Goal: Task Accomplishment & Management: Manage account settings

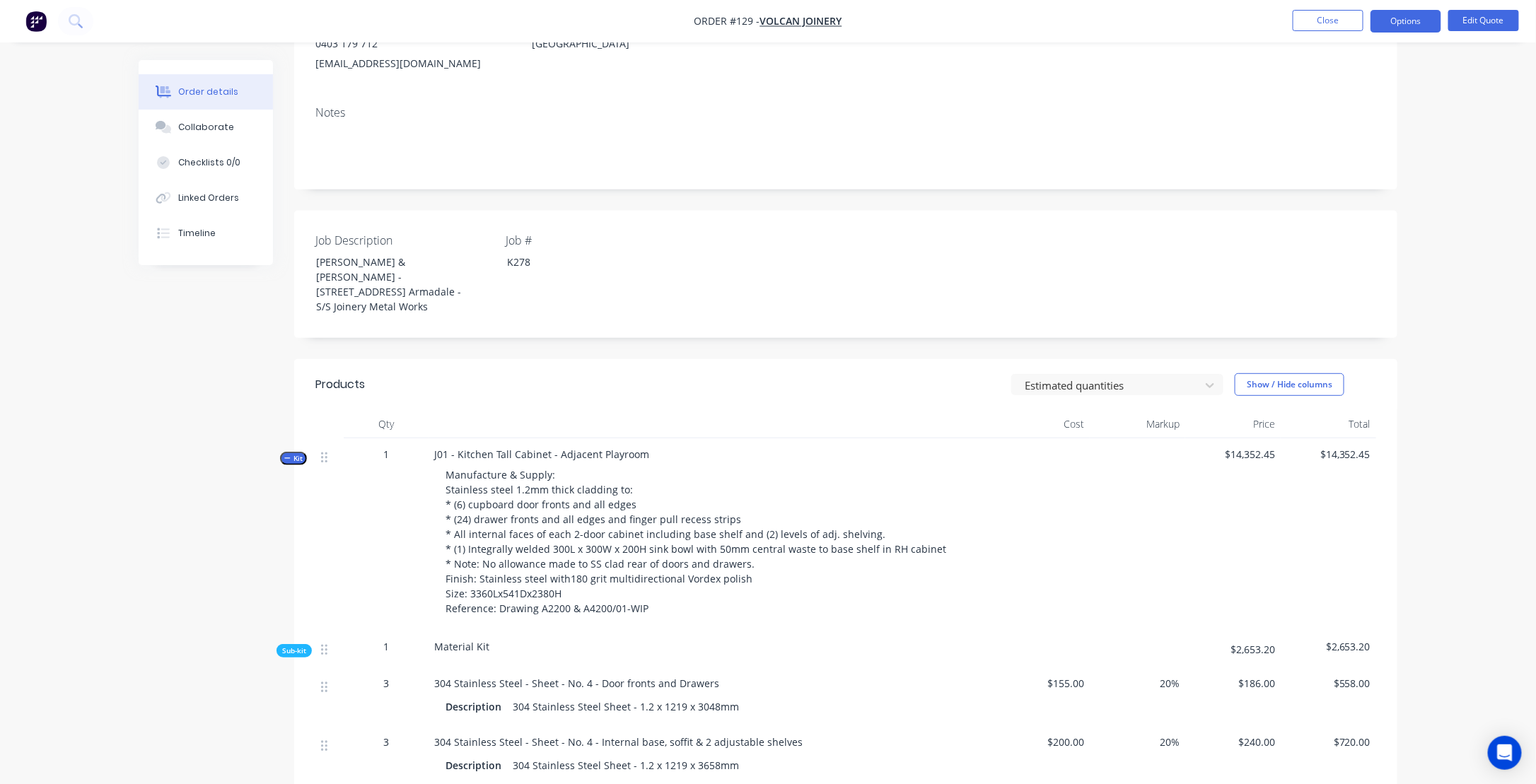
scroll to position [283, 0]
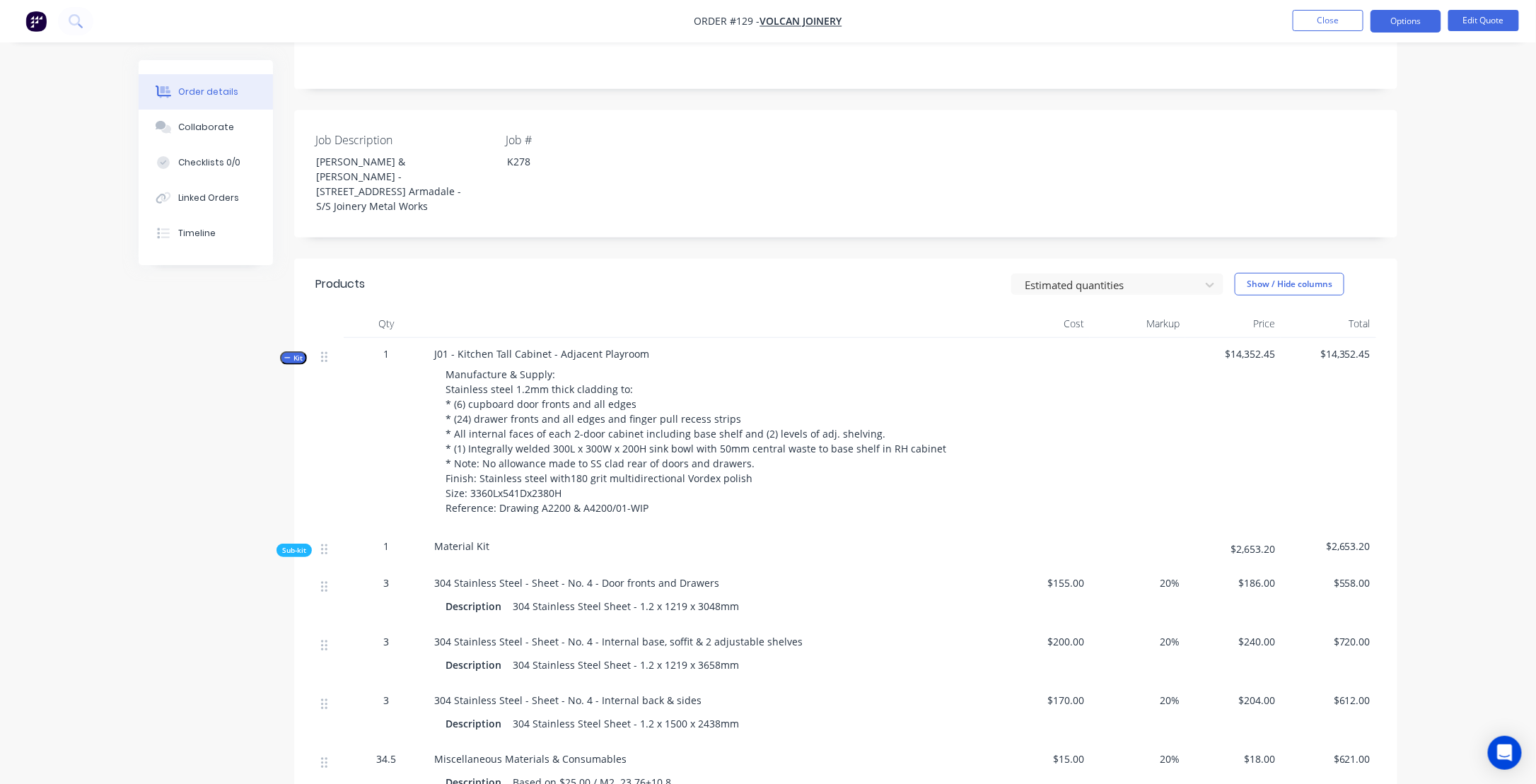
click at [285, 354] on icon "button" at bounding box center [287, 358] width 6 height 7
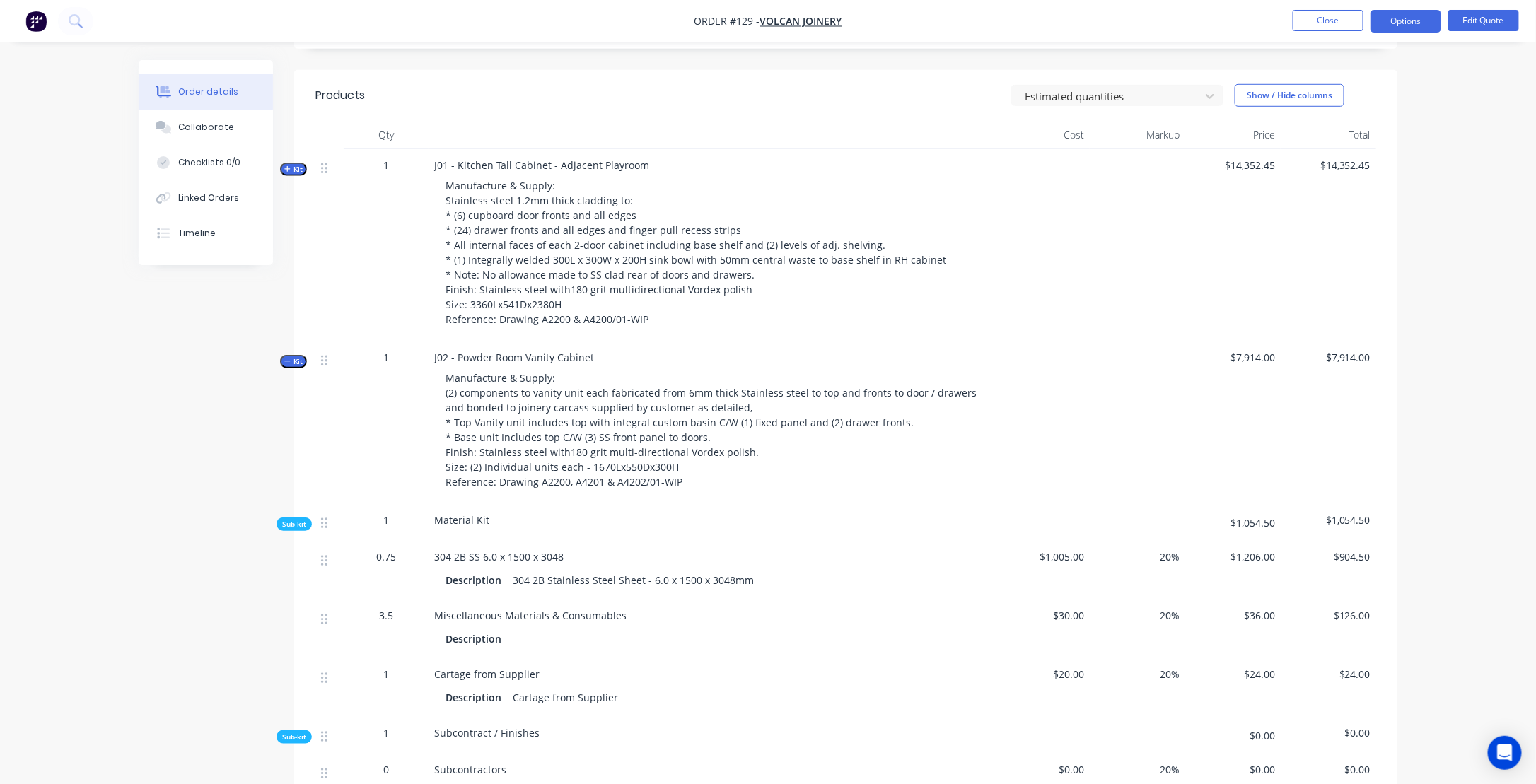
scroll to position [495, 0]
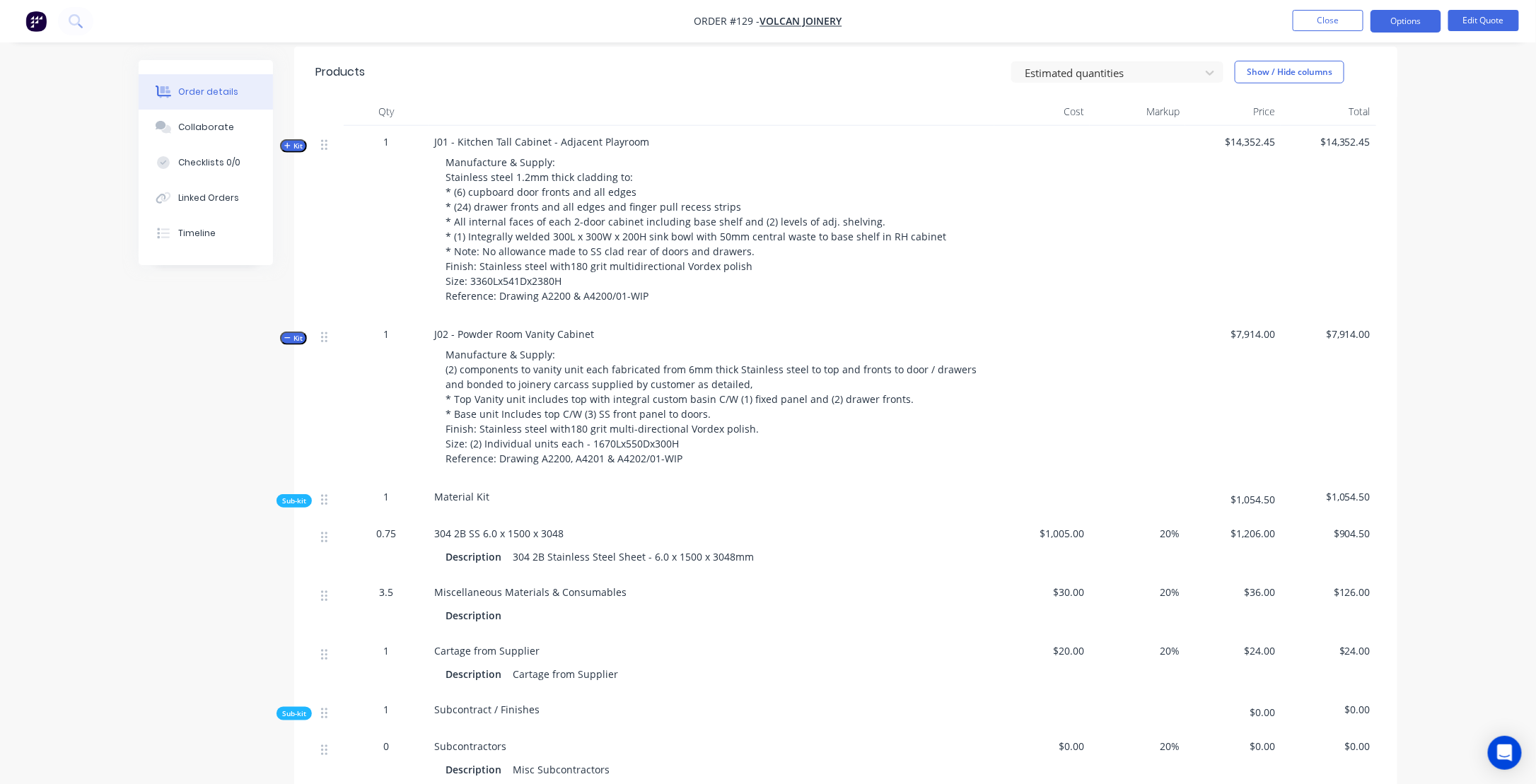
click at [287, 143] on icon "button" at bounding box center [287, 146] width 6 height 6
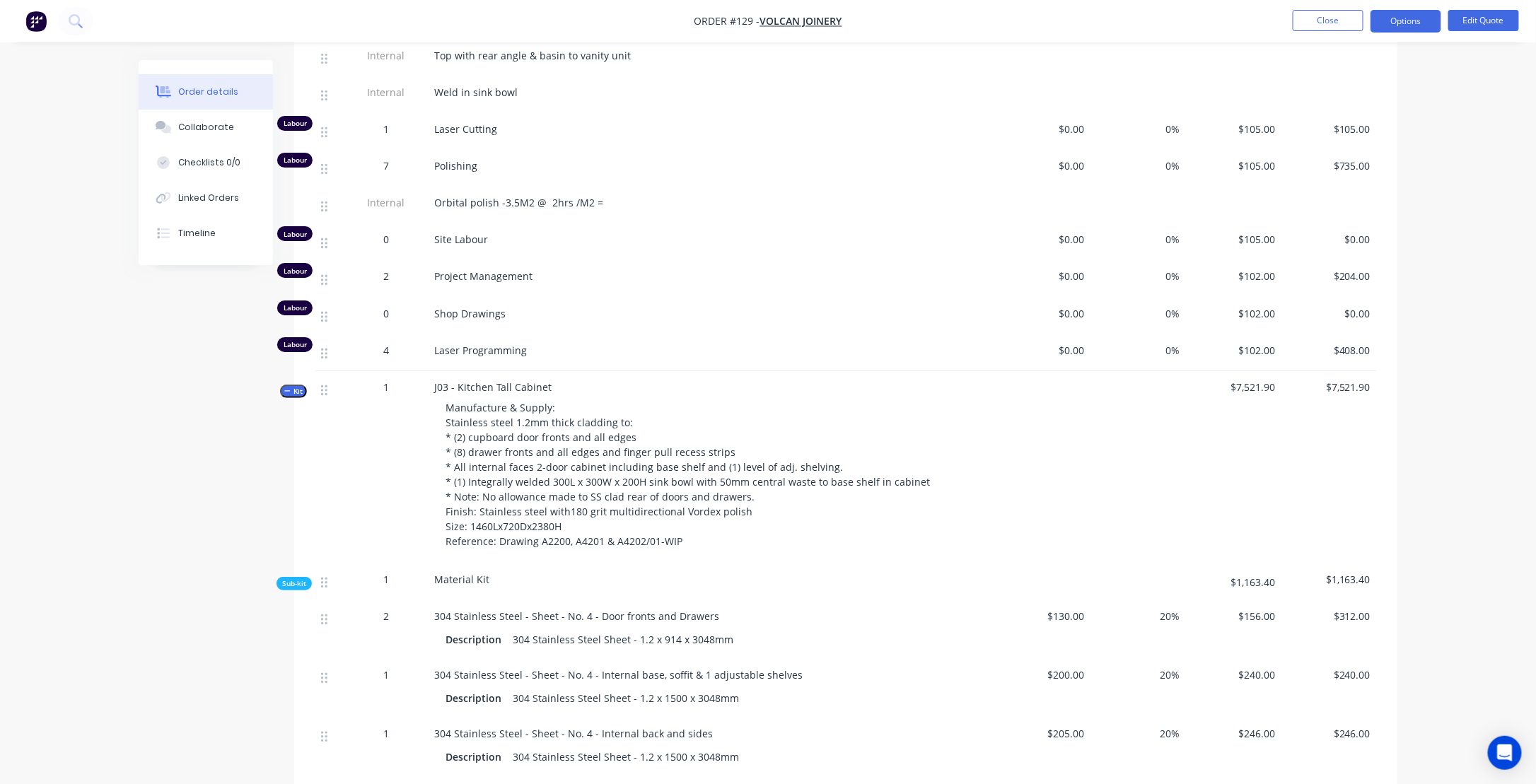
scroll to position [2617, 0]
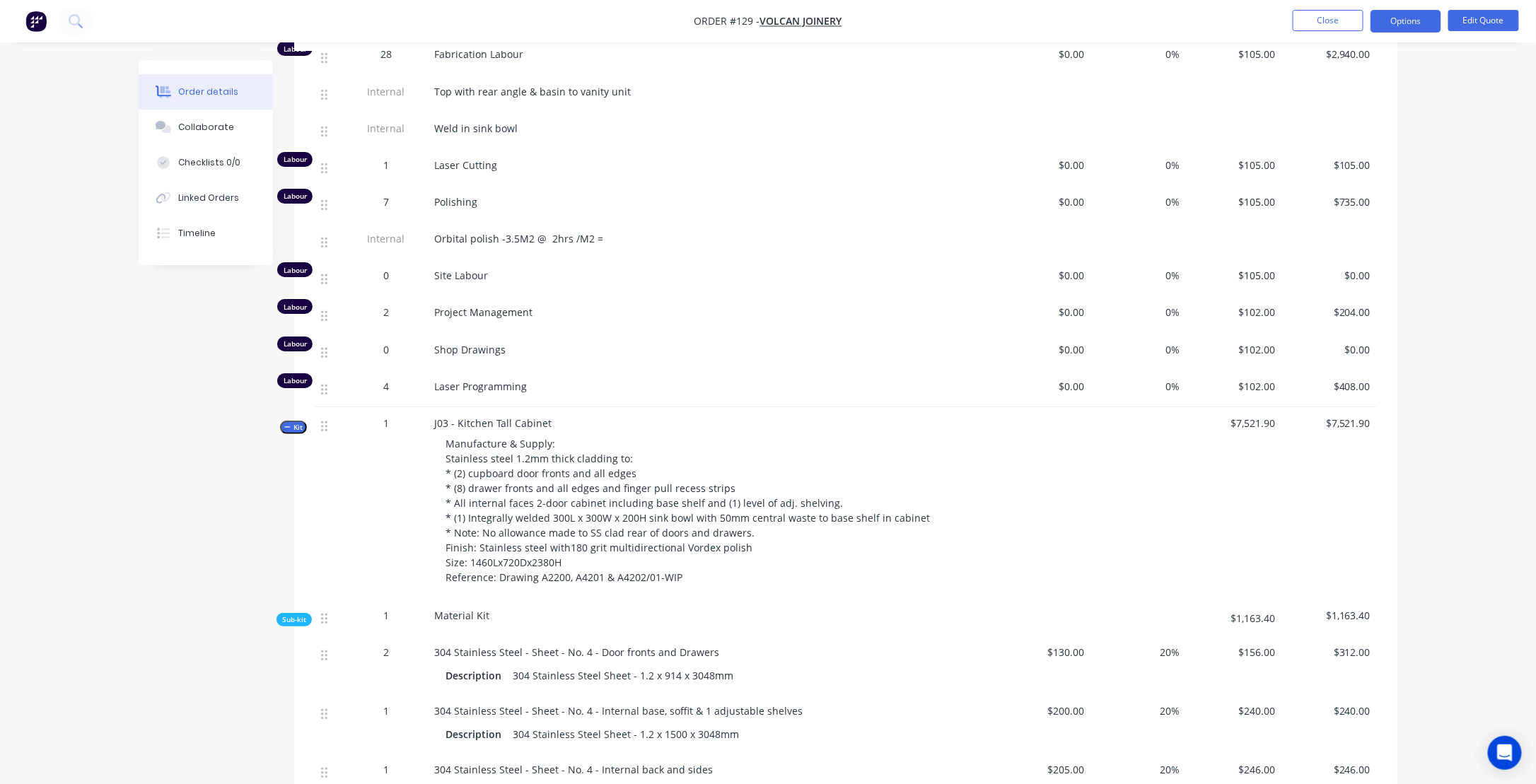
click at [285, 424] on icon "button" at bounding box center [287, 428] width 6 height 7
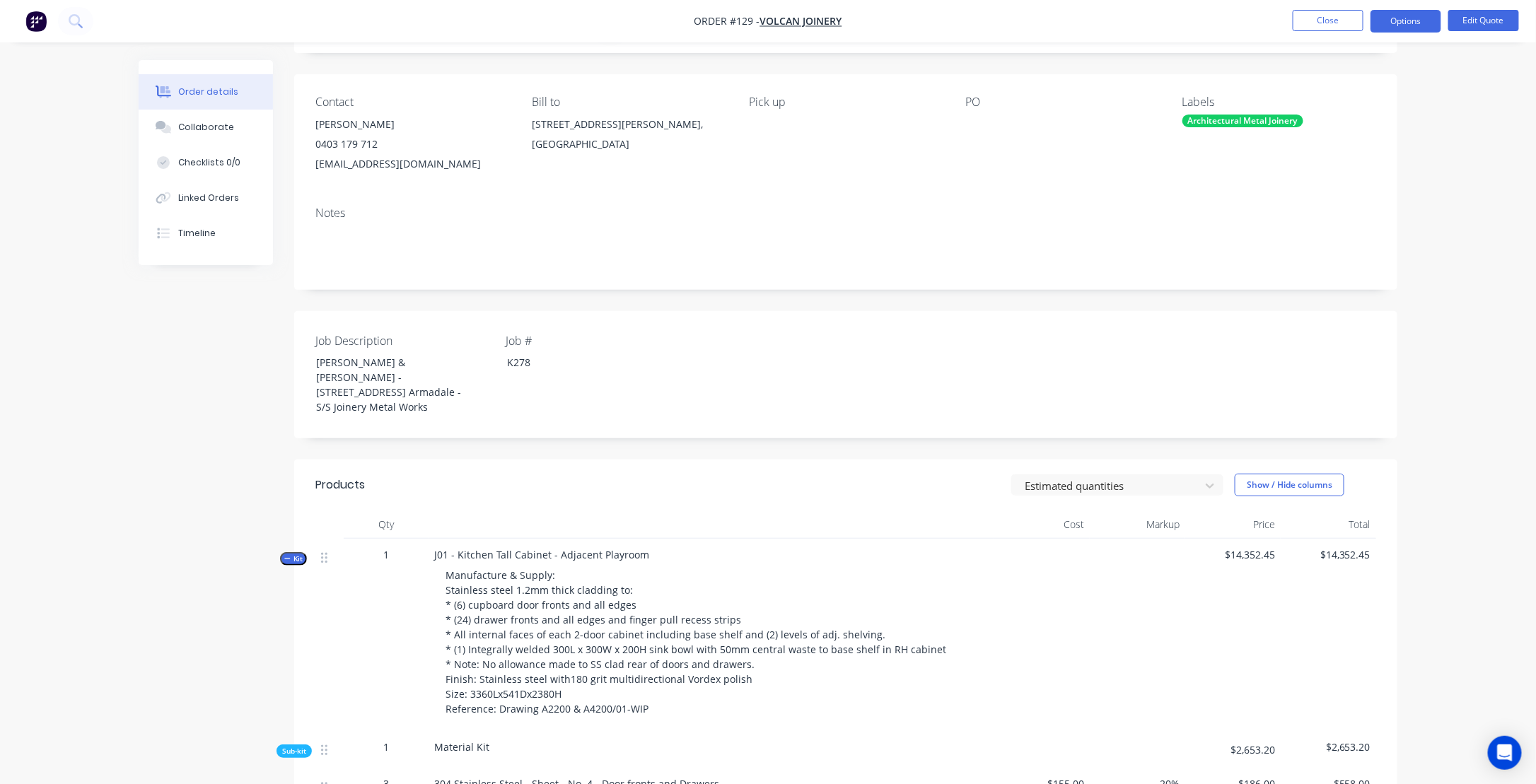
scroll to position [212, 0]
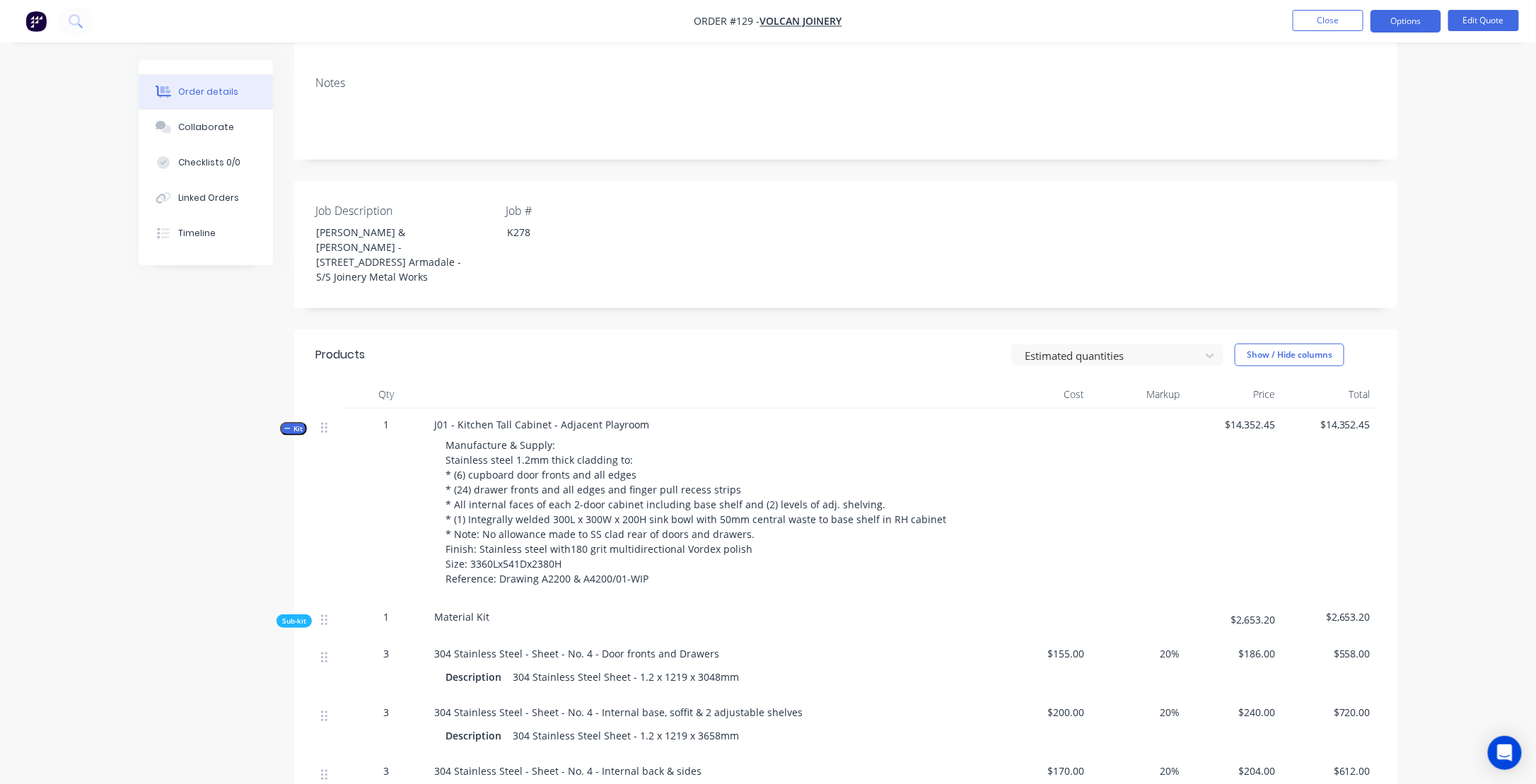
click at [286, 425] on icon "button" at bounding box center [287, 429] width 6 height 7
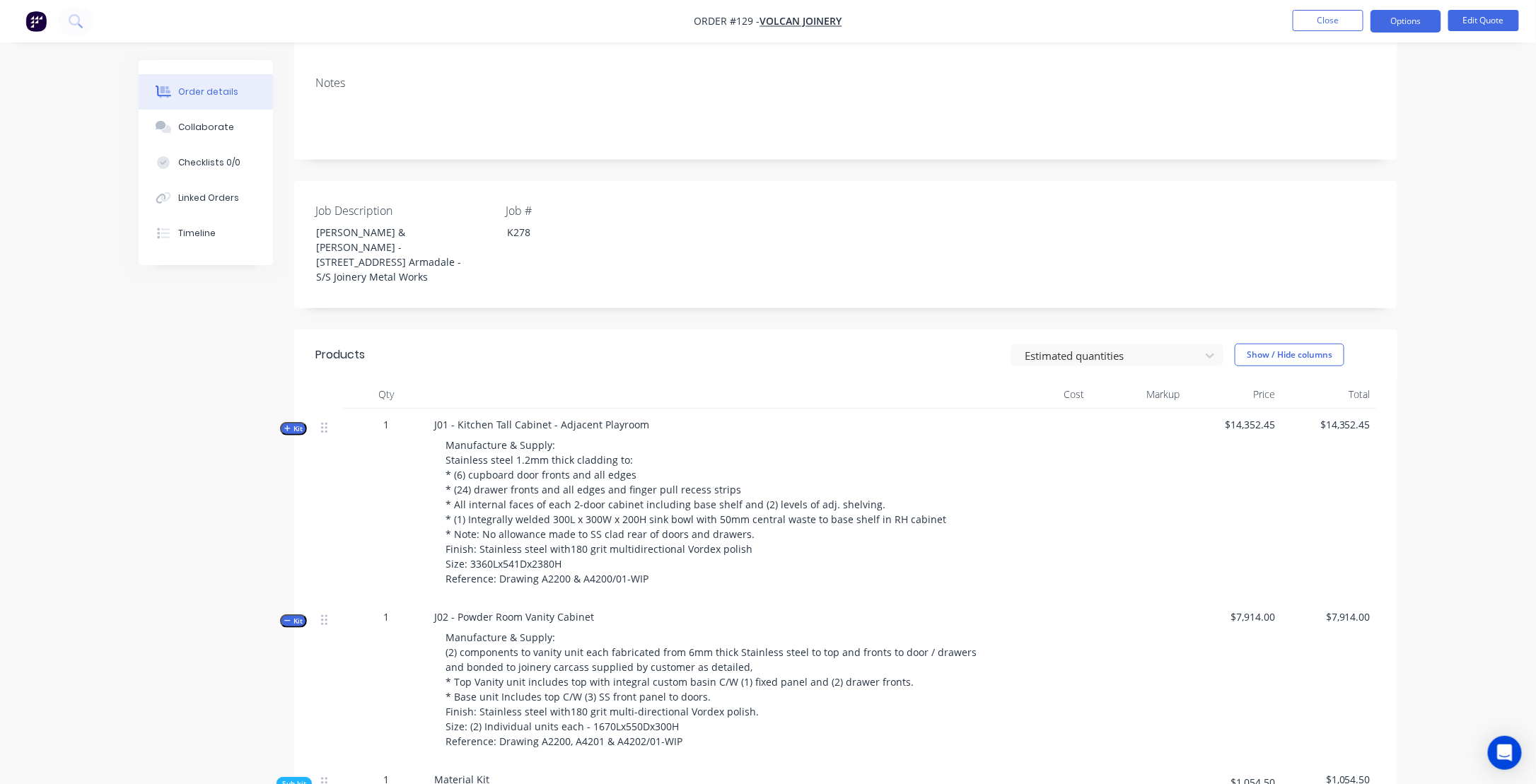
scroll to position [283, 0]
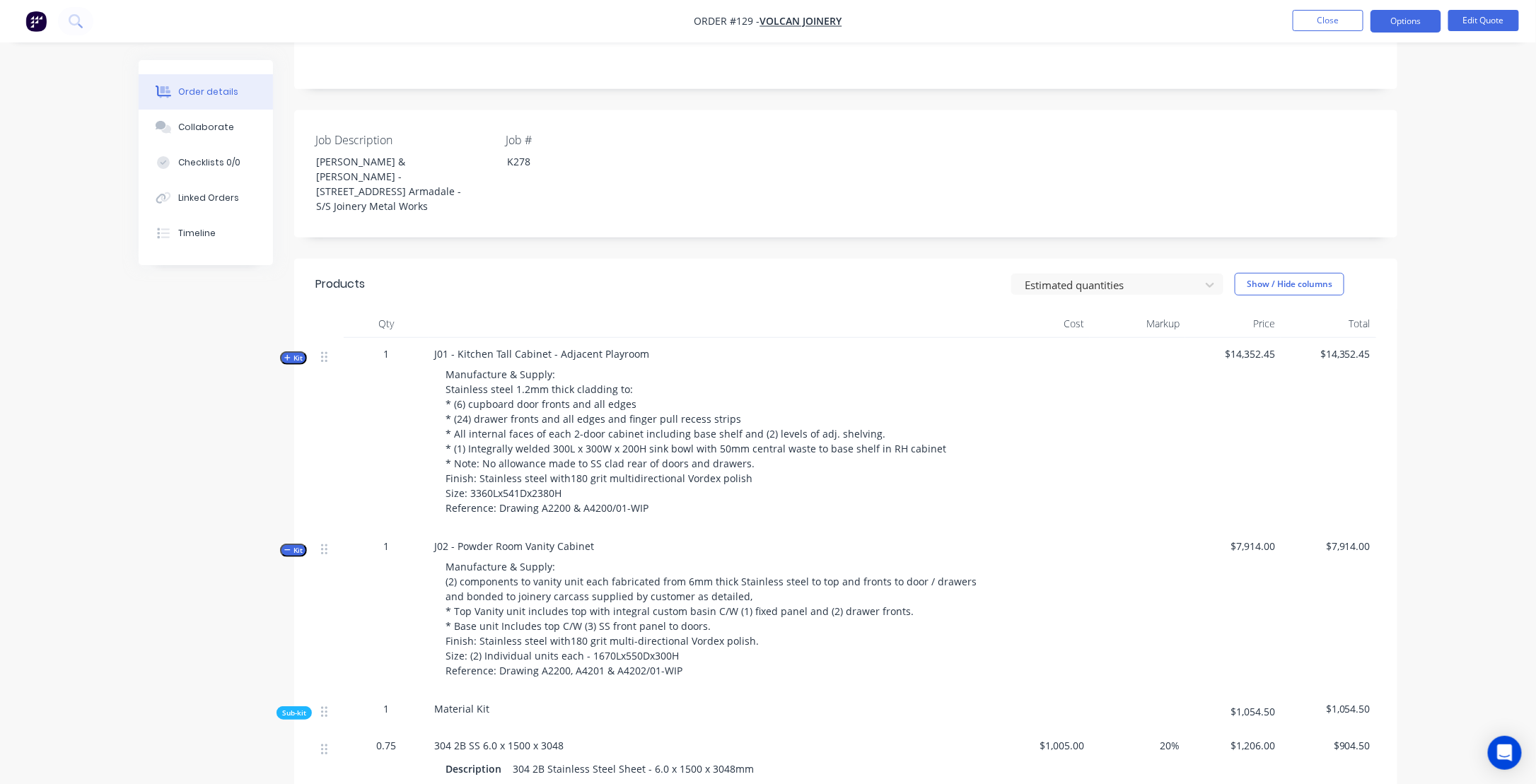
click at [287, 547] on icon "button" at bounding box center [287, 551] width 6 height 7
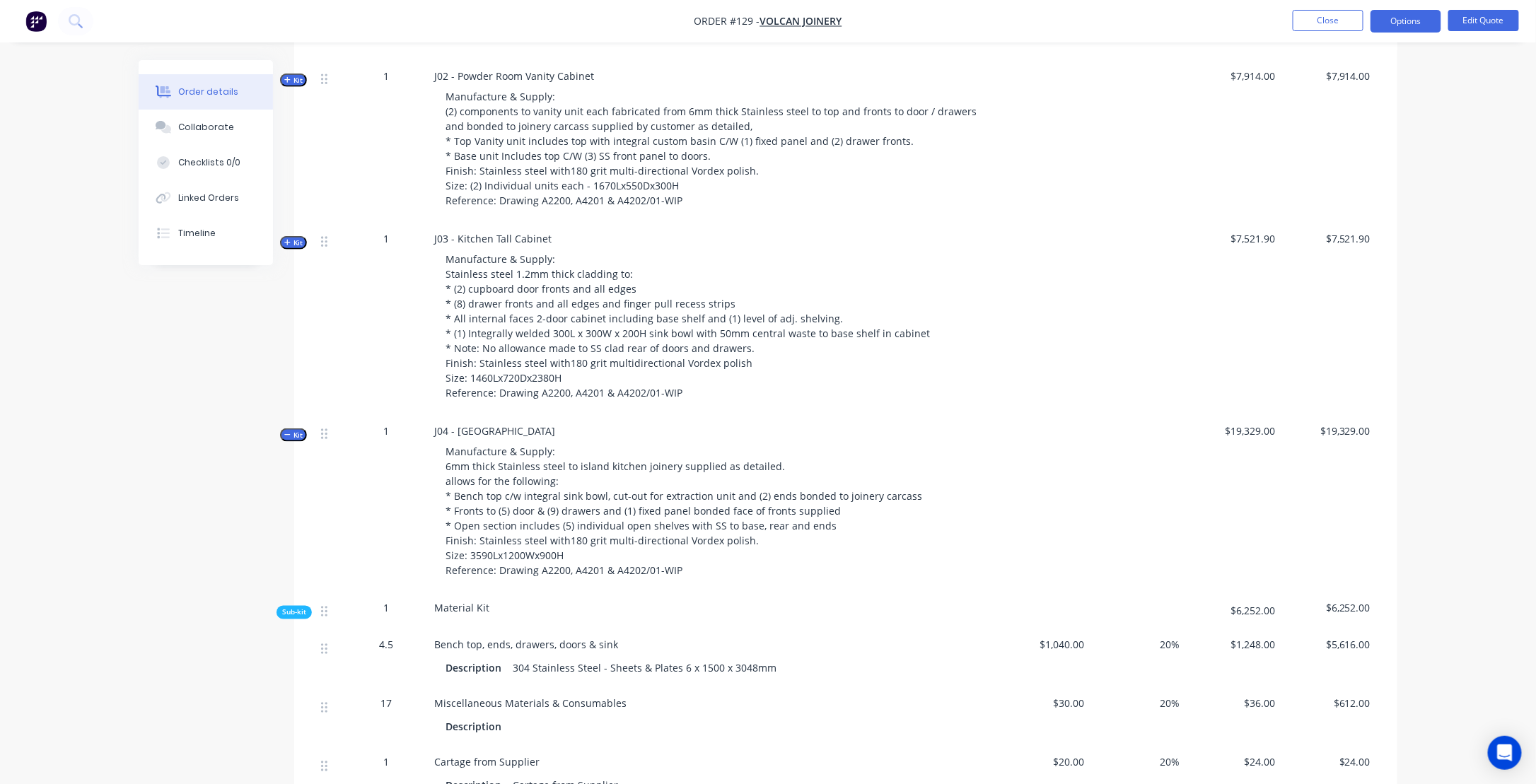
scroll to position [778, 0]
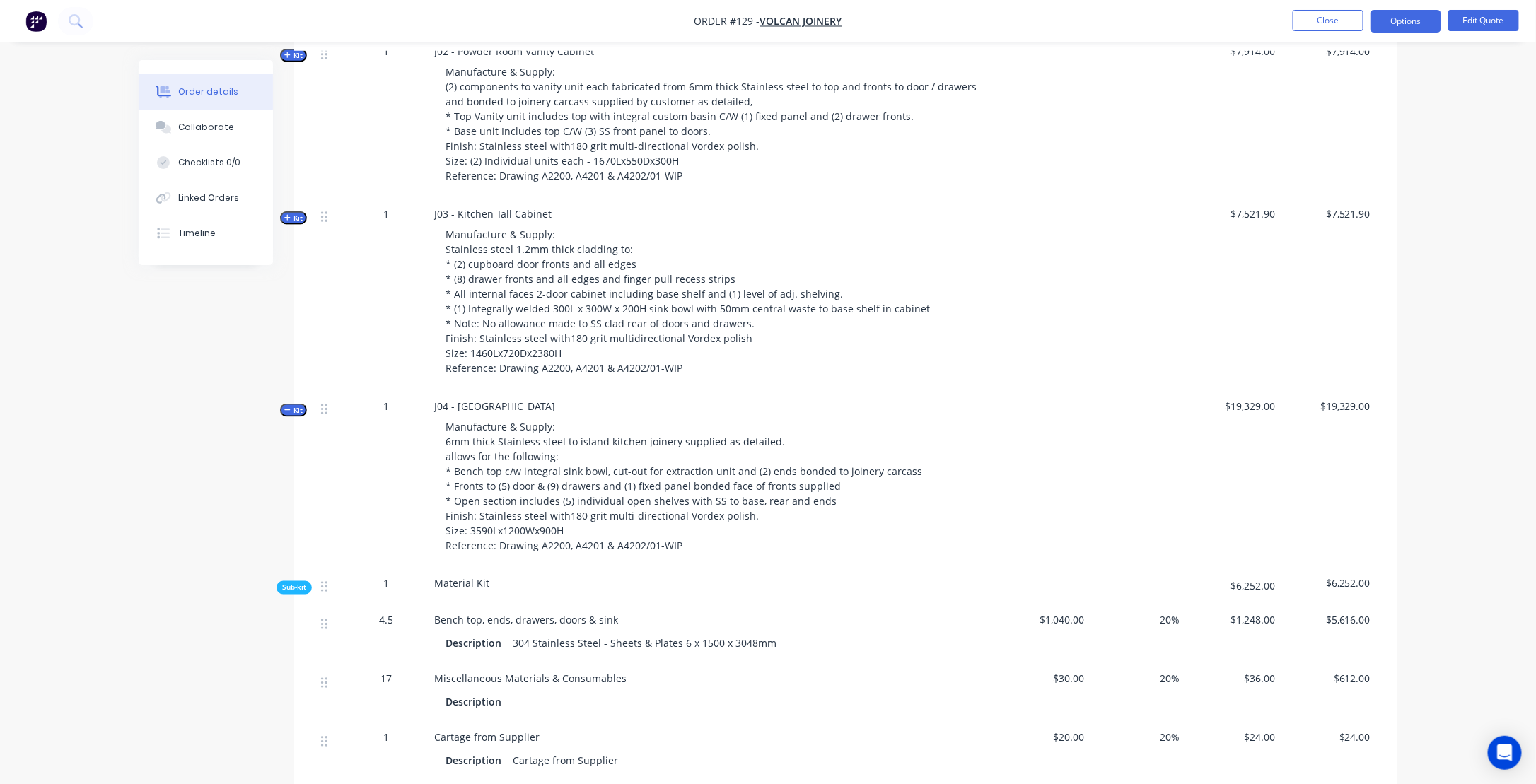
click at [291, 405] on span "Kit" at bounding box center [294, 410] width 18 height 11
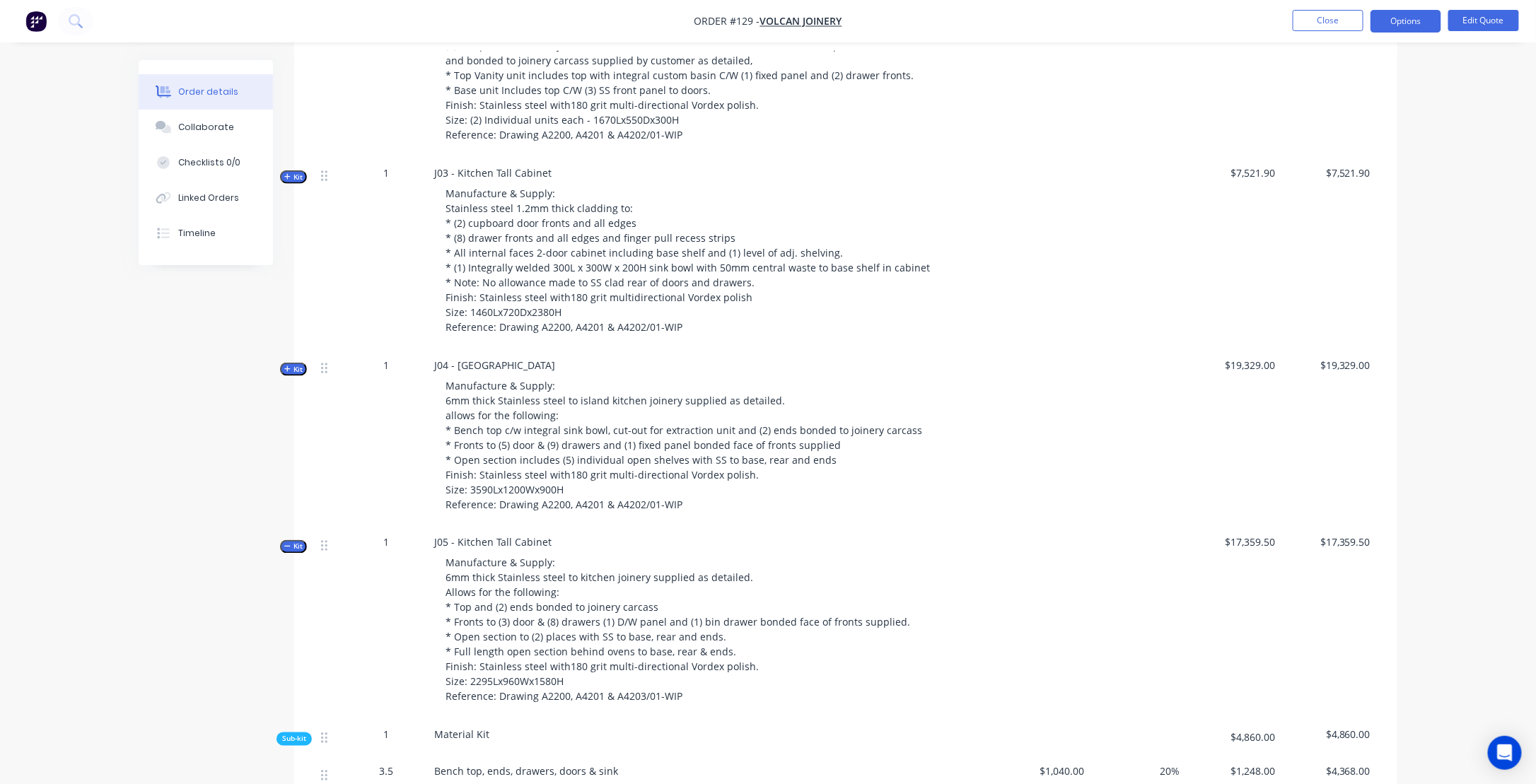
scroll to position [920, 0]
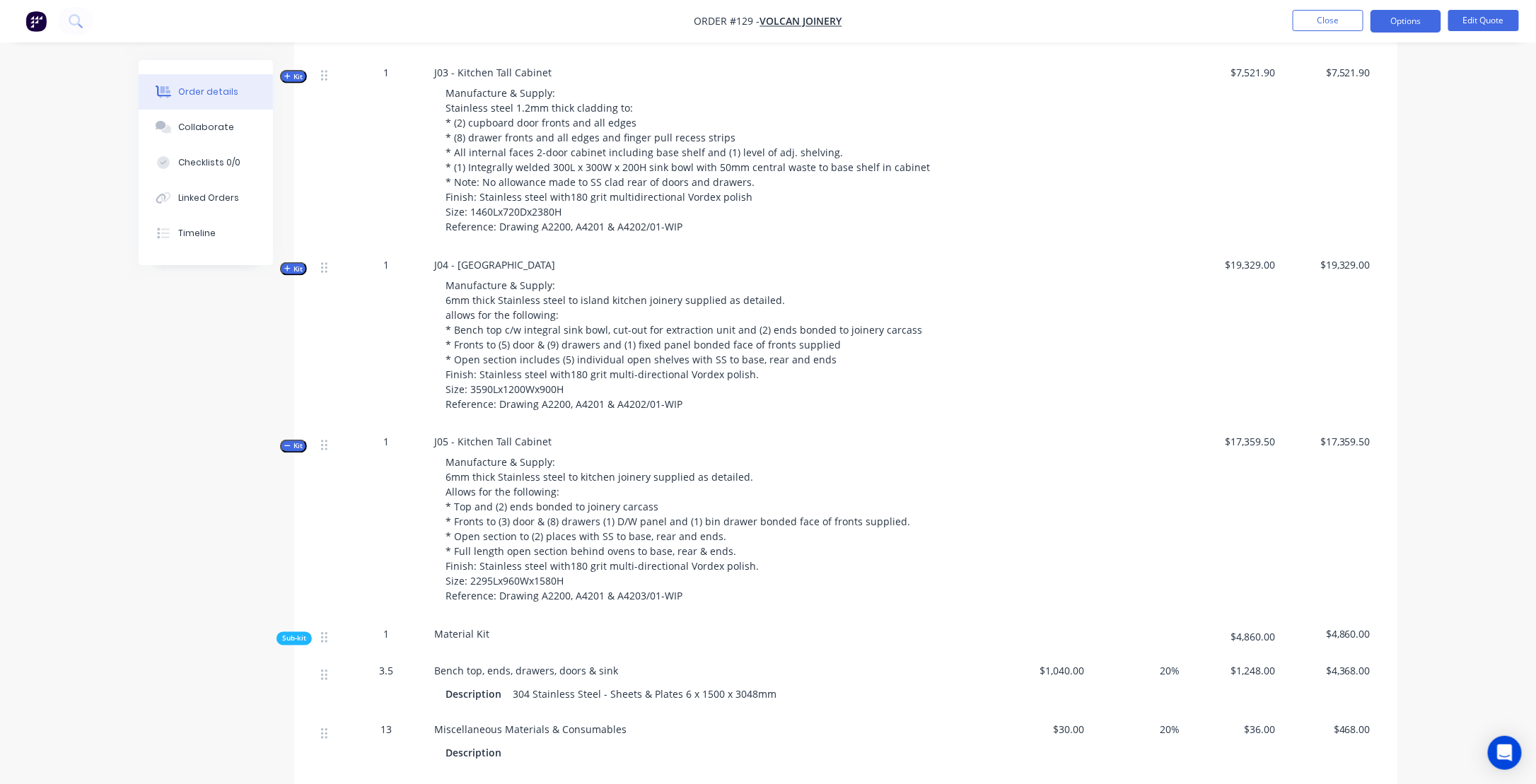
click at [288, 442] on icon "button" at bounding box center [287, 446] width 6 height 7
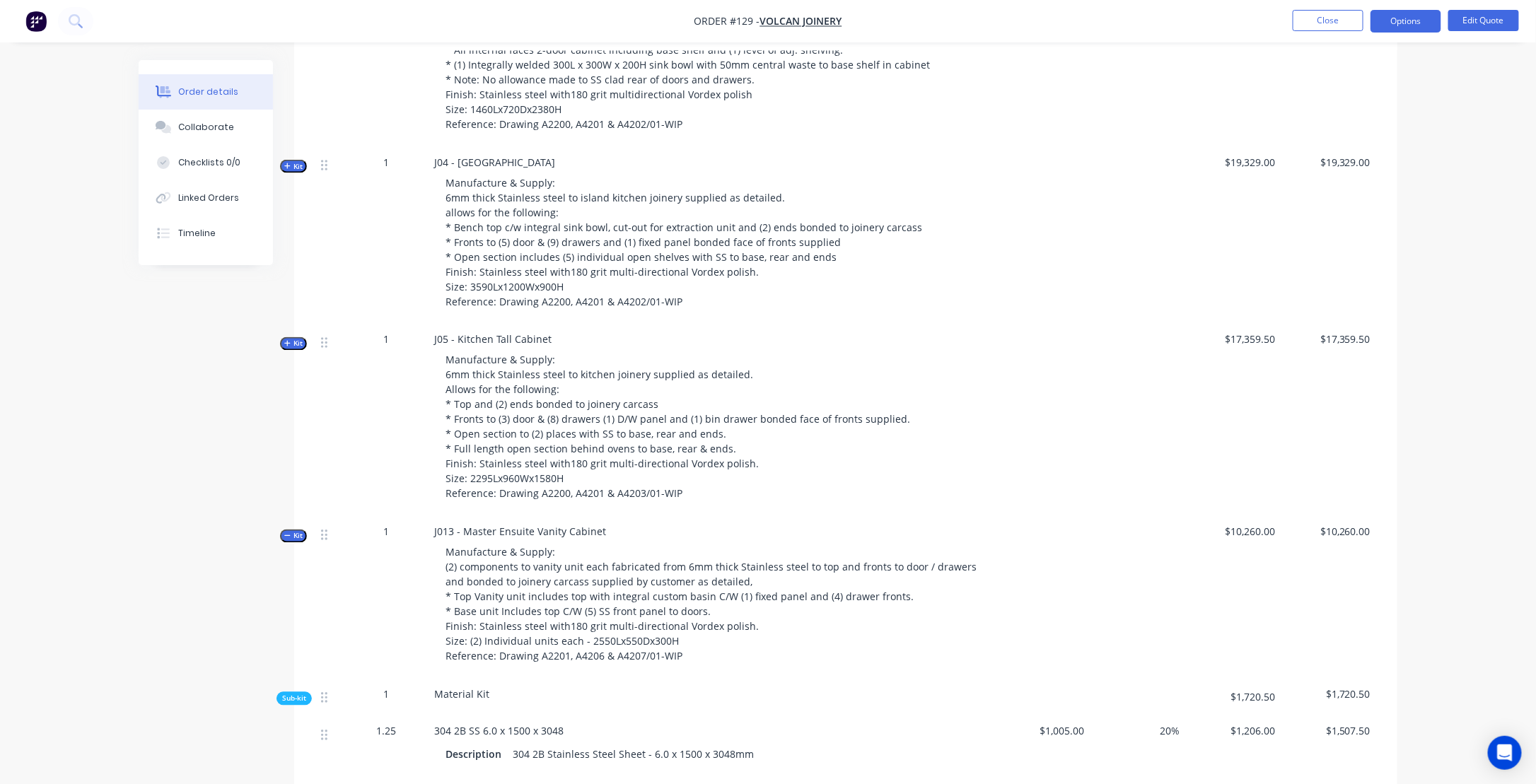
scroll to position [1061, 0]
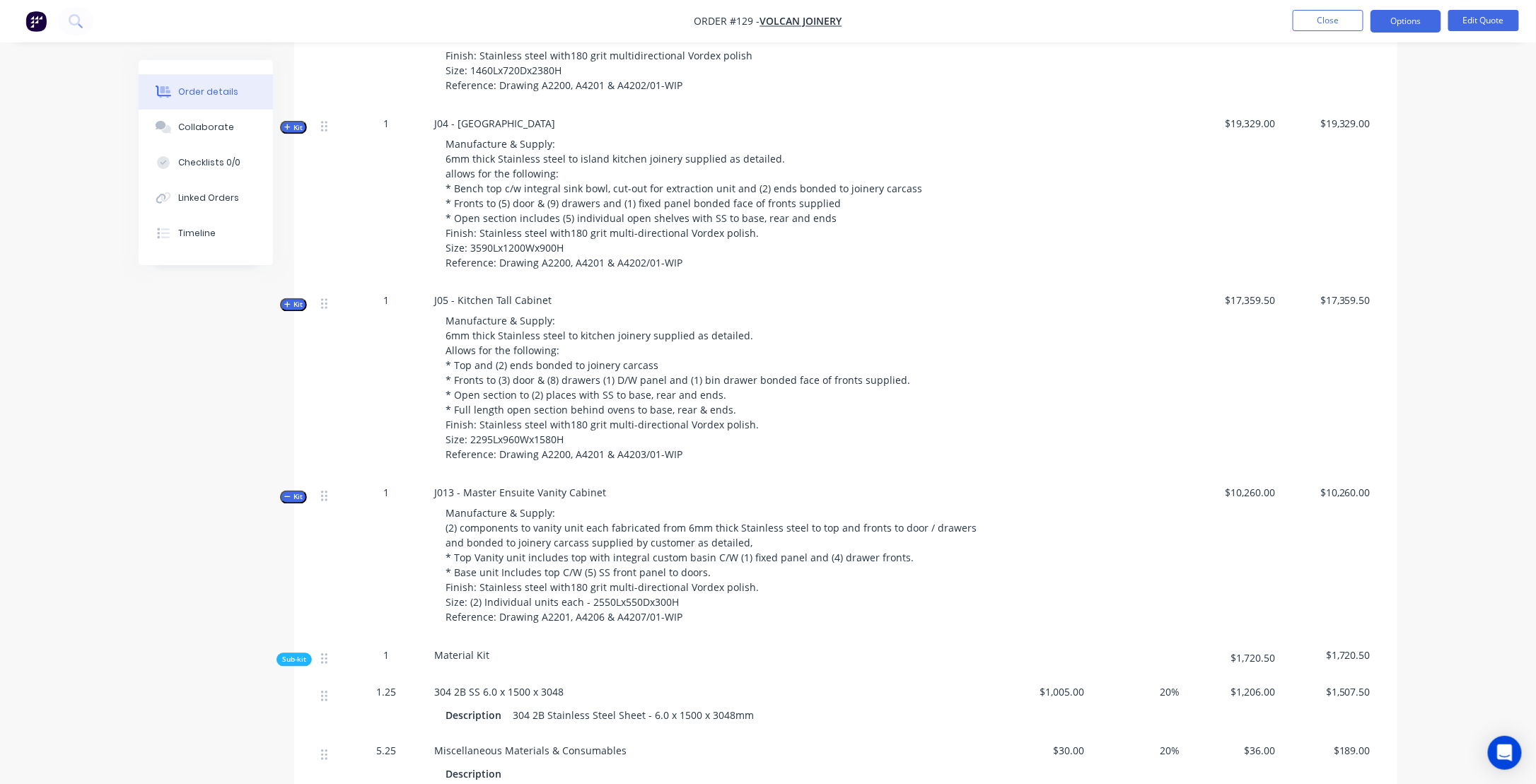
click at [285, 494] on icon "button" at bounding box center [287, 498] width 6 height 7
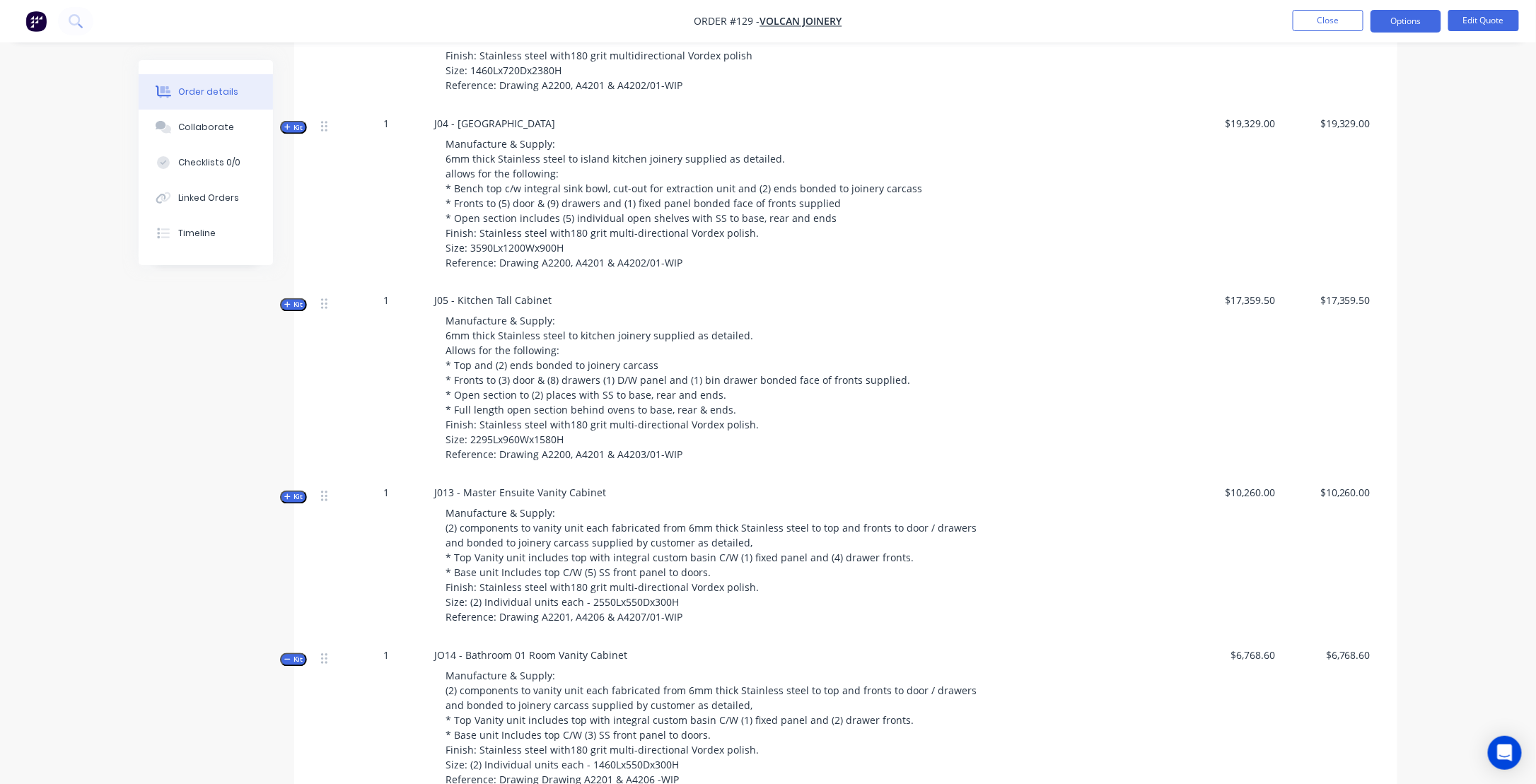
click at [290, 655] on span "Kit" at bounding box center [294, 660] width 18 height 11
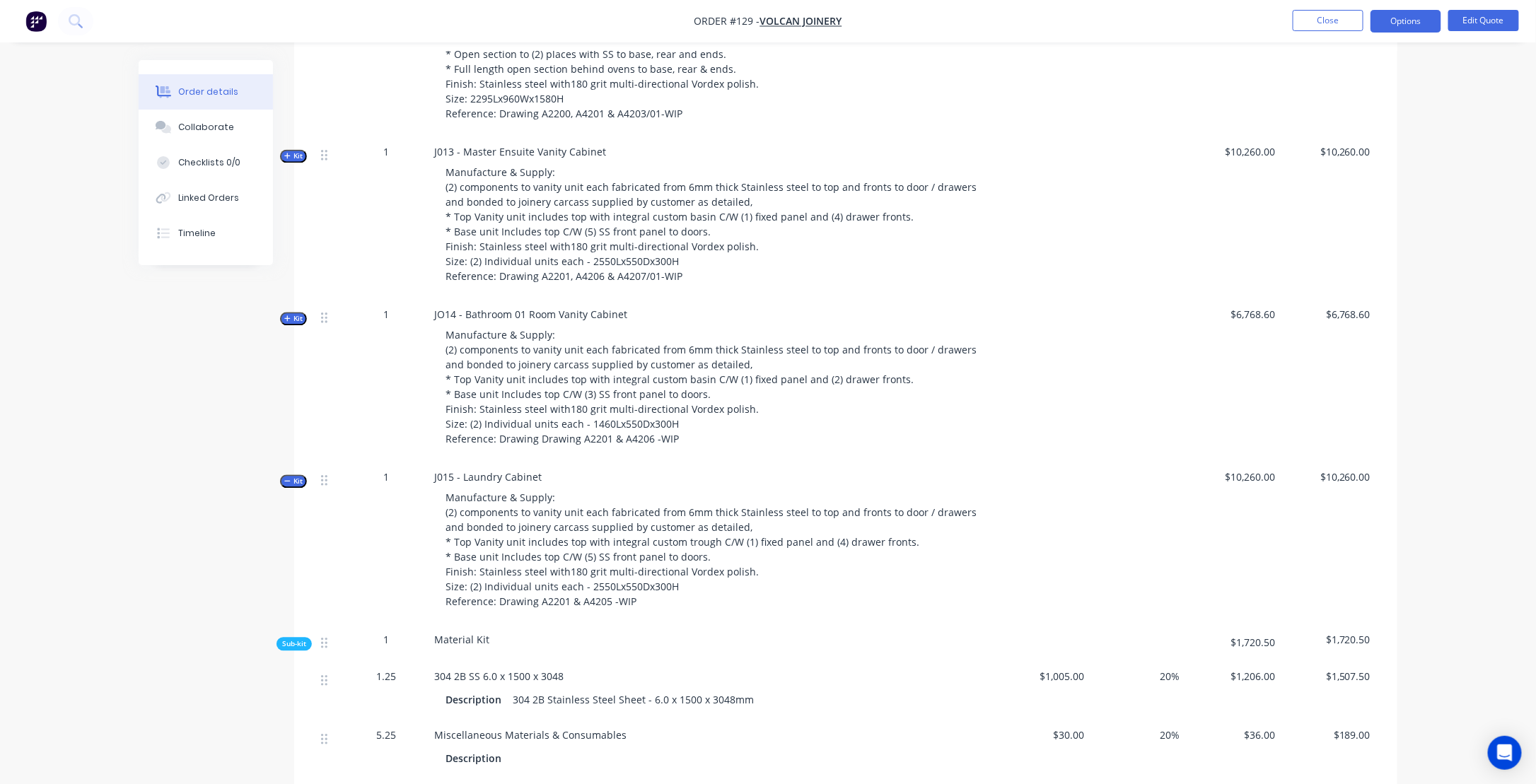
scroll to position [1415, 0]
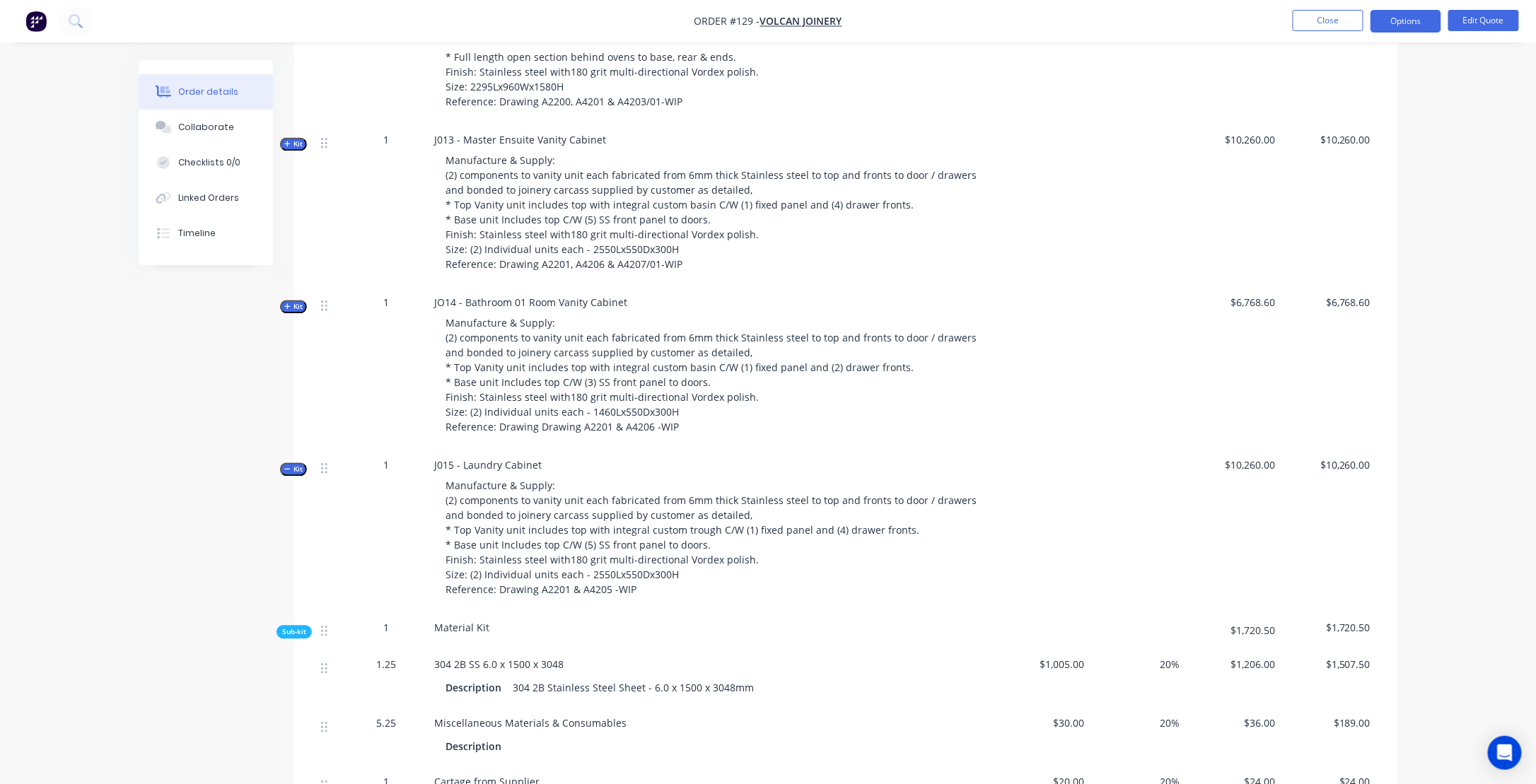
click at [283, 463] on button "Kit" at bounding box center [293, 469] width 27 height 14
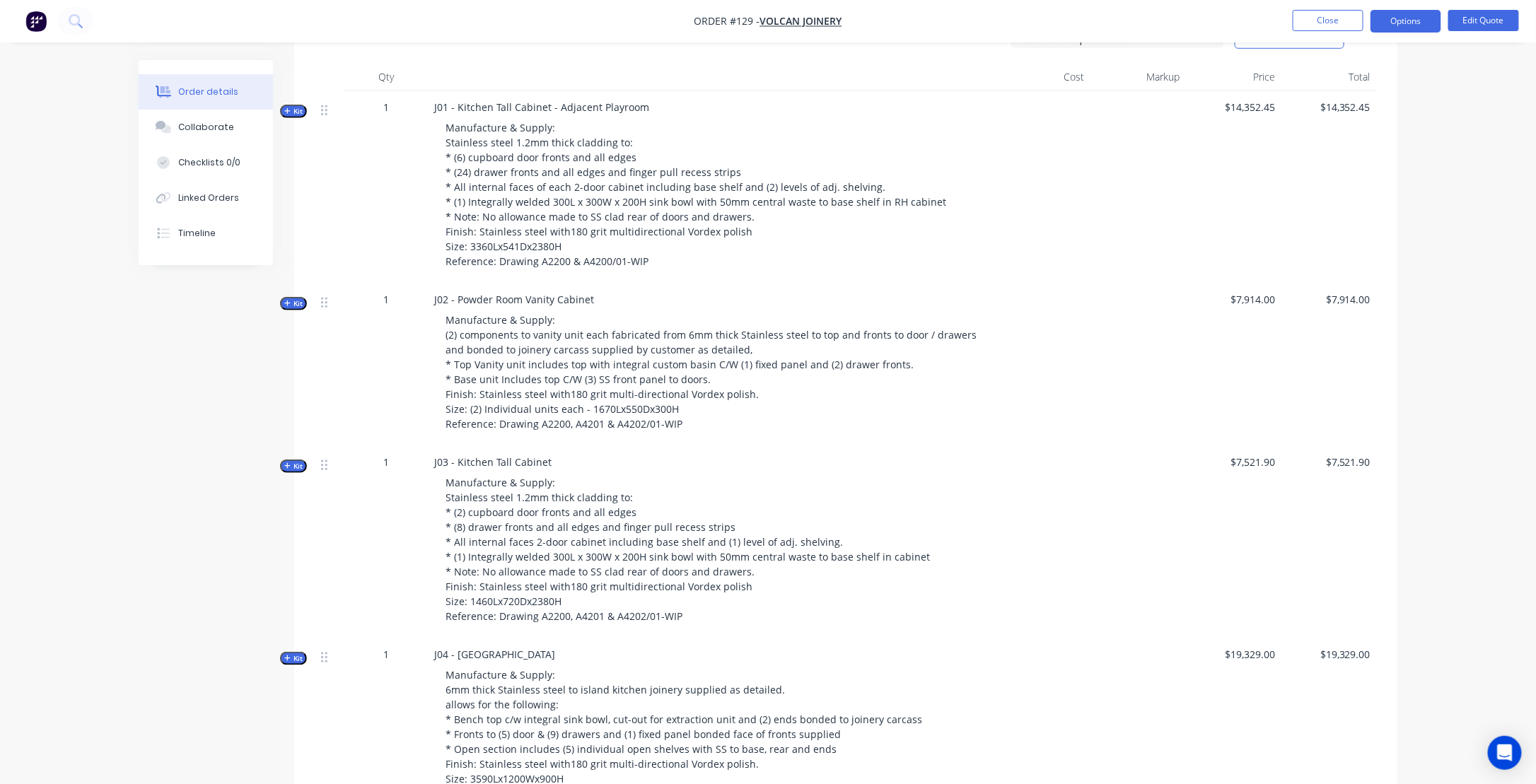
scroll to position [468, 0]
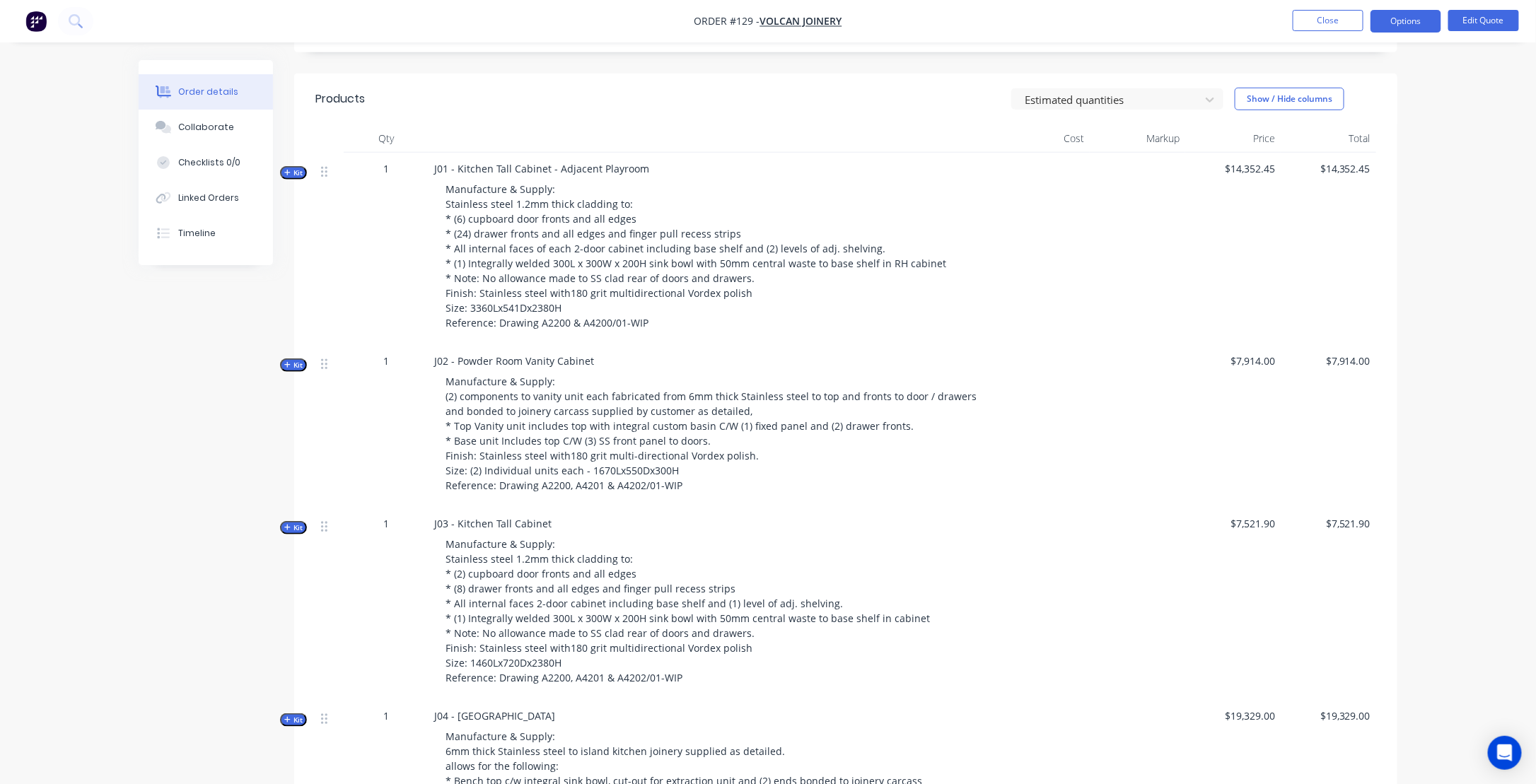
click at [501, 571] on span "Manufacture & Supply: Stainless steel 1.2mm thick cladding to: * (2) cupboard d…" at bounding box center [688, 611] width 485 height 147
click at [289, 524] on icon "button" at bounding box center [287, 528] width 6 height 7
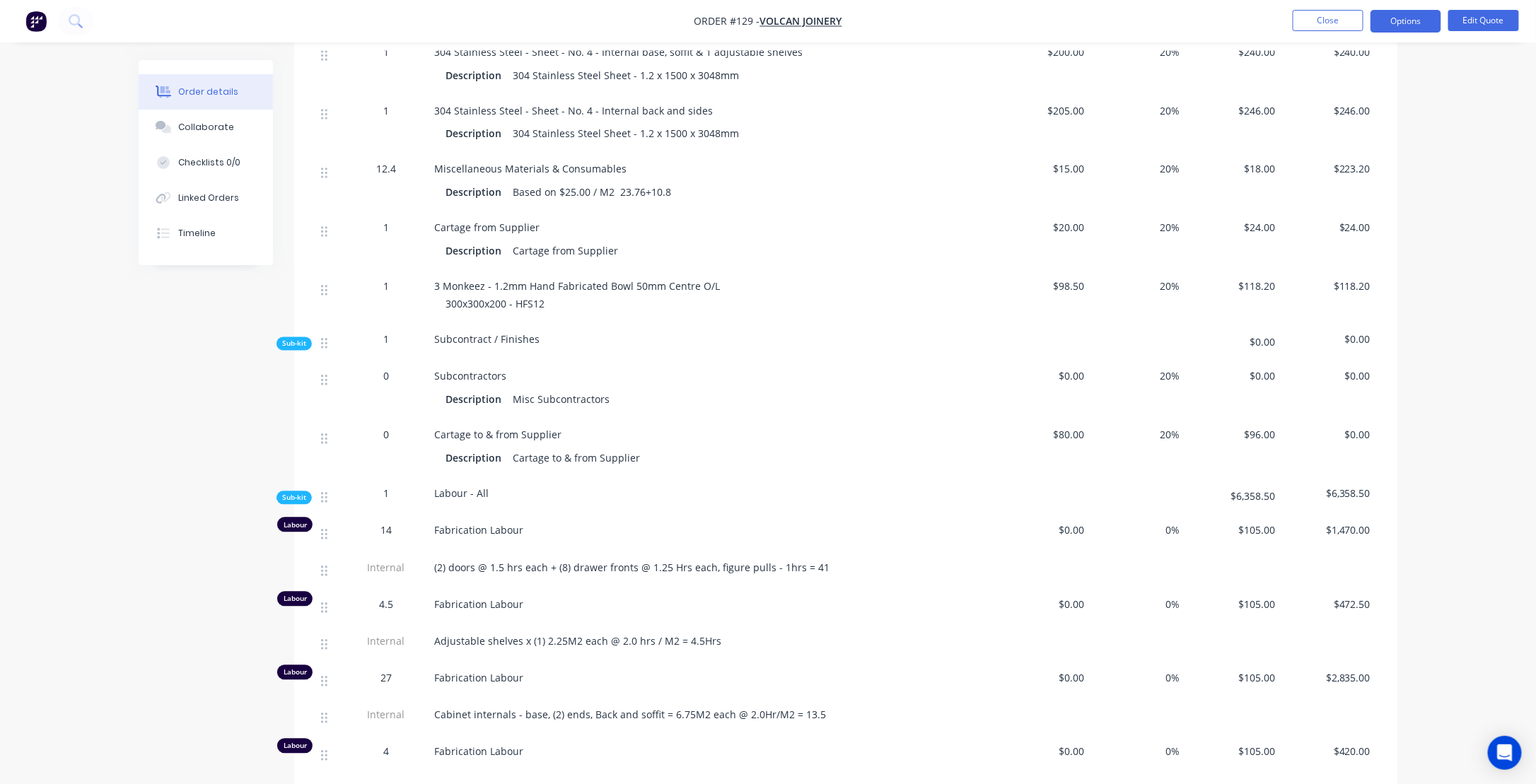
scroll to position [1247, 0]
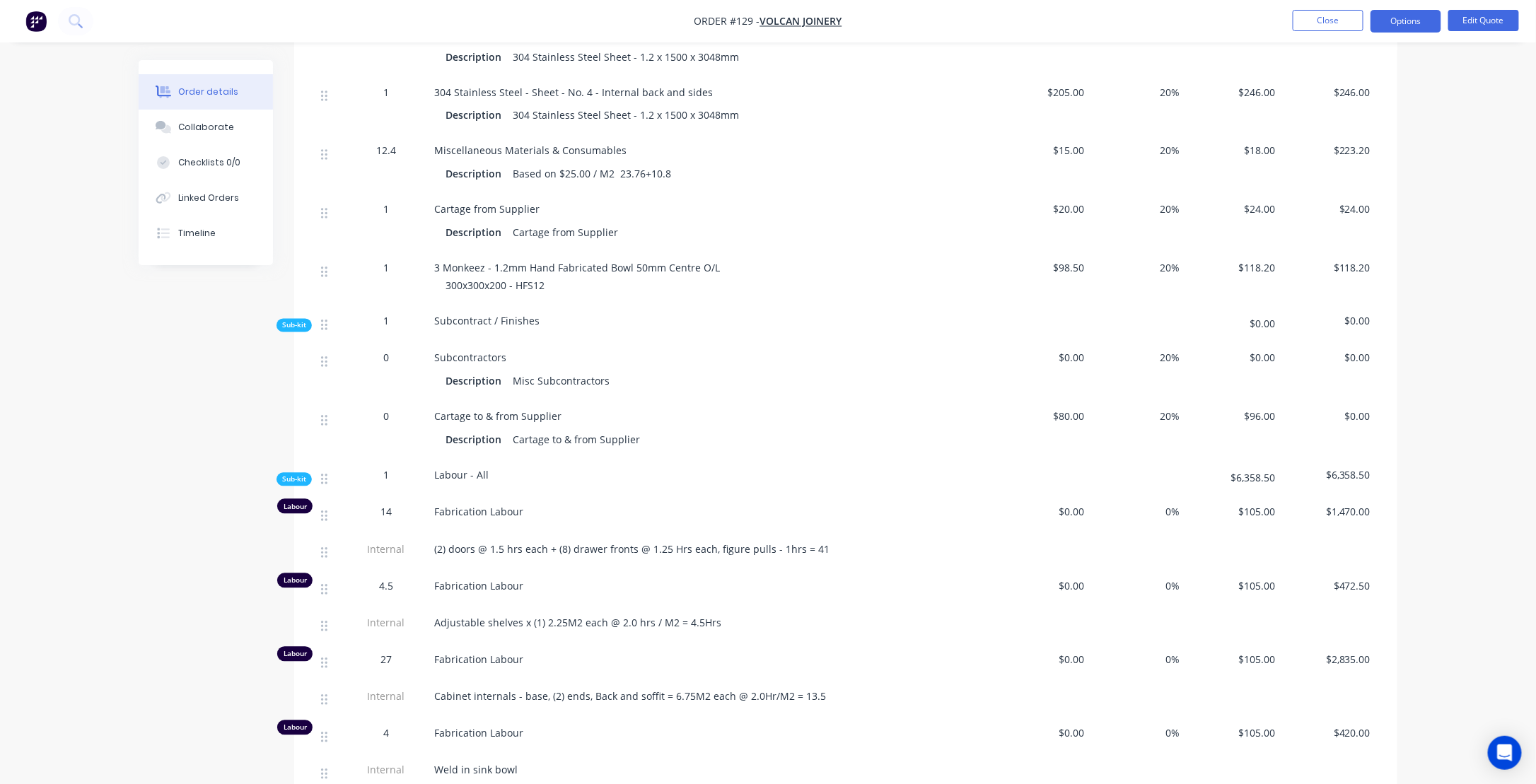
click at [809, 543] on span "(2) doors @ 1.5 hrs each + (8) drawer fronts @ 1.25 Hrs each, figure pulls - 1h…" at bounding box center [632, 550] width 396 height 14
drag, startPoint x: 806, startPoint y: 529, endPoint x: 831, endPoint y: 533, distance: 25.3
click at [831, 543] on div "(2) doors @ 1.5 hrs each + (8) drawer fronts @ 1.25 Hrs each, figure pulls - 1h…" at bounding box center [712, 550] width 555 height 15
click at [1487, 18] on button "Edit Quote" at bounding box center [1484, 20] width 71 height 21
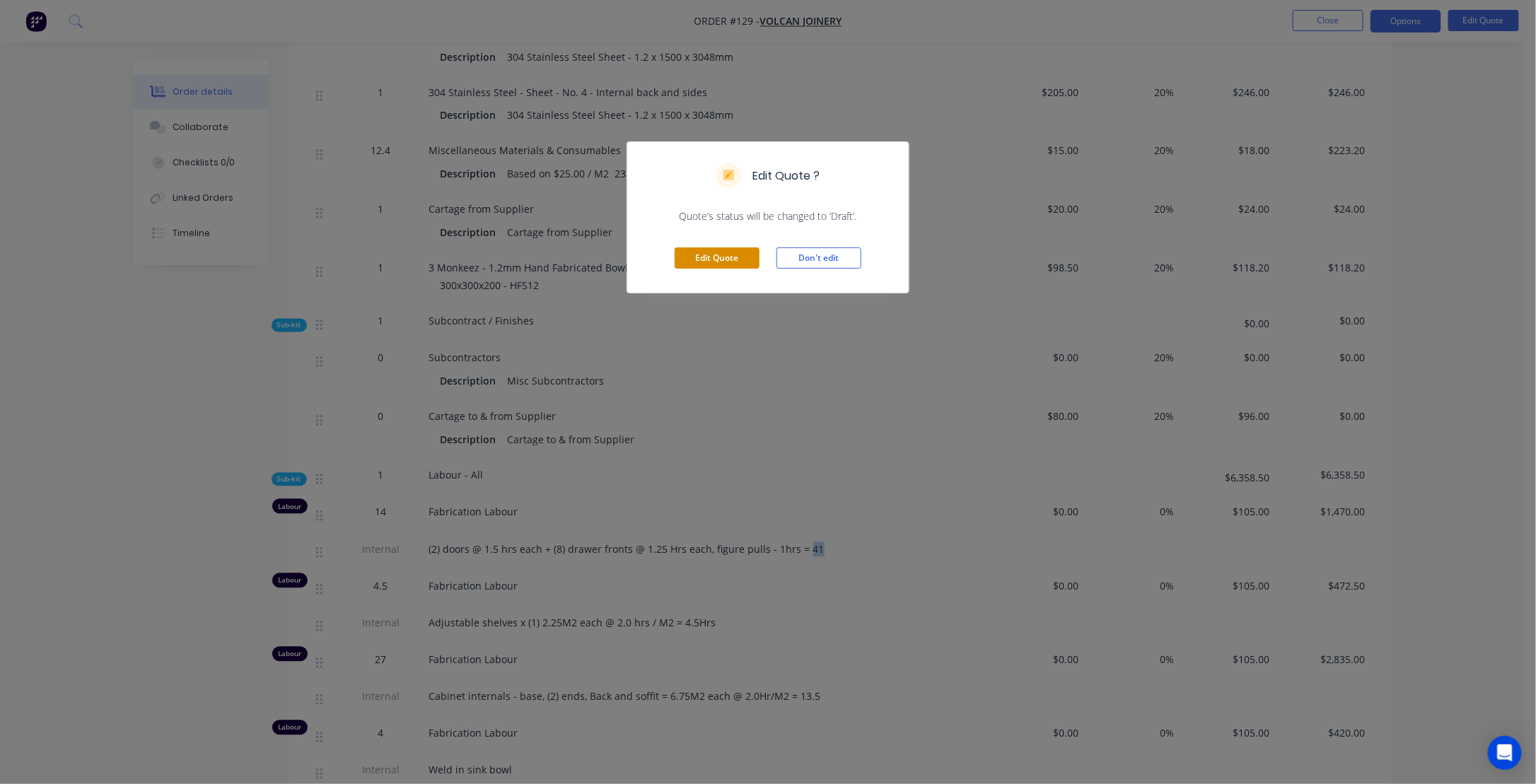
click at [711, 258] on button "Edit Quote" at bounding box center [717, 258] width 84 height 21
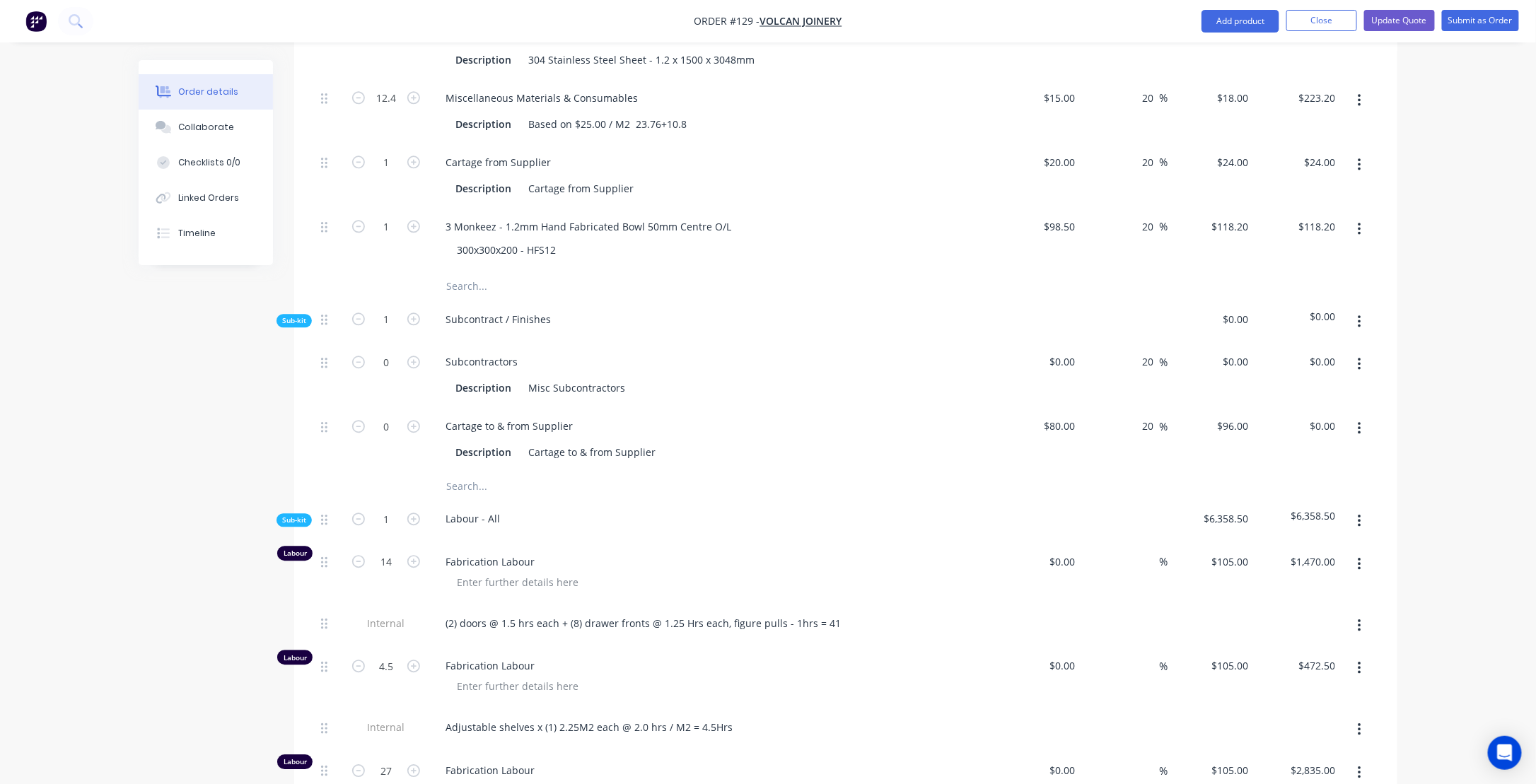
scroll to position [4385, 0]
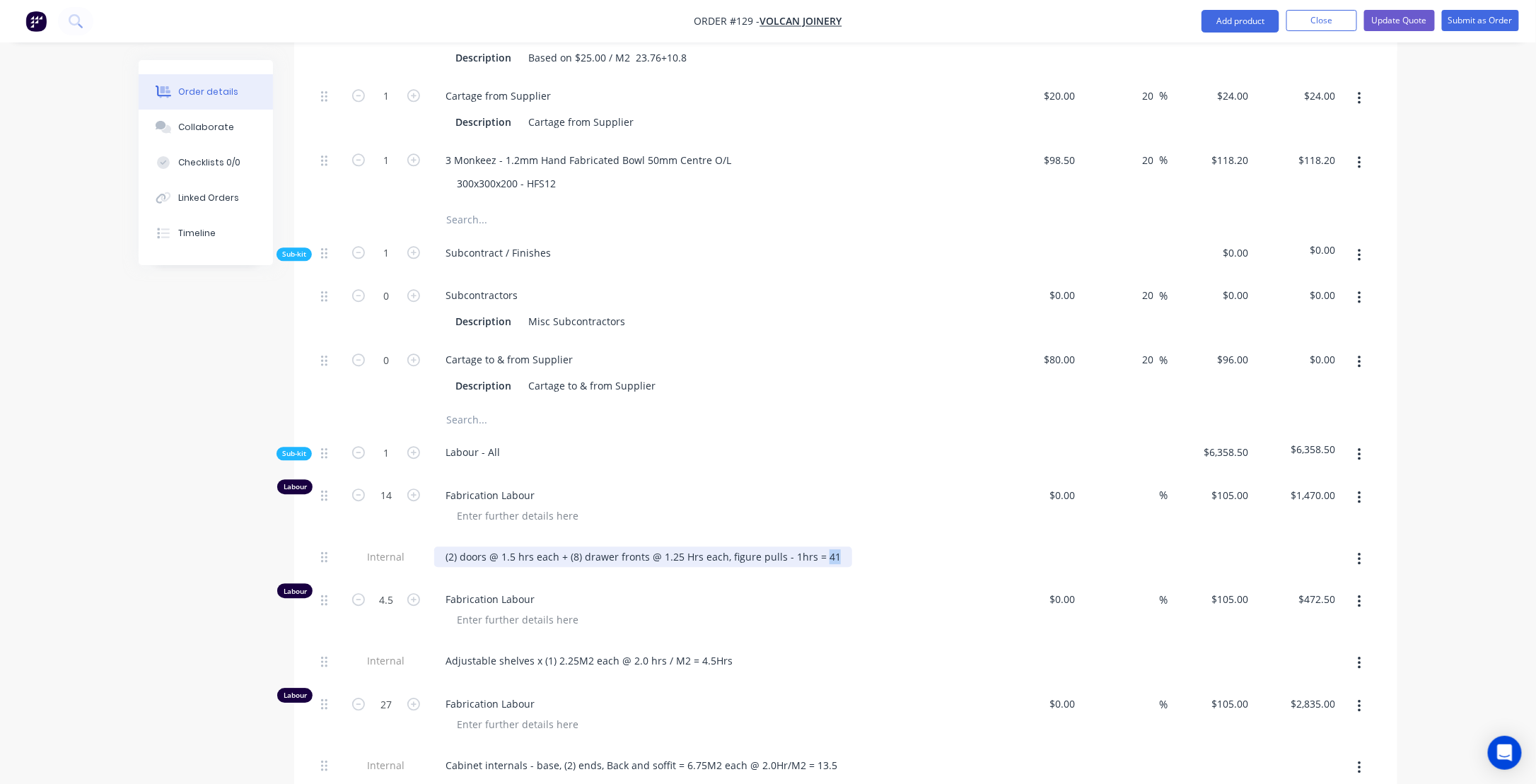
drag, startPoint x: 818, startPoint y: 491, endPoint x: 827, endPoint y: 494, distance: 9.5
click at [827, 547] on div "(2) doors @ 1.5 hrs each + (8) drawer fronts @ 1.25 Hrs each, figure pulls - 1h…" at bounding box center [643, 557] width 418 height 20
click at [529, 686] on div "Fabrication Labour" at bounding box center [712, 716] width 566 height 62
click at [1404, 18] on button "Update Quote" at bounding box center [1399, 20] width 71 height 21
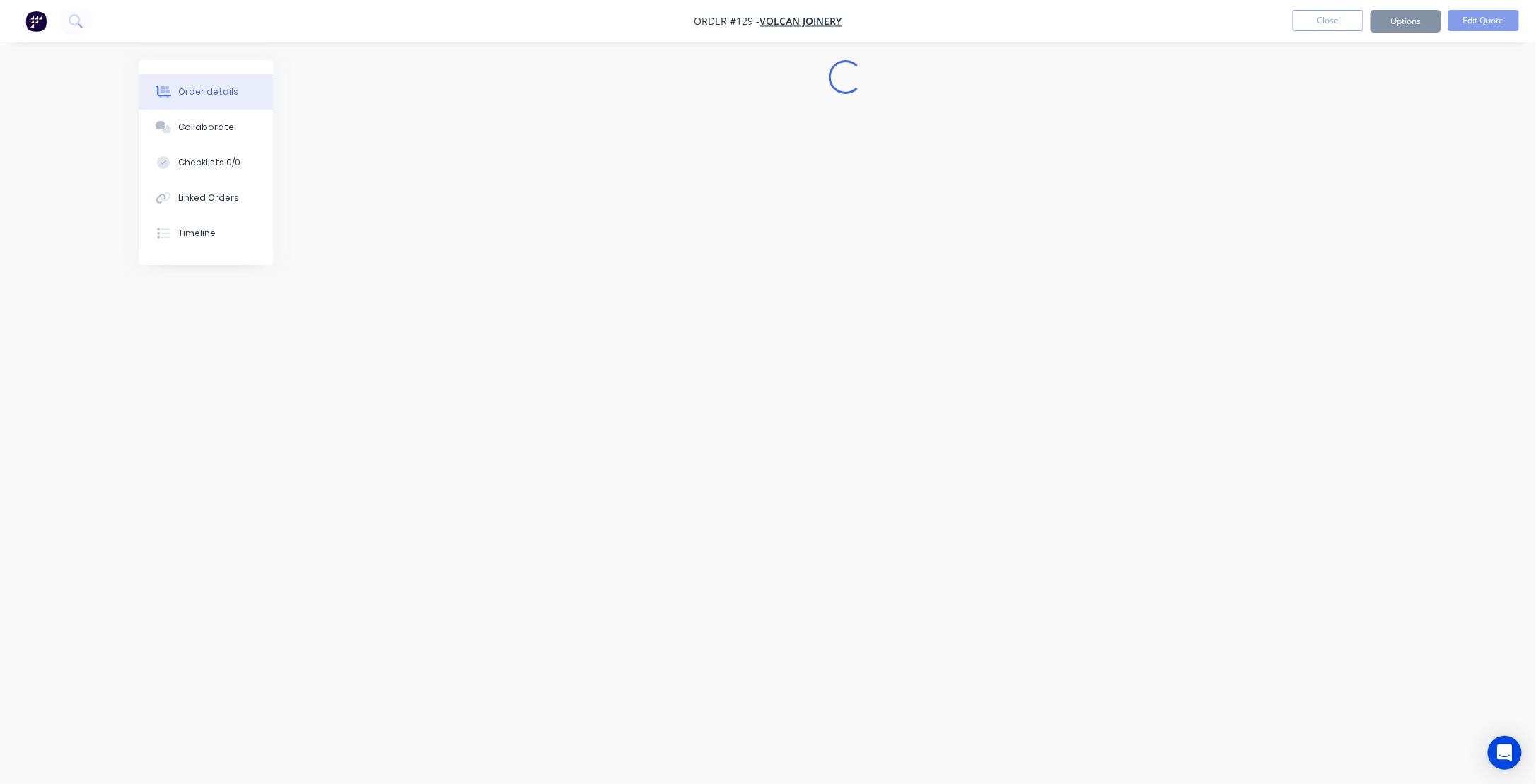
scroll to position [0, 0]
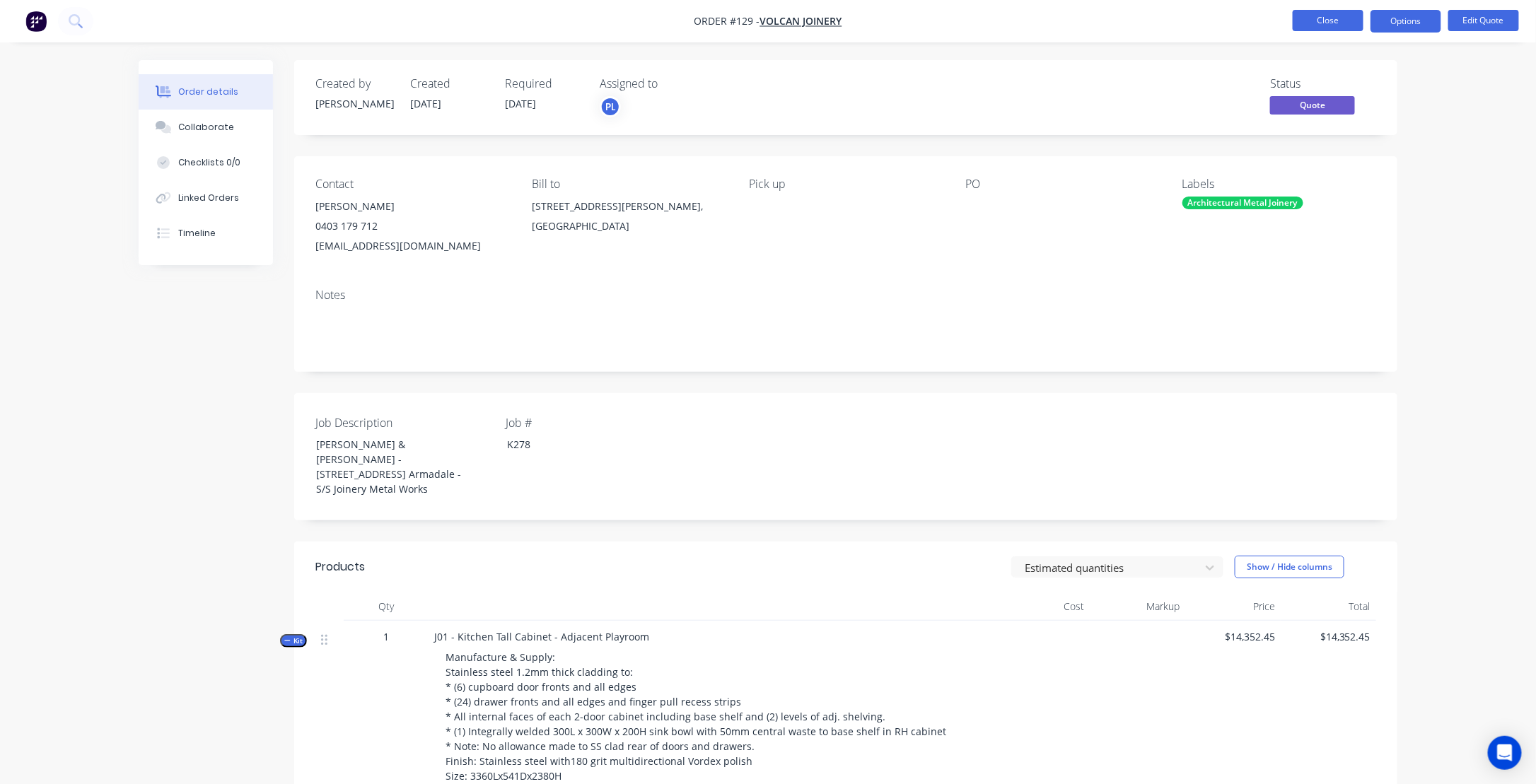
click at [1330, 23] on button "Close" at bounding box center [1328, 20] width 71 height 21
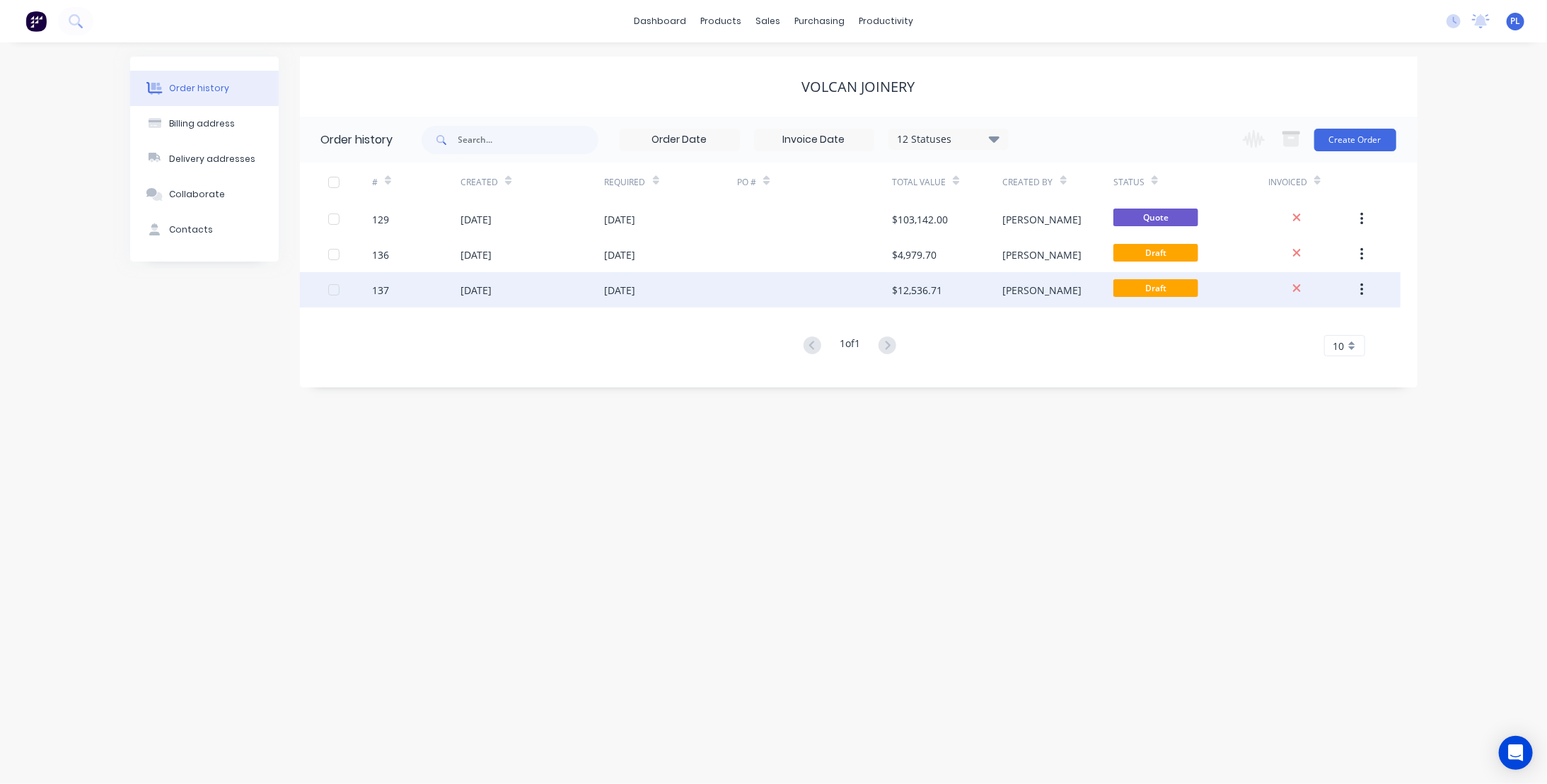
click at [381, 285] on div "137" at bounding box center [380, 290] width 17 height 15
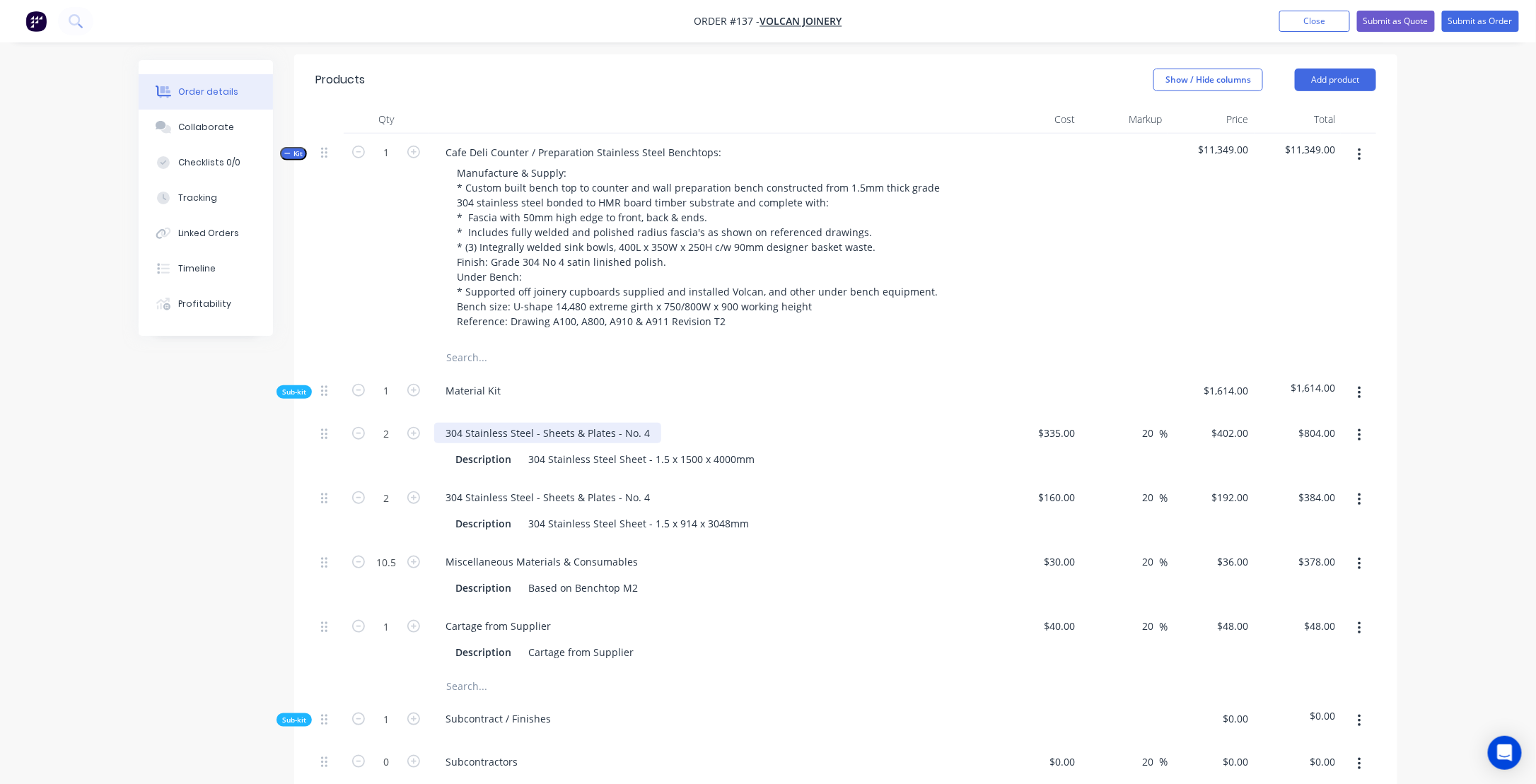
scroll to position [566, 0]
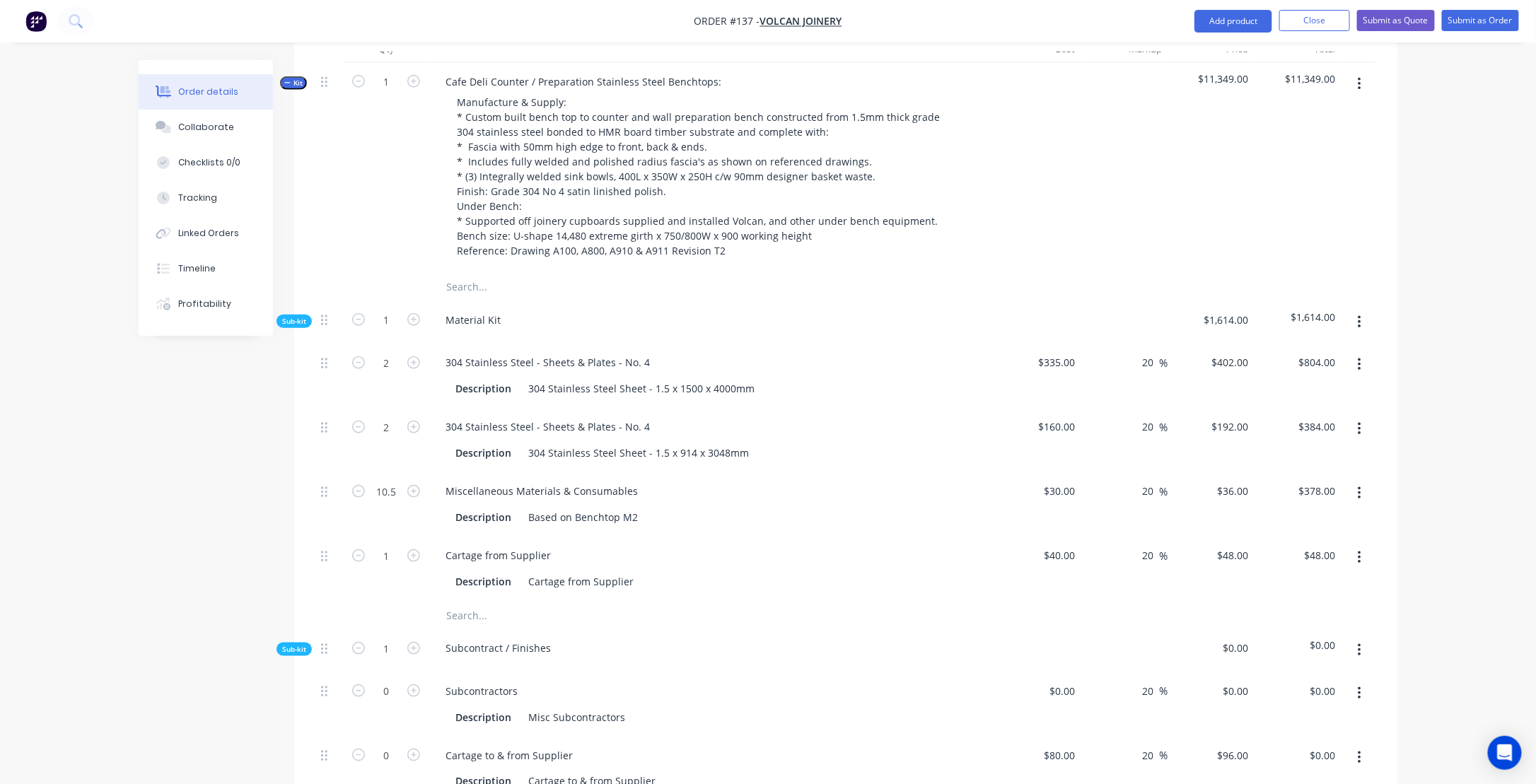
click at [286, 86] on icon "button" at bounding box center [287, 83] width 6 height 7
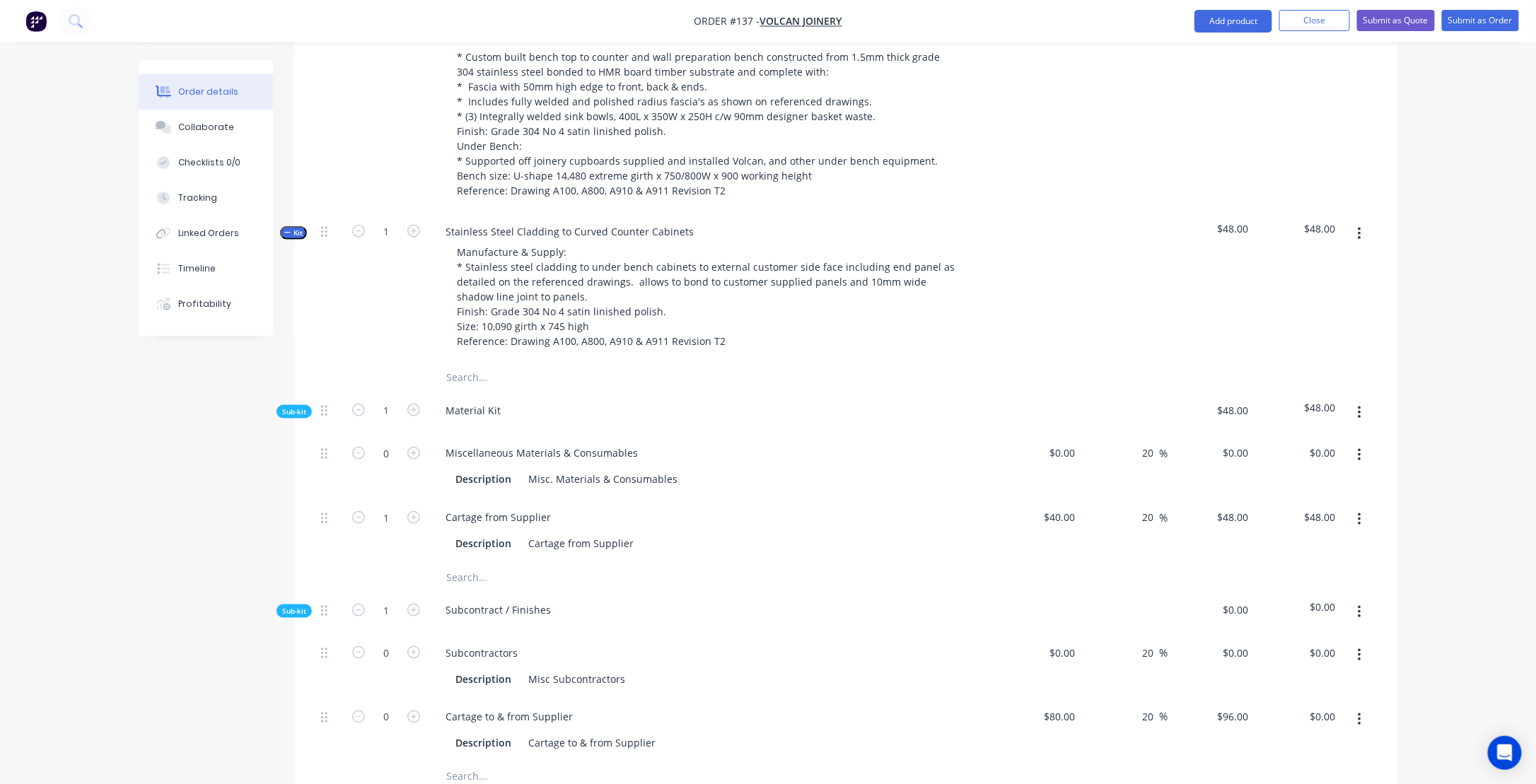
scroll to position [636, 0]
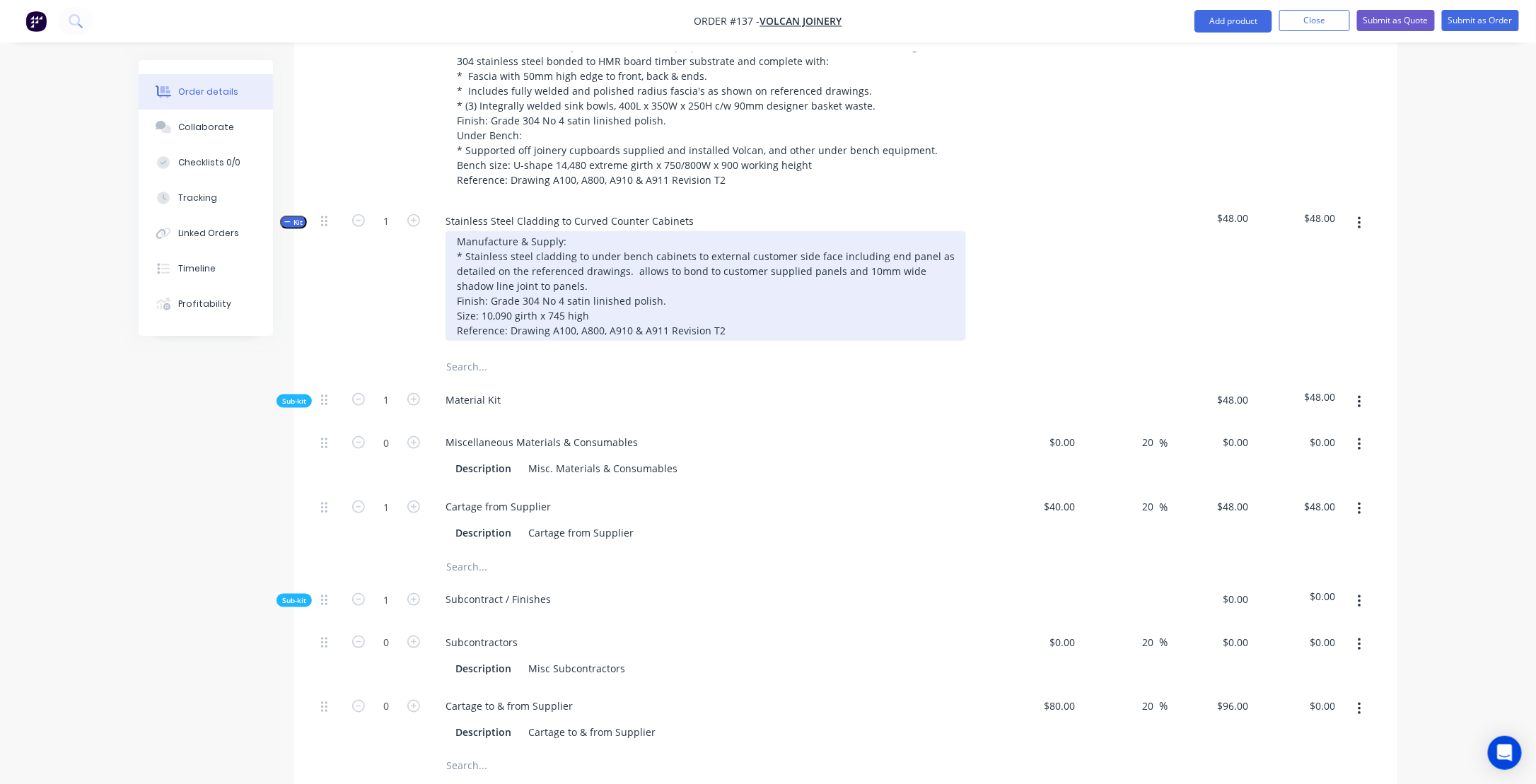
drag, startPoint x: 634, startPoint y: 285, endPoint x: 656, endPoint y: 332, distance: 51.9
click at [639, 292] on div "Manufacture & Supply: * Stainless steel cladding to under bench cabinets to ext…" at bounding box center [705, 286] width 521 height 109
click at [635, 274] on div "Manufacture & Supply: * Stainless steel cladding to under bench cabinets to ext…" at bounding box center [705, 286] width 521 height 109
click at [638, 284] on div "Manufacture & Supply: * Stainless steel cladding to under bench cabinets to ext…" at bounding box center [705, 286] width 521 height 109
click at [937, 287] on div "Manufacture & Supply: * Stainless steel cladding to under bench cabinets to ext…" at bounding box center [705, 286] width 521 height 109
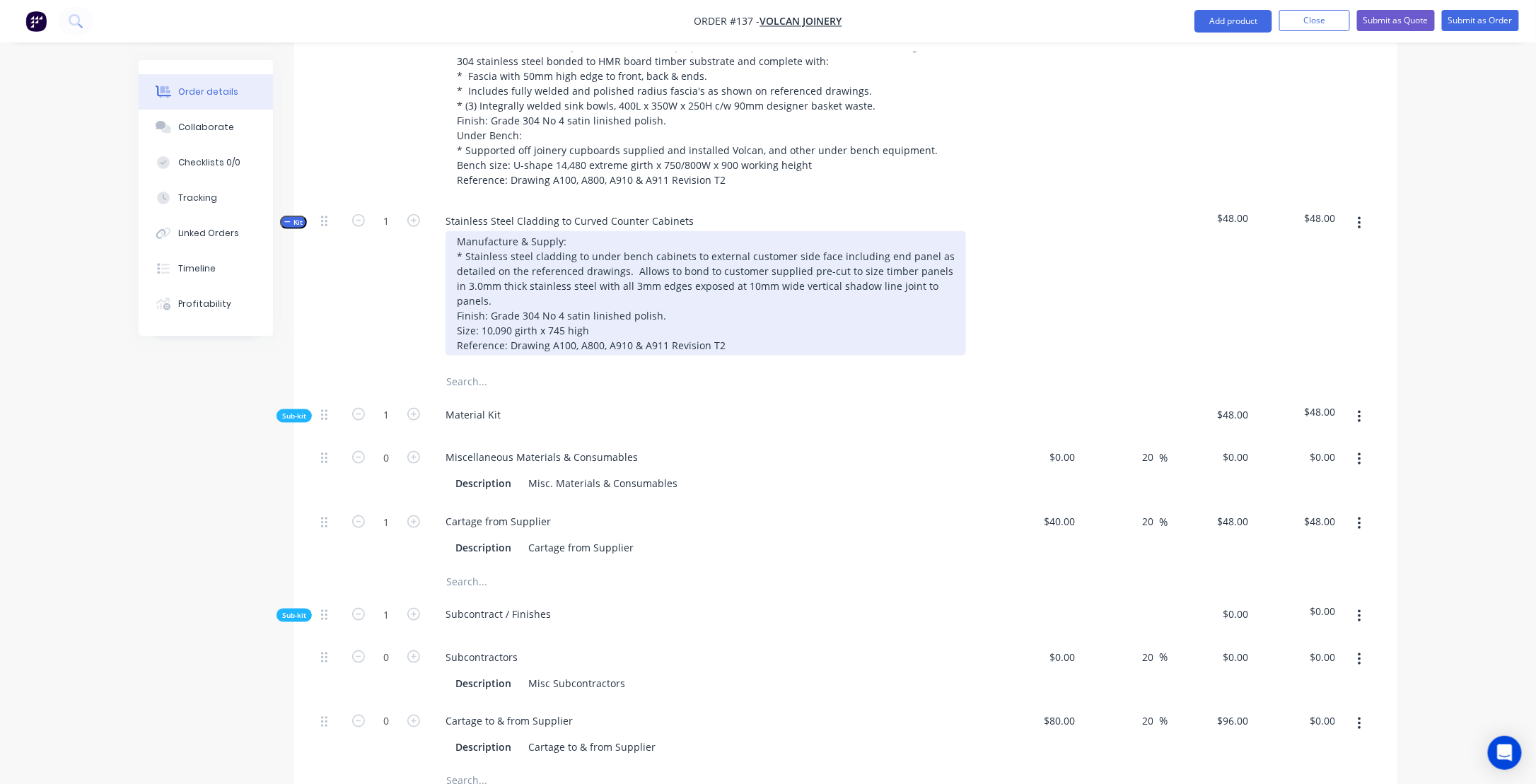
drag, startPoint x: 944, startPoint y: 302, endPoint x: 957, endPoint y: 313, distance: 17.0
click at [944, 302] on div "Manufacture & Supply: * Stainless steel cladding to under bench cabinets to ext…" at bounding box center [705, 294] width 521 height 125
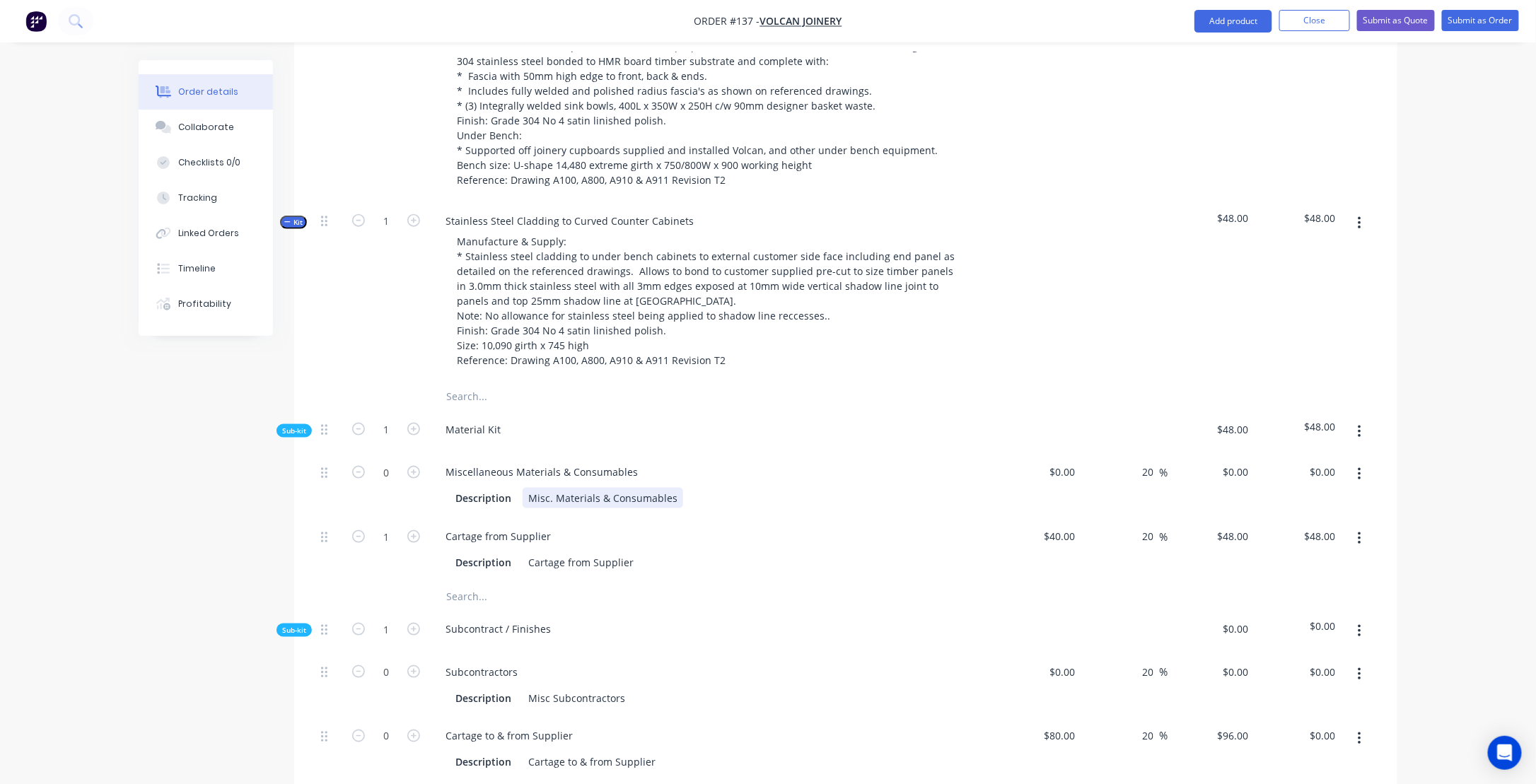
click at [846, 527] on div "0 Miscellaneous Materials & Consumables Description Misc. Materials & Consumabl…" at bounding box center [846, 518] width 1061 height 129
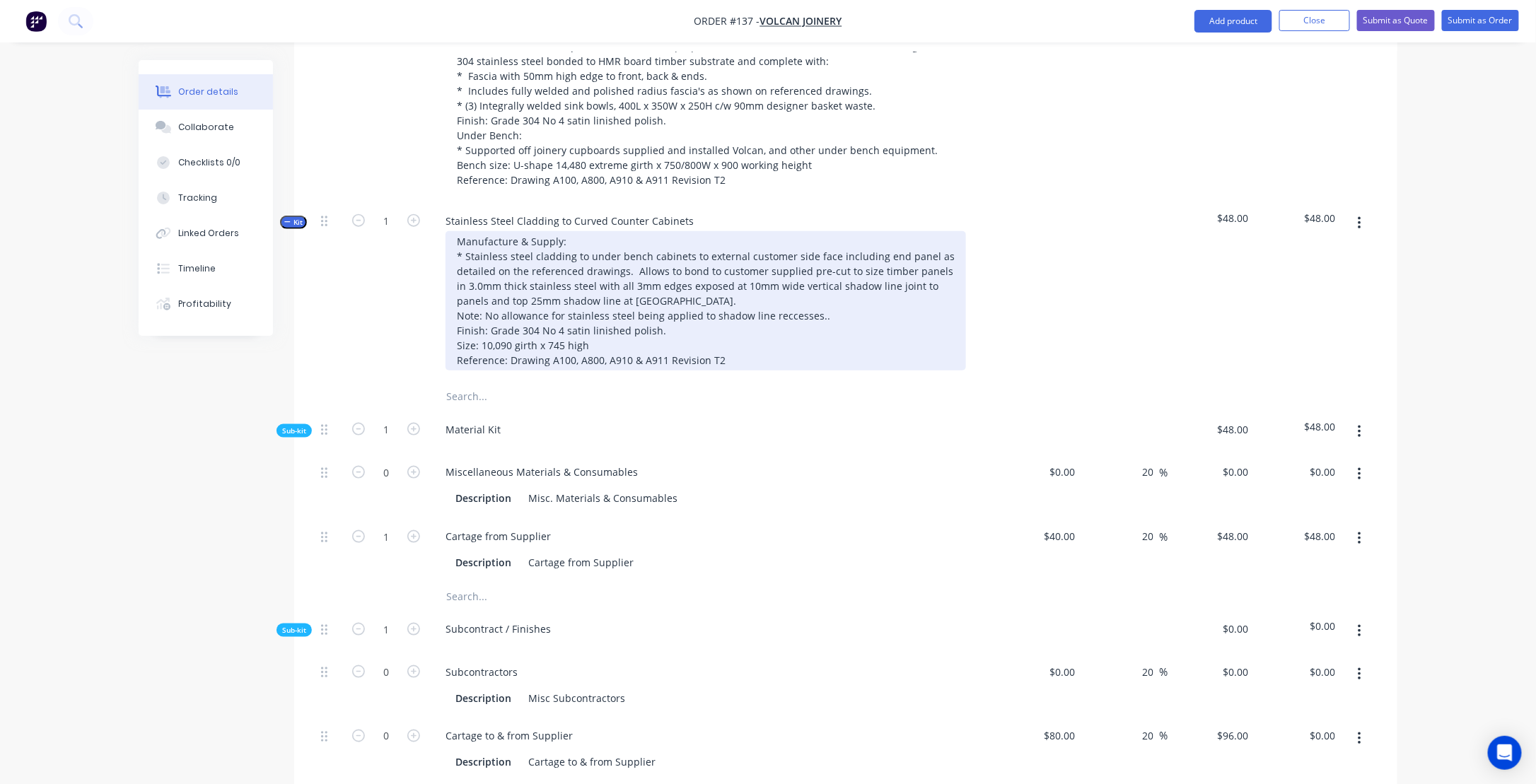
click at [834, 334] on div "Manufacture & Supply: * Stainless steel cladding to under bench cabinets to ext…" at bounding box center [705, 301] width 521 height 140
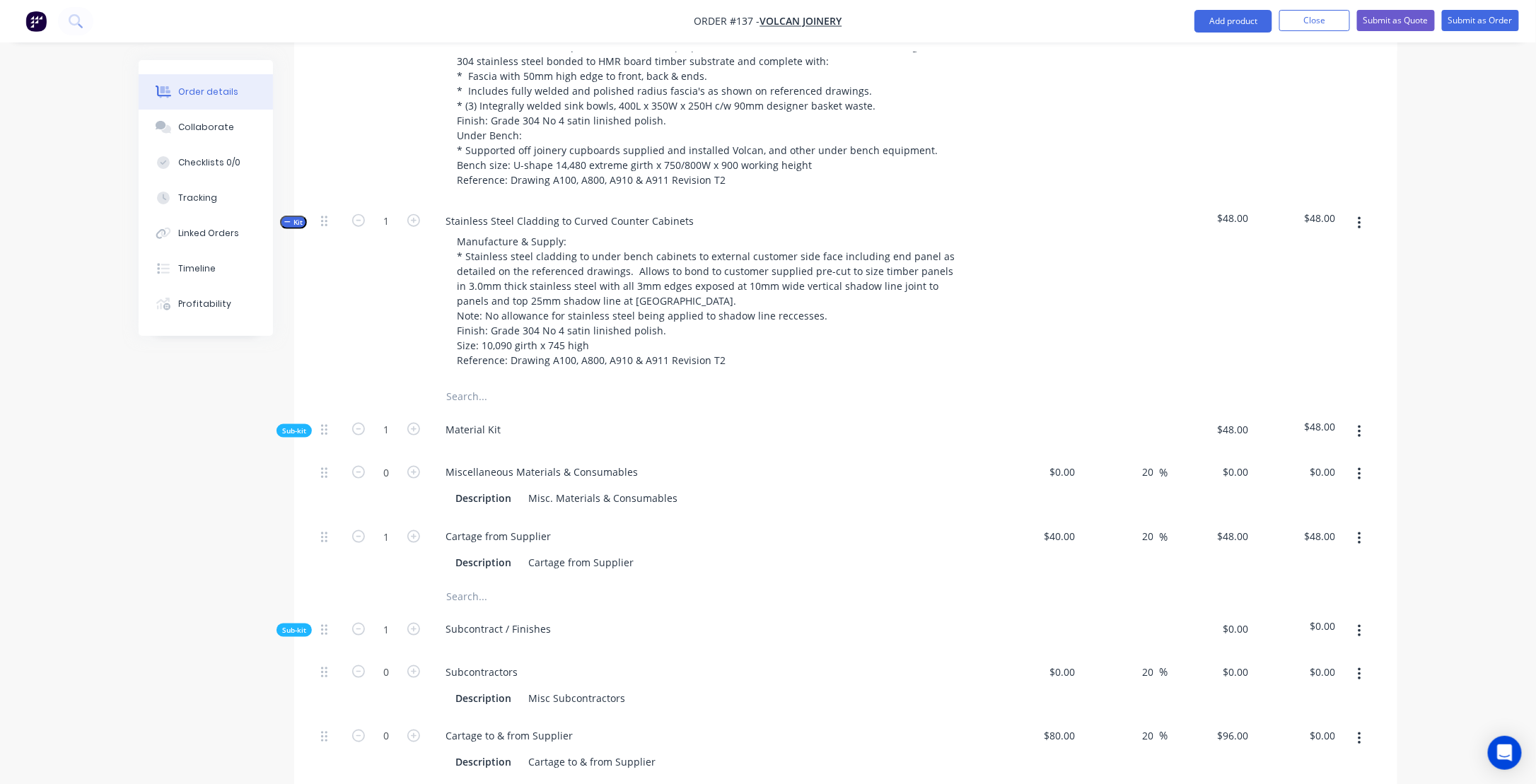
click at [731, 482] on div "Miscellaneous Materials & Consumables" at bounding box center [712, 472] width 555 height 20
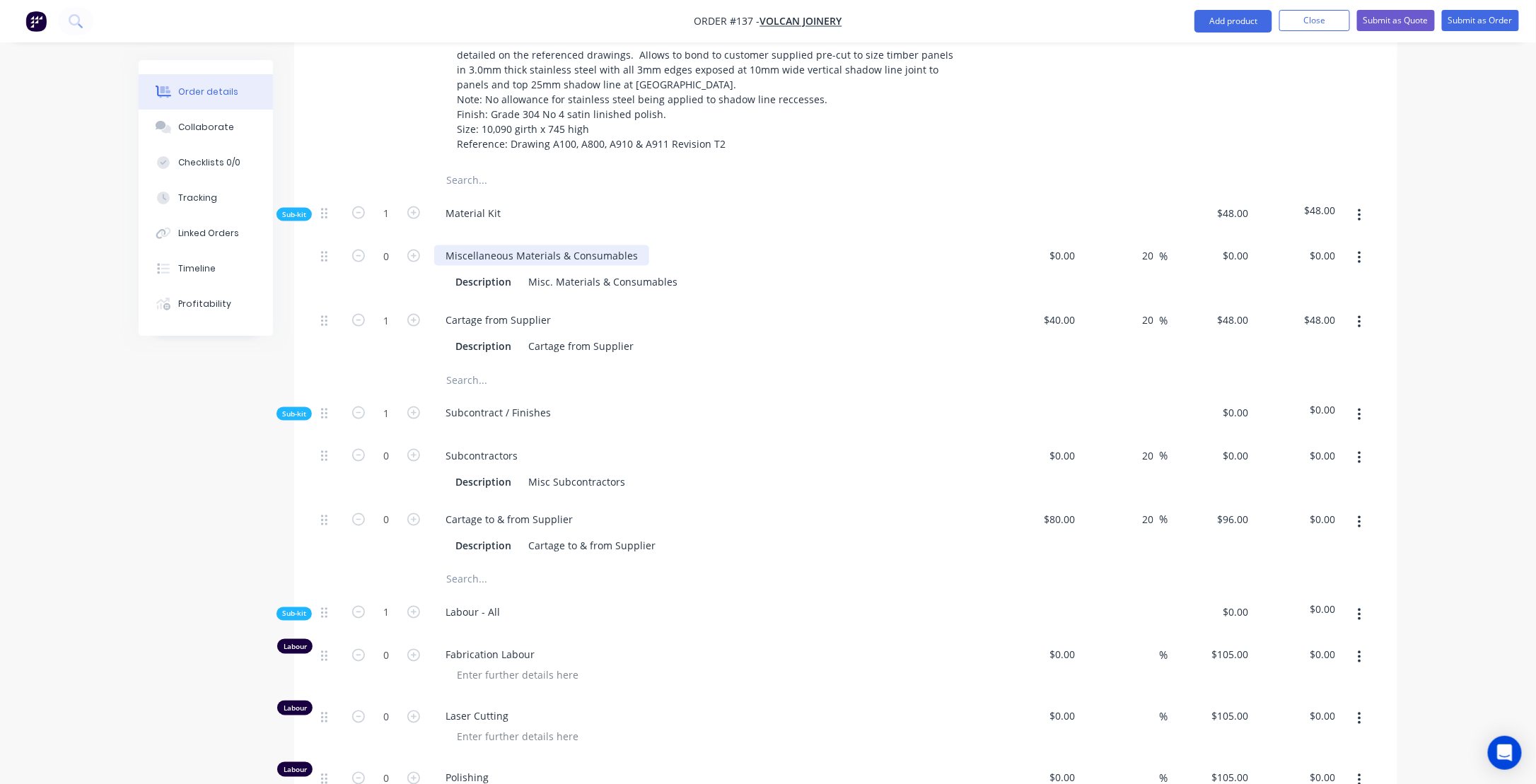
scroll to position [707, 0]
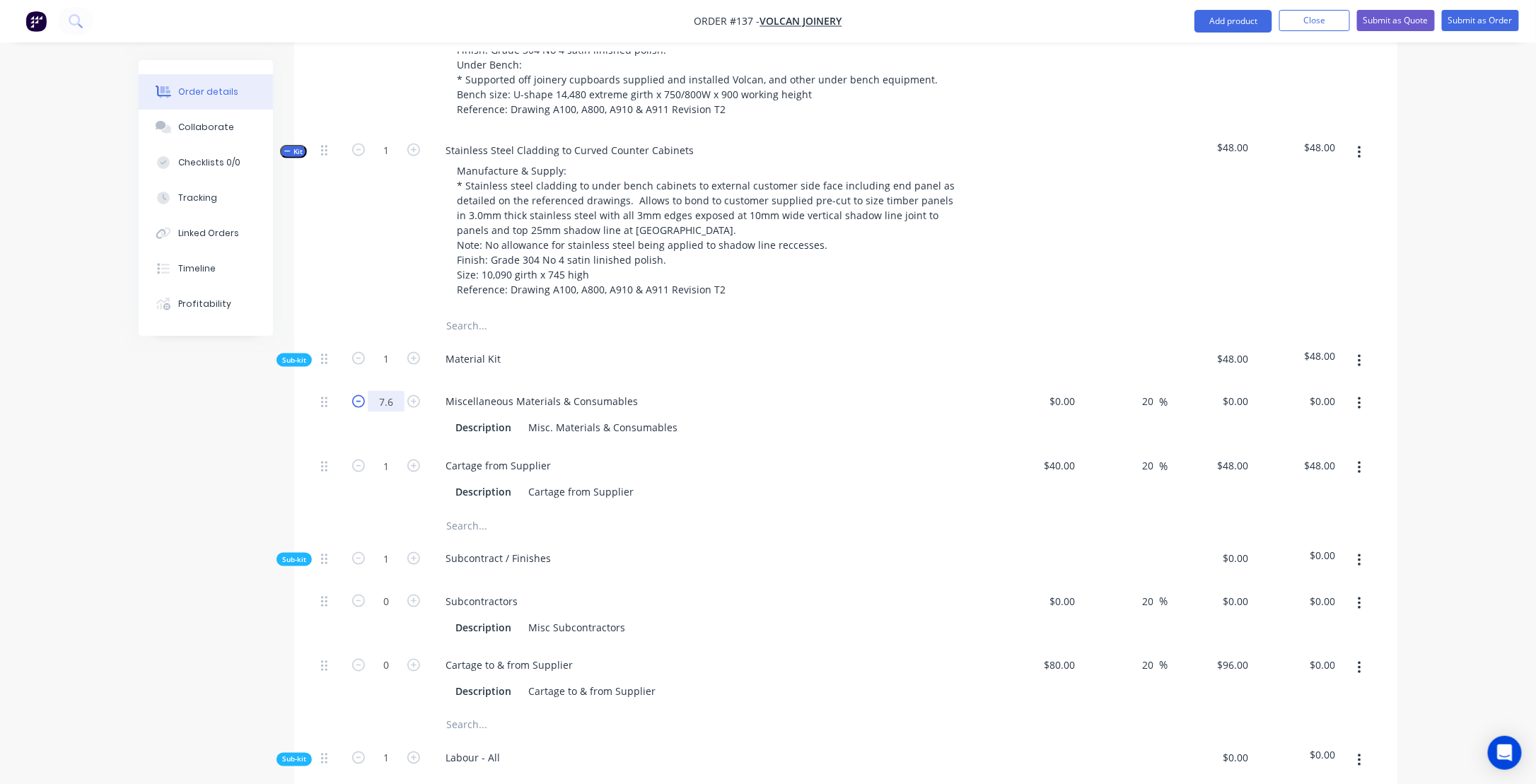
type input "7.6"
click at [917, 474] on div "Cartage from Supplier" at bounding box center [712, 465] width 555 height 20
click at [1056, 413] on div "0 $0.00" at bounding box center [1037, 415] width 87 height 64
type input "$30.00"
type input "$36.00"
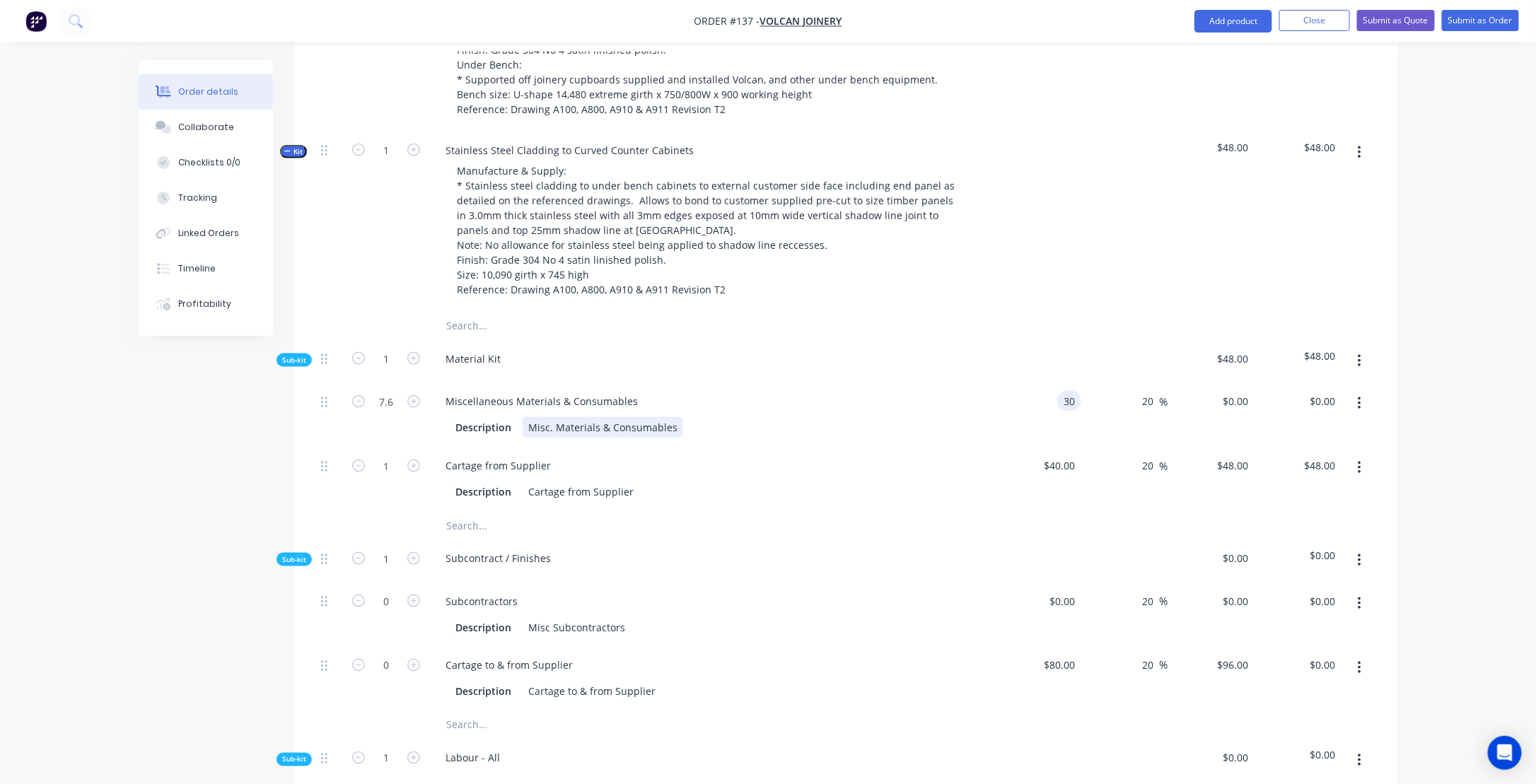
type input "$273.60"
click at [849, 438] on div "Description Misc. Materials & Consumables" at bounding box center [709, 428] width 518 height 20
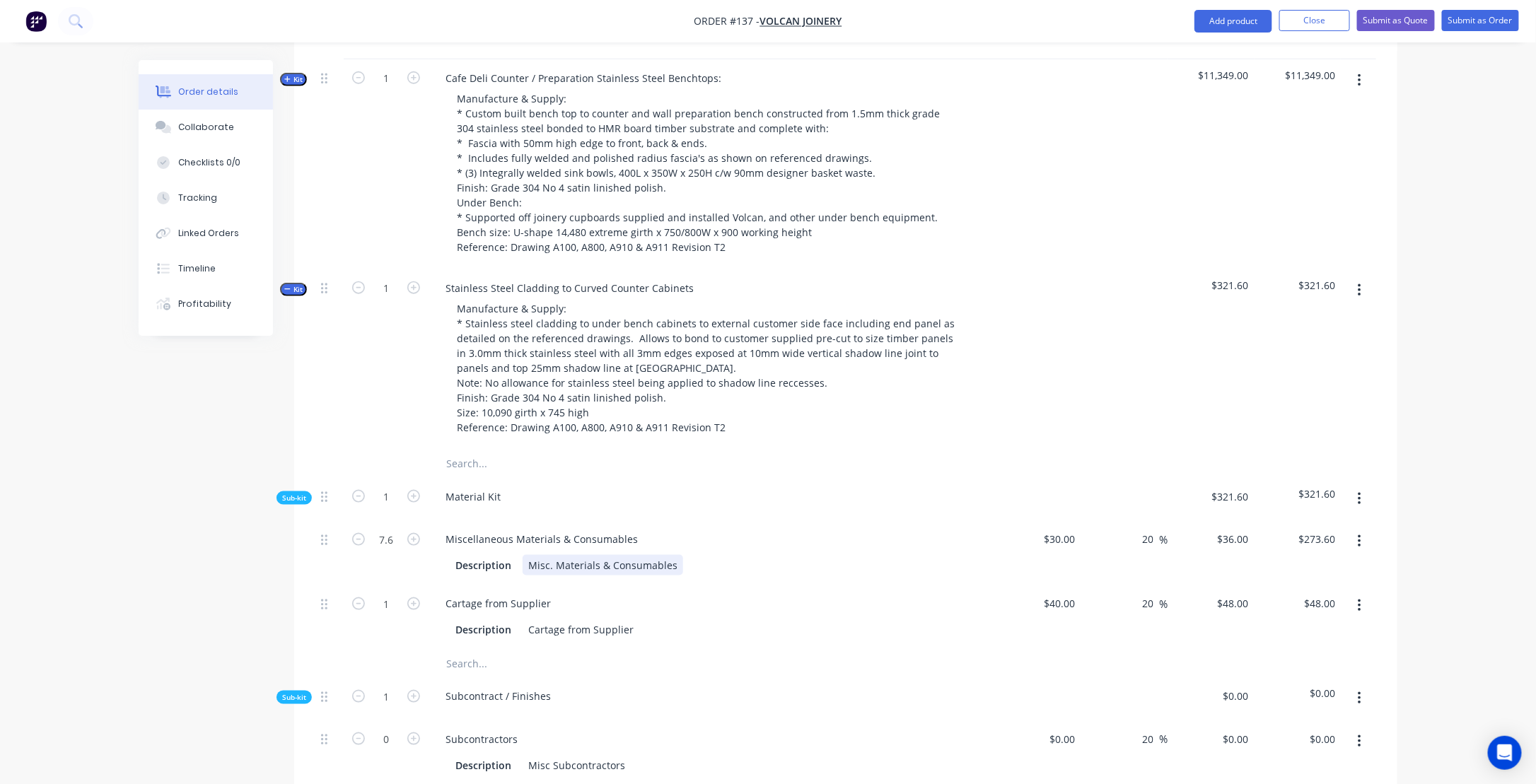
scroll to position [566, 0]
click at [568, 302] on div "Stainless Steel Cladding to Curved Counter Cabinets" at bounding box center [569, 292] width 271 height 20
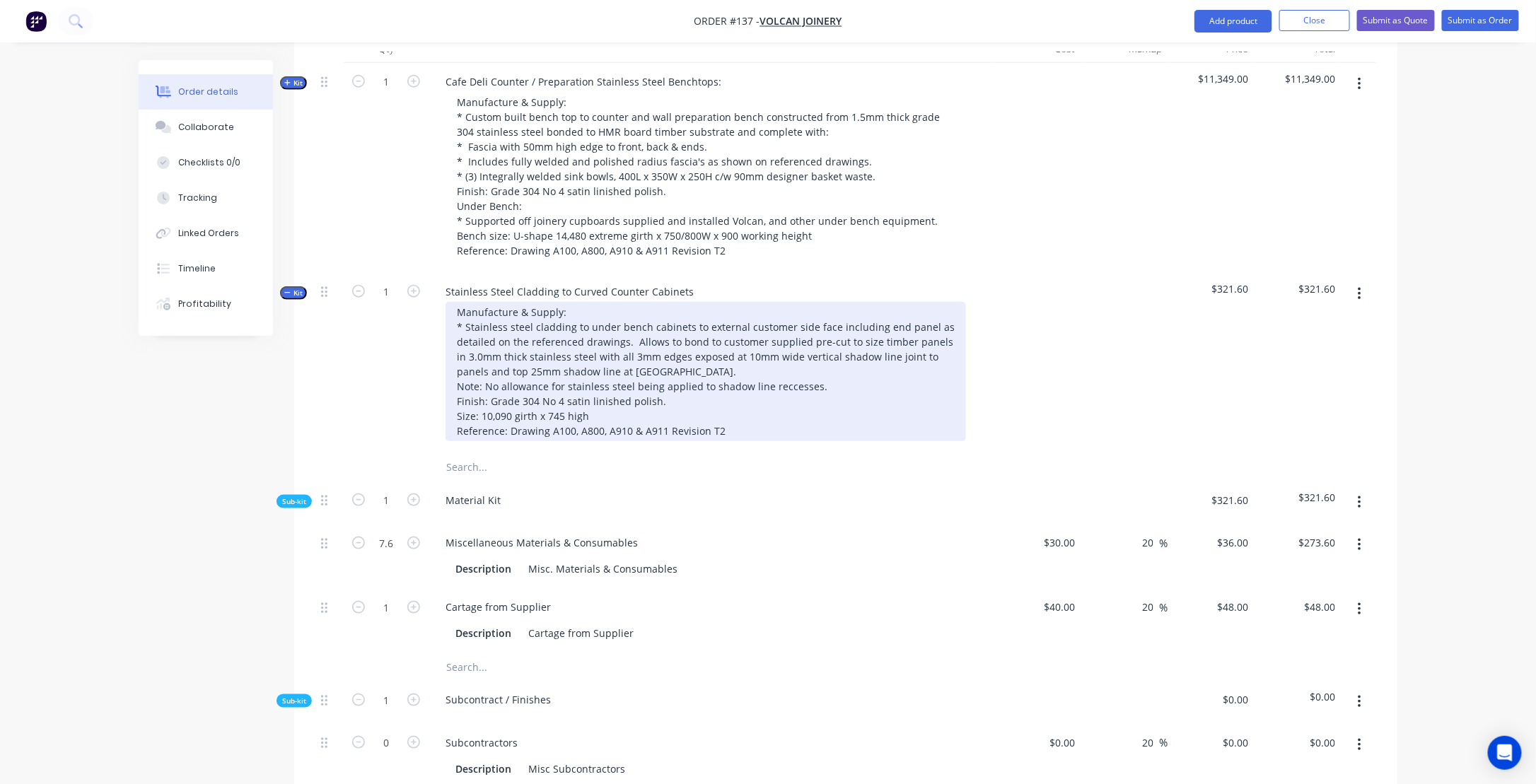
click at [703, 341] on div "Manufacture & Supply: * Stainless steel cladding to under bench cabinets to ext…" at bounding box center [705, 372] width 521 height 140
click at [847, 340] on div "Manufacture & Supply: * Stainless steel cladding to under bench cabinets to the…" at bounding box center [705, 372] width 521 height 140
click at [899, 354] on div "Manufacture & Supply: * Stainless steel cladding to under bench cabinets to the…" at bounding box center [705, 372] width 521 height 140
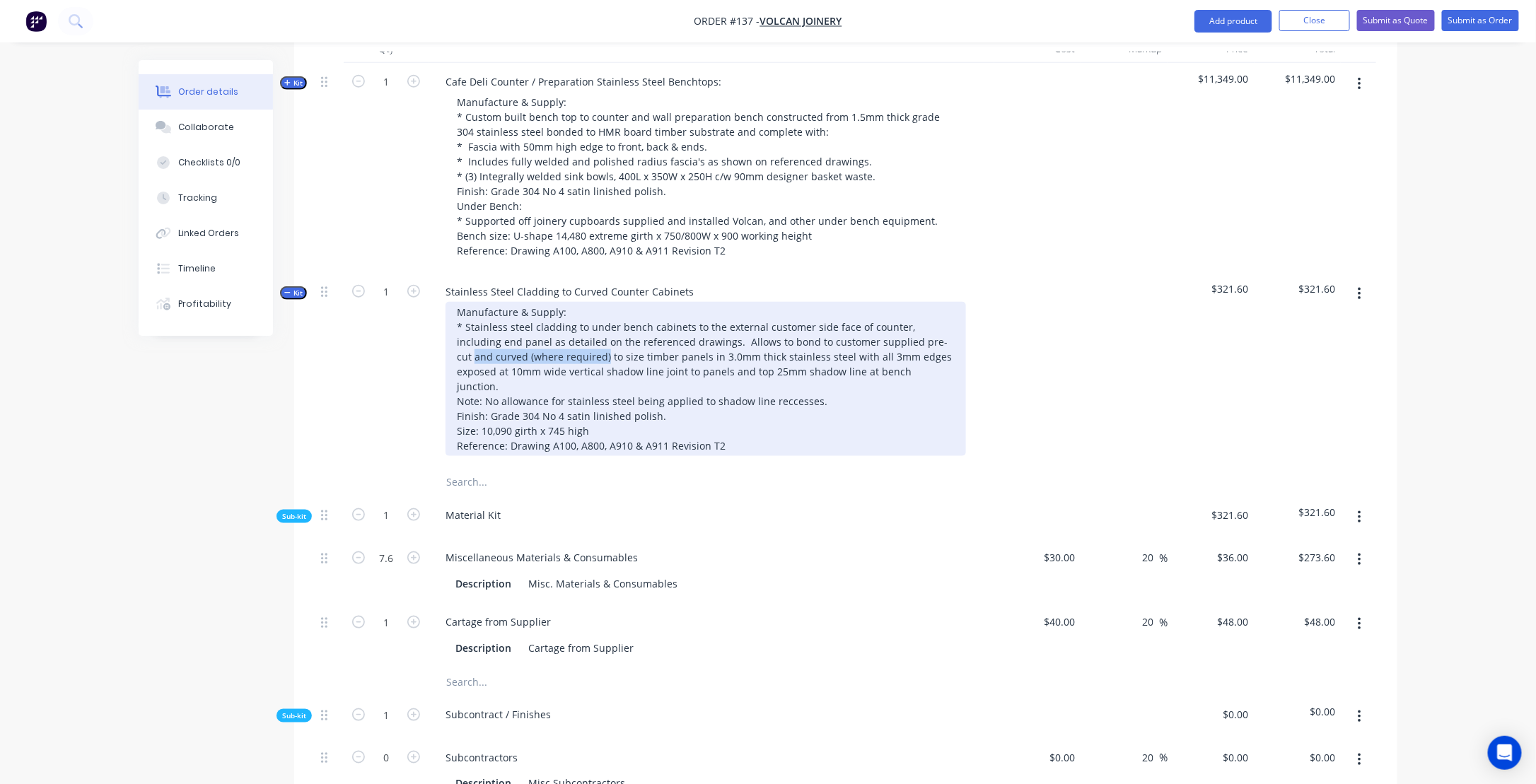
drag, startPoint x: 898, startPoint y: 356, endPoint x: 534, endPoint y: 368, distance: 364.2
click at [534, 368] on div "Manufacture & Supply: * Stainless steel cladding to under bench cabinets to the…" at bounding box center [705, 379] width 521 height 154
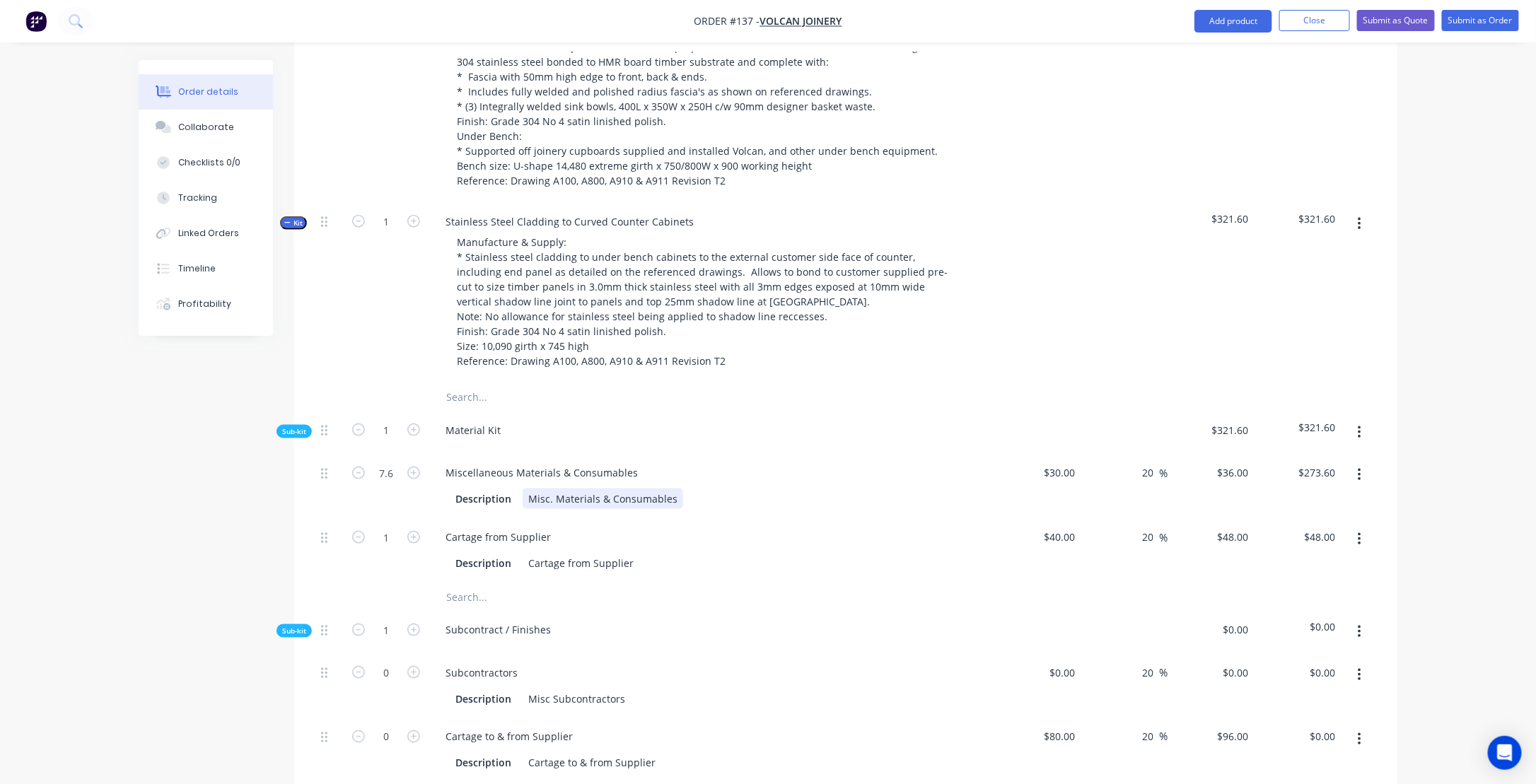
scroll to position [636, 0]
click at [1359, 440] on icon "button" at bounding box center [1360, 431] width 4 height 16
click at [1279, 476] on div "Add product to kit" at bounding box center [1309, 469] width 109 height 20
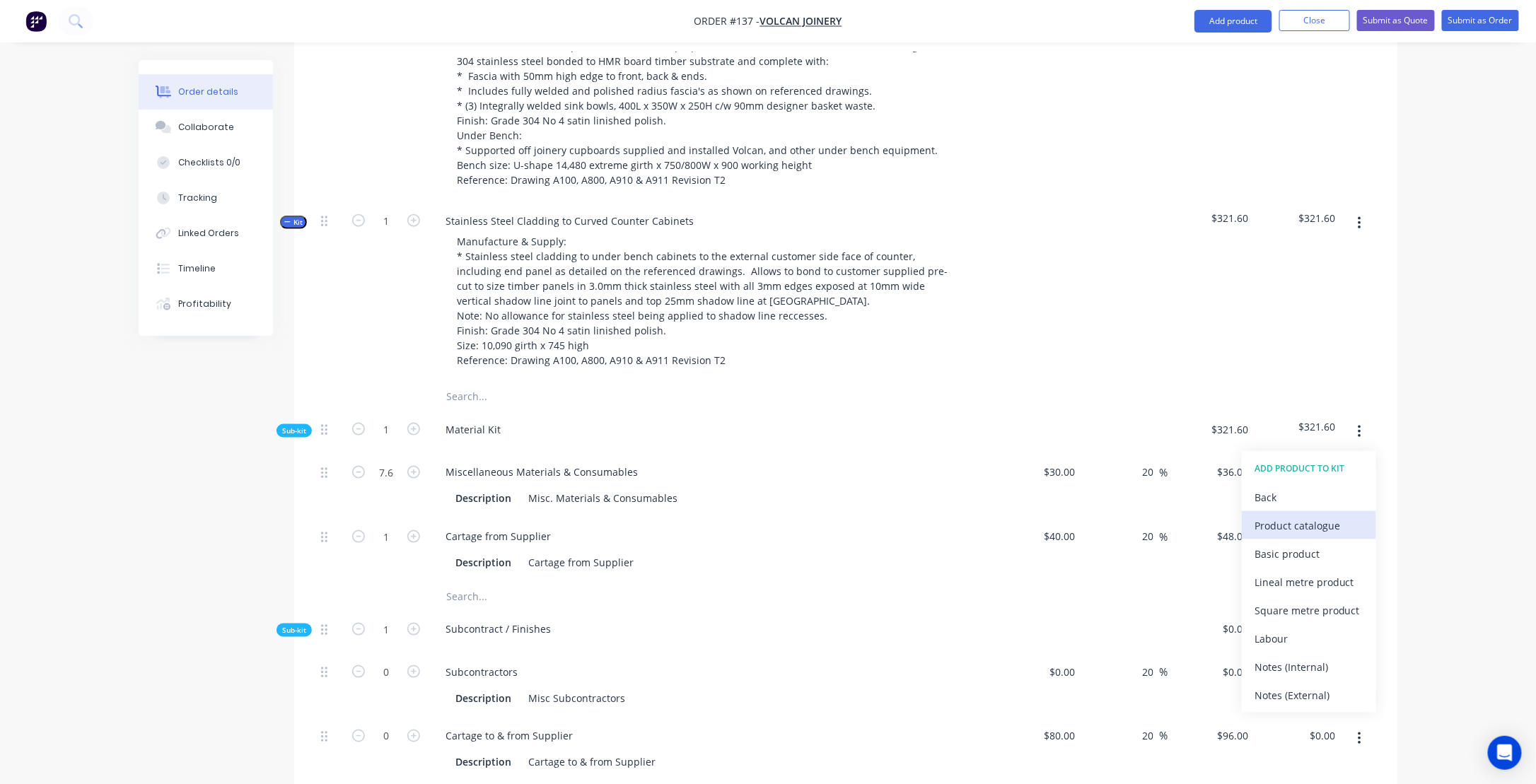
click at [1282, 536] on div "Product catalogue" at bounding box center [1309, 526] width 109 height 20
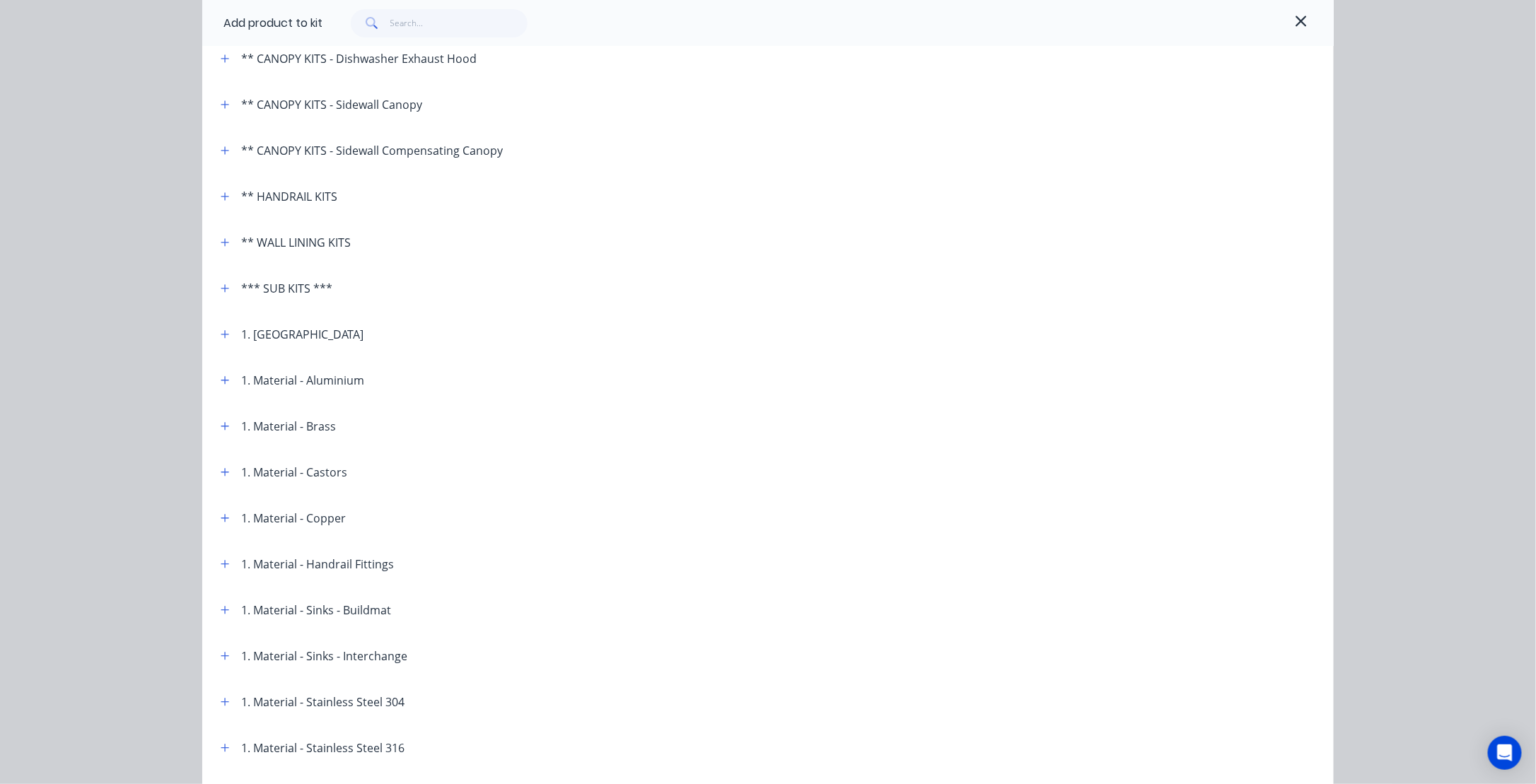
scroll to position [283, 0]
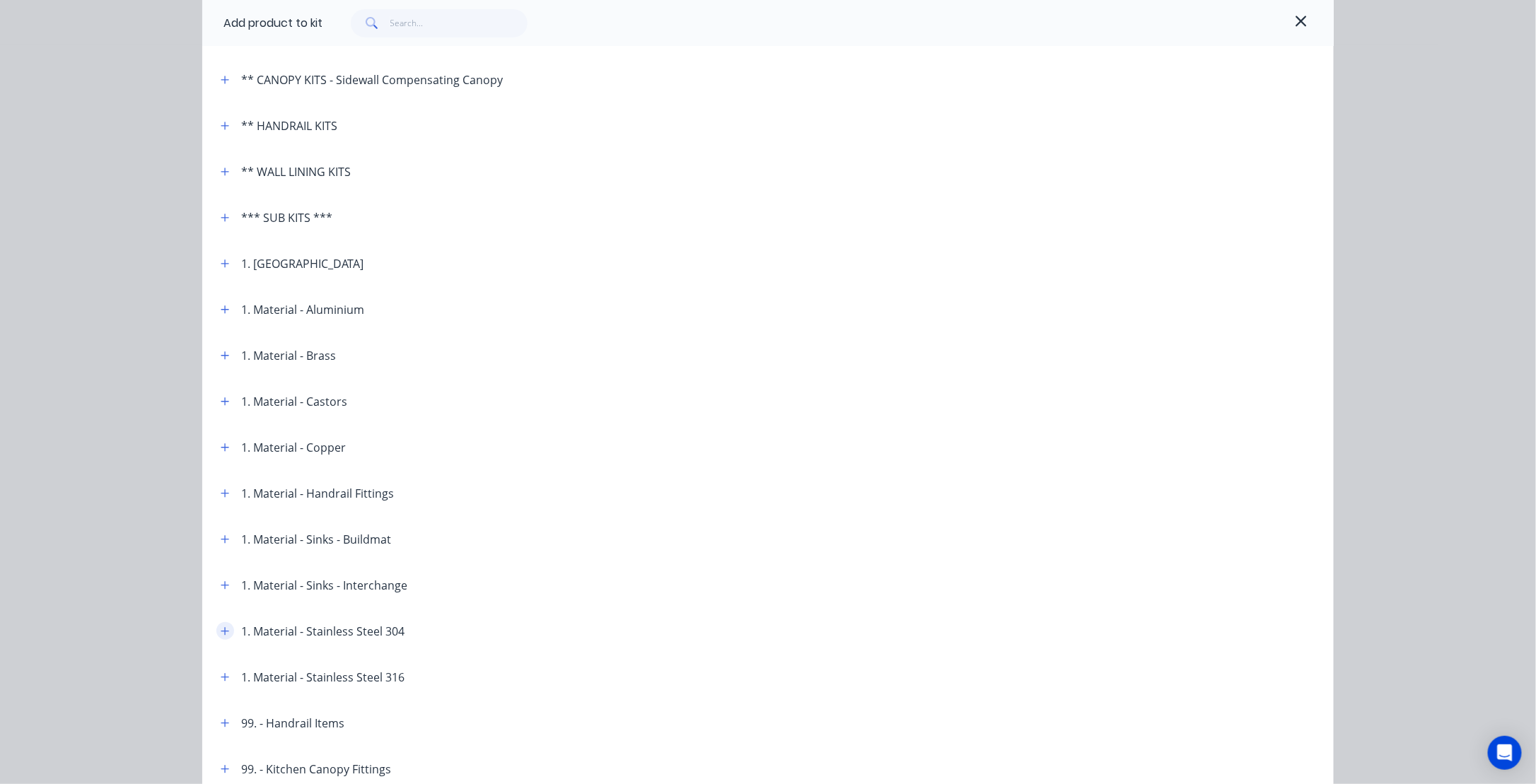
click at [220, 636] on button "button" at bounding box center [225, 631] width 17 height 17
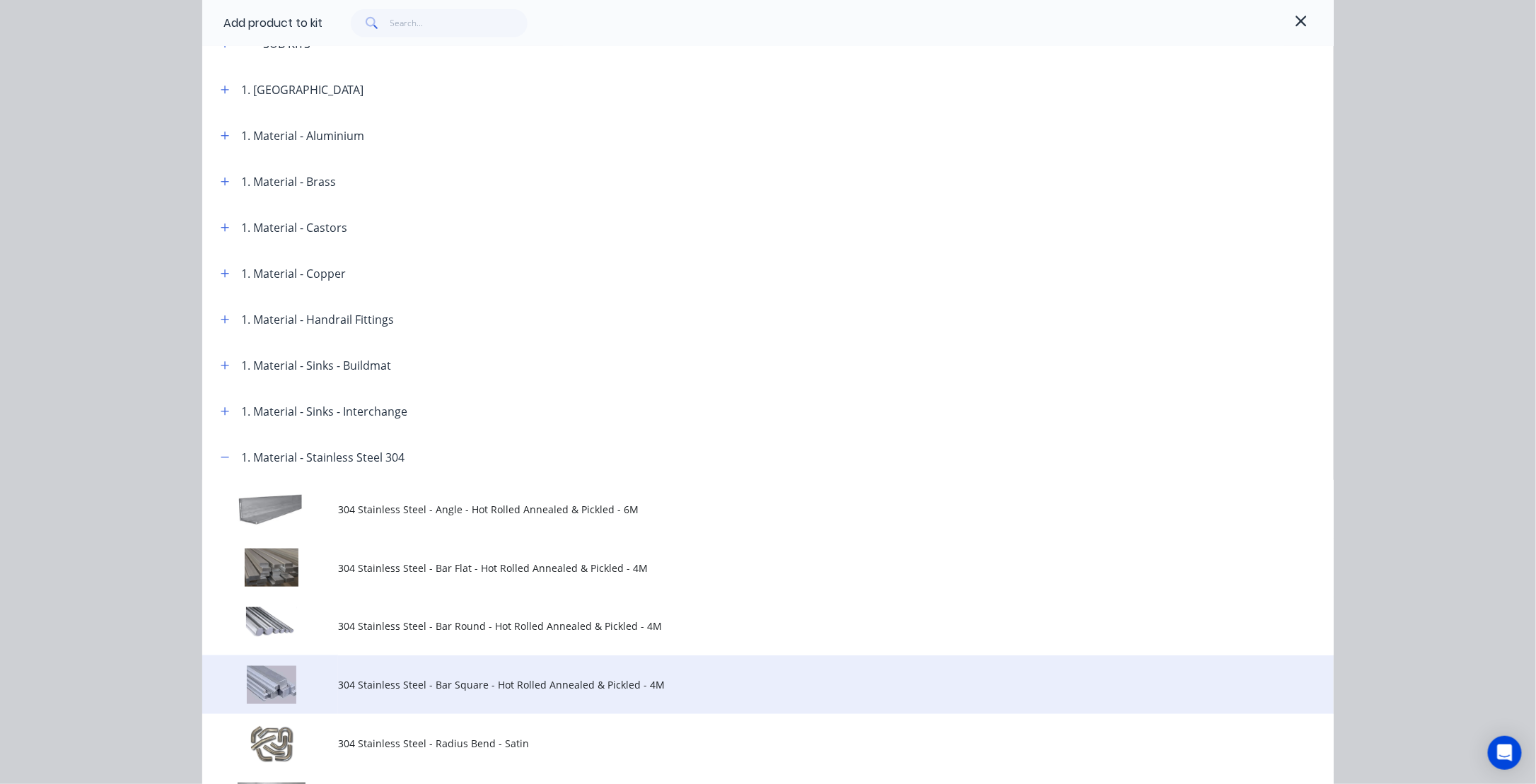
scroll to position [566, 0]
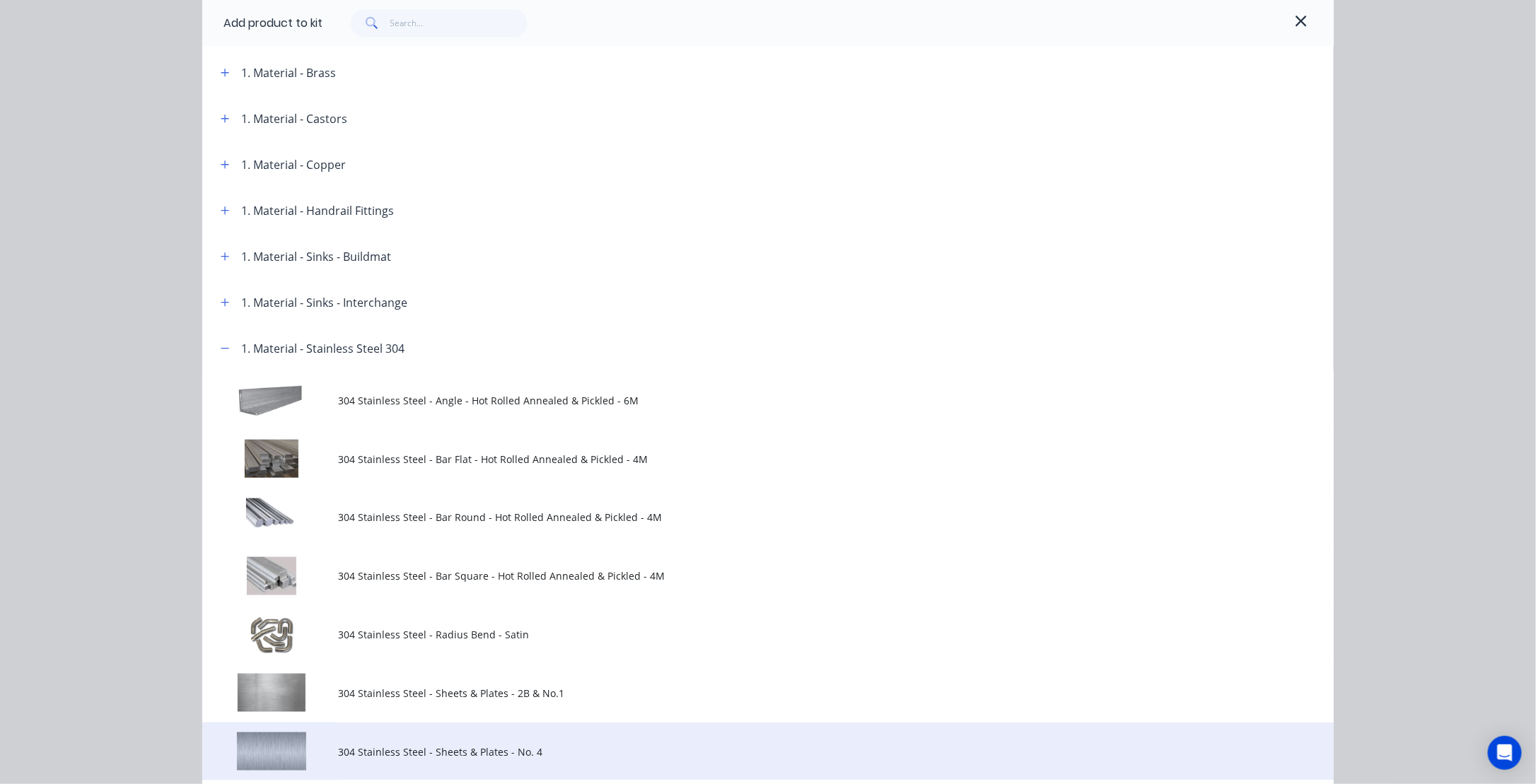
click at [376, 749] on span "304 Stainless Steel - Sheets & Plates - No. 4" at bounding box center [736, 752] width 797 height 15
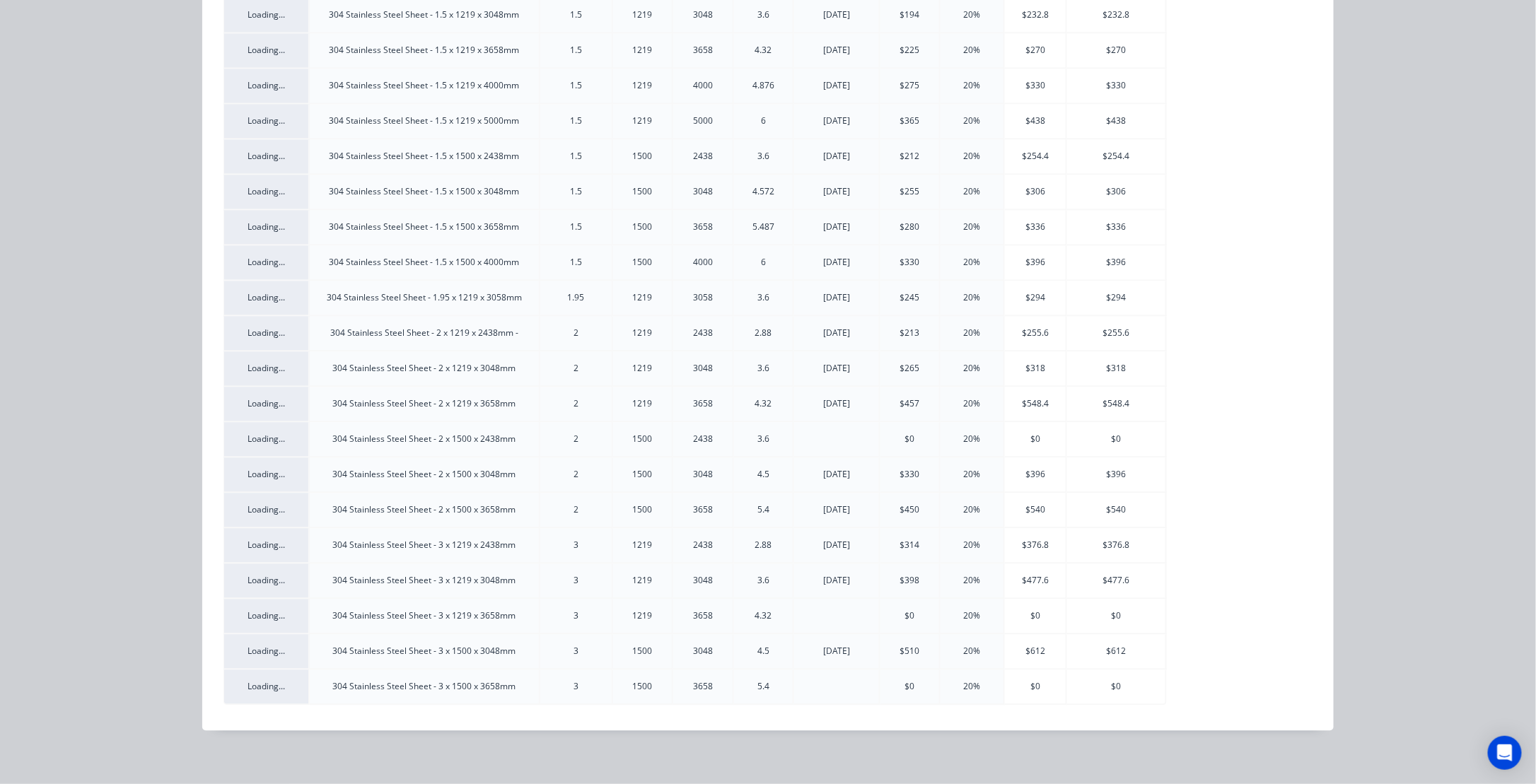
scroll to position [1343, 0]
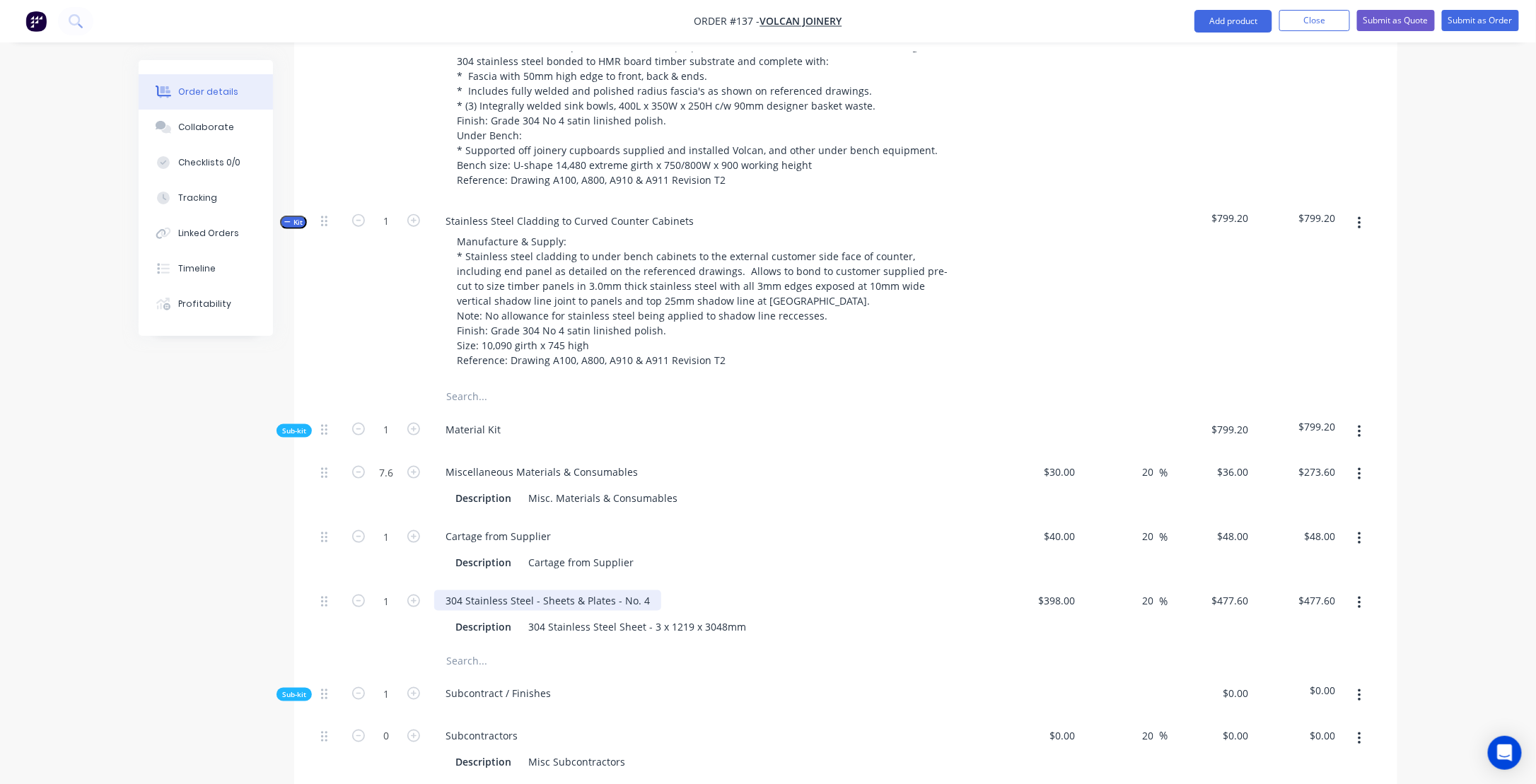
click at [552, 611] on div "304 Stainless Steel - Sheets & Plates - No. 4" at bounding box center [547, 600] width 227 height 20
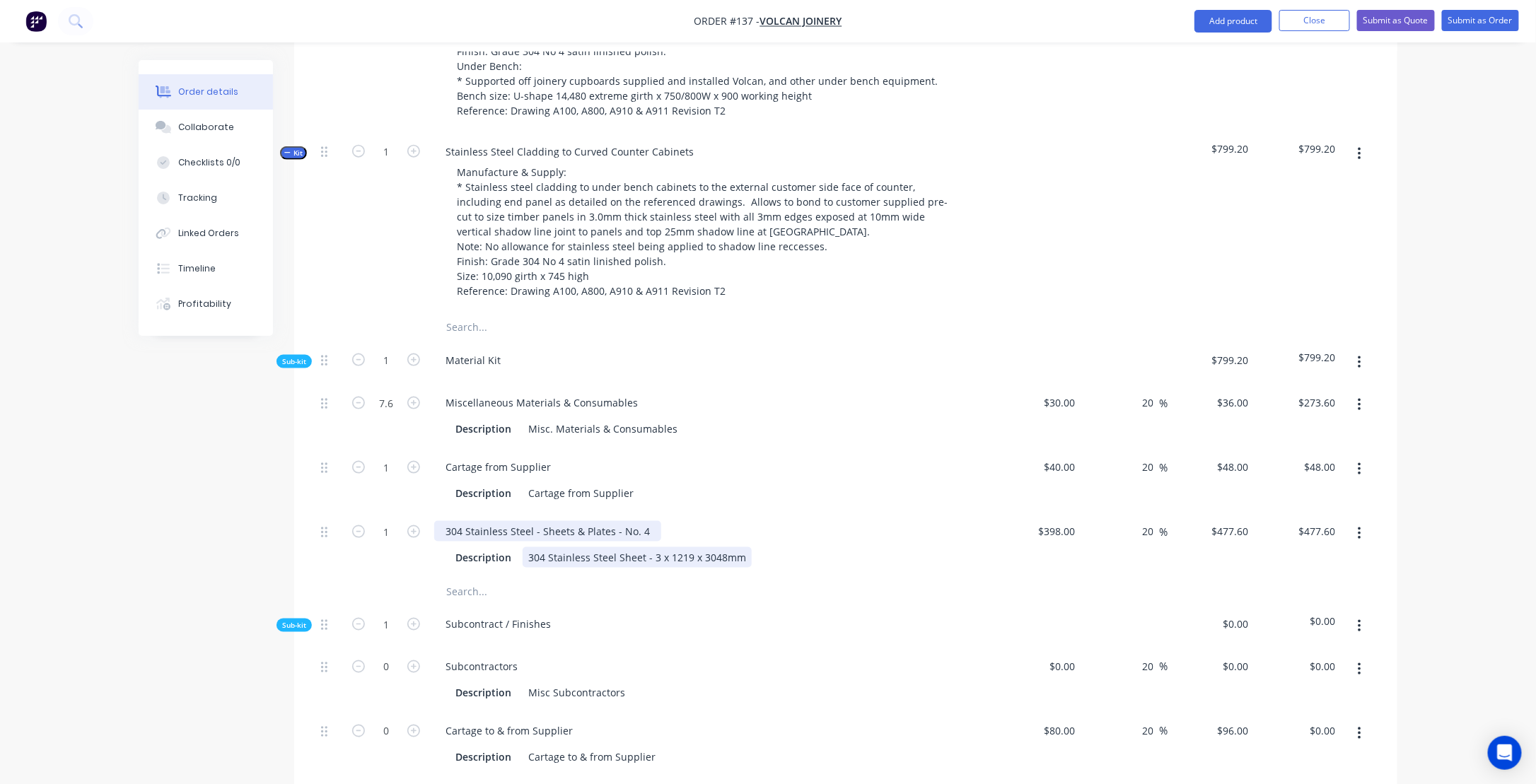
scroll to position [707, 0]
click at [413, 537] on icon "button" at bounding box center [414, 531] width 13 height 13
type input "2"
type input "$955.20"
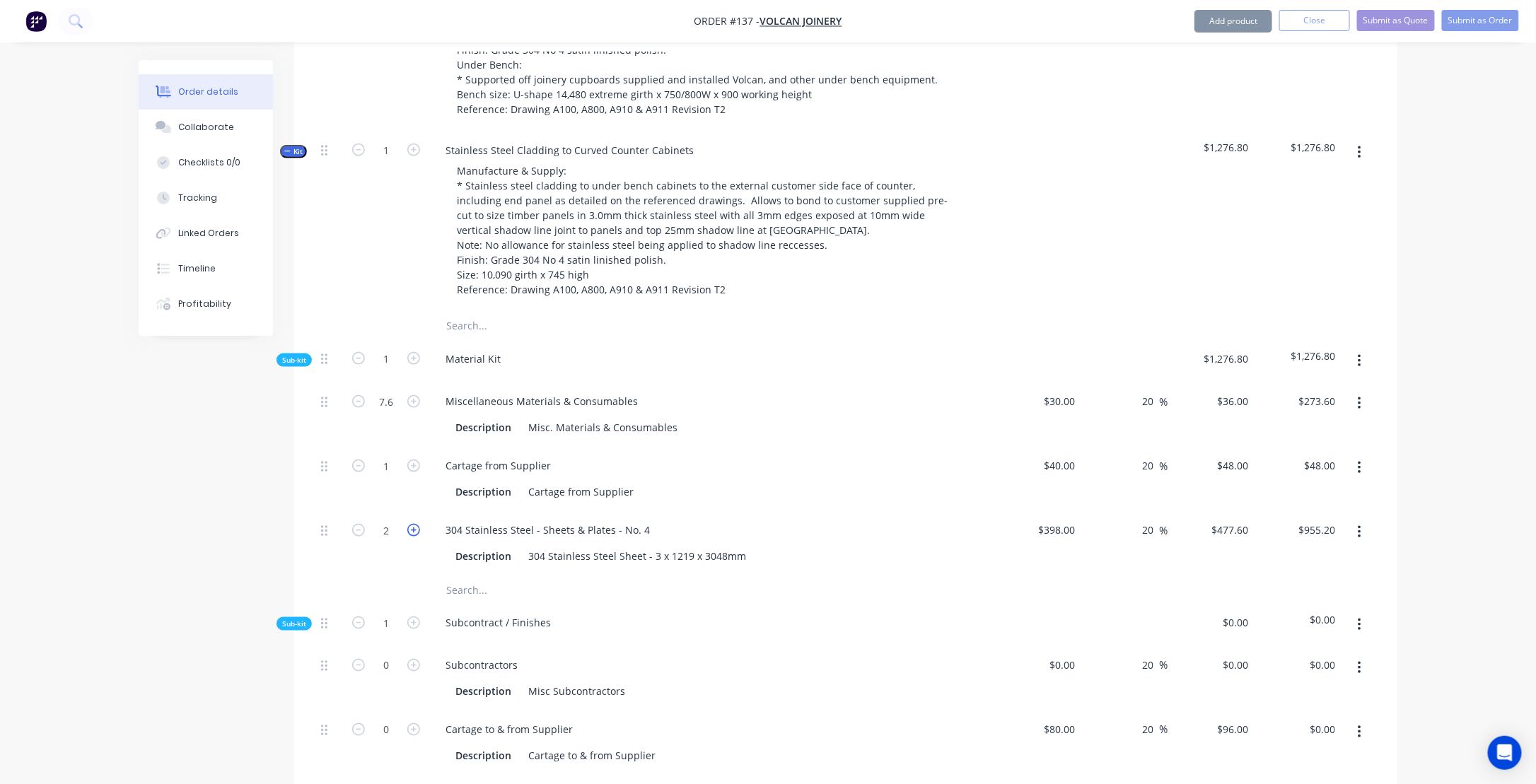
click at [413, 537] on icon "button" at bounding box center [414, 531] width 13 height 13
type input "3"
type input "$1,432.80"
click at [413, 537] on icon "button" at bounding box center [414, 531] width 13 height 13
type input "4"
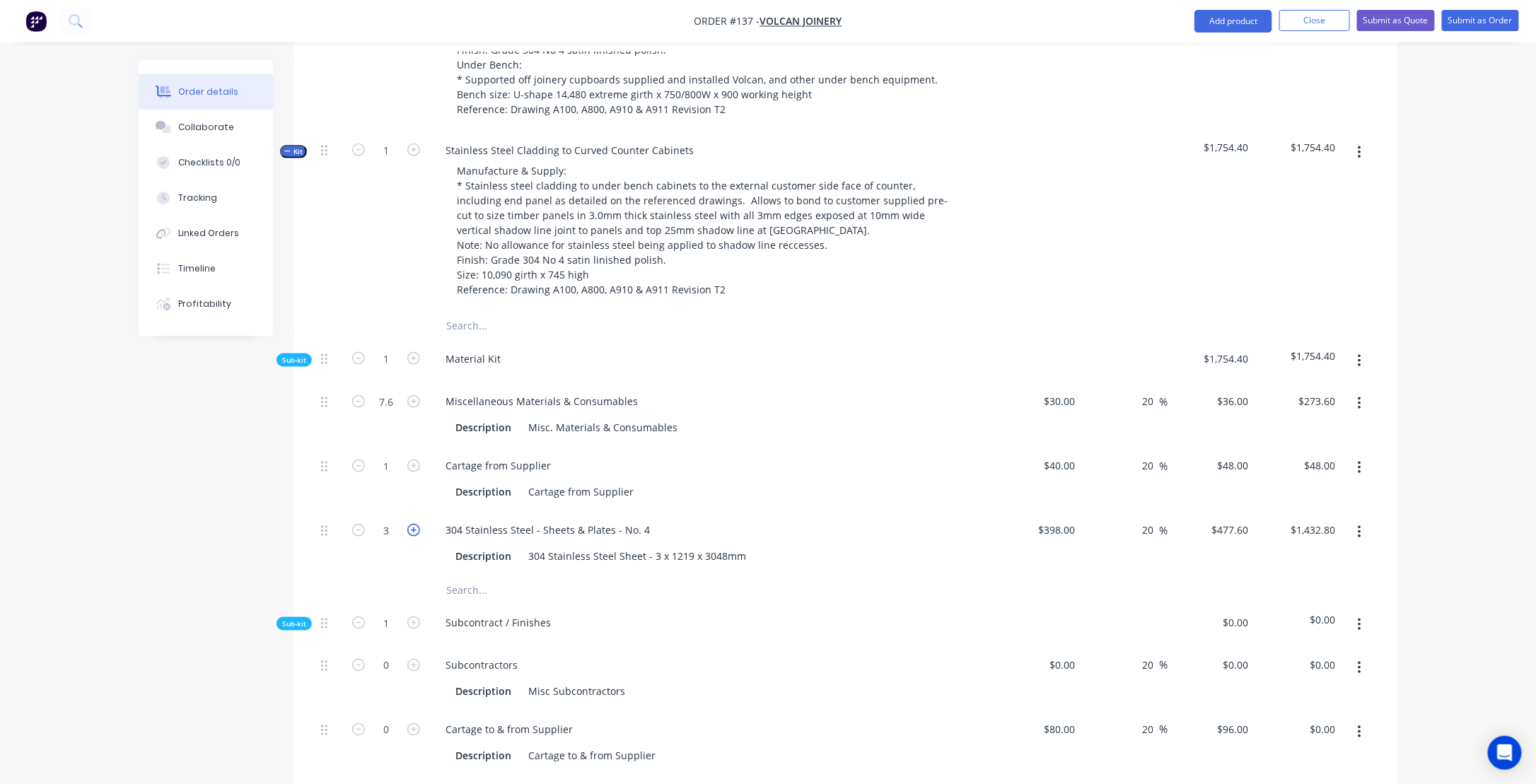
type input "$1,910.40"
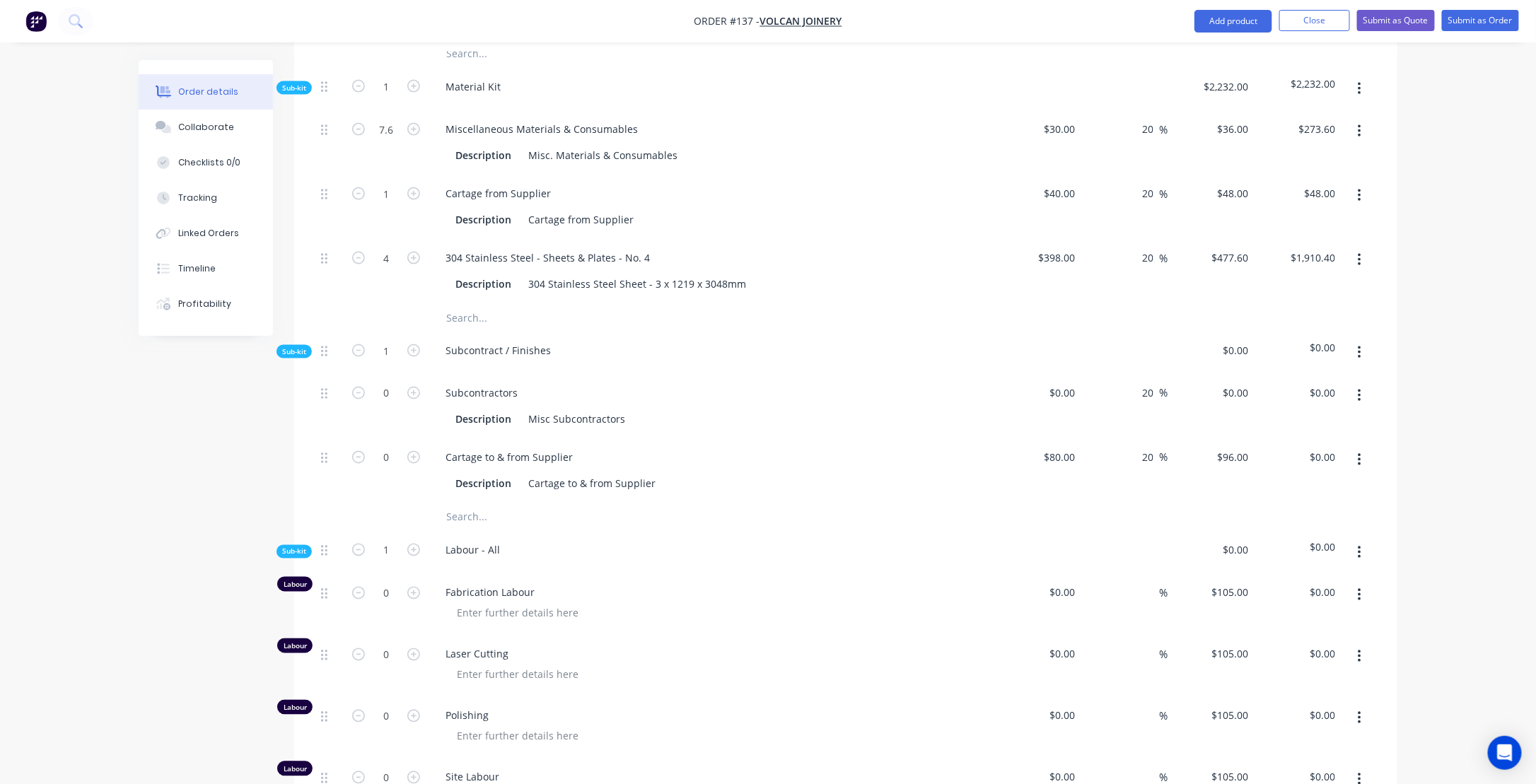
scroll to position [991, 0]
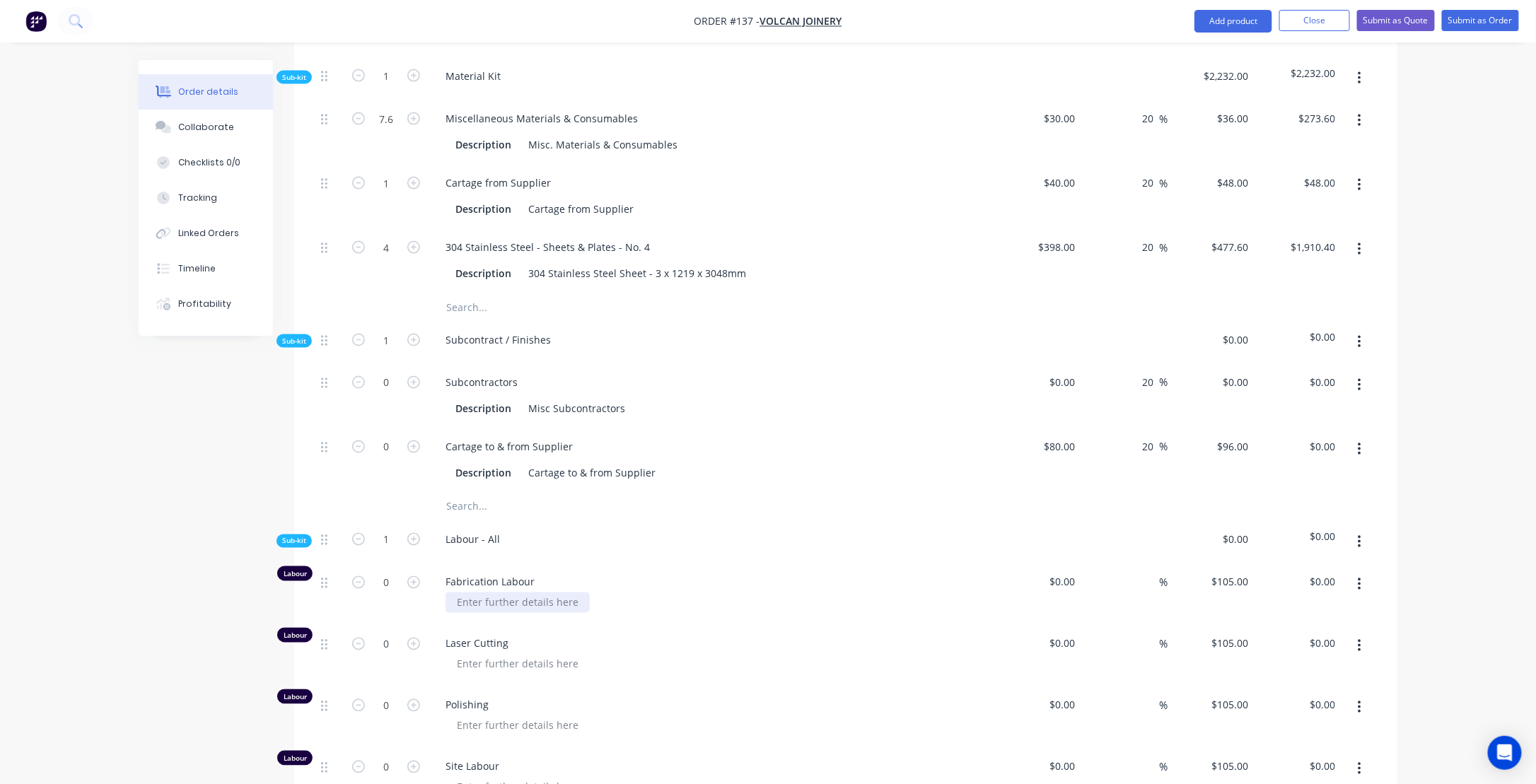
click at [476, 611] on div at bounding box center [517, 603] width 144 height 20
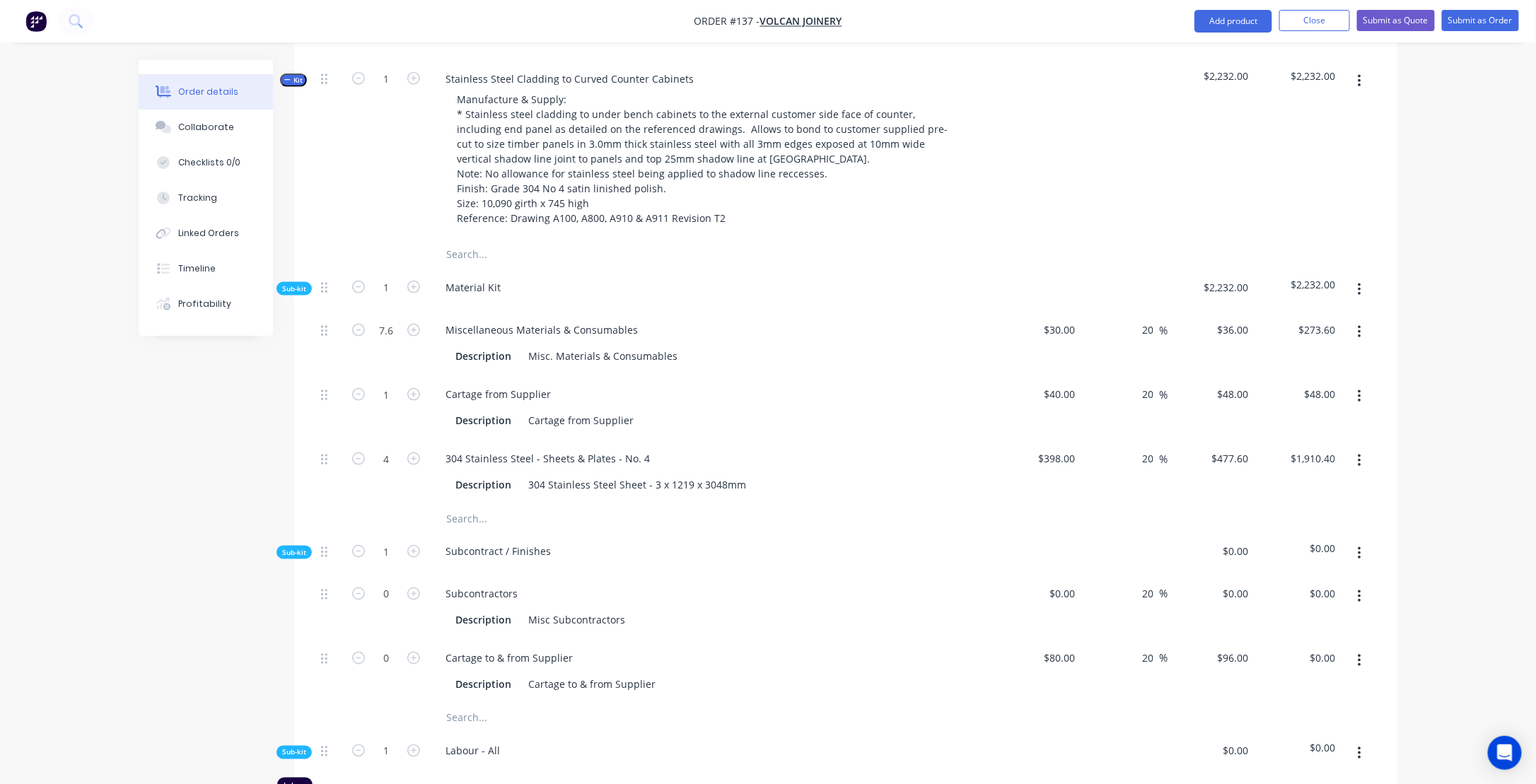
scroll to position [778, 0]
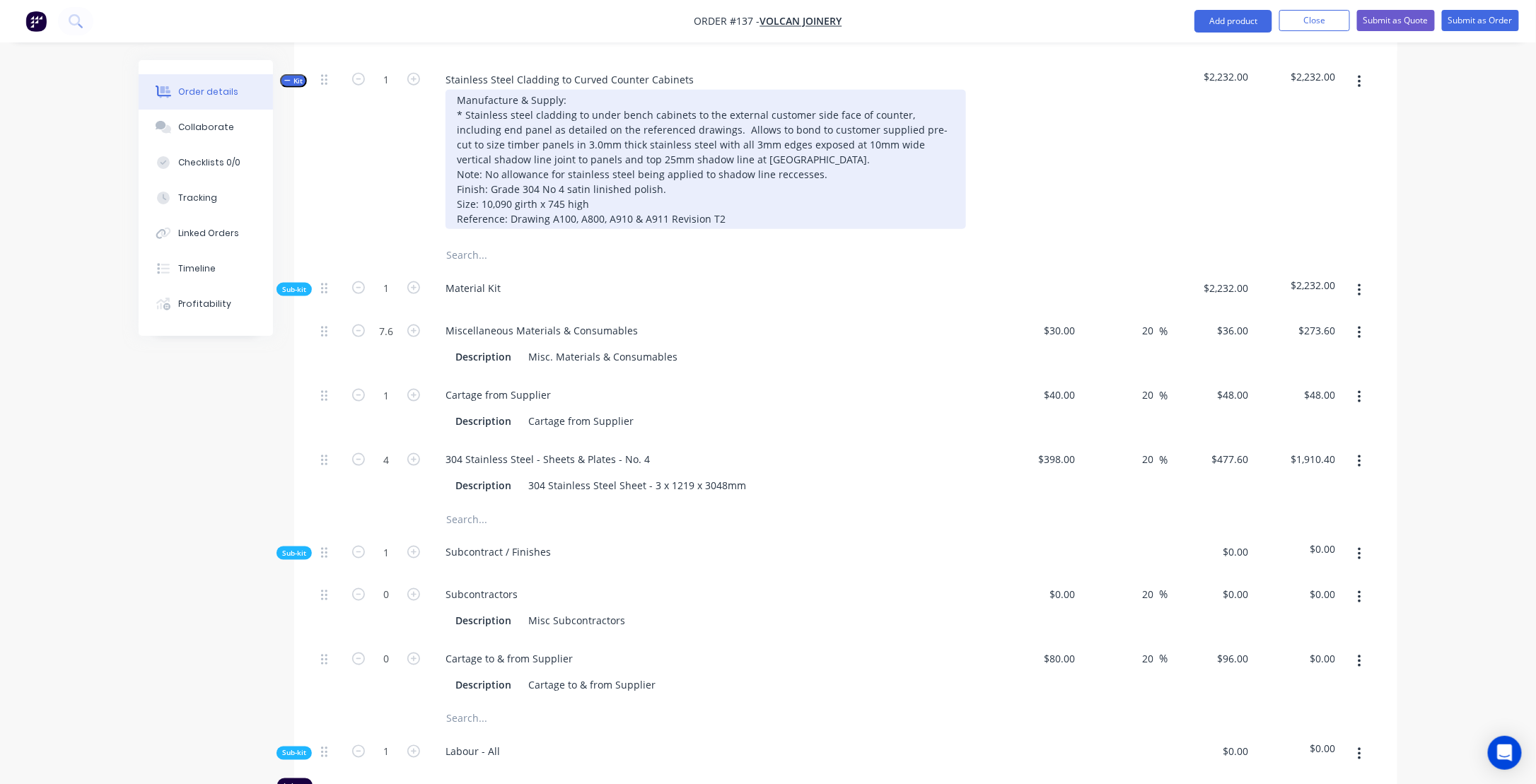
click at [794, 159] on div "Manufacture & Supply: * Stainless steel cladding to under bench cabinets to the…" at bounding box center [705, 160] width 521 height 140
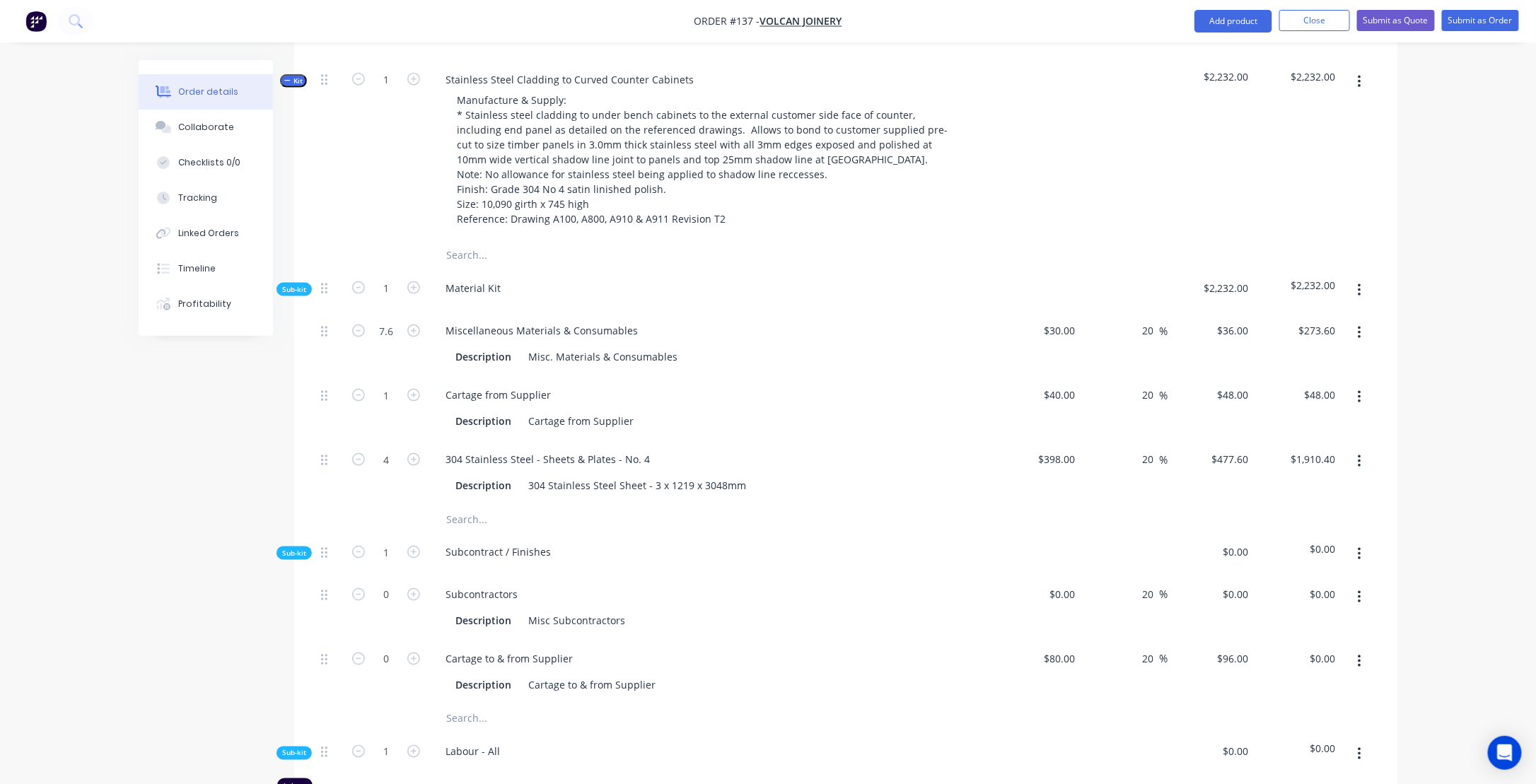
click at [224, 413] on div "Created by [PERSON_NAME] Created [DATE] Required [DATE] Assigned to Add team me…" at bounding box center [768, 462] width 1259 height 2360
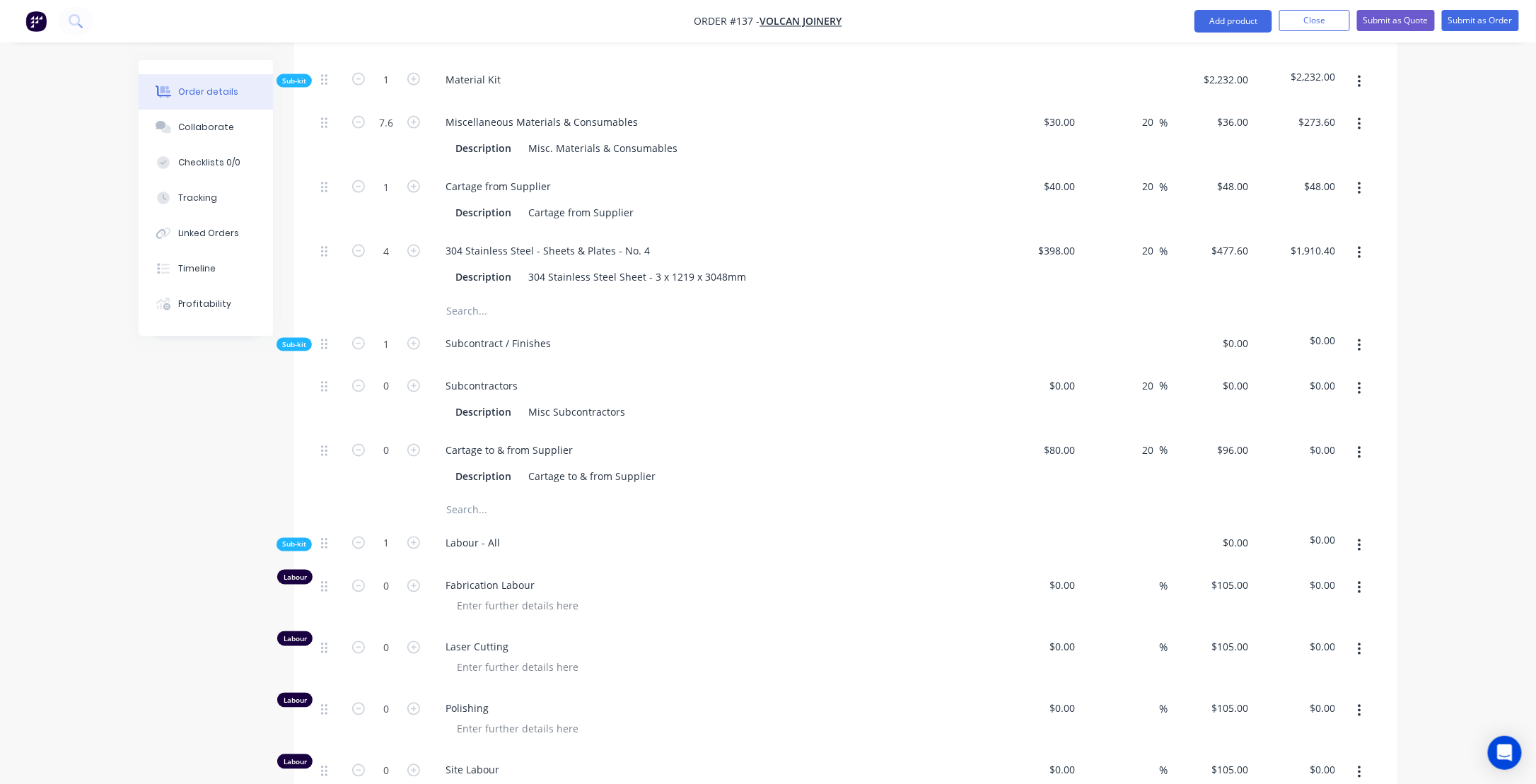
scroll to position [991, 0]
click at [471, 613] on div at bounding box center [517, 603] width 144 height 20
click at [542, 612] on div "Requires (5) panels, (2) curved" at bounding box center [528, 603] width 165 height 20
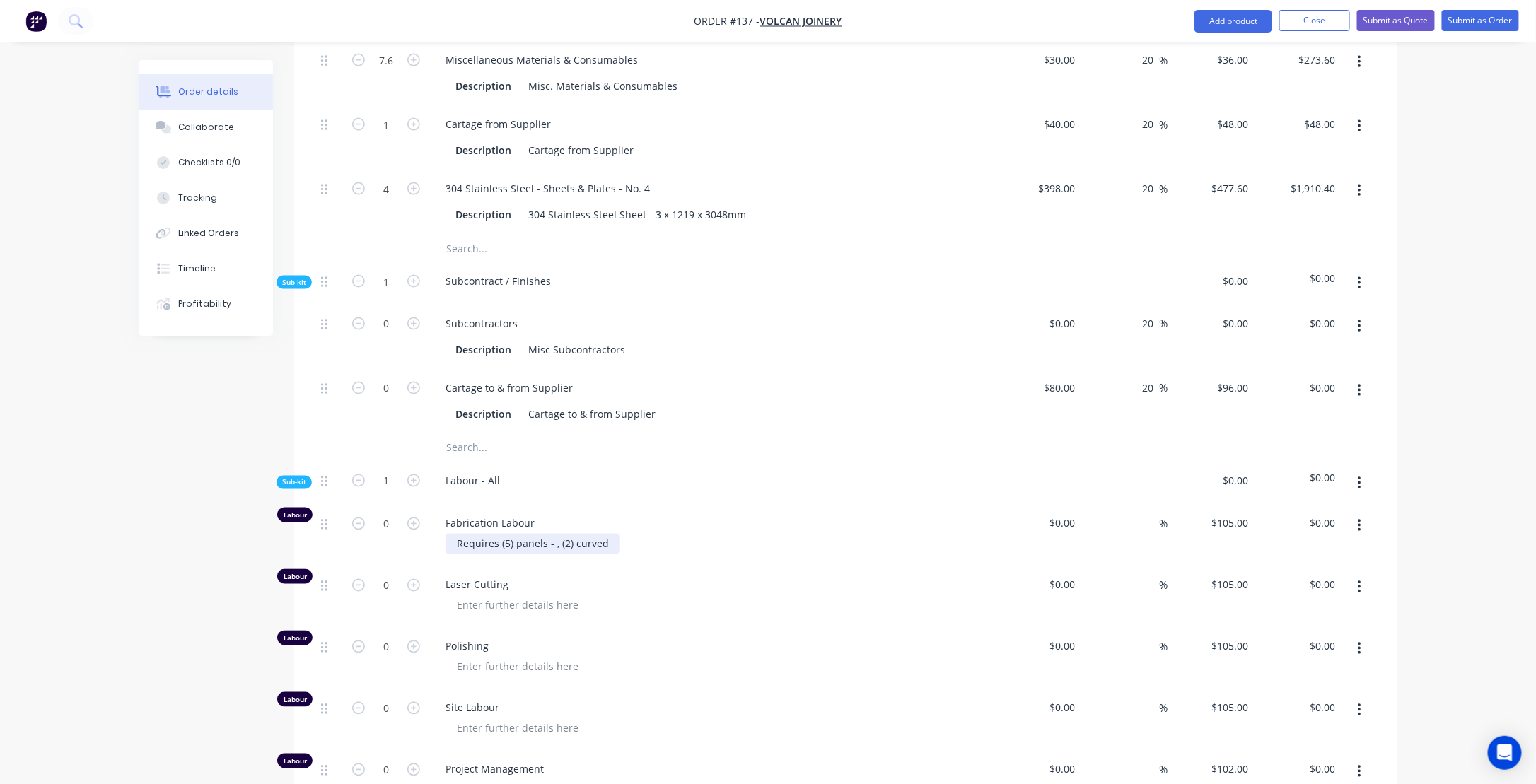
scroll to position [1061, 0]
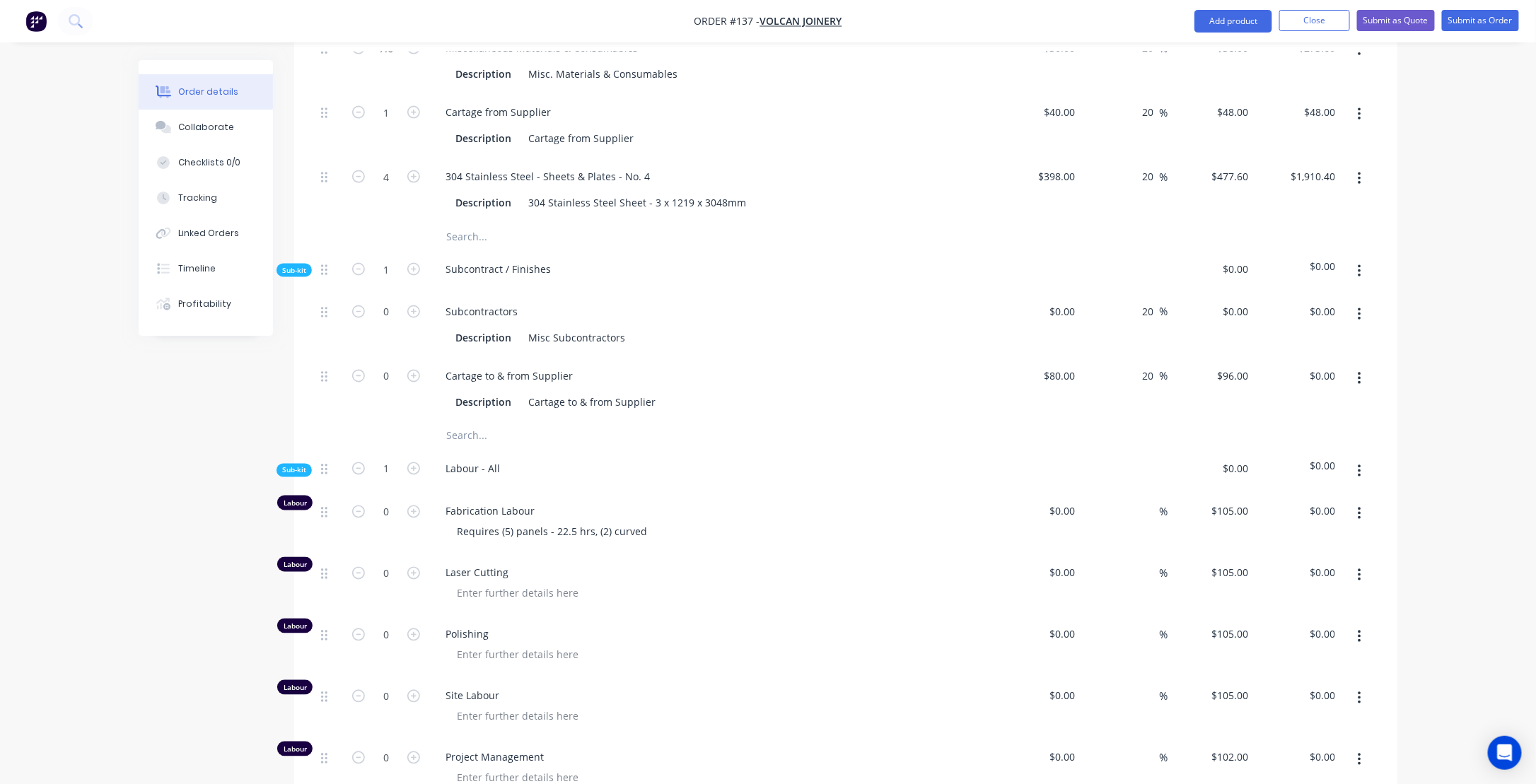
click at [652, 543] on div "Requires (5) panels - 22.5 hrs, (2) curved" at bounding box center [717, 532] width 544 height 20
click at [647, 539] on div "Requires (5) panels - 22.5 hrs, (2) curved" at bounding box center [552, 532] width 213 height 20
click at [91, 554] on div "Order details Collaborate Checklists 0/0 Tracking Linked Orders Timeline Profit…" at bounding box center [768, 149] width 1536 height 2421
click at [398, 522] on input "0" at bounding box center [387, 511] width 37 height 21
type input "32.5"
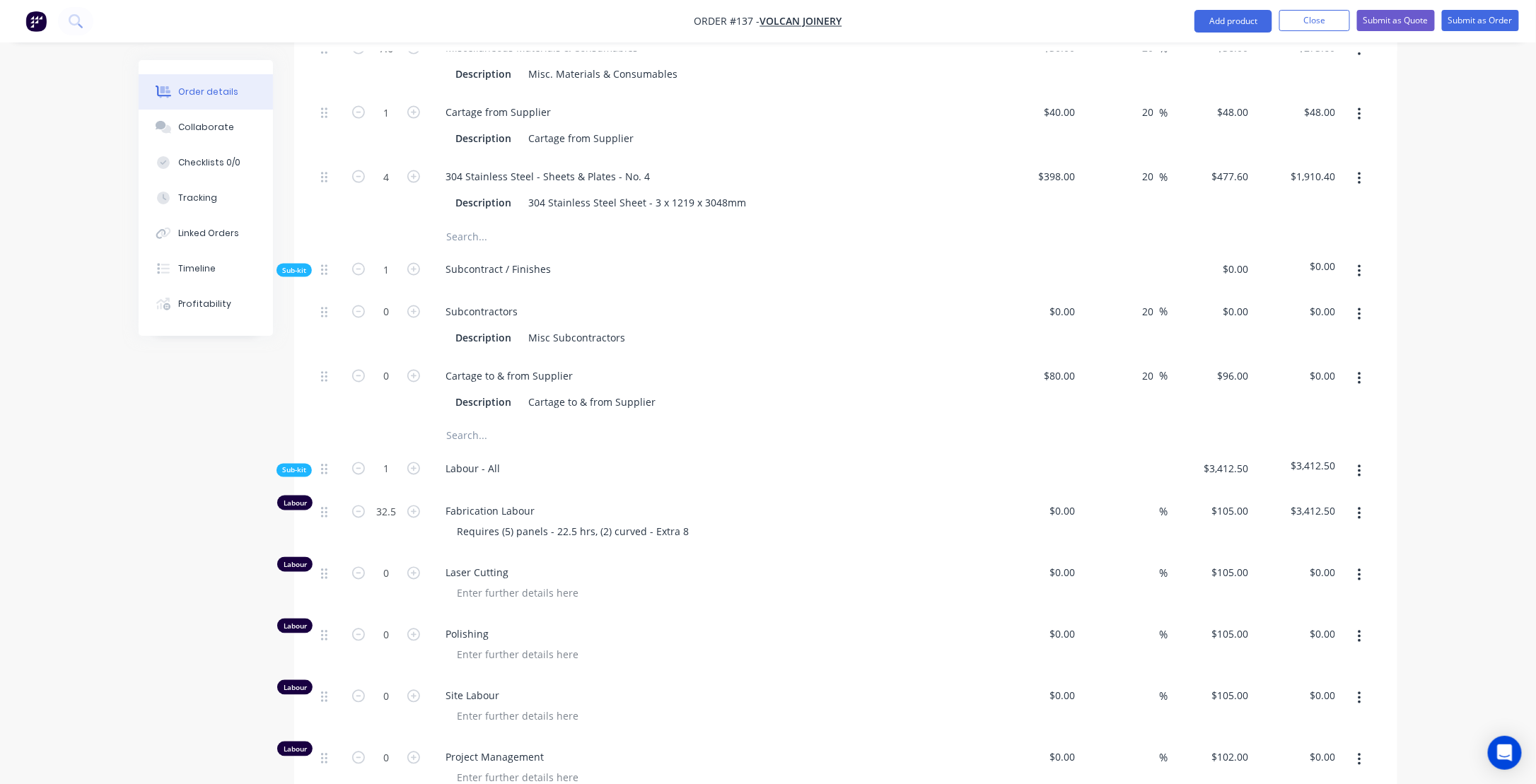
type input "$3,412.50"
click at [723, 512] on div "Fabrication Labour Requires (5) panels - 22.5 hrs, (2) curved - Extra 8" at bounding box center [712, 523] width 566 height 62
click at [414, 577] on icon "button" at bounding box center [414, 574] width 13 height 13
type input "1"
type input "$105.00"
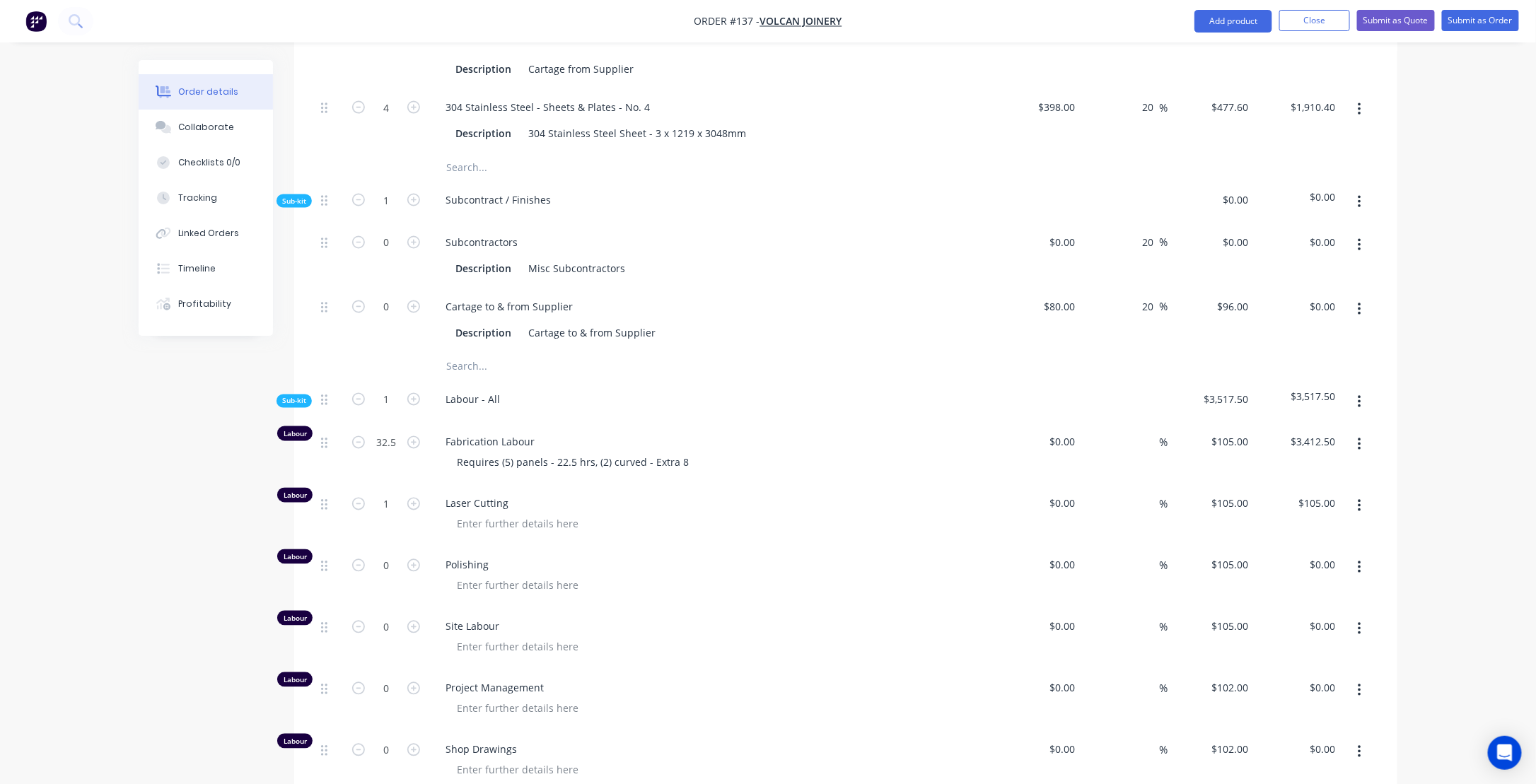
scroll to position [1132, 0]
click at [485, 593] on div at bounding box center [517, 585] width 144 height 20
type input "7.5"
type input "$787.50"
click at [802, 497] on div "Laser Cutting" at bounding box center [712, 514] width 566 height 62
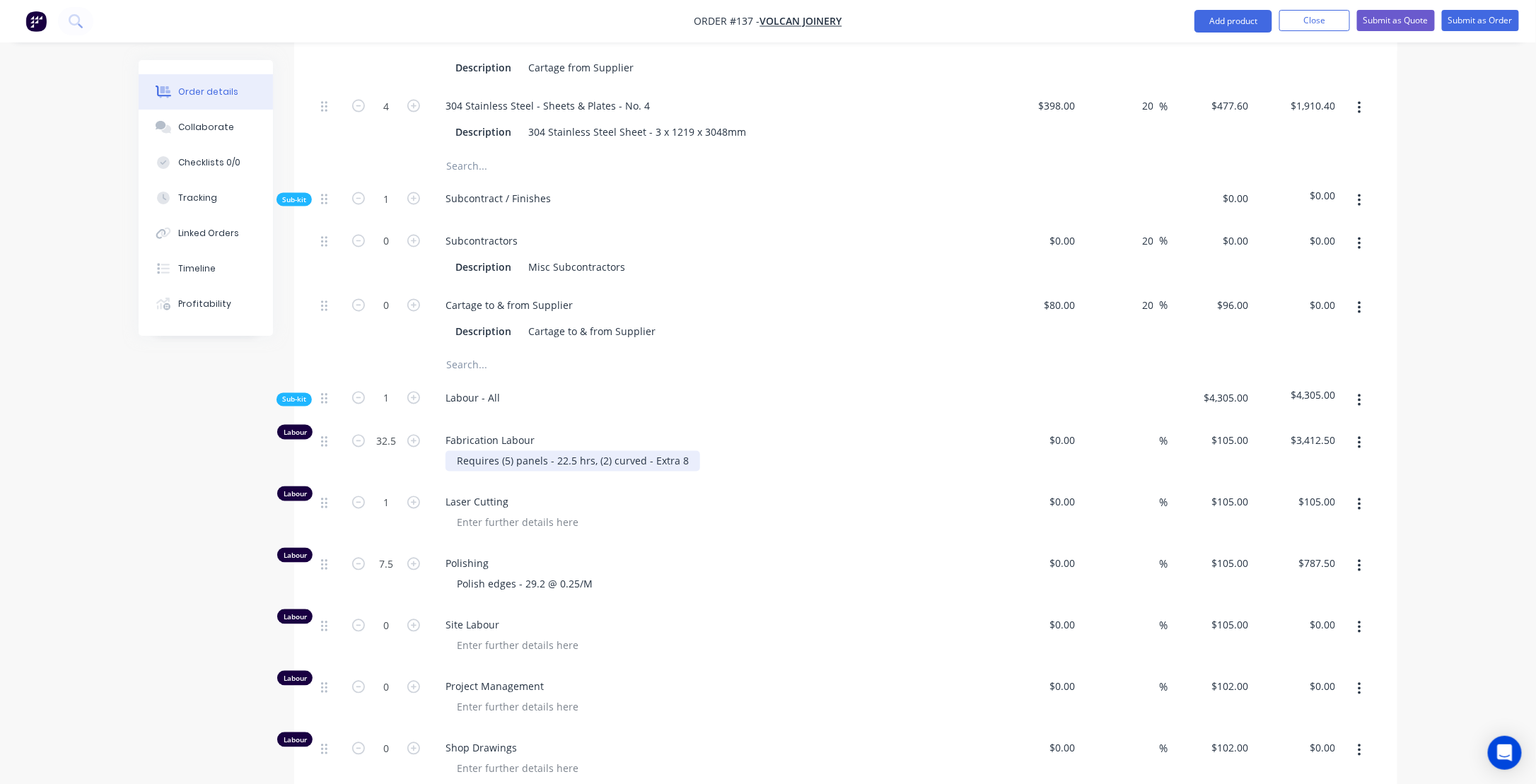
click at [556, 470] on div "Requires (5) panels - 22.5 hrs, (2) curved - Extra 8" at bounding box center [572, 462] width 254 height 20
drag, startPoint x: 554, startPoint y: 470, endPoint x: 571, endPoint y: 472, distance: 17.1
click at [571, 472] on div "Requires (5) panels - 22.5 hrs, (2) curved - Extra 8" at bounding box center [572, 462] width 254 height 20
click at [644, 531] on div at bounding box center [717, 523] width 544 height 20
click at [394, 452] on input "32.5" at bounding box center [387, 441] width 37 height 21
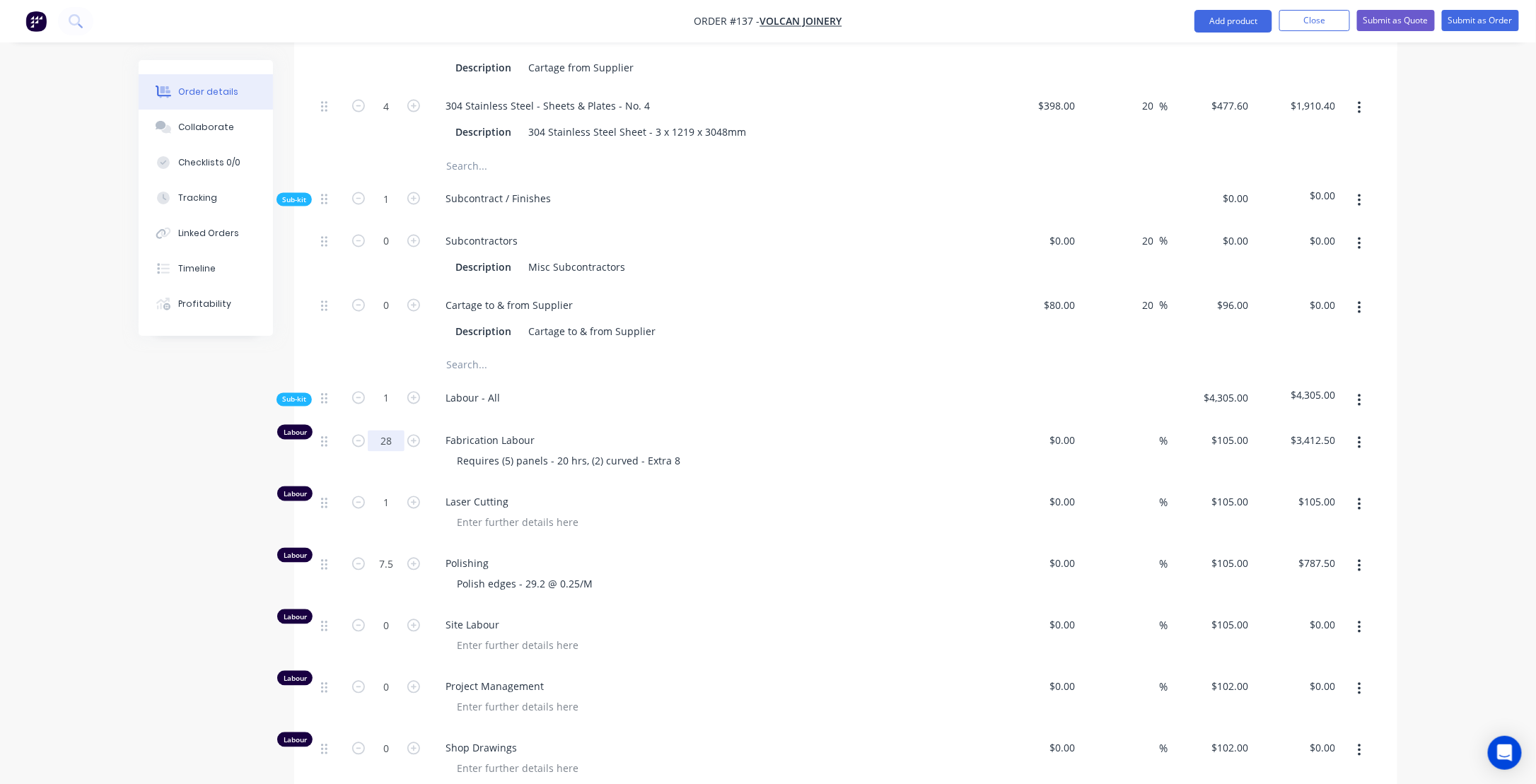
type input "28"
type input "$2,940.00"
click at [771, 331] on div "Description Cartage to & from Supplier" at bounding box center [709, 332] width 518 height 20
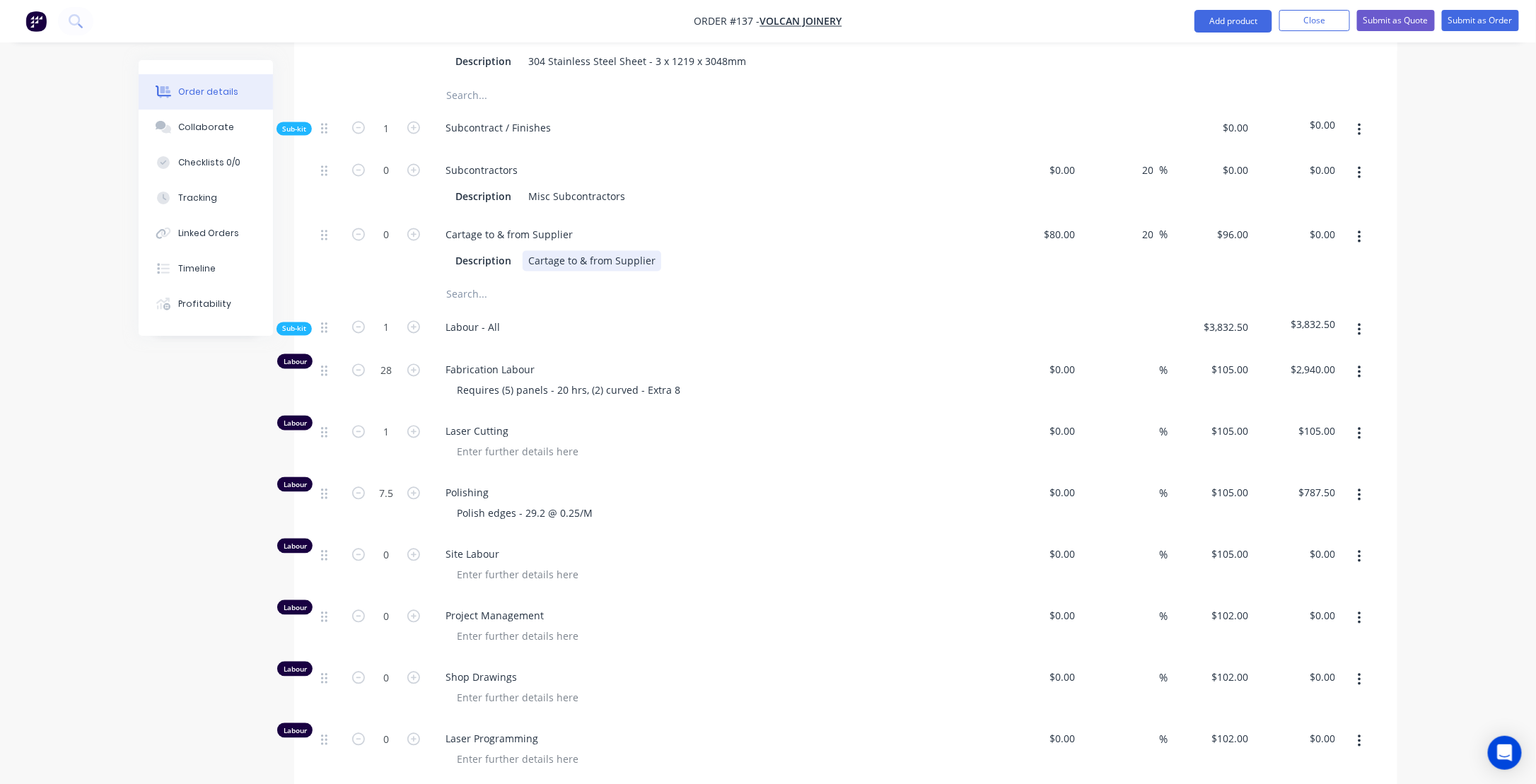
scroll to position [1273, 0]
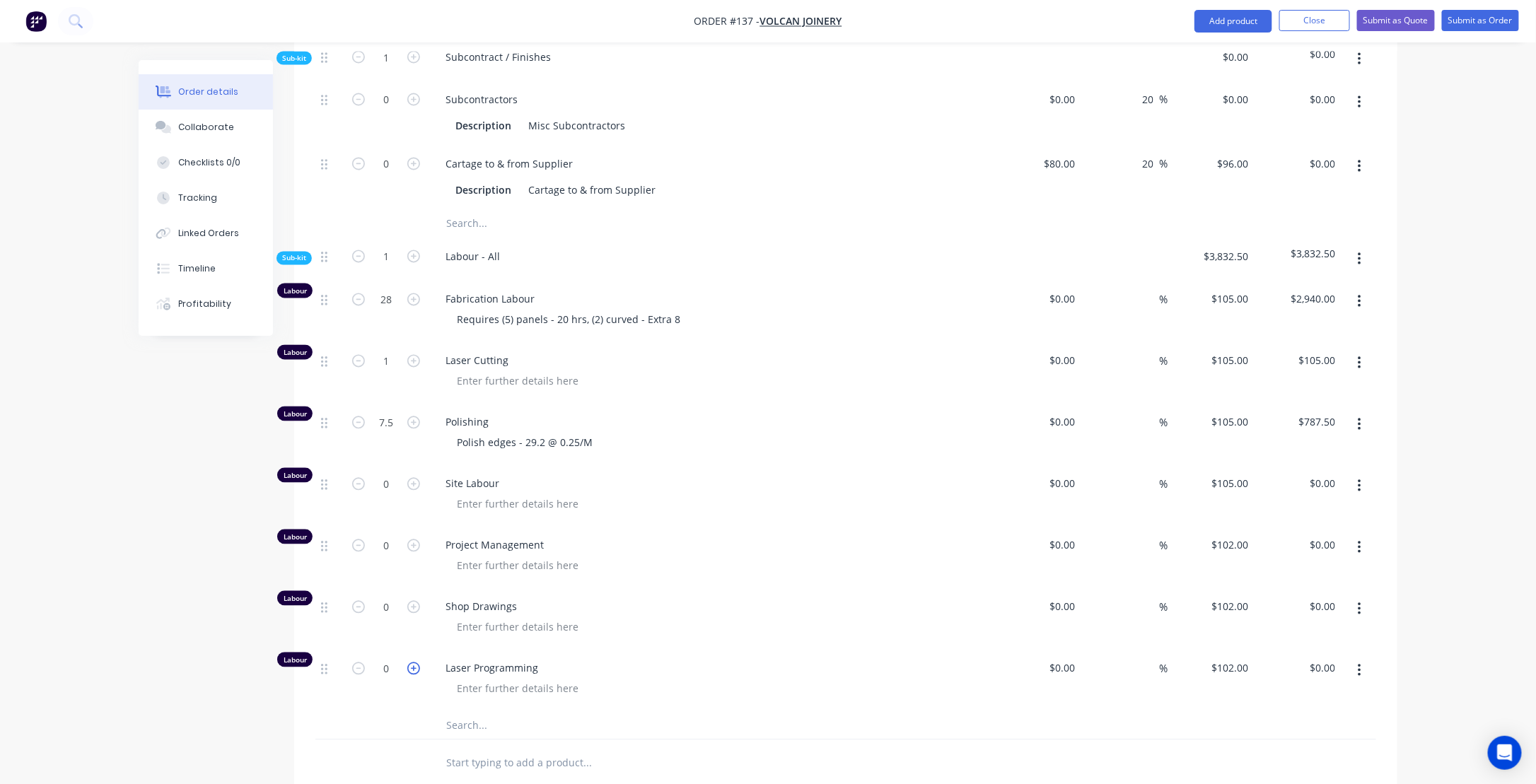
click at [411, 676] on icon "button" at bounding box center [414, 669] width 13 height 13
type input "1"
type input "$102.00"
click at [411, 614] on icon "button" at bounding box center [414, 608] width 13 height 13
type input "1"
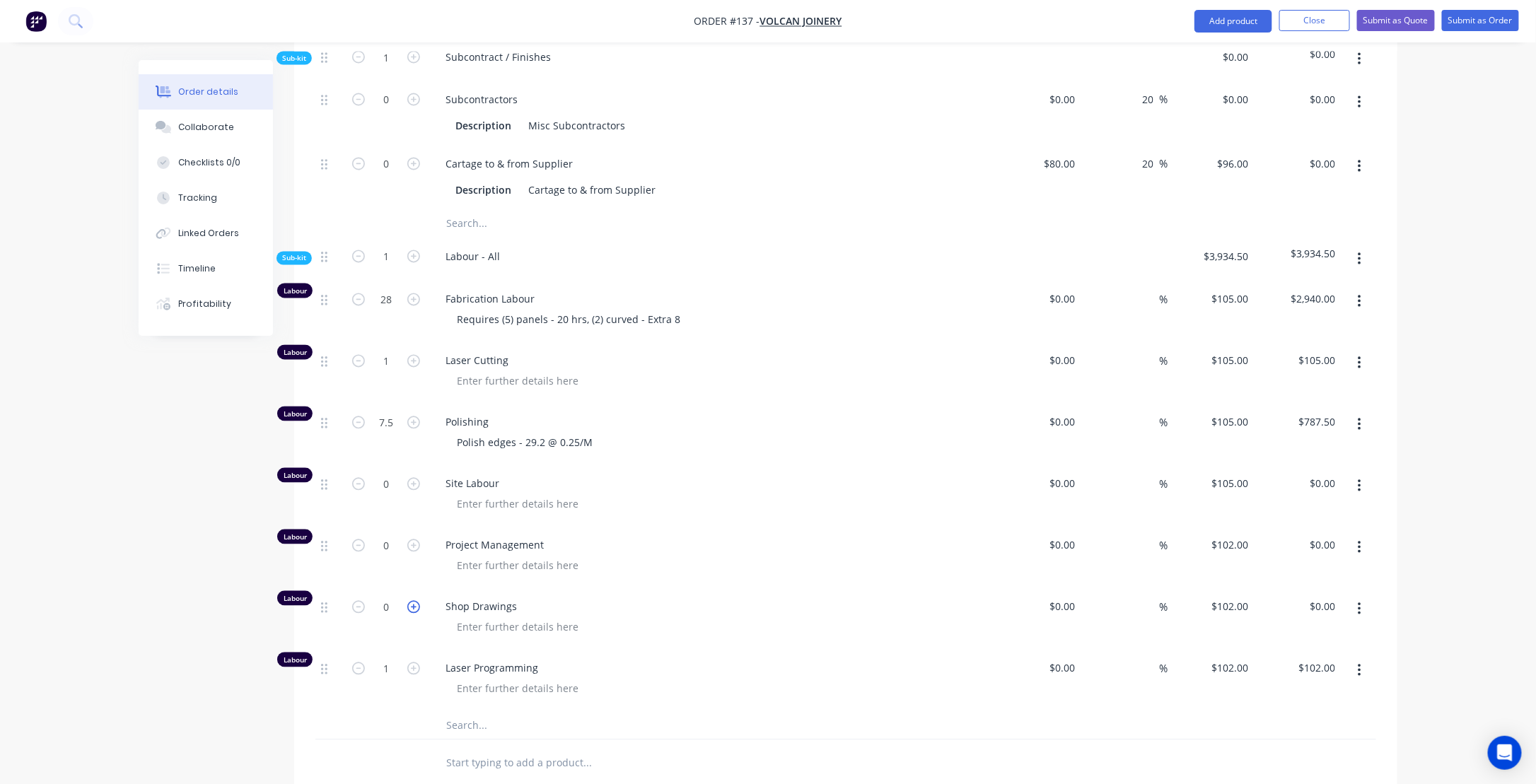
type input "$102.00"
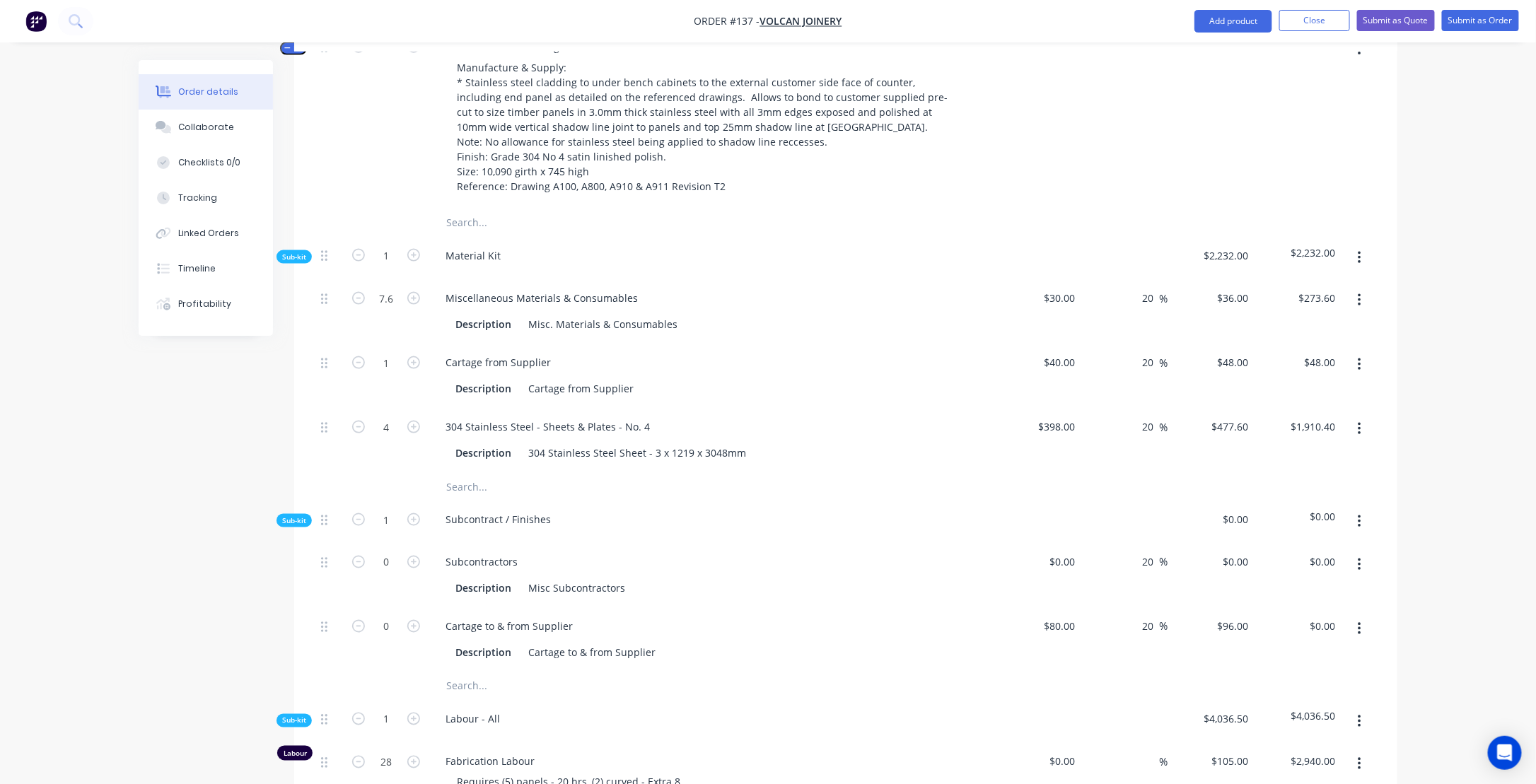
scroll to position [707, 0]
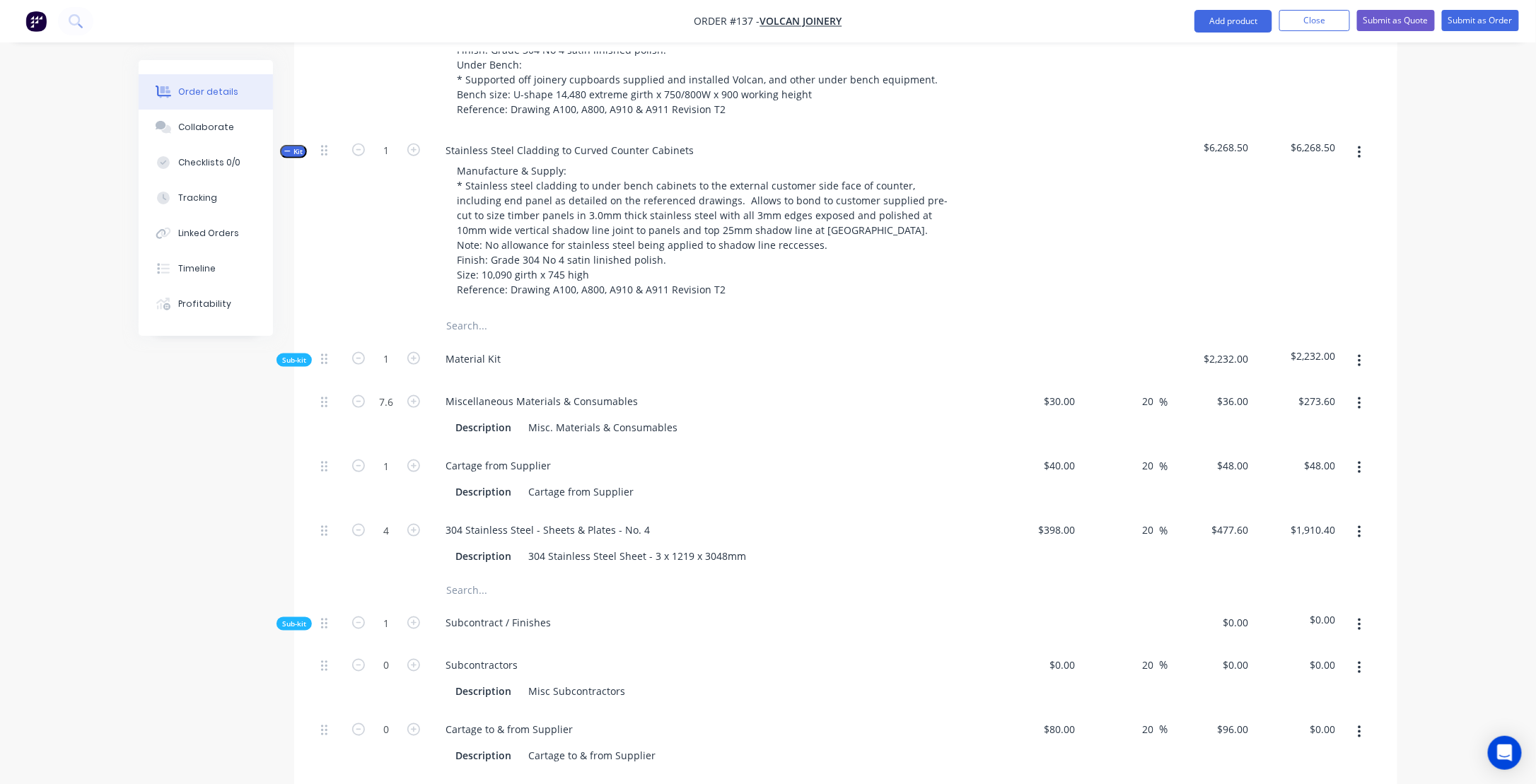
click at [285, 159] on button "Kit" at bounding box center [293, 151] width 27 height 14
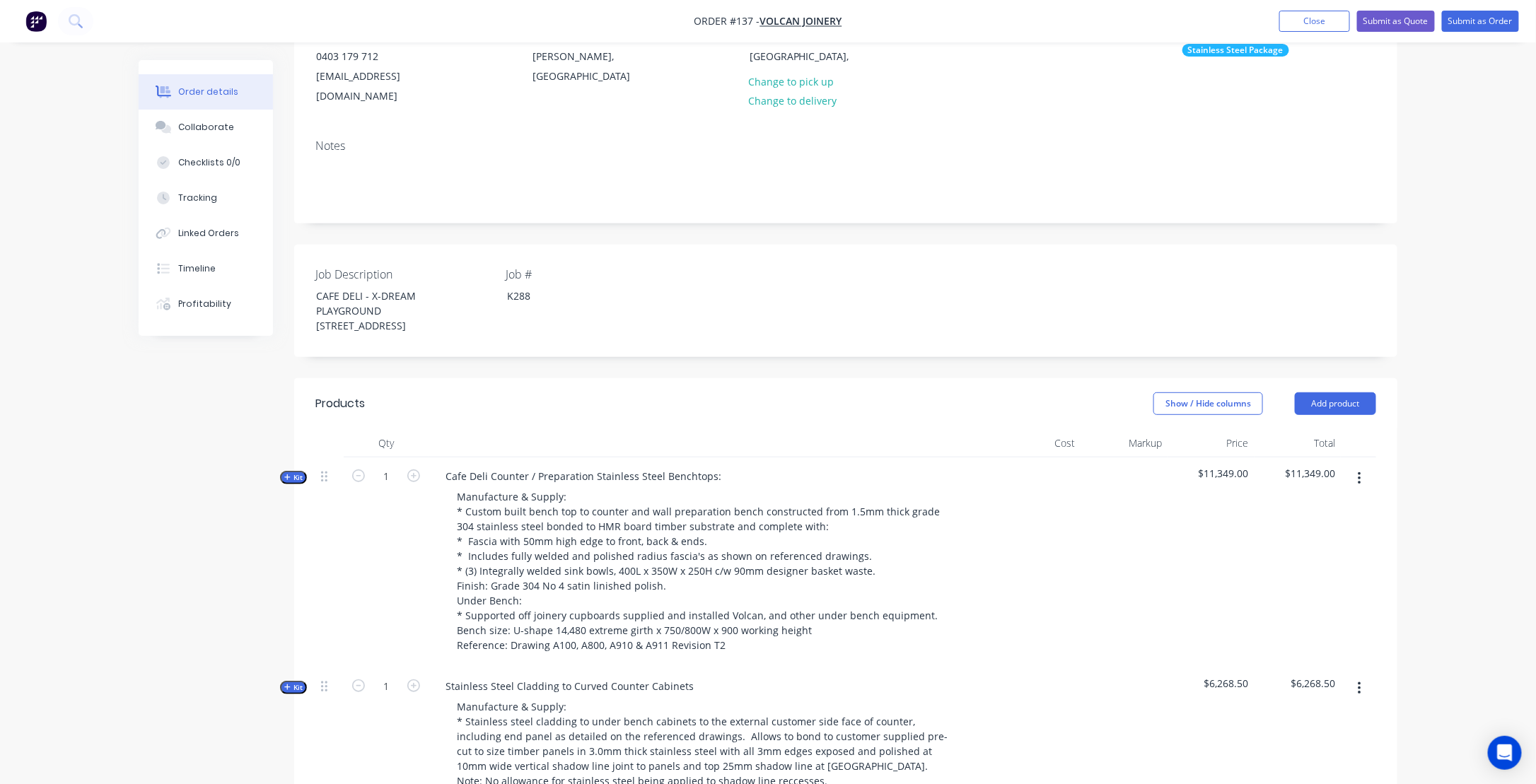
scroll to position [159, 0]
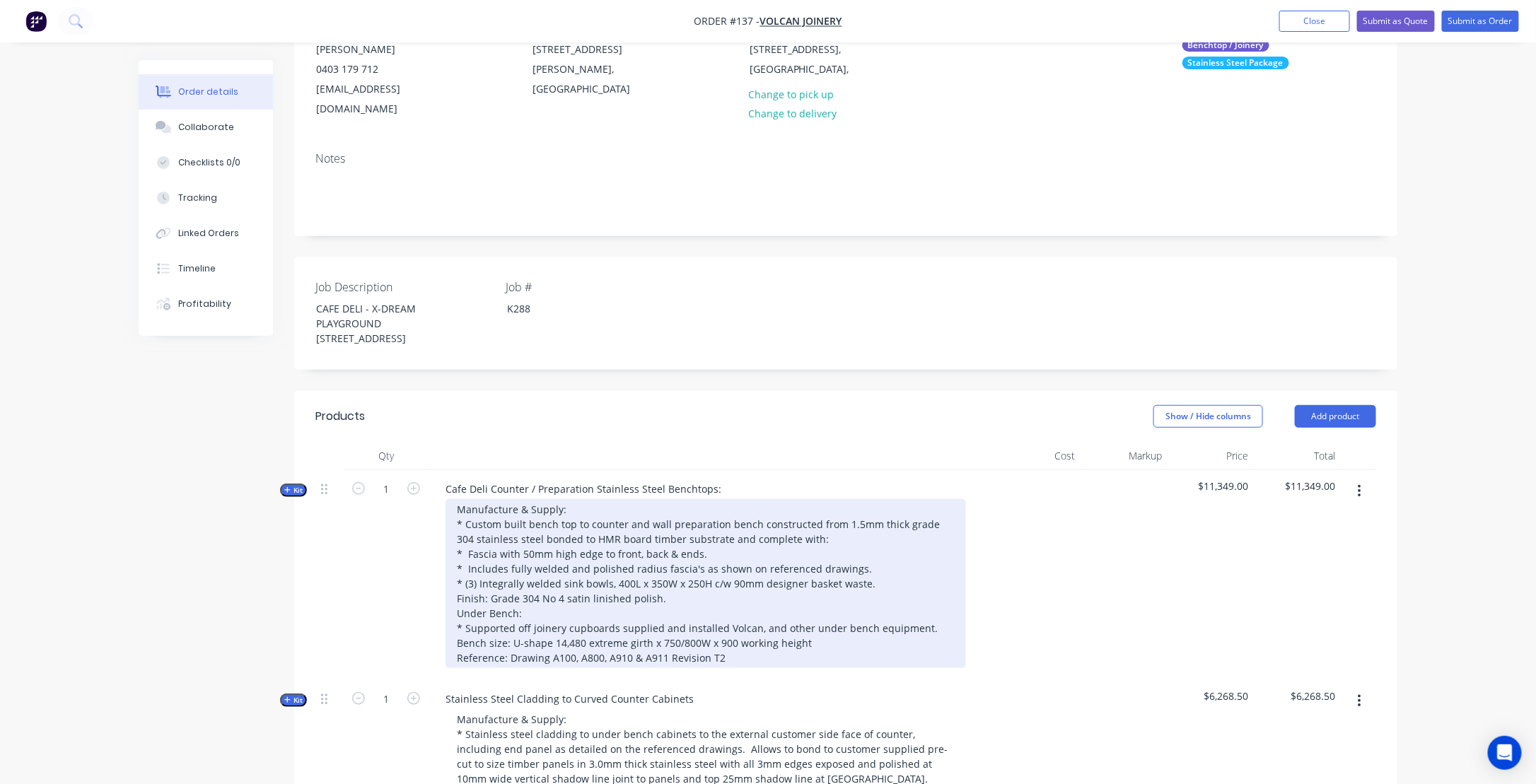
click at [578, 549] on div "Manufacture & Supply: * Custom built bench top to counter and wall preparation …" at bounding box center [705, 584] width 521 height 169
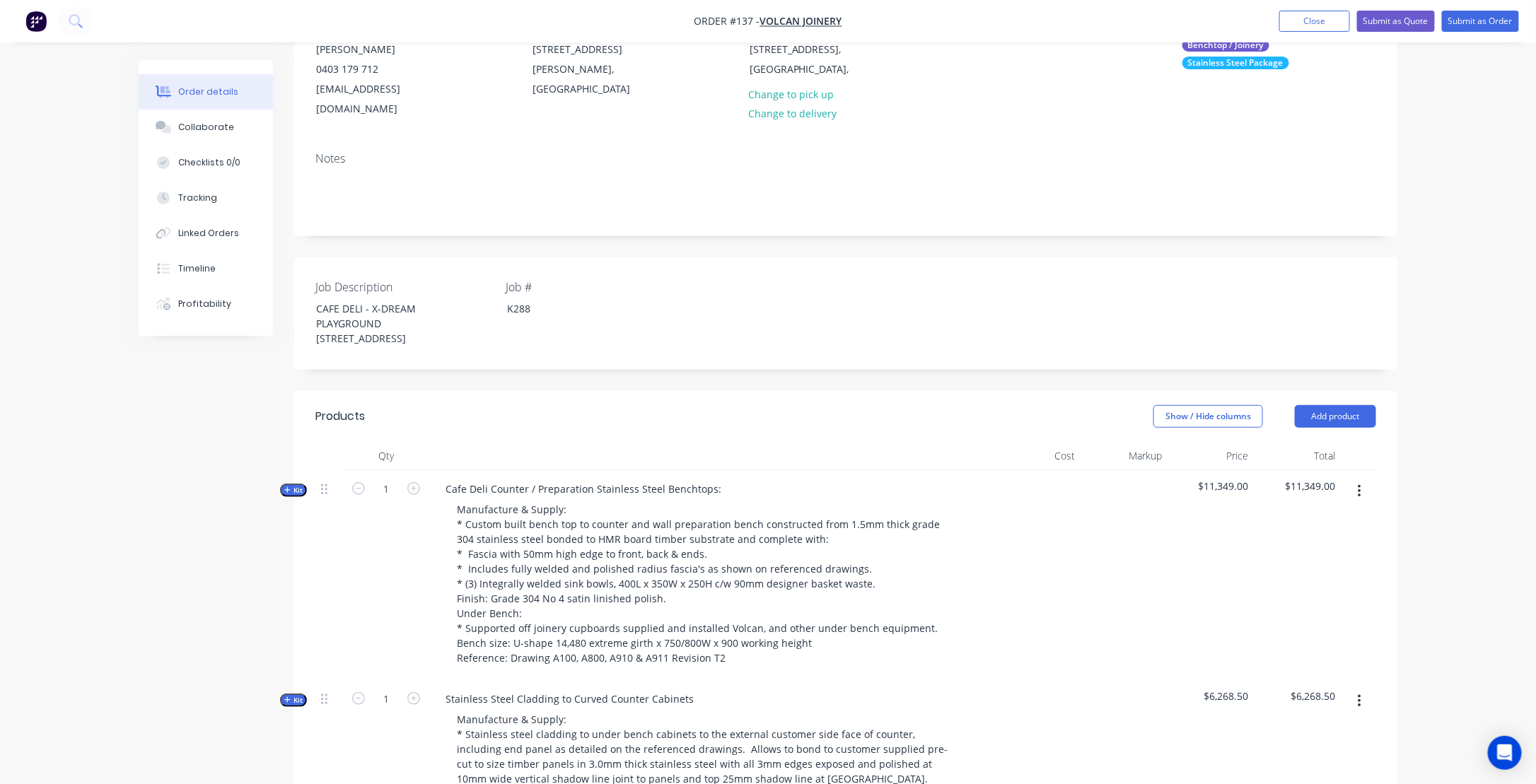
click at [1356, 501] on button "button" at bounding box center [1360, 492] width 33 height 26
click at [1292, 590] on div "Duplicate" at bounding box center [1309, 585] width 109 height 20
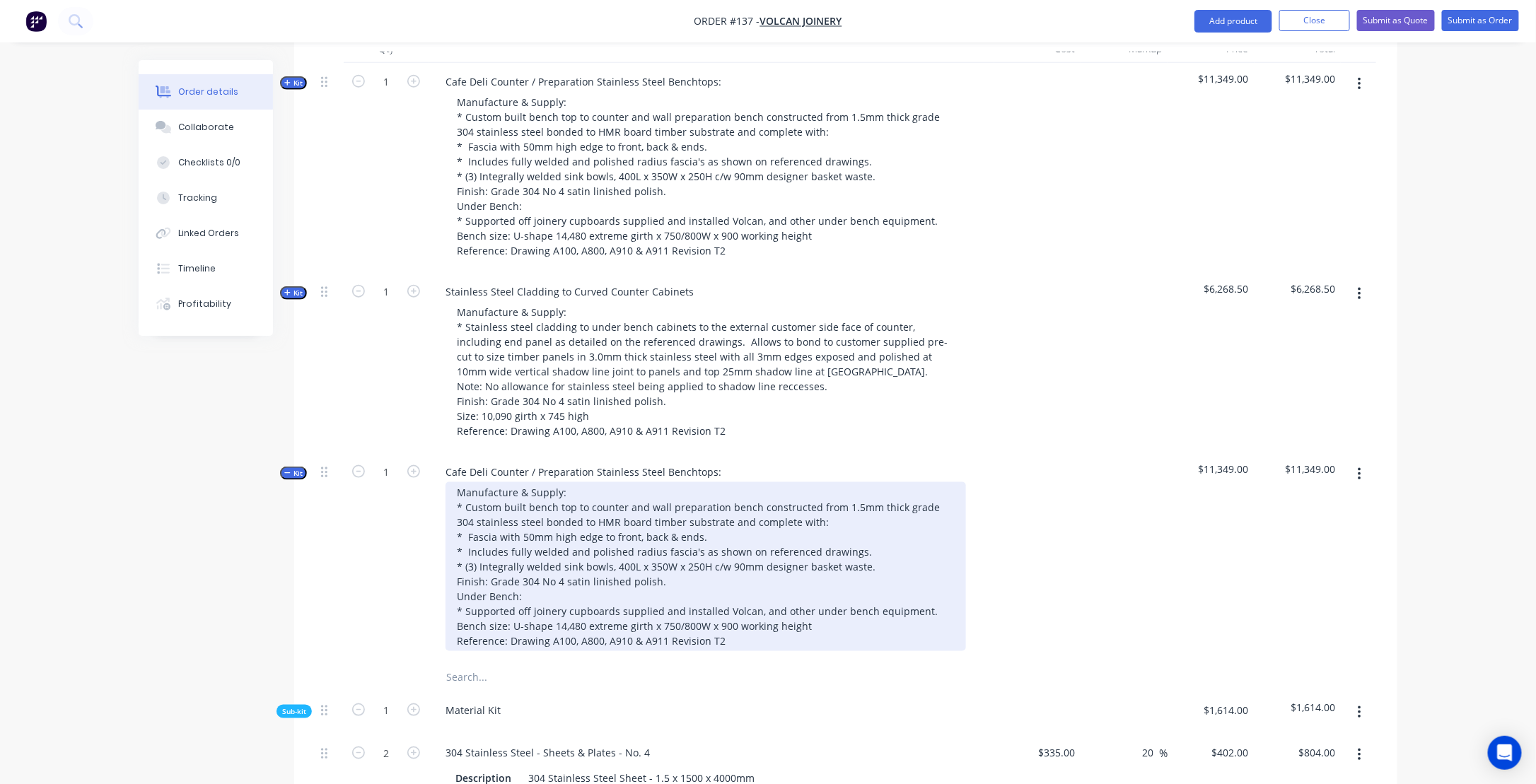
scroll to position [583, 0]
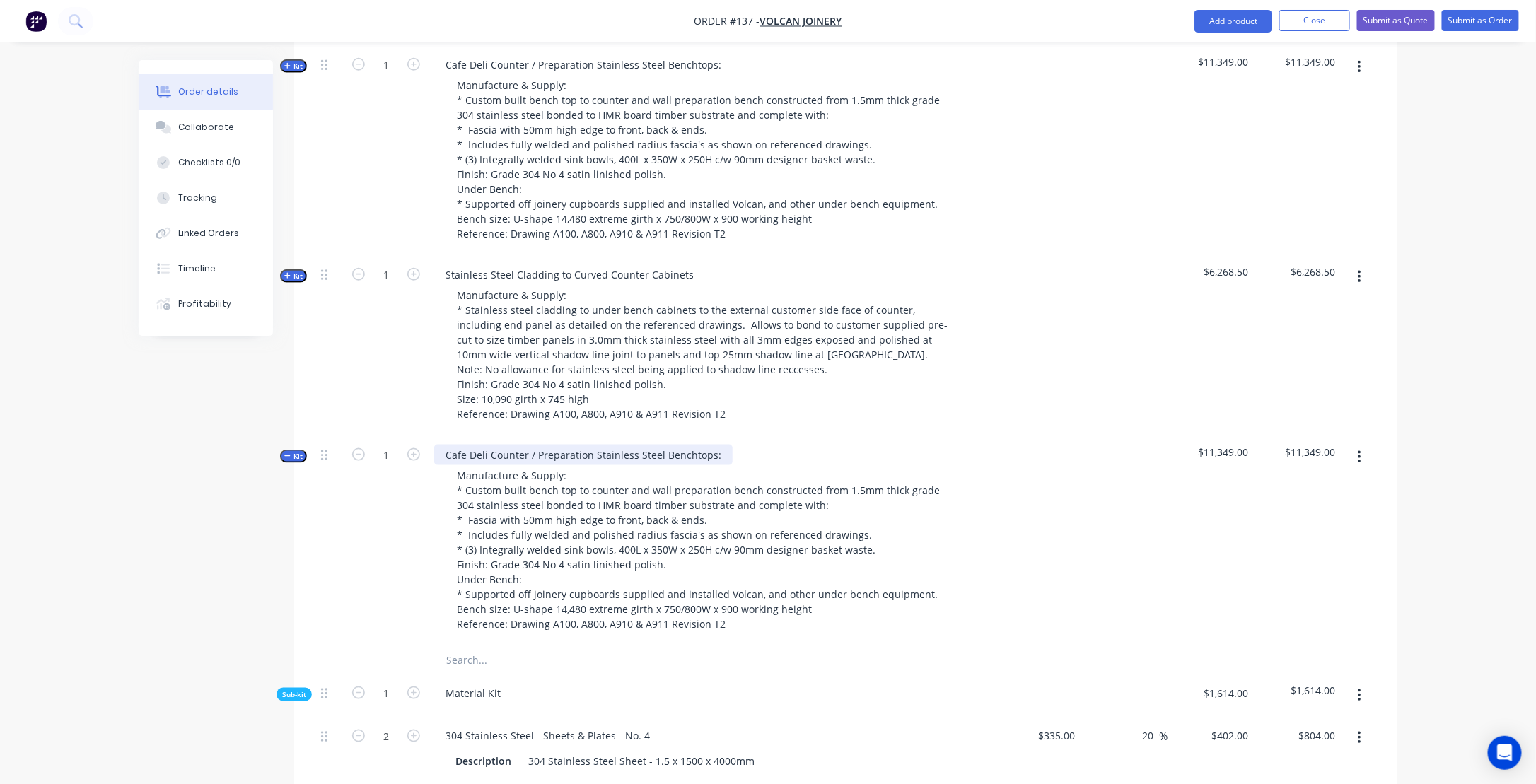
click at [481, 465] on div "Cafe Deli Counter / Preparation Stainless Steel Benchtops:" at bounding box center [583, 455] width 298 height 20
drag, startPoint x: 587, startPoint y: 466, endPoint x: 448, endPoint y: 463, distance: 139.0
click at [448, 463] on div "Cafe Deli Counter / Preparation Stainless Steel Benchtops:" at bounding box center [583, 455] width 298 height 20
click at [589, 465] on div "Island Stainless Steel Benchtops:" at bounding box center [523, 455] width 179 height 20
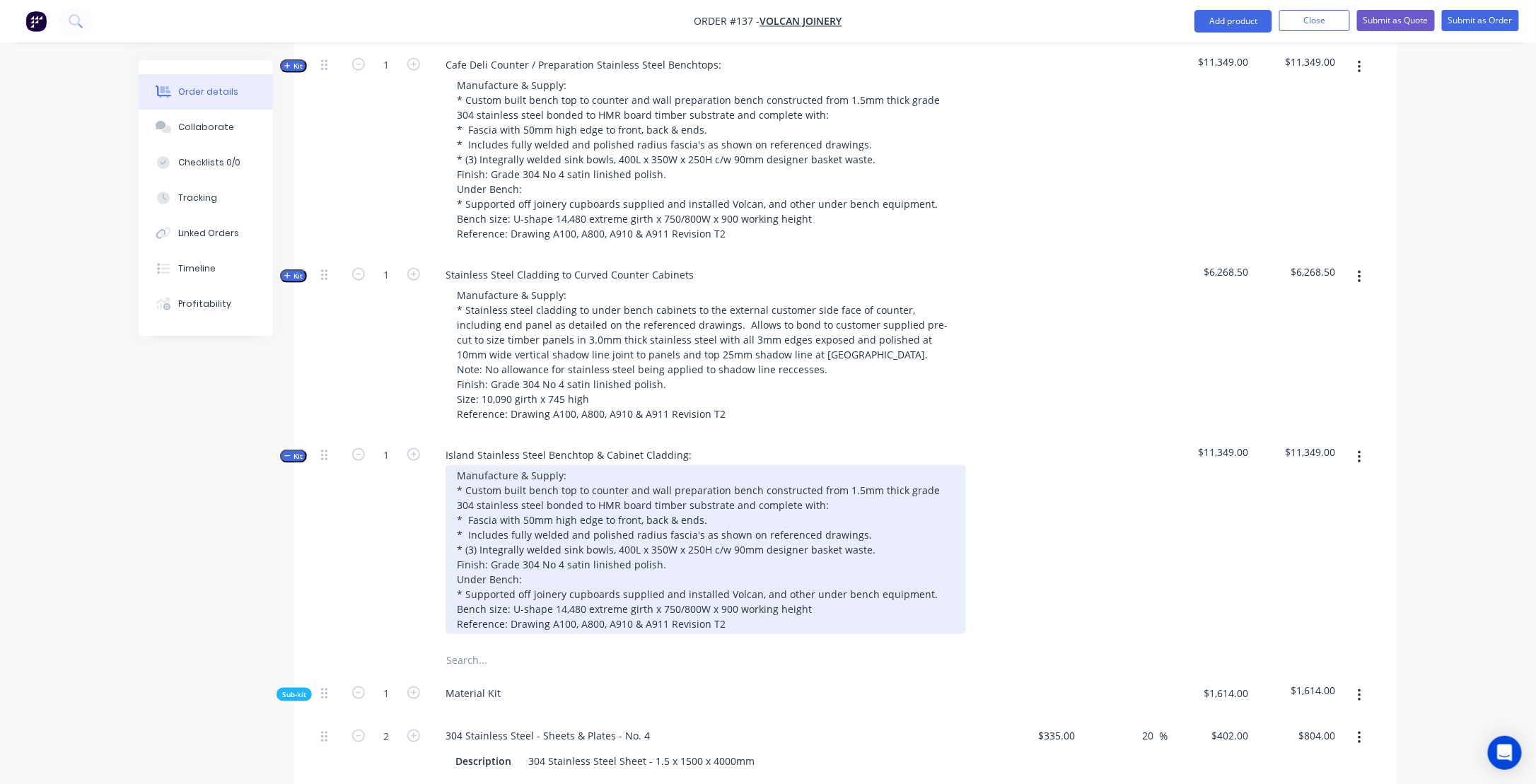
drag, startPoint x: 524, startPoint y: 502, endPoint x: 532, endPoint y: 513, distance: 13.6
click at [525, 503] on div "Manufacture & Supply: * Custom built bench top to counter and wall preparation …" at bounding box center [705, 550] width 521 height 169
drag, startPoint x: 606, startPoint y: 499, endPoint x: 786, endPoint y: 500, distance: 180.0
click at [786, 500] on div "Manufacture & Supply: * Custom built island bench top to counter and wall prepa…" at bounding box center [705, 550] width 521 height 169
drag, startPoint x: 614, startPoint y: 531, endPoint x: 732, endPoint y: 530, distance: 118.0
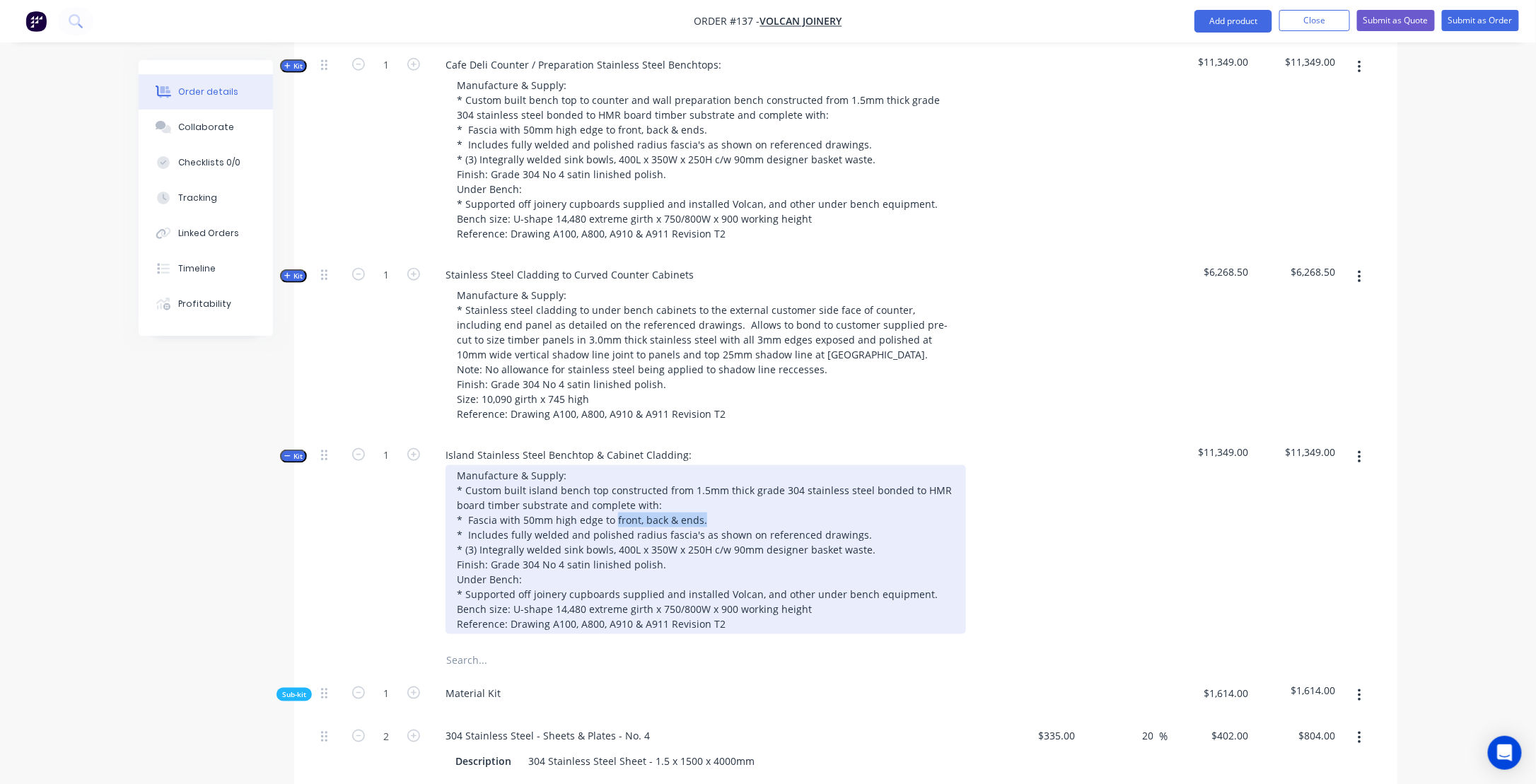
click at [732, 530] on div "Manufacture & Supply: * Custom built island bench top constructed from 1.5mm th…" at bounding box center [705, 550] width 521 height 169
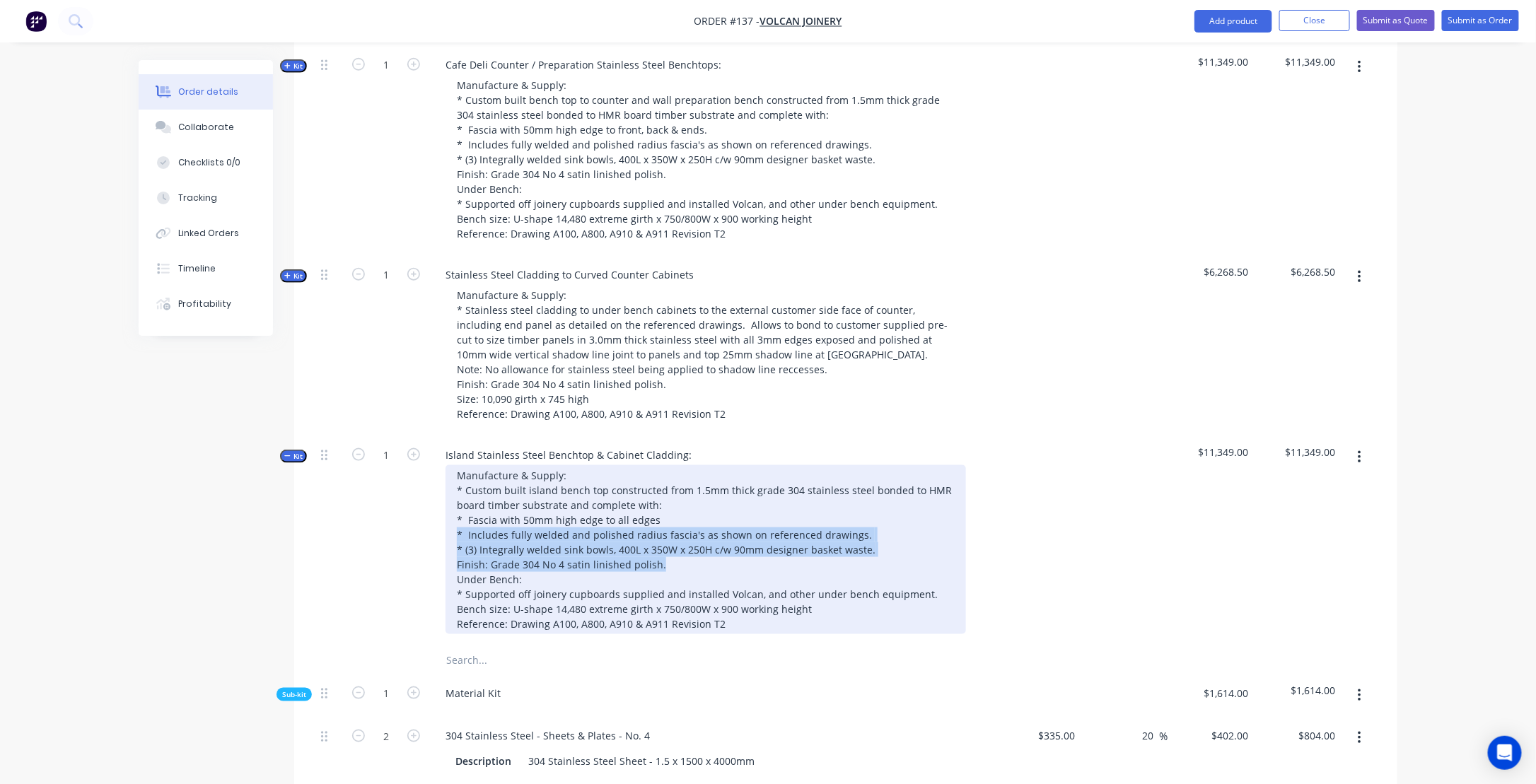
drag, startPoint x: 458, startPoint y: 547, endPoint x: 664, endPoint y: 581, distance: 208.8
click at [664, 581] on div "Manufacture & Supply: * Custom built island bench top constructed from 1.5mm th…" at bounding box center [705, 550] width 521 height 169
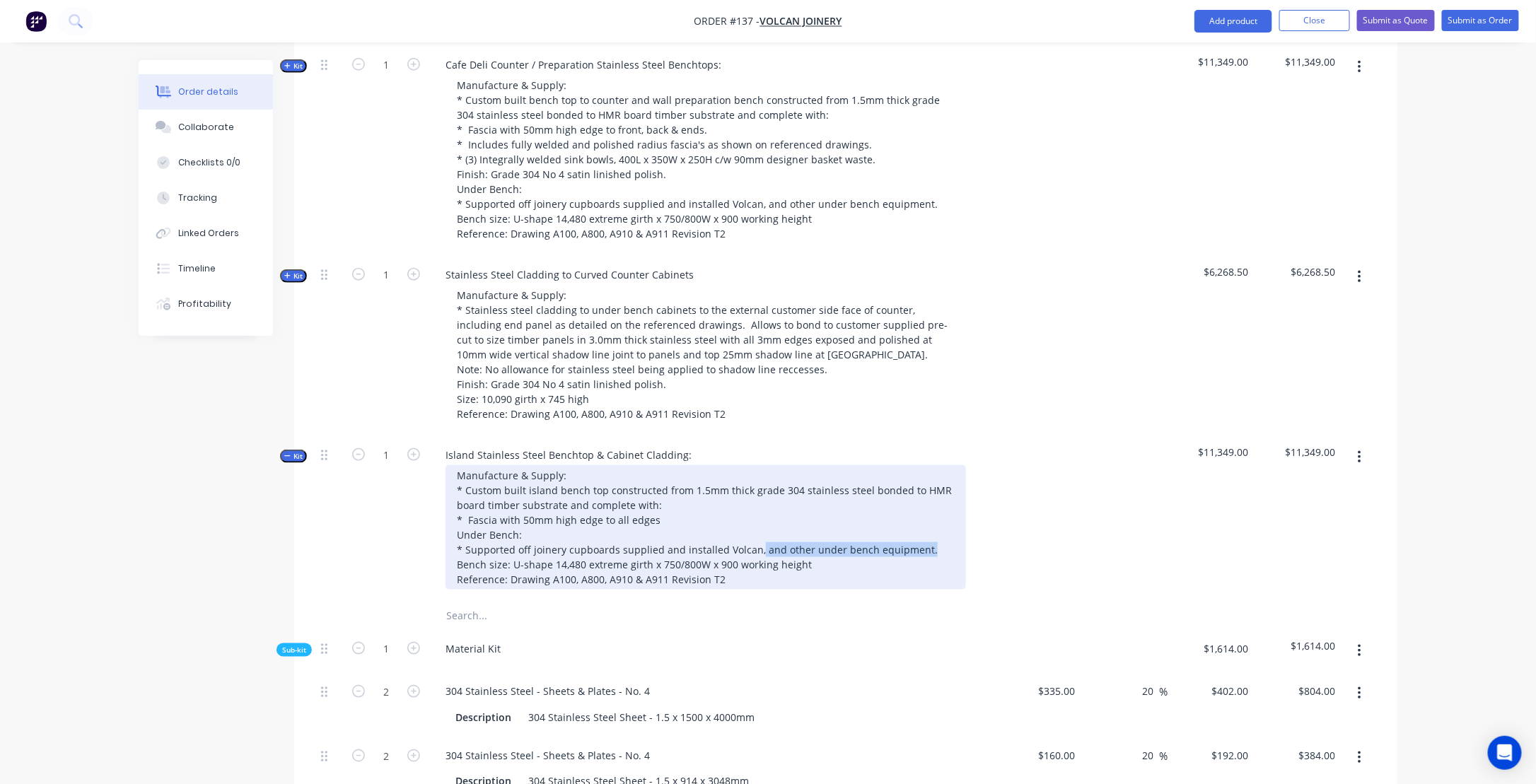
drag, startPoint x: 754, startPoint y: 563, endPoint x: 927, endPoint y: 568, distance: 173.1
click at [927, 568] on div "Manufacture & Supply: * Custom built island bench top constructed from 1.5mm th…" at bounding box center [705, 528] width 521 height 125
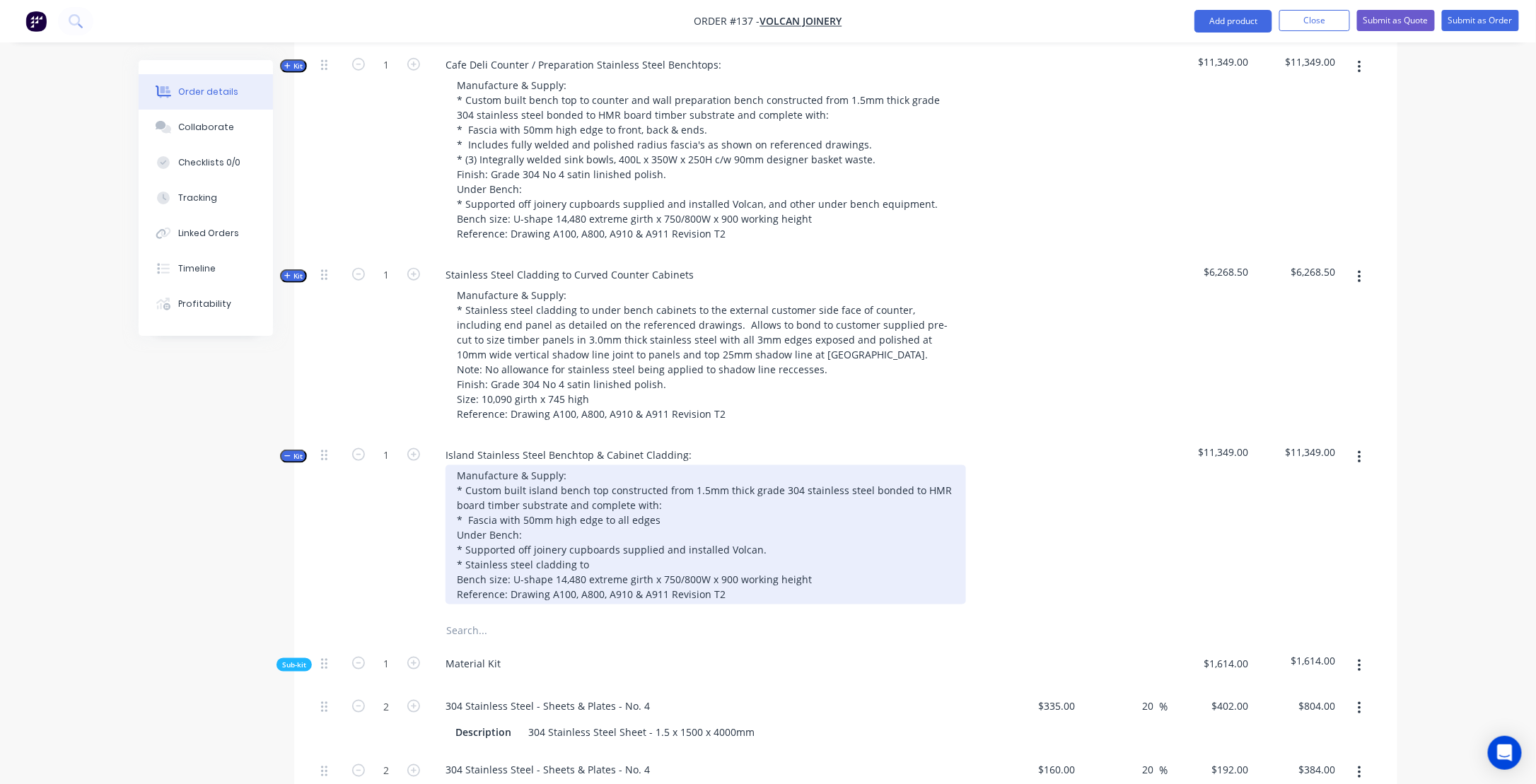
click at [600, 574] on div "Manufacture & Supply: * Custom built island bench top constructed from 1.5mm th…" at bounding box center [705, 535] width 521 height 140
click at [779, 584] on div "Manufacture & Supply: * Custom built island bench top constructed from 1.5mm th…" at bounding box center [705, 535] width 521 height 140
drag, startPoint x: 536, startPoint y: 577, endPoint x: 465, endPoint y: 578, distance: 71.0
click at [465, 578] on div "Manufacture & Supply: * Custom built island bench top constructed from 1.5mm th…" at bounding box center [705, 535] width 521 height 140
click at [772, 581] on div "Manufacture & Supply: * Custom built island bench top constructed from 1.5mm th…" at bounding box center [705, 535] width 521 height 140
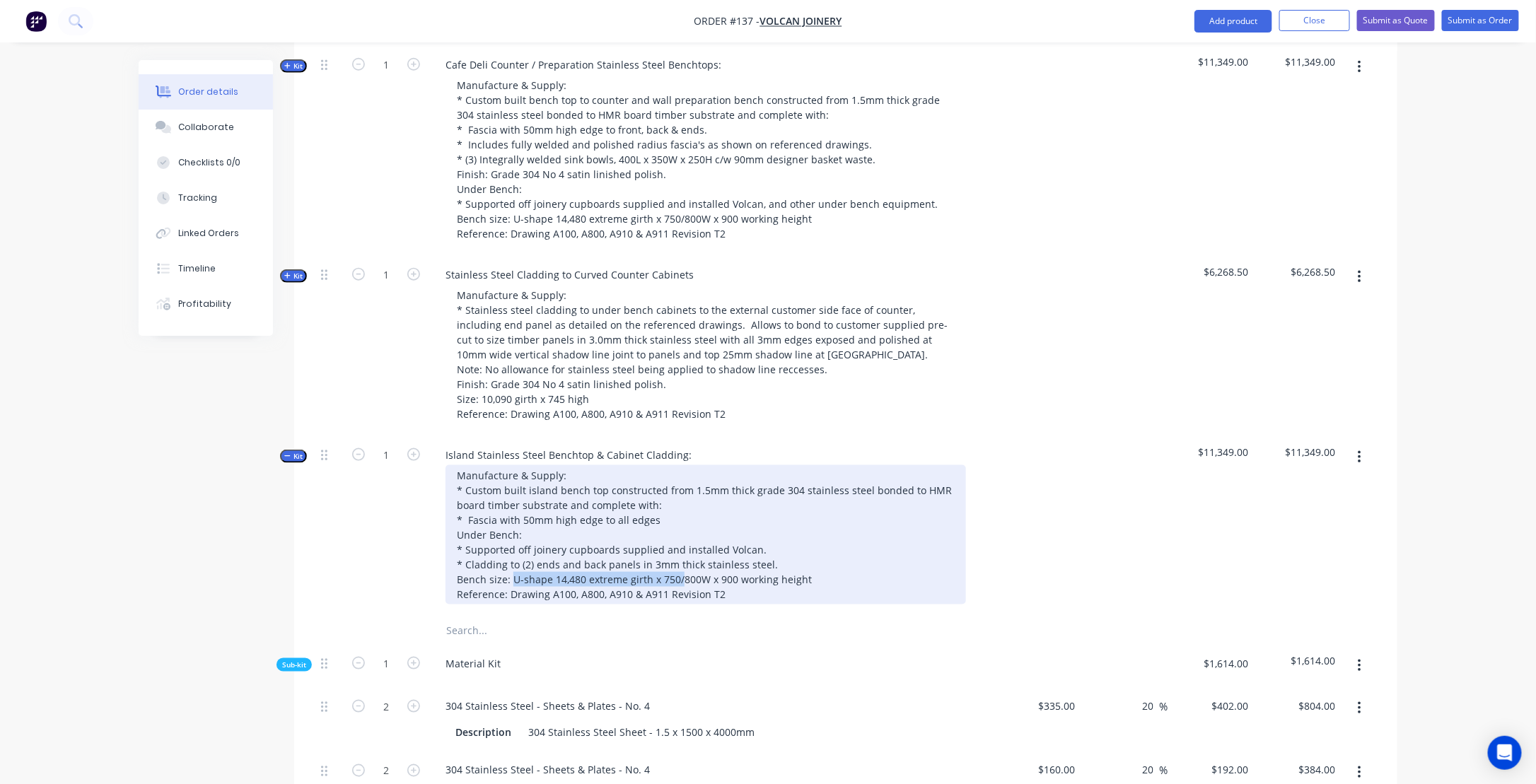
drag, startPoint x: 510, startPoint y: 591, endPoint x: 725, endPoint y: 604, distance: 215.4
click at [679, 590] on div "Manufacture & Supply: * Custom built island bench top constructed from 1.5mm th…" at bounding box center [705, 535] width 521 height 140
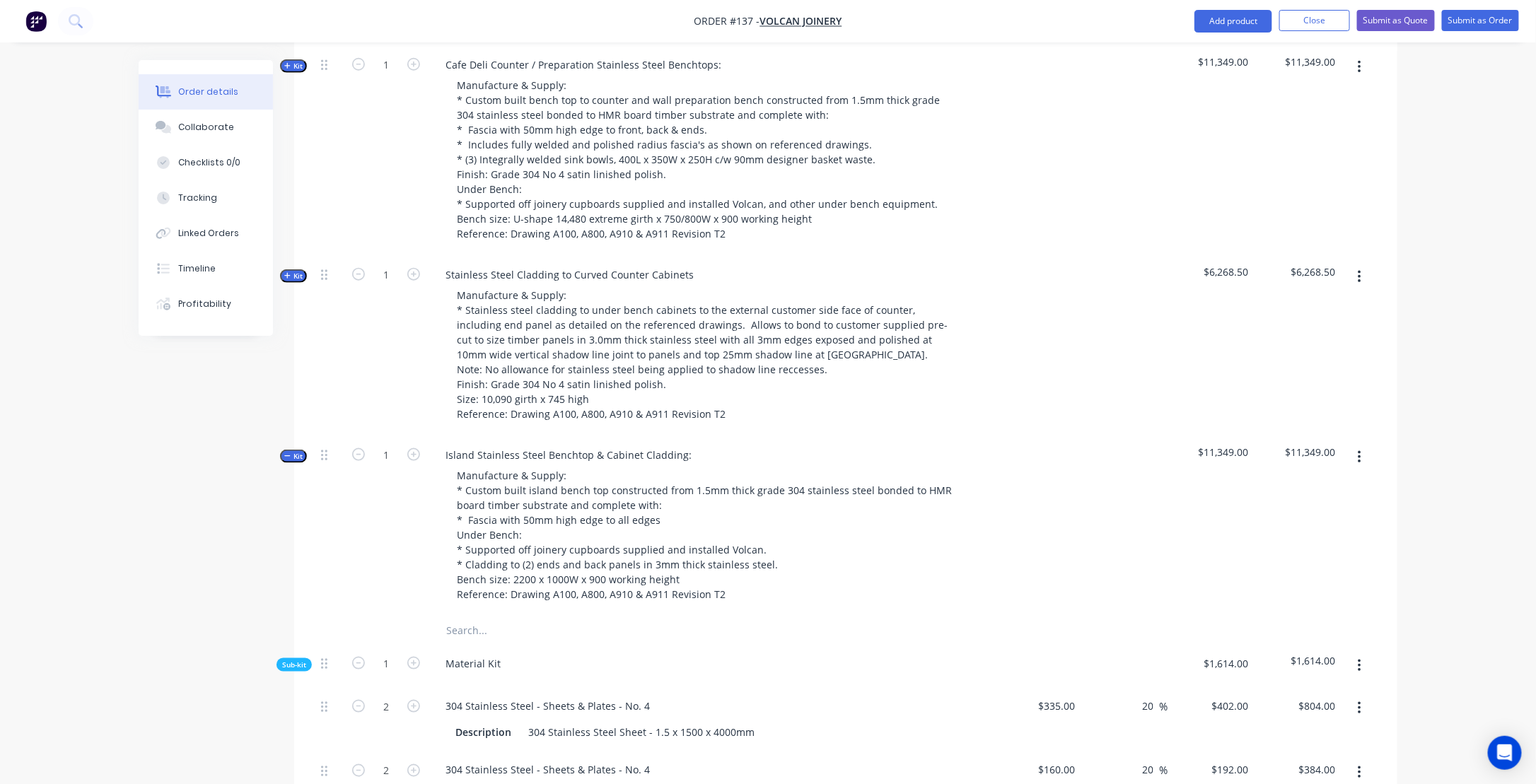
click at [646, 660] on div "Material Kit" at bounding box center [712, 666] width 566 height 43
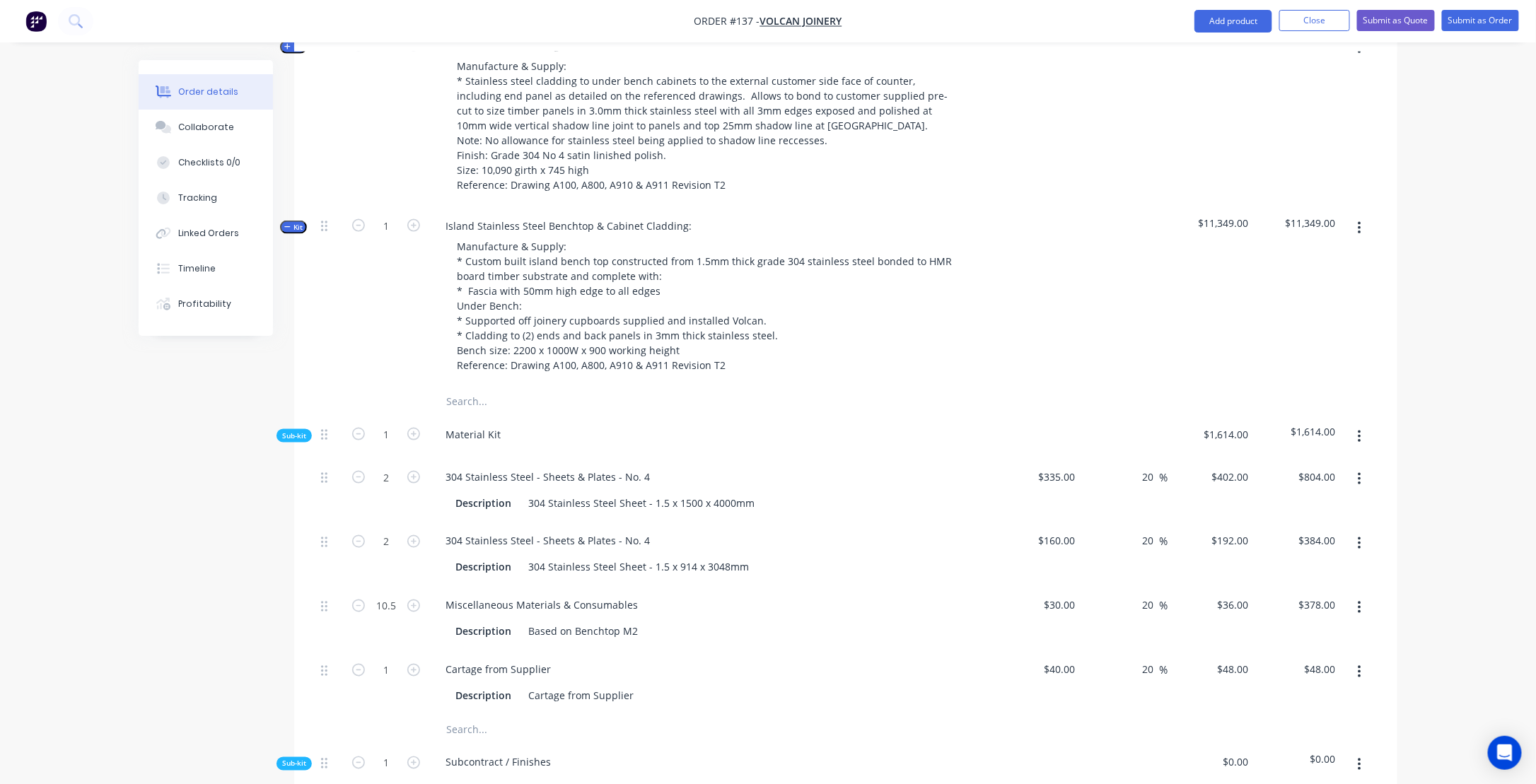
scroll to position [866, 0]
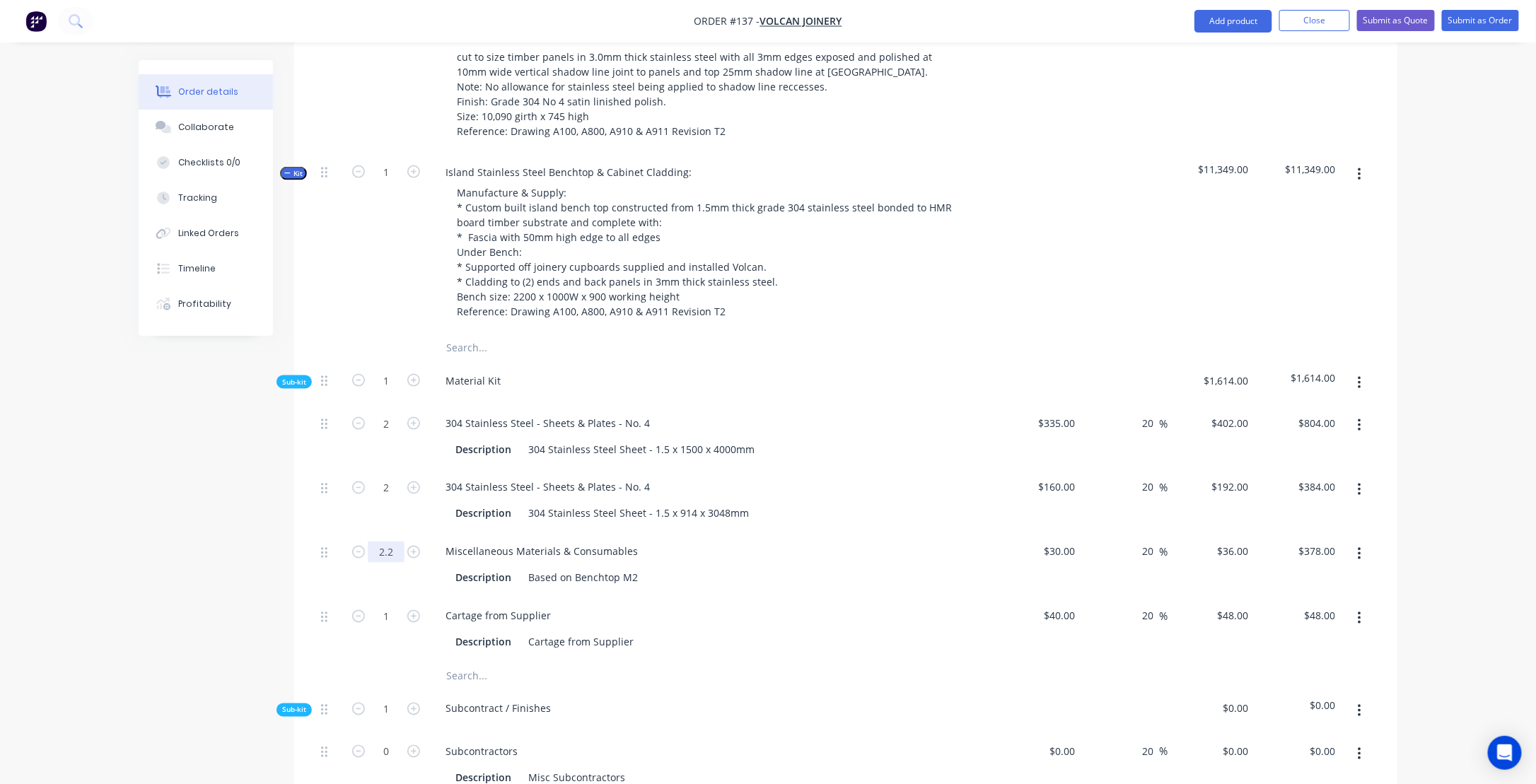
type input "2.2"
type input "$79.20"
click at [800, 562] on div "Miscellaneous Materials & Consumables" at bounding box center [712, 552] width 555 height 20
click at [467, 533] on div "304 Stainless Steel - Sheets & Plates - No. 4 Description 304 Stainless Steel S…" at bounding box center [712, 501] width 566 height 64
click at [1054, 625] on div "40 40" at bounding box center [1037, 630] width 87 height 64
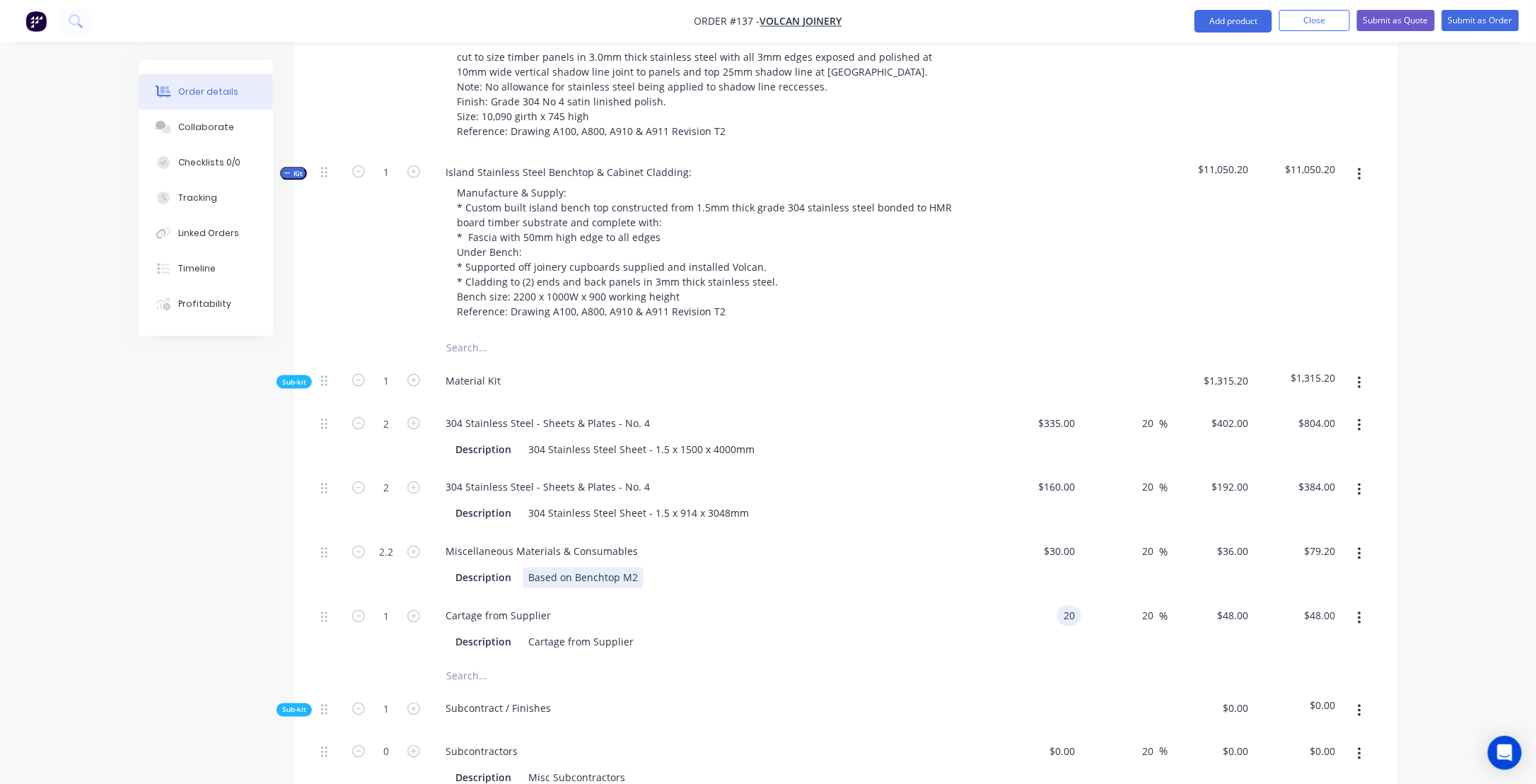
type input "$20.00"
type input "$24.00"
click at [686, 588] on div "Description Based on Benchtop M2" at bounding box center [709, 578] width 518 height 20
click at [788, 457] on div "Description 304 Stainless Steel Sheet - 1.5 x 1500 x 4000mm" at bounding box center [709, 449] width 518 height 20
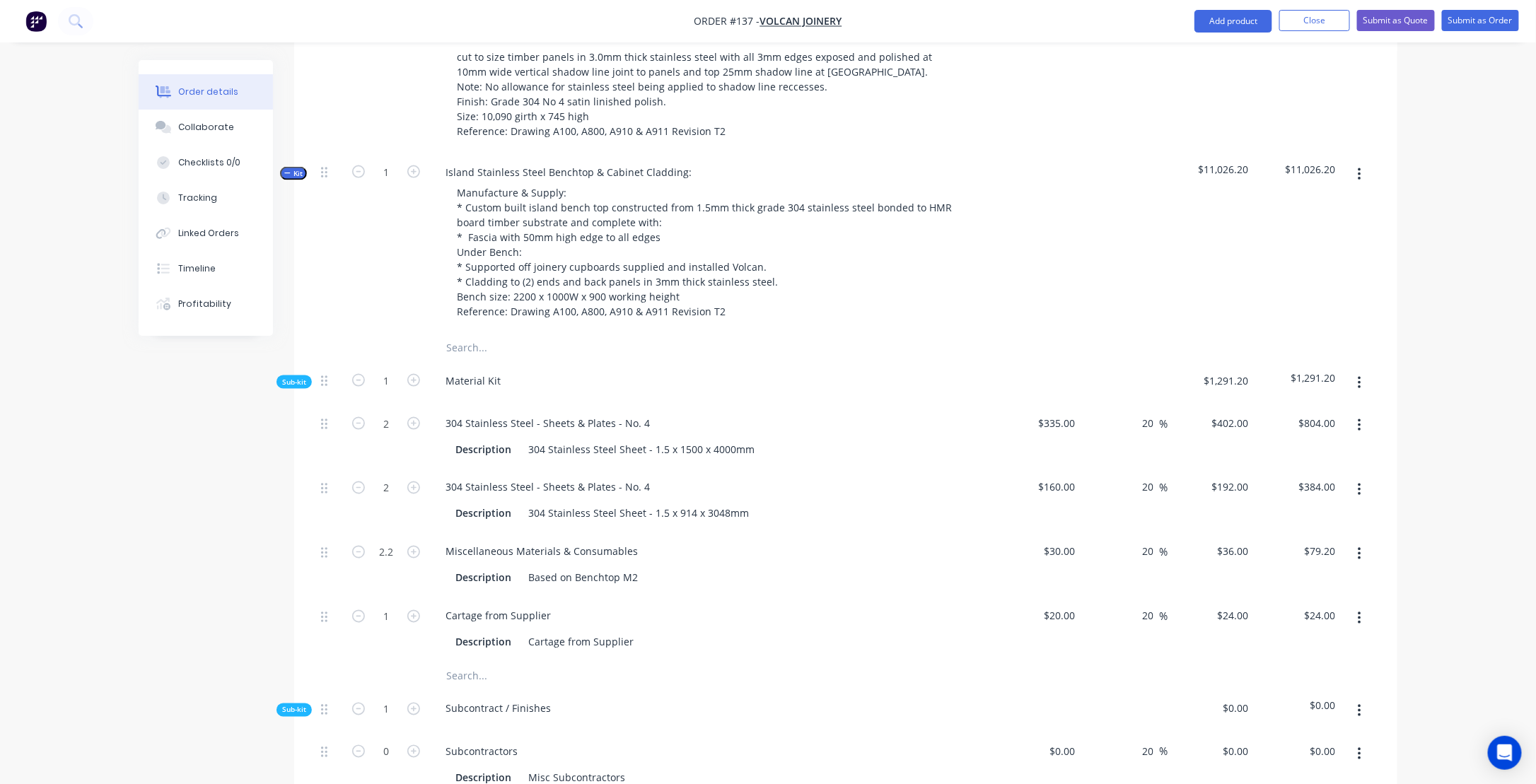
click at [1361, 391] on icon "button" at bounding box center [1360, 383] width 4 height 16
click at [1358, 391] on icon "button" at bounding box center [1360, 383] width 4 height 16
click at [1301, 431] on div "Add product to kit" at bounding box center [1309, 420] width 109 height 20
click at [1280, 487] on div "Product catalogue" at bounding box center [1309, 477] width 109 height 20
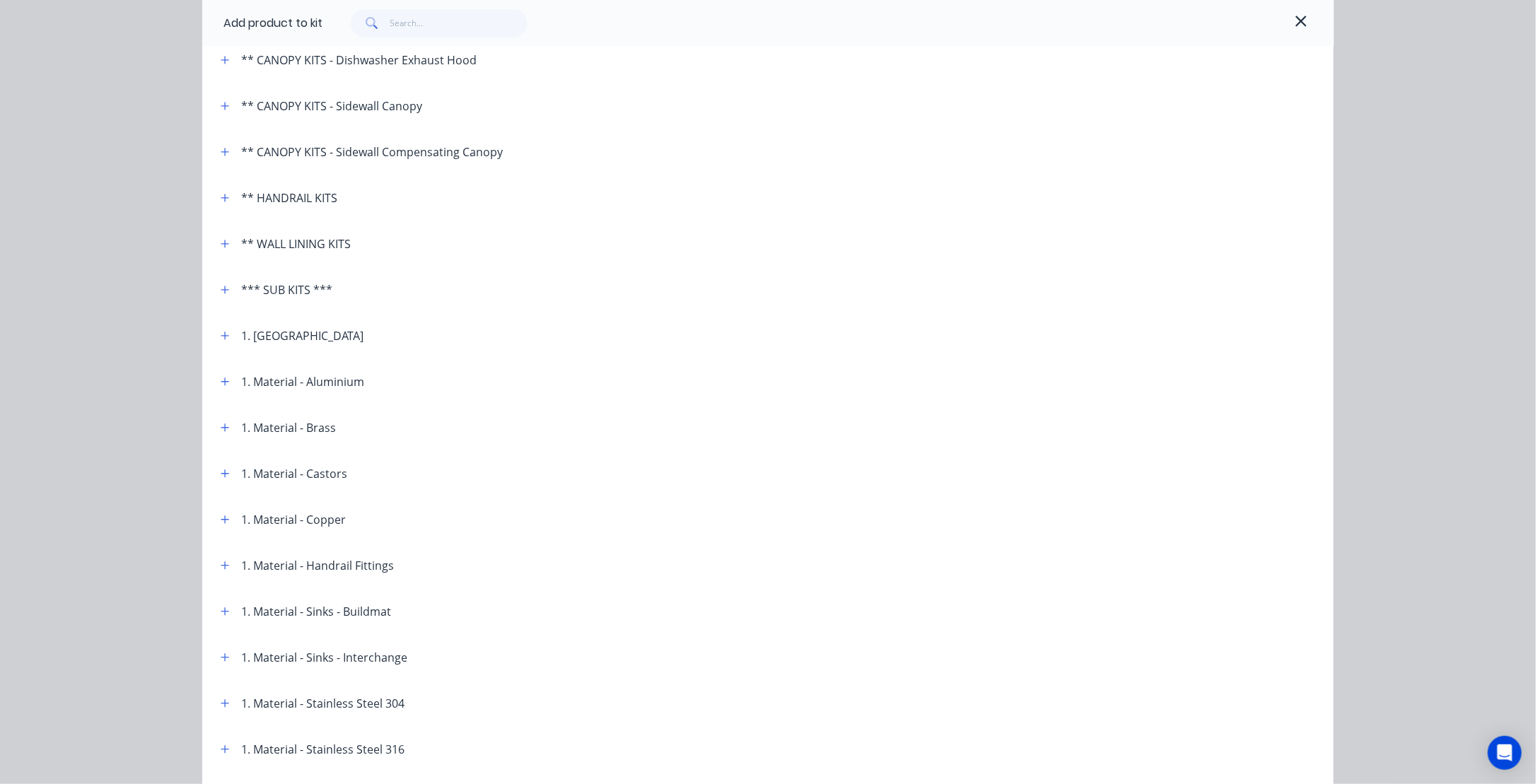
scroll to position [212, 0]
click at [223, 703] on icon "button" at bounding box center [224, 702] width 8 height 10
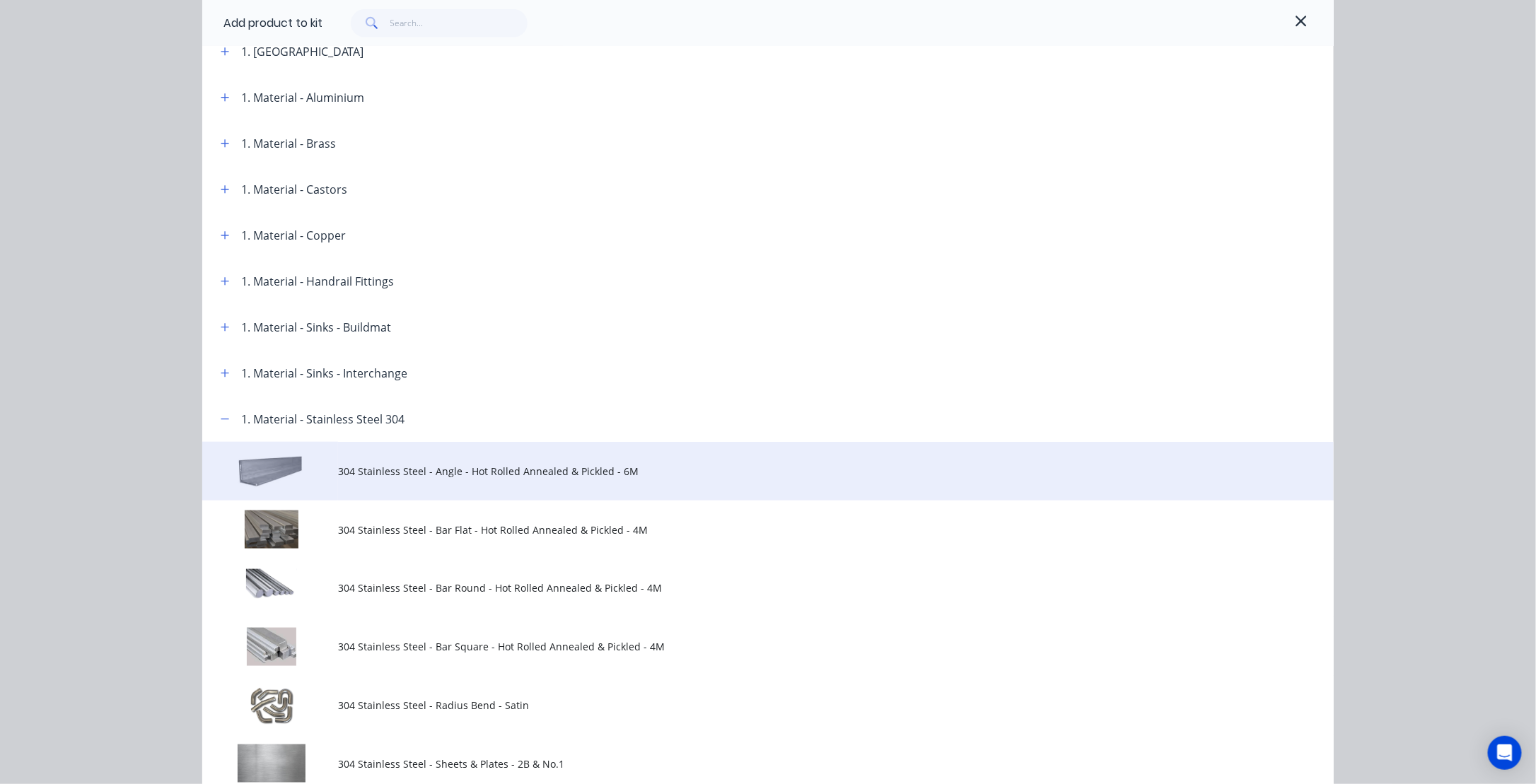
scroll to position [707, 0]
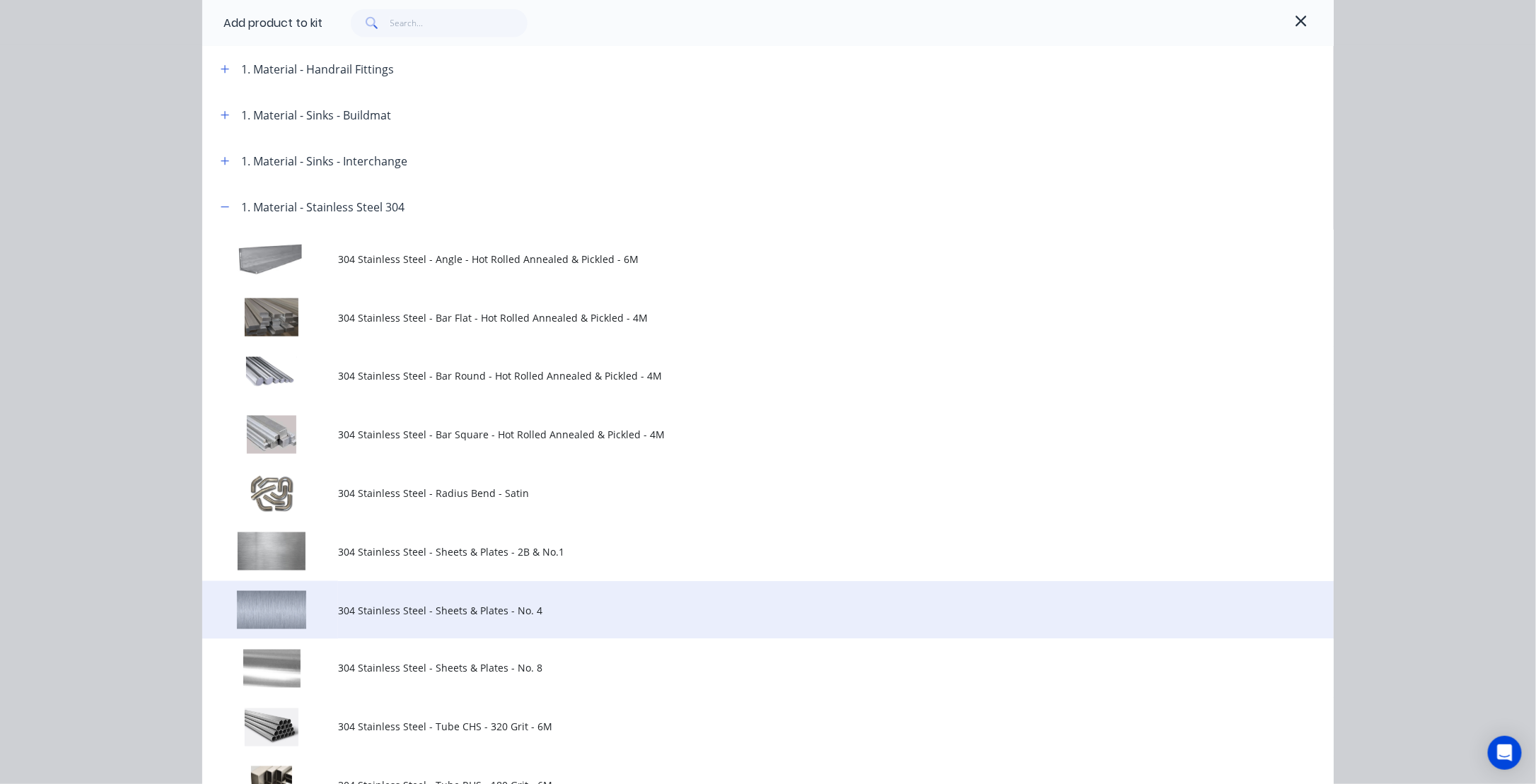
click at [371, 605] on span "304 Stainless Steel - Sheets & Plates - No. 4" at bounding box center [736, 610] width 797 height 15
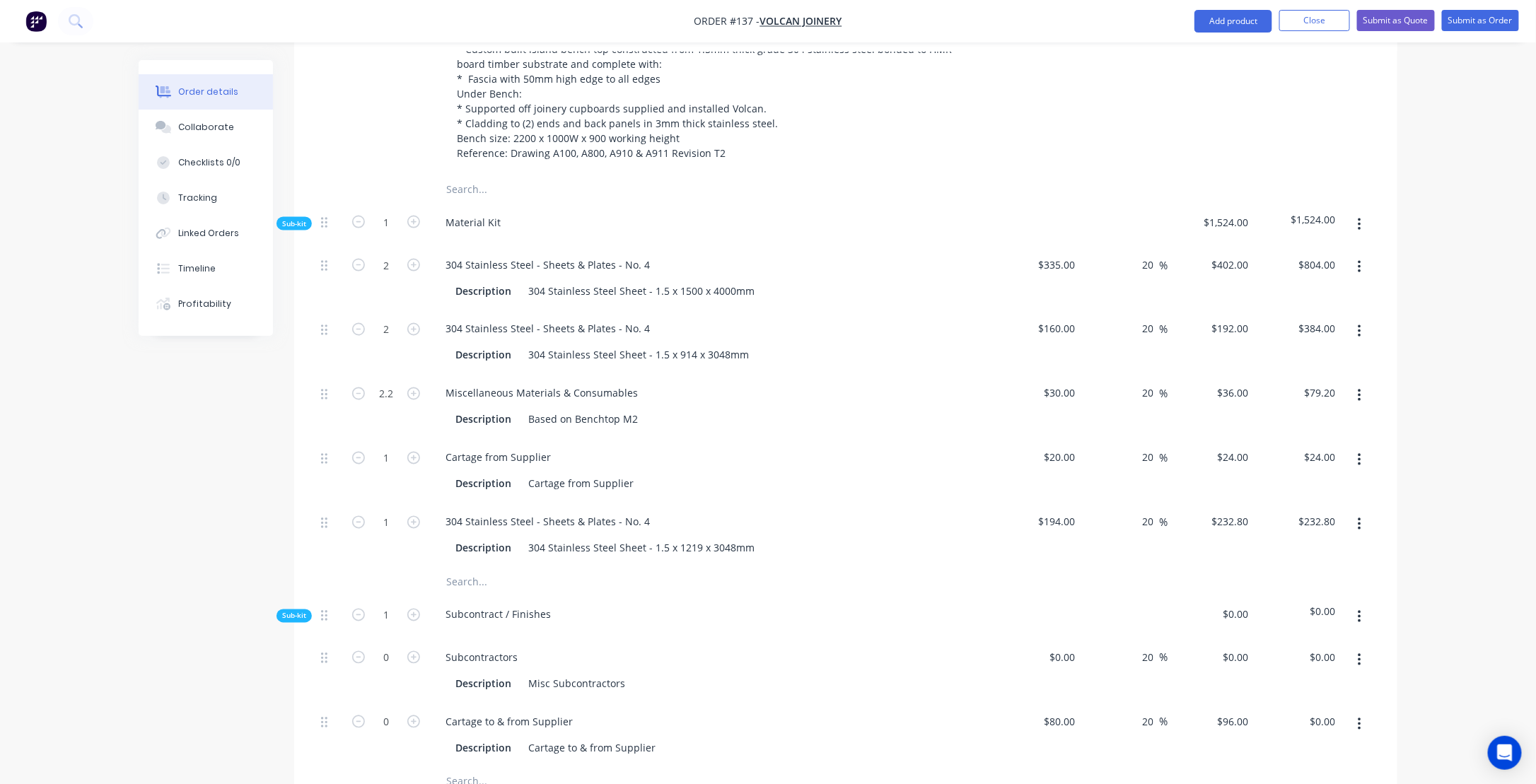
scroll to position [1007, 0]
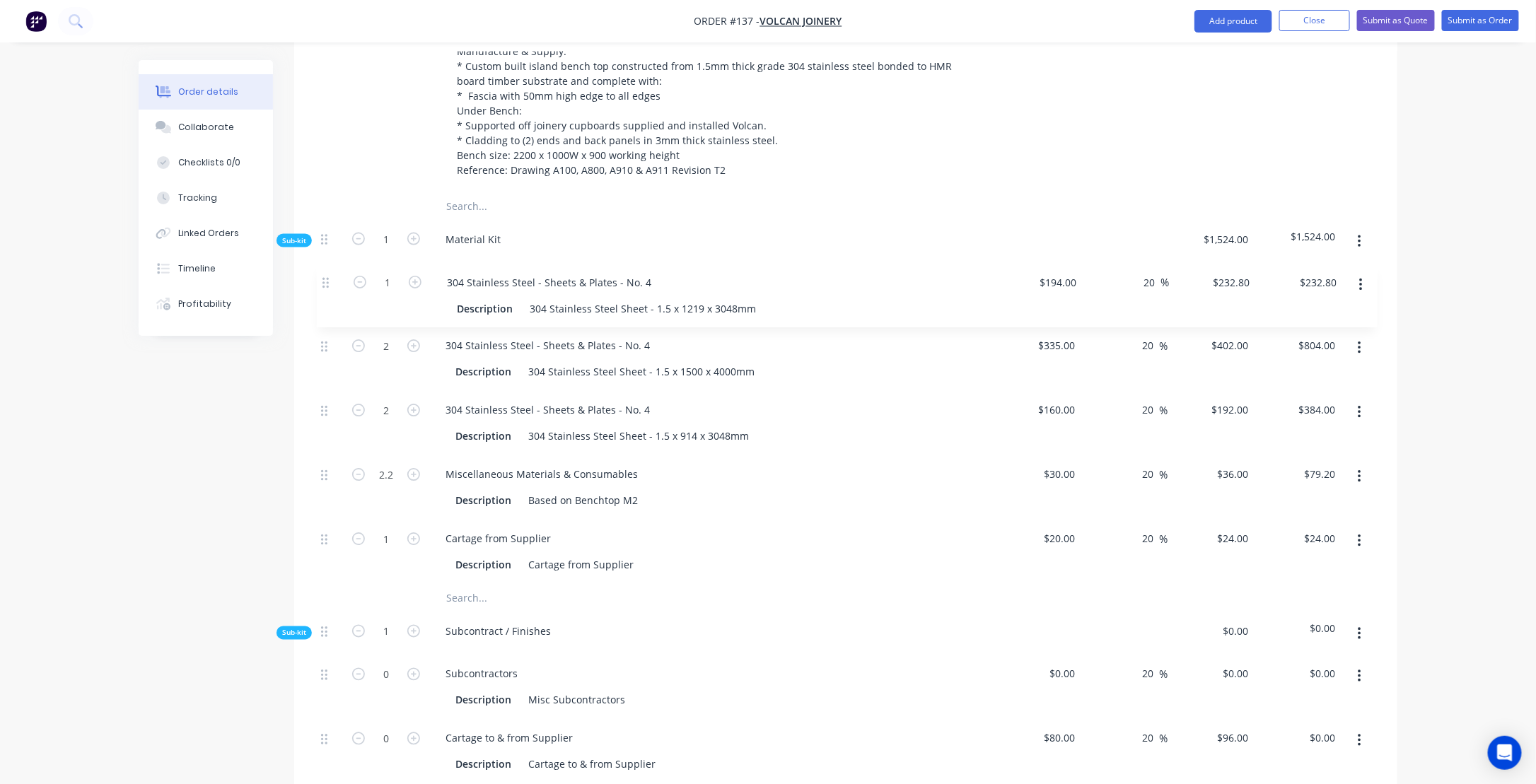
drag, startPoint x: 325, startPoint y: 554, endPoint x: 327, endPoint y: 284, distance: 270.0
click at [327, 284] on div "2 304 Stainless Steel - Sheets & Plates - No. 4 Description 304 Stainless Steel…" at bounding box center [846, 424] width 1061 height 322
click at [1362, 359] on button "button" at bounding box center [1360, 349] width 33 height 26
click at [1279, 453] on div "Delete" at bounding box center [1309, 442] width 109 height 20
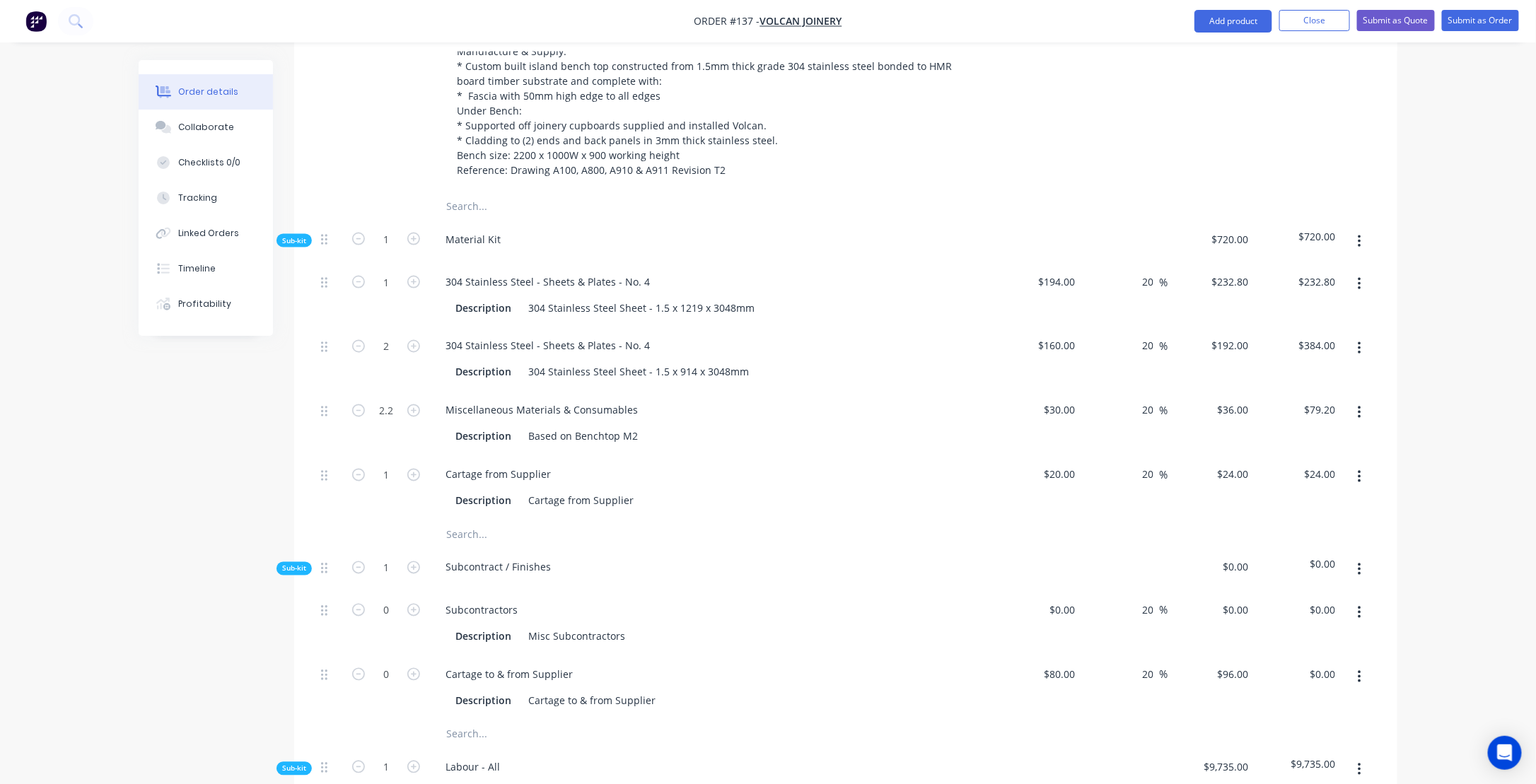
click at [1362, 251] on button "button" at bounding box center [1360, 242] width 33 height 26
click at [1268, 289] on div "Add product to kit" at bounding box center [1309, 279] width 109 height 20
click at [1277, 344] on div "Product catalogue" at bounding box center [1309, 335] width 109 height 20
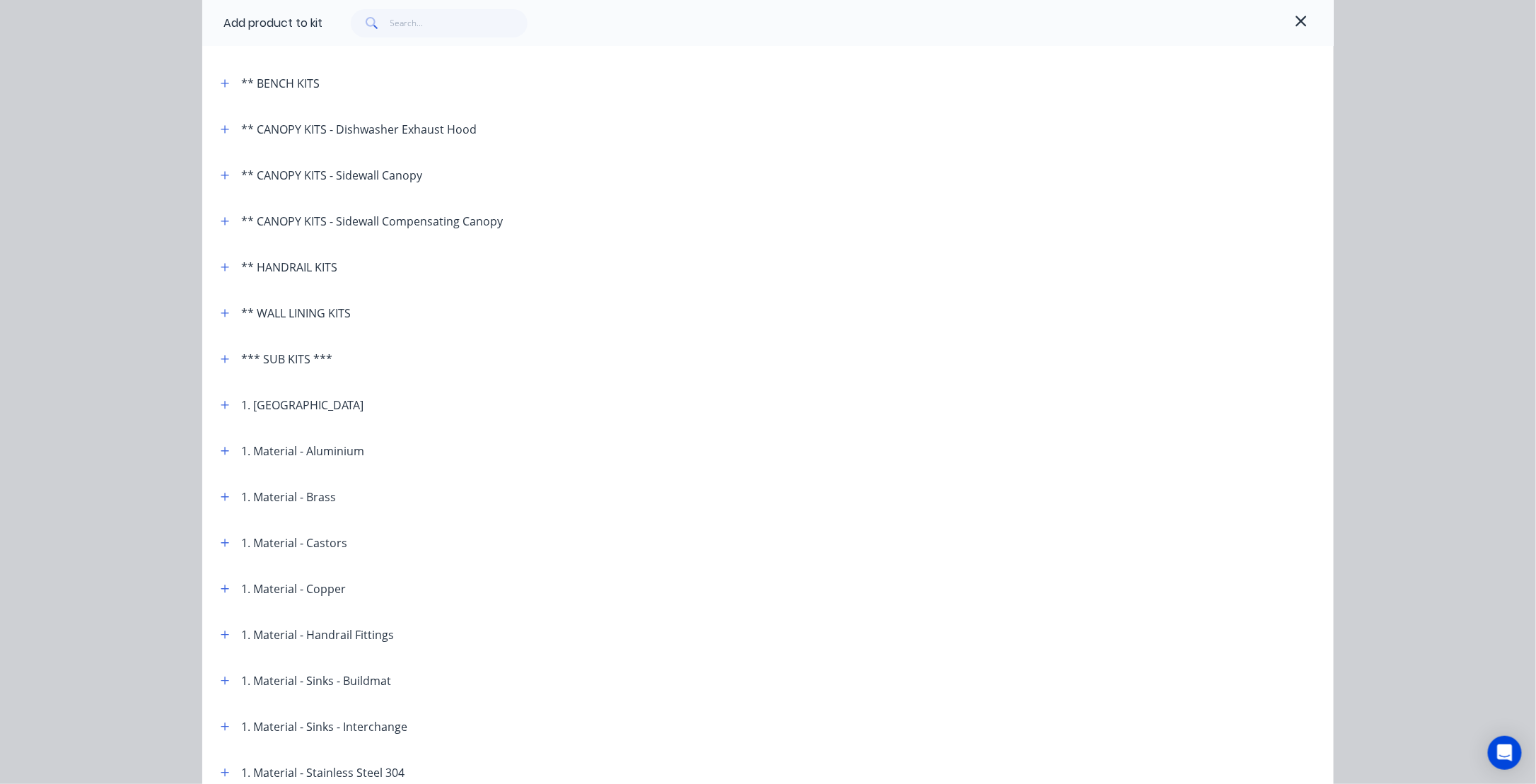
scroll to position [212, 0]
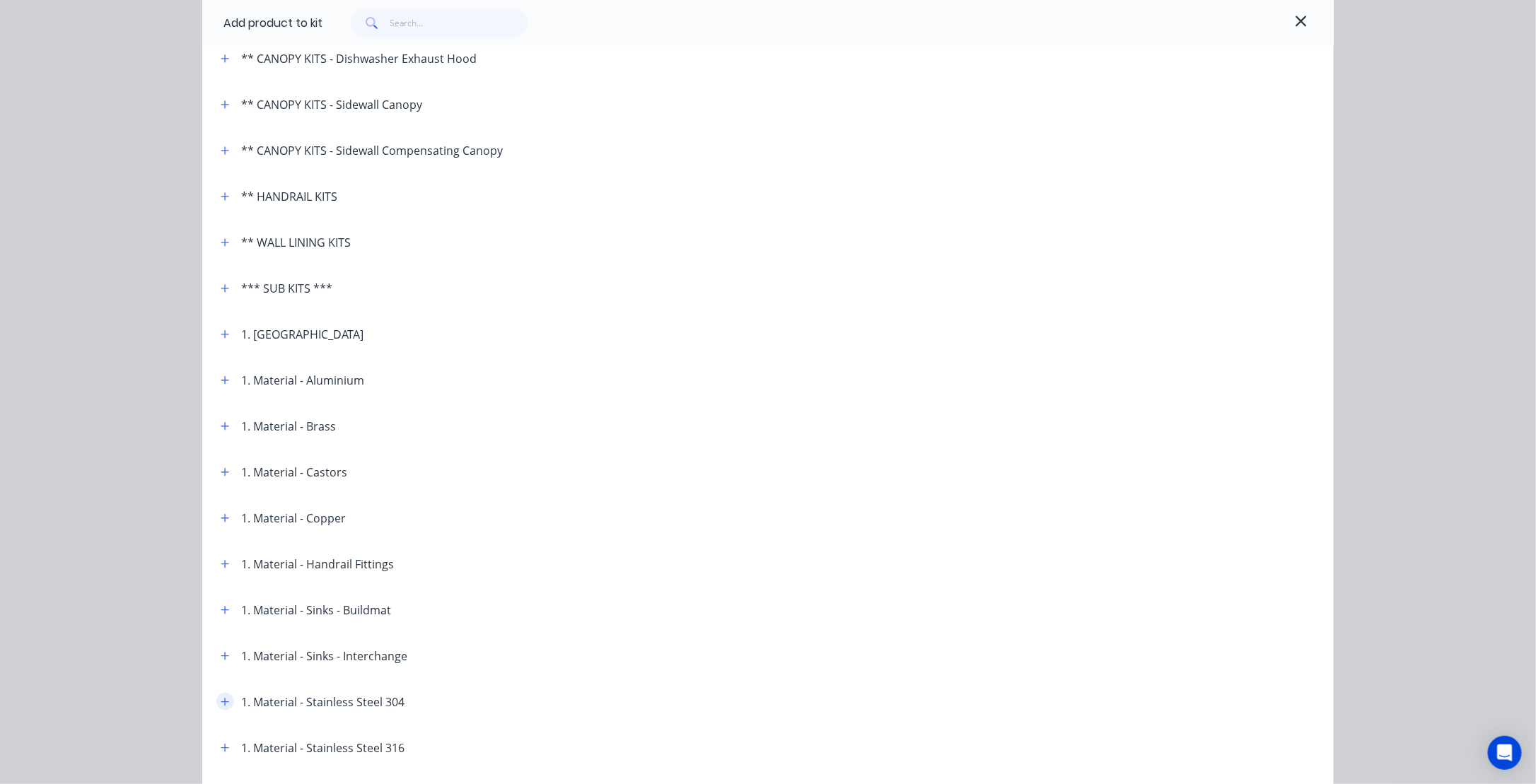
click at [217, 706] on button "button" at bounding box center [225, 701] width 17 height 17
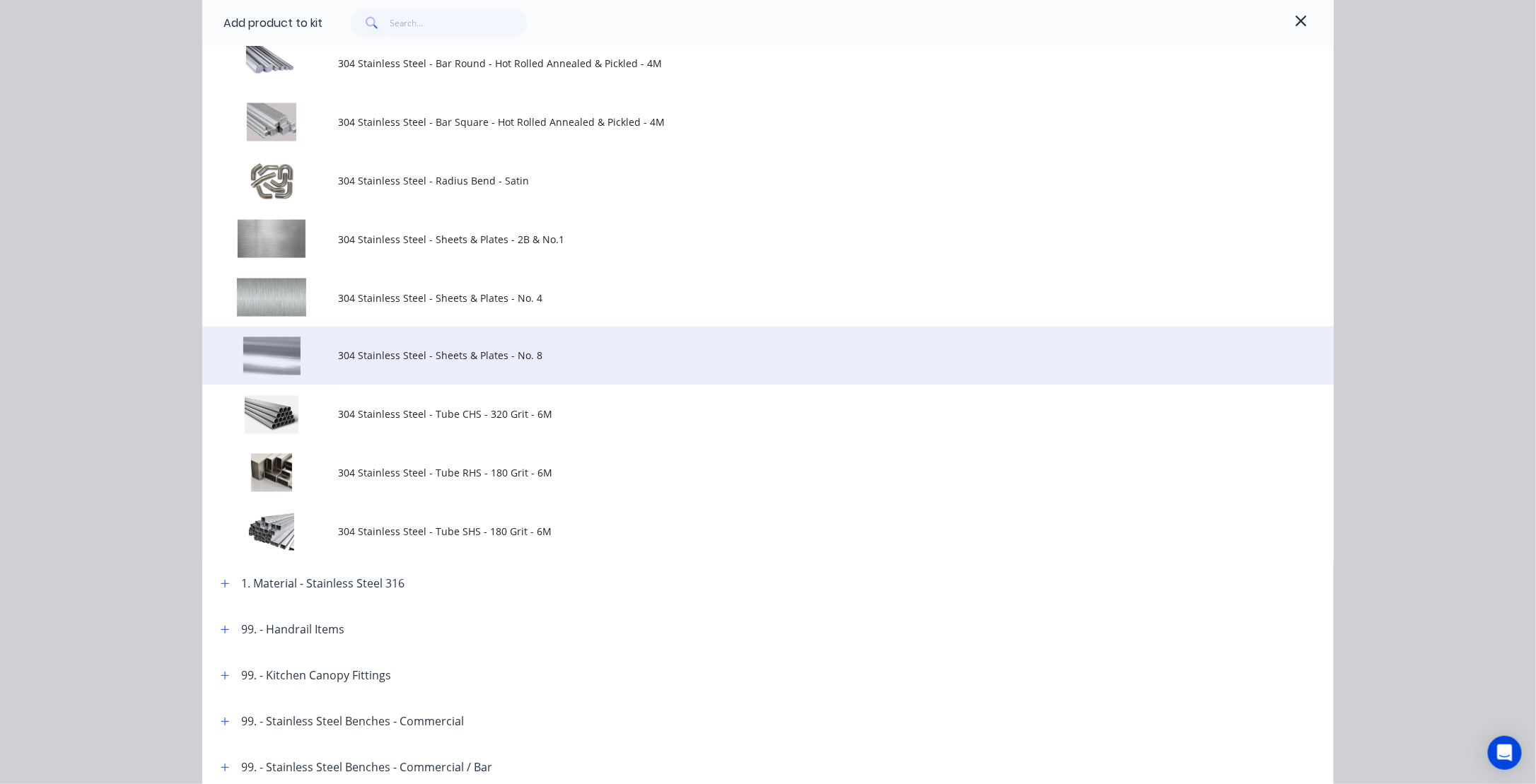
scroll to position [1061, 0]
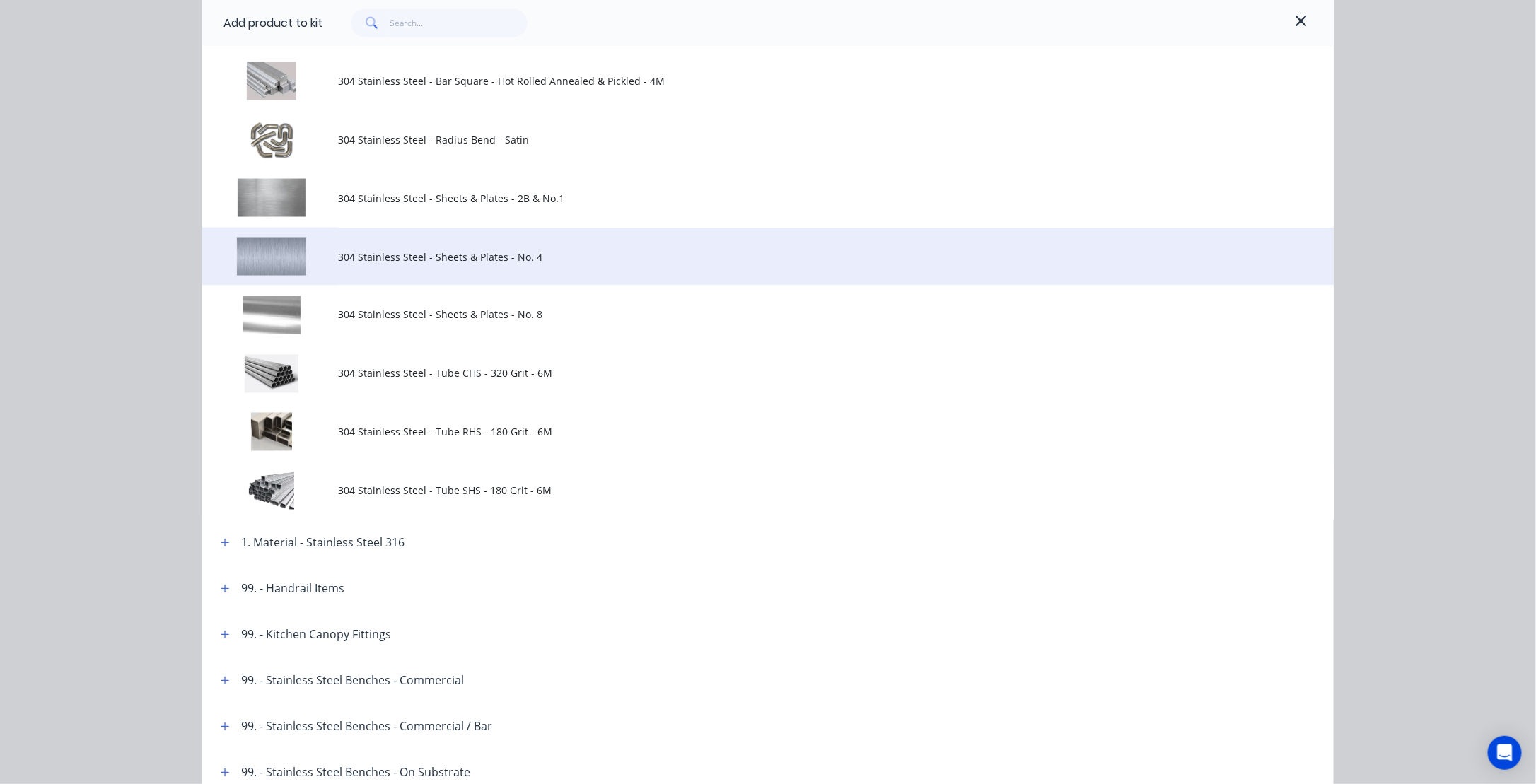
click at [355, 258] on span "304 Stainless Steel - Sheets & Plates - No. 4" at bounding box center [736, 257] width 797 height 15
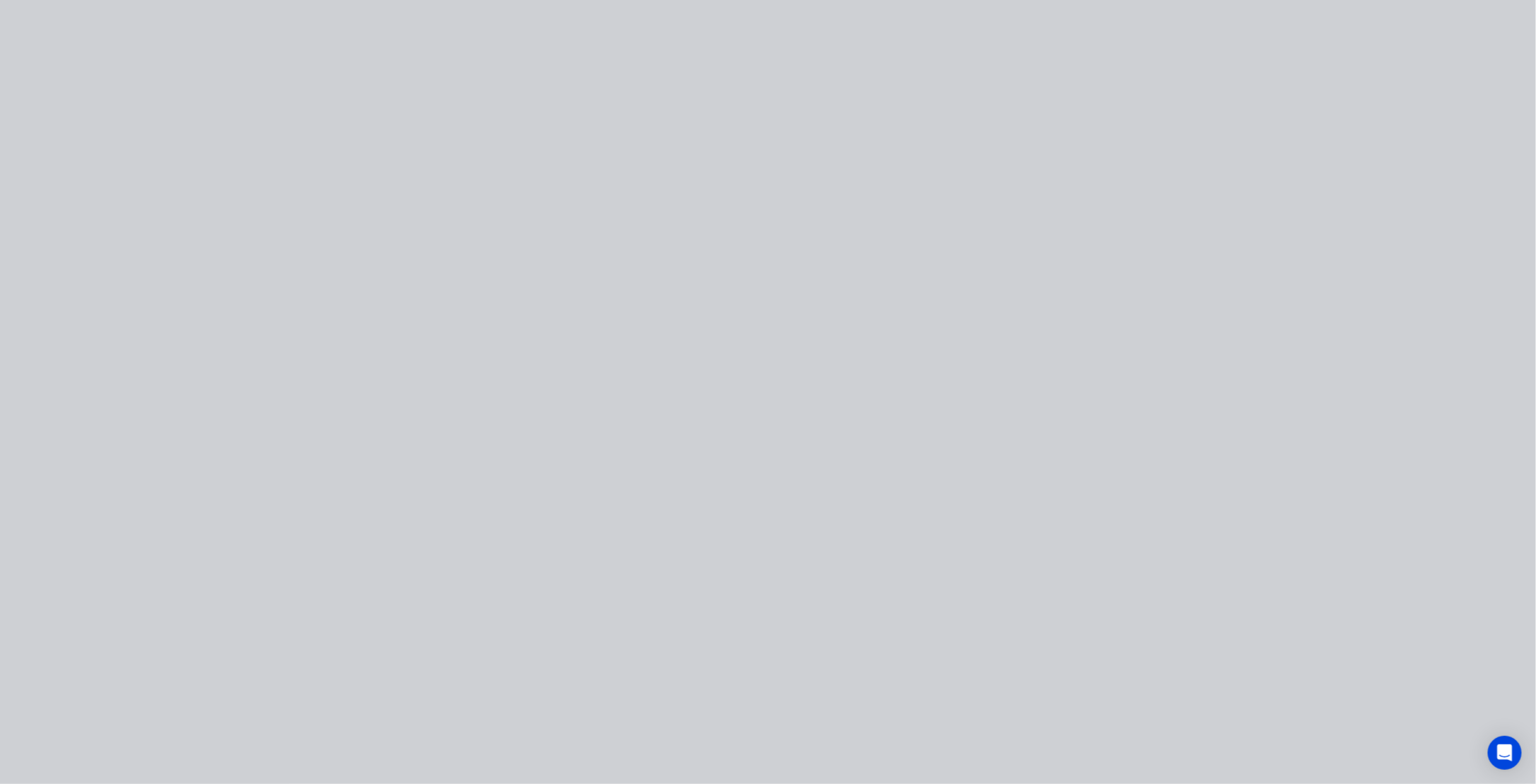
scroll to position [0, 0]
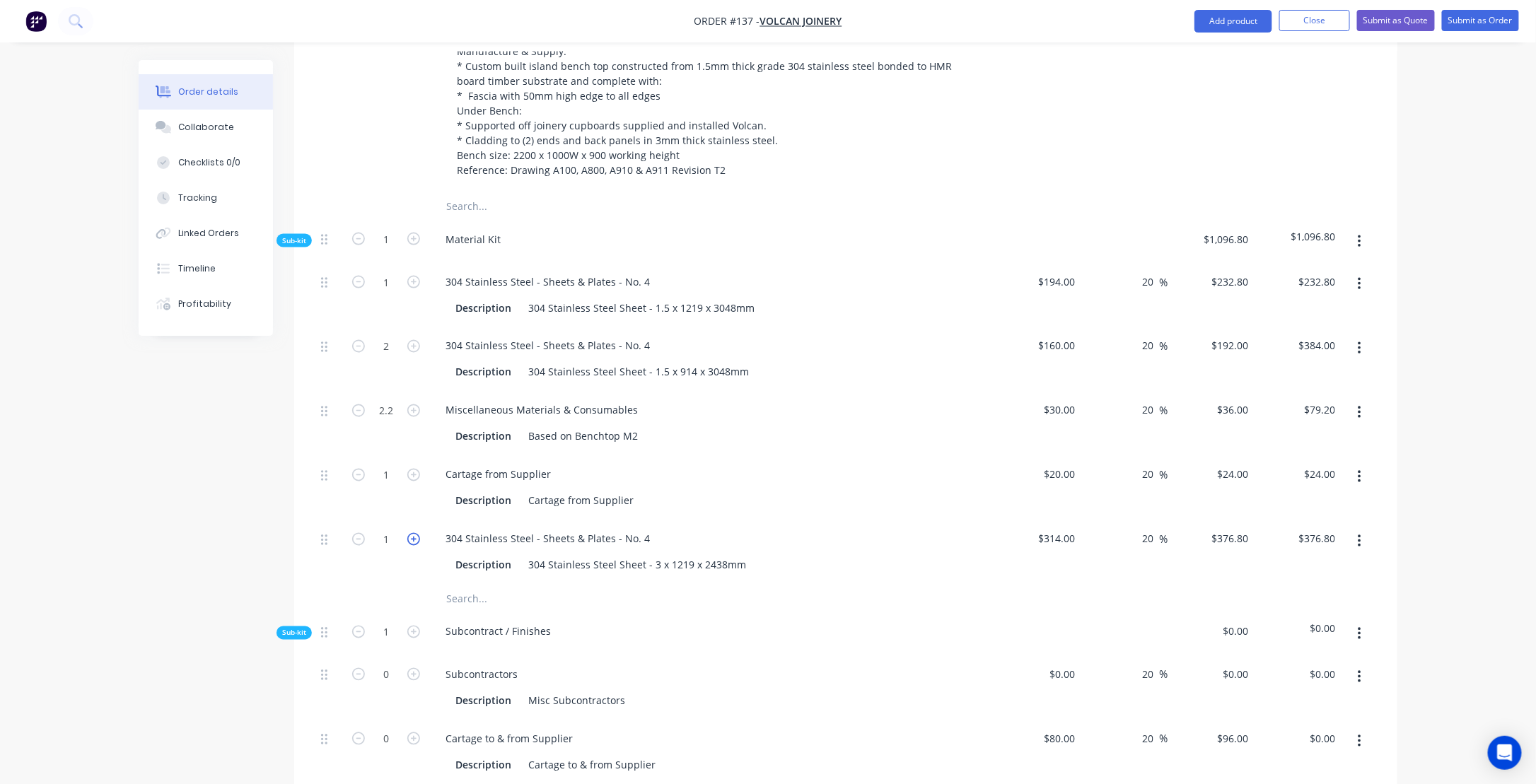
click at [412, 546] on icon "button" at bounding box center [414, 540] width 13 height 13
type input "2"
type input "$753.60"
drag, startPoint x: 319, startPoint y: 554, endPoint x: 247, endPoint y: 522, distance: 78.8
click at [247, 522] on div "Created by [PERSON_NAME] Created [DATE] Required [DATE] Assigned to Add team me…" at bounding box center [768, 449] width 1259 height 2793
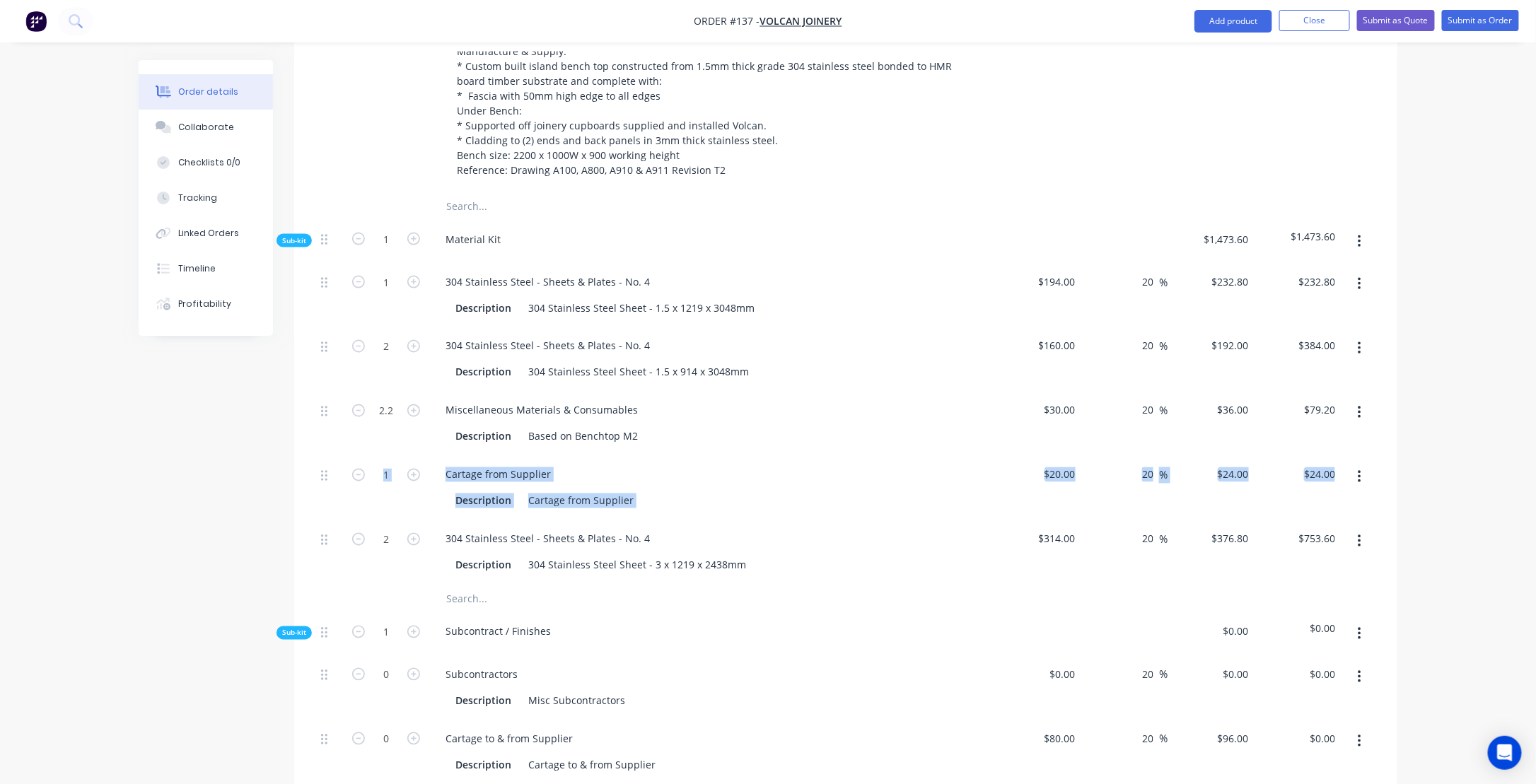
drag, startPoint x: 247, startPoint y: 522, endPoint x: 211, endPoint y: 577, distance: 65.7
click at [197, 577] on div "Created by [PERSON_NAME] Created [DATE] Required [DATE] Assigned to Add team me…" at bounding box center [768, 449] width 1259 height 2793
click at [320, 554] on div at bounding box center [330, 553] width 28 height 64
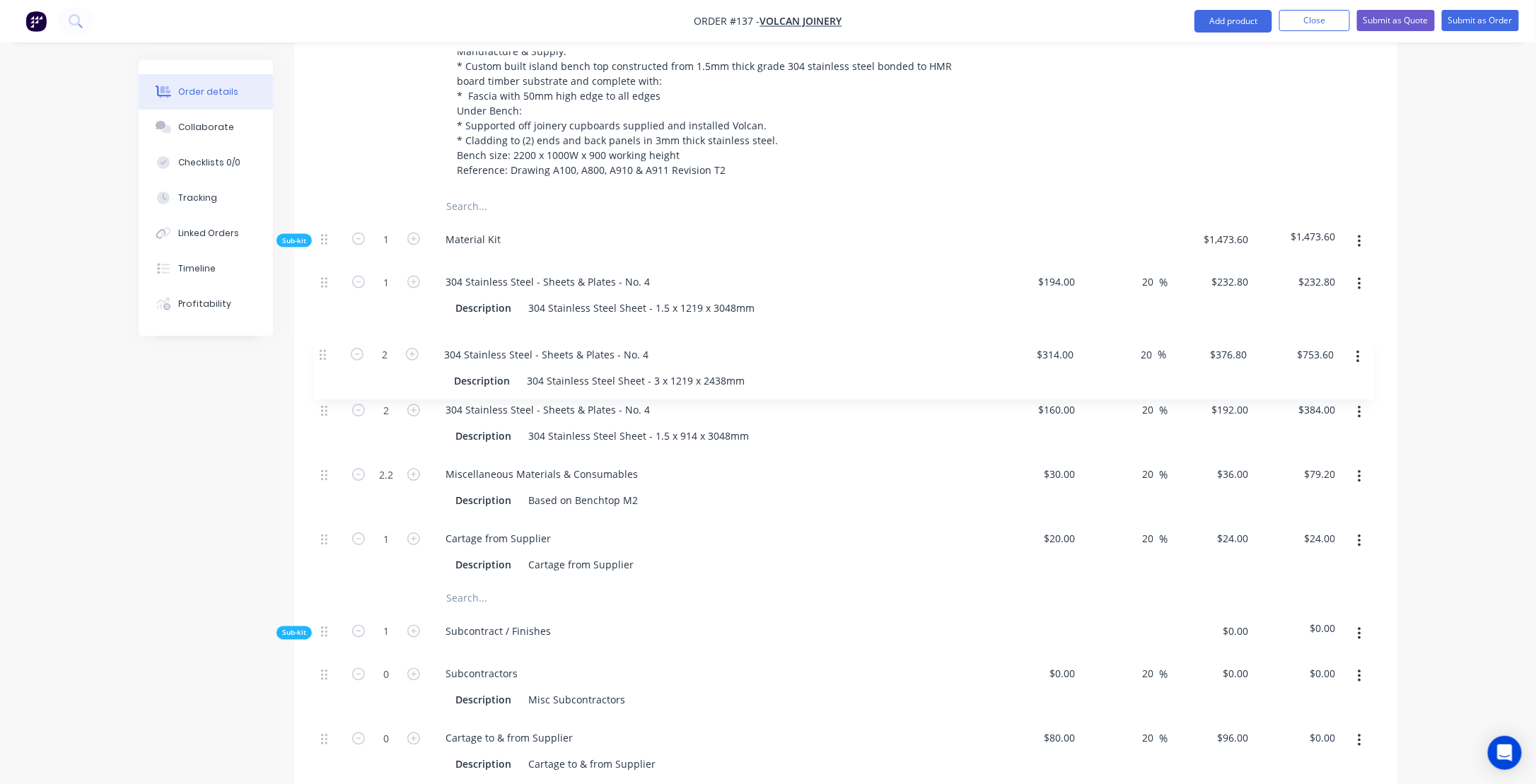
drag, startPoint x: 327, startPoint y: 555, endPoint x: 328, endPoint y: 355, distance: 200.0
click at [328, 355] on div "1 304 Stainless Steel - Sheets & Plates - No. 4 Description 304 Stainless Steel…" at bounding box center [846, 424] width 1061 height 322
click at [1356, 426] on button "button" at bounding box center [1360, 413] width 33 height 26
click at [1286, 513] on div "Delete" at bounding box center [1309, 507] width 109 height 20
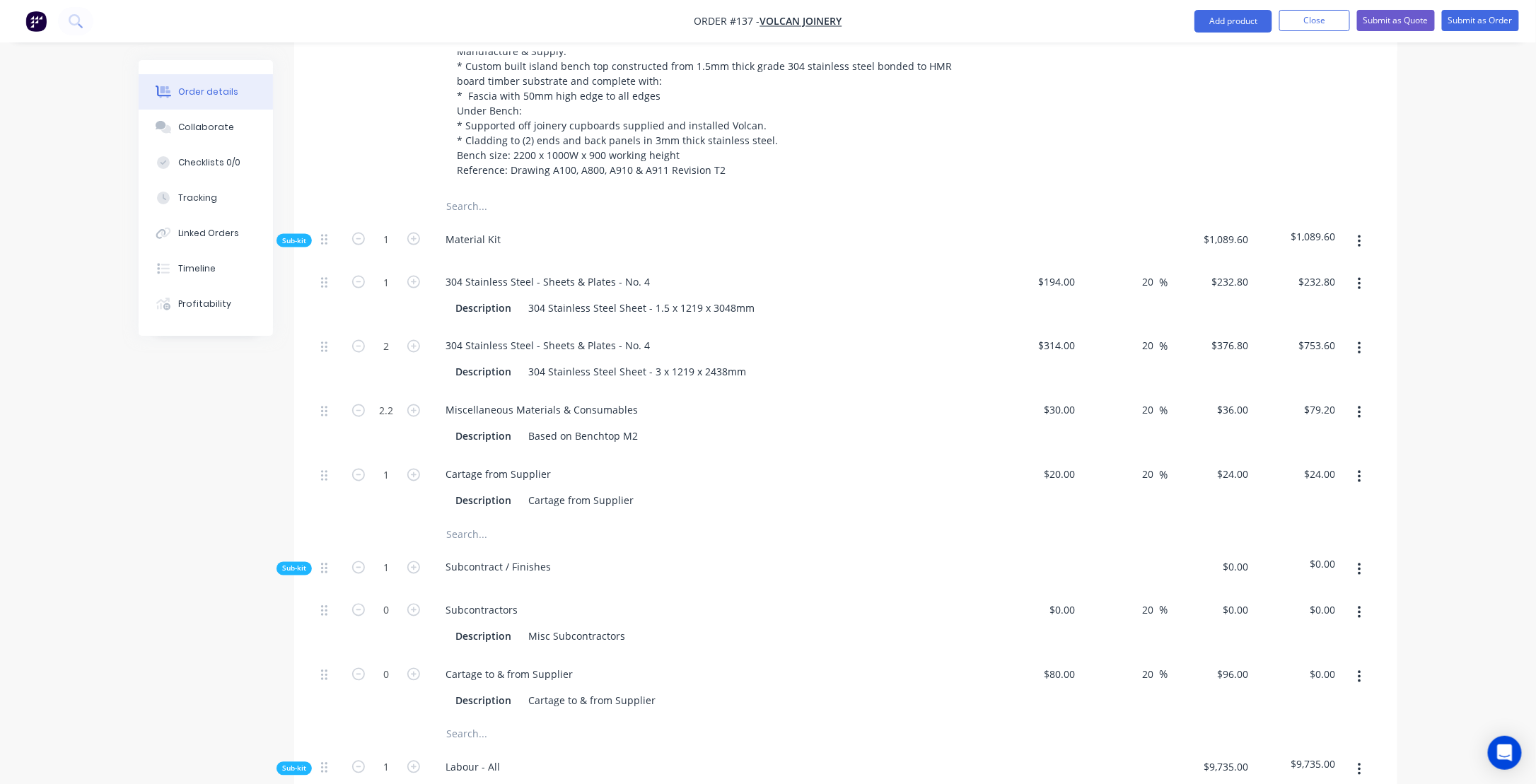
click at [150, 556] on div "Created by [PERSON_NAME] Created [DATE] Required [DATE] Assigned to Add team me…" at bounding box center [768, 417] width 1259 height 2728
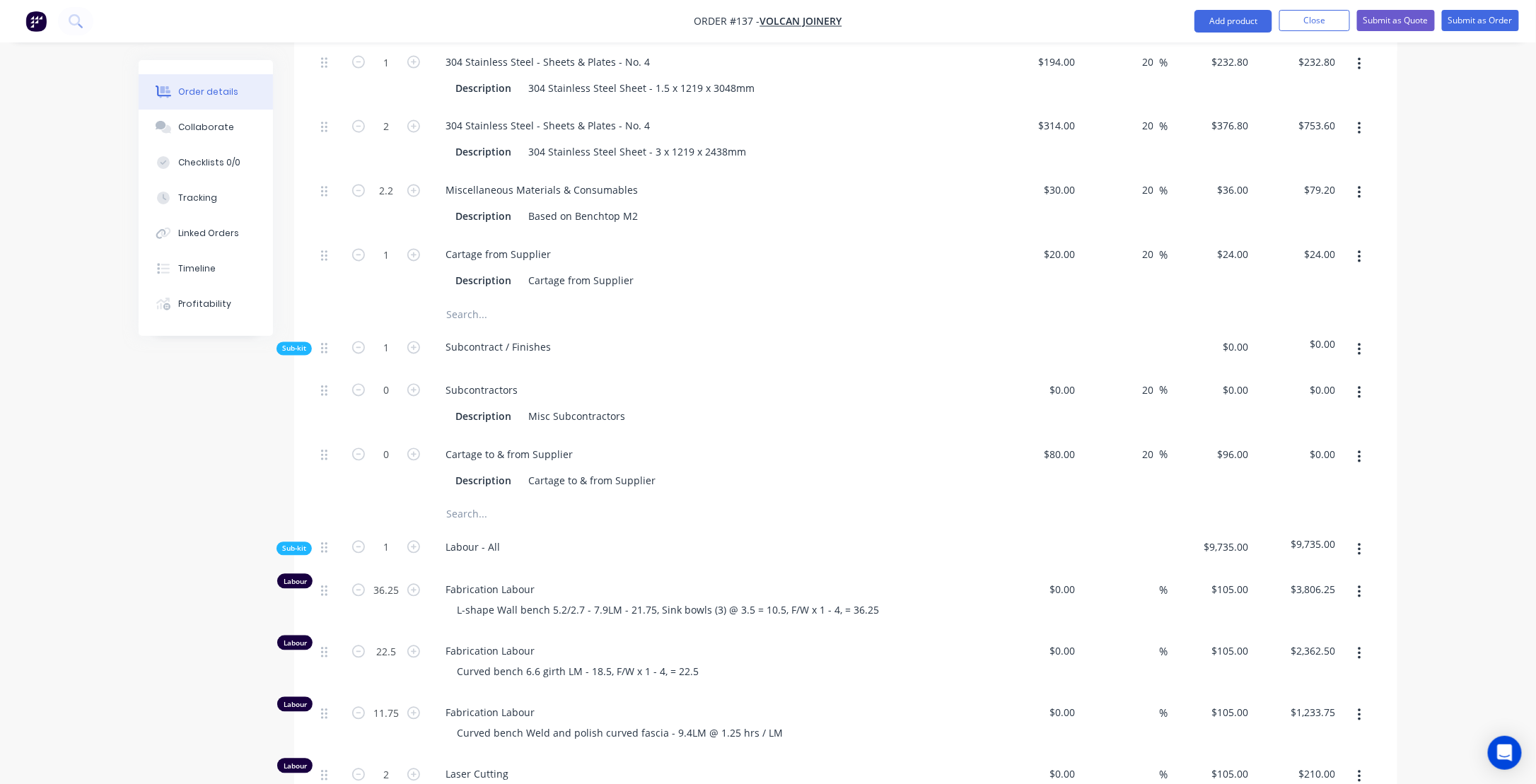
scroll to position [1290, 0]
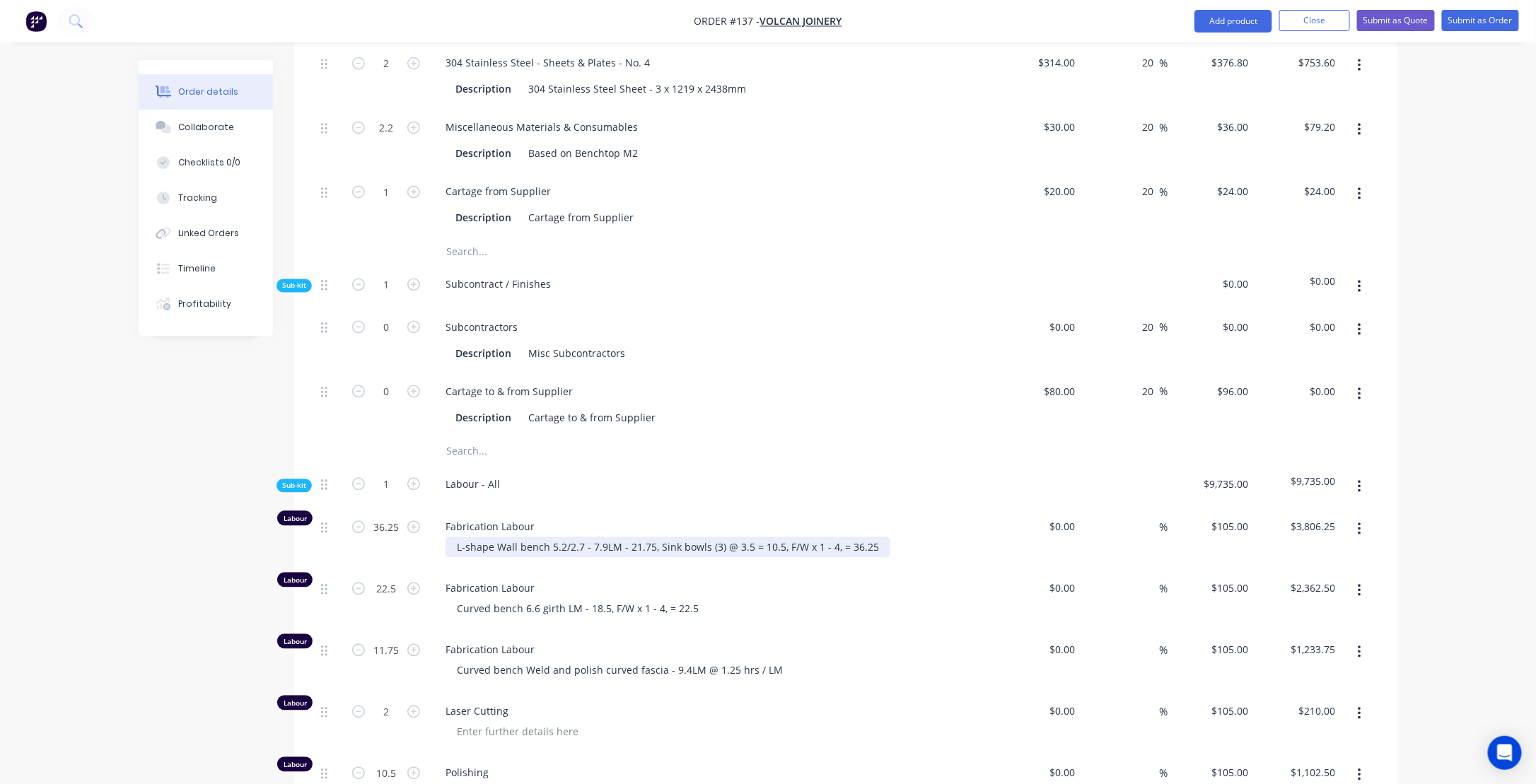
click at [452, 555] on div "L-shape Wall bench 5.2/2.7 - 7.9LM - 21.75, Sink bowls (3) @ 3.5 = 10.5, F/W x …" at bounding box center [667, 548] width 445 height 20
drag, startPoint x: 454, startPoint y: 556, endPoint x: 516, endPoint y: 554, distance: 62.0
click at [516, 554] on div "L-shape Wall bench 5.2/2.7 - 7.9LM - 21.75, Sink bowls (3) @ 3.5 = 10.5, F/W x …" at bounding box center [667, 548] width 445 height 20
drag, startPoint x: 489, startPoint y: 556, endPoint x: 544, endPoint y: 554, distance: 55.0
click at [544, 554] on div "Bench 5.2/2.7 - 7.9LM - 21.75, Sink bowls (3) @ 3.5 = 10.5, F/W x 1 - 4, = 36.25" at bounding box center [635, 548] width 381 height 20
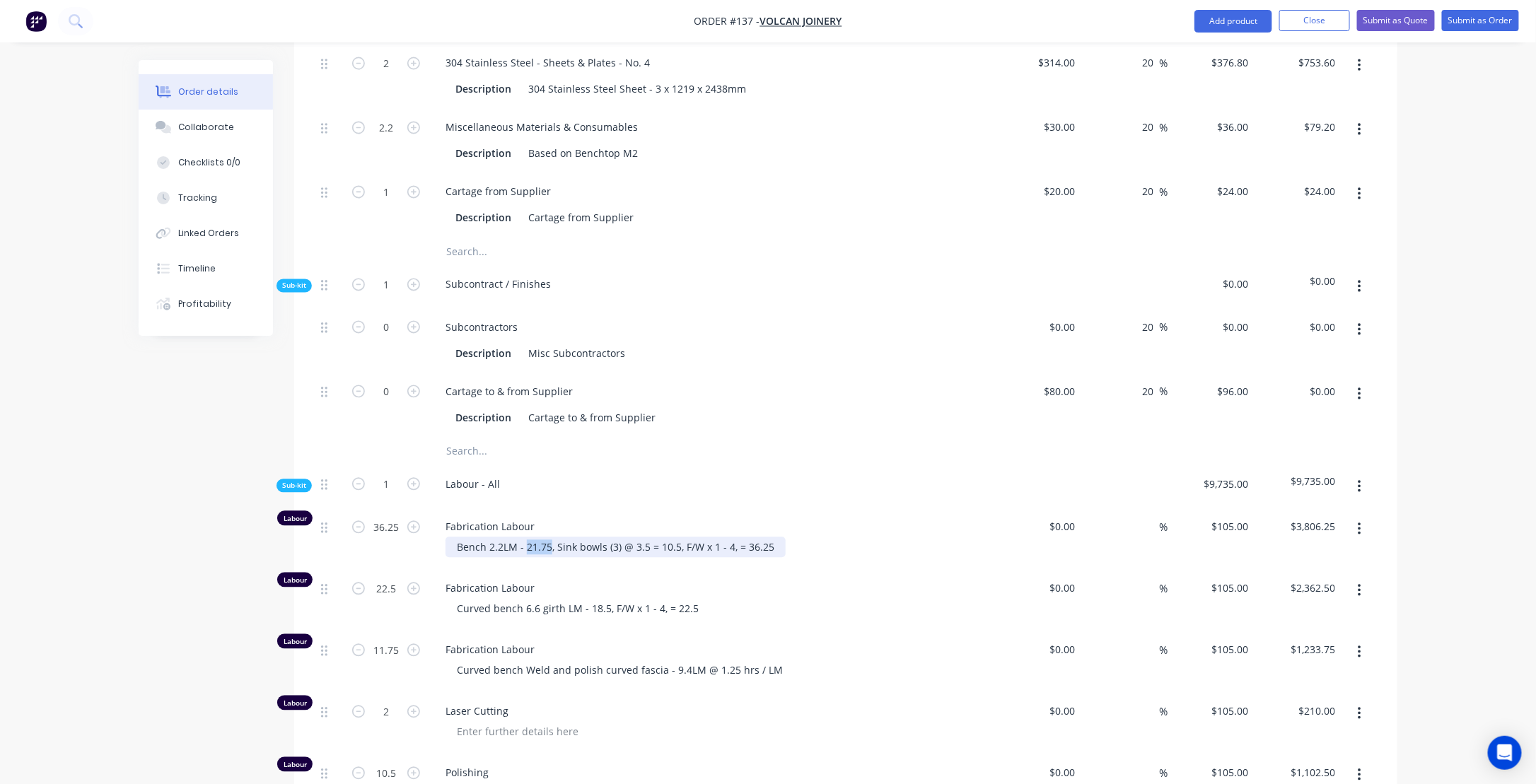
drag, startPoint x: 524, startPoint y: 554, endPoint x: 550, endPoint y: 549, distance: 26.5
click at [550, 549] on div "Bench 2.2LM - 21.75, Sink bowls (3) @ 3.5 = 10.5, F/W x 1 - 4, = 36.25" at bounding box center [615, 548] width 341 height 20
click at [634, 518] on div "Fabrication Labour Bench 2.2LM - 7.5, Sink bowls (3) @ 3.5 = 10.5, F/W x 1 - 4,…" at bounding box center [712, 539] width 566 height 62
drag, startPoint x: 547, startPoint y: 554, endPoint x: 803, endPoint y: 559, distance: 256.0
click at [803, 558] on div "Bench 2.2LM - 7.5, Sink bowls (3) @ 3.5 = 10.5, F/W x 1 - 4, = 36.25" at bounding box center [717, 548] width 544 height 20
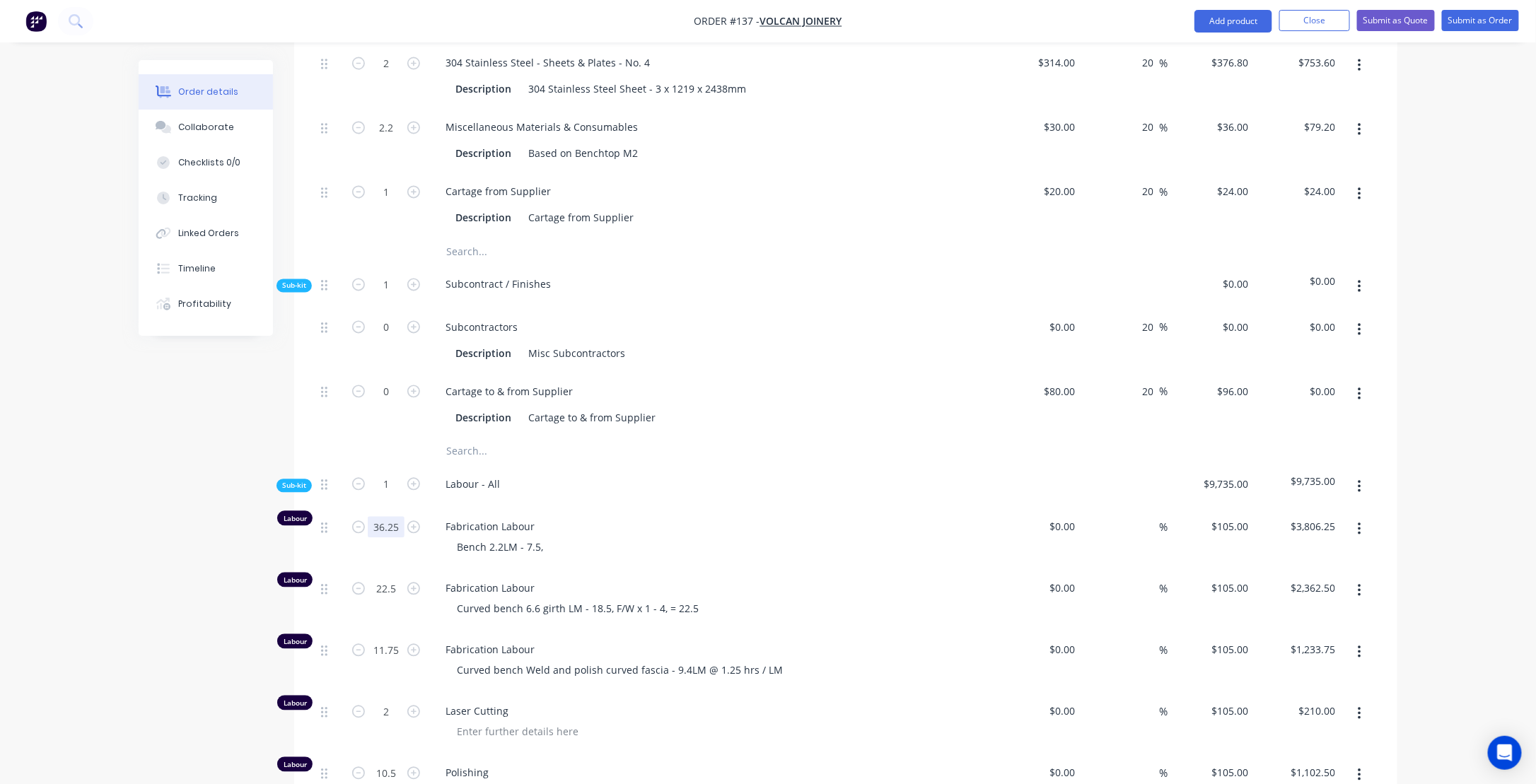
click at [402, 538] on input "36.25" at bounding box center [387, 527] width 37 height 21
type input "7.5"
type input "$787.50"
click at [658, 577] on div "Fabrication Labour Curved bench 6.6 girth LM - 18.5, F/W x 1 - 4, = 22.5" at bounding box center [712, 600] width 566 height 62
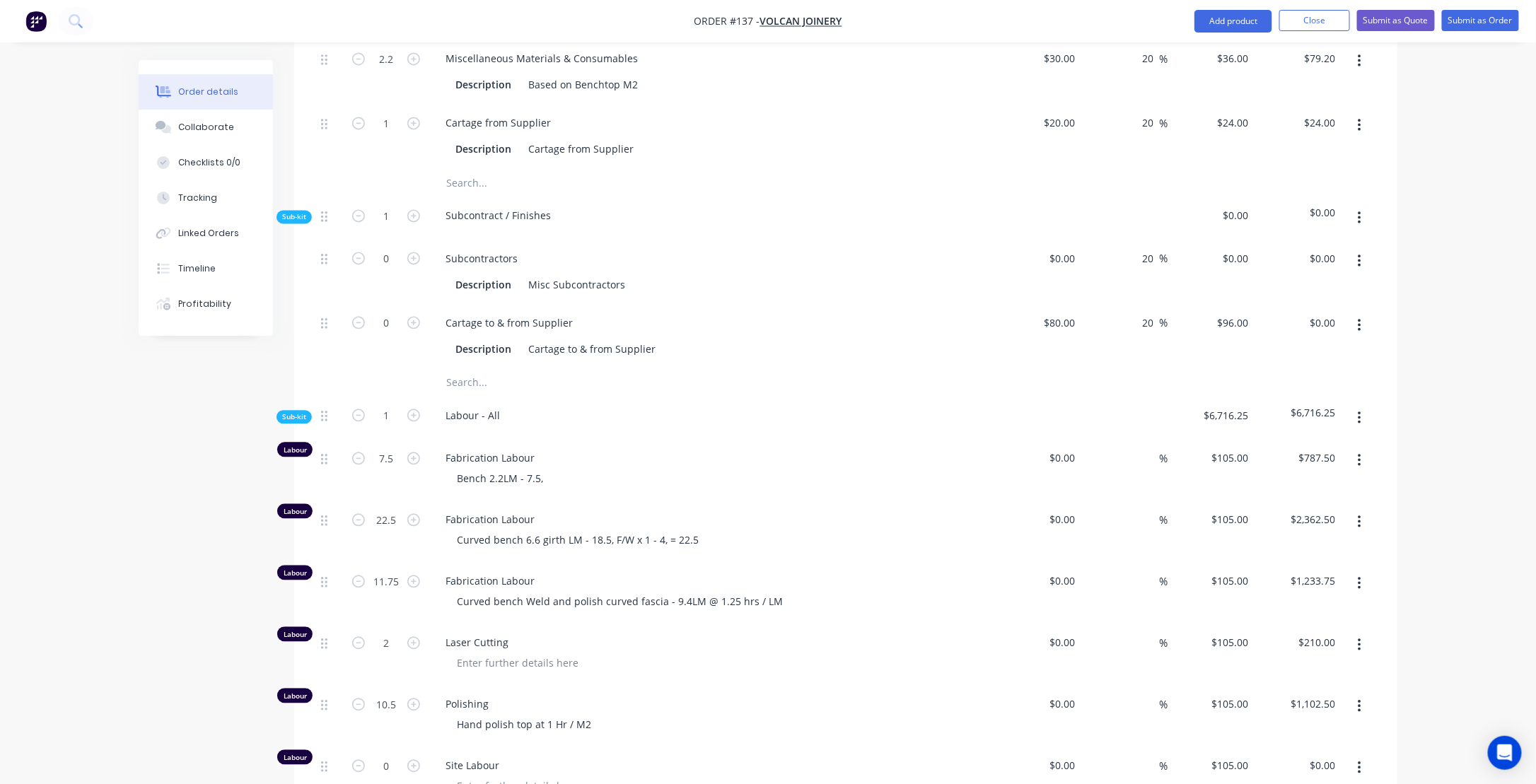
scroll to position [1361, 0]
click at [1362, 526] on button "button" at bounding box center [1360, 521] width 33 height 26
click at [1273, 624] on div "Delete" at bounding box center [1309, 614] width 109 height 20
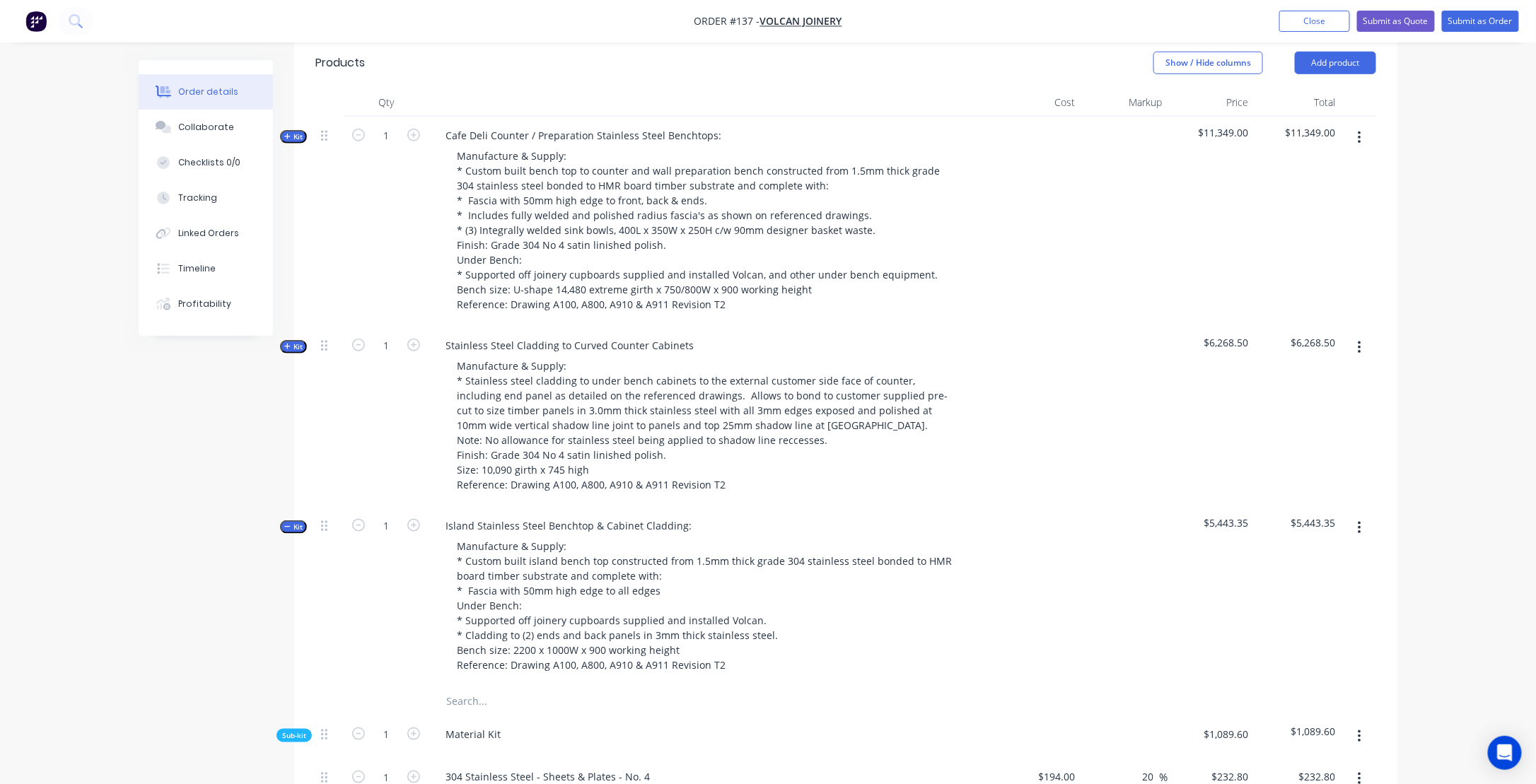
scroll to position [442, 0]
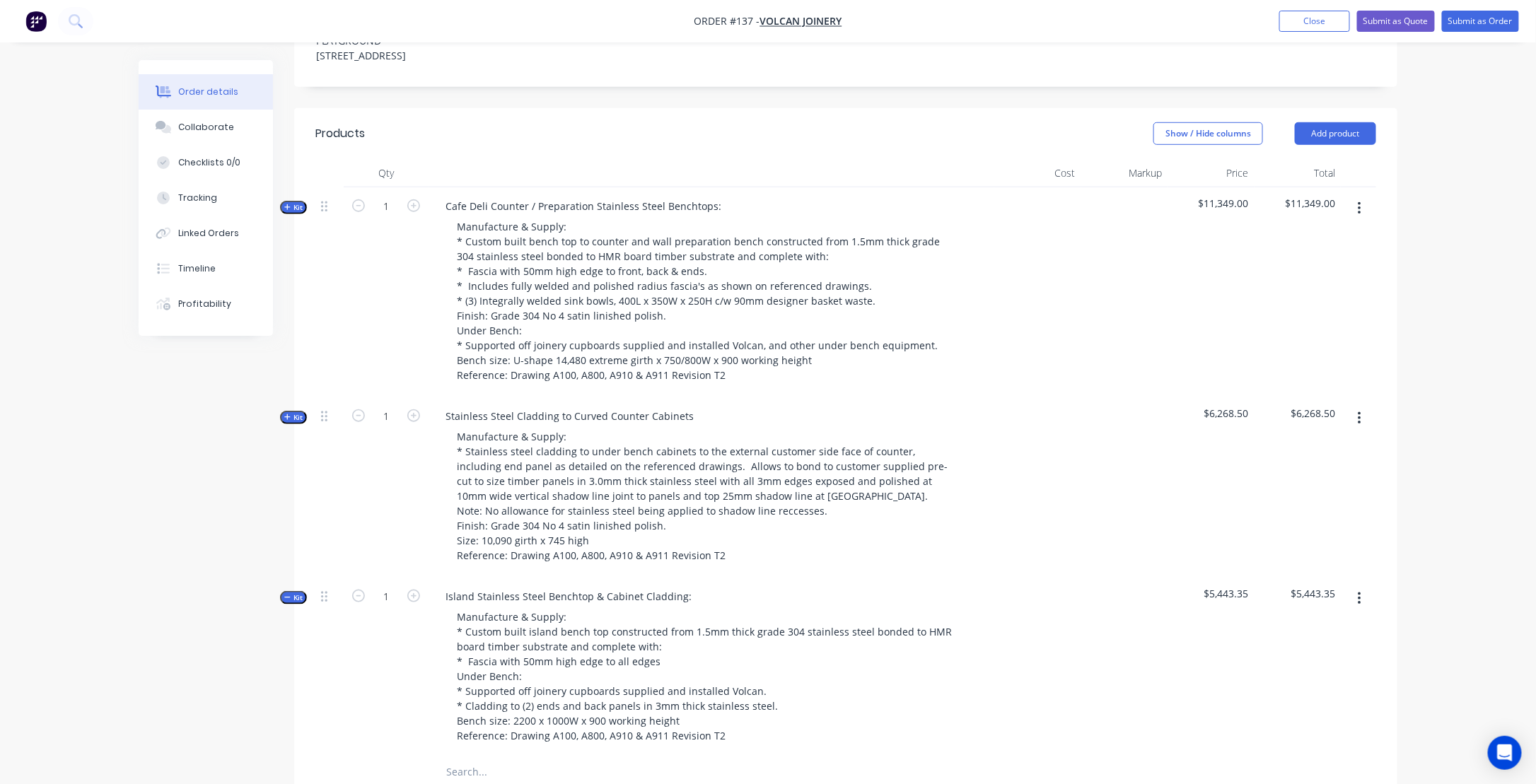
click at [285, 420] on icon "button" at bounding box center [287, 418] width 6 height 7
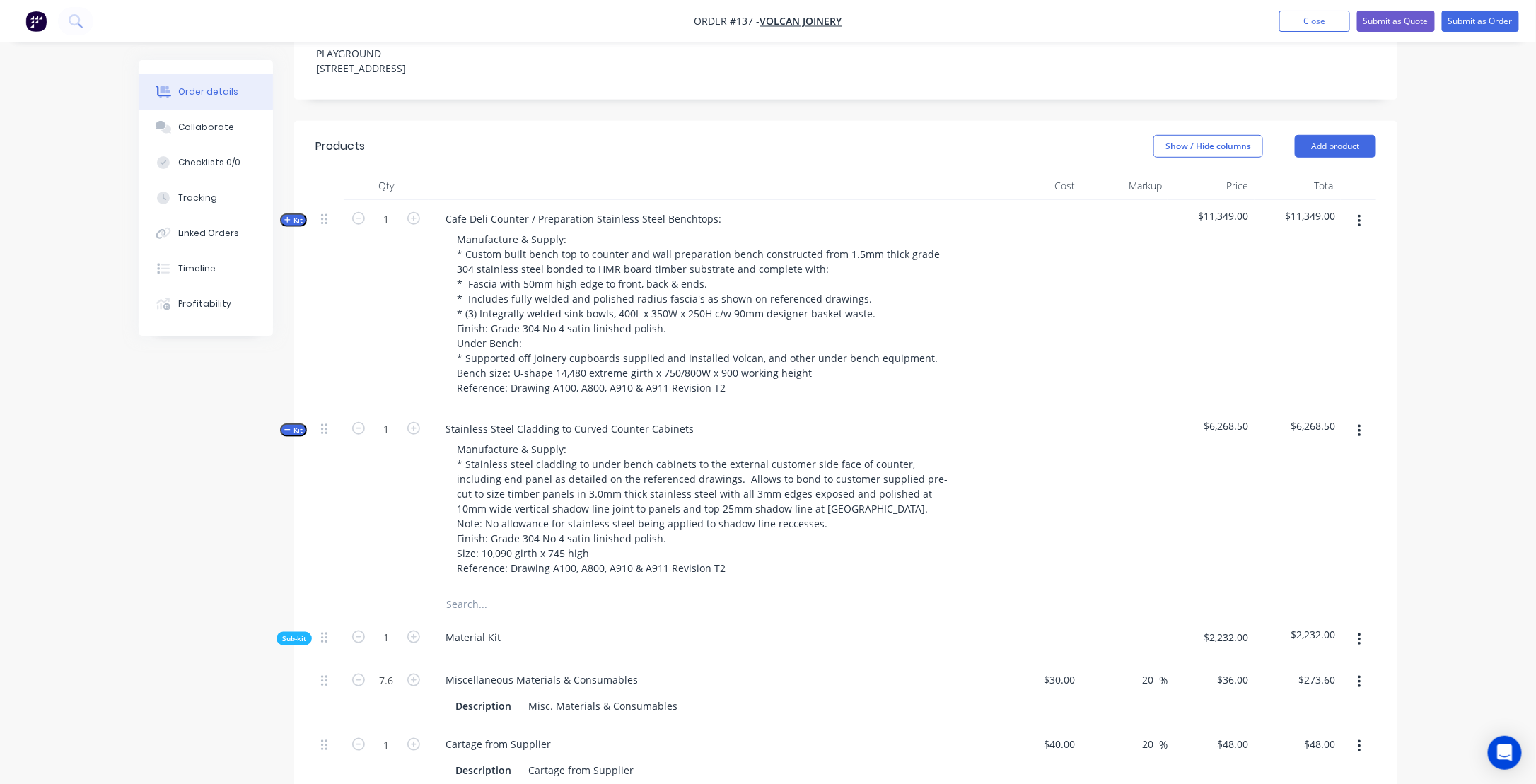
scroll to position [371, 0]
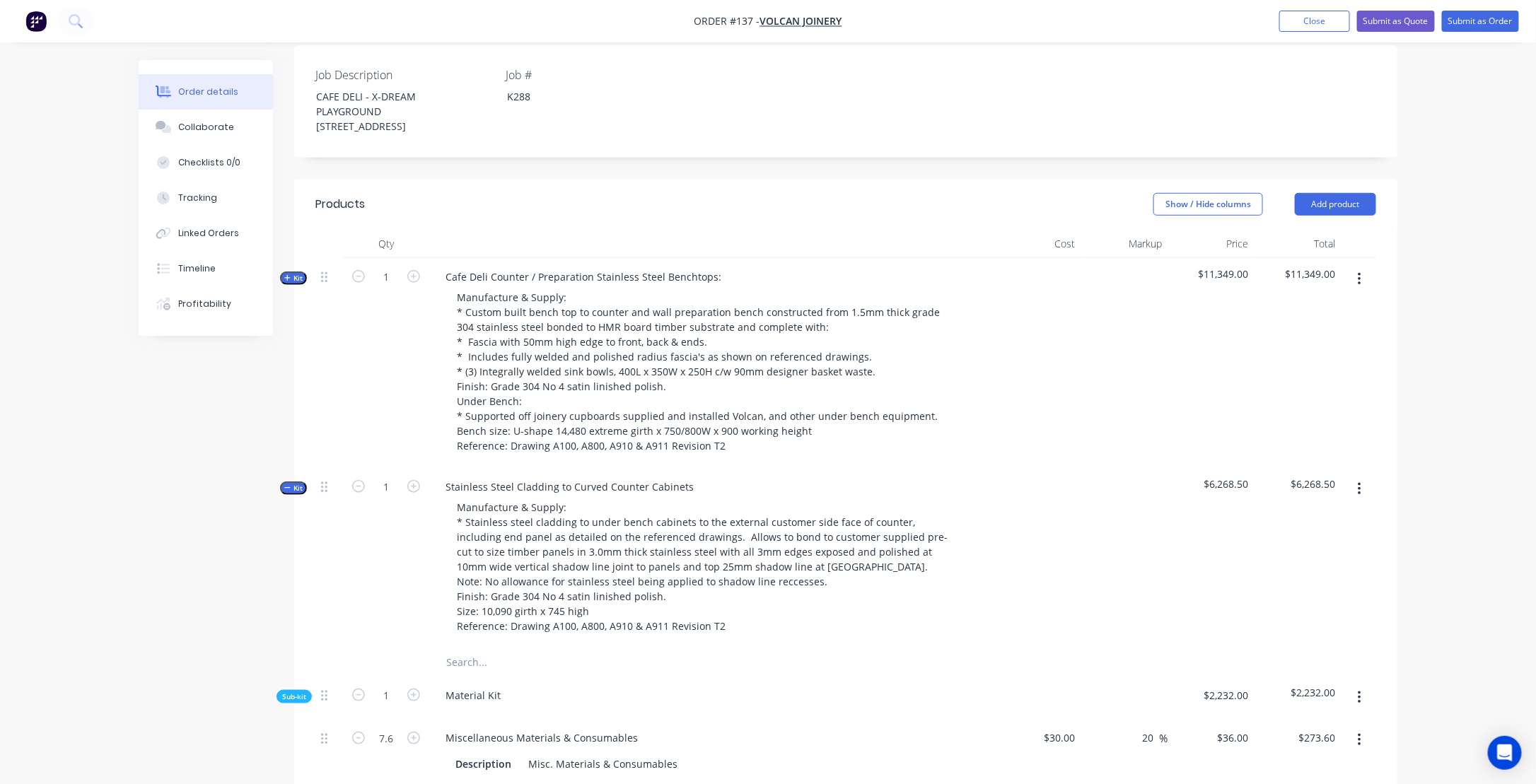
click at [286, 491] on icon "button" at bounding box center [287, 488] width 6 height 7
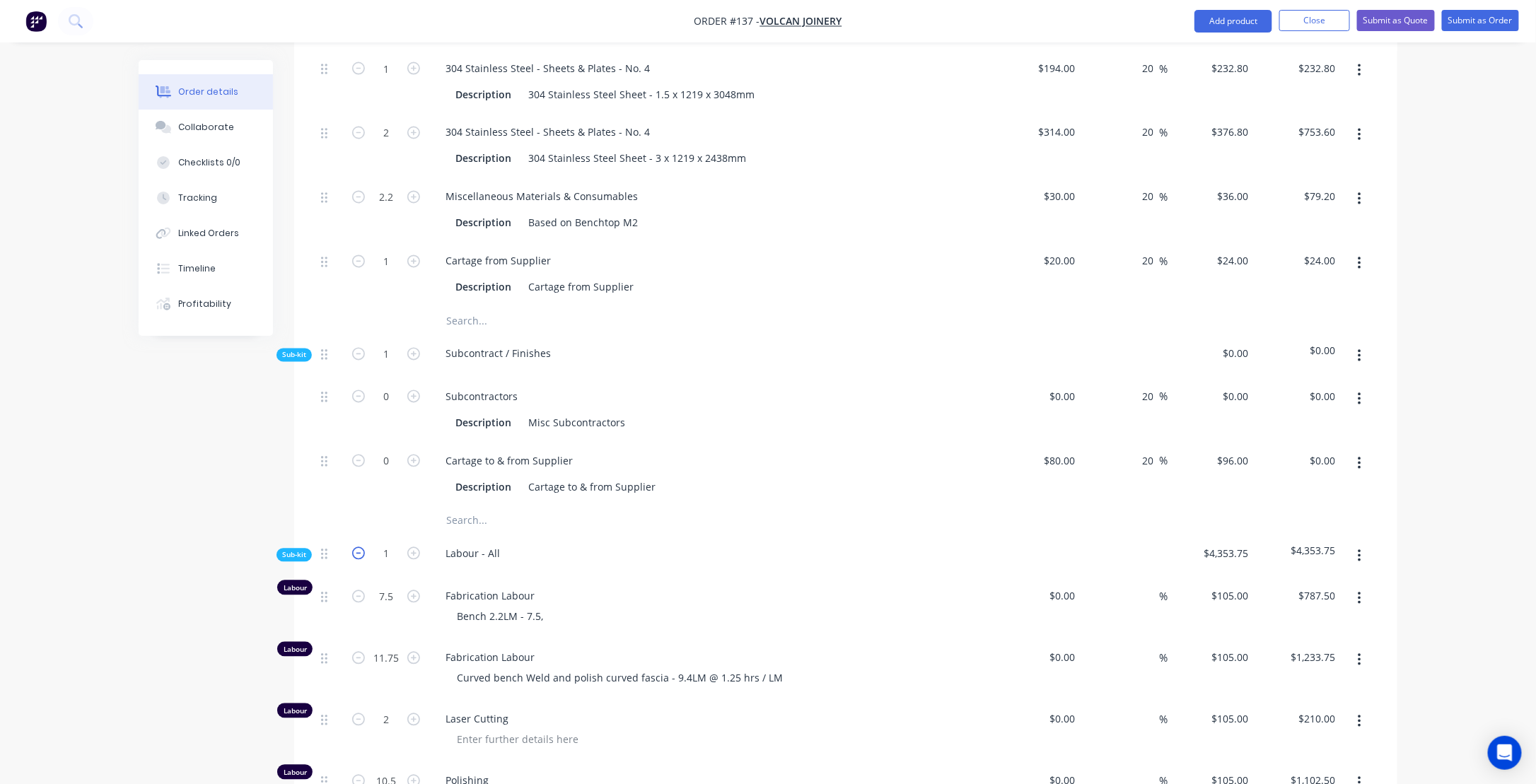
scroll to position [1290, 0]
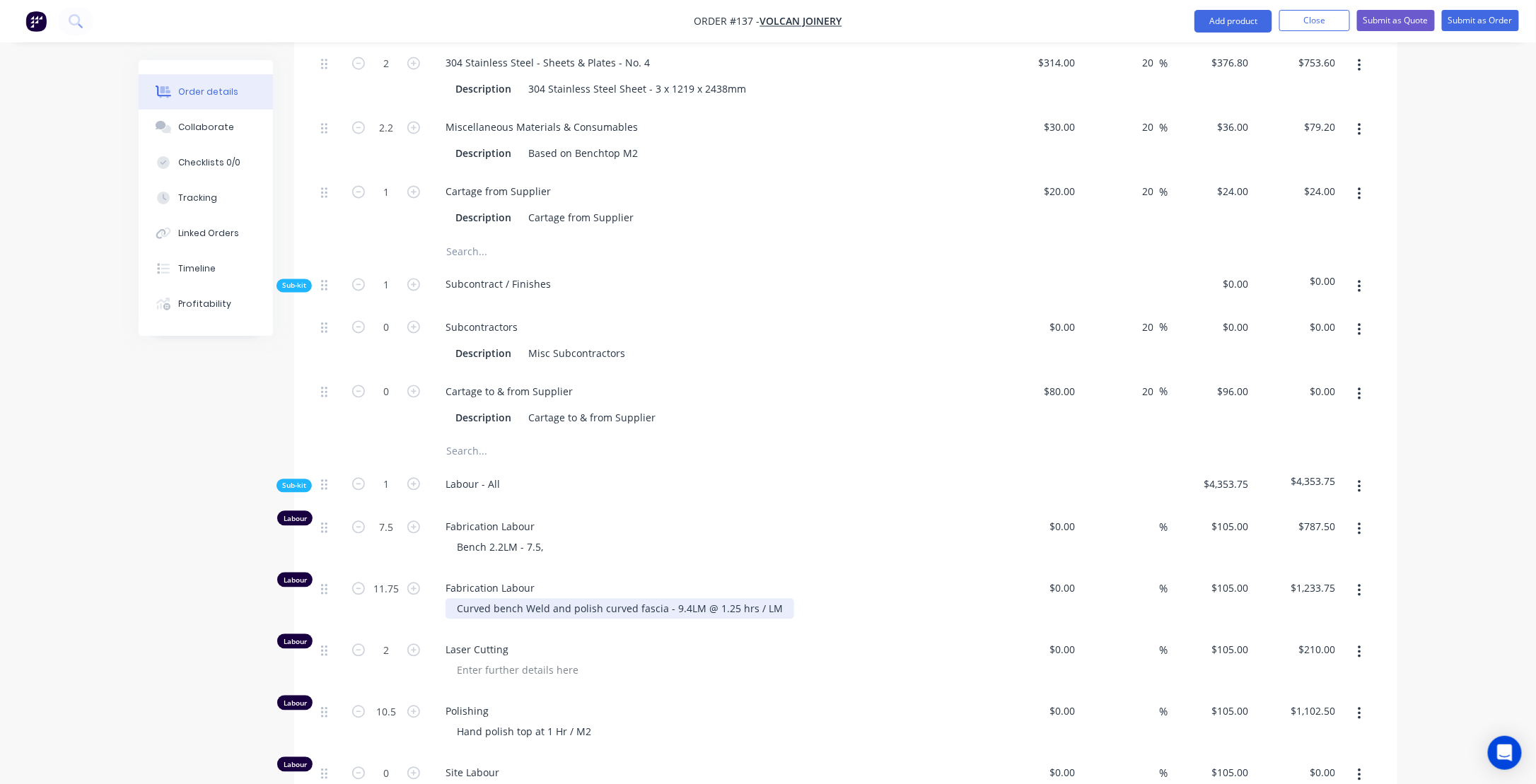
click at [448, 618] on div "Curved bench Weld and polish curved fascia - 9.4LM @ 1.25 hrs / LM" at bounding box center [620, 610] width 349 height 20
drag, startPoint x: 452, startPoint y: 620, endPoint x: 779, endPoint y: 614, distance: 327.1
click at [779, 614] on div "Curved bench Weld and polish curved fascia - 9.4LM @ 1.25 hrs / LM" at bounding box center [620, 610] width 349 height 20
click at [413, 610] on div "11.75" at bounding box center [386, 600] width 84 height 62
click at [411, 596] on icon "button" at bounding box center [414, 589] width 13 height 13
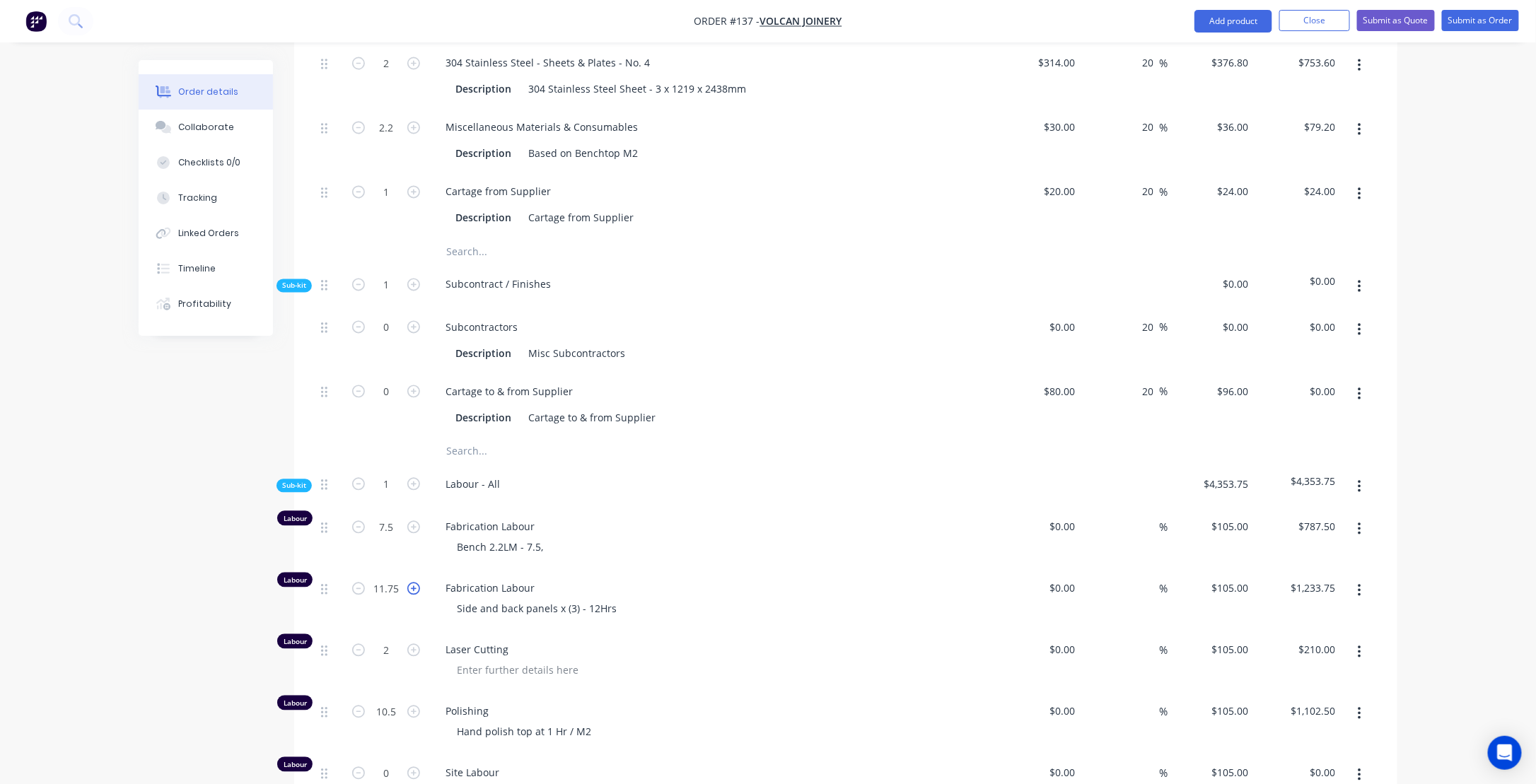
type input "12.75"
type input "$1,338.75"
type input "12"
type input "$1,260.00"
click at [681, 620] on div "Side and back panels x (3) - 12Hrs" at bounding box center [717, 610] width 544 height 20
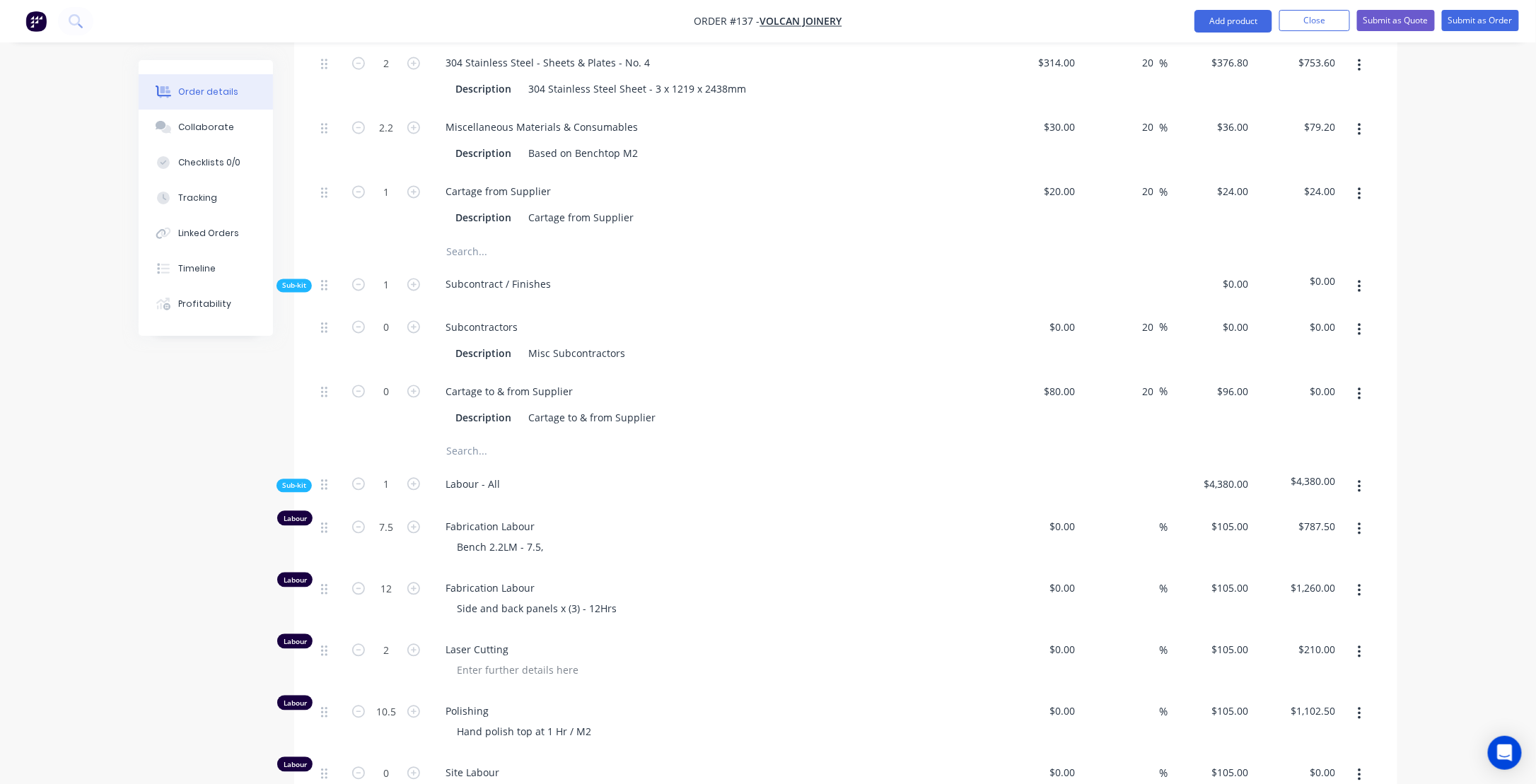
scroll to position [1361, 0]
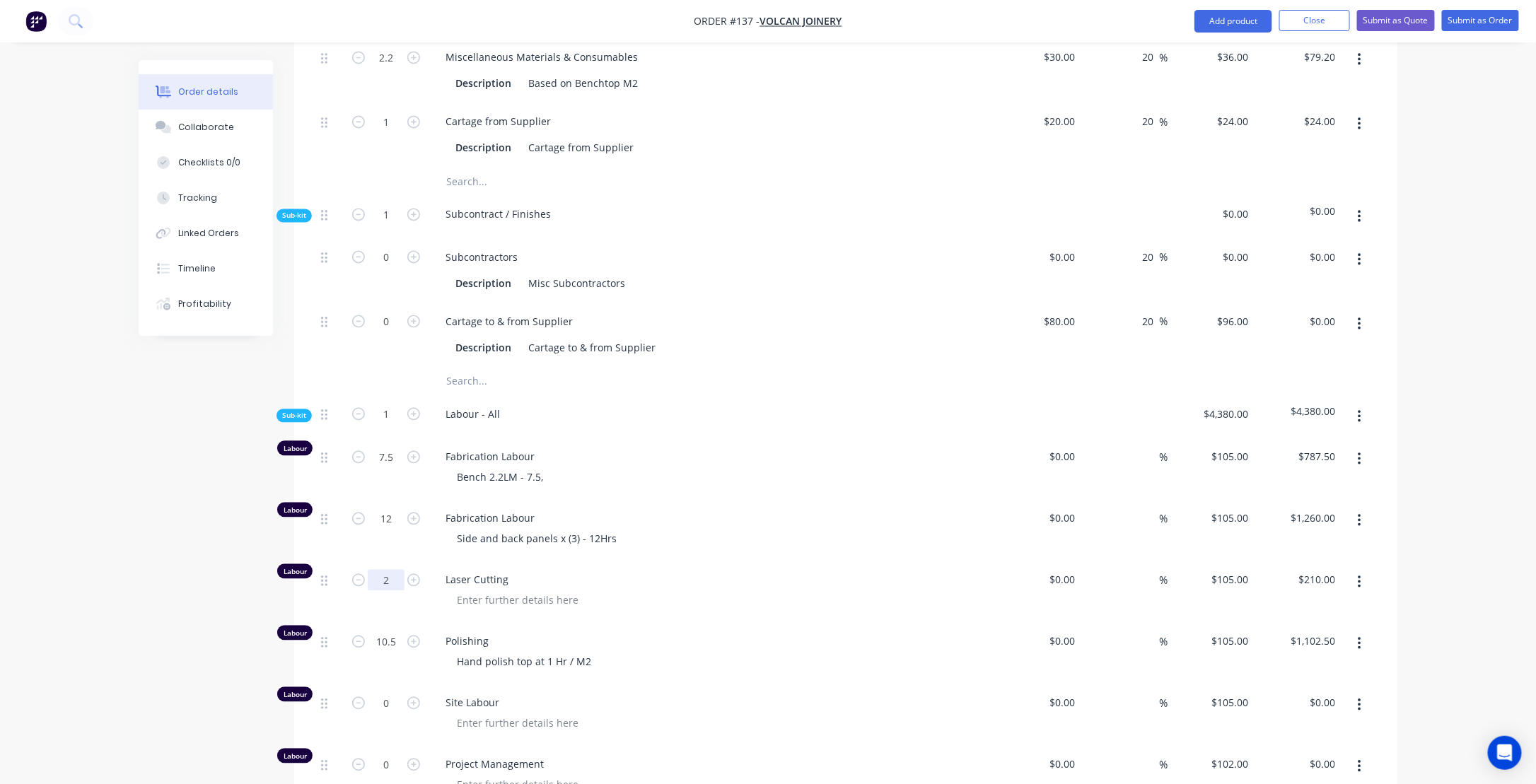
click at [388, 590] on input "2" at bounding box center [387, 579] width 37 height 21
type input "0.5"
type input "$52.50"
click at [753, 570] on div "Laser Cutting" at bounding box center [712, 591] width 566 height 62
click at [541, 665] on div "Hand polish top at 1 Hr / M2" at bounding box center [523, 662] width 157 height 20
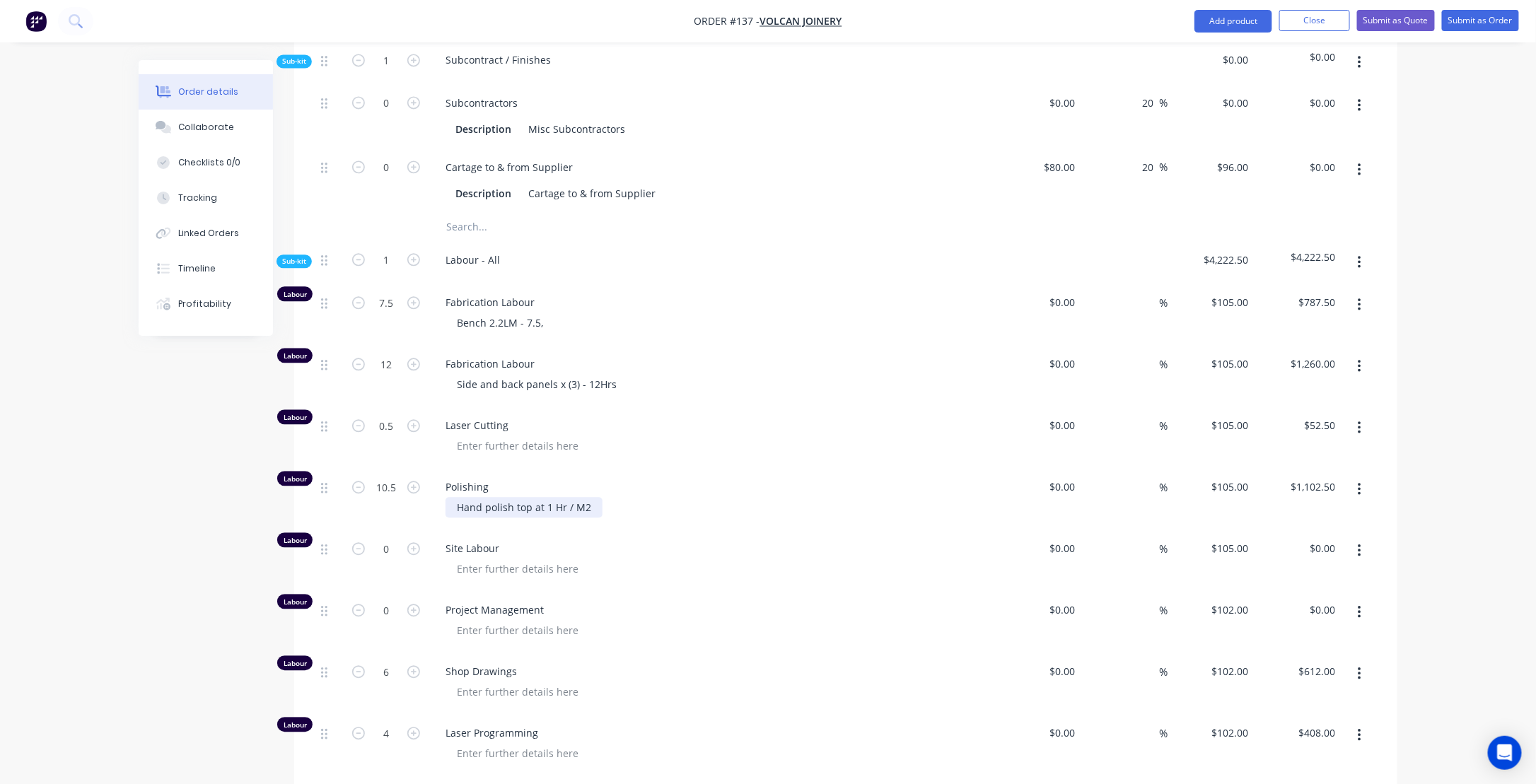
scroll to position [1574, 0]
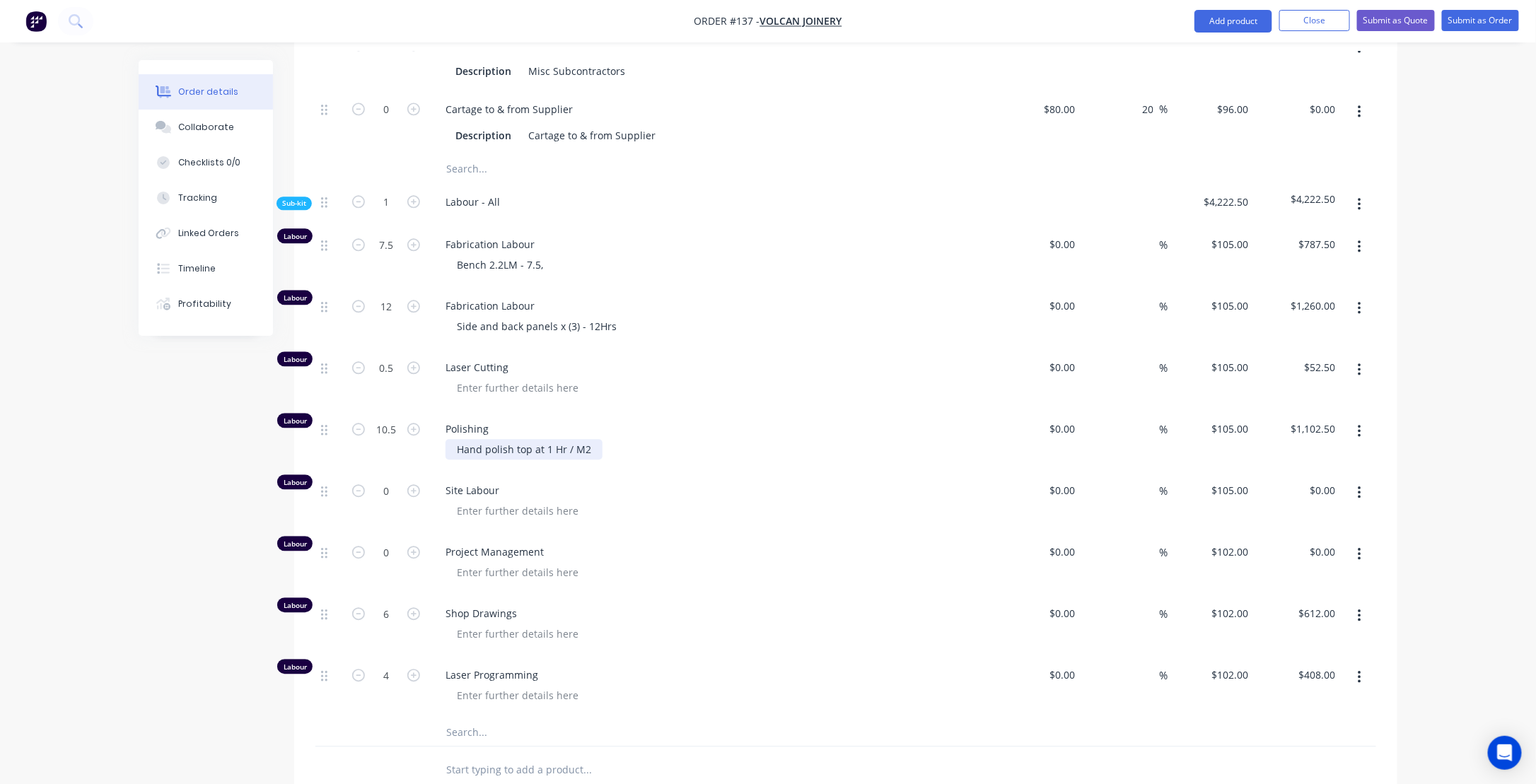
click at [454, 453] on div "Hand polish top at 1 Hr / M2" at bounding box center [523, 449] width 157 height 20
drag, startPoint x: 458, startPoint y: 456, endPoint x: 600, endPoint y: 454, distance: 142.0
click at [600, 454] on div "Hand polish top at 1 Hr / M2" at bounding box center [717, 449] width 544 height 20
click at [414, 498] on icon "button" at bounding box center [414, 491] width 13 height 13
type input "1"
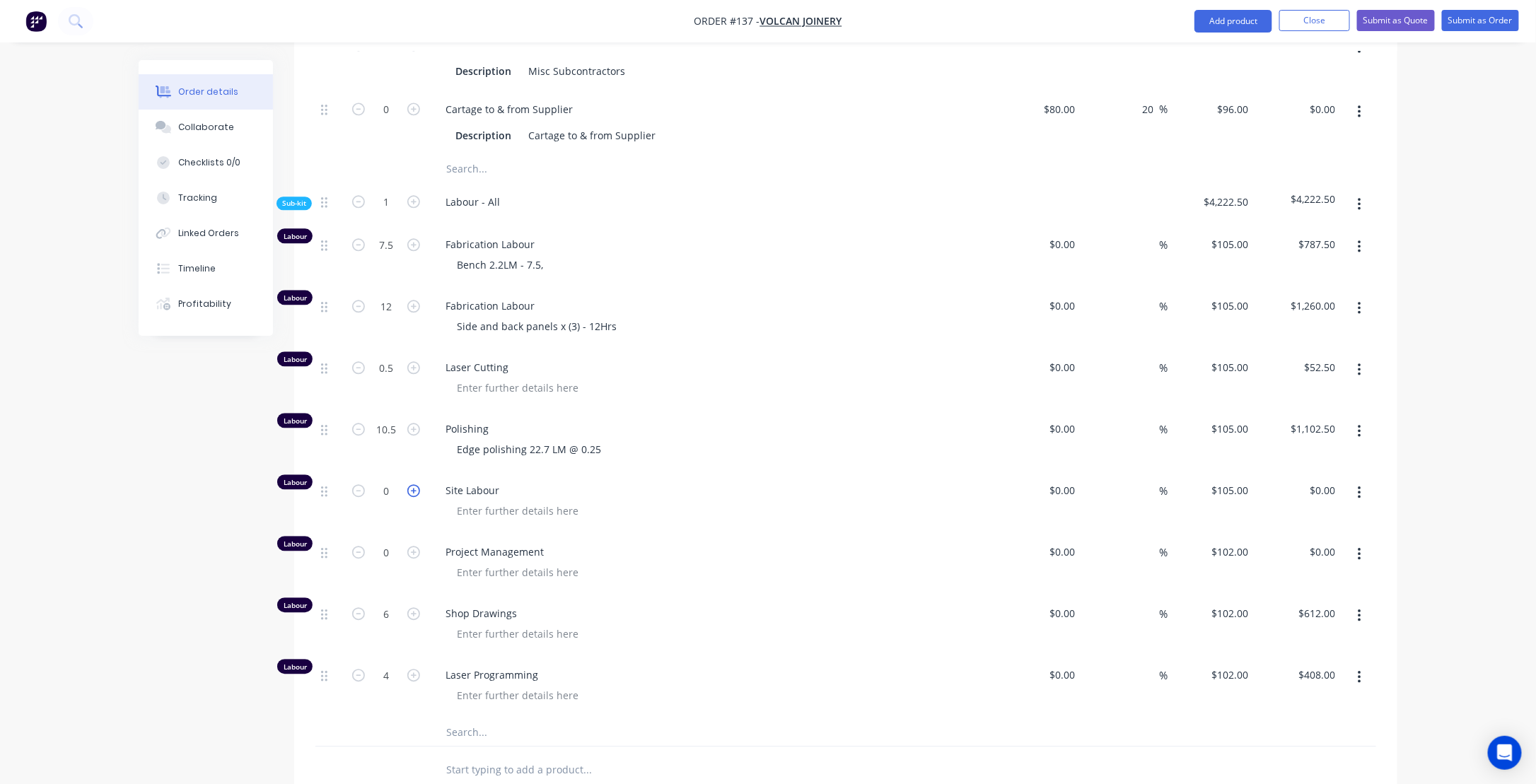
type input "$105.00"
click at [414, 498] on icon "button" at bounding box center [414, 491] width 13 height 13
type input "2"
type input "$210.00"
click at [414, 498] on icon "button" at bounding box center [414, 491] width 13 height 13
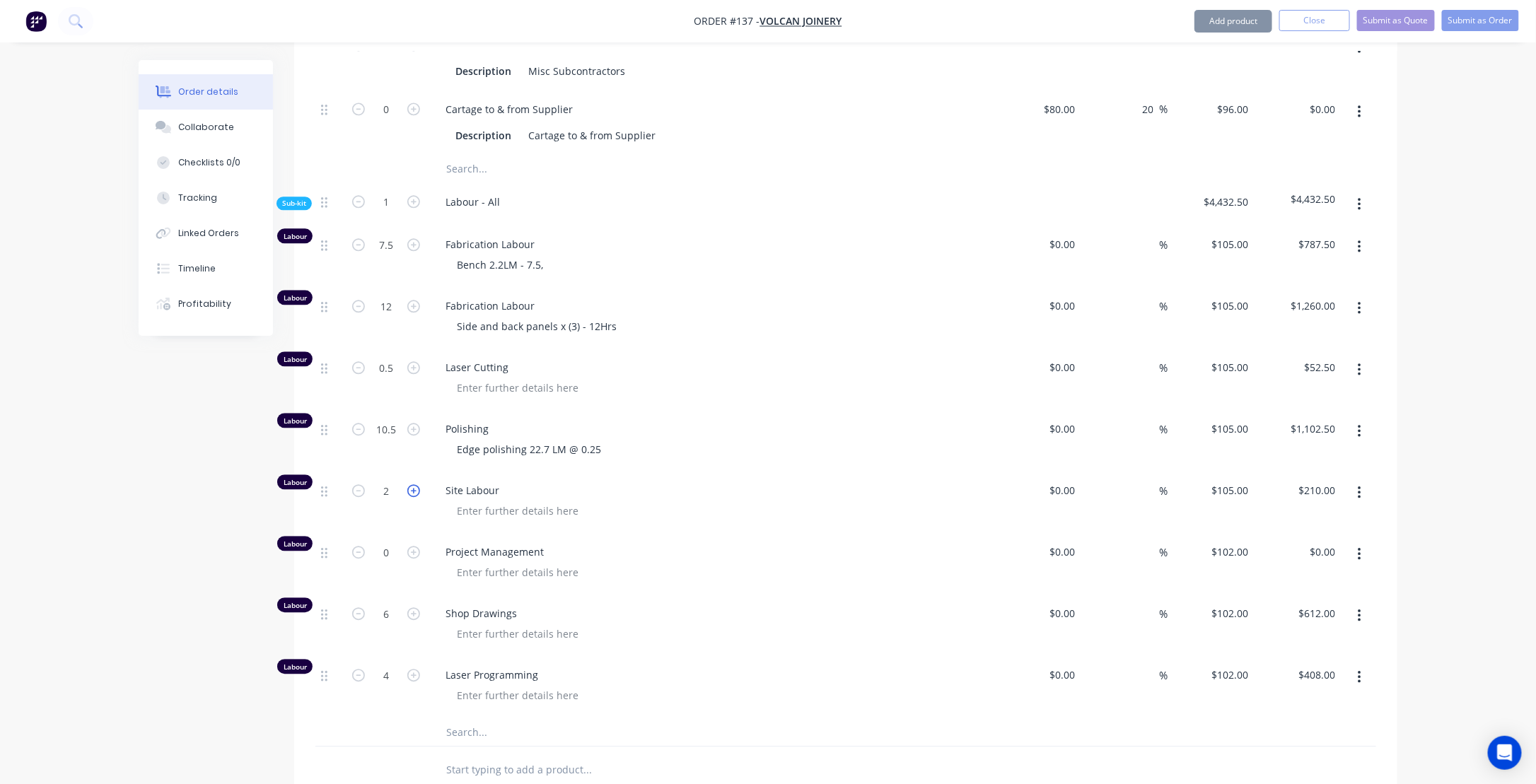
type input "3"
type input "$315.00"
click at [414, 498] on icon "button" at bounding box center [414, 491] width 13 height 13
type input "4"
type input "$420.00"
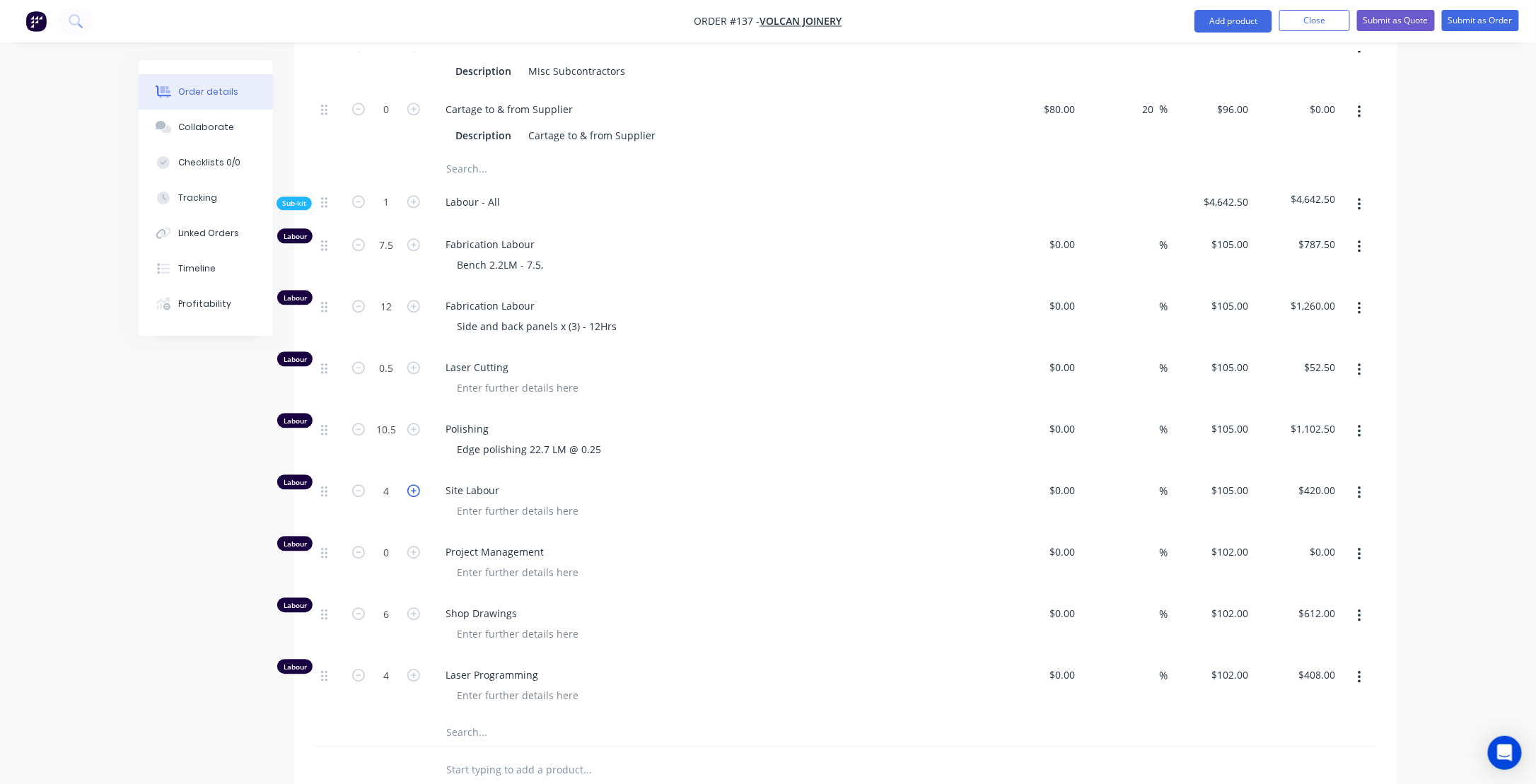
click at [414, 498] on icon "button" at bounding box center [414, 491] width 13 height 13
type input "5"
type input "$525.00"
click at [414, 498] on icon "button" at bounding box center [414, 491] width 13 height 13
type input "6"
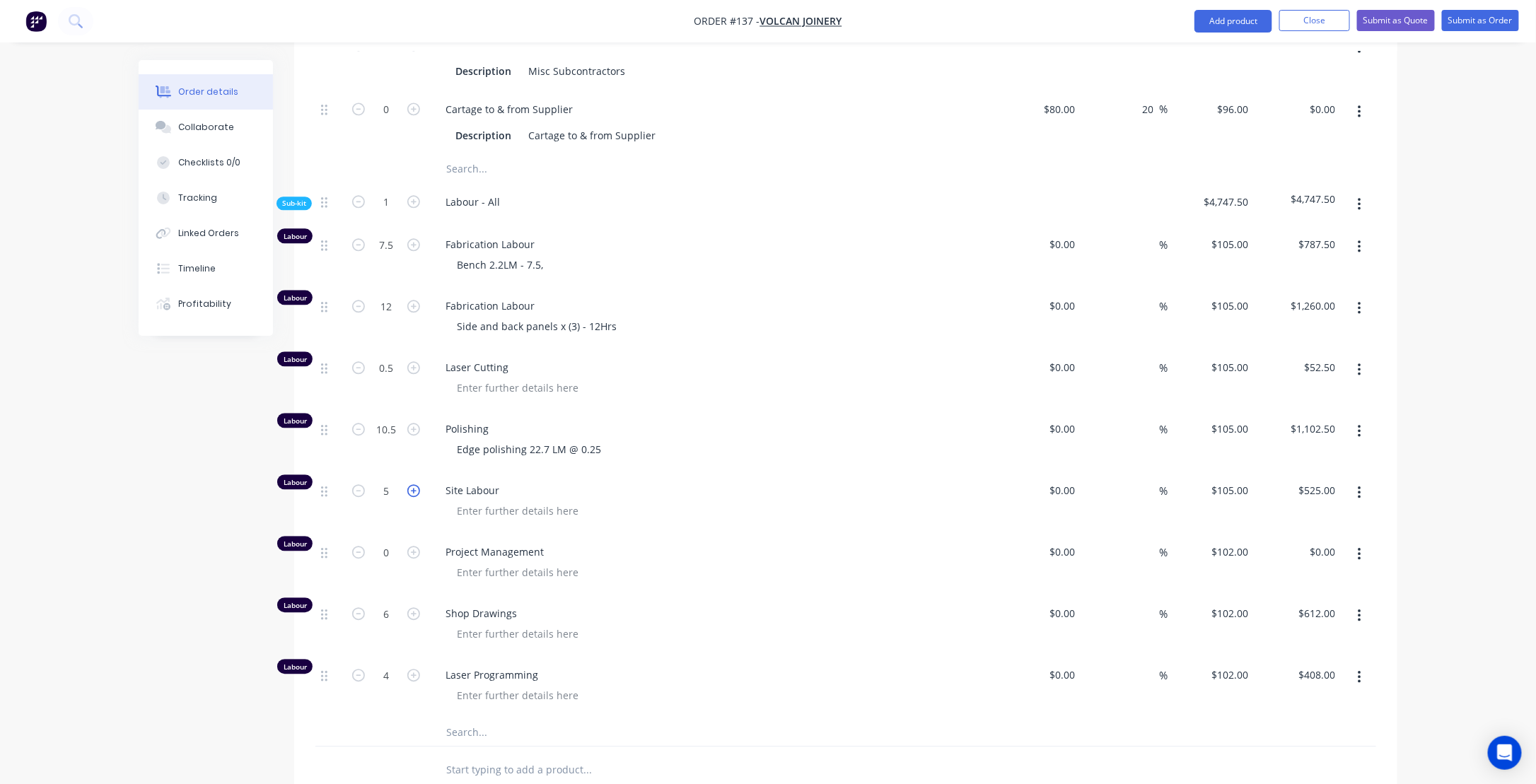
type input "$630.00"
click at [400, 498] on input "6" at bounding box center [387, 490] width 37 height 21
type input "5.5"
type input "$577.50"
click at [713, 444] on div "Polishing Edge polishing 22.7 LM @ 0.25" at bounding box center [712, 441] width 566 height 62
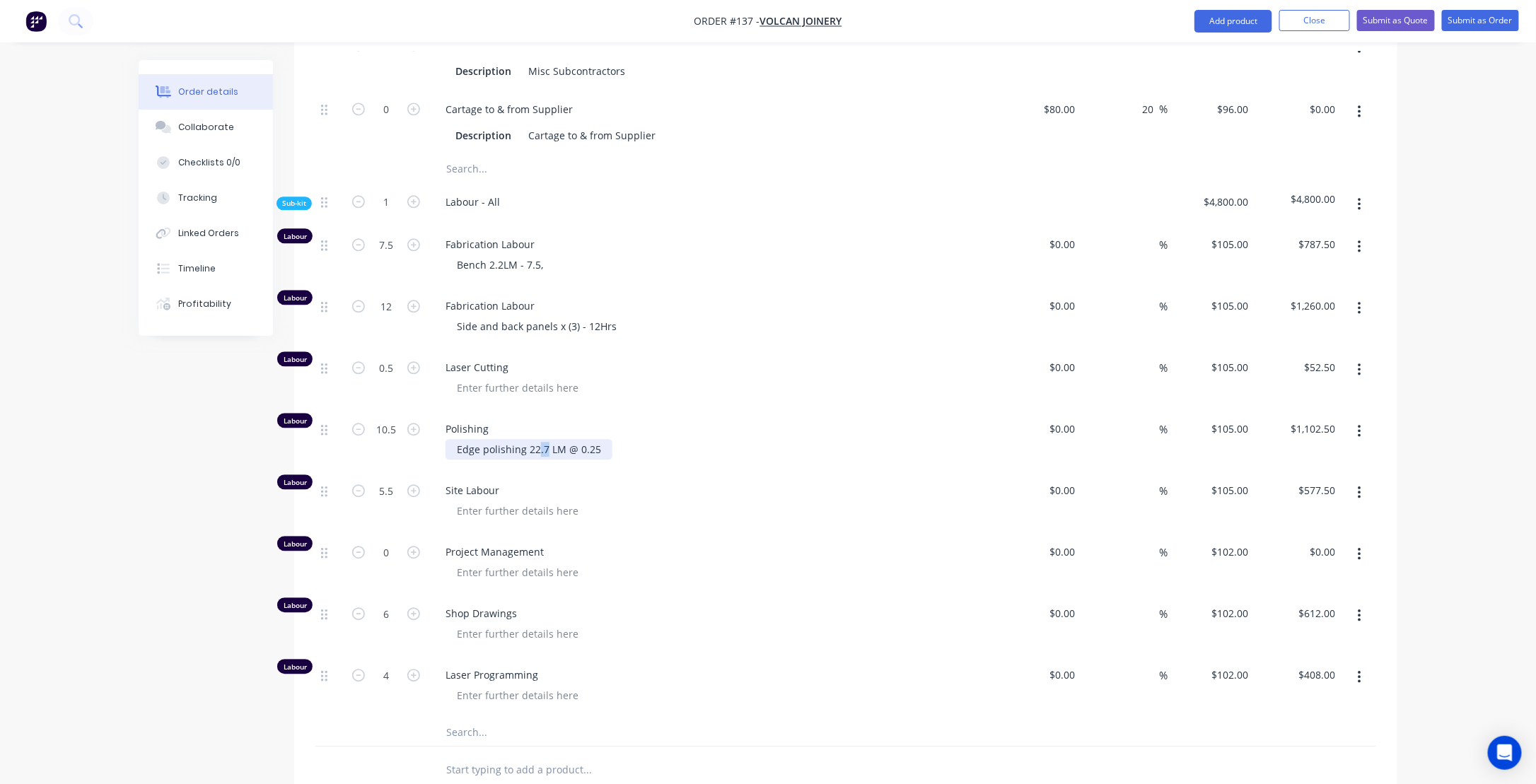
drag, startPoint x: 536, startPoint y: 457, endPoint x: 544, endPoint y: 454, distance: 8.5
click at [544, 454] on div "Edge polishing 22.7 LM @ 0.25" at bounding box center [529, 449] width 167 height 20
click at [707, 487] on div "Site Labour" at bounding box center [712, 502] width 566 height 62
type input "0"
type input "$0.00"
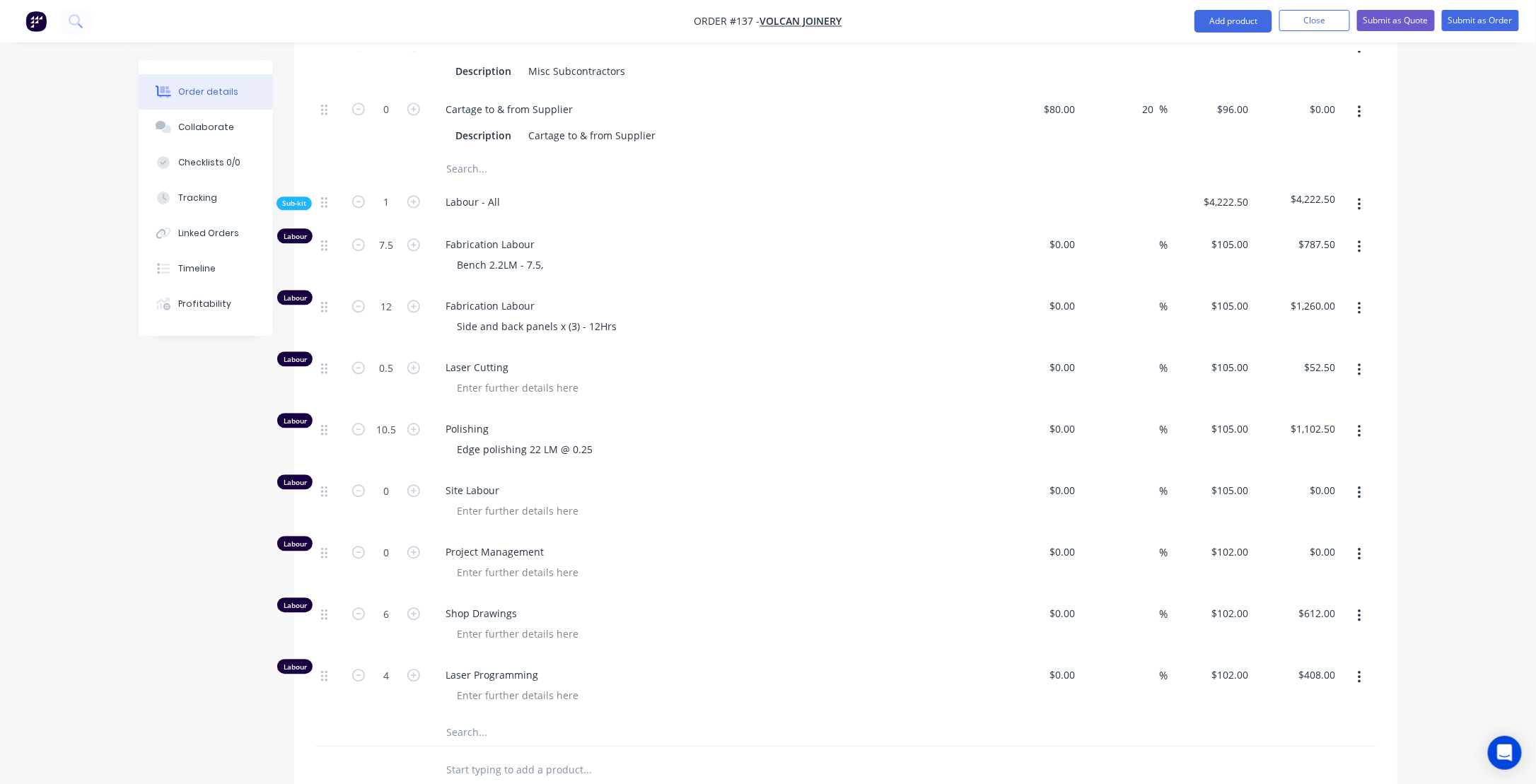
click at [781, 449] on div "Edge polishing 22 LM @ 0.25" at bounding box center [717, 449] width 544 height 20
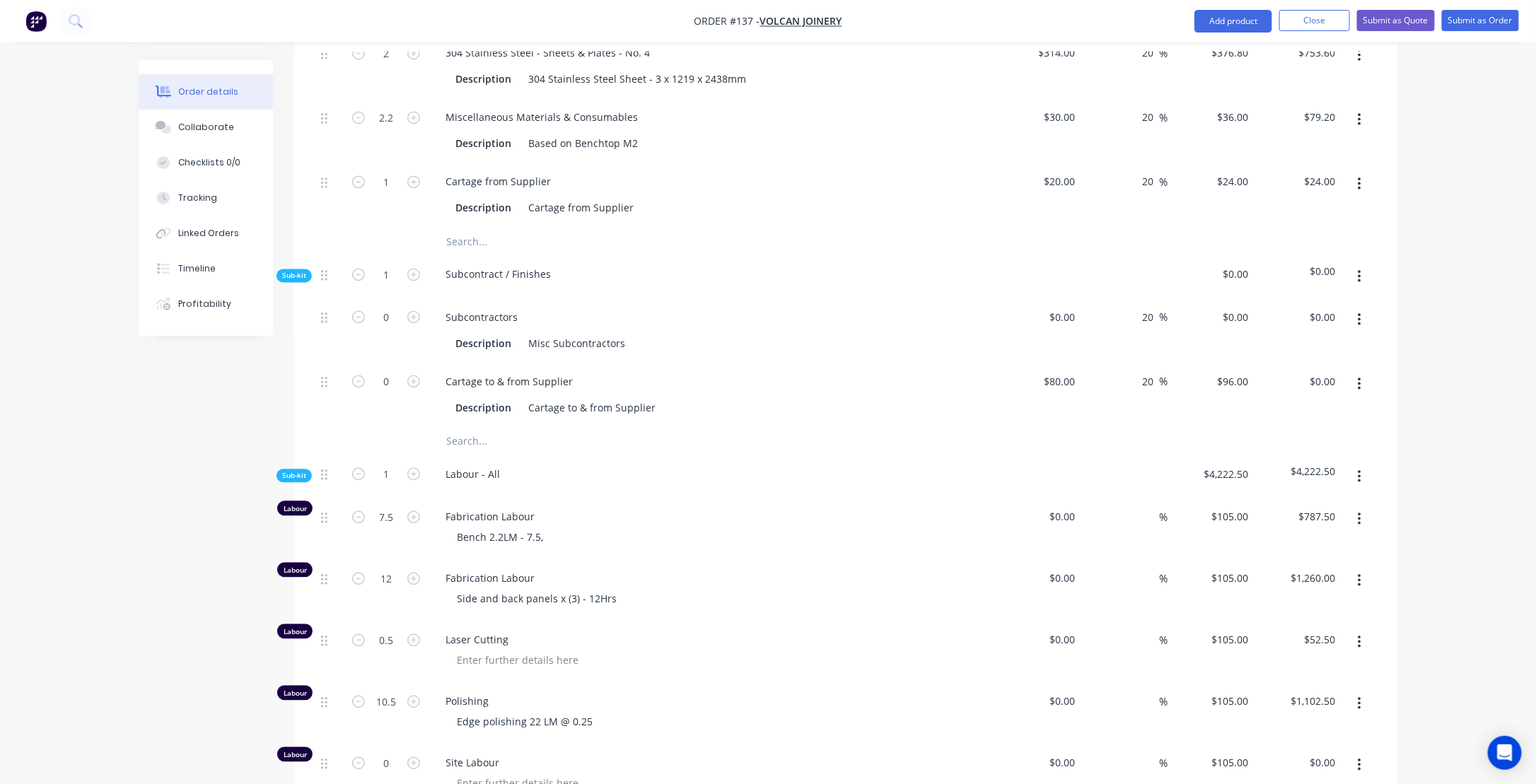
scroll to position [1290, 0]
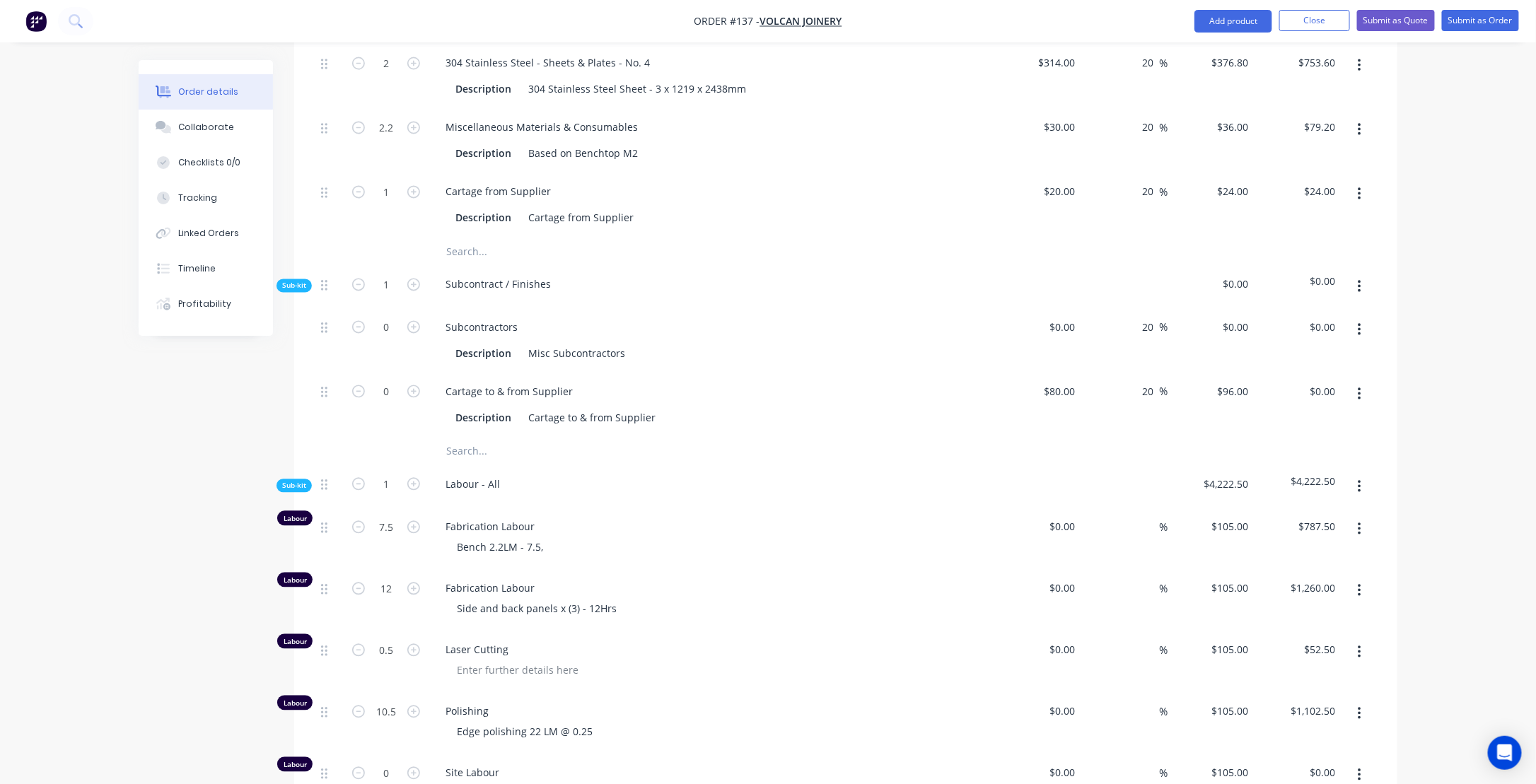
click at [622, 481] on div "Labour - All" at bounding box center [712, 487] width 566 height 43
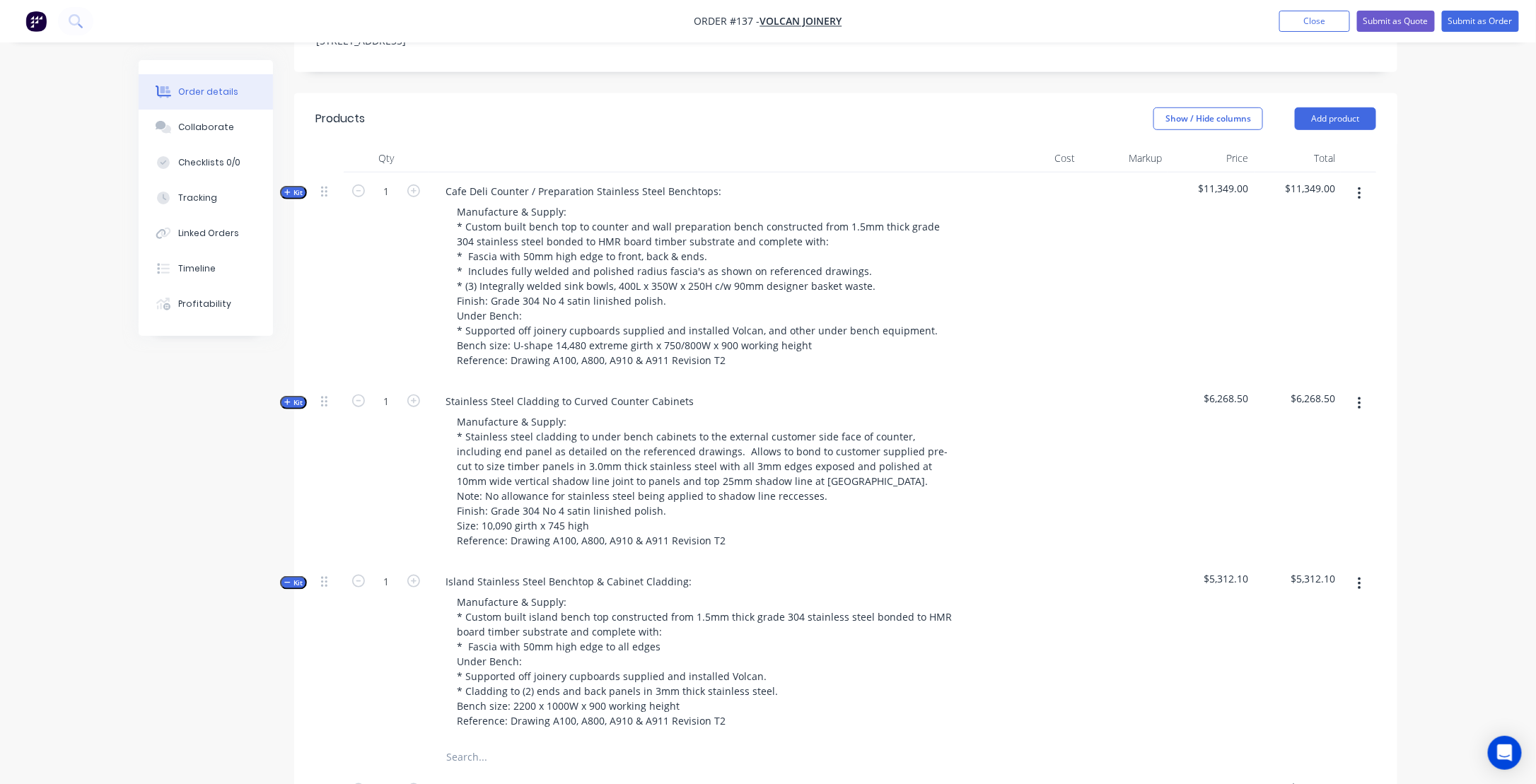
scroll to position [442, 0]
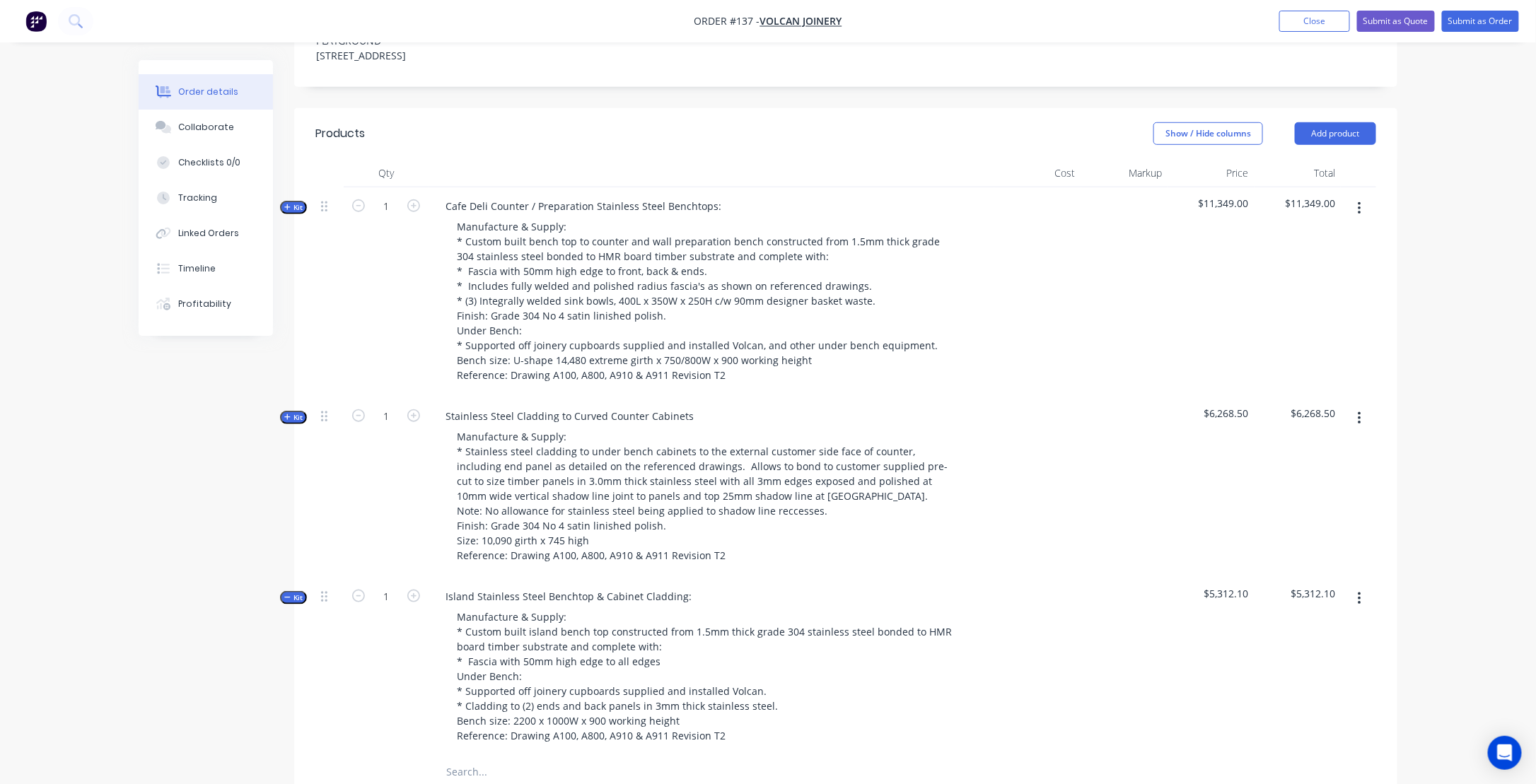
click at [285, 211] on icon "button" at bounding box center [287, 207] width 6 height 7
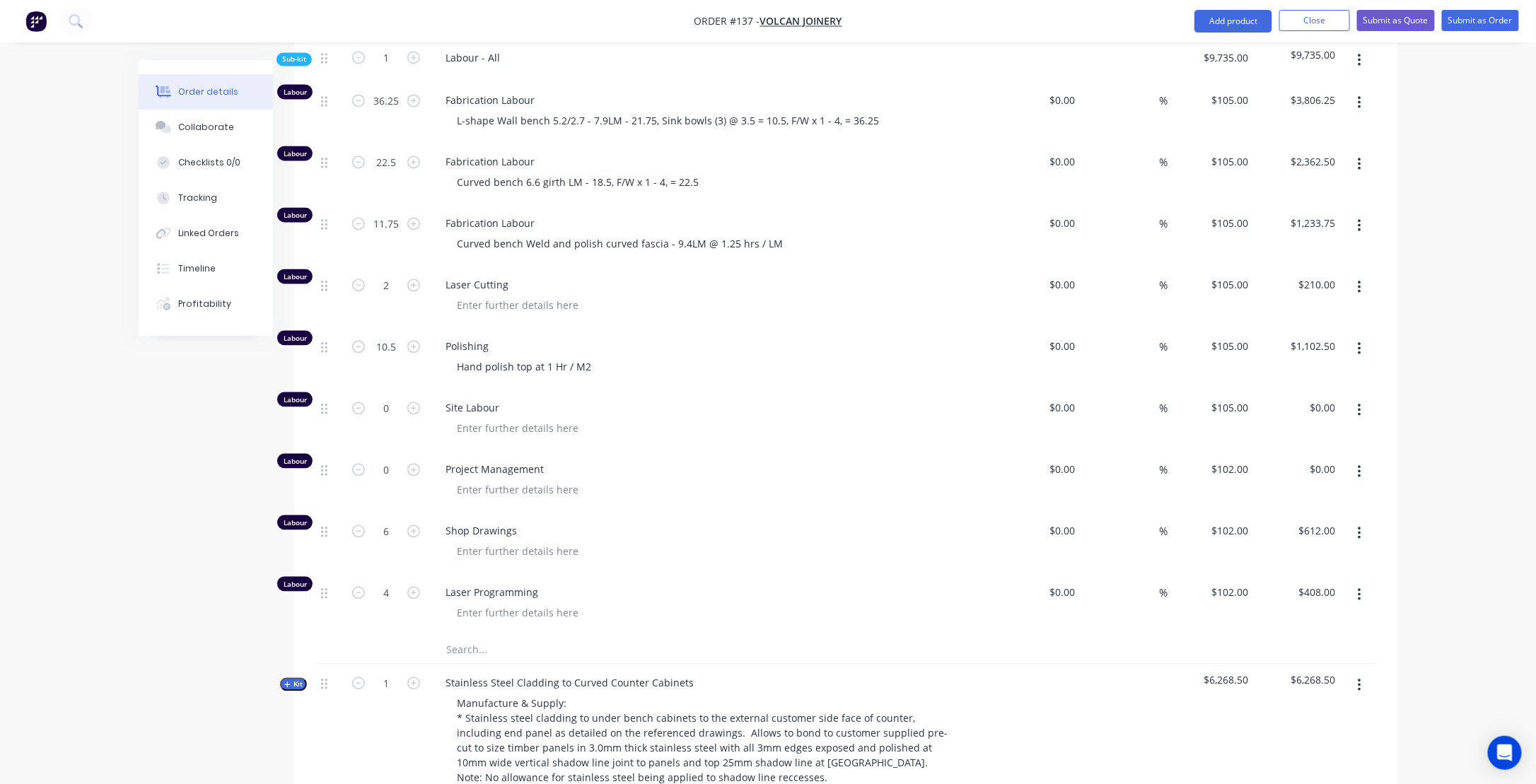
scroll to position [1361, 0]
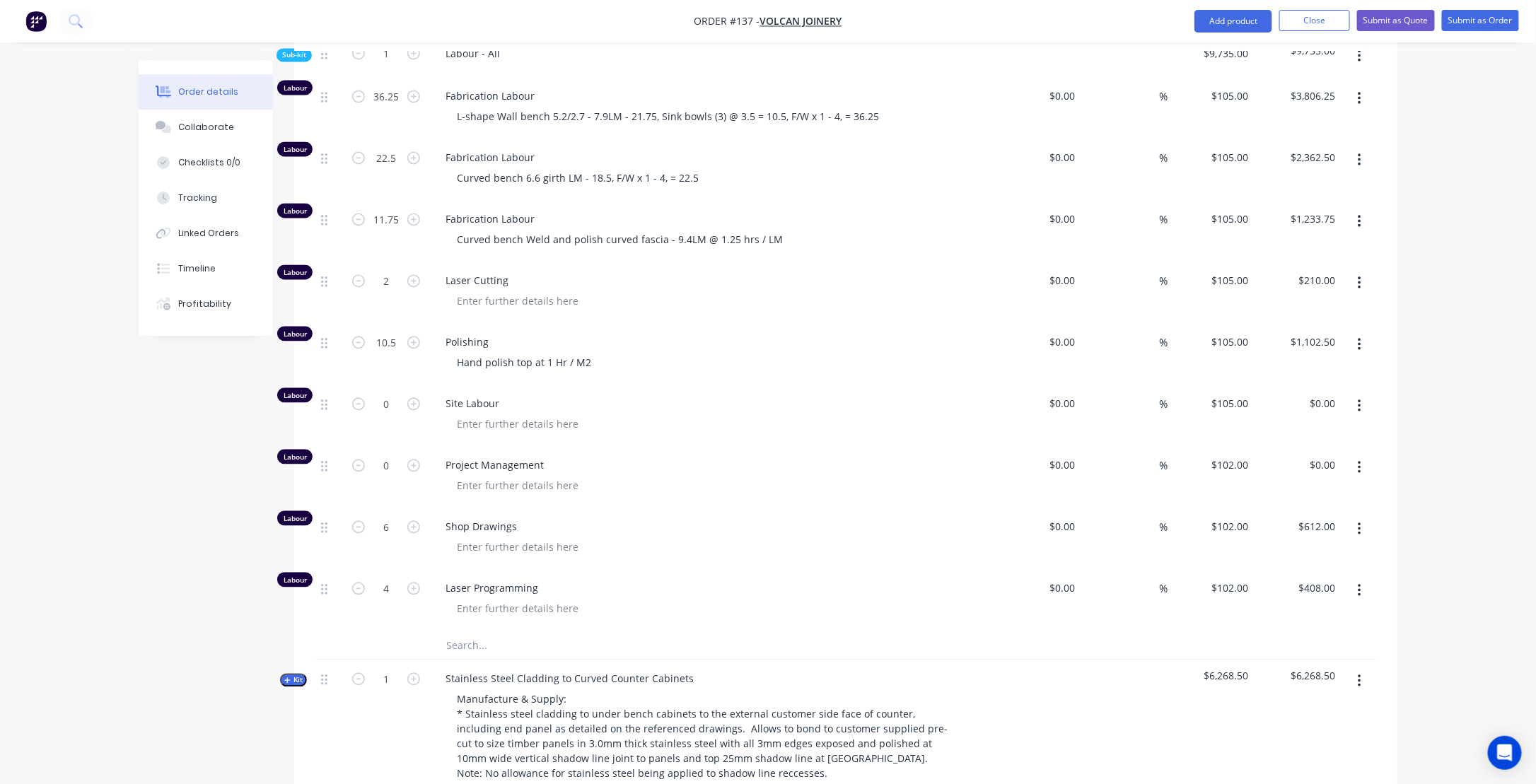
click at [287, 686] on span "Kit" at bounding box center [294, 680] width 18 height 11
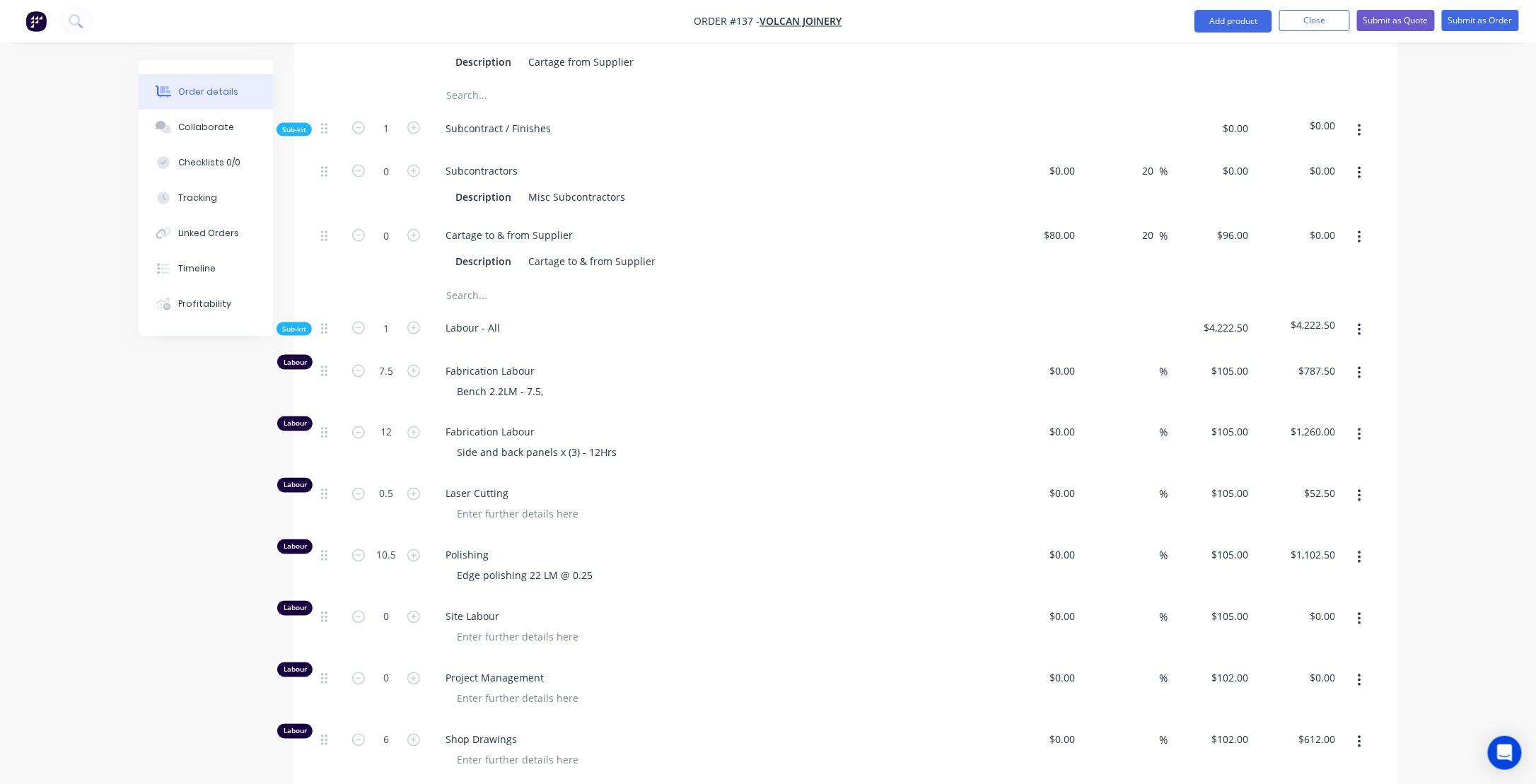
scroll to position [3695, 0]
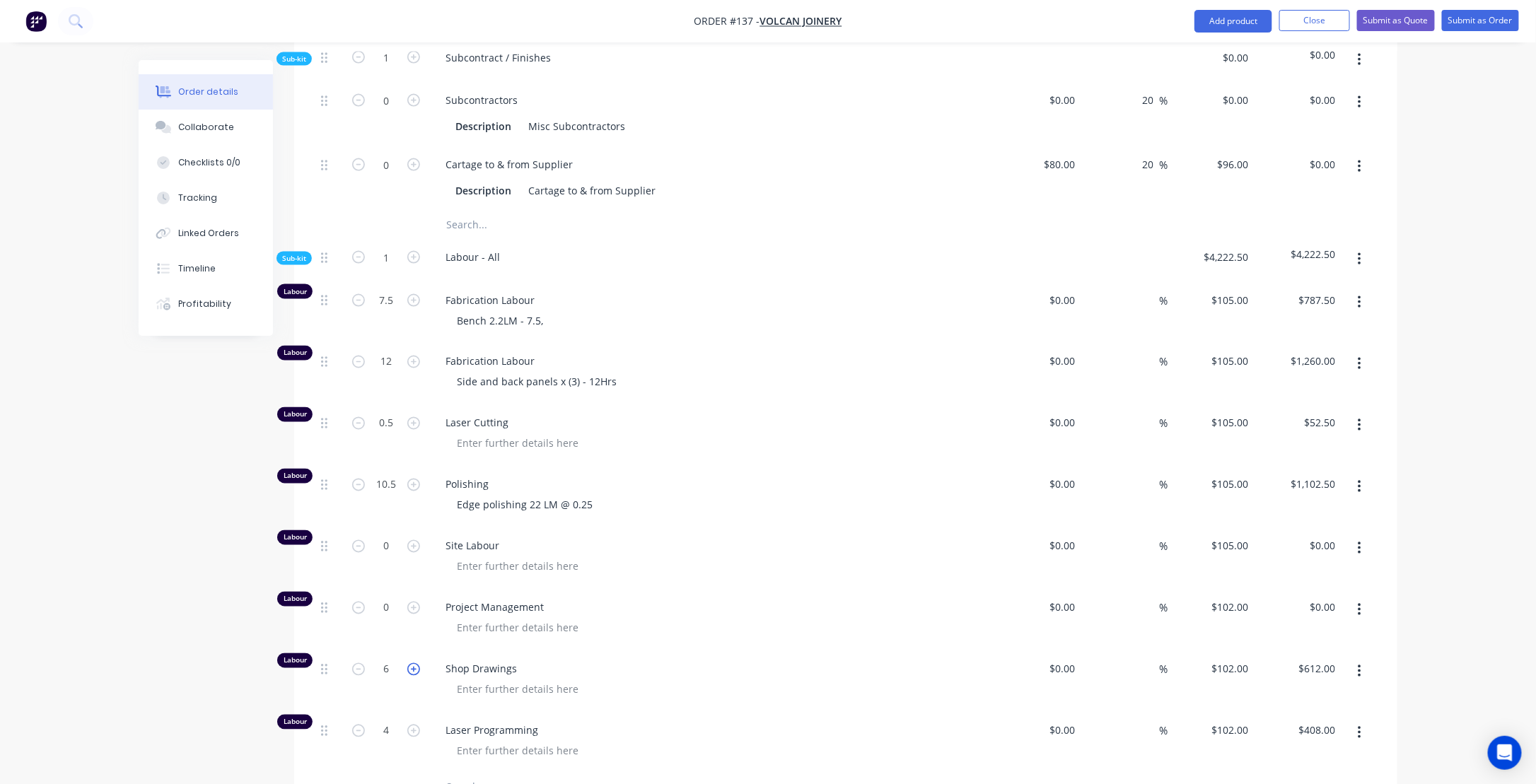
click at [413, 664] on icon "button" at bounding box center [414, 670] width 13 height 13
type input "7"
type input "$714.00"
click at [387, 662] on input "7" at bounding box center [387, 669] width 37 height 21
type input "2"
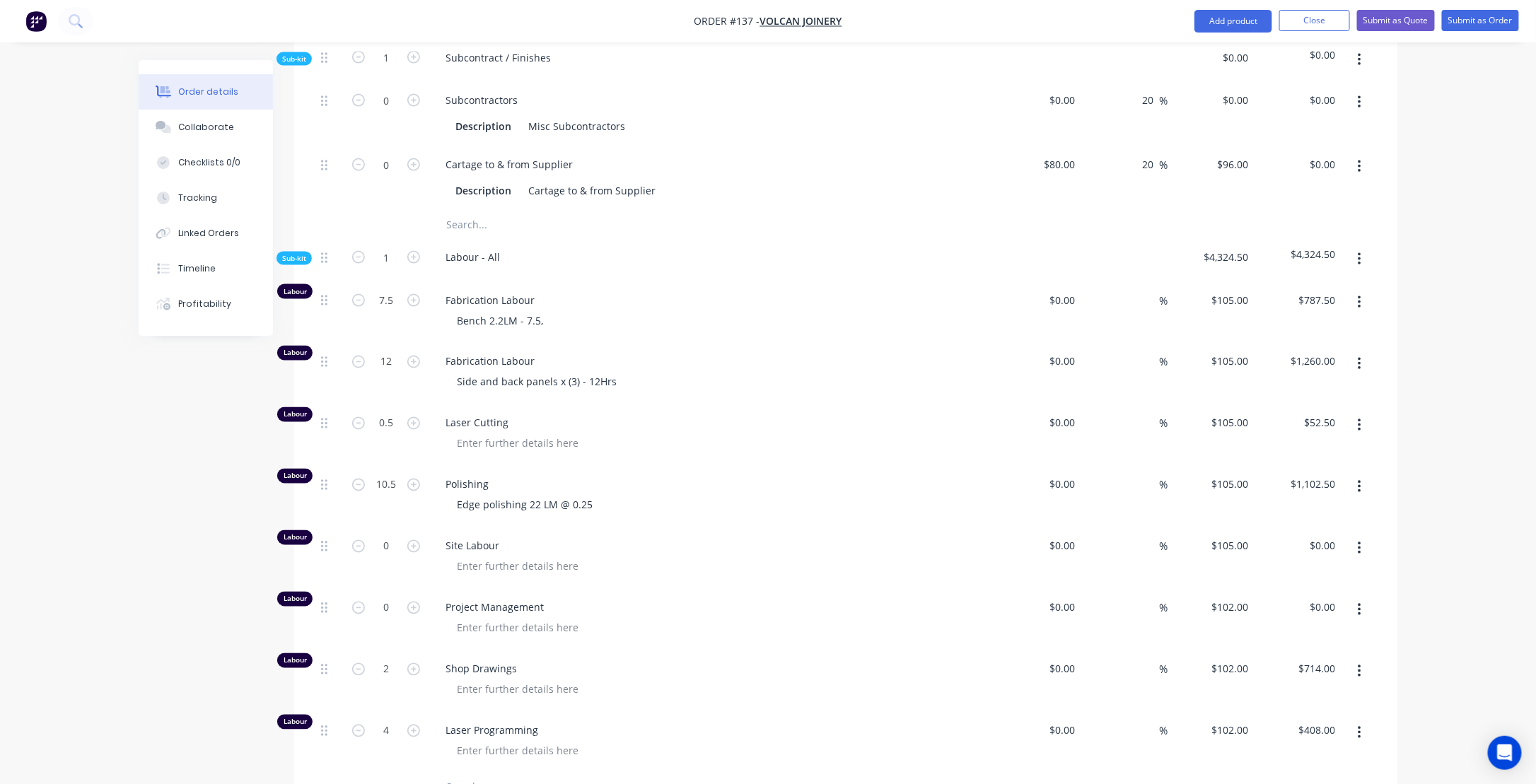
type input "$204.00"
click at [634, 652] on div "Shop Drawings" at bounding box center [712, 681] width 566 height 62
click at [392, 725] on input "4" at bounding box center [387, 731] width 37 height 21
type input "1"
type input "$102.00"
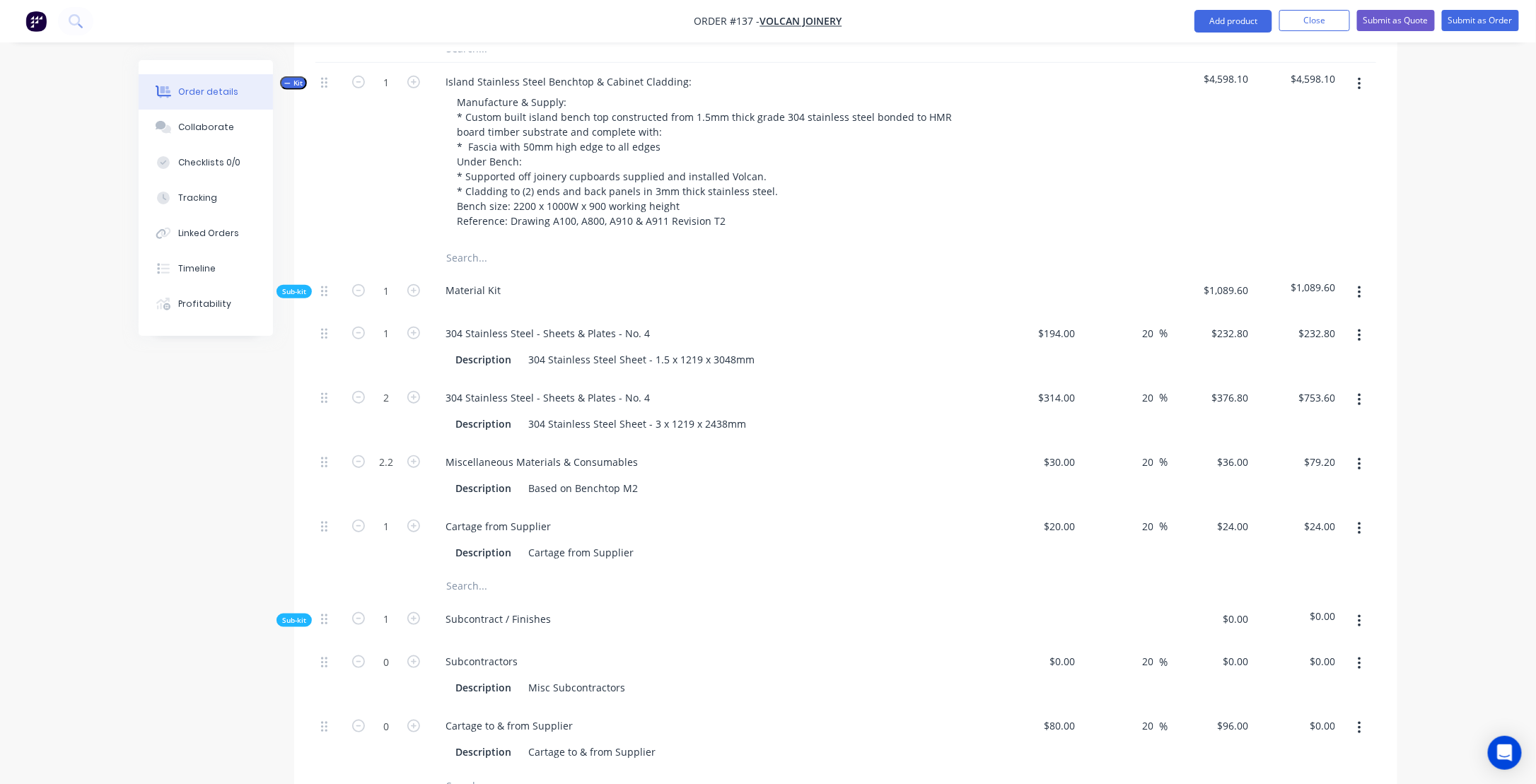
scroll to position [3130, 0]
click at [290, 86] on icon "button" at bounding box center [287, 88] width 6 height 7
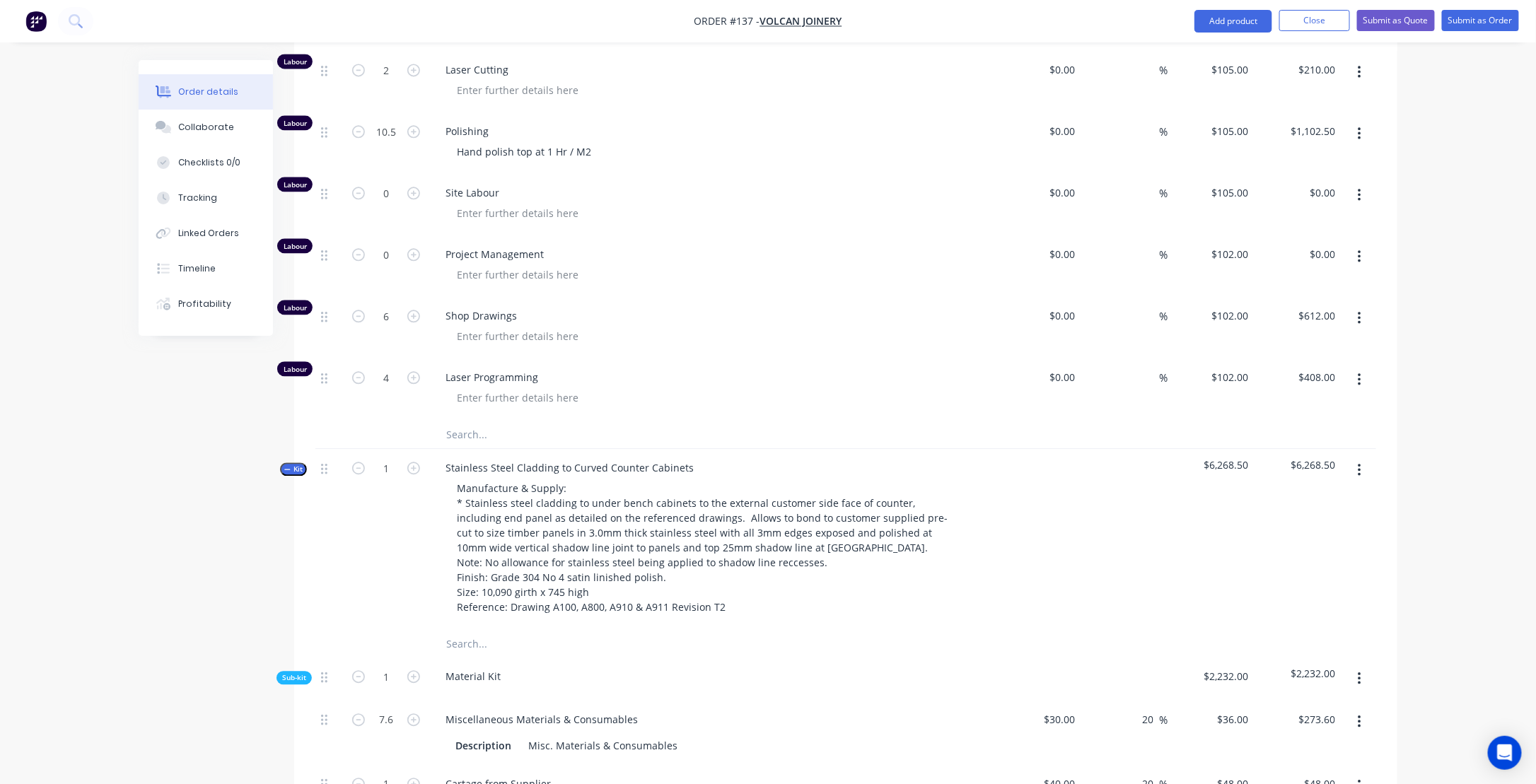
scroll to position [1583, 0]
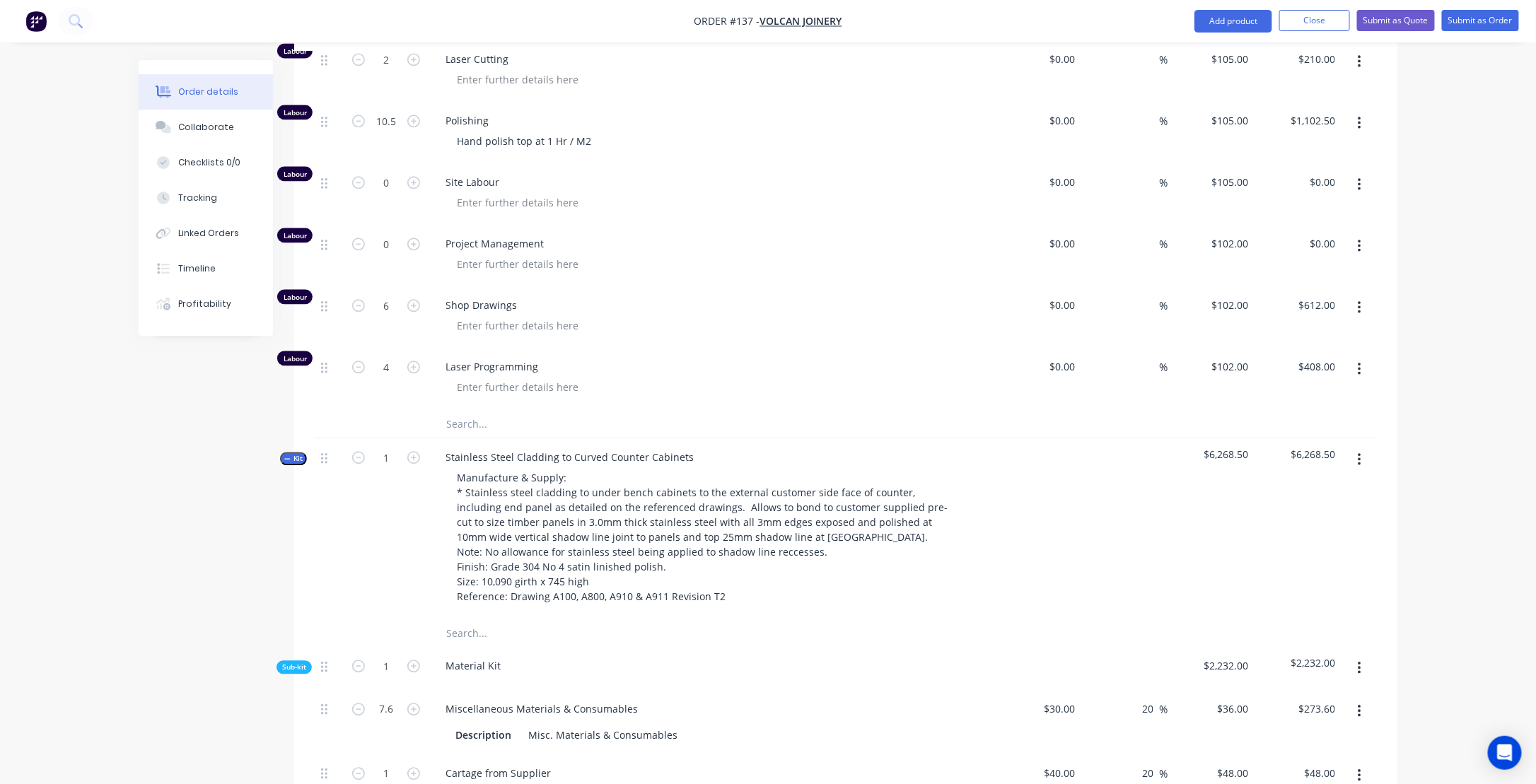
click at [285, 463] on icon "button" at bounding box center [287, 459] width 6 height 7
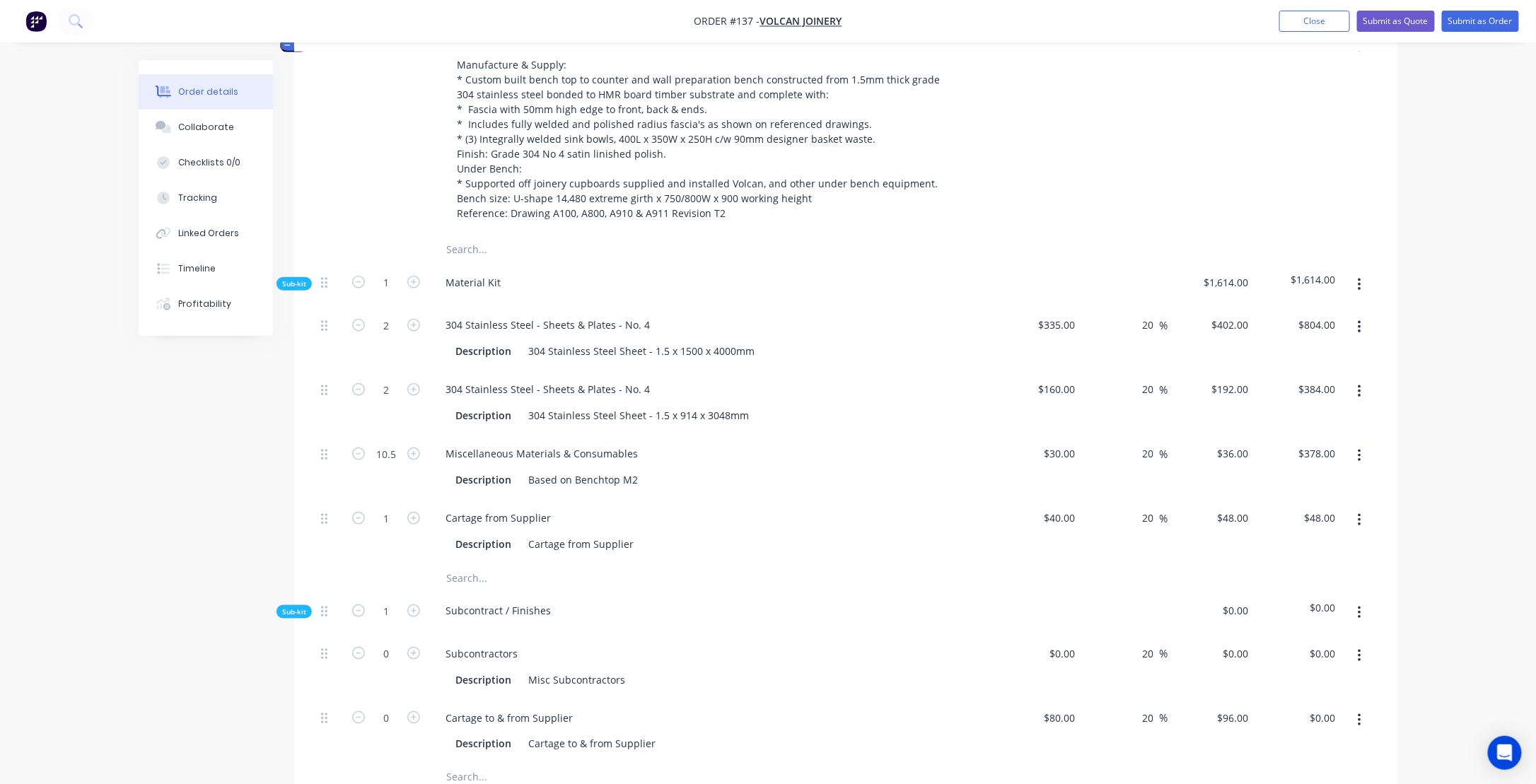
scroll to position [521, 0]
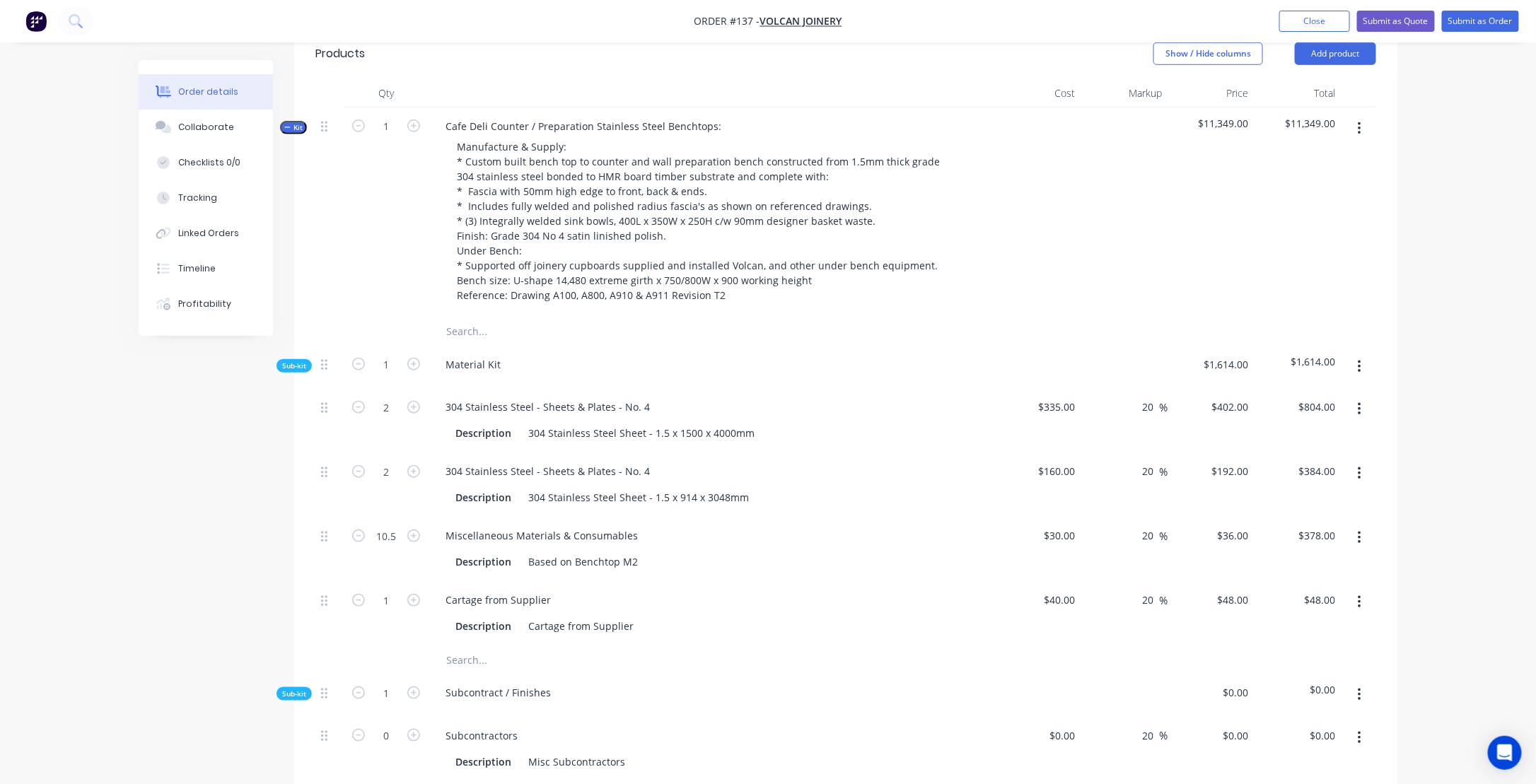
click at [290, 131] on icon "button" at bounding box center [287, 128] width 6 height 7
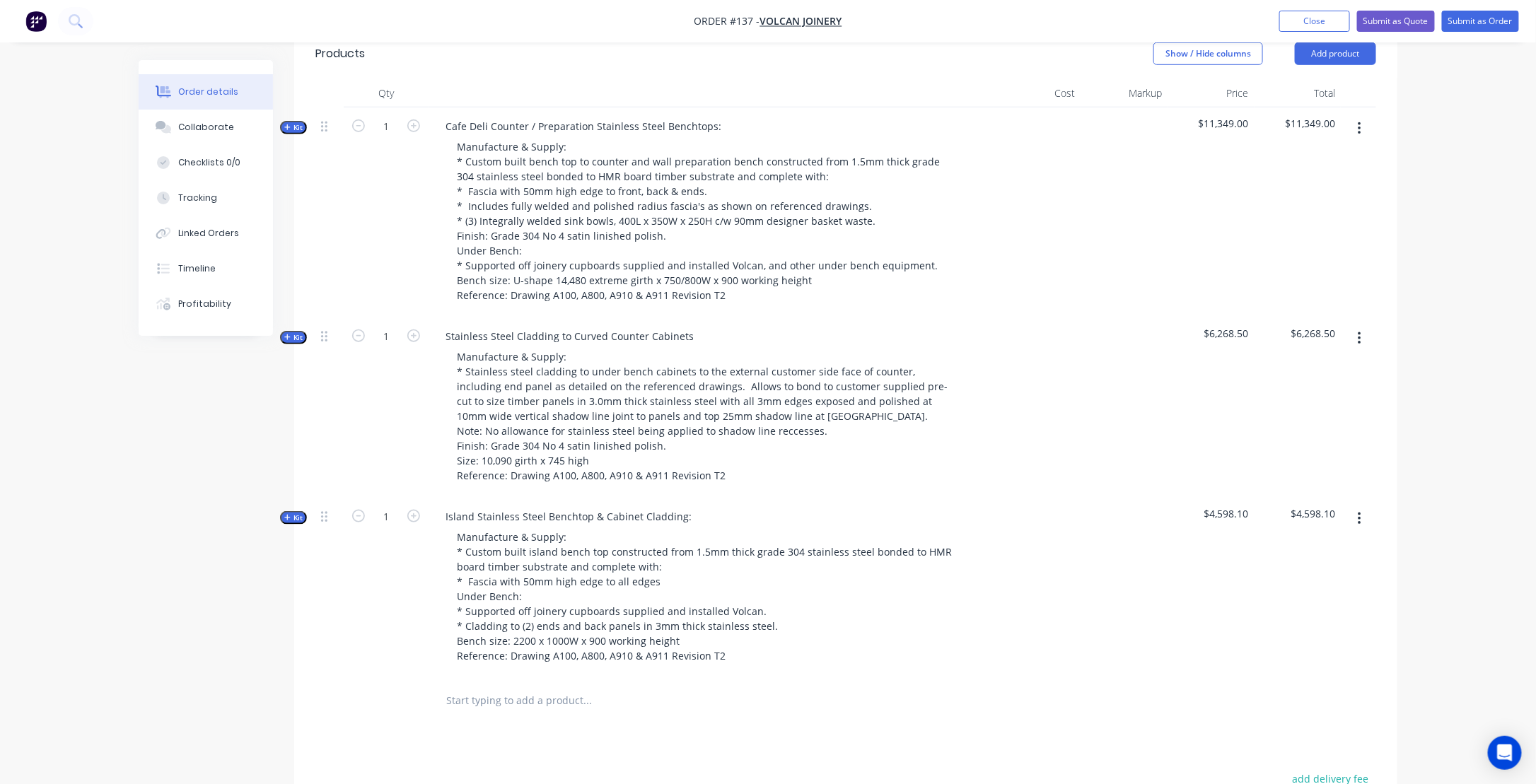
drag, startPoint x: 252, startPoint y: 512, endPoint x: 253, endPoint y: 500, distance: 12.0
click at [252, 511] on div "Created by [PERSON_NAME] Created [DATE] Required [DATE] Assigned to Add team me…" at bounding box center [768, 312] width 1259 height 1546
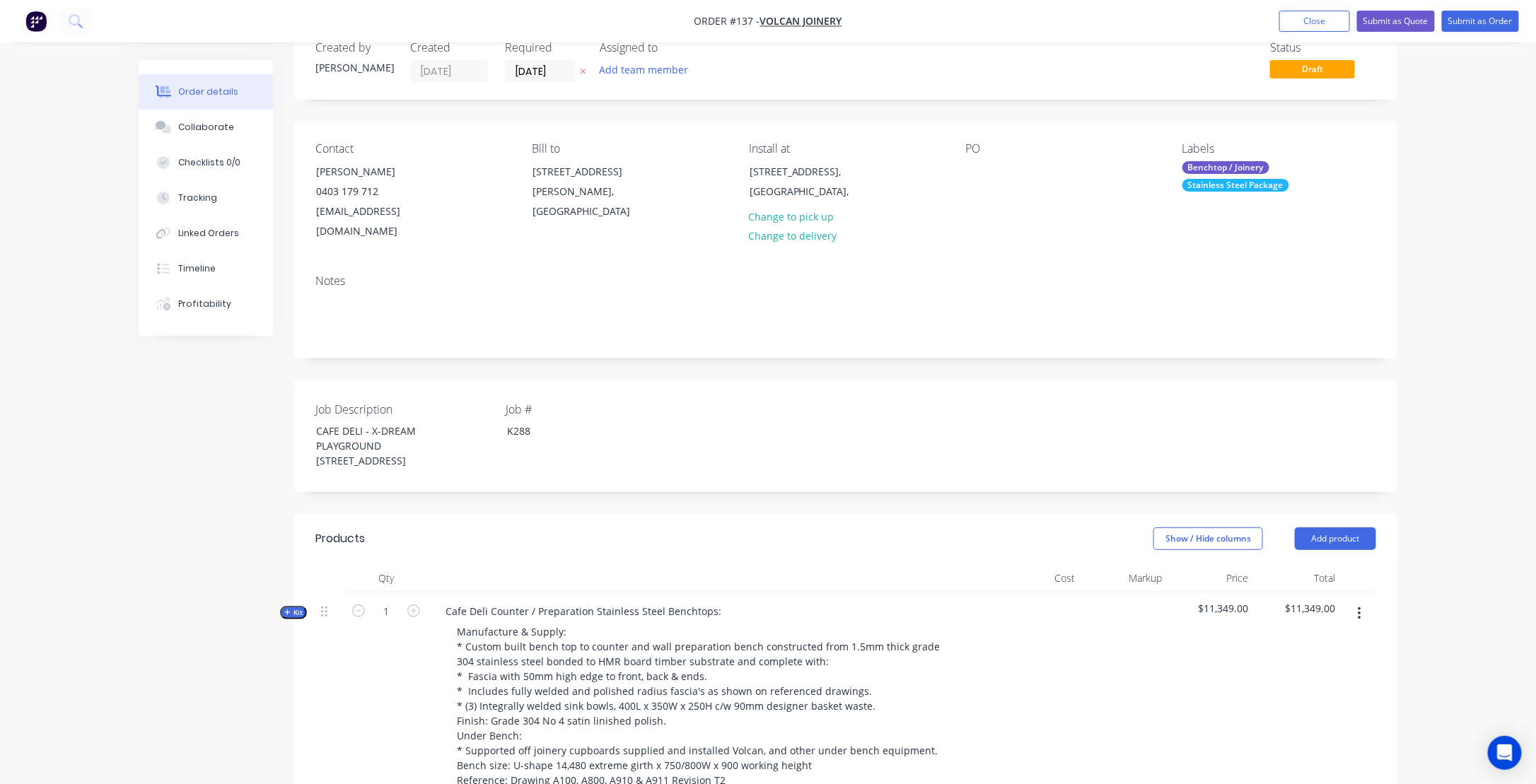
scroll to position [27, 0]
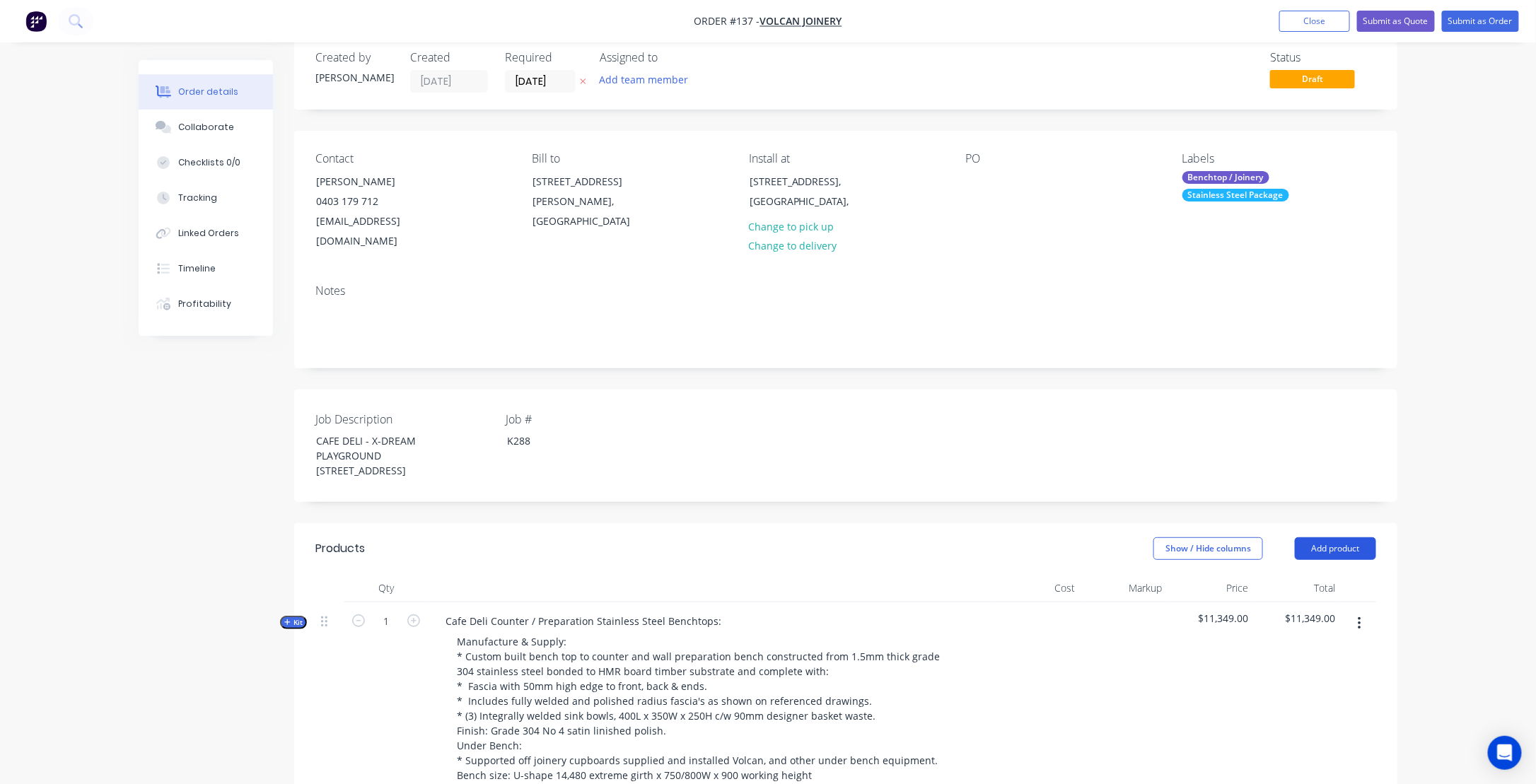
click at [1315, 560] on button "Add product" at bounding box center [1336, 549] width 82 height 23
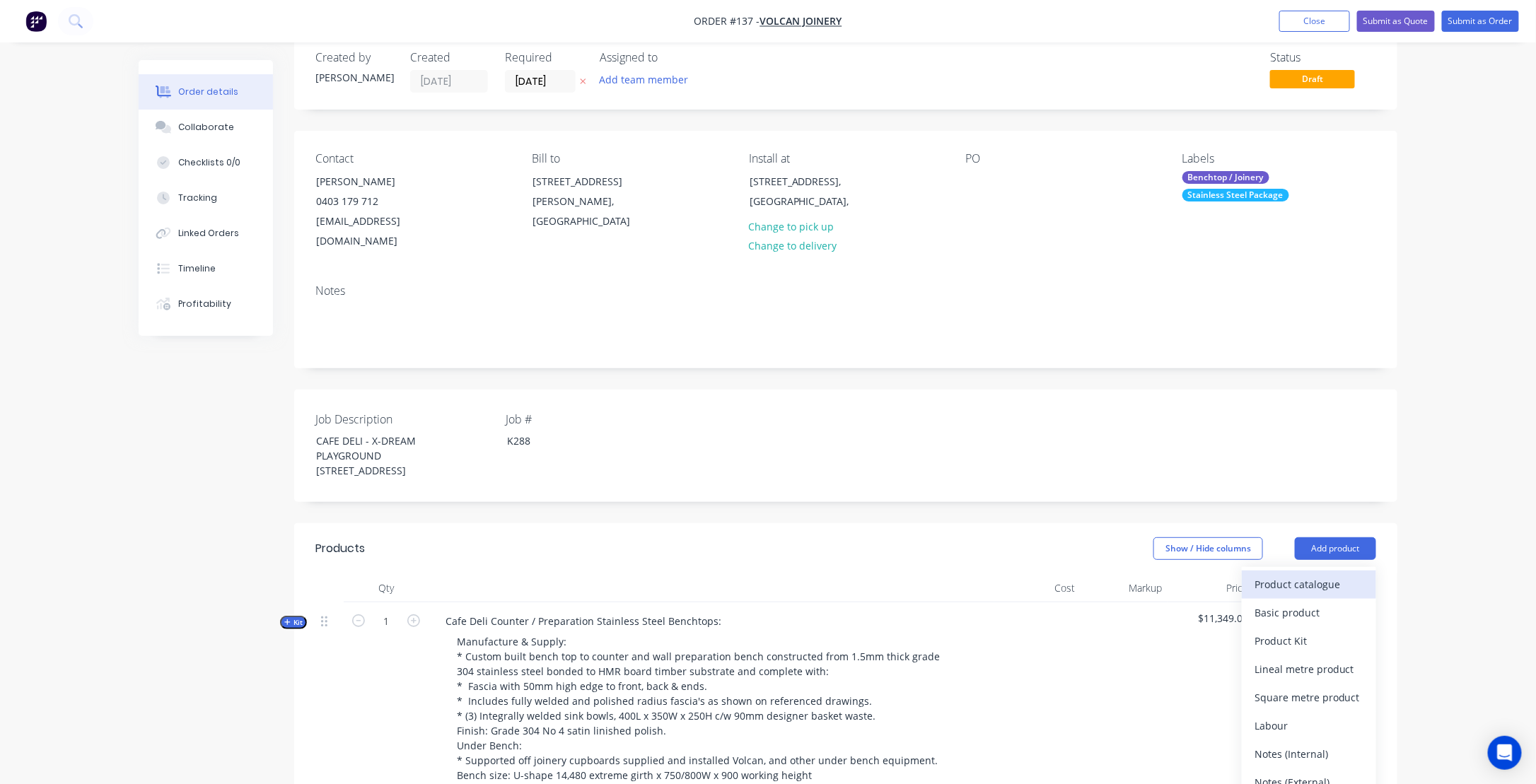
click at [1274, 595] on div "Product catalogue" at bounding box center [1309, 585] width 109 height 20
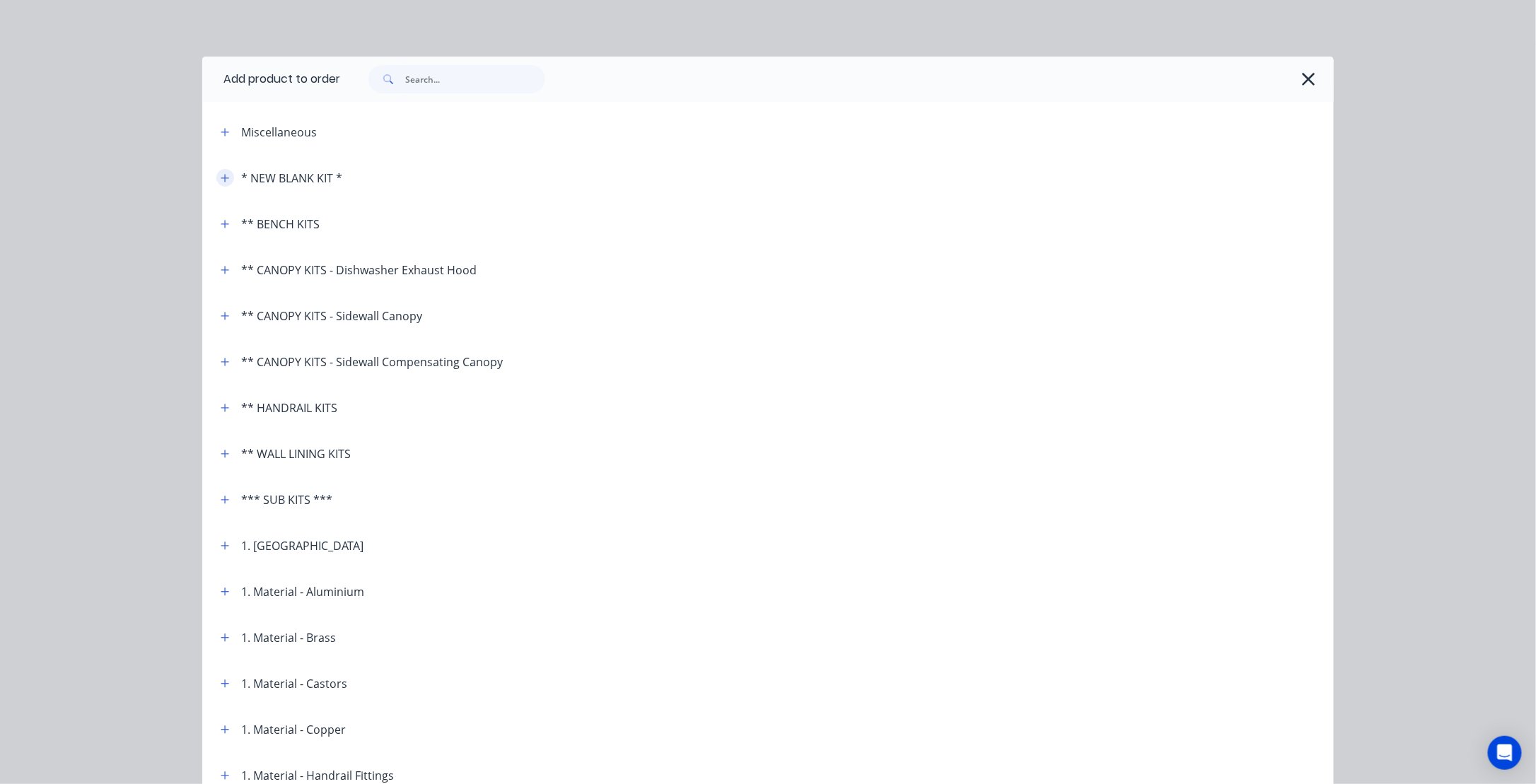
click at [220, 179] on icon "button" at bounding box center [224, 178] width 8 height 10
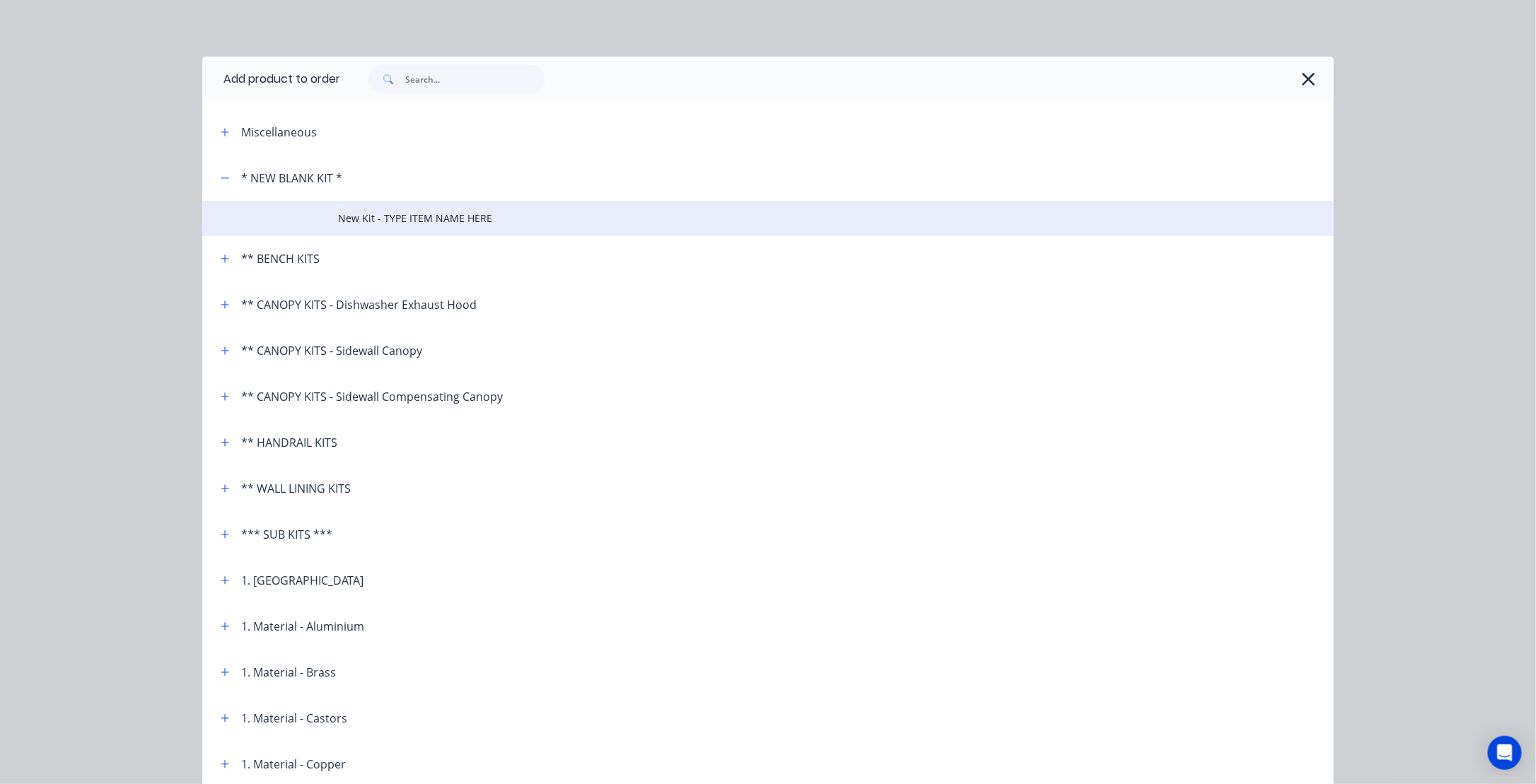
click at [357, 218] on span "New Kit - TYPE ITEM NAME HERE" at bounding box center [736, 218] width 797 height 15
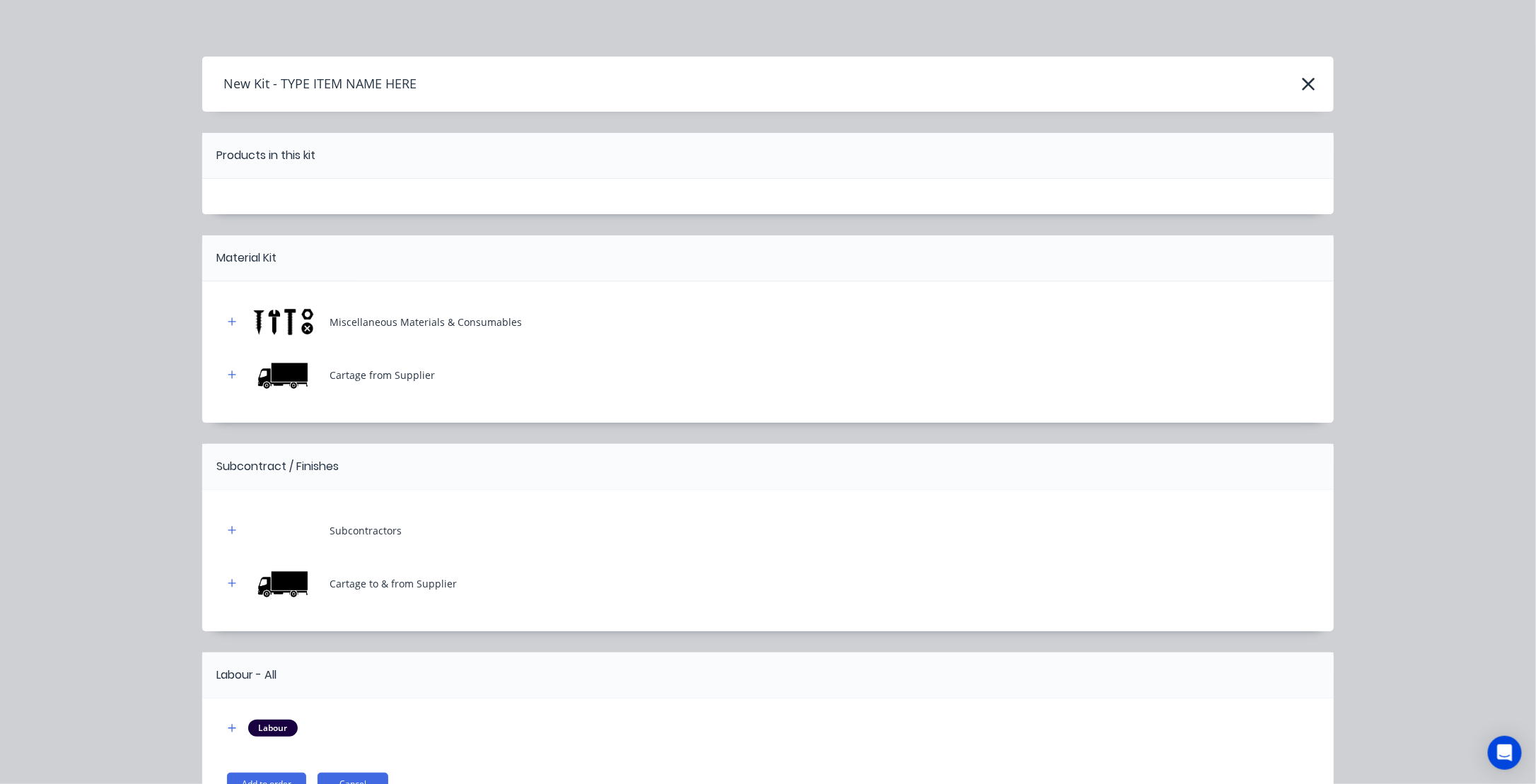
scroll to position [85, 0]
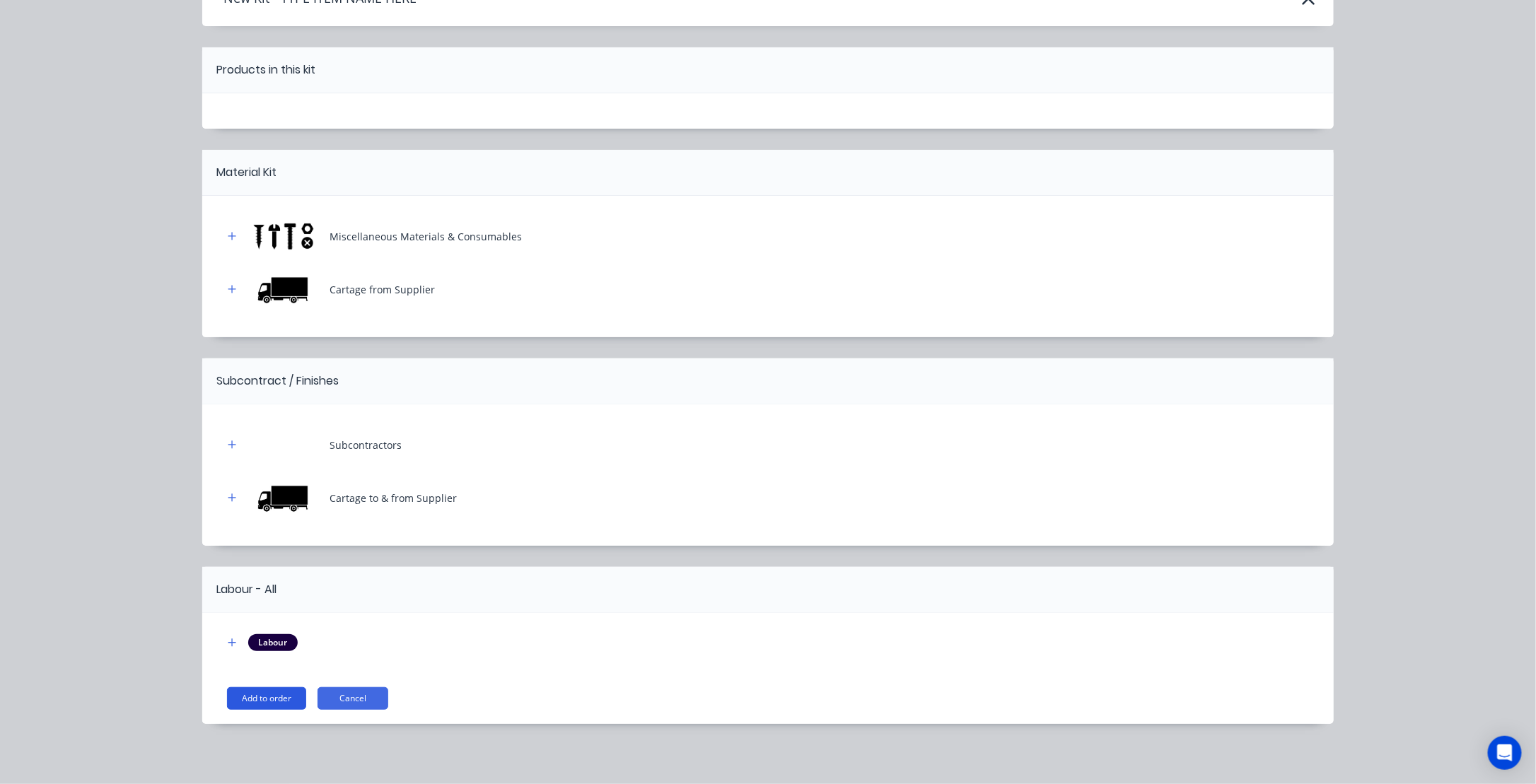
click at [245, 700] on button "Add to order" at bounding box center [266, 699] width 79 height 23
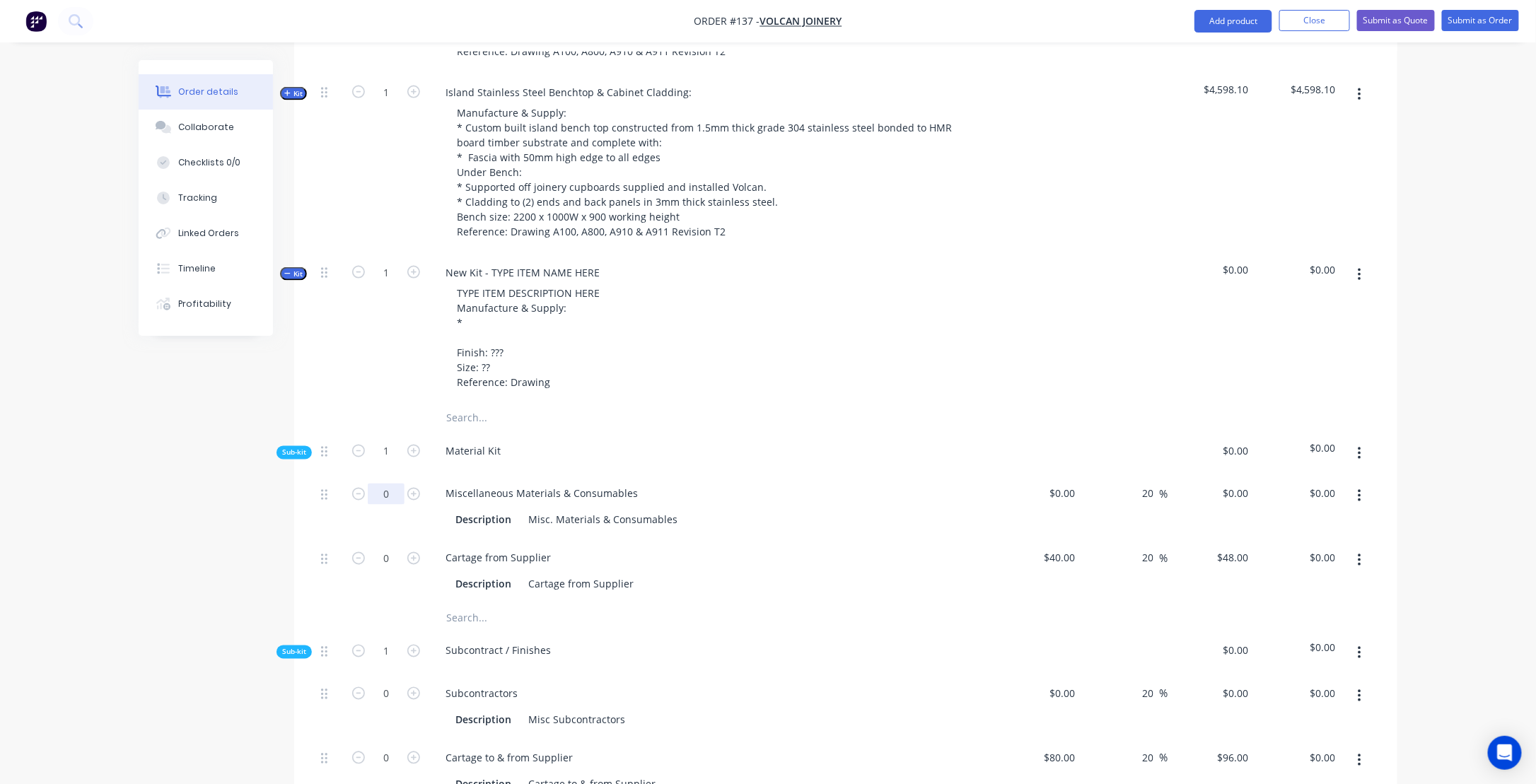
scroll to position [946, 0]
click at [547, 283] on div "New Kit - TYPE ITEM NAME HERE" at bounding box center [522, 273] width 177 height 20
drag, startPoint x: 598, startPoint y: 285, endPoint x: 402, endPoint y: 285, distance: 196.0
click at [402, 285] on div "Kit 1 New Kit - TYPE ITEM NAME HERE TYPE ITEM DESCRIPTION HERE Manufacture & Su…" at bounding box center [846, 330] width 1061 height 151
click at [454, 282] on div "New Kit - TYPE ITEM NAME HERE" at bounding box center [522, 273] width 177 height 20
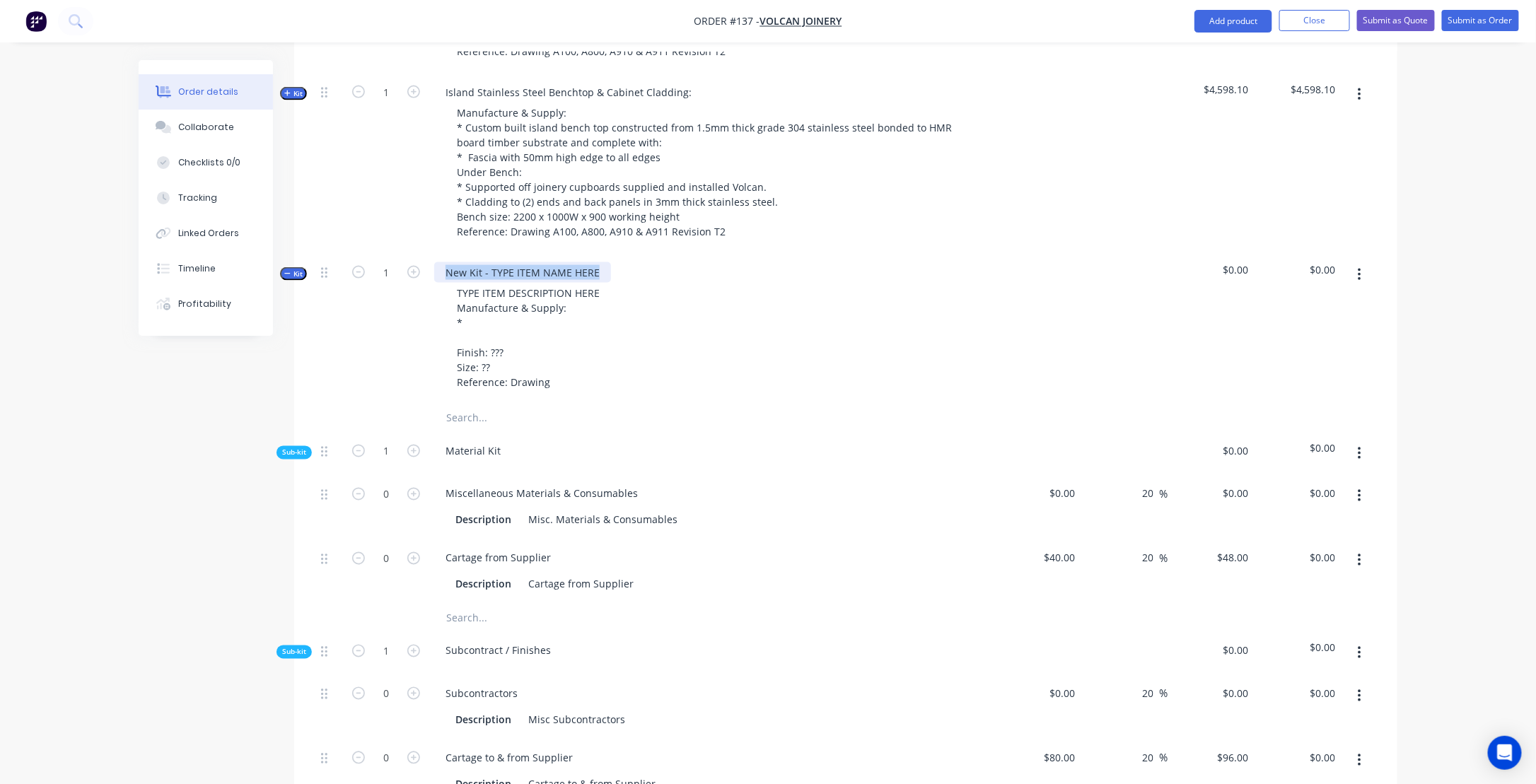
drag, startPoint x: 595, startPoint y: 285, endPoint x: 429, endPoint y: 276, distance: 166.2
click at [429, 276] on div "New Kit - TYPE ITEM NAME HERE TYPE ITEM DESCRIPTION HERE Manufacture & Supply: …" at bounding box center [712, 330] width 566 height 151
click at [577, 283] on div "Stainless Steel Cladding to" at bounding box center [509, 273] width 149 height 20
click at [568, 283] on div "Stainless Steel Cladding to Fridge Opening" at bounding box center [546, 273] width 225 height 20
drag, startPoint x: 670, startPoint y: 286, endPoint x: 727, endPoint y: 288, distance: 57.0
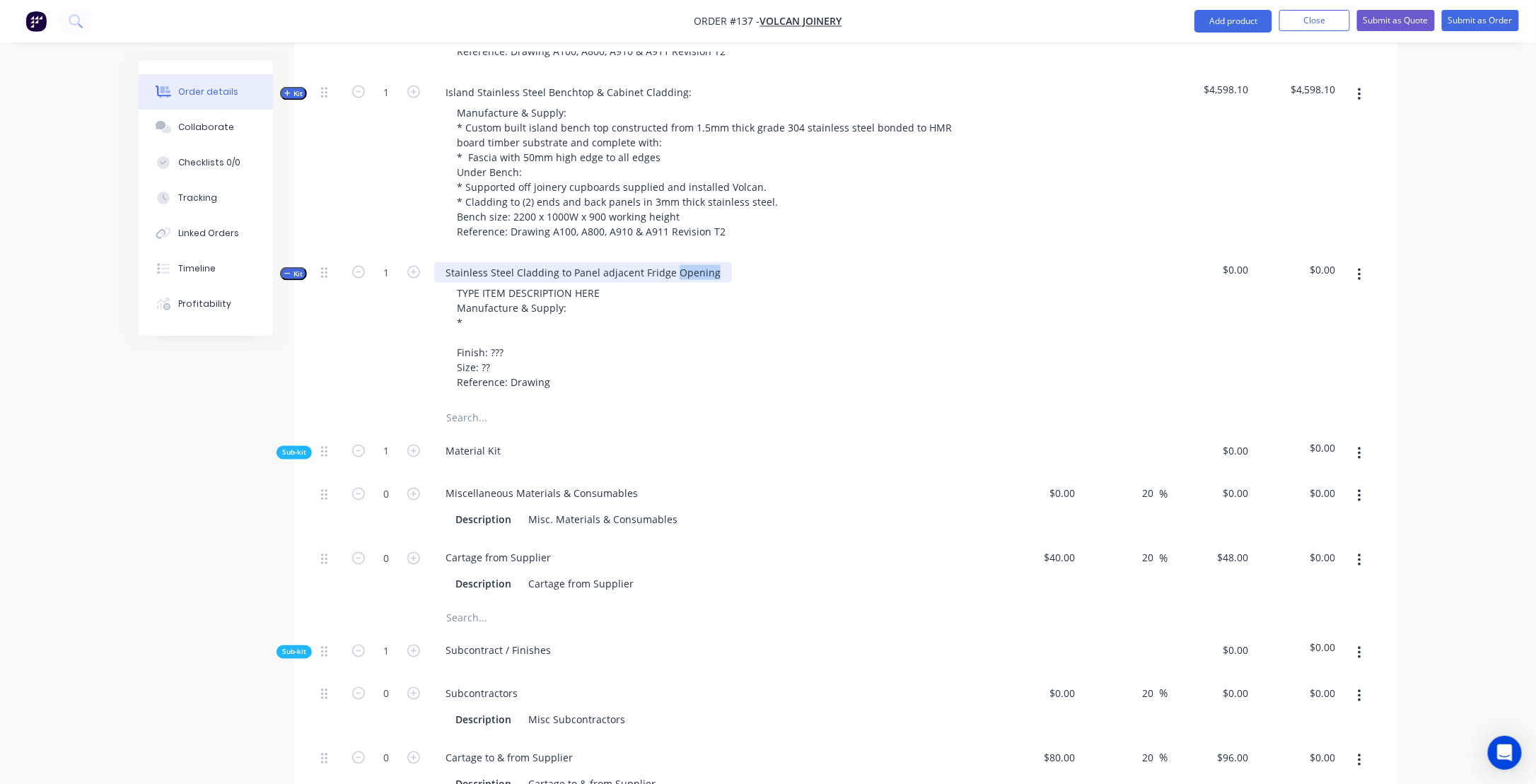
click at [727, 288] on div "Stainless Steel Cladding to Panel adjacent Fridge Opening TYPE ITEM DESCRIPTION…" at bounding box center [712, 330] width 566 height 151
drag, startPoint x: 714, startPoint y: 330, endPoint x: 682, endPoint y: 316, distance: 34.9
click at [713, 328] on div "TYPE ITEM DESCRIPTION HERE Manufacture & Supply: * Finish: ??? Size: ?? Referen…" at bounding box center [712, 337] width 555 height 109
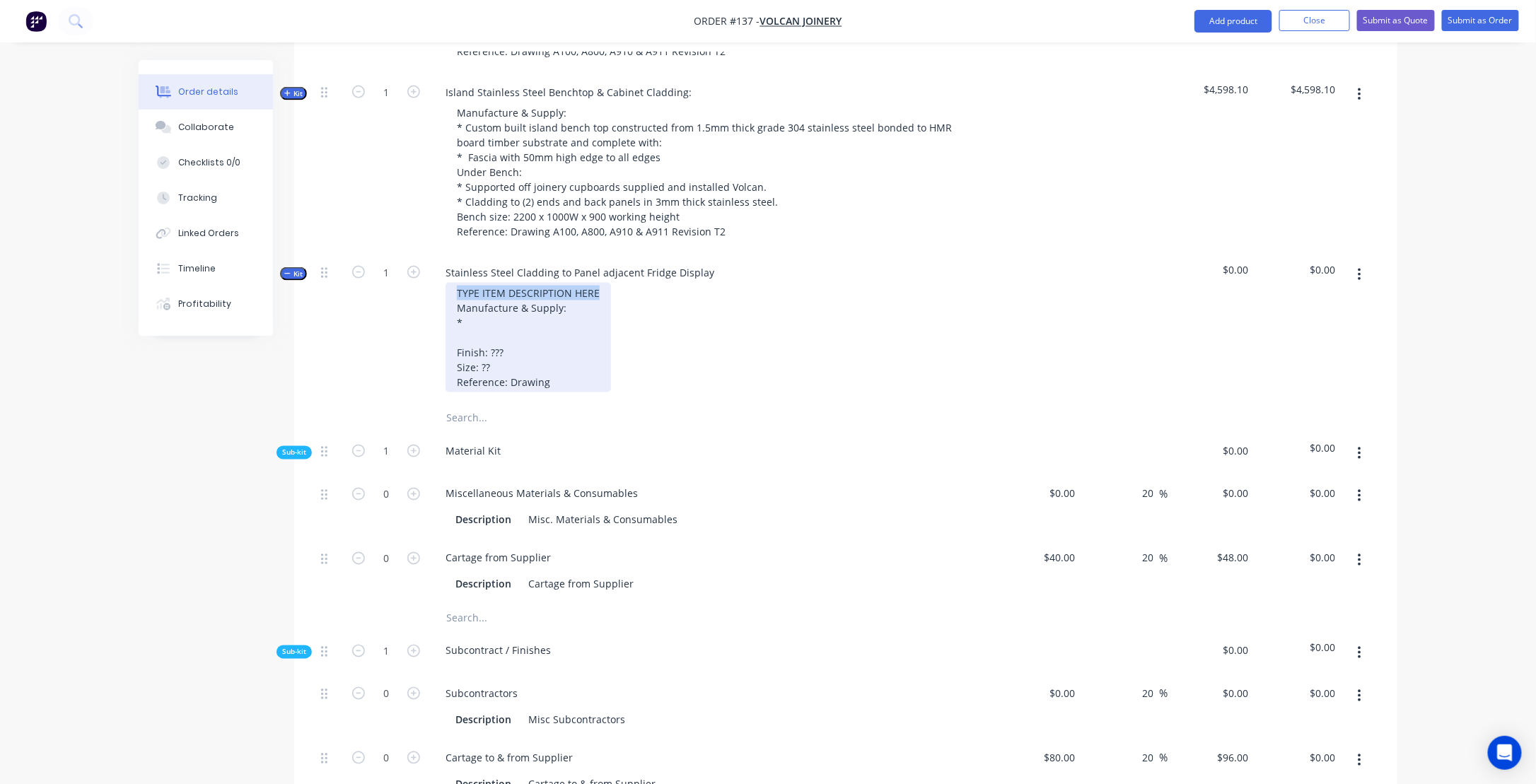
drag, startPoint x: 601, startPoint y: 305, endPoint x: 452, endPoint y: 300, distance: 149.1
click at [452, 300] on div "TYPE ITEM DESCRIPTION HERE Manufacture & Supply: * Finish: ??? Size: ?? Referen…" at bounding box center [528, 337] width 165 height 109
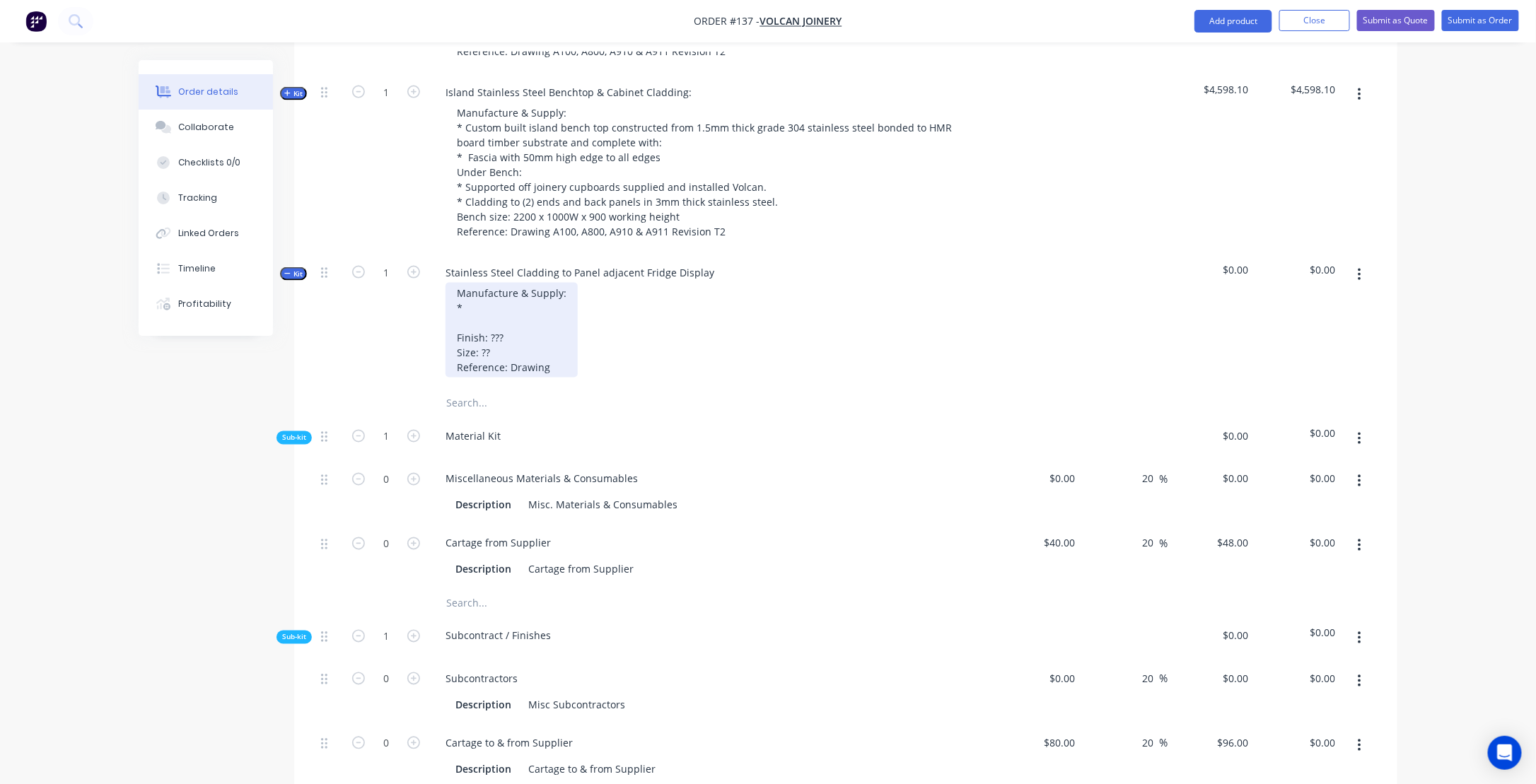
click at [493, 324] on div "Manufacture & Supply: * Finish: ??? Size: ?? Reference: Drawing" at bounding box center [511, 330] width 132 height 95
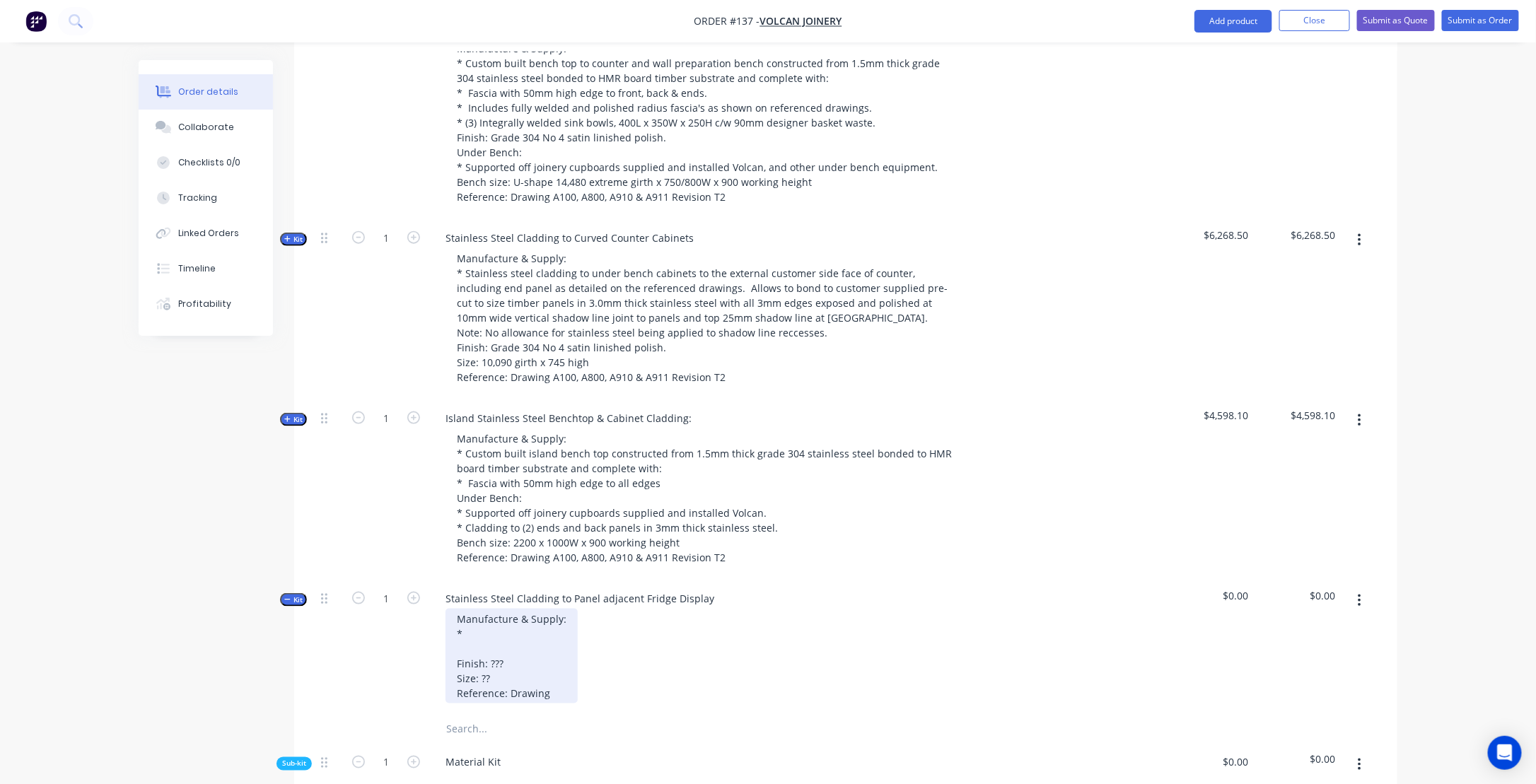
scroll to position [734, 0]
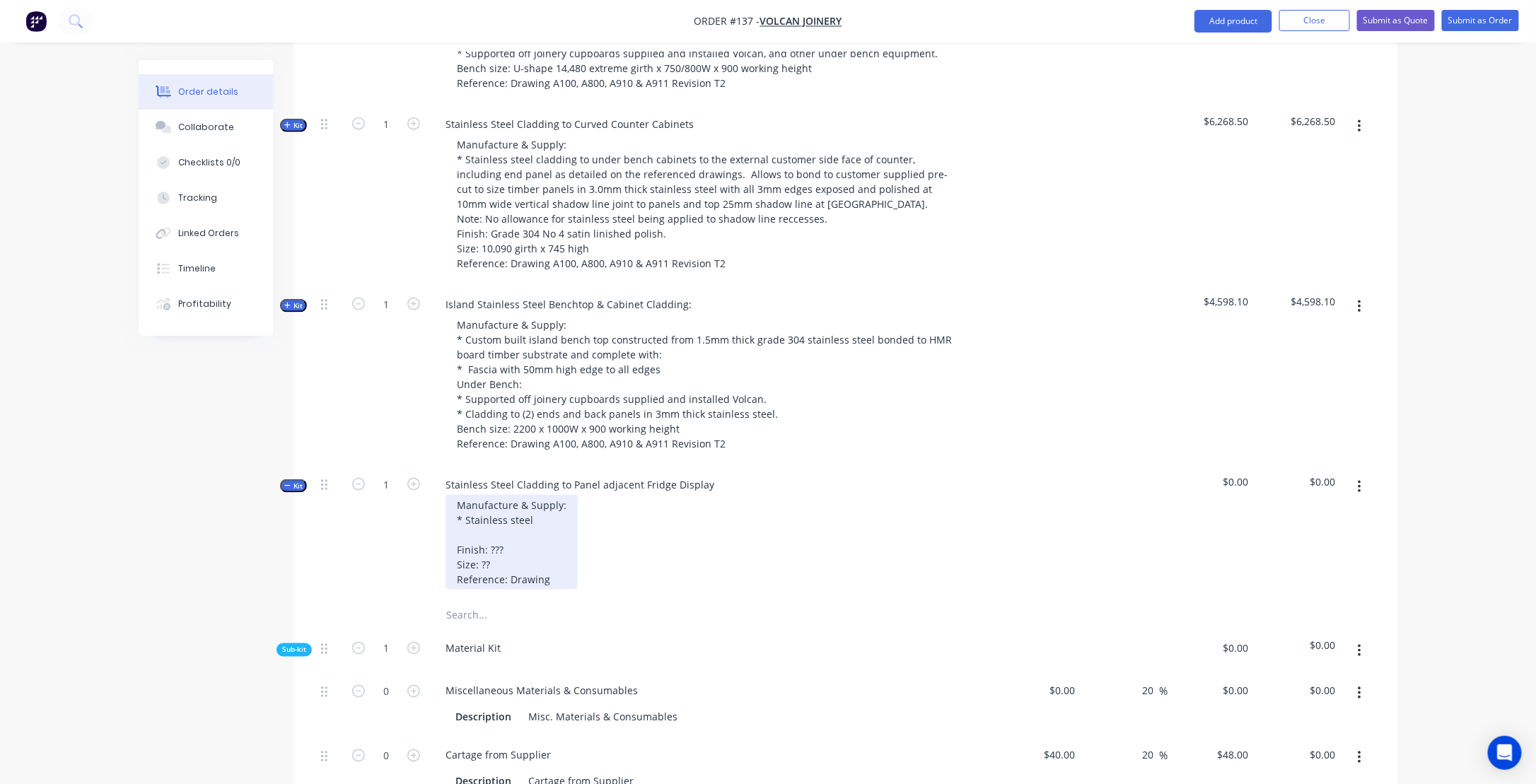
click at [541, 532] on div "Manufacture & Supply: * Stainless steel Finish: ??? Size: ?? Reference: Drawing" at bounding box center [511, 542] width 132 height 95
drag, startPoint x: 591, startPoint y: 532, endPoint x: 624, endPoint y: 542, distance: 34.5
click at [591, 532] on div "Manufacture & Supply: * Stainless steel cladding to Finish: ??? Size: ?? Refere…" at bounding box center [524, 542] width 158 height 95
click at [594, 532] on div "Manufacture & Supply: * Stainless steel cladding to Finish: ??? Size: ?? Refere…" at bounding box center [524, 542] width 158 height 95
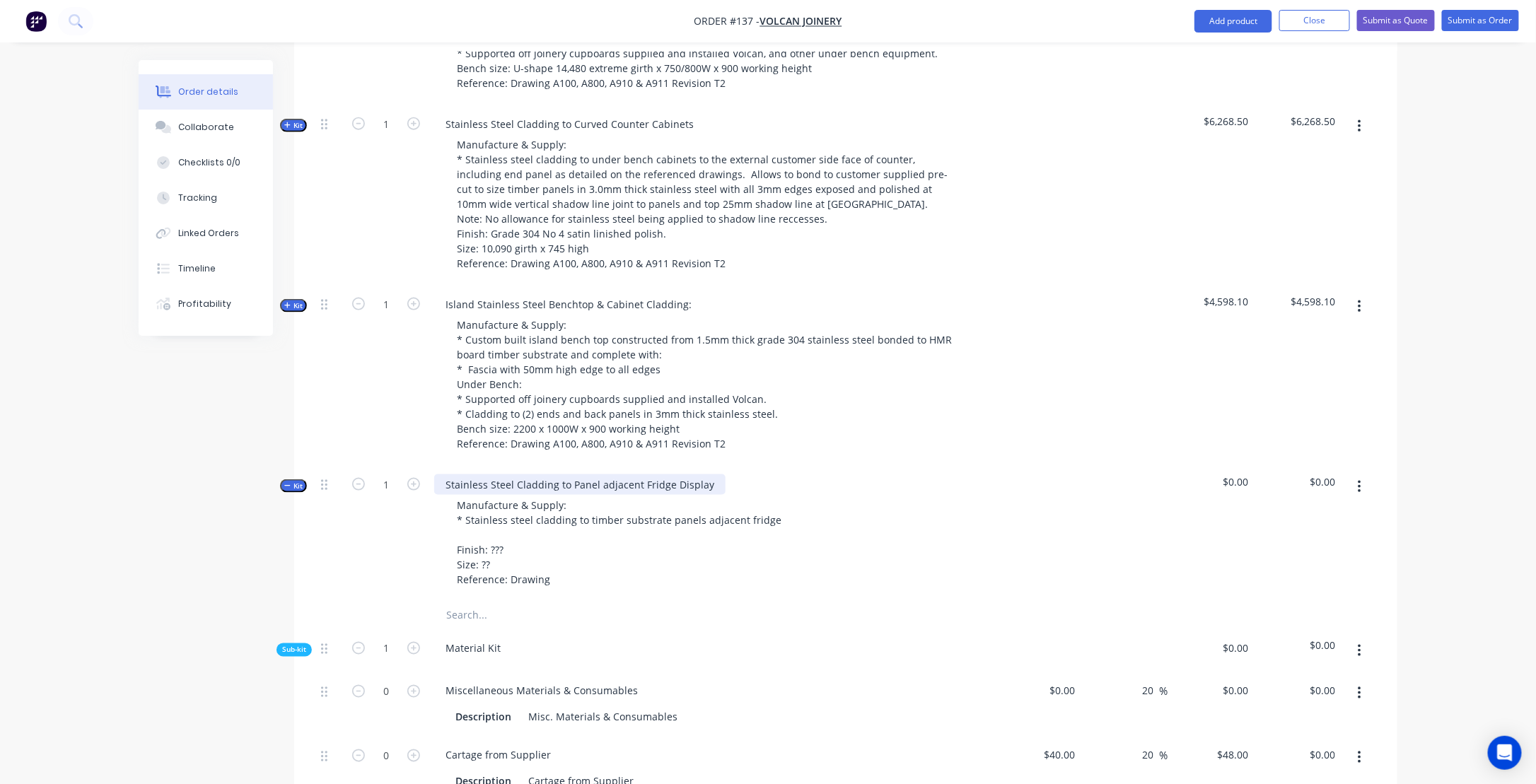
drag, startPoint x: 707, startPoint y: 496, endPoint x: 739, endPoint y: 504, distance: 33.0
click at [707, 495] on div "Stainless Steel Cladding to Panel adjacent Fridge Display" at bounding box center [579, 485] width 291 height 20
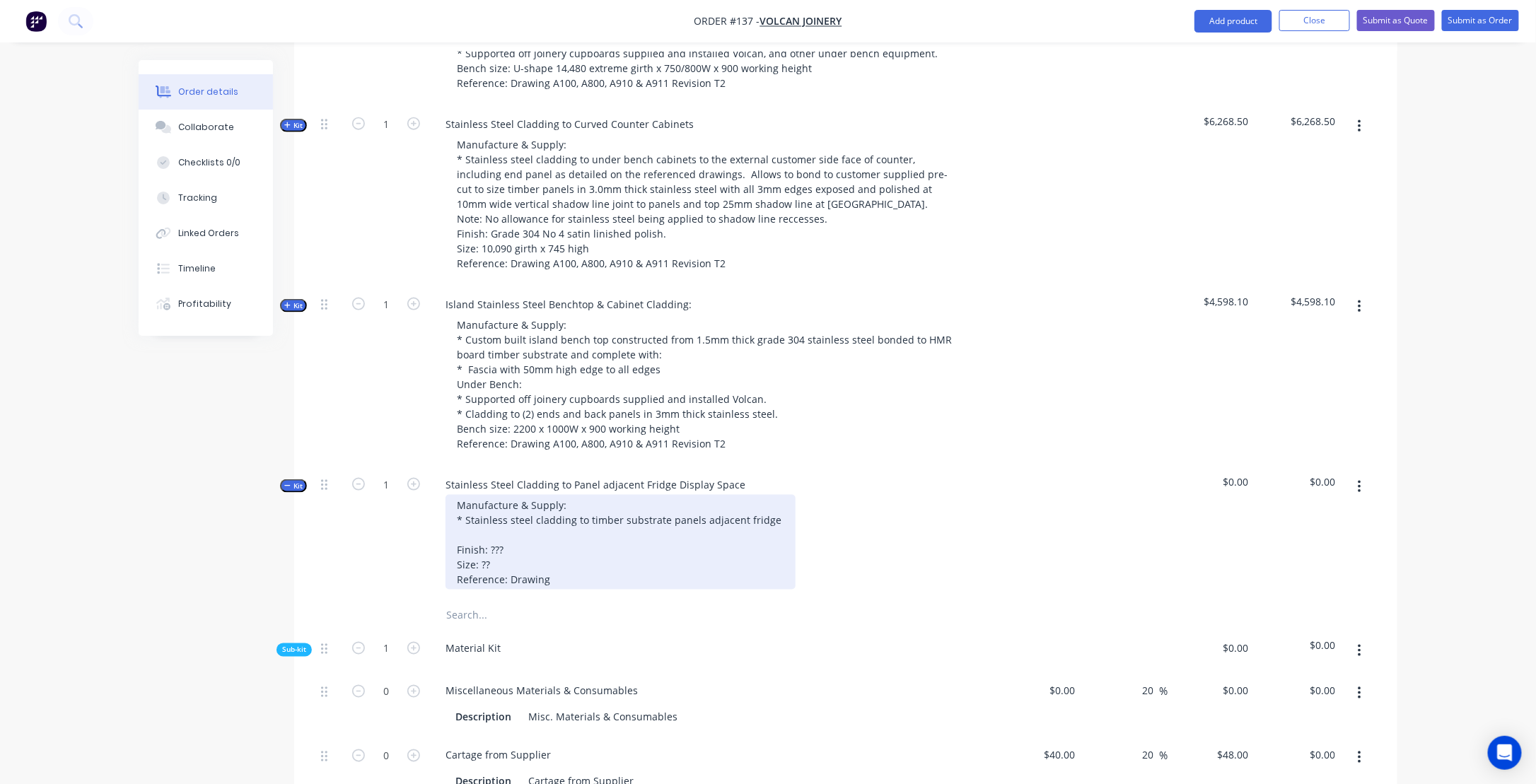
click at [770, 534] on div "Manufacture & Supply: * Stainless steel cladding to timber substrate panels adj…" at bounding box center [620, 542] width 350 height 95
drag, startPoint x: 454, startPoint y: 545, endPoint x: 474, endPoint y: 577, distance: 37.7
click at [454, 548] on div "Manufacture & Supply: * Stainless steel cladding to timber substrate panels adj…" at bounding box center [659, 542] width 428 height 95
click at [705, 548] on div "Manufacture & Supply: * Stainless steel cladding to timber substrate panels adj…" at bounding box center [659, 542] width 428 height 95
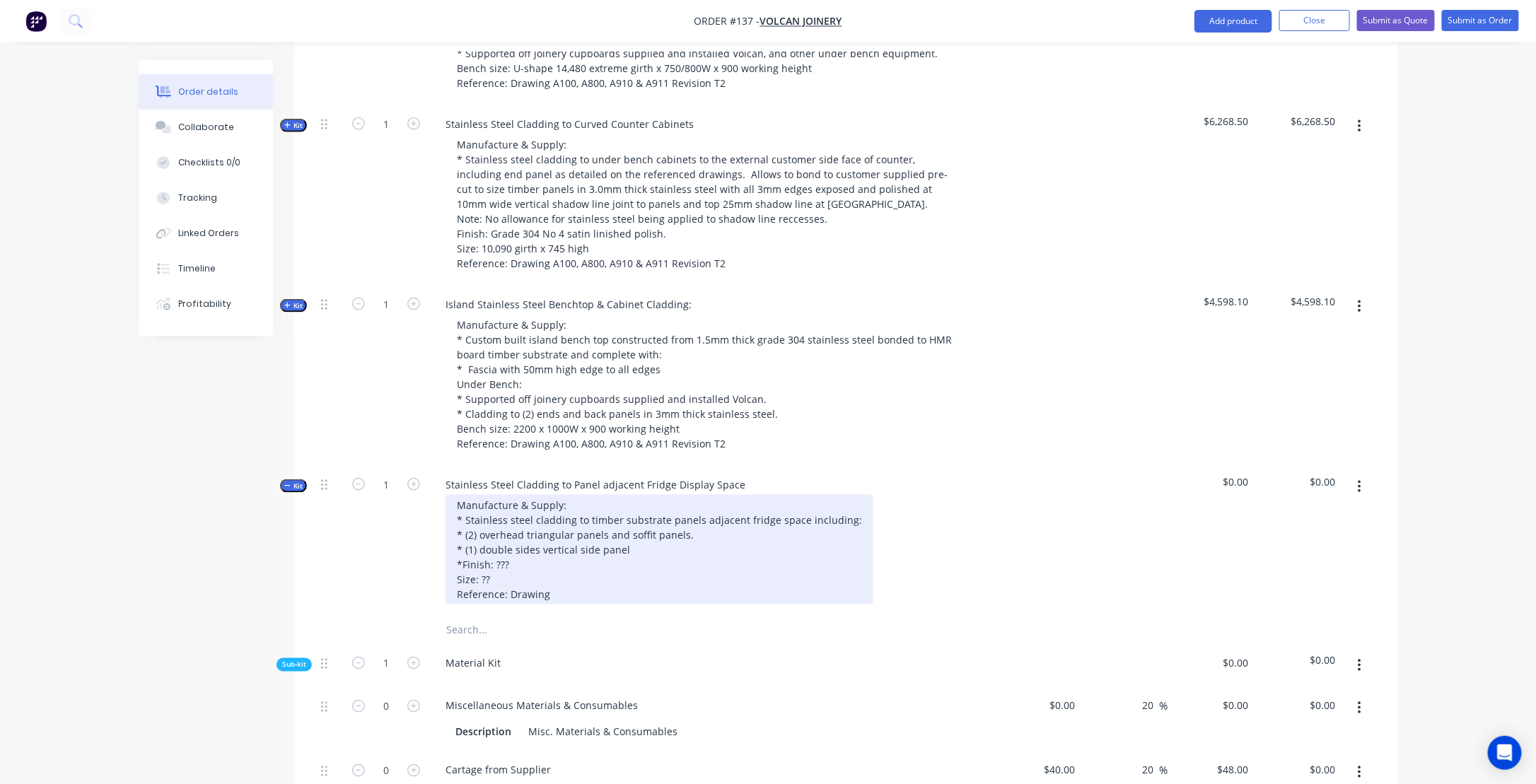
click at [596, 562] on div "Manufacture & Supply: * Stainless steel cladding to timber substrate panels adj…" at bounding box center [659, 549] width 428 height 109
click at [577, 562] on div "Manufacture & Supply: * Stainless steel cladding to timber substrate panels adj…" at bounding box center [659, 549] width 428 height 109
drag, startPoint x: 481, startPoint y: 559, endPoint x: 503, endPoint y: 577, distance: 28.4
click at [482, 561] on div "Manufacture & Supply: * Stainless steel cladding to timber substrate panels adj…" at bounding box center [659, 549] width 428 height 109
click at [504, 577] on div "Manufacture & Supply: * Stainless steel cladding to timber substrate panels adj…" at bounding box center [659, 549] width 428 height 109
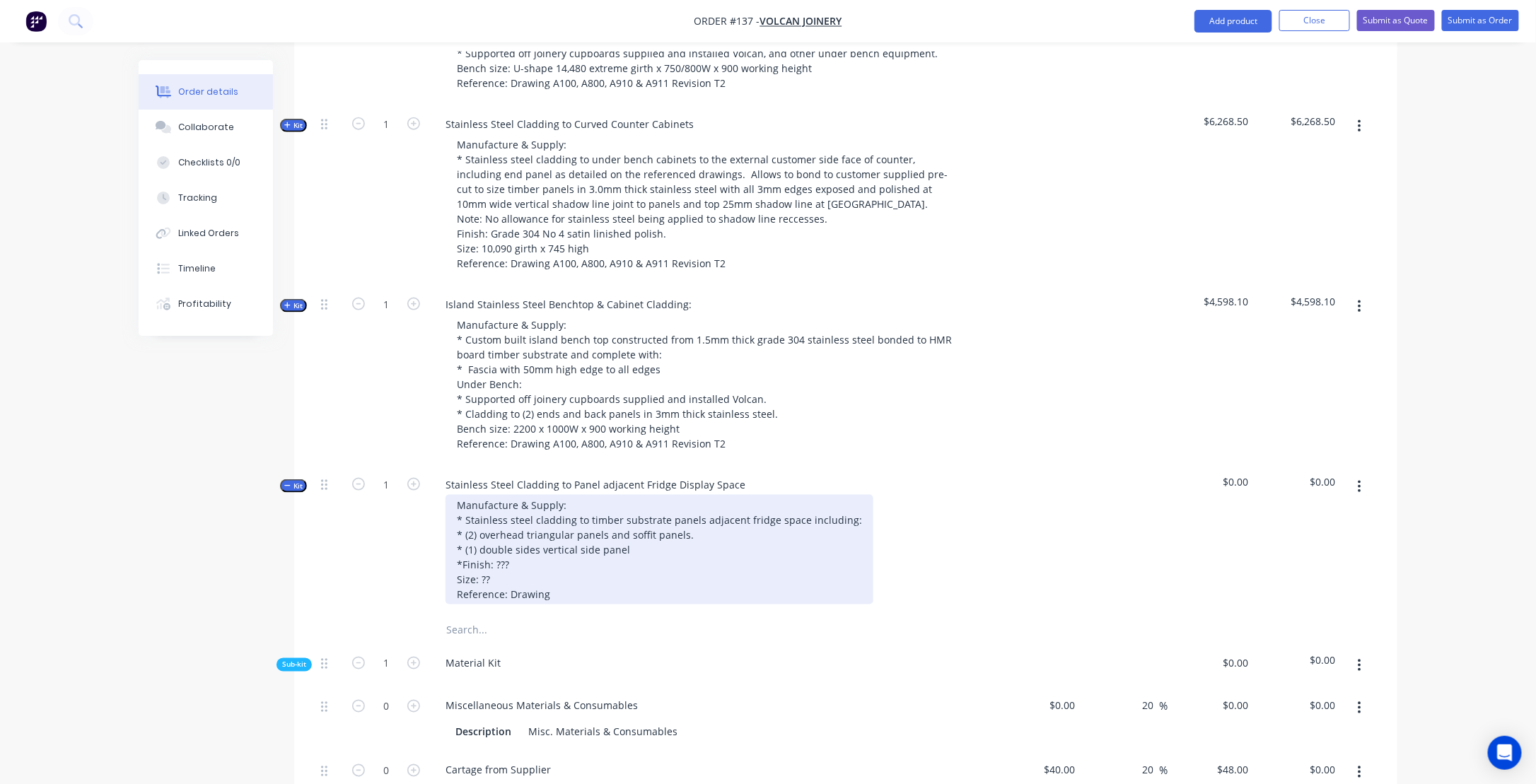
click at [533, 563] on div "Manufacture & Supply: * Stainless steel cladding to timber substrate panels adj…" at bounding box center [659, 549] width 428 height 109
click at [600, 566] on div "Manufacture & Supply: * Stainless steel cladding to timber substrate panels adj…" at bounding box center [659, 549] width 428 height 109
drag, startPoint x: 479, startPoint y: 563, endPoint x: 538, endPoint y: 567, distance: 59.1
click at [538, 567] on div "Manufacture & Supply: * Stainless steel cladding to timber substrate panels adj…" at bounding box center [659, 549] width 428 height 109
click at [538, 563] on div "Manufacture & Supply: * Stainless steel cladding to timber substrate panels adj…" at bounding box center [659, 549] width 428 height 109
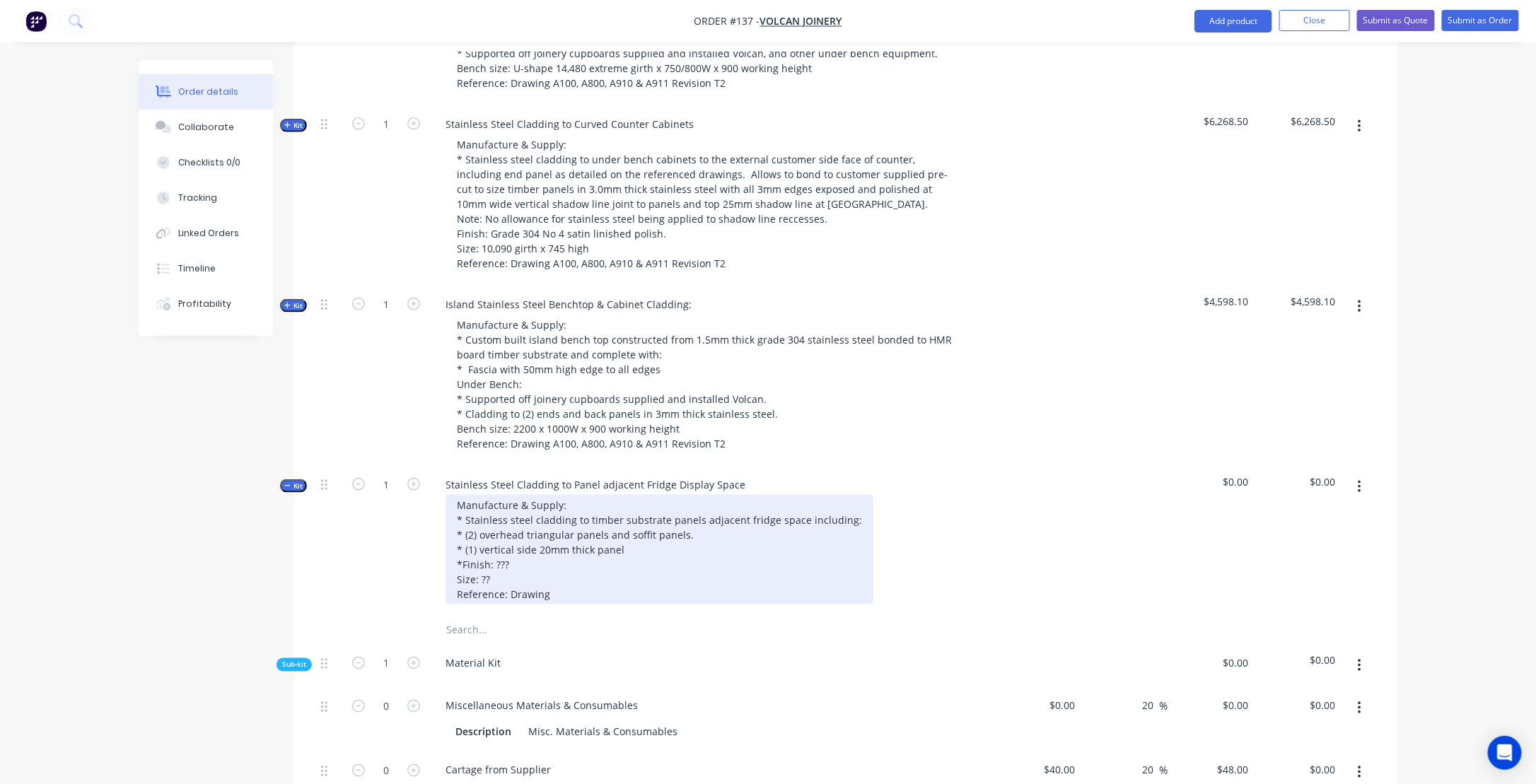
click at [516, 564] on div "Manufacture & Supply: * Stainless steel cladding to timber substrate panels adj…" at bounding box center [659, 549] width 428 height 109
click at [572, 565] on div "Manufacture & Supply: * Stainless steel cladding to timber substrate panels adj…" at bounding box center [659, 549] width 428 height 109
click at [476, 574] on div "Manufacture & Supply: * Stainless steel cladding to timber substrate panels adj…" at bounding box center [659, 549] width 428 height 109
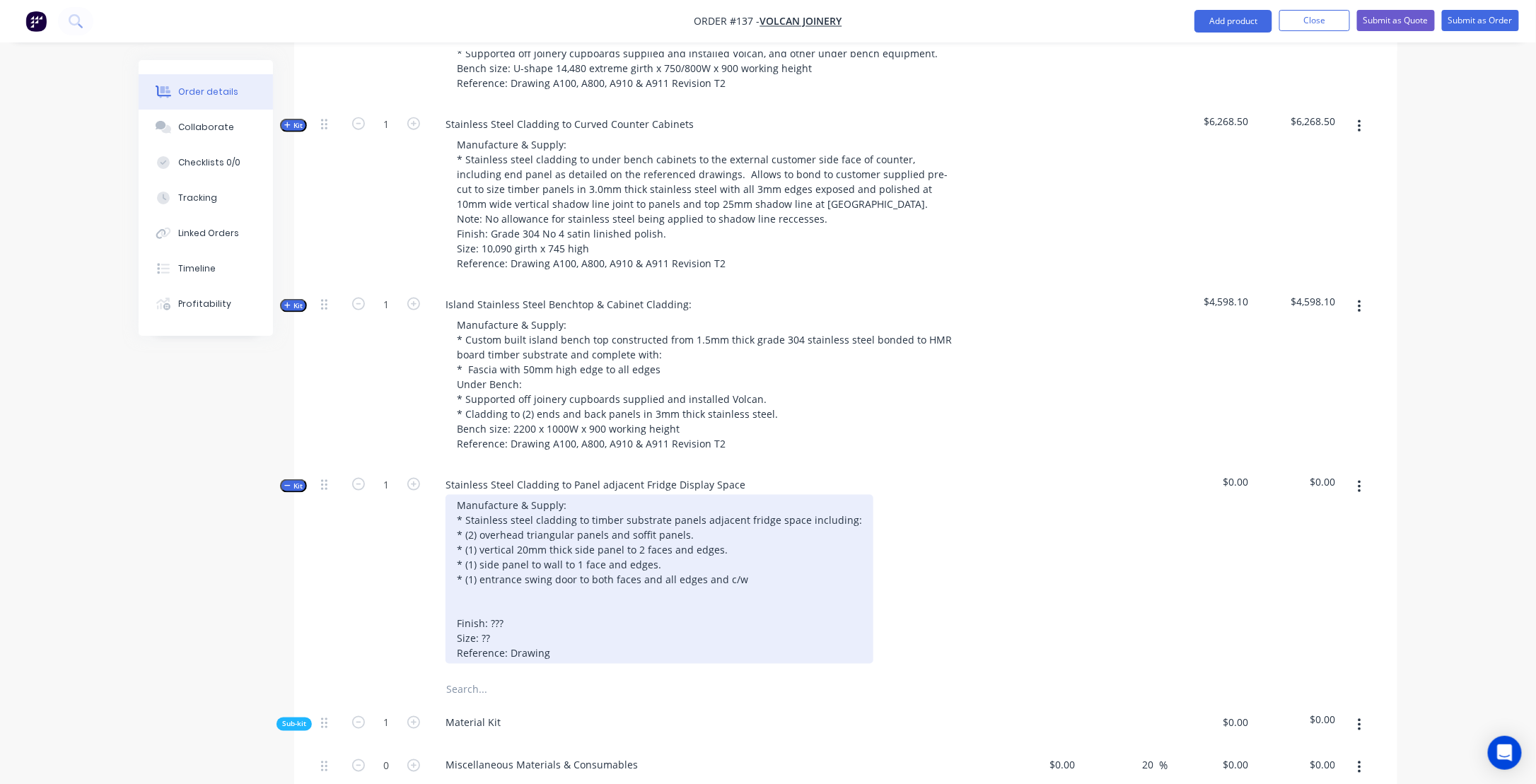
drag, startPoint x: 479, startPoint y: 593, endPoint x: 502, endPoint y: 608, distance: 27.5
click at [479, 593] on div "Manufacture & Supply: * Stainless steel cladding to timber substrate panels adj…" at bounding box center [659, 579] width 428 height 169
click at [757, 599] on div "Manufacture & Supply: * Stainless steel cladding to timber substrate panels adj…" at bounding box center [659, 579] width 428 height 169
click at [756, 593] on div "Manufacture & Supply: * Stainless steel cladding to timber substrate panels adj…" at bounding box center [659, 579] width 428 height 169
click at [572, 590] on div "Manufacture & Supply: * Stainless steel cladding to timber substrate panels adj…" at bounding box center [662, 579] width 434 height 169
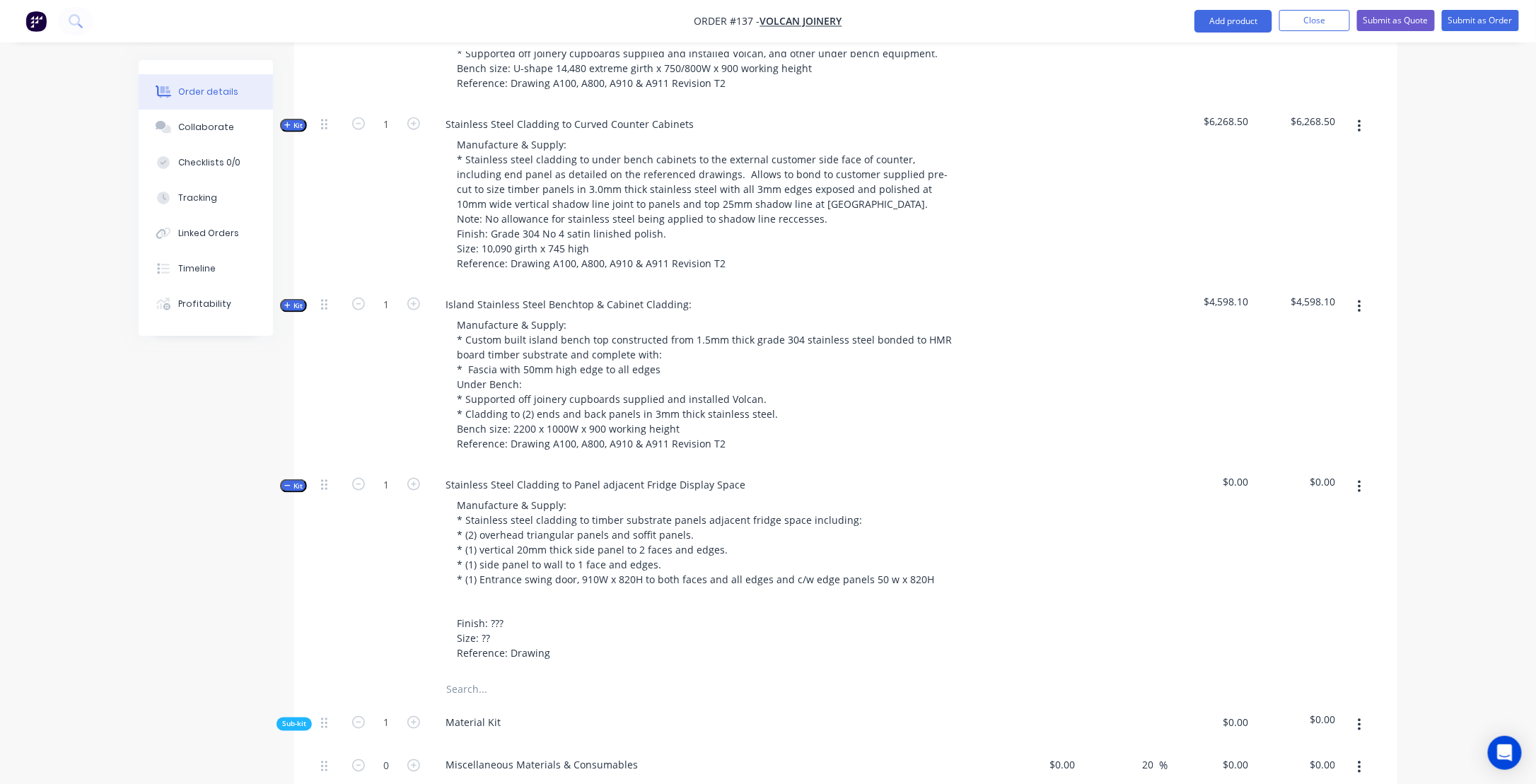
click at [728, 697] on input "text" at bounding box center [587, 690] width 283 height 28
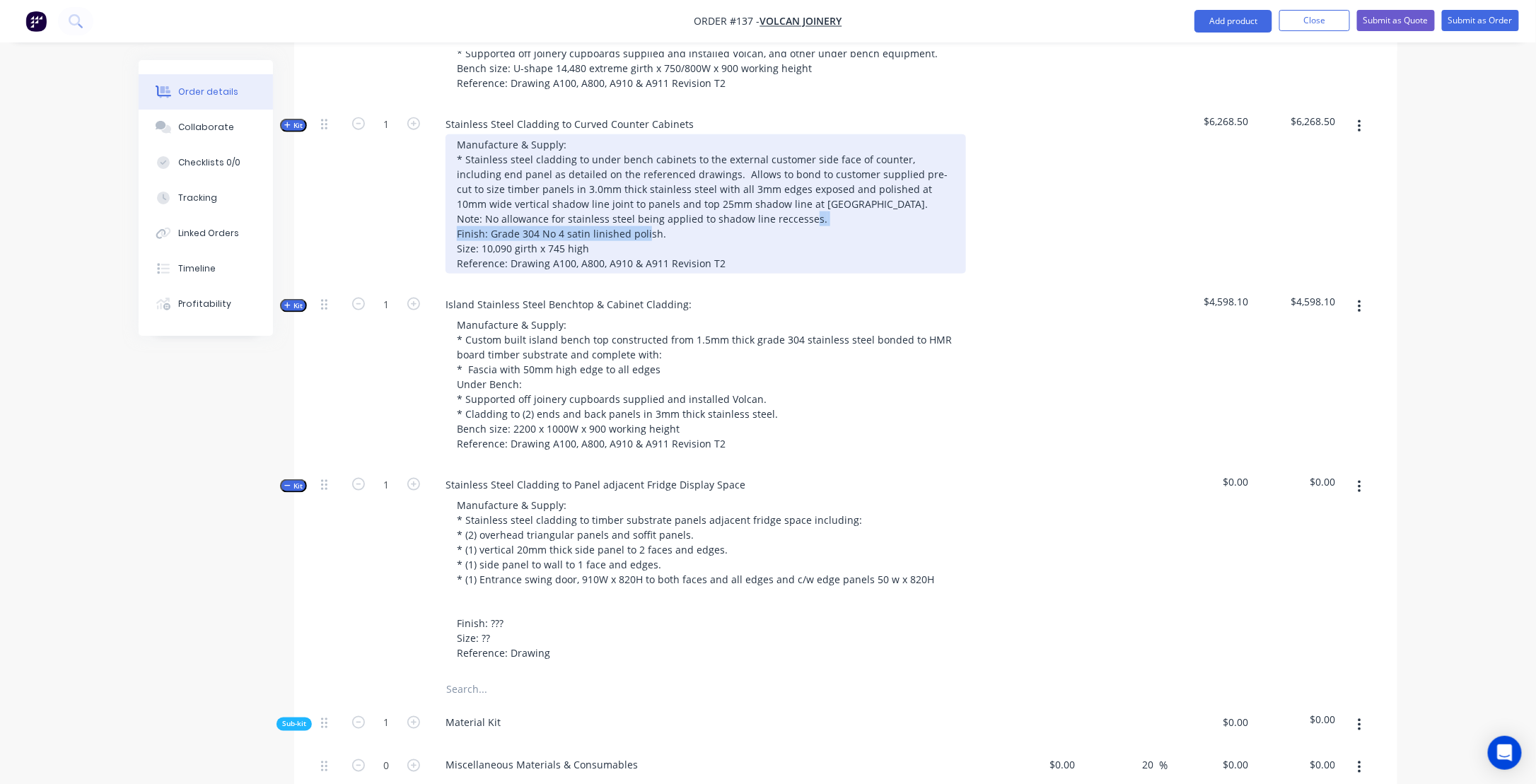
drag, startPoint x: 455, startPoint y: 247, endPoint x: 661, endPoint y: 245, distance: 206.0
click at [661, 245] on div "Manufacture & Supply: * Stainless steel cladding to under bench cabinets to the…" at bounding box center [705, 204] width 521 height 140
copy div "Finish: Grade 304 No 4 satin linished polish."
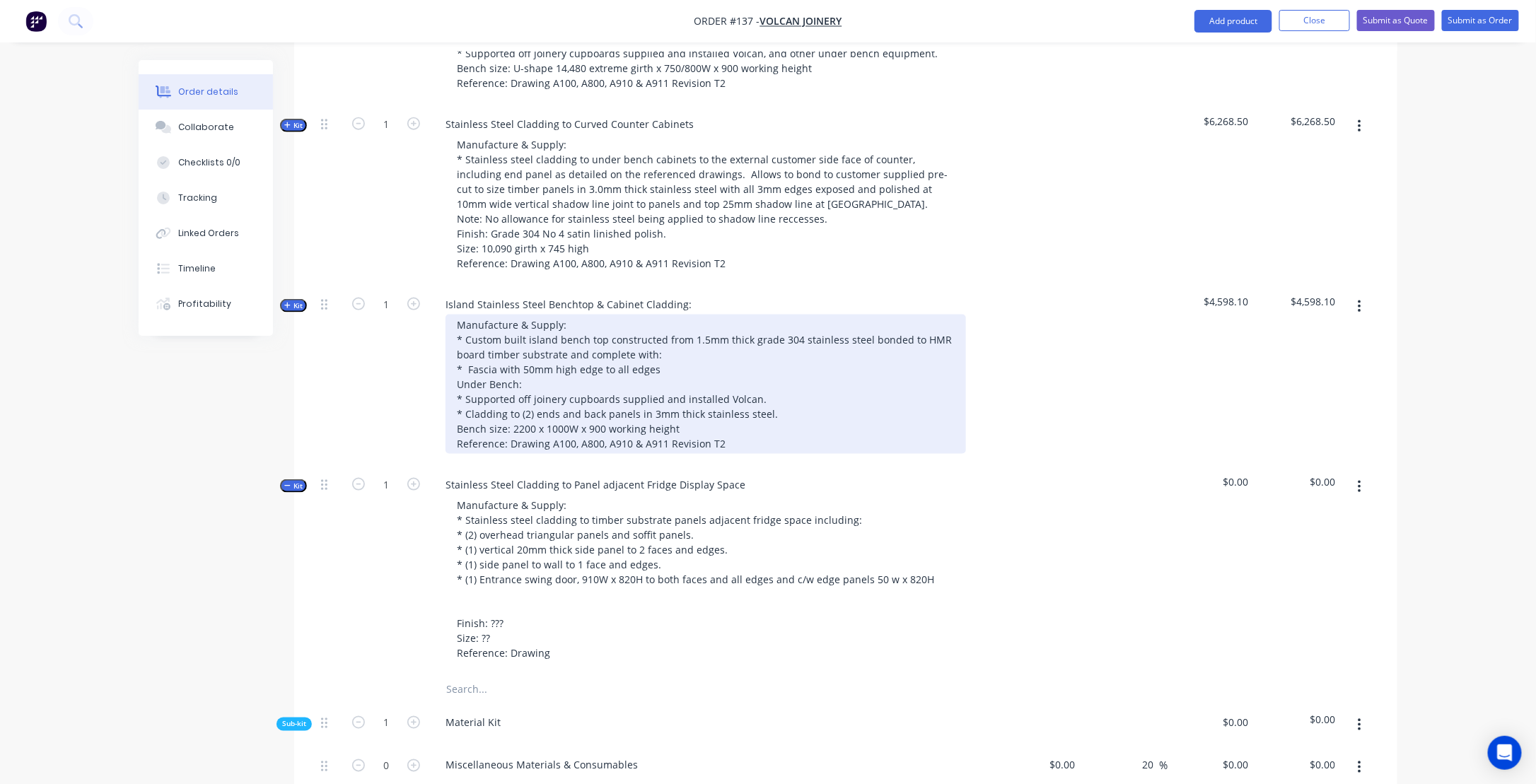
click at [779, 431] on div "Manufacture & Supply: * Custom built island bench top constructed from 1.5mm th…" at bounding box center [705, 385] width 521 height 140
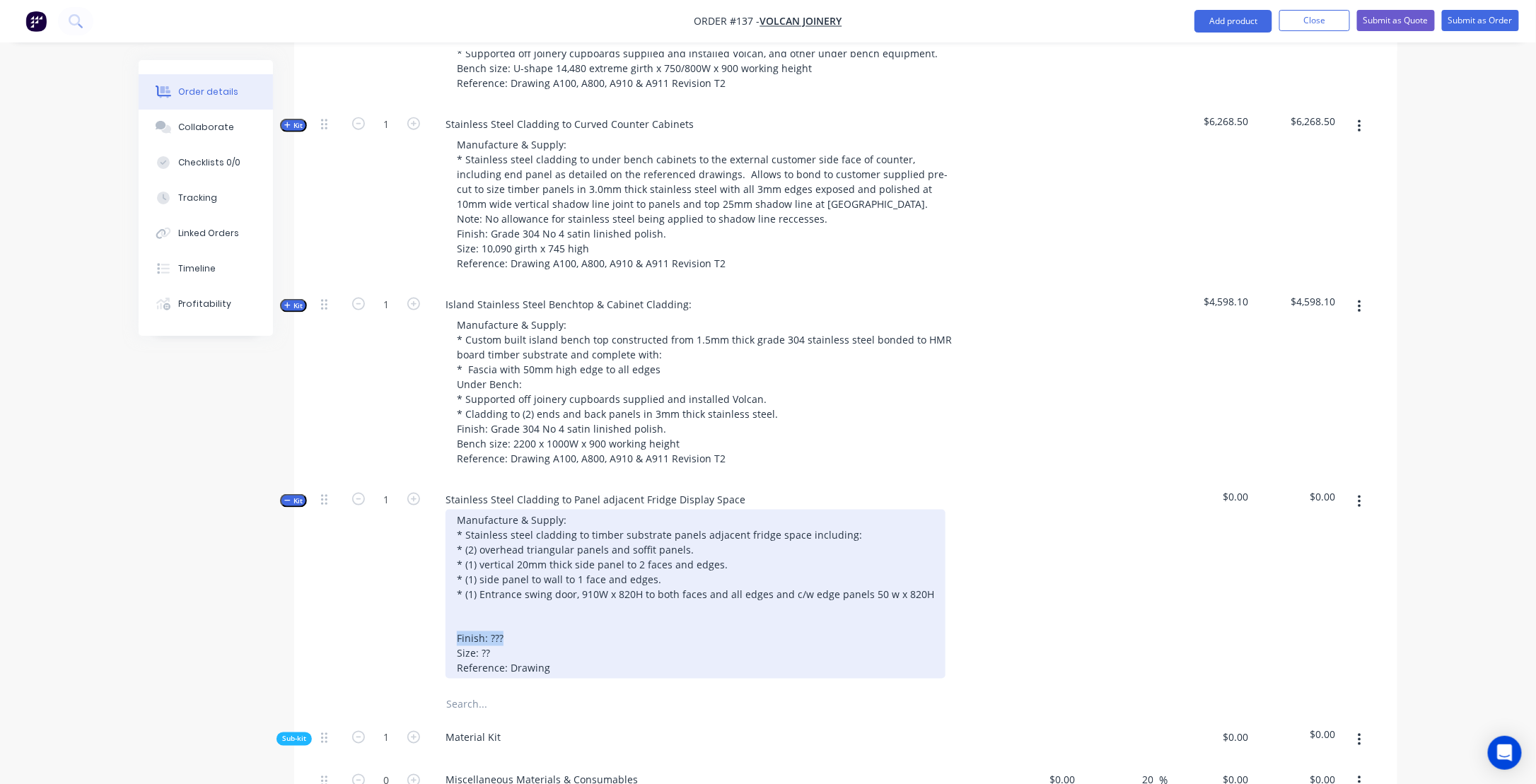
drag, startPoint x: 457, startPoint y: 649, endPoint x: 515, endPoint y: 647, distance: 58.0
click at [515, 647] on div "Manufacture & Supply: * Stainless steel cladding to timber substrate panels adj…" at bounding box center [695, 595] width 500 height 169
click at [497, 635] on div "Manufacture & Supply: * Stainless steel cladding to timber substrate panels adj…" at bounding box center [695, 595] width 500 height 169
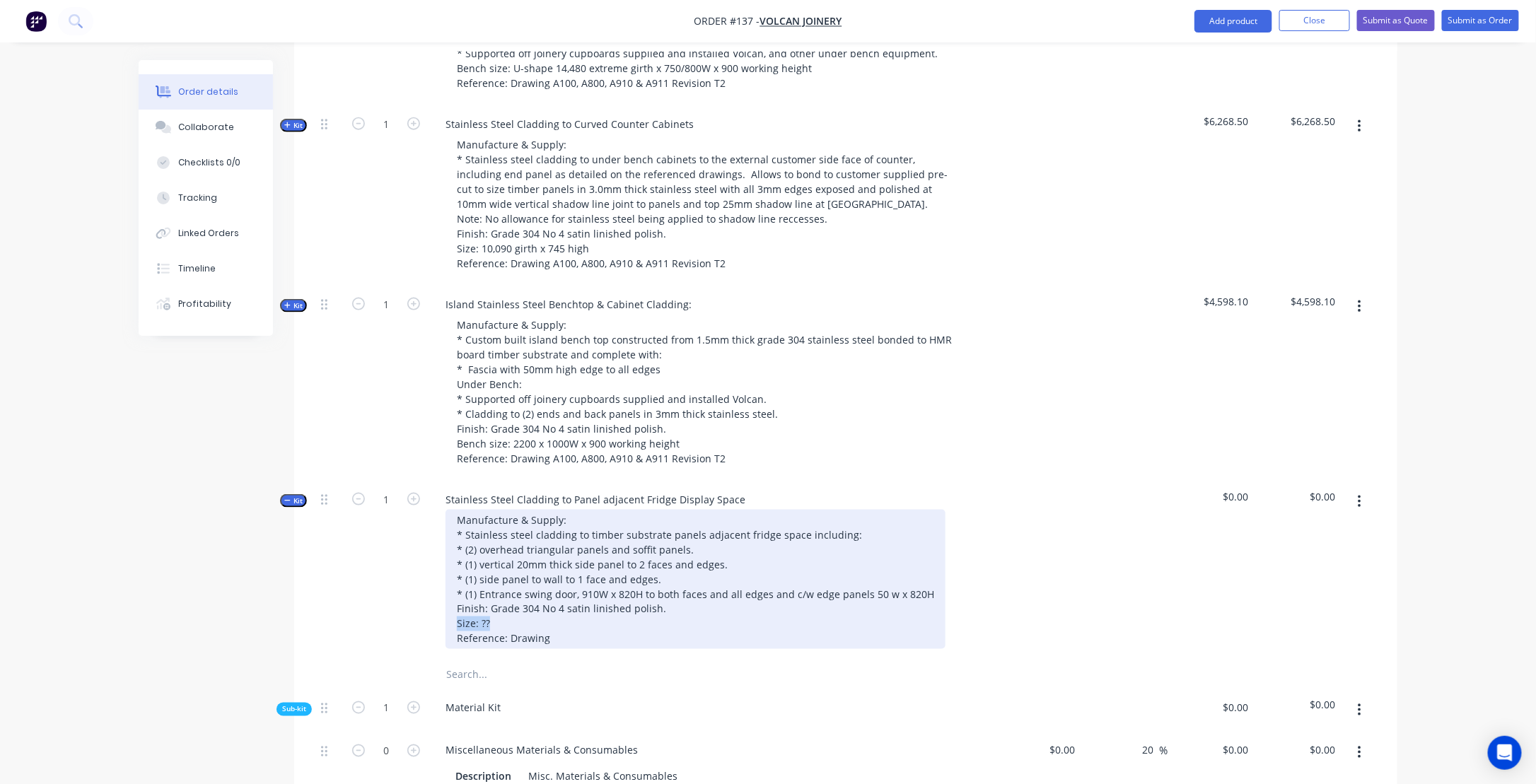
drag, startPoint x: 488, startPoint y: 631, endPoint x: 439, endPoint y: 632, distance: 49.0
click at [439, 632] on div "Manufacture & Supply: * Stainless steel cladding to timber substrate panels adj…" at bounding box center [712, 580] width 555 height 140
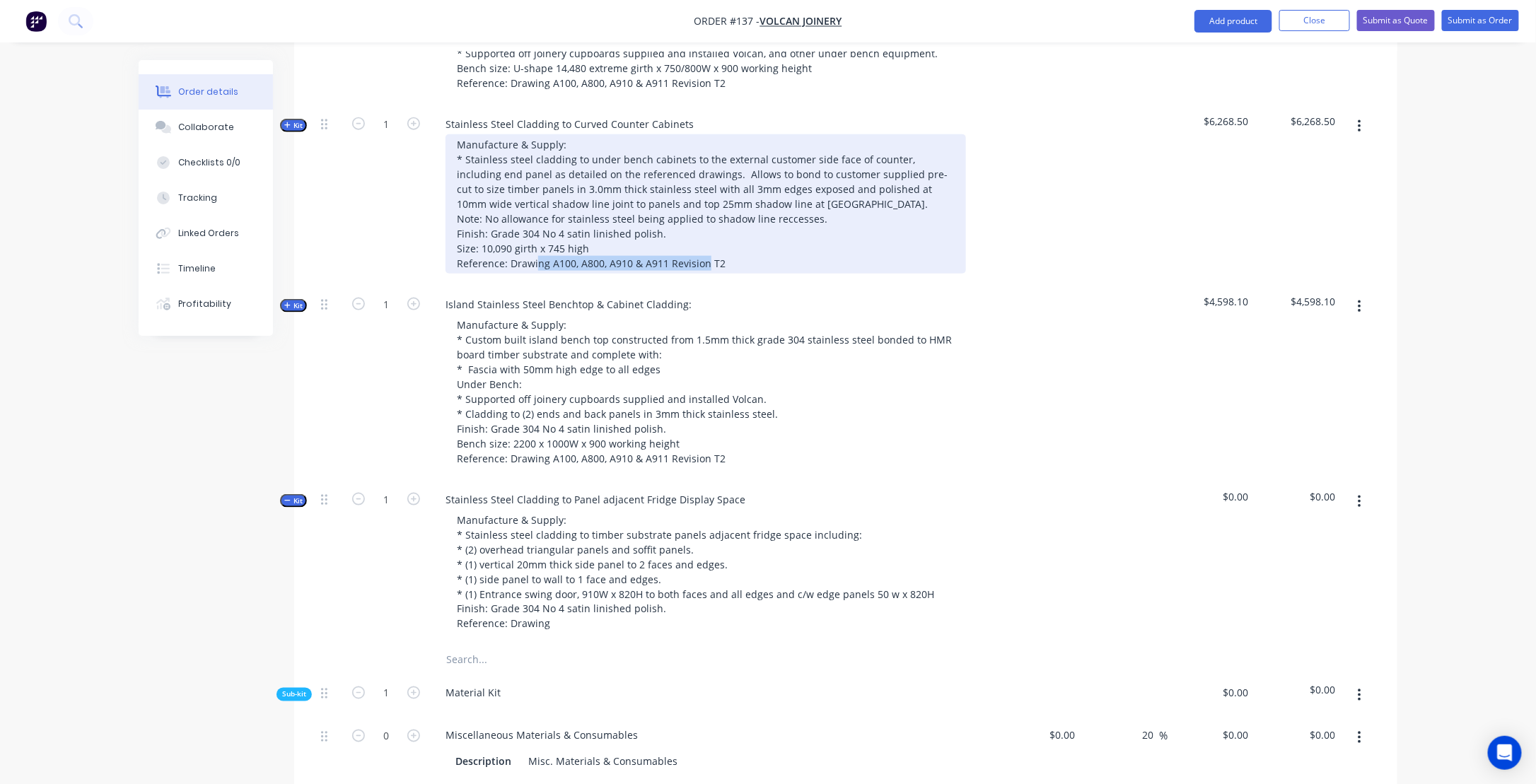
drag, startPoint x: 549, startPoint y: 274, endPoint x: 756, endPoint y: 275, distance: 207.0
click at [756, 274] on div "Manufacture & Supply: * Stainless steel cladding to under bench cabinets to the…" at bounding box center [705, 204] width 521 height 140
copy div "A100, A800, A910 & A911 Revision T2"
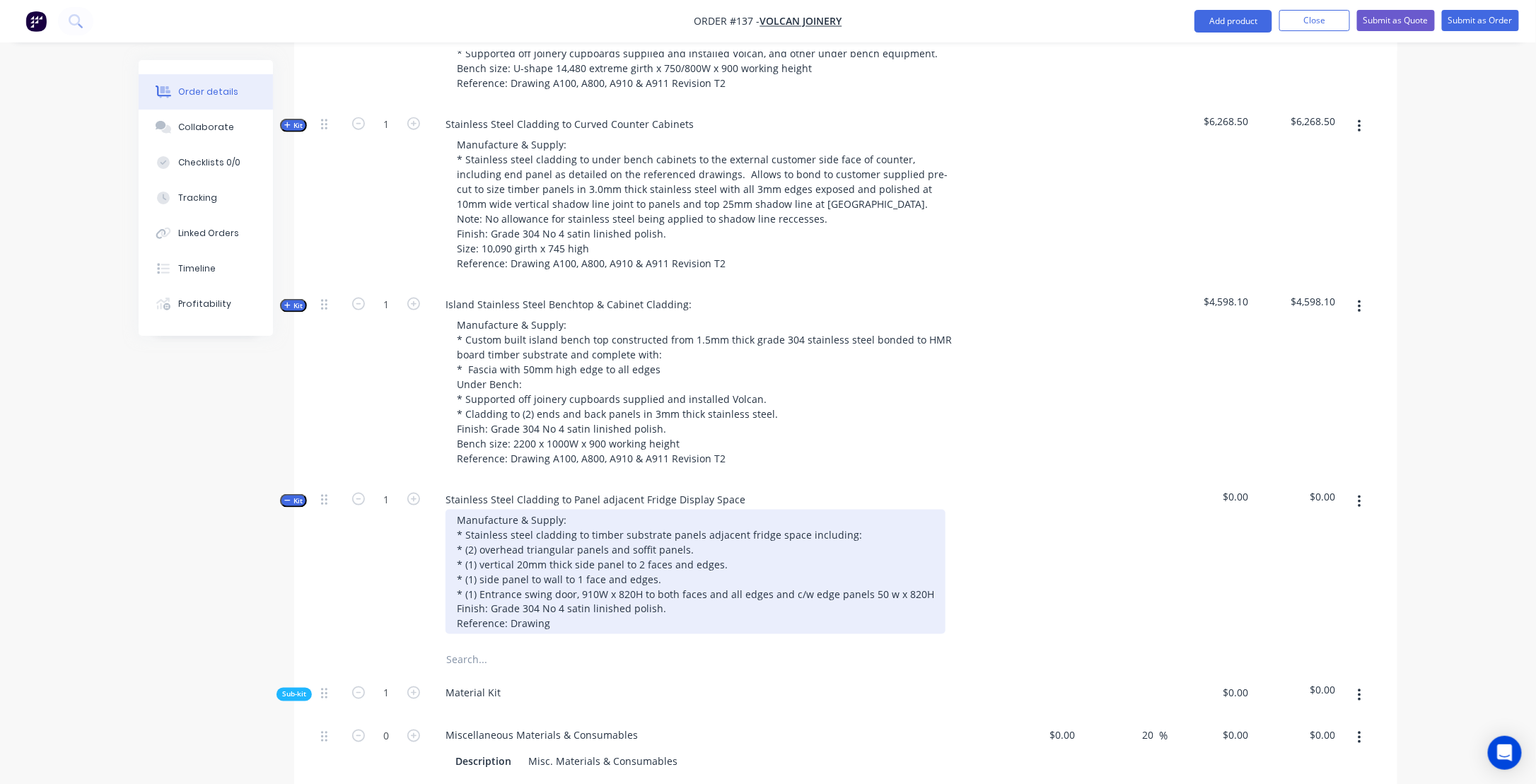
click at [577, 634] on div "Manufacture & Supply: * Stainless steel cladding to timber substrate panels adj…" at bounding box center [695, 573] width 500 height 125
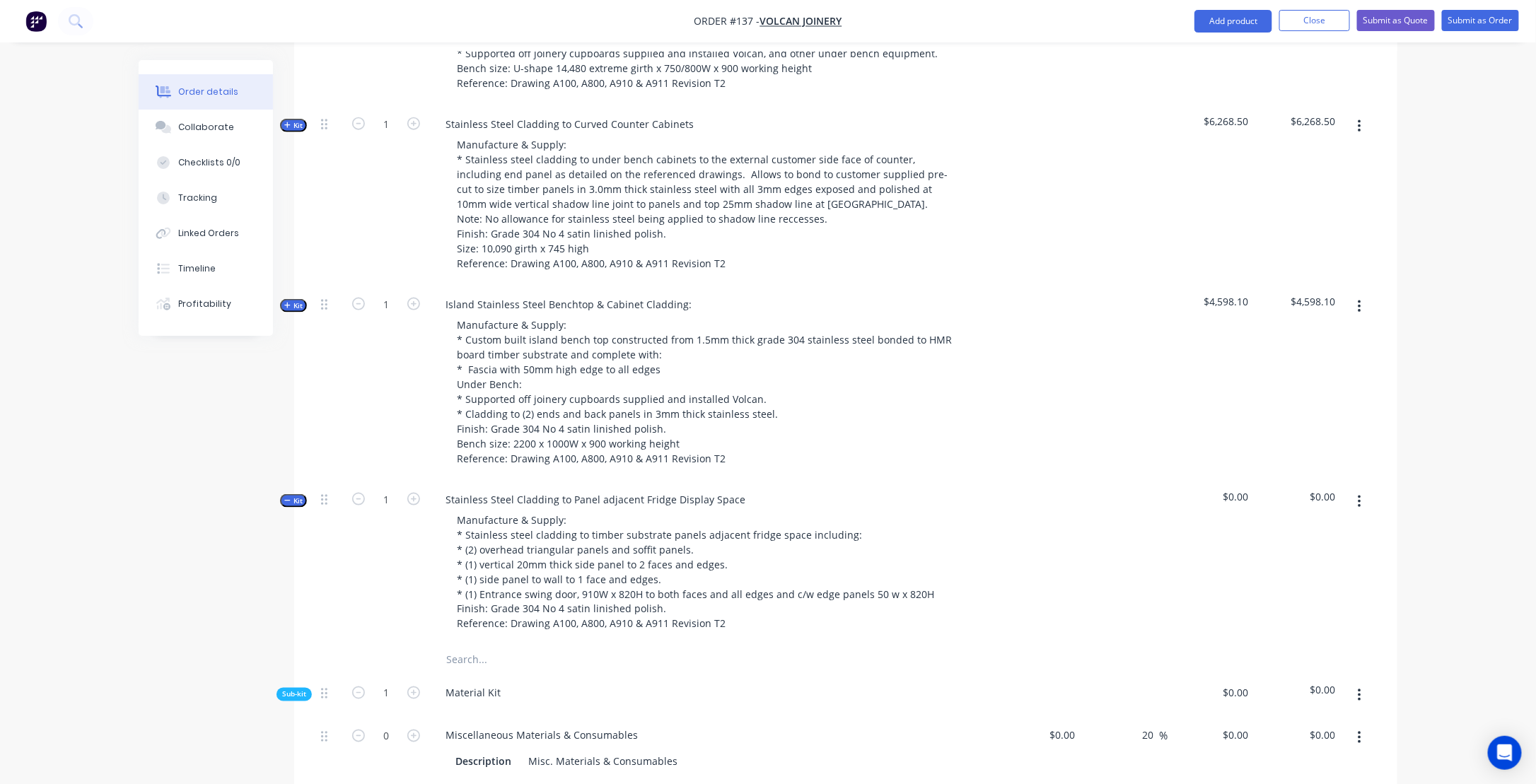
click at [218, 562] on div "Created by [PERSON_NAME] Created [DATE] Required [DATE] Assigned to Add team me…" at bounding box center [768, 655] width 1259 height 2657
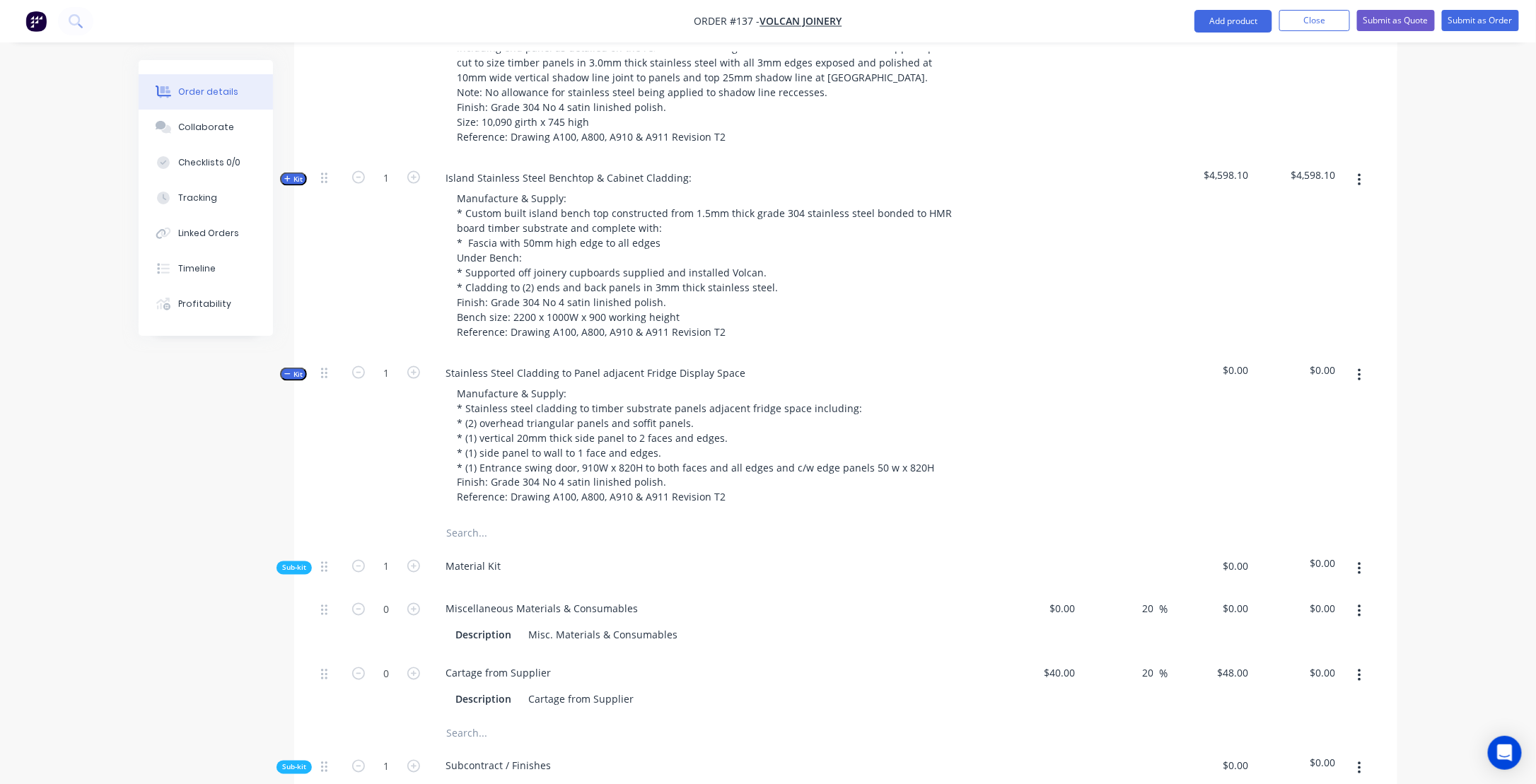
scroll to position [875, 0]
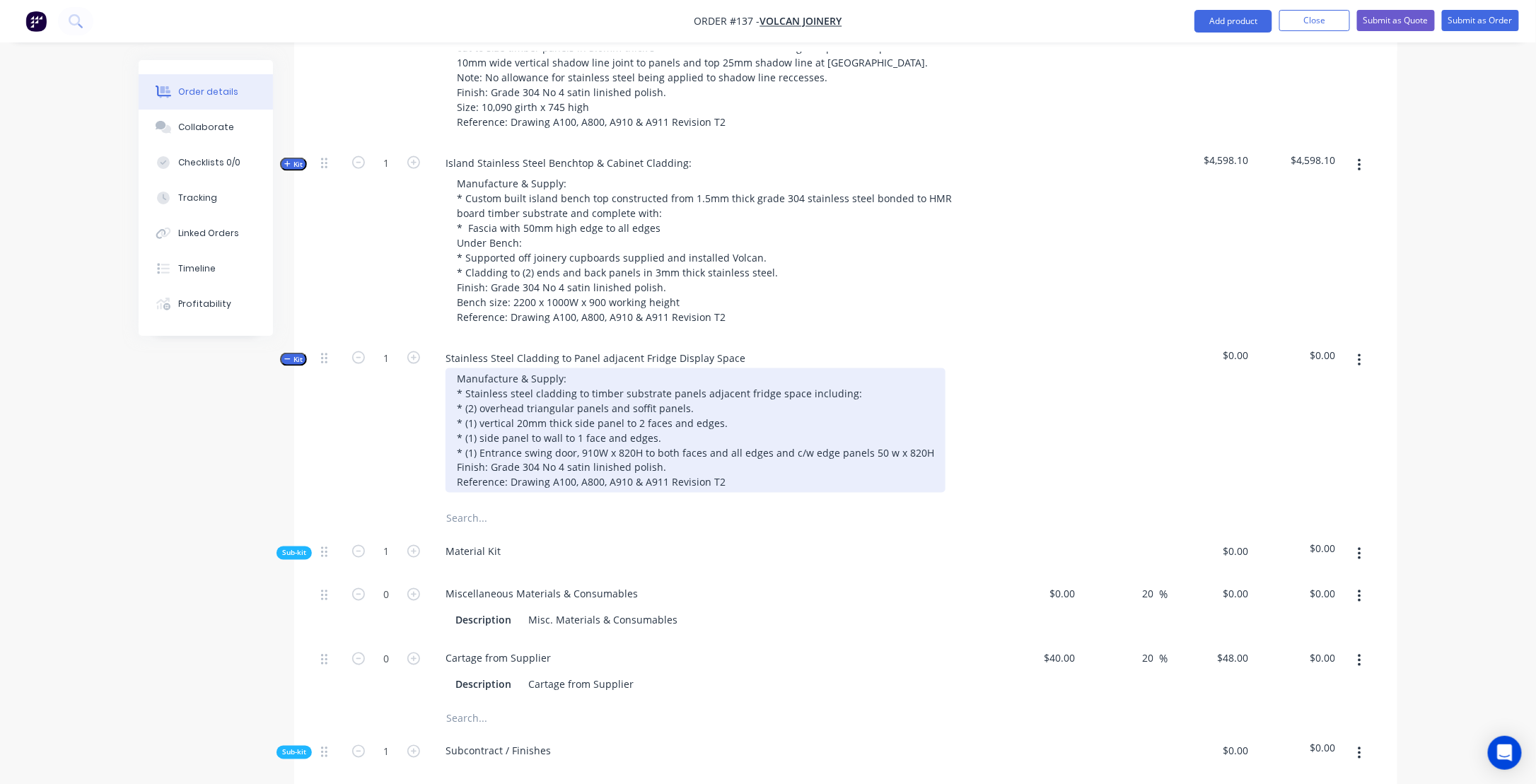
click at [603, 419] on div "Manufacture & Supply: * Stainless steel cladding to timber substrate panels adj…" at bounding box center [695, 431] width 500 height 125
drag, startPoint x: 719, startPoint y: 421, endPoint x: 728, endPoint y: 430, distance: 12.7
click at [722, 424] on div "Manufacture & Supply: * Stainless steel cladding to timber substrate panels adj…" at bounding box center [695, 431] width 500 height 125
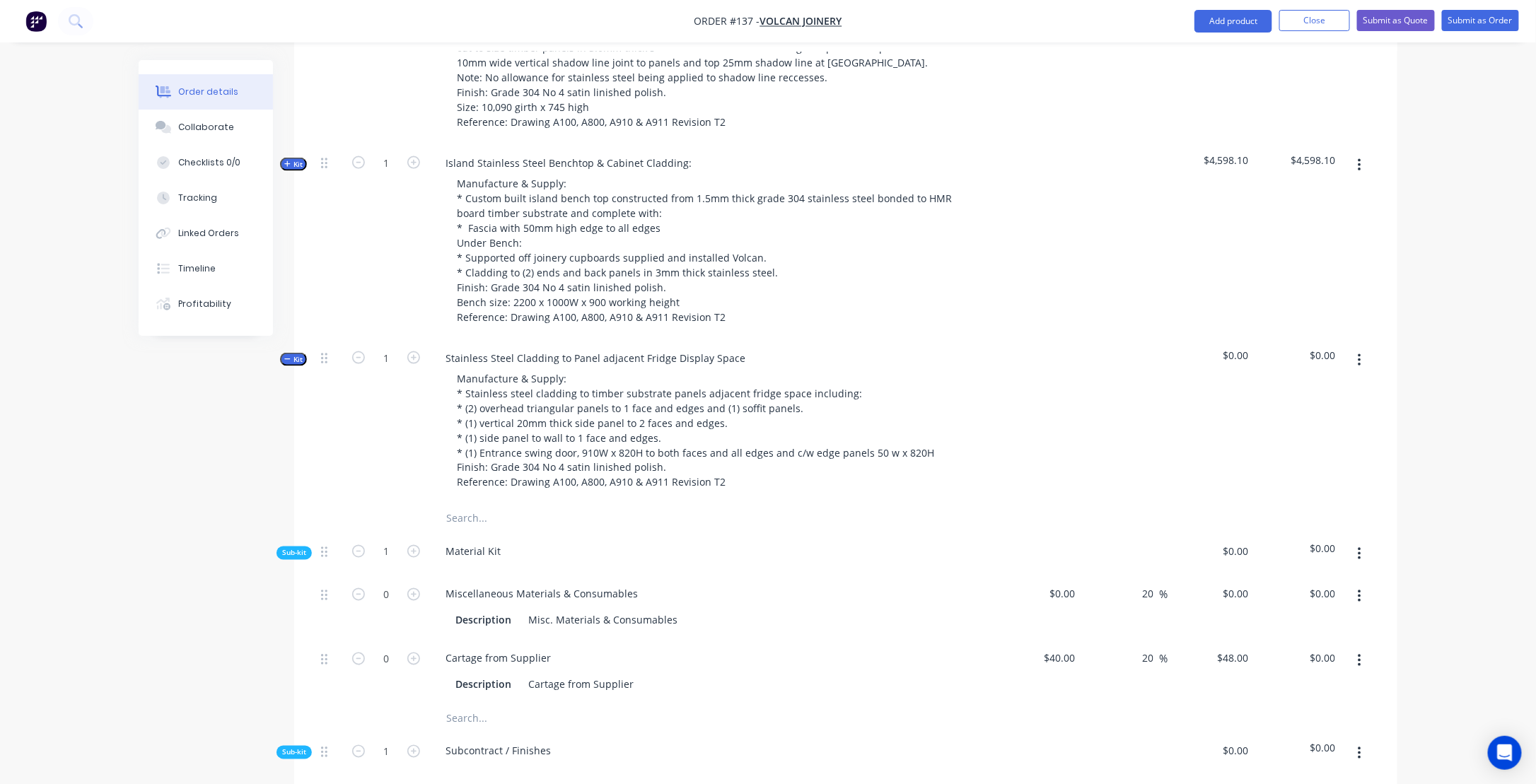
drag, startPoint x: 331, startPoint y: 510, endPoint x: 289, endPoint y: 499, distance: 43.4
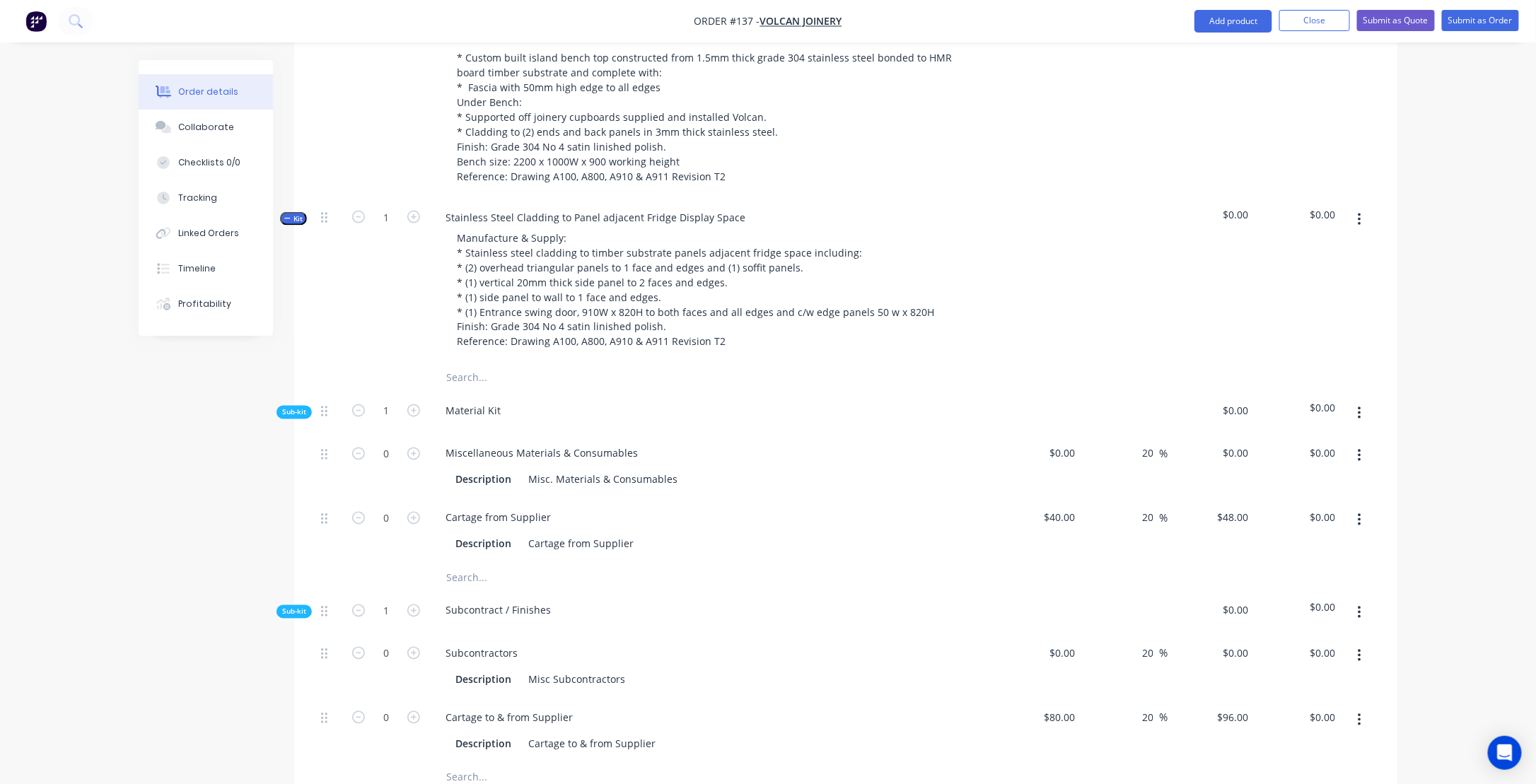
scroll to position [1016, 0]
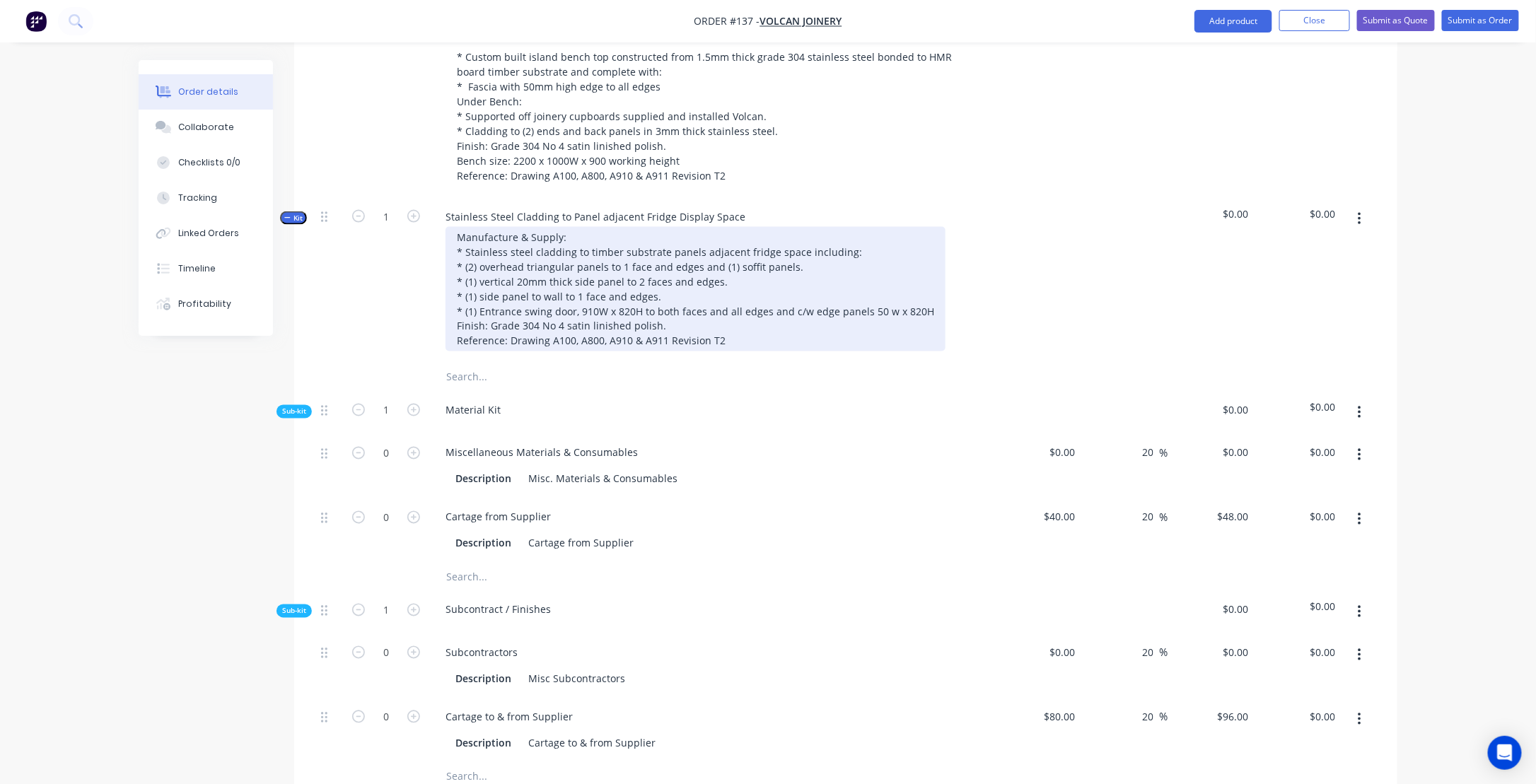
click at [573, 263] on div "Manufacture & Supply: * Stainless steel cladding to timber substrate panels adj…" at bounding box center [695, 289] width 500 height 125
drag, startPoint x: 784, startPoint y: 276, endPoint x: 801, endPoint y: 295, distance: 25.5
click at [784, 276] on div "Manufacture & Supply: * Stainless steel cladding 1.2mm thick to timber substrat…" at bounding box center [695, 289] width 500 height 125
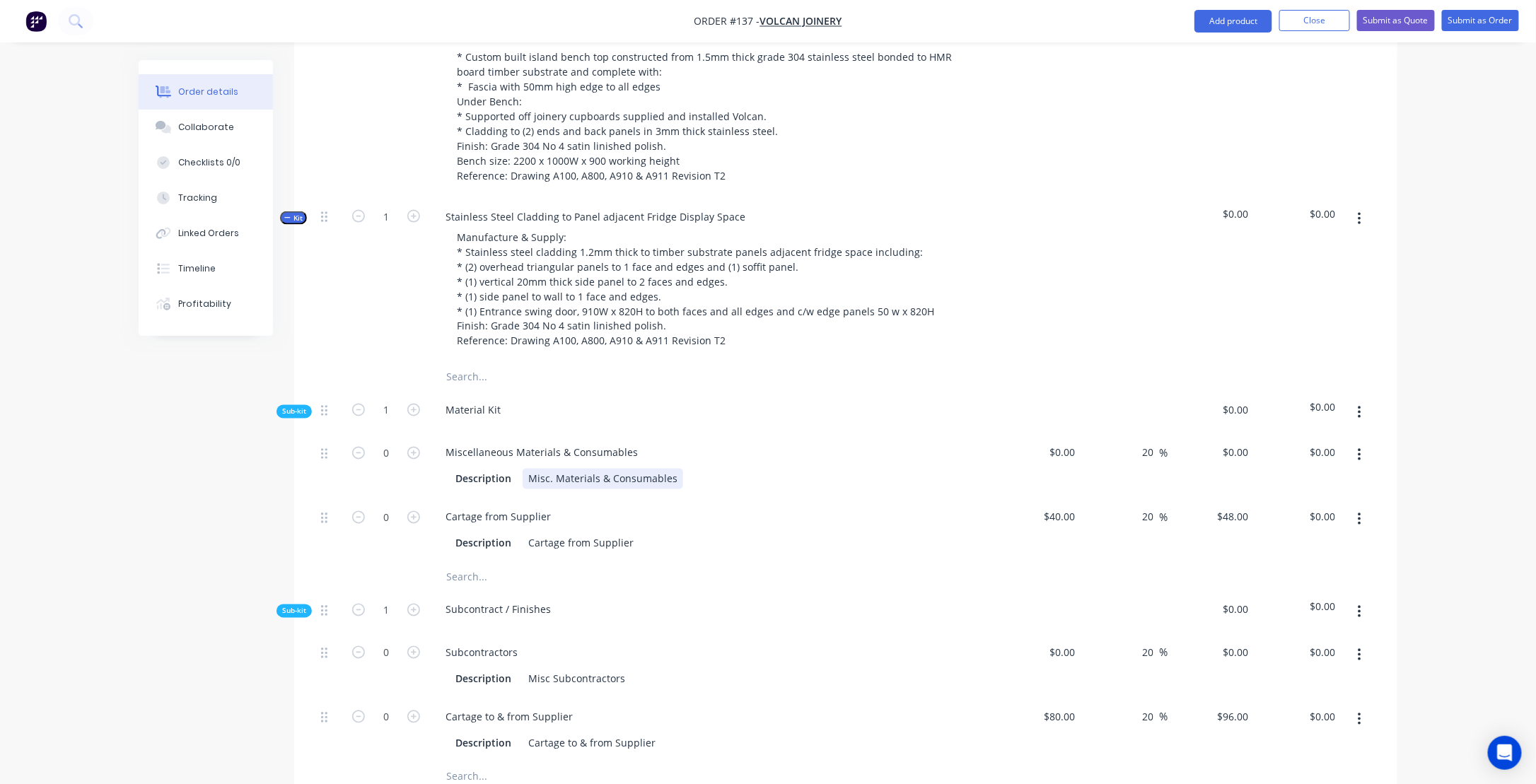
click at [747, 498] on div "Miscellaneous Materials & Consumables Description Misc. Materials & Consumables" at bounding box center [712, 466] width 566 height 64
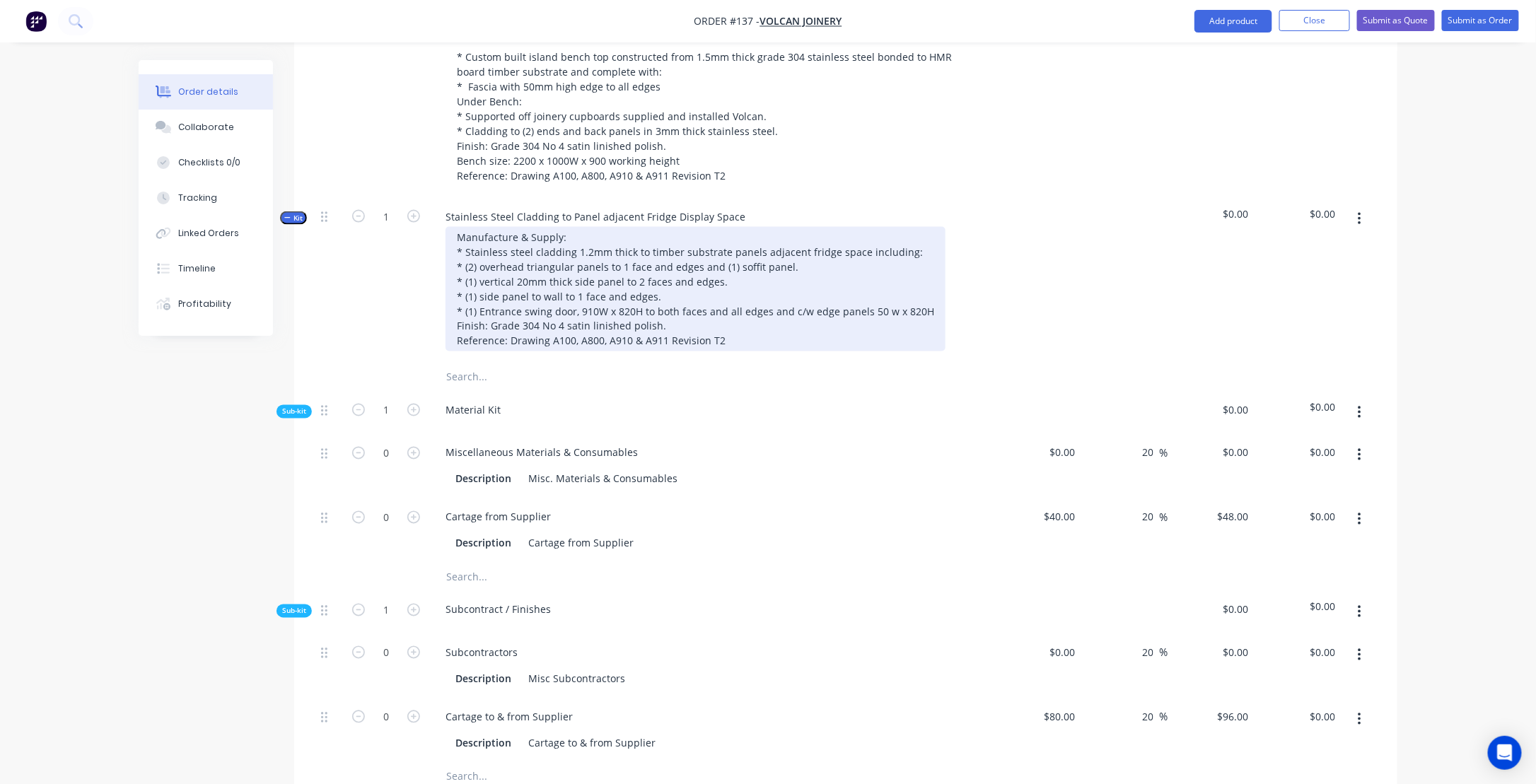
click at [621, 291] on div "Manufacture & Supply: * Stainless steel cladding 1.2mm thick to timber substrat…" at bounding box center [695, 289] width 500 height 125
click at [655, 292] on div "Manufacture & Supply: * Stainless steel cladding 1.2mm thick to timber substrat…" at bounding box center [695, 289] width 500 height 125
drag, startPoint x: 480, startPoint y: 310, endPoint x: 488, endPoint y: 324, distance: 16.1
click at [481, 310] on div "Manufacture & Supply: * Stainless steel cladding 1.2mm thick to timber substrat…" at bounding box center [695, 289] width 500 height 125
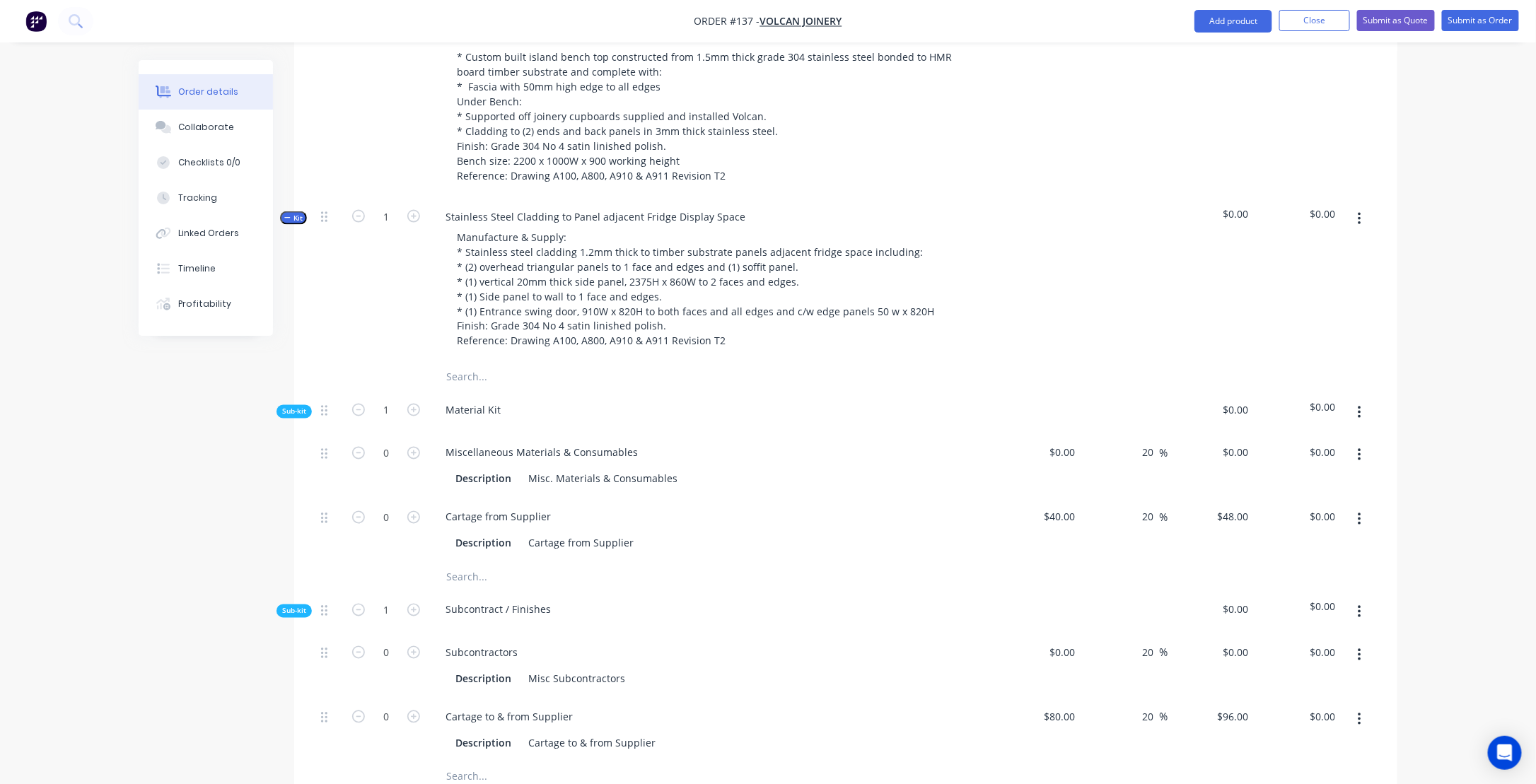
click at [740, 518] on div "Cartage from Supplier" at bounding box center [712, 517] width 555 height 20
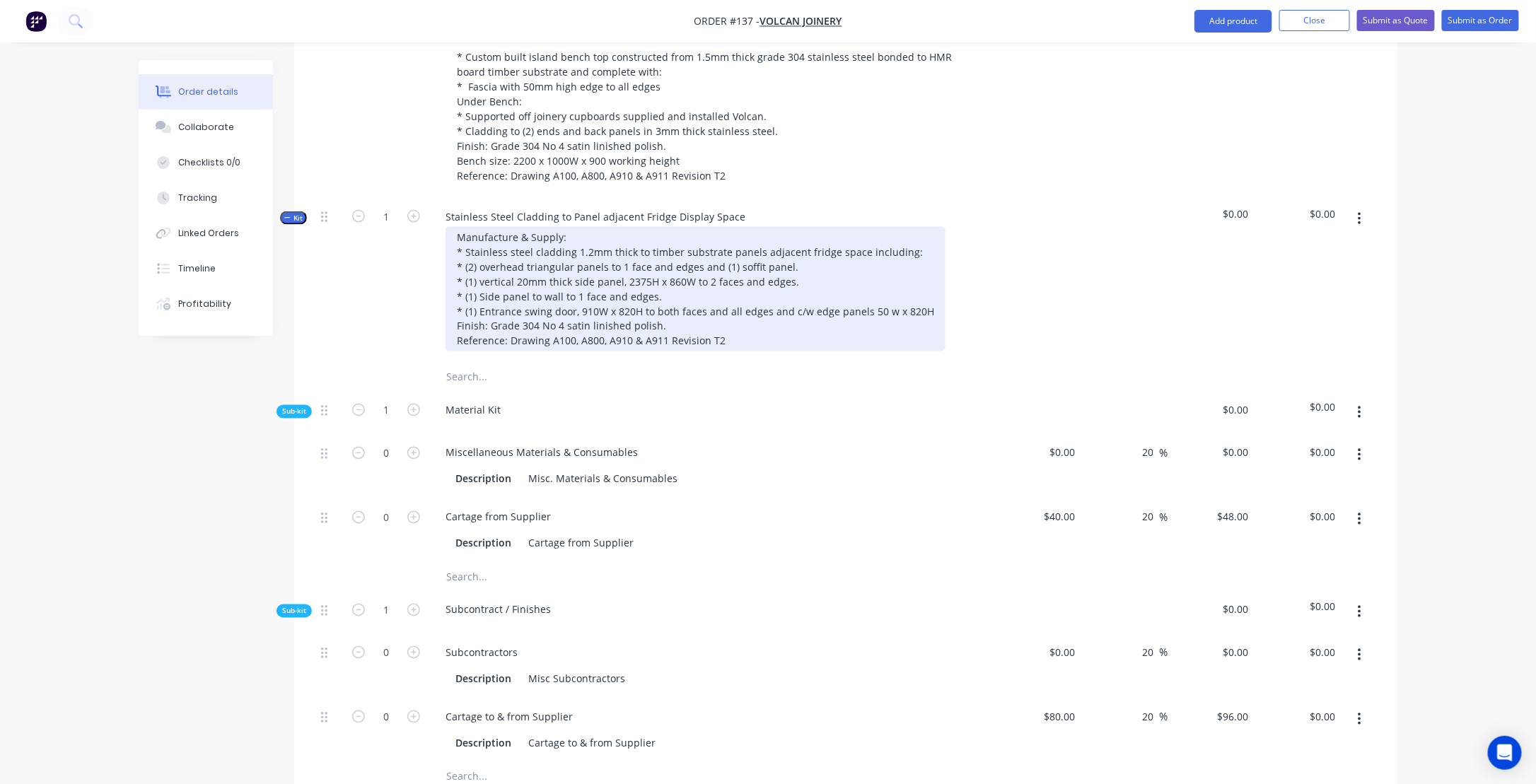
drag, startPoint x: 558, startPoint y: 308, endPoint x: 577, endPoint y: 320, distance: 22.5
click at [561, 310] on div "Manufacture & Supply: * Stainless steel cladding 1.2mm thick to timber substrat…" at bounding box center [695, 289] width 500 height 125
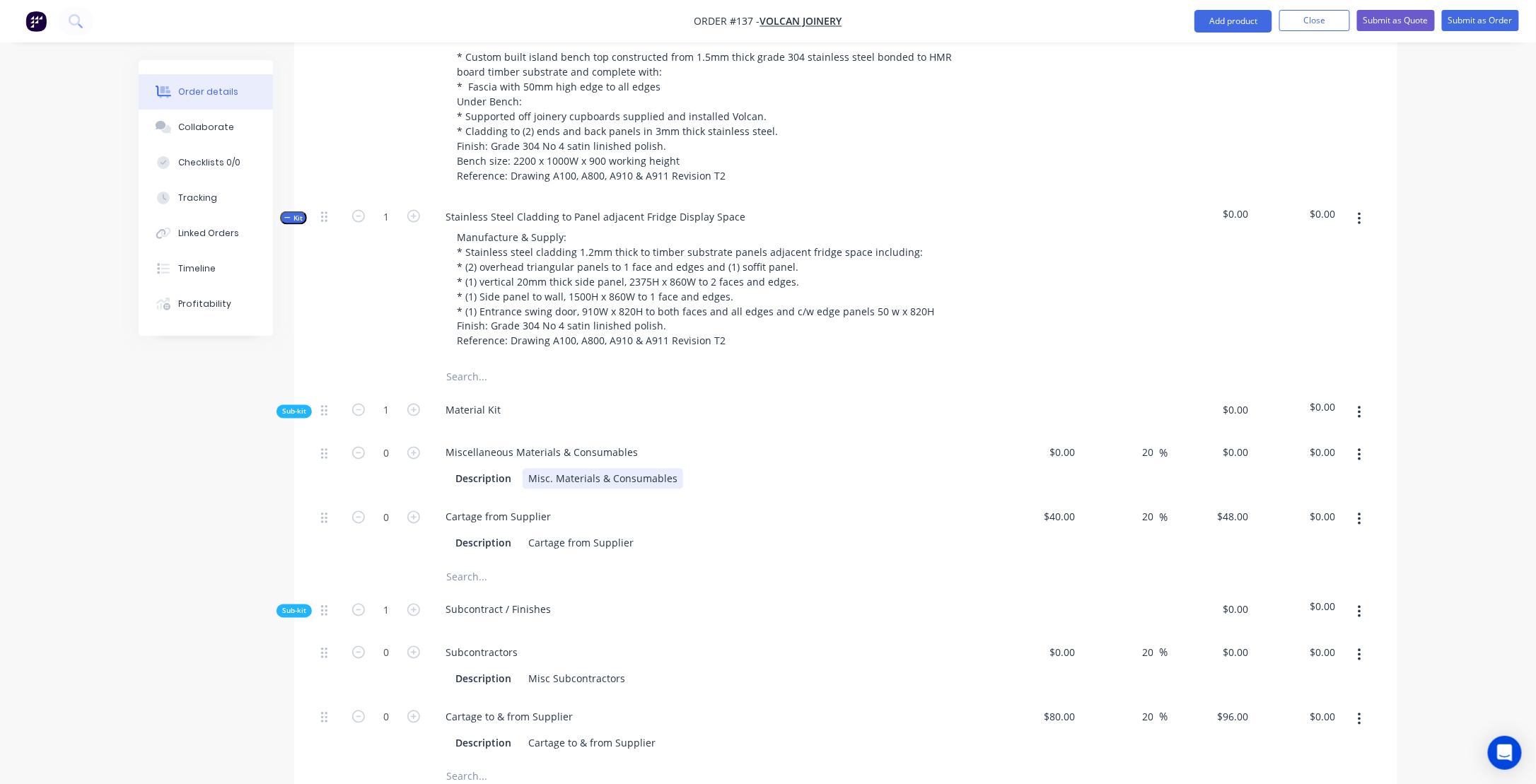
click at [831, 489] on div "Description Misc. Materials & Consumables" at bounding box center [709, 479] width 518 height 20
click at [1362, 420] on icon "button" at bounding box center [1360, 412] width 4 height 16
click at [1274, 457] on div "Add product to kit" at bounding box center [1309, 450] width 109 height 20
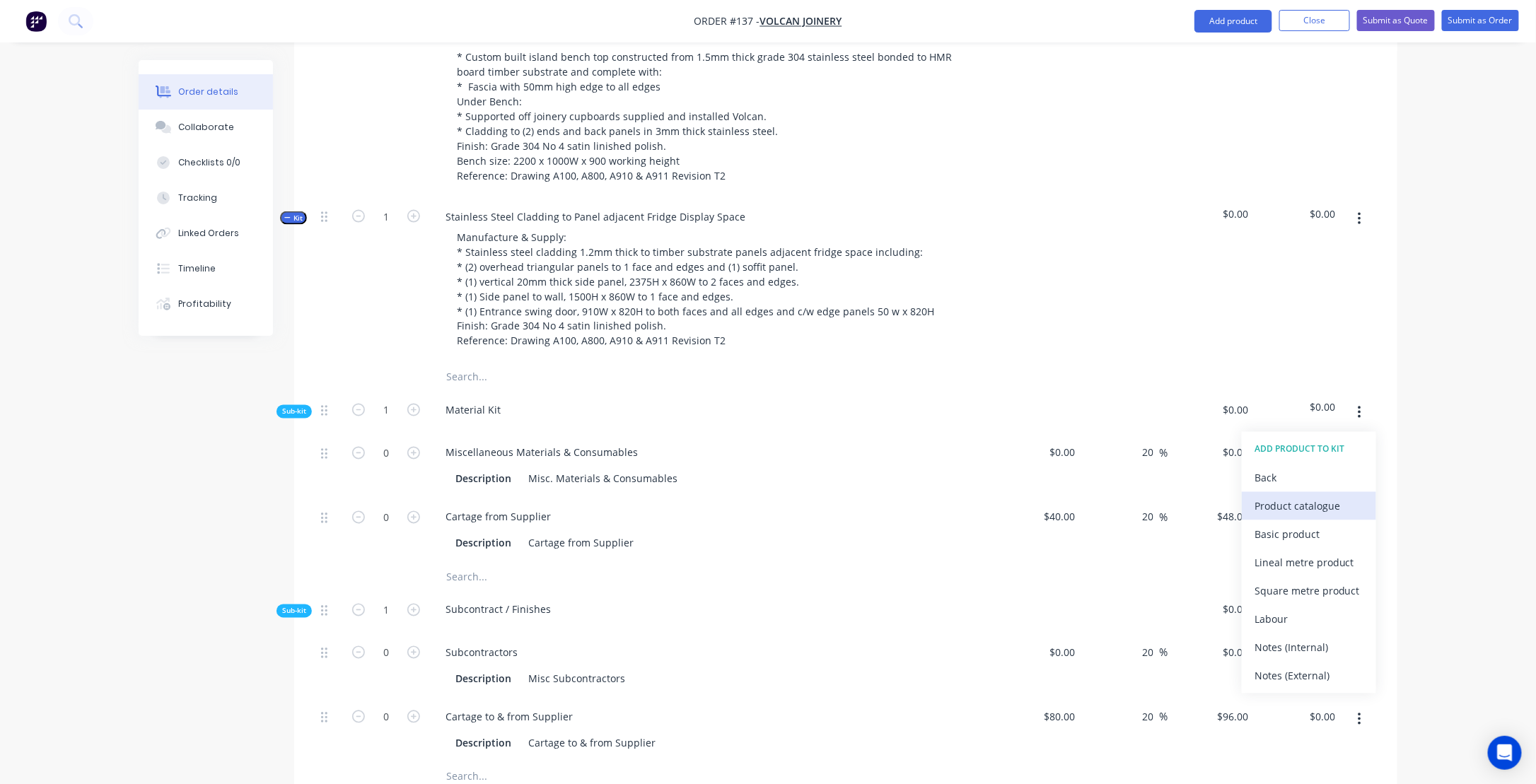
click at [1265, 517] on div "Product catalogue" at bounding box center [1309, 507] width 109 height 20
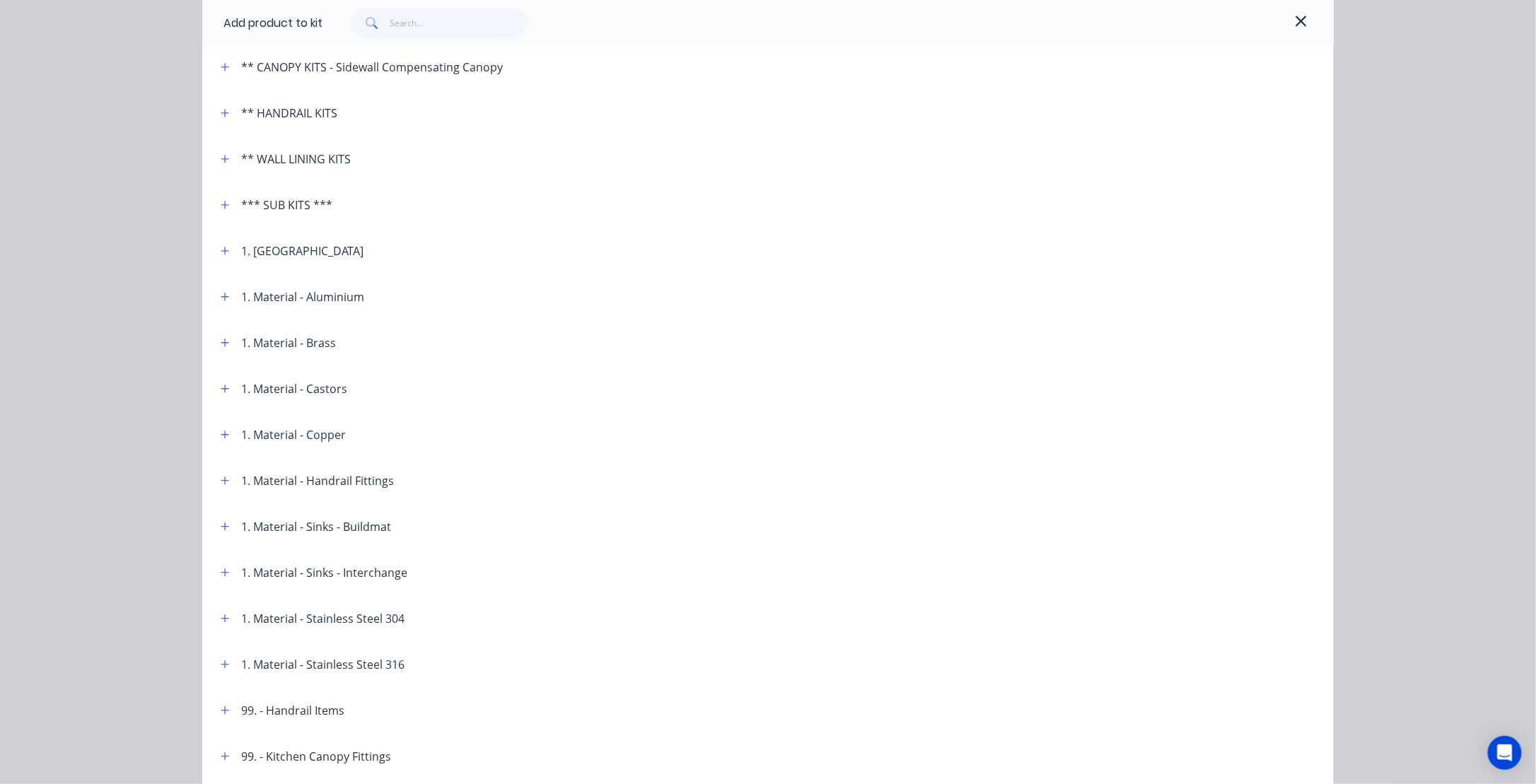
scroll to position [353, 0]
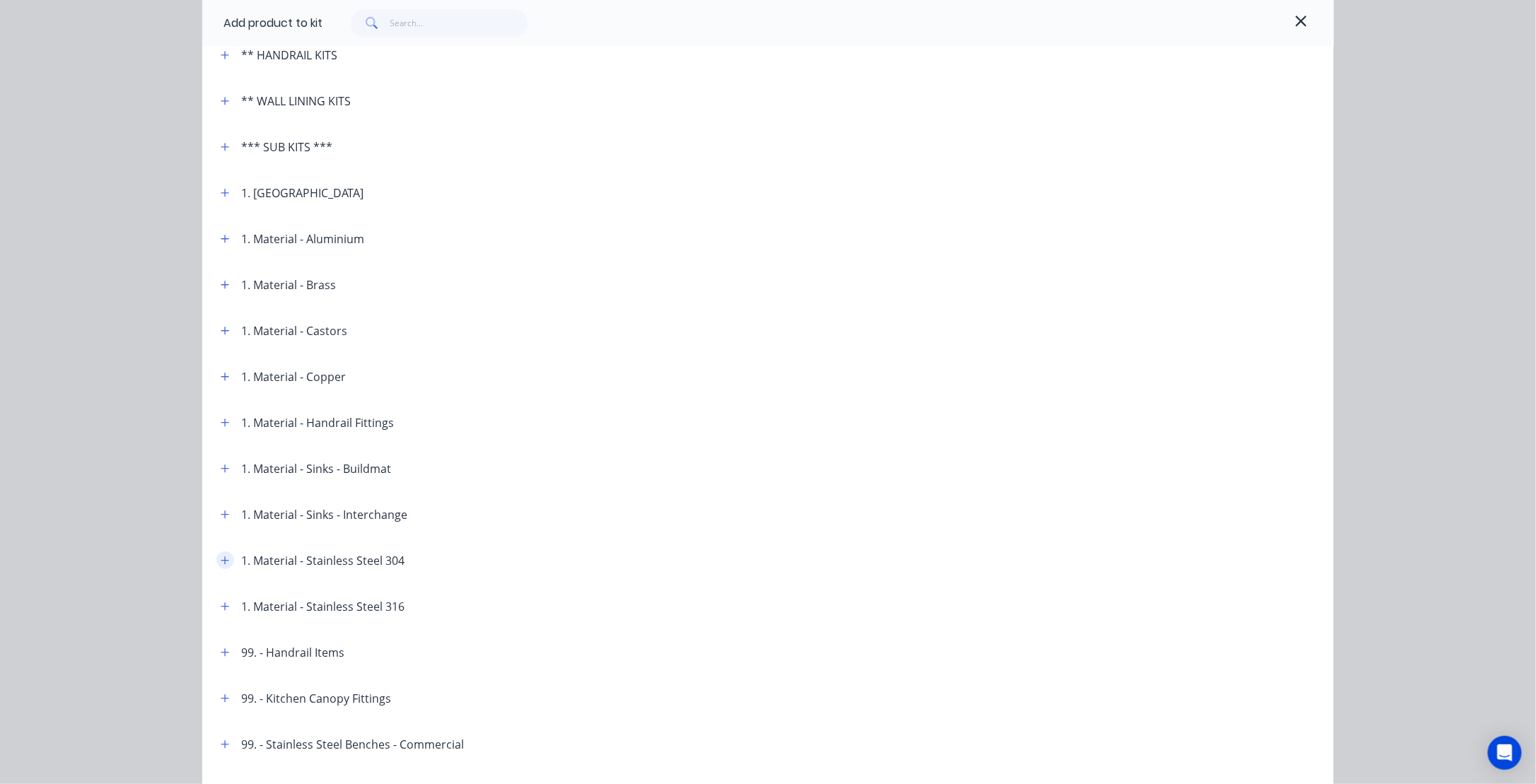
click at [223, 559] on icon "button" at bounding box center [224, 561] width 8 height 10
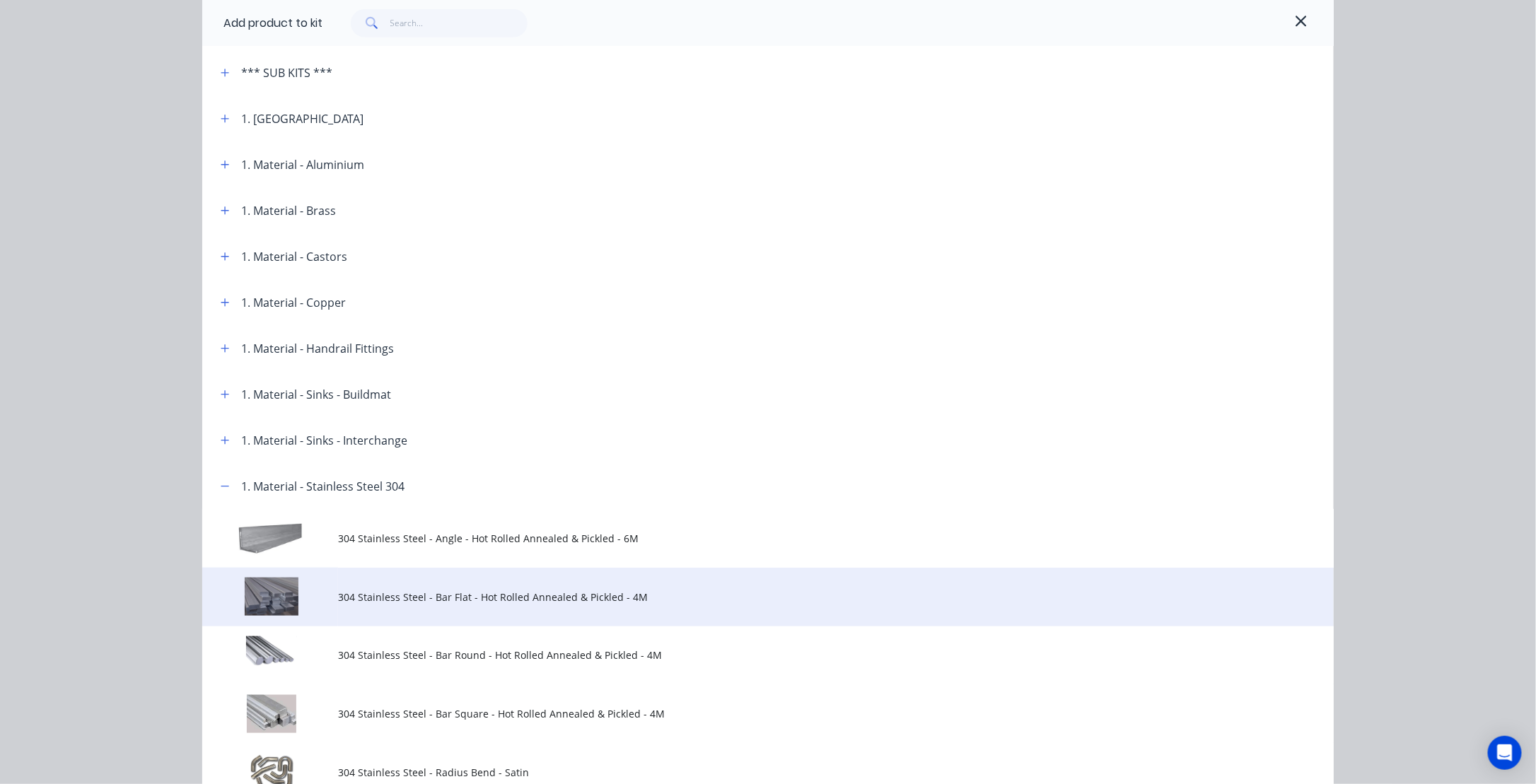
scroll to position [566, 0]
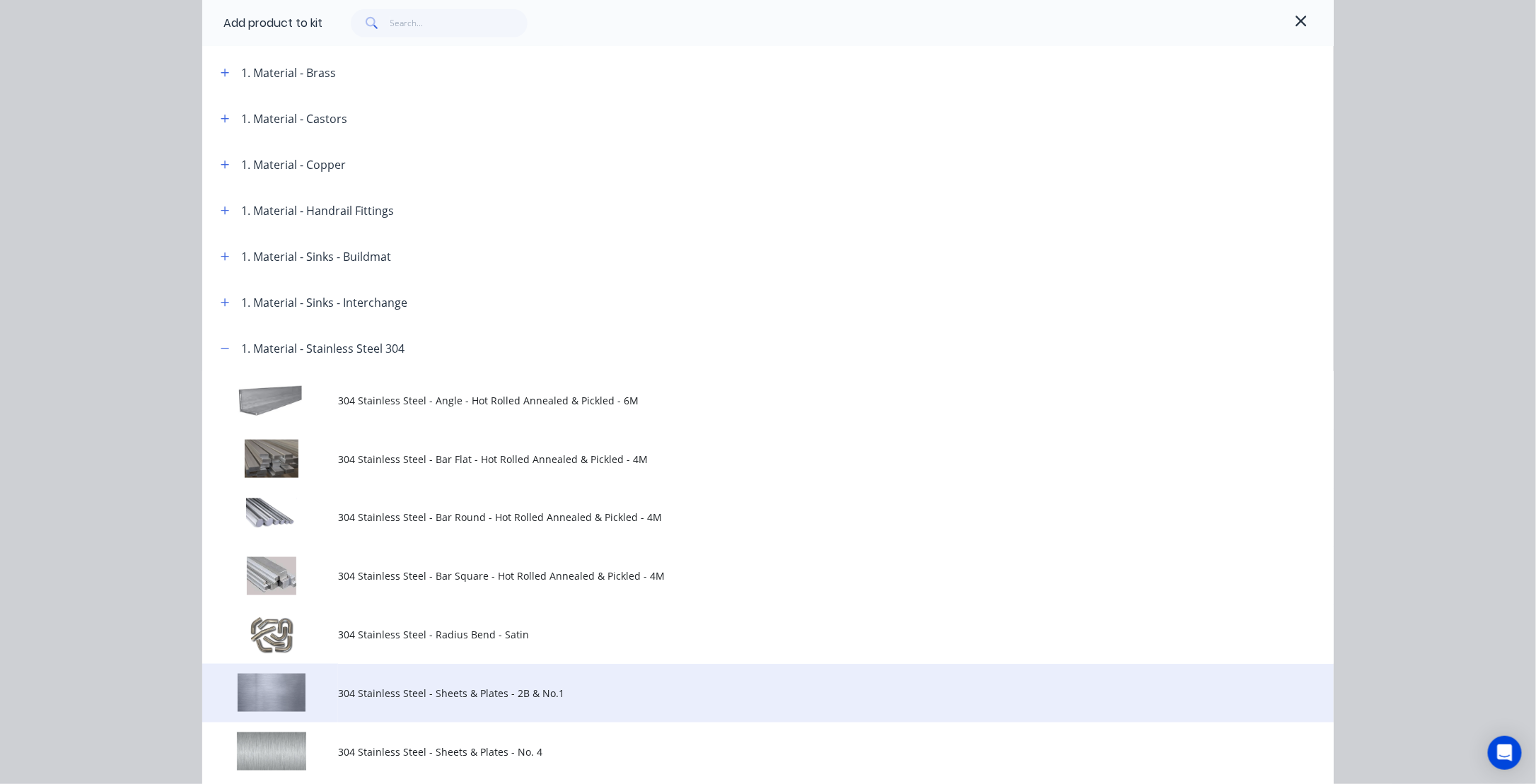
click at [353, 690] on span "304 Stainless Steel - Sheets & Plates - 2B & No.1" at bounding box center [736, 693] width 797 height 15
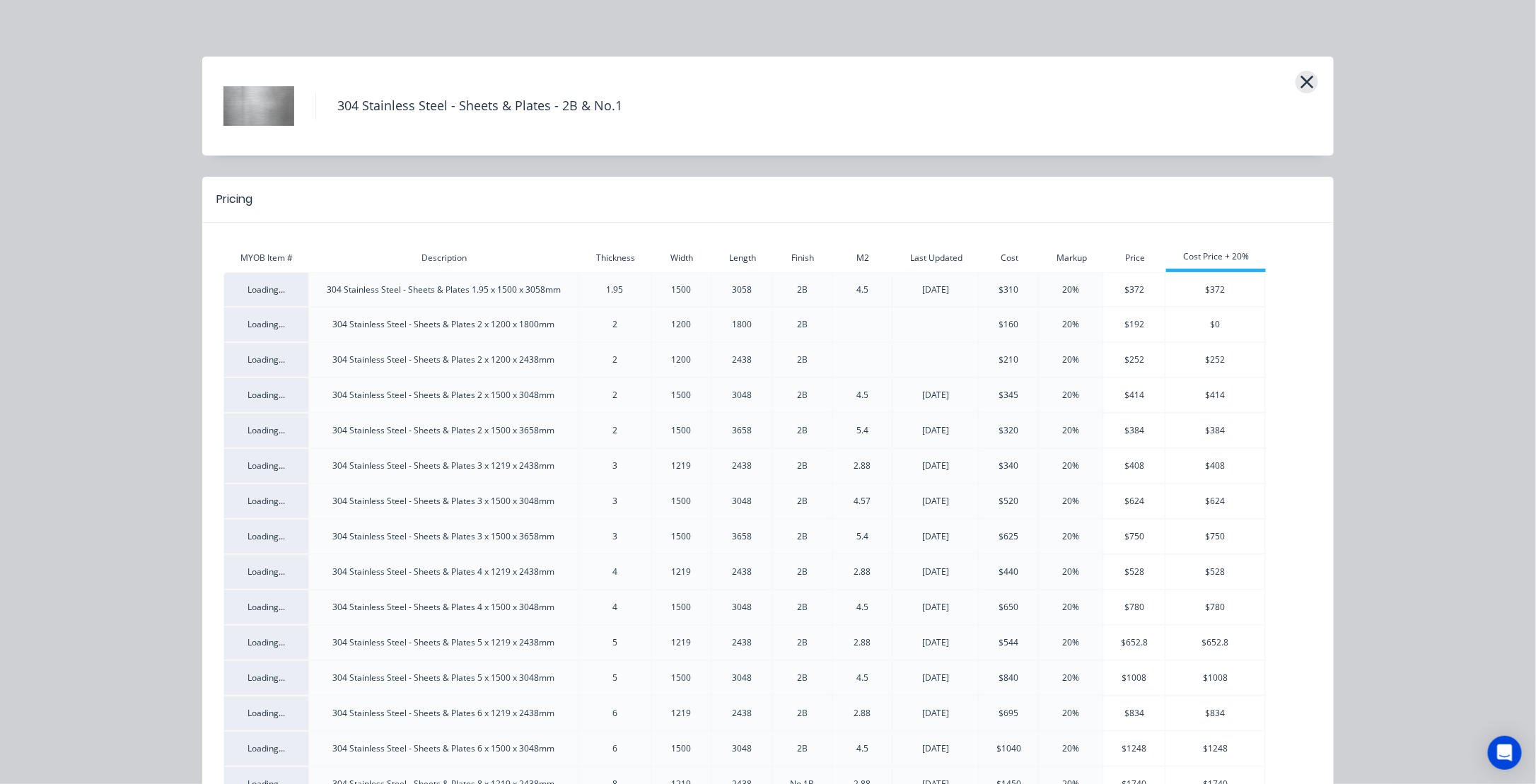
click at [1303, 84] on icon "button" at bounding box center [1307, 82] width 13 height 13
click at [1300, 81] on icon "button" at bounding box center [1307, 83] width 15 height 20
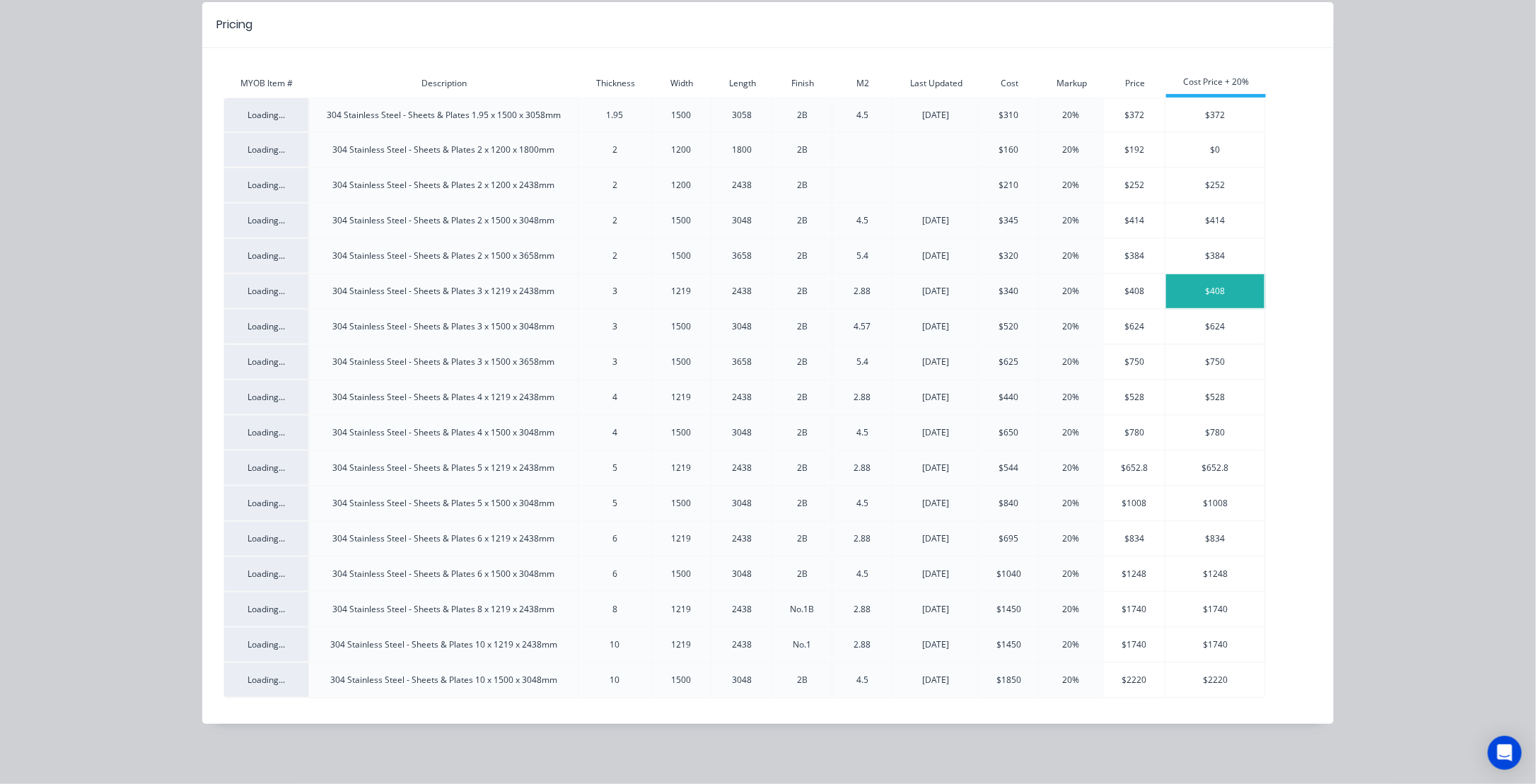
scroll to position [176, 0]
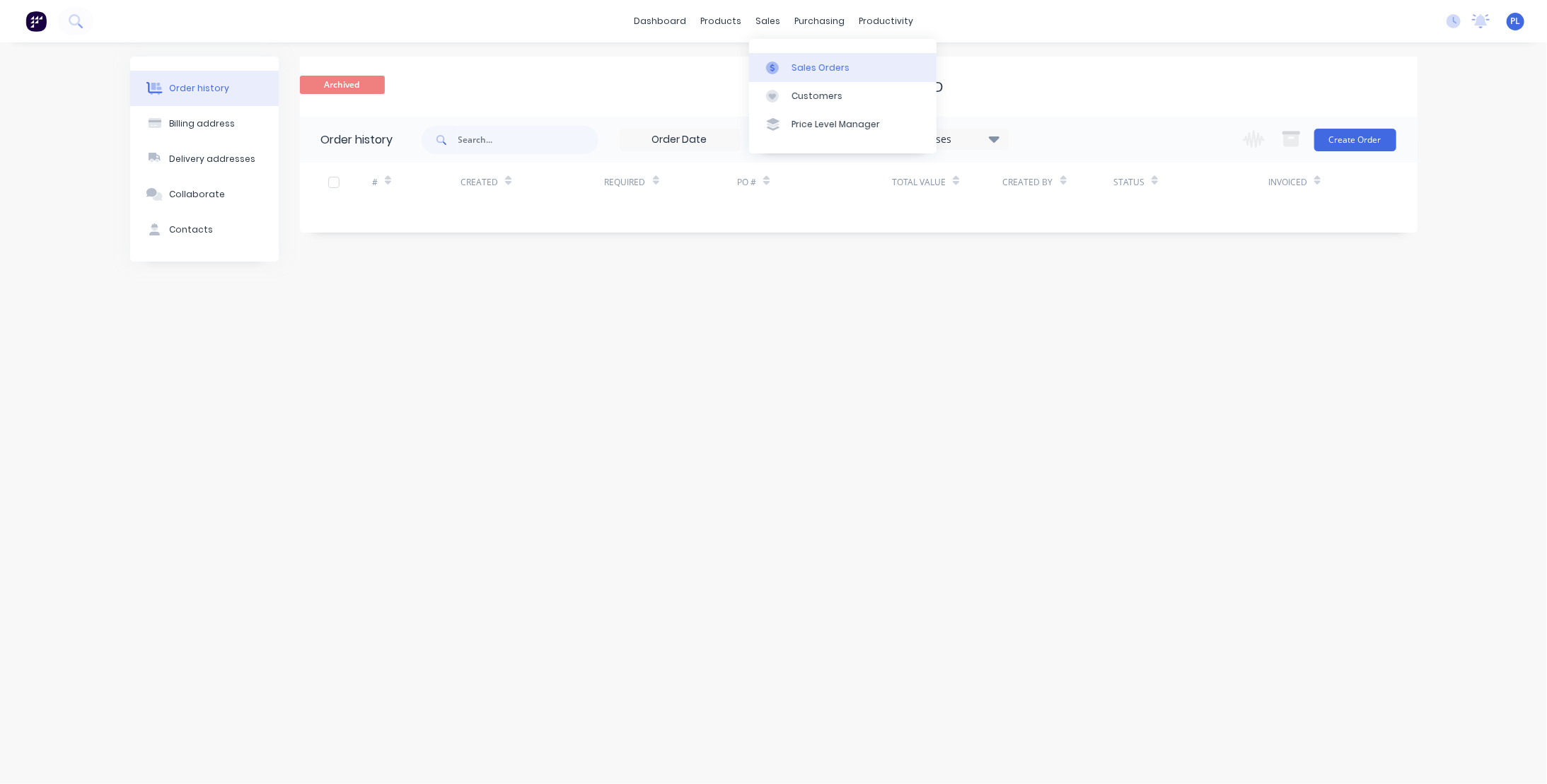
click at [809, 66] on div "Sales Orders" at bounding box center [820, 68] width 58 height 13
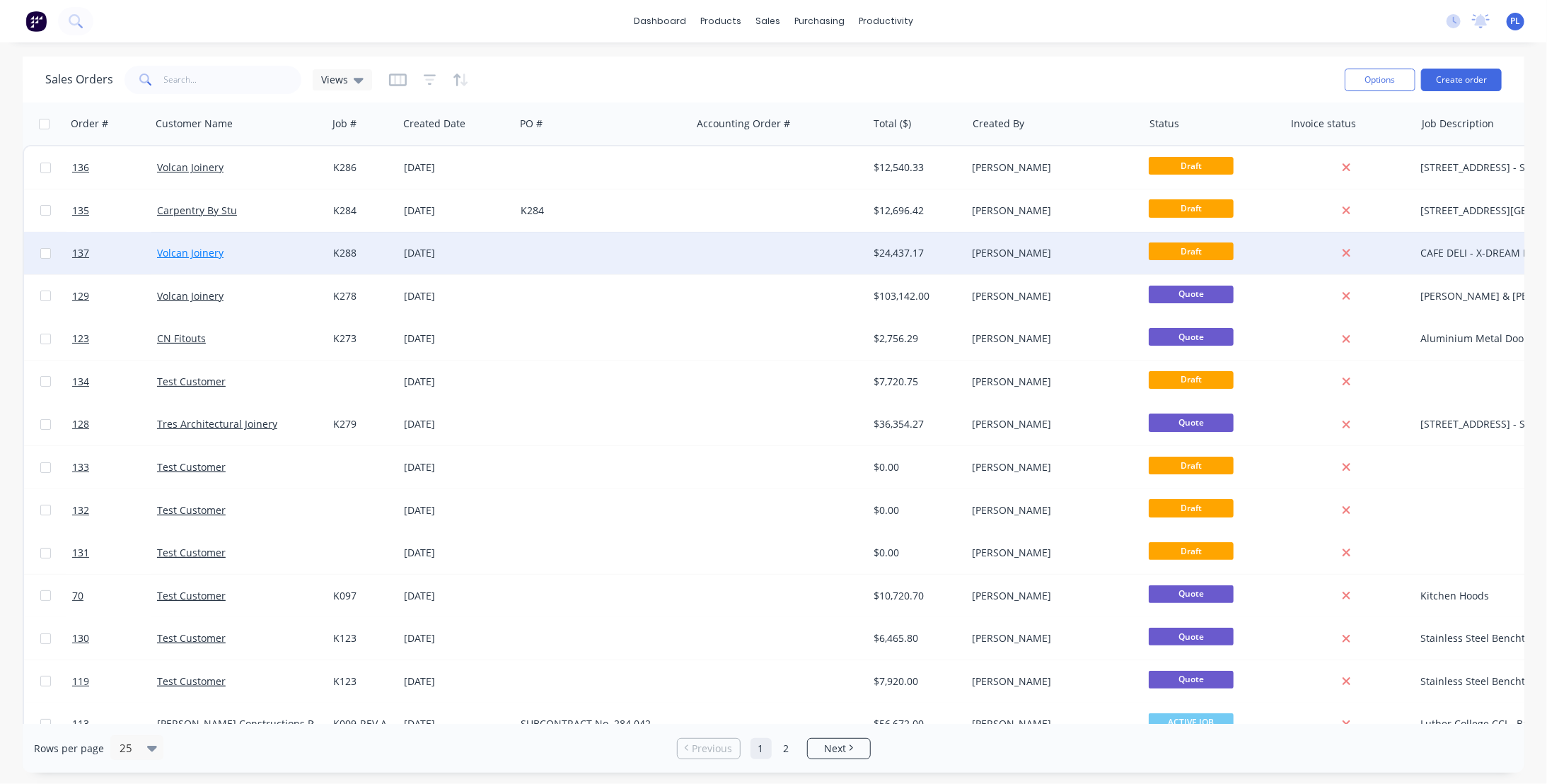
click at [188, 252] on link "Volcan Joinery" at bounding box center [190, 252] width 66 height 14
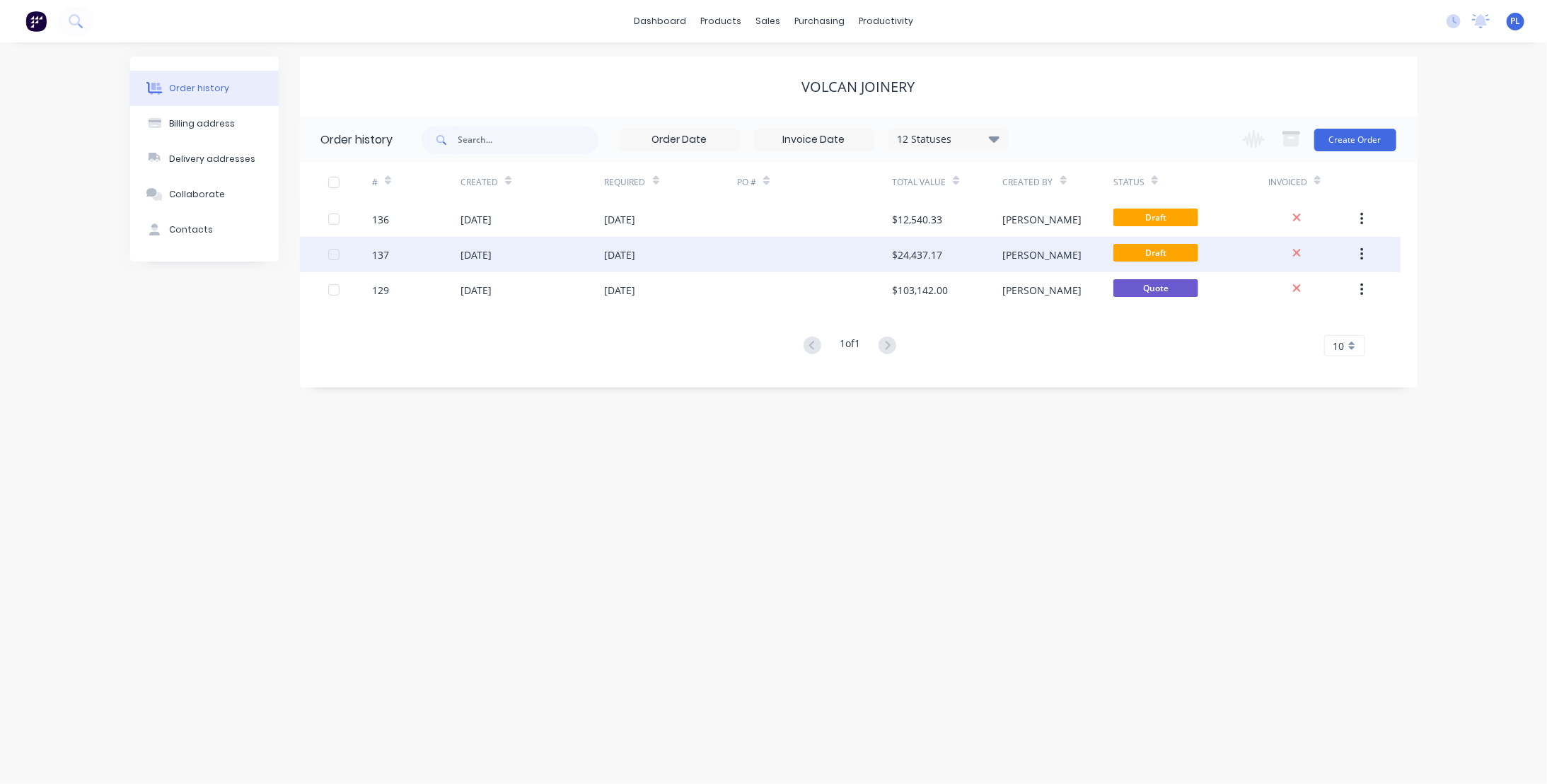
click at [467, 254] on div "[DATE]" at bounding box center [476, 255] width 31 height 15
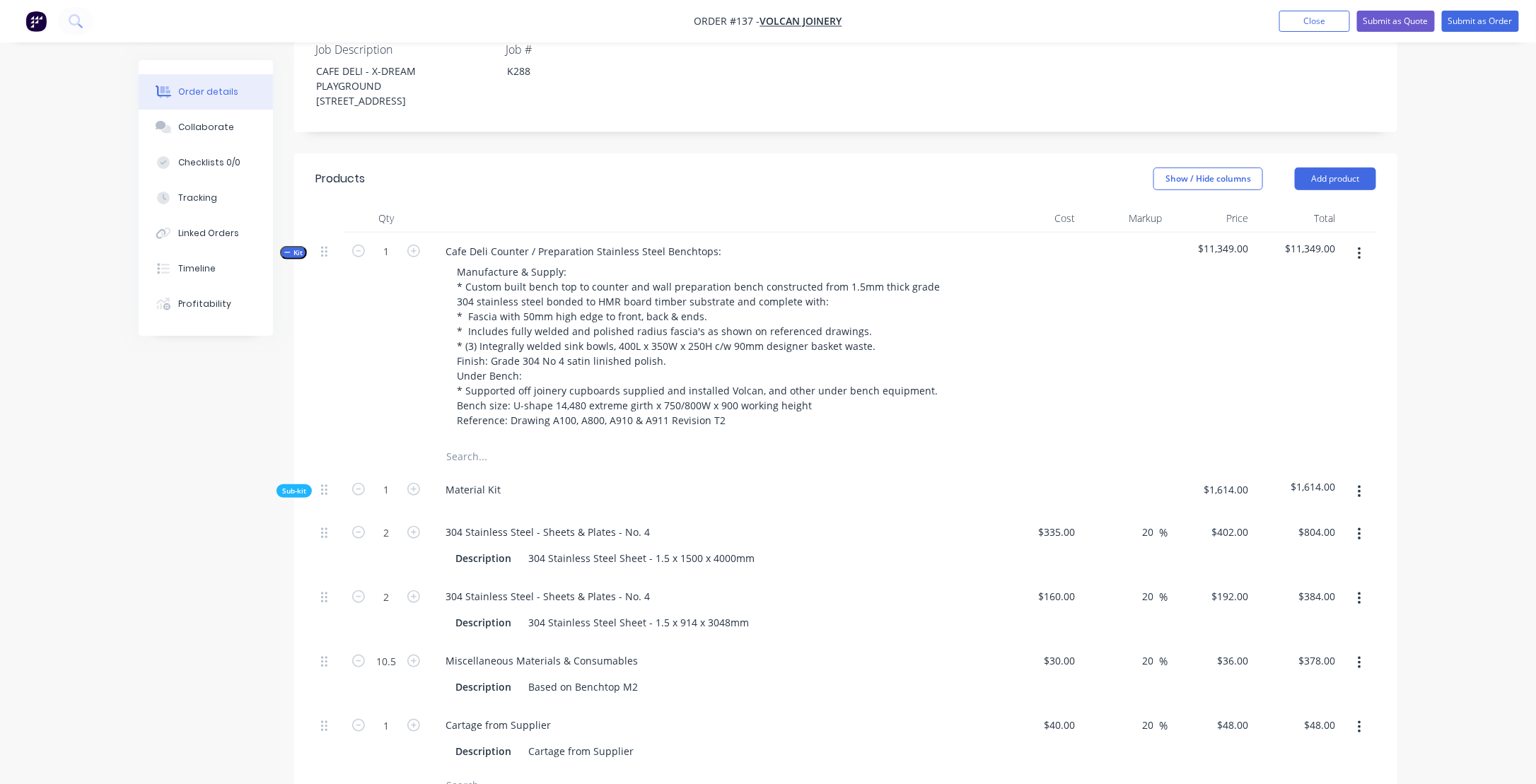
scroll to position [283, 0]
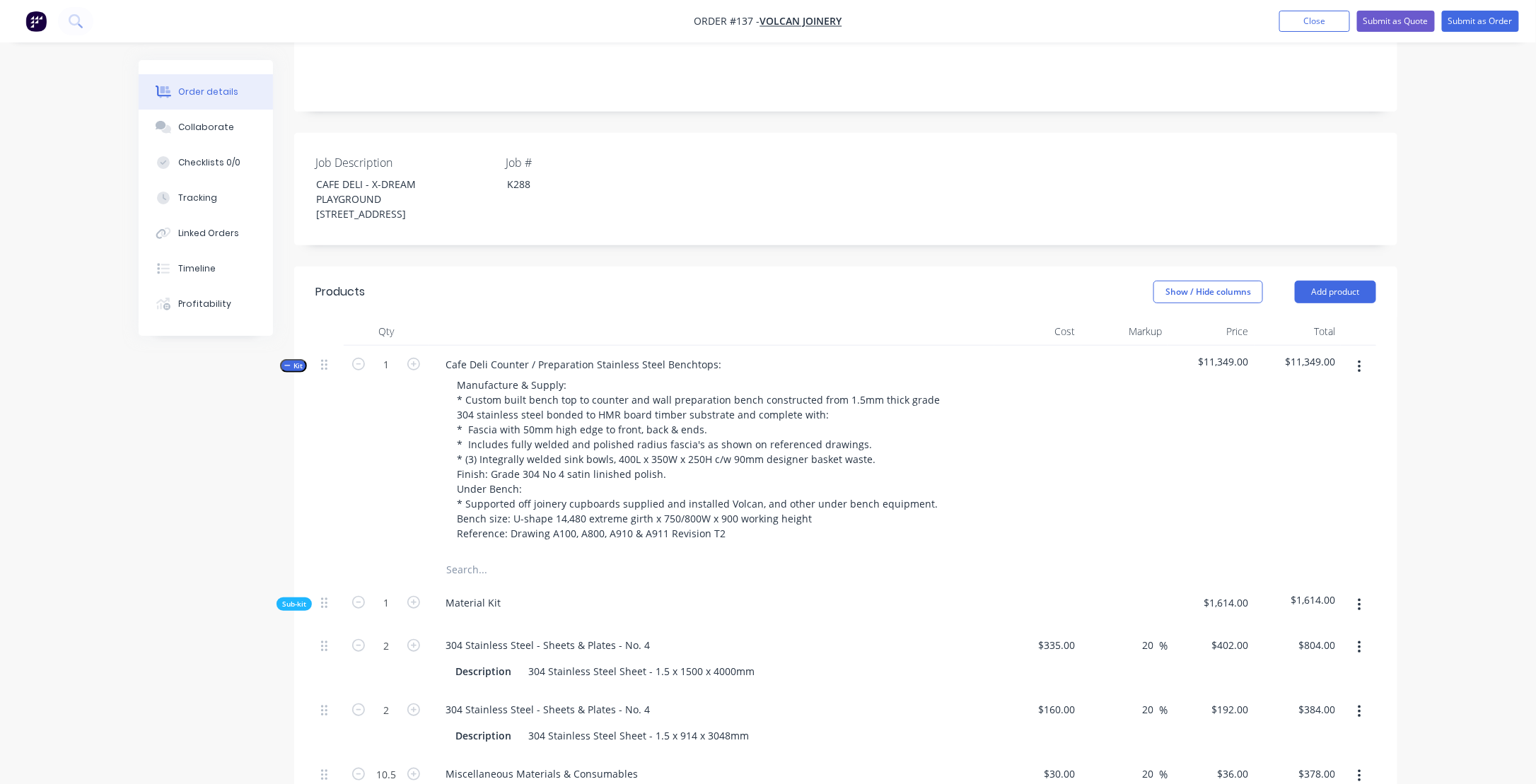
click at [288, 369] on icon "button" at bounding box center [287, 365] width 6 height 7
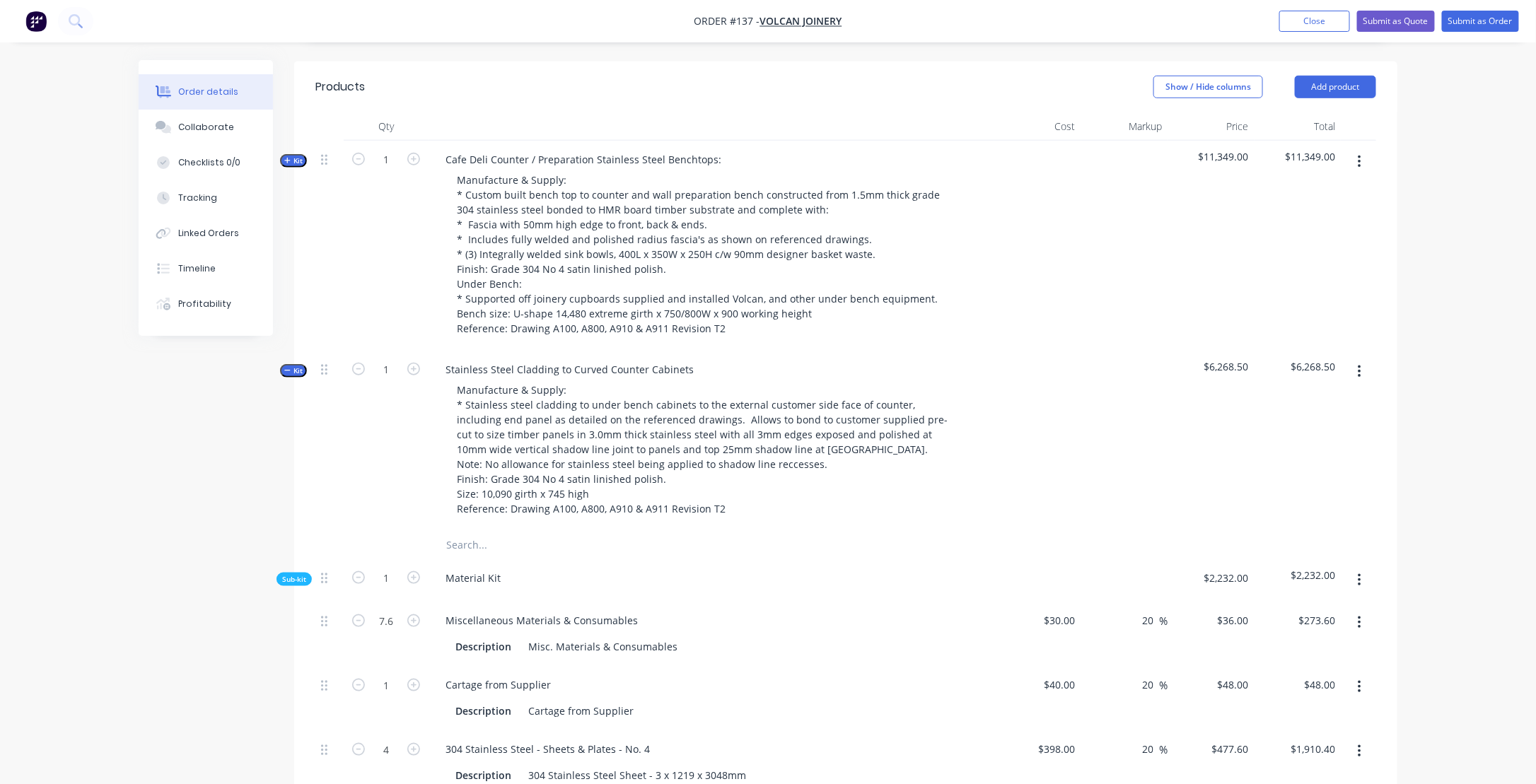
scroll to position [495, 0]
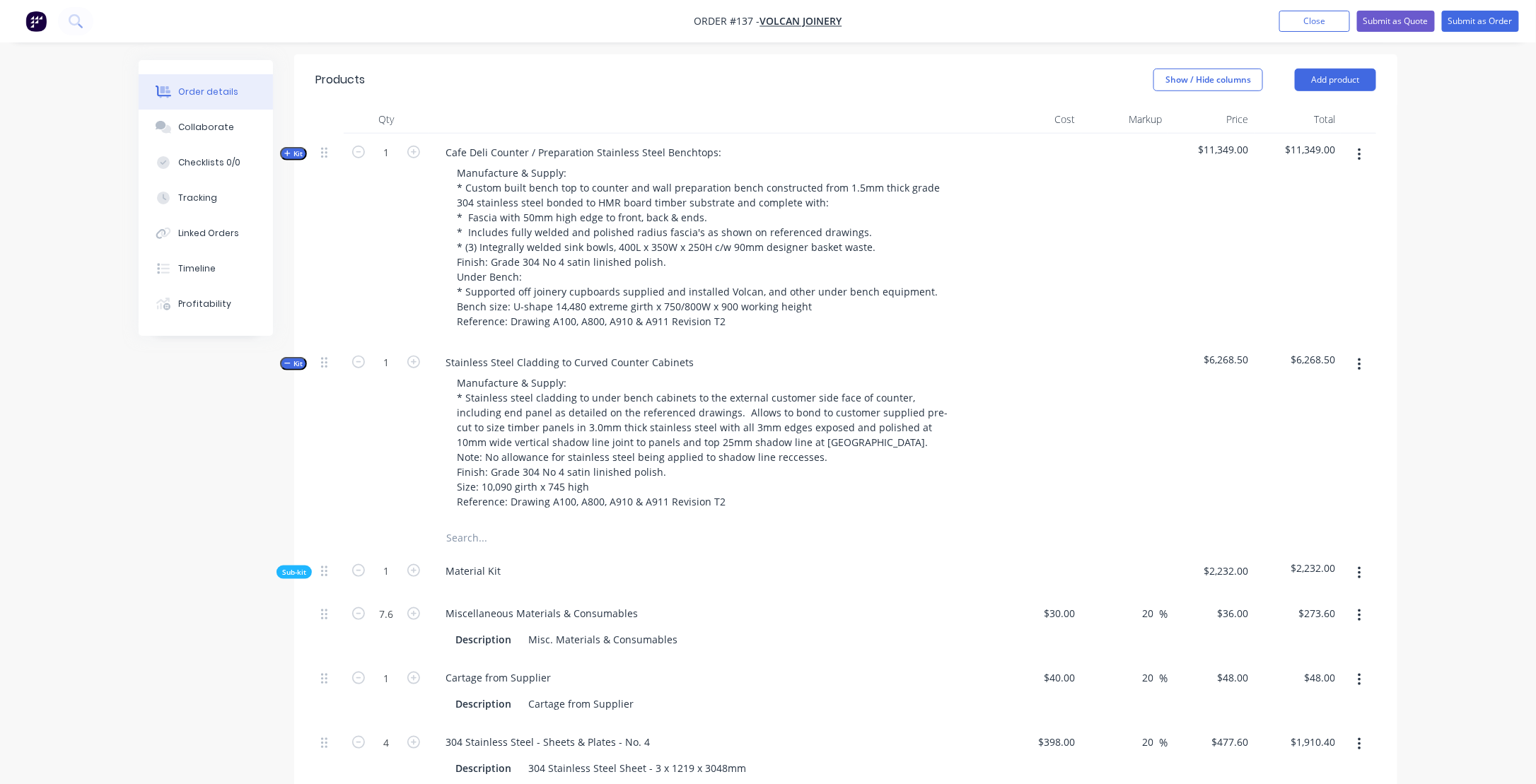
click at [286, 367] on icon "button" at bounding box center [287, 364] width 6 height 7
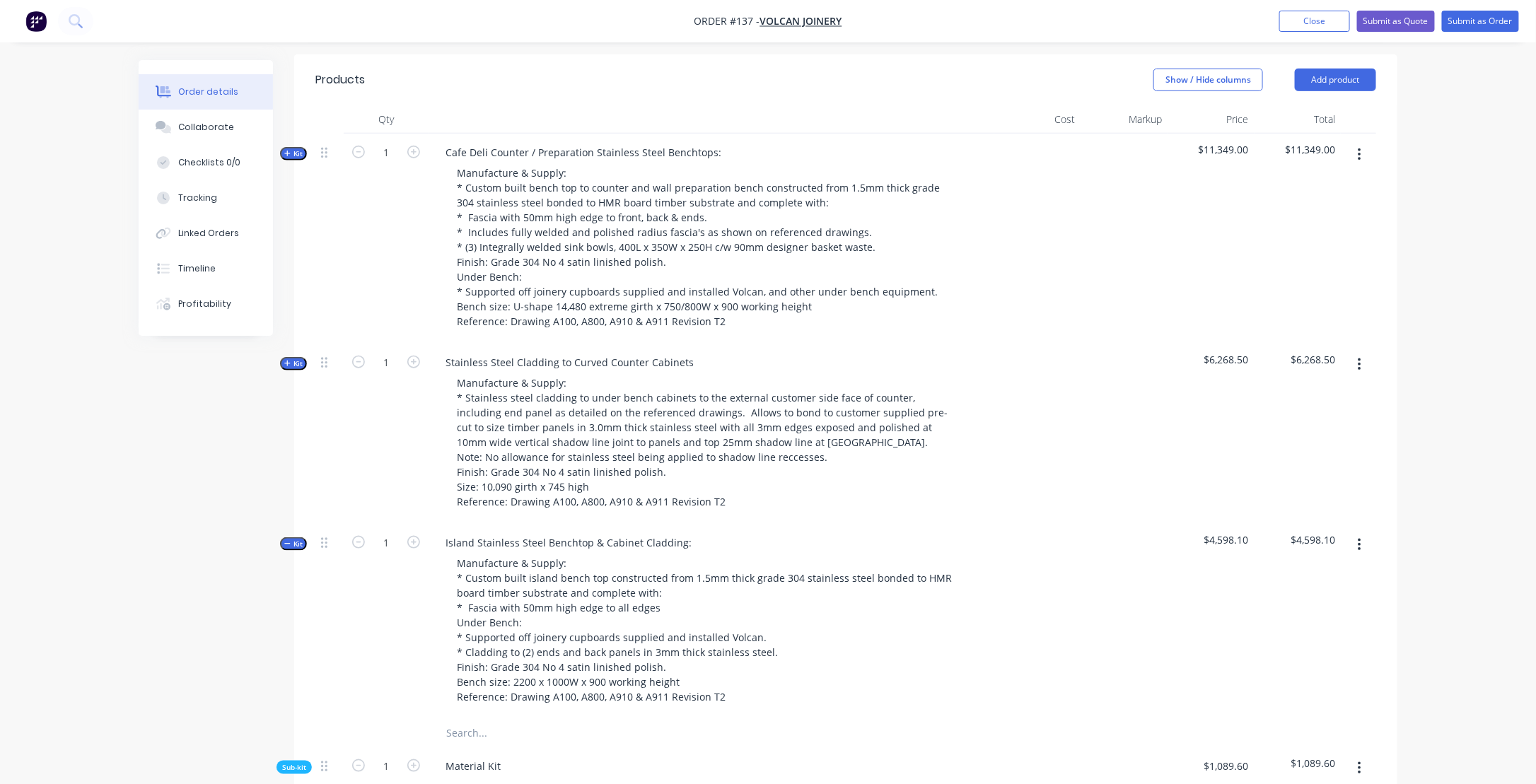
click at [285, 547] on icon "button" at bounding box center [287, 544] width 6 height 7
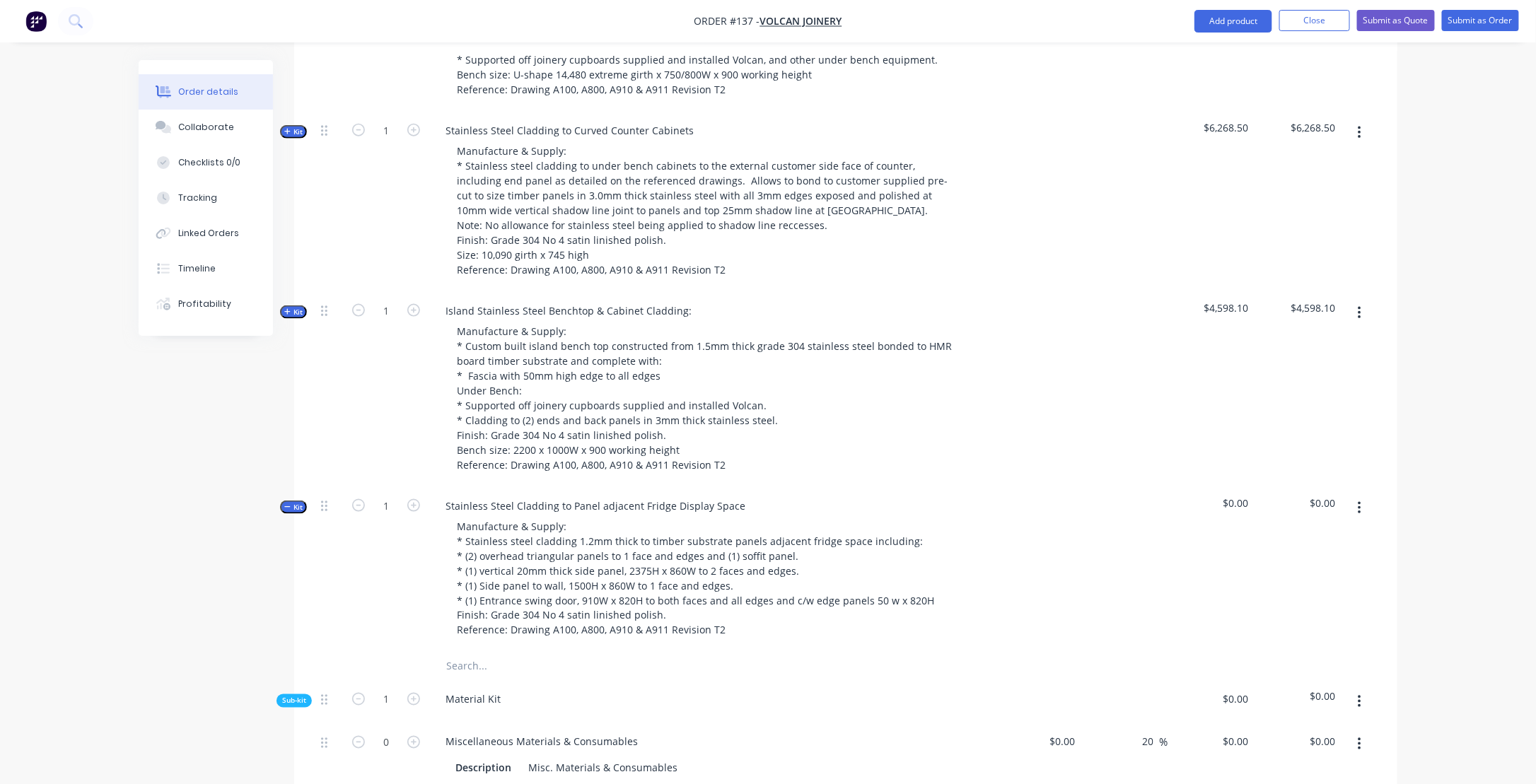
scroll to position [778, 0]
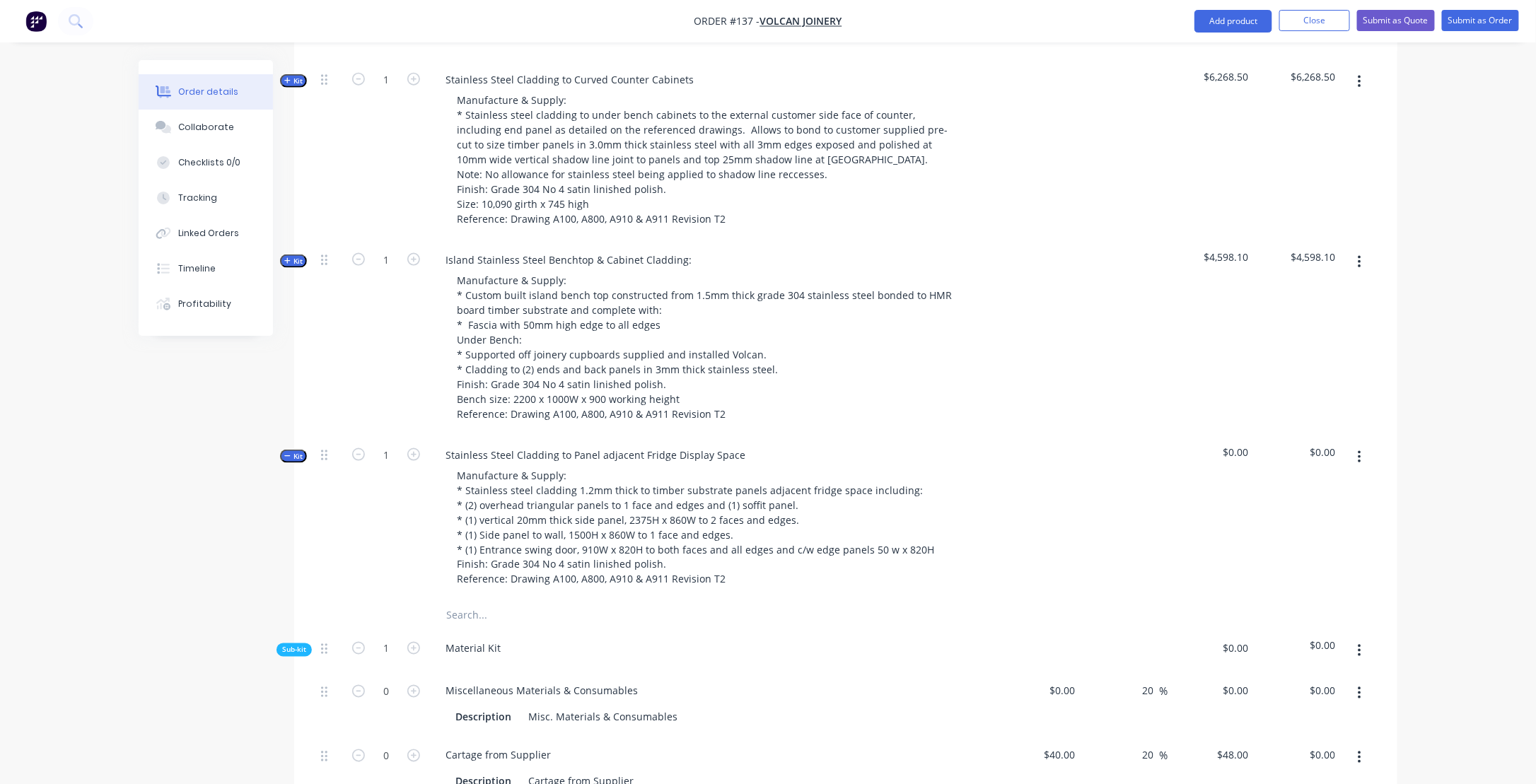
click at [286, 460] on icon "button" at bounding box center [287, 456] width 6 height 7
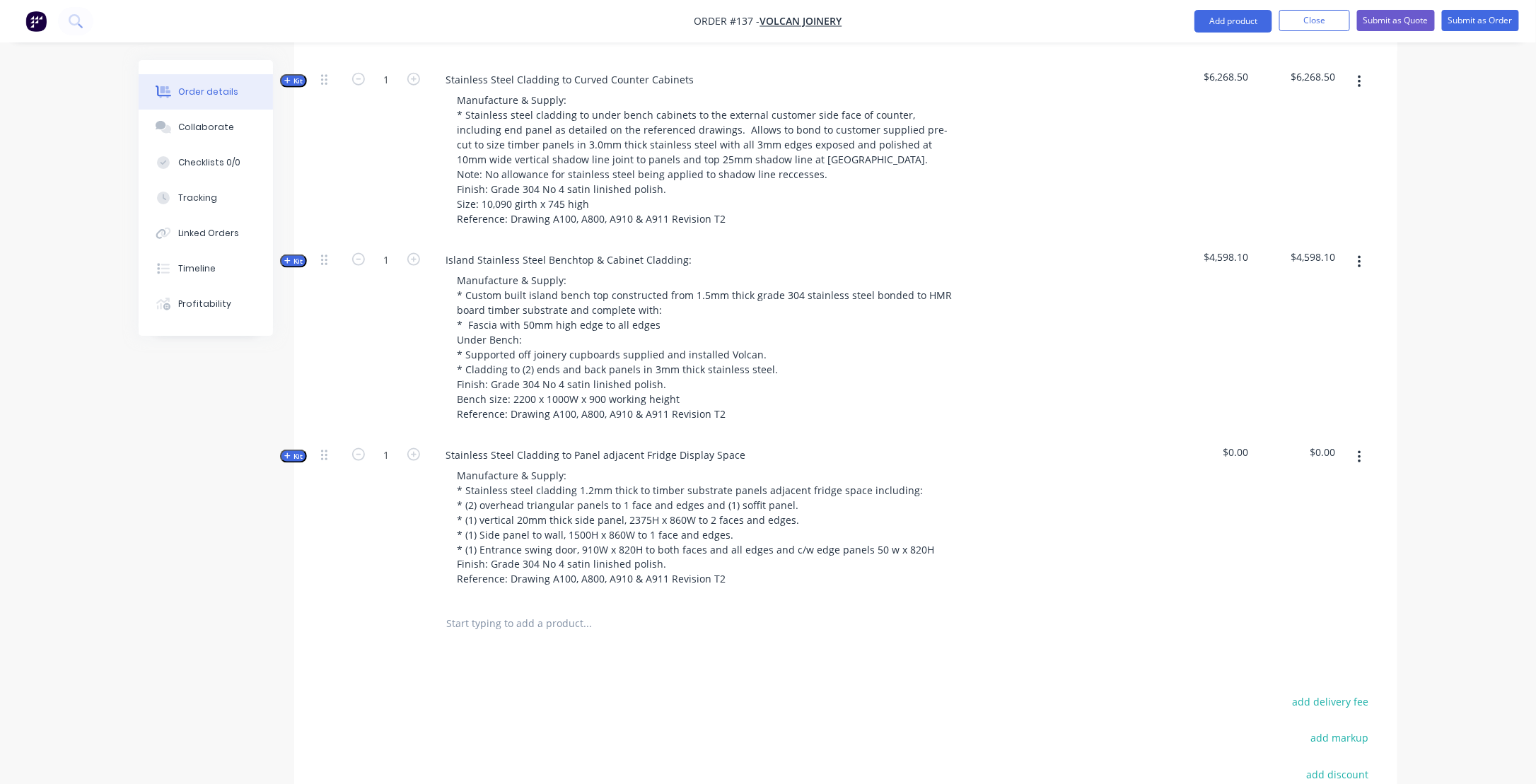
click at [287, 459] on icon "button" at bounding box center [287, 456] width 6 height 6
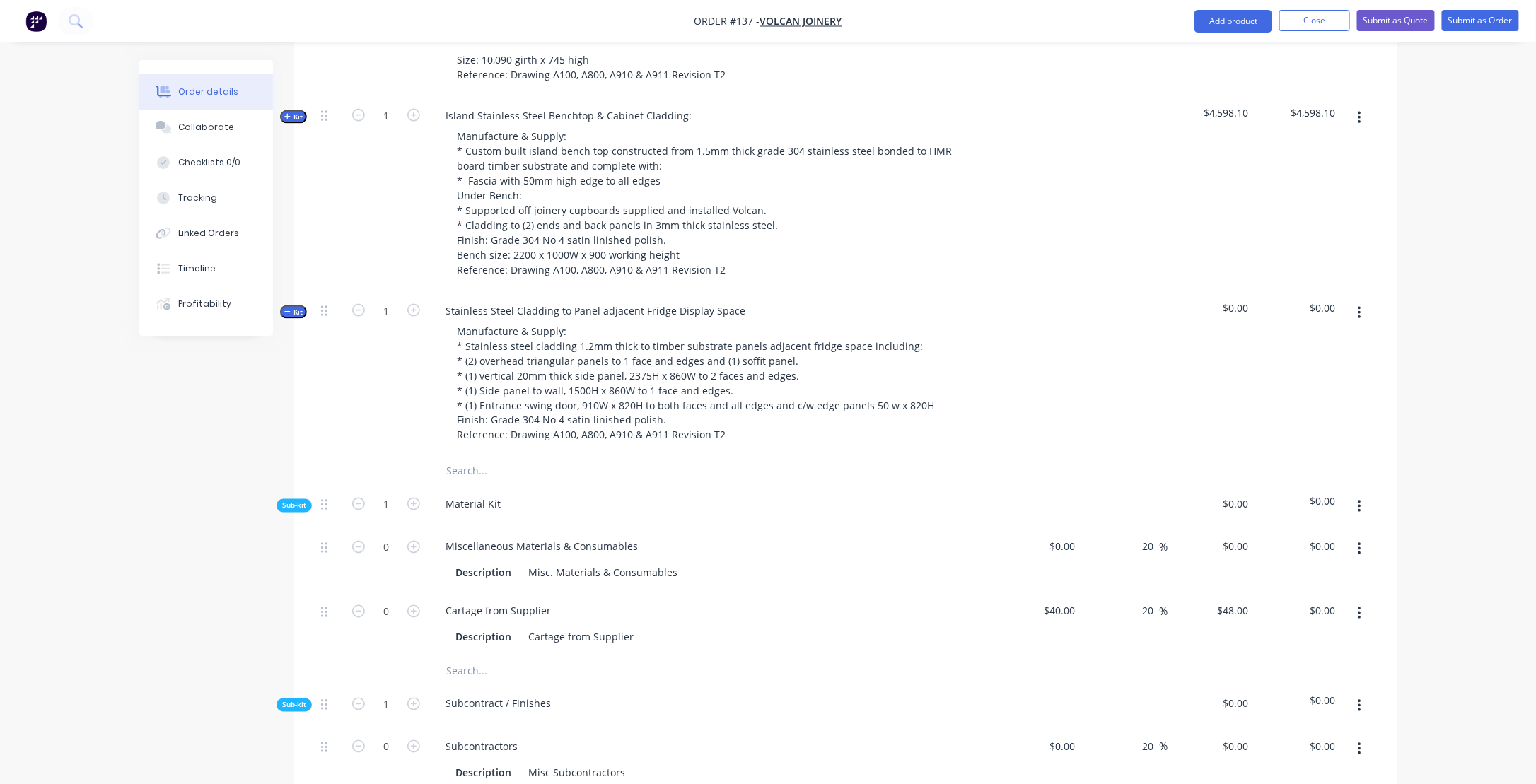
scroll to position [991, 0]
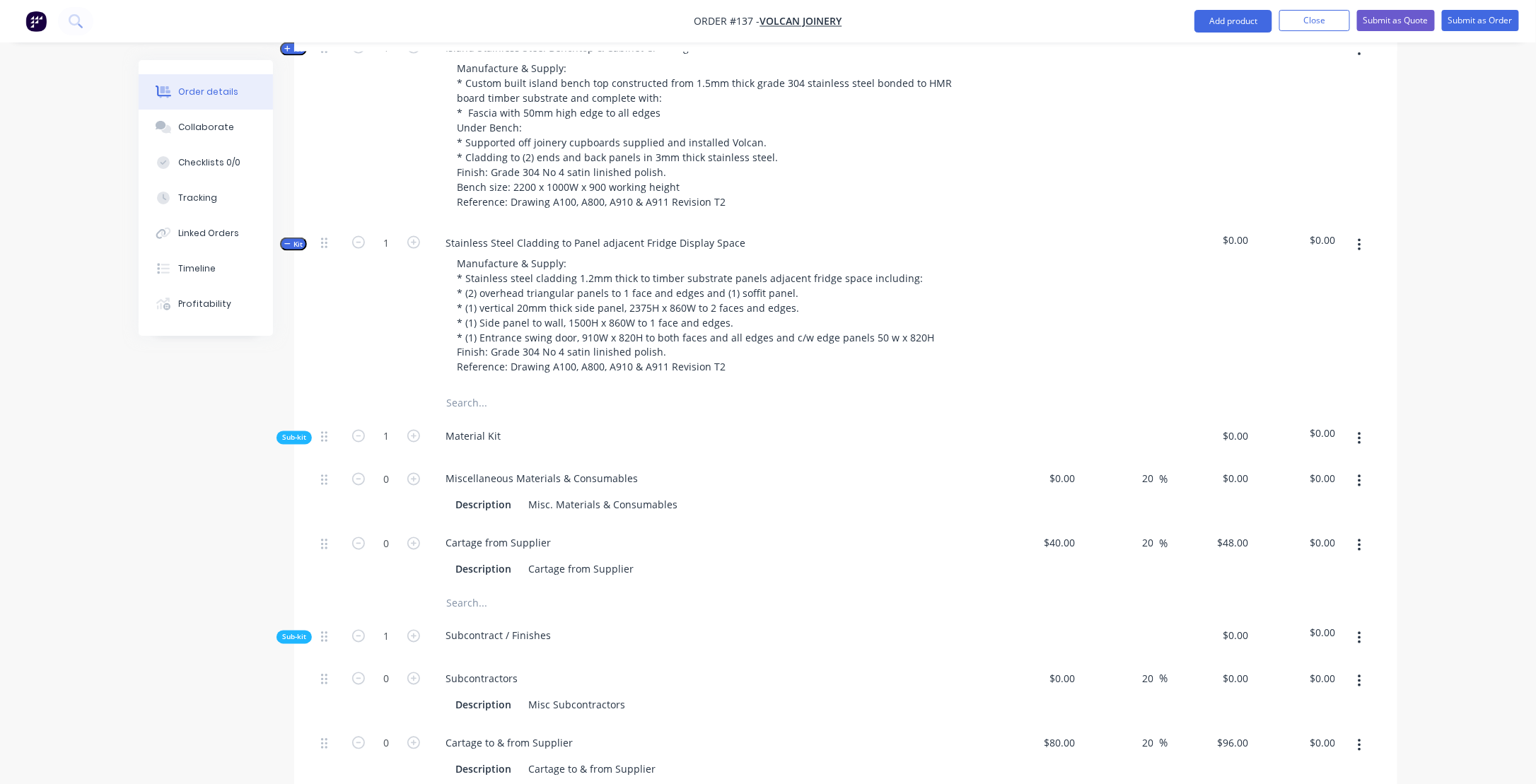
click at [1358, 447] on icon "button" at bounding box center [1360, 439] width 4 height 16
click at [1308, 486] on div "Add product to kit" at bounding box center [1309, 476] width 109 height 20
click at [1287, 543] on div "Product catalogue" at bounding box center [1309, 532] width 109 height 20
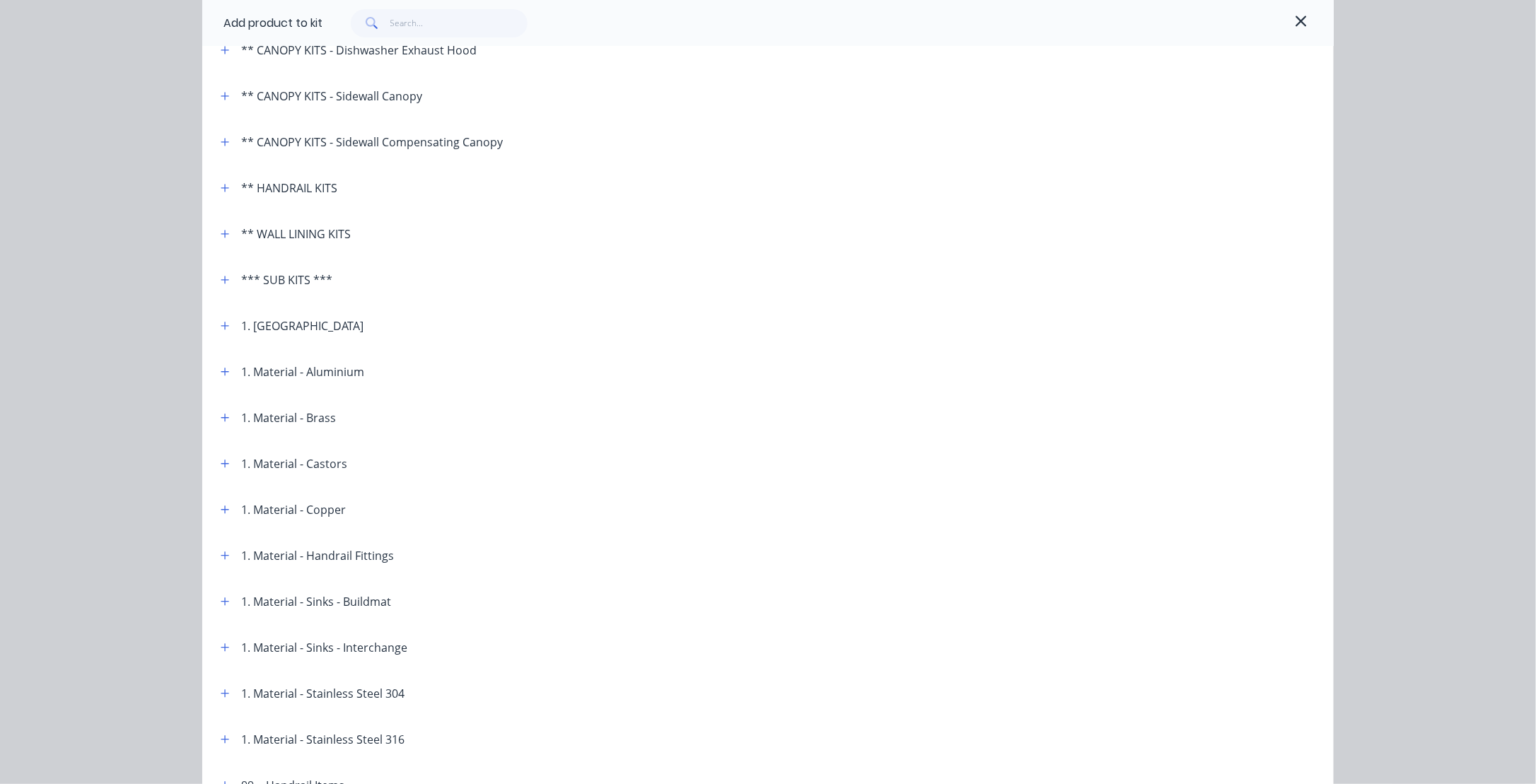
scroll to position [283, 0]
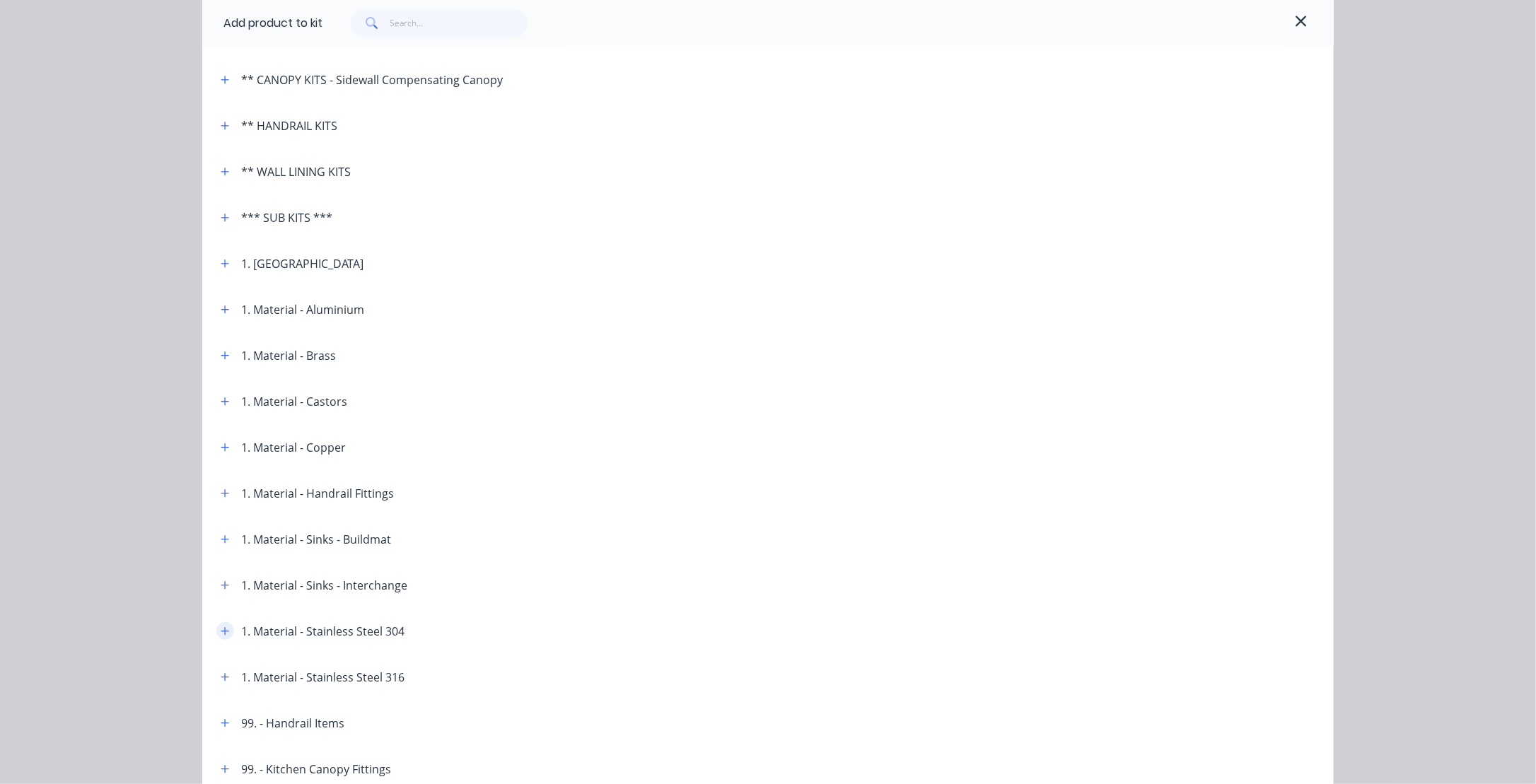
click at [223, 633] on icon "button" at bounding box center [224, 632] width 8 height 10
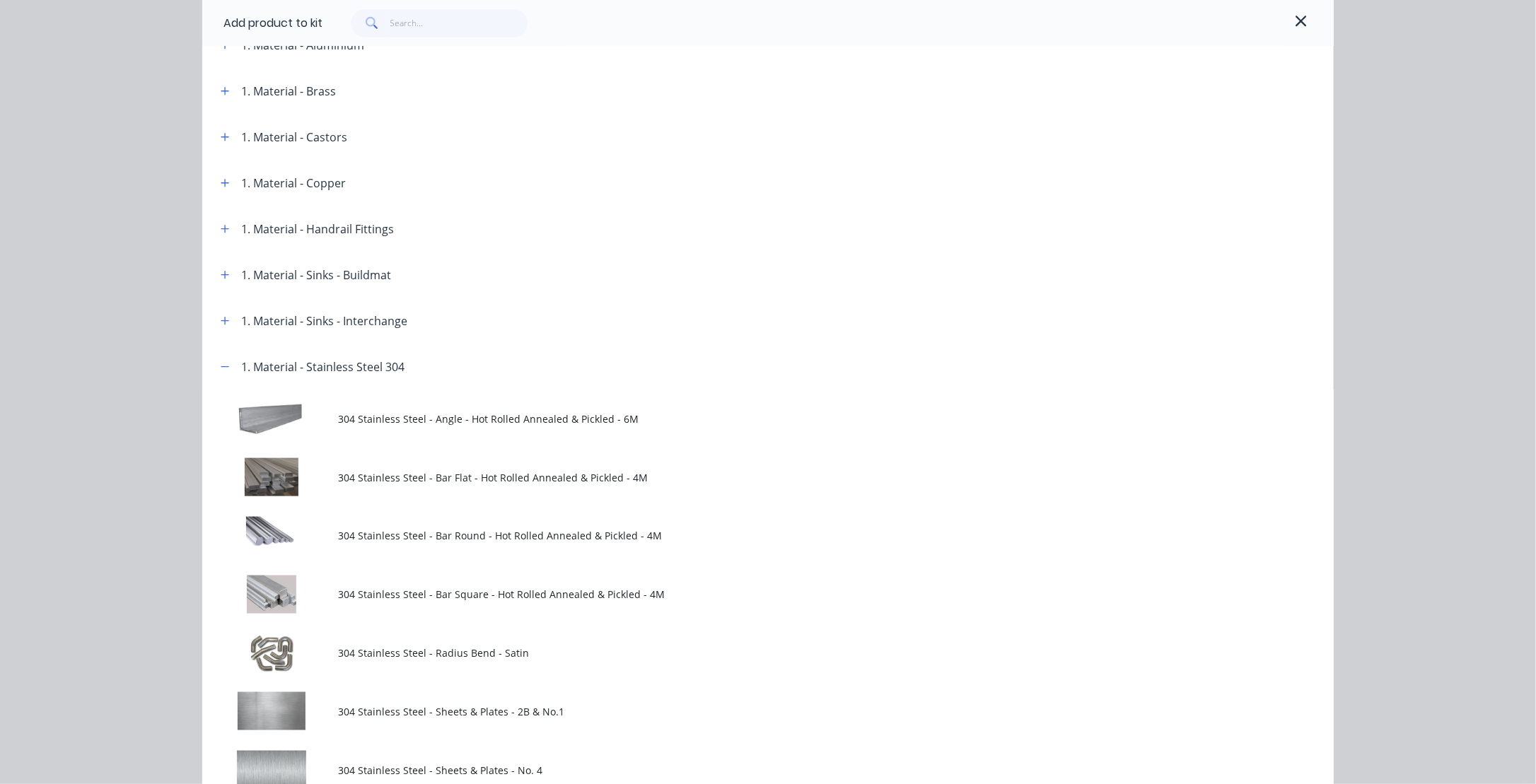
scroll to position [636, 0]
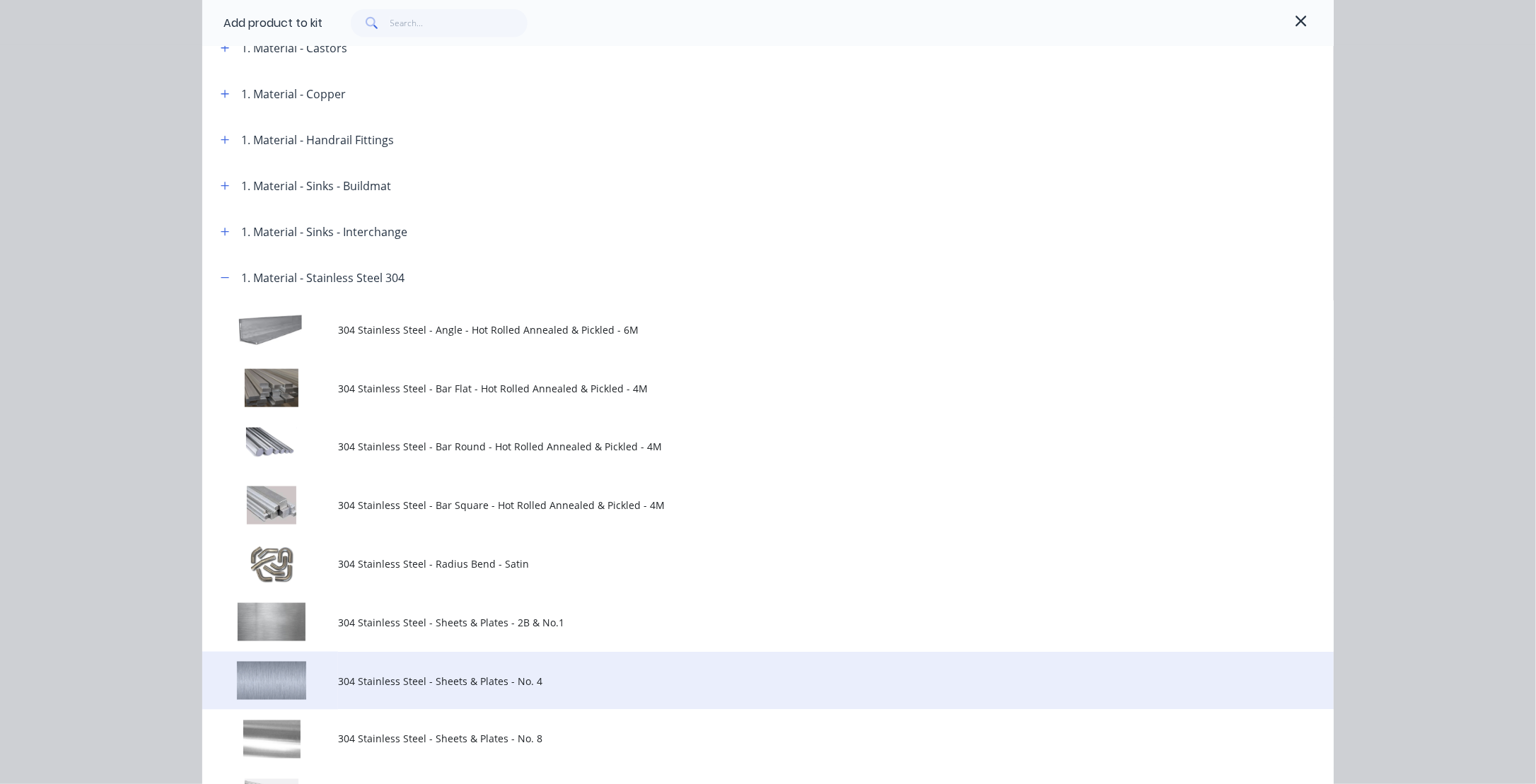
click at [414, 689] on td "304 Stainless Steel - Sheets & Plates - No. 4" at bounding box center [835, 681] width 996 height 59
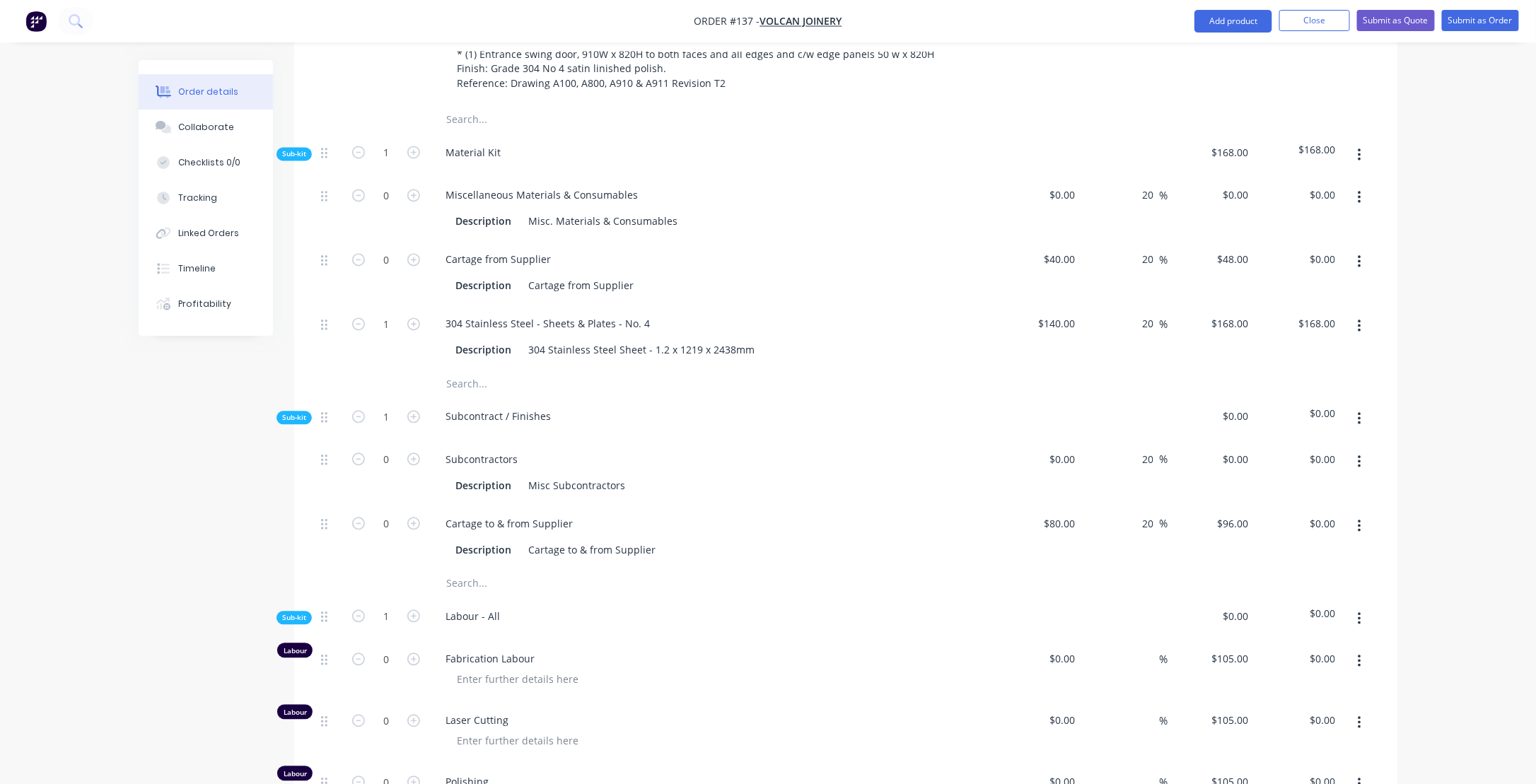
scroll to position [1273, 0]
drag, startPoint x: 325, startPoint y: 342, endPoint x: 328, endPoint y: 190, distance: 152.0
click at [326, 189] on div "0 Miscellaneous Materials & Consumables Description Misc. Materials & Consumabl…" at bounding box center [846, 274] width 1061 height 193
click at [414, 203] on icon "button" at bounding box center [414, 196] width 13 height 13
type input "2"
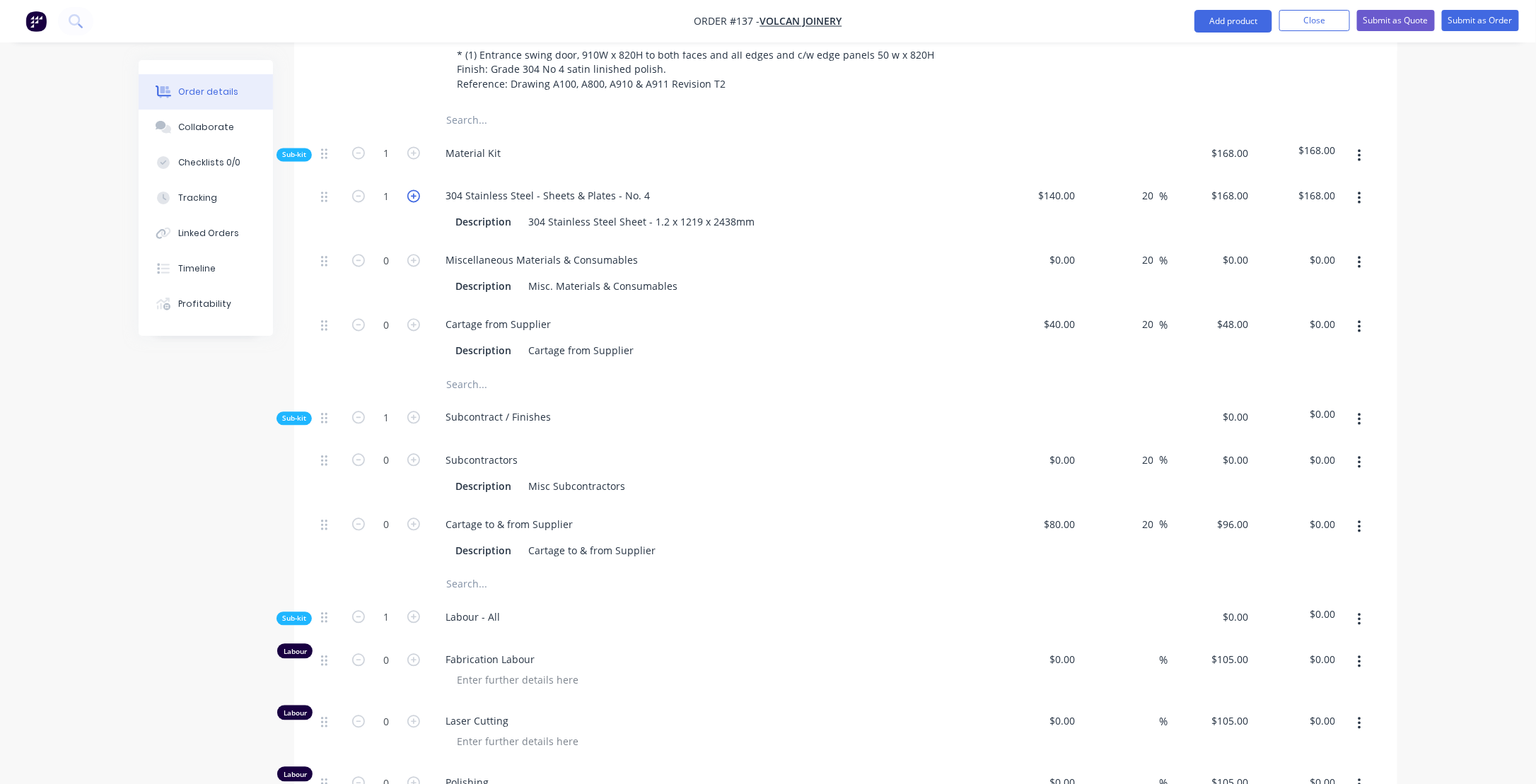
type input "$336.00"
click at [414, 203] on icon "button" at bounding box center [414, 196] width 13 height 13
type input "3"
type input "$504.00"
click at [414, 203] on icon "button" at bounding box center [414, 196] width 13 height 13
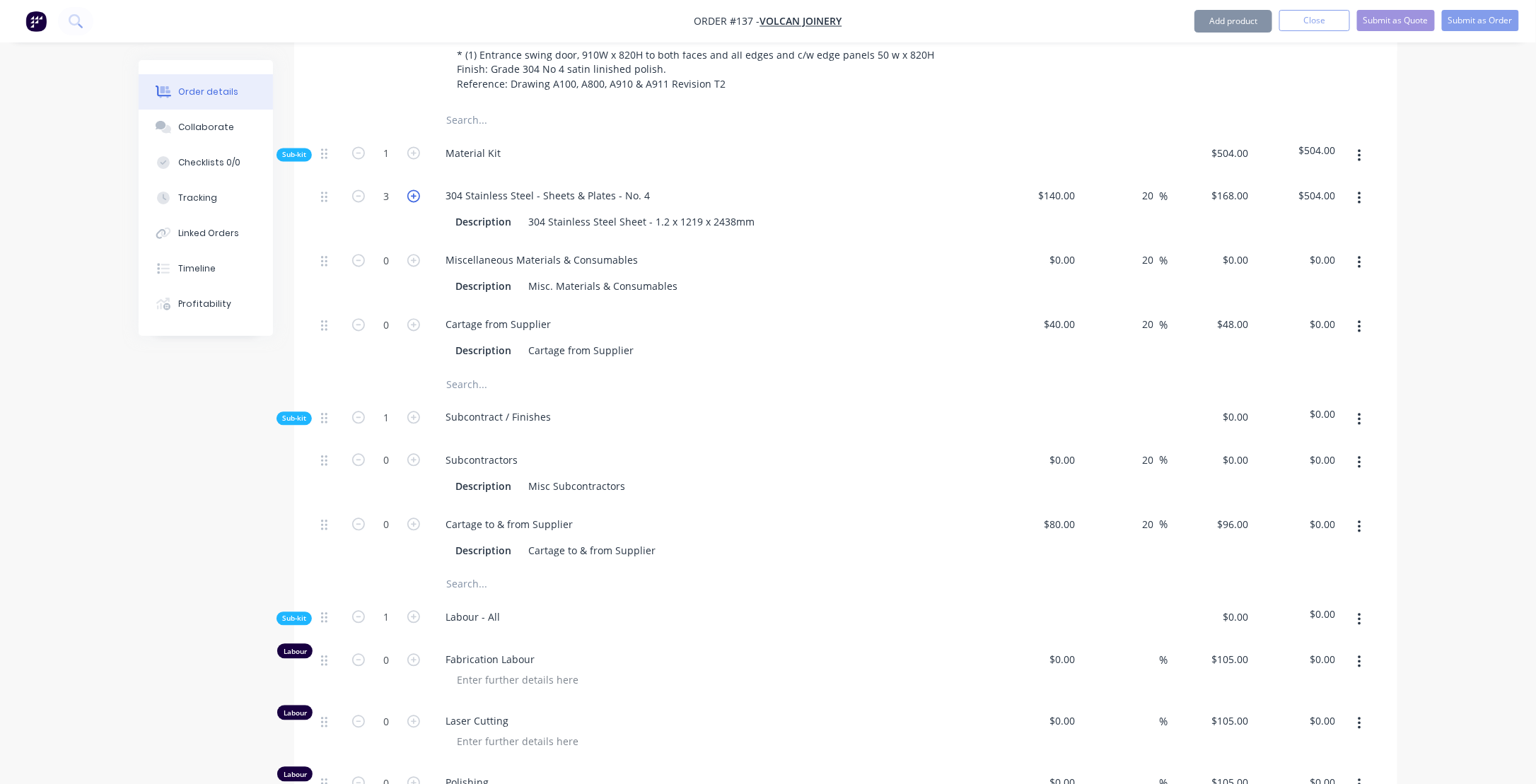
type input "4"
type input "$672.00"
click at [414, 203] on icon "button" at bounding box center [414, 196] width 13 height 13
type input "5"
type input "$840.00"
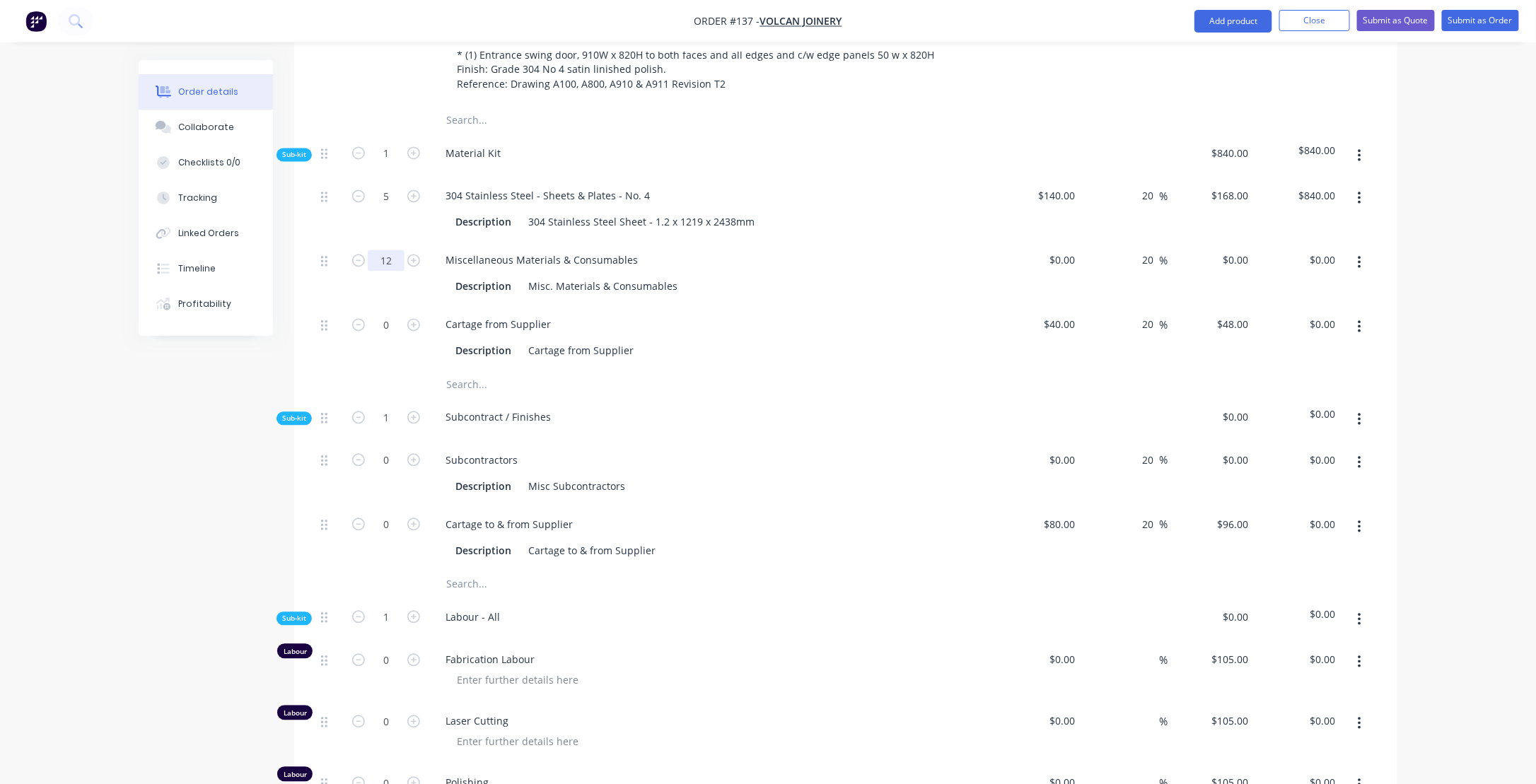
type input "12"
click at [724, 393] on input "text" at bounding box center [587, 385] width 283 height 28
click at [1051, 273] on div "0 0" at bounding box center [1037, 274] width 87 height 64
type input "$30.00"
type input "$36.00"
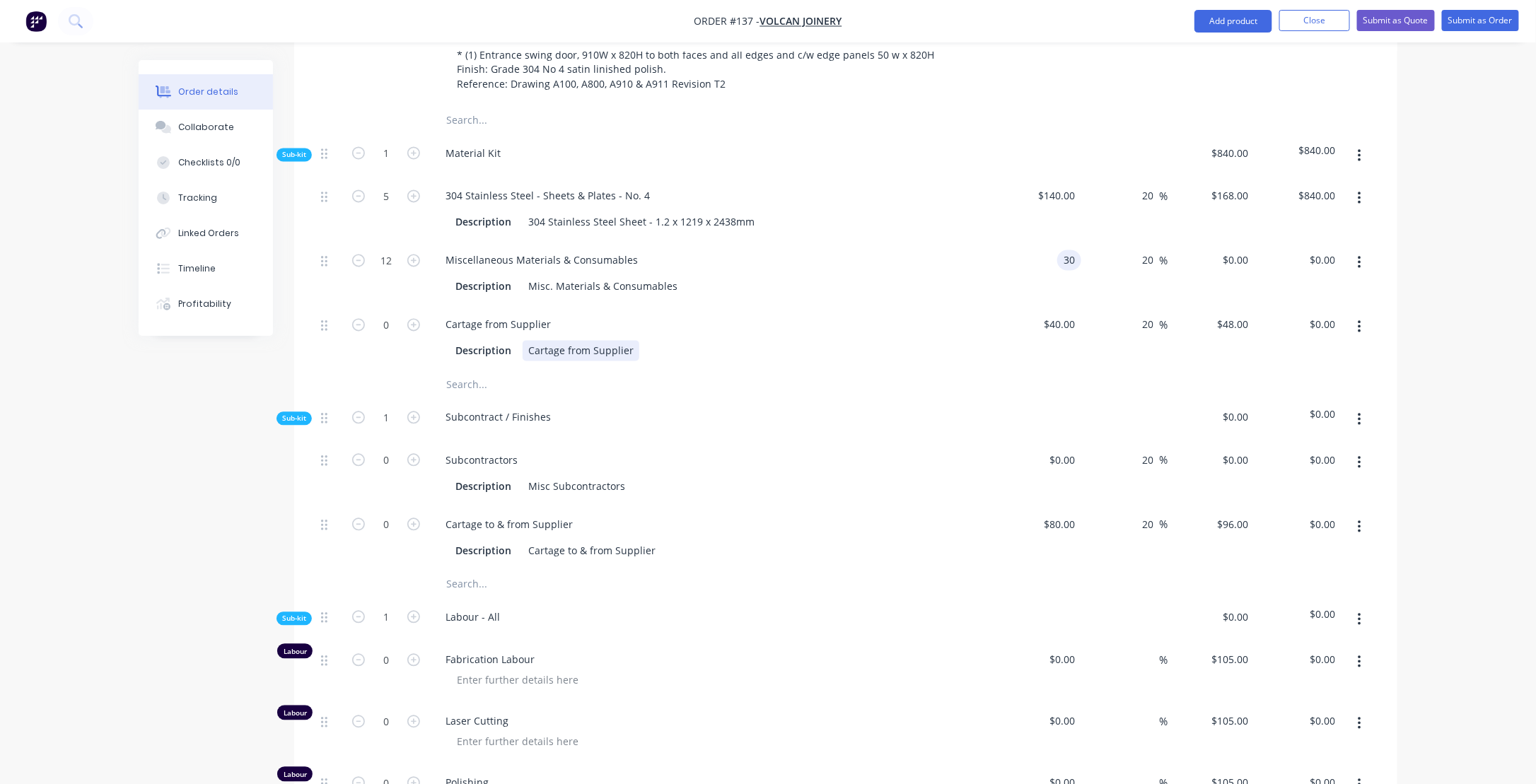
type input "$432.00"
click at [974, 362] on div "Description Cartage from Supplier" at bounding box center [712, 349] width 555 height 23
click at [411, 331] on icon "button" at bounding box center [414, 325] width 13 height 13
type input "1"
type input "$48.00"
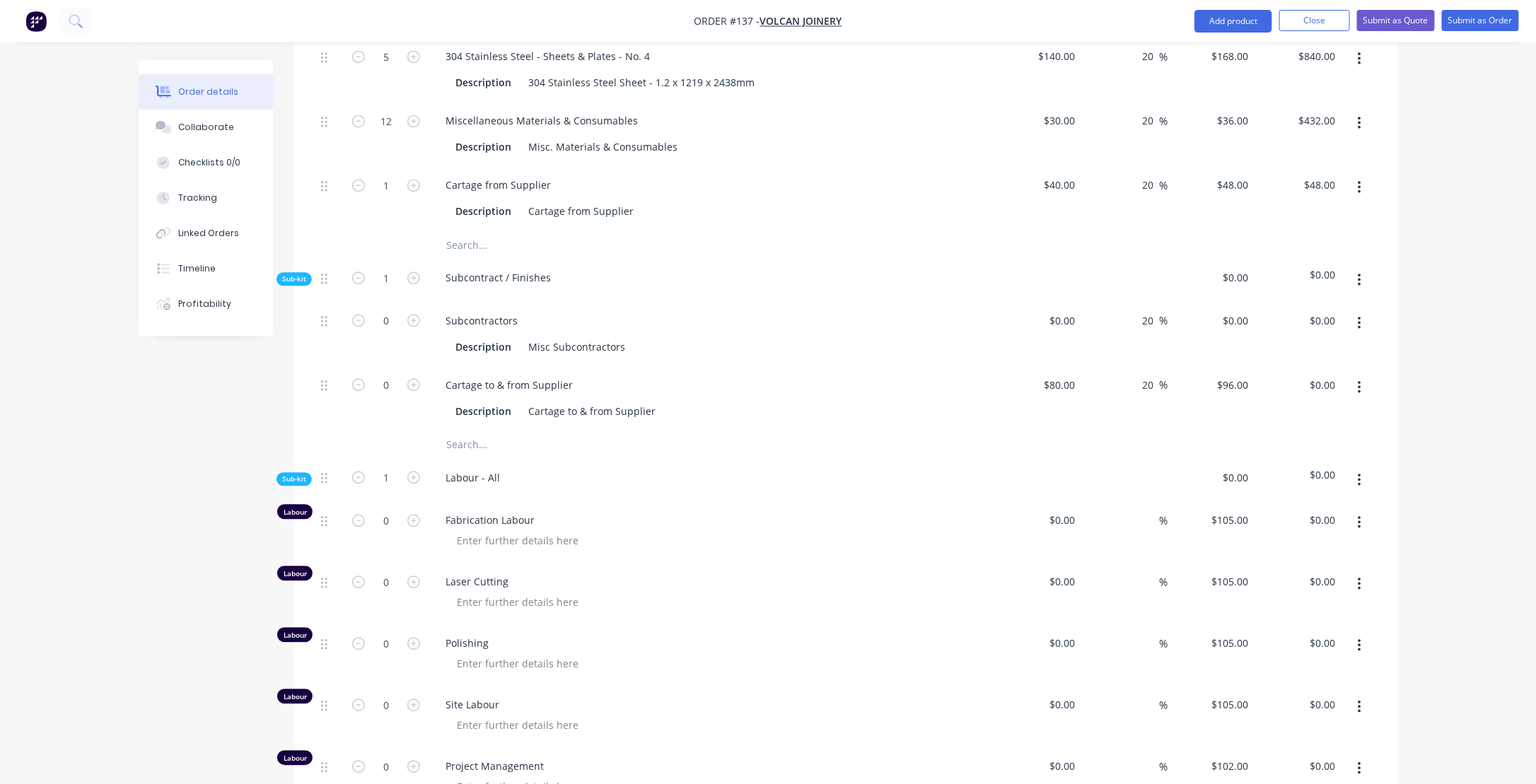
scroll to position [1415, 0]
click at [512, 550] on div at bounding box center [517, 539] width 144 height 20
click at [137, 527] on div "Order details Collaborate Checklists 0/0 Tracking Linked Orders Timeline Profit…" at bounding box center [768, 6] width 1287 height 2721
click at [413, 525] on icon "button" at bounding box center [414, 520] width 13 height 13
type input "1"
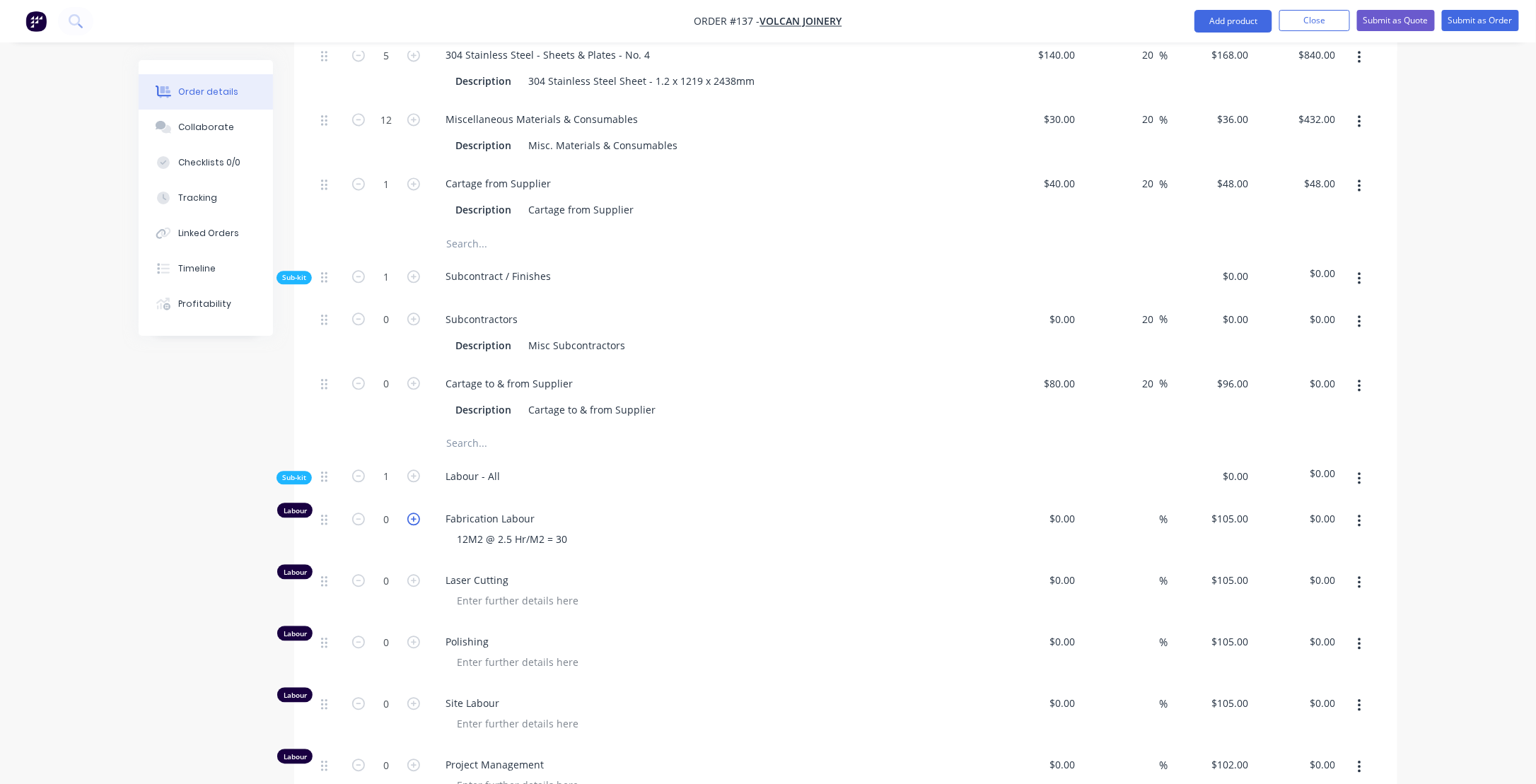
type input "$105.00"
click at [413, 525] on icon "button" at bounding box center [414, 520] width 13 height 13
type input "2"
type input "$210.00"
type input "30"
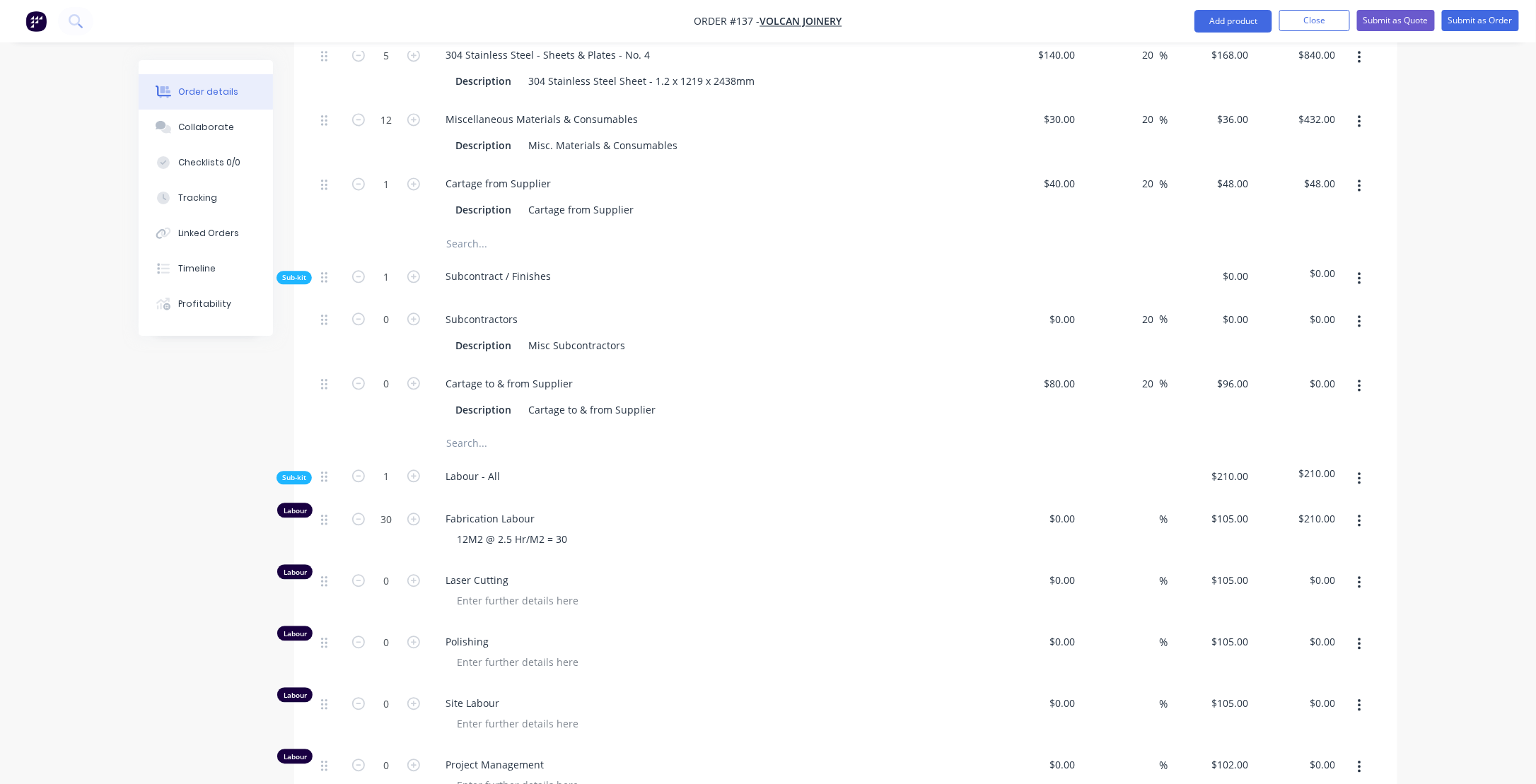
type input "$3,150.00"
click at [890, 550] on div "12M2 @ 2.5 Hr/M2 = 30" at bounding box center [717, 539] width 544 height 20
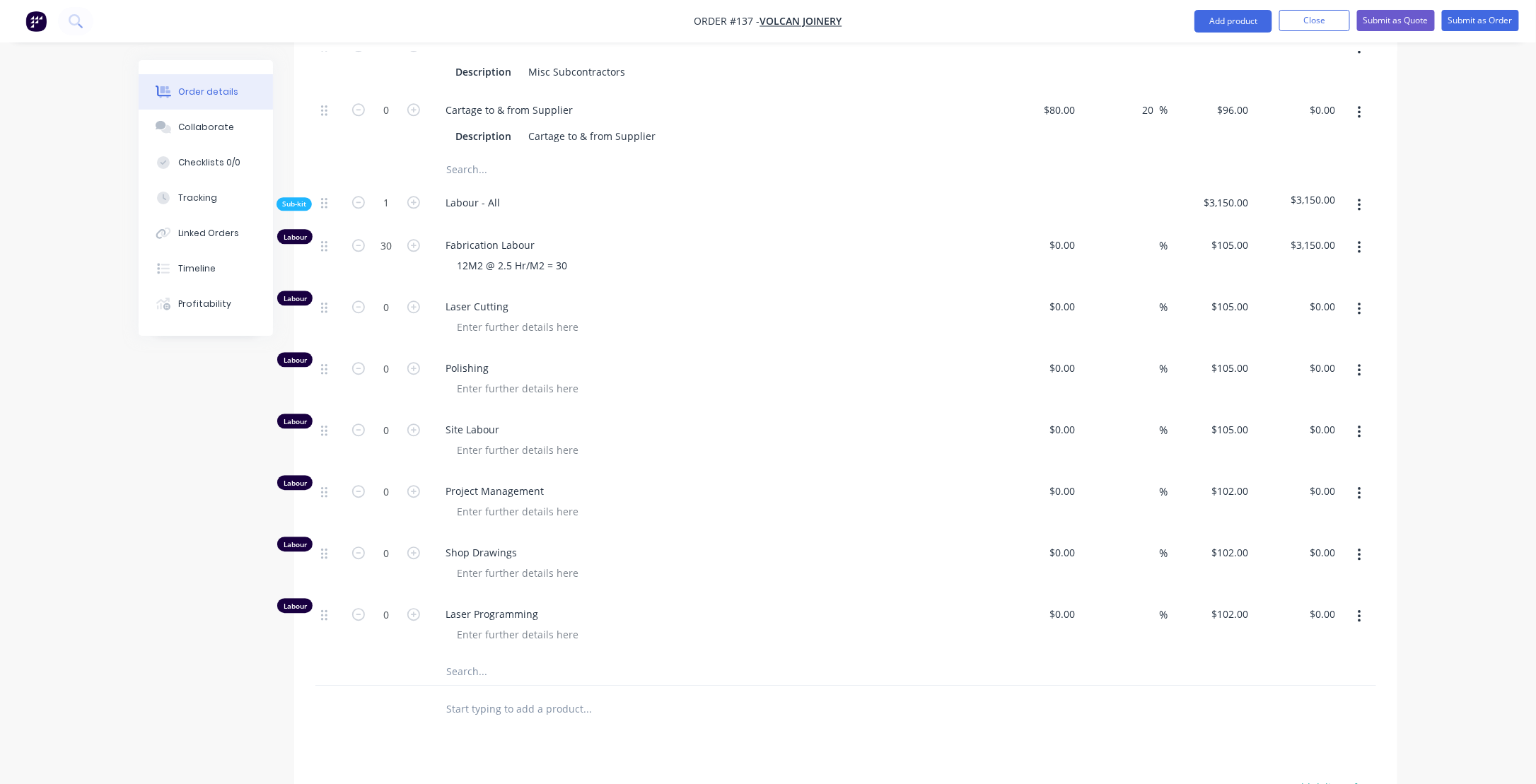
scroll to position [1697, 0]
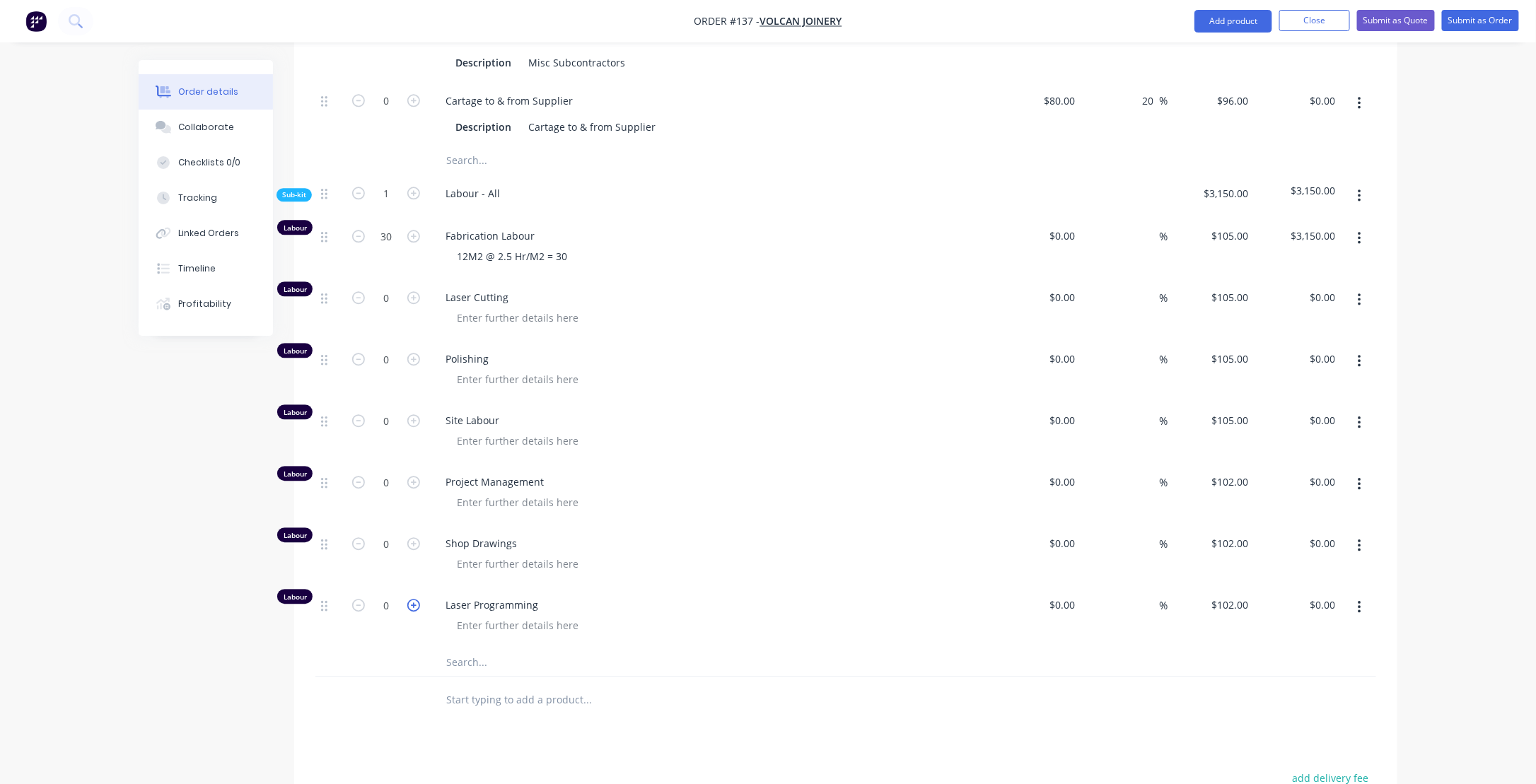
click at [411, 610] on icon "button" at bounding box center [414, 606] width 13 height 13
type input "1"
type input "$102.00"
click at [411, 610] on icon "button" at bounding box center [414, 606] width 13 height 13
type input "2"
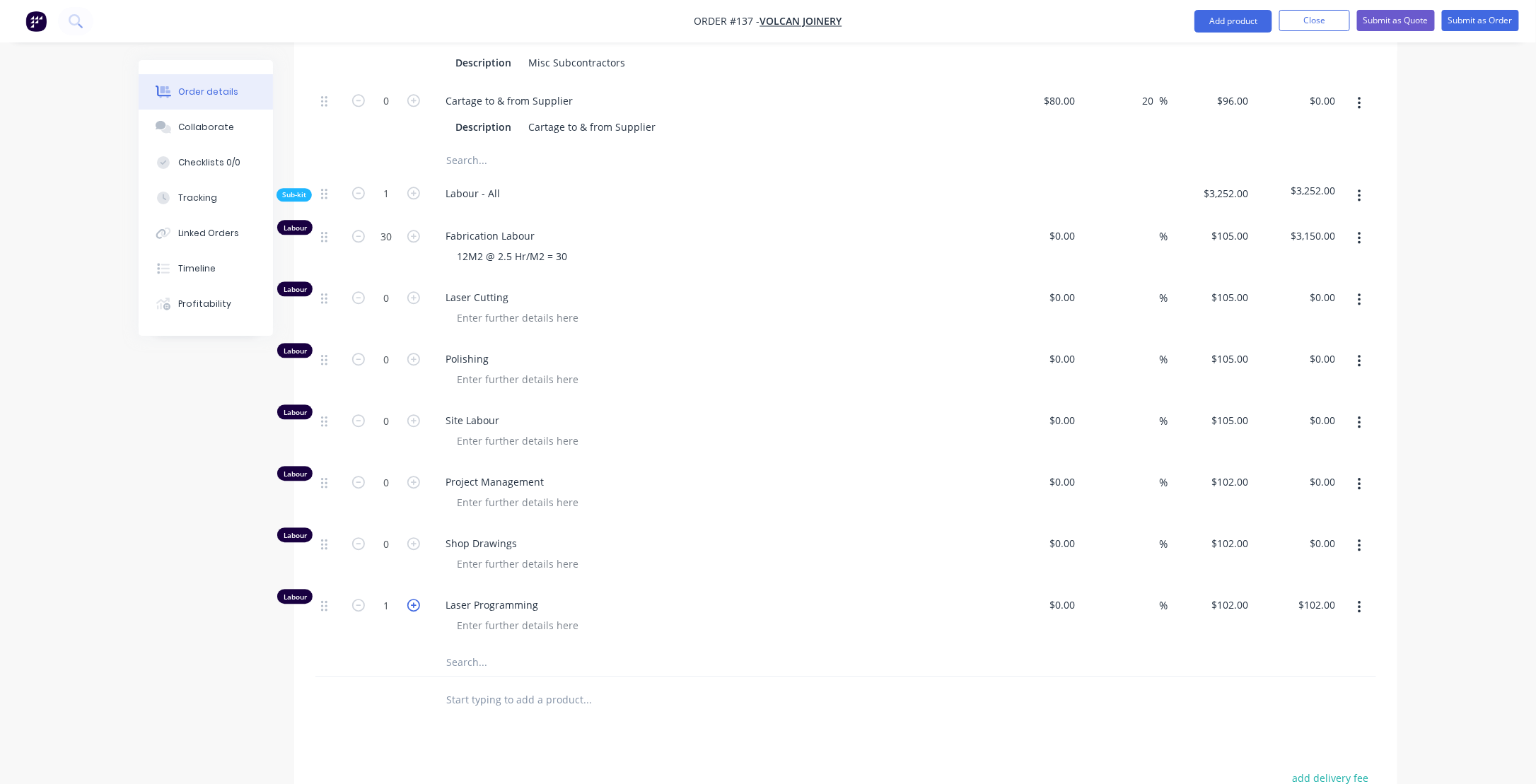
type input "$204.00"
click at [411, 610] on icon "button" at bounding box center [414, 606] width 13 height 13
type input "3"
type input "$306.00"
click at [410, 550] on icon "button" at bounding box center [414, 544] width 13 height 13
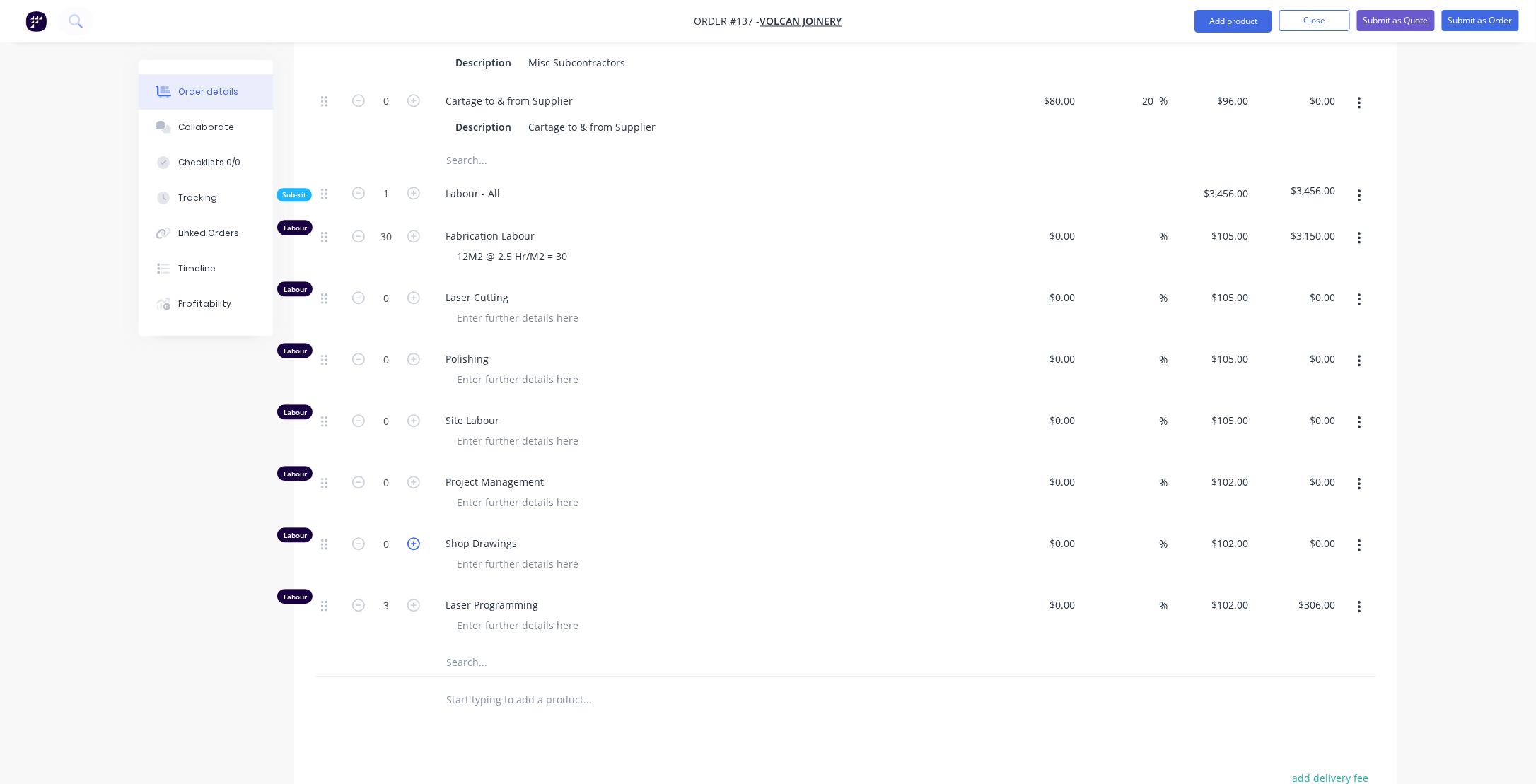
type input "1"
type input "$102.00"
click at [410, 550] on icon "button" at bounding box center [414, 544] width 13 height 13
type input "2"
type input "$204.00"
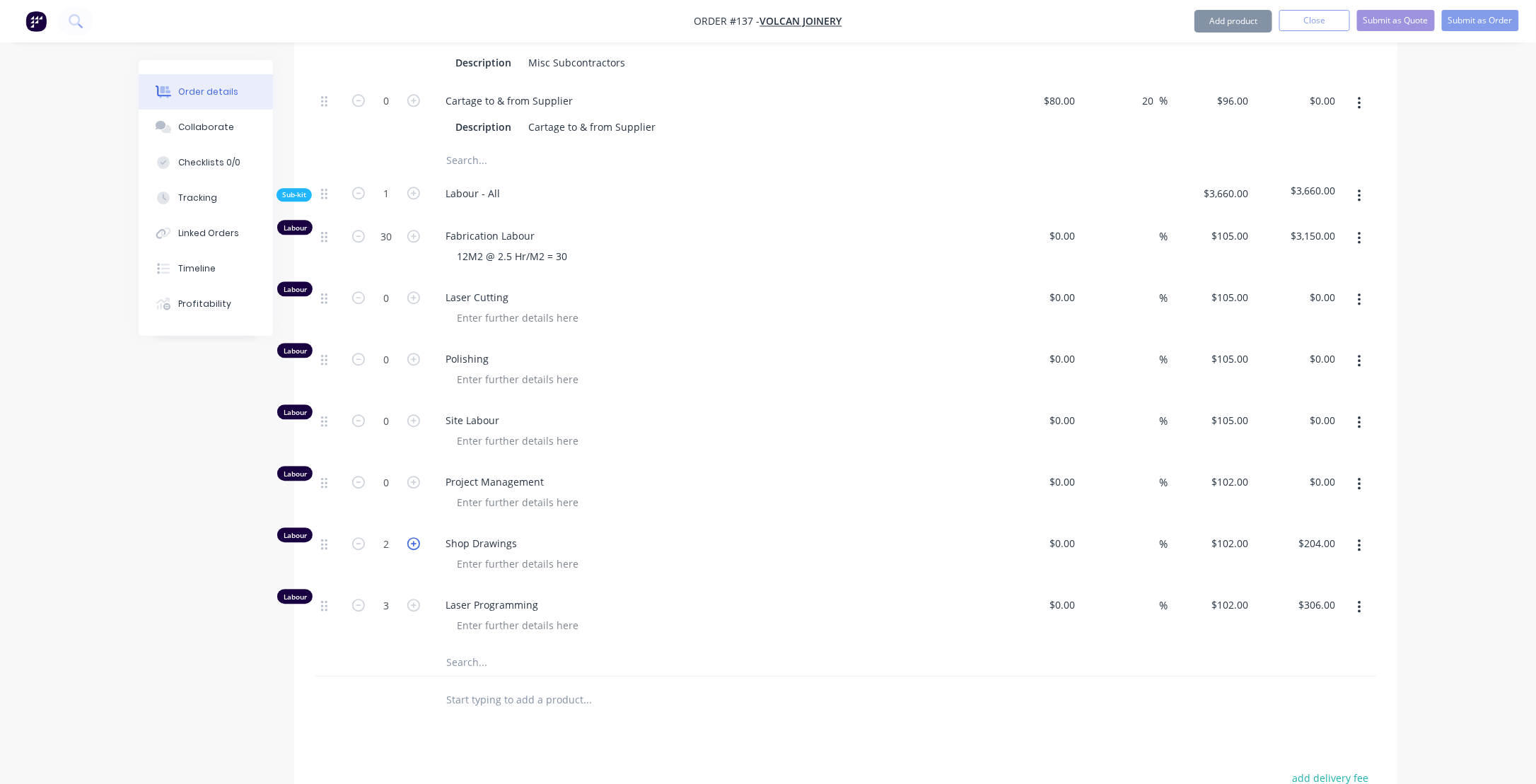
click at [410, 550] on icon "button" at bounding box center [414, 544] width 13 height 13
type input "3"
type input "$306.00"
click at [411, 304] on icon "button" at bounding box center [414, 297] width 13 height 13
type input "1"
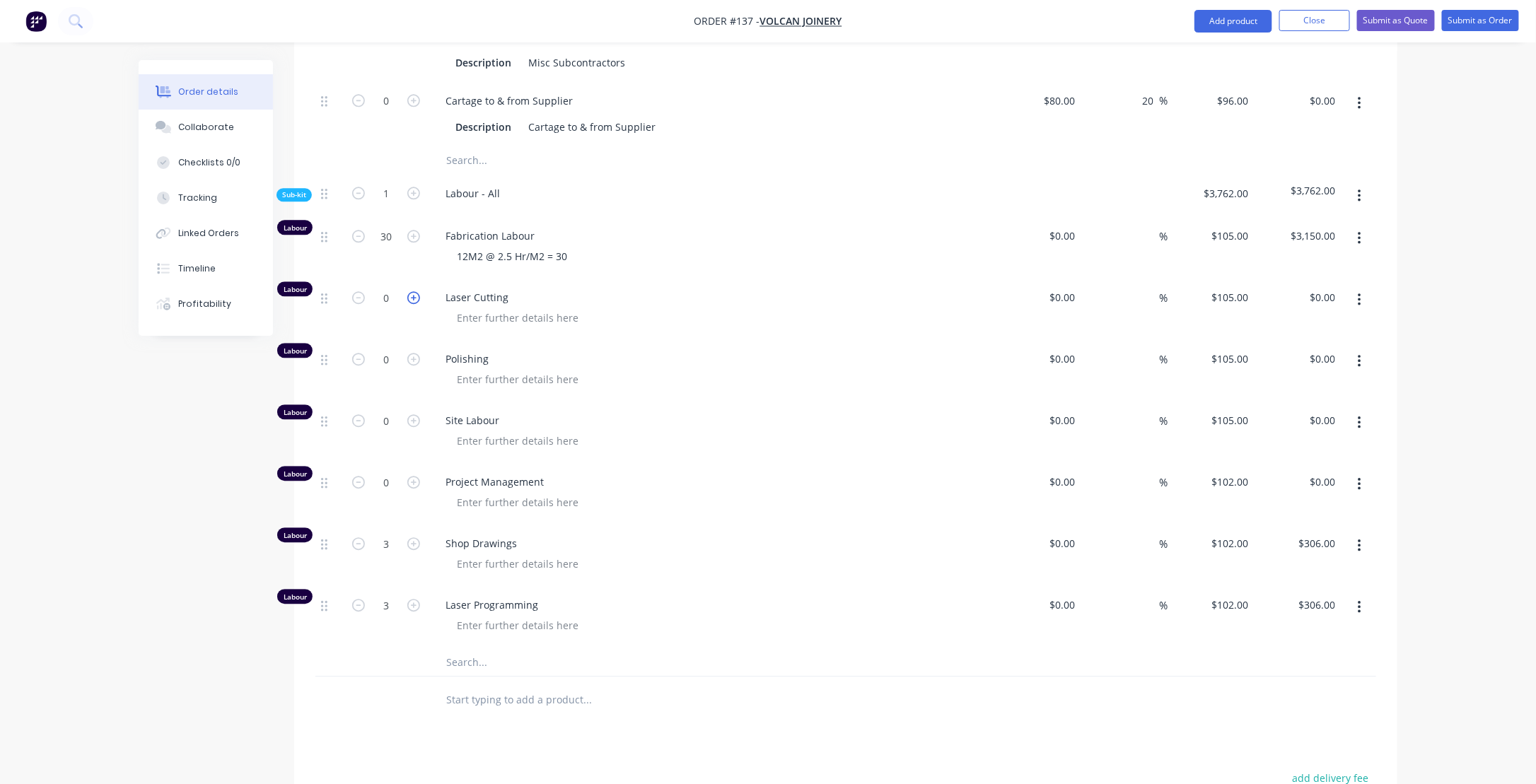
type input "$105.00"
click at [411, 304] on icon "button" at bounding box center [414, 297] width 13 height 13
type input "2"
type input "$210.00"
click at [713, 677] on input "text" at bounding box center [587, 662] width 283 height 28
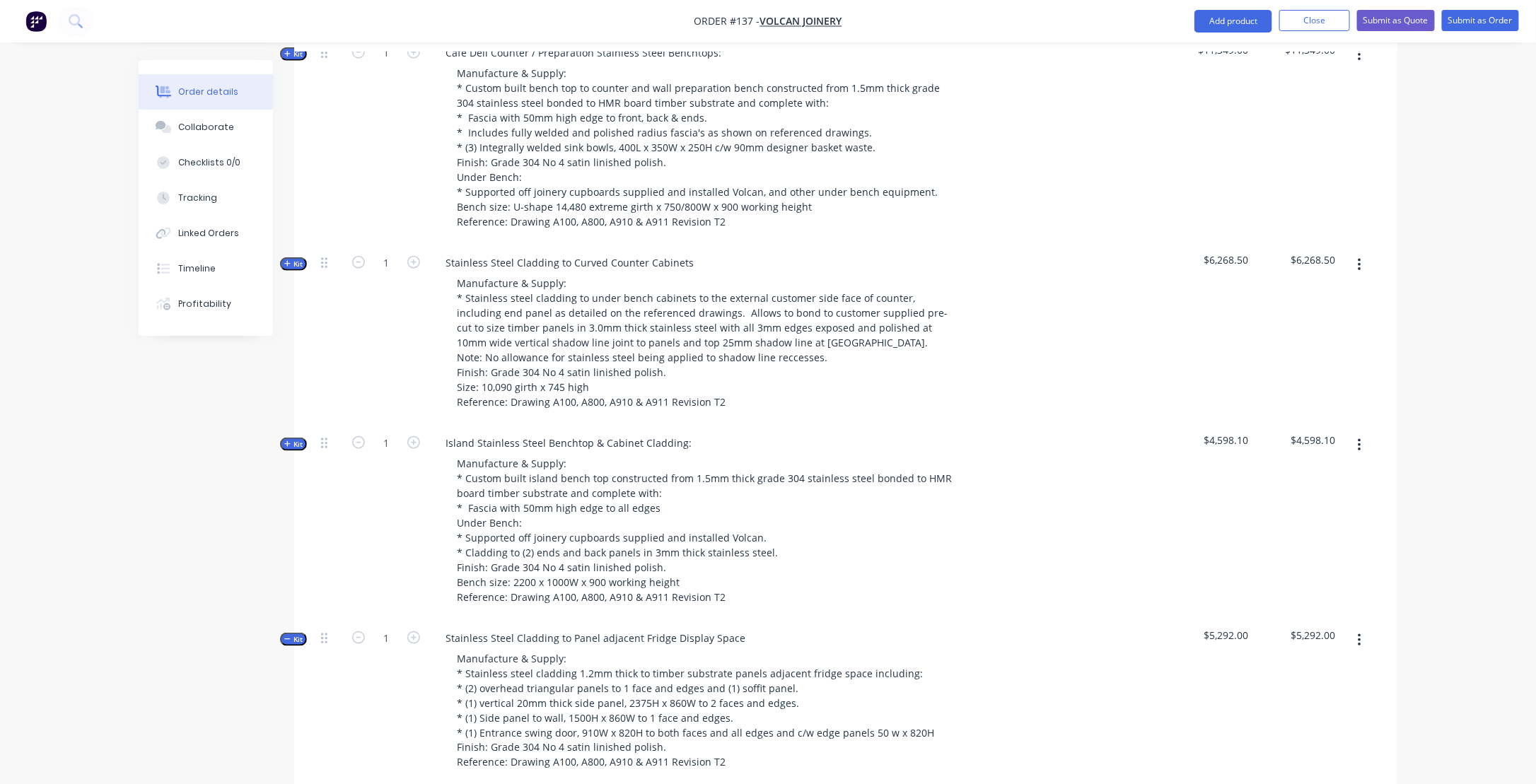
scroll to position [566, 0]
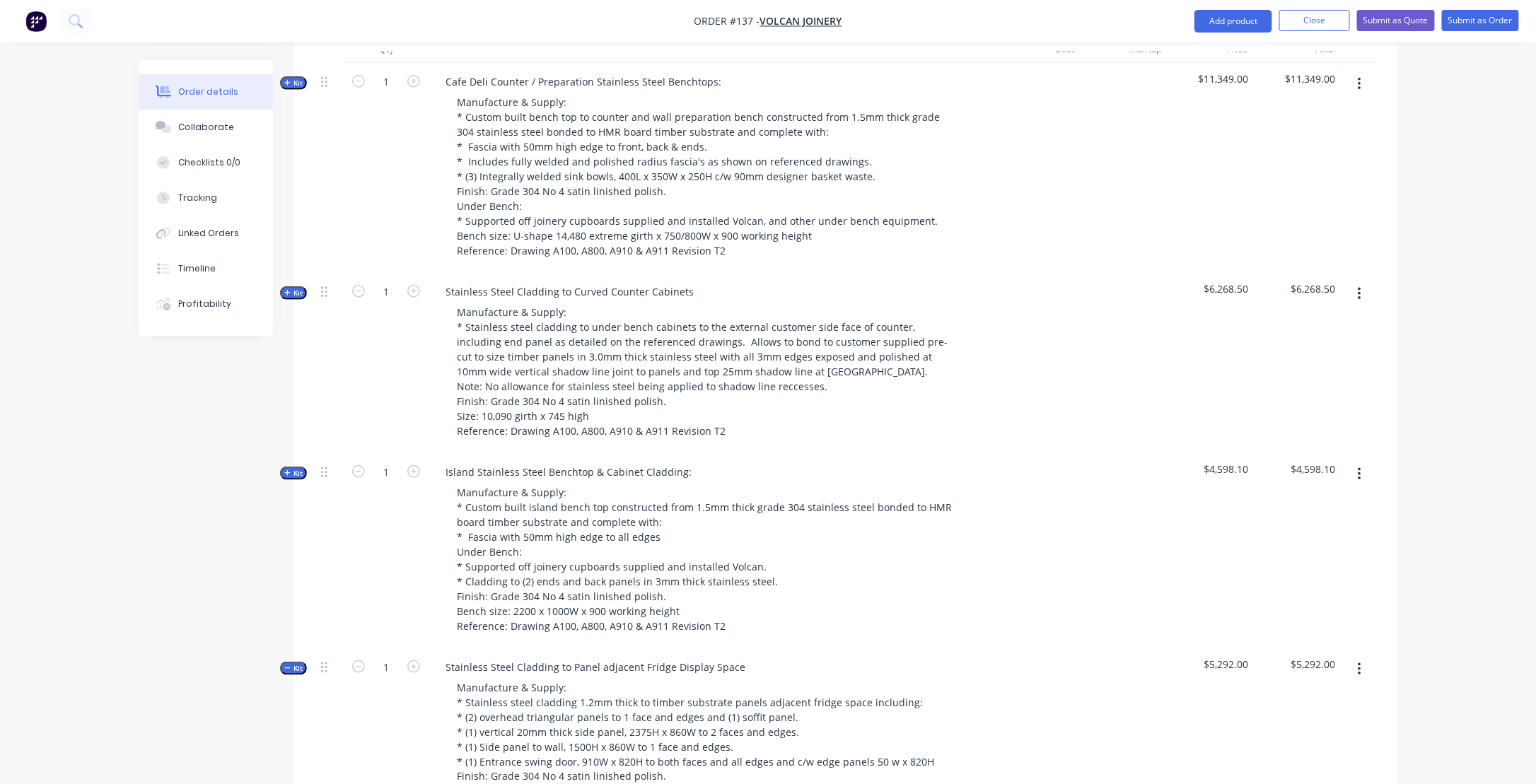
click at [287, 672] on icon "button" at bounding box center [287, 668] width 6 height 7
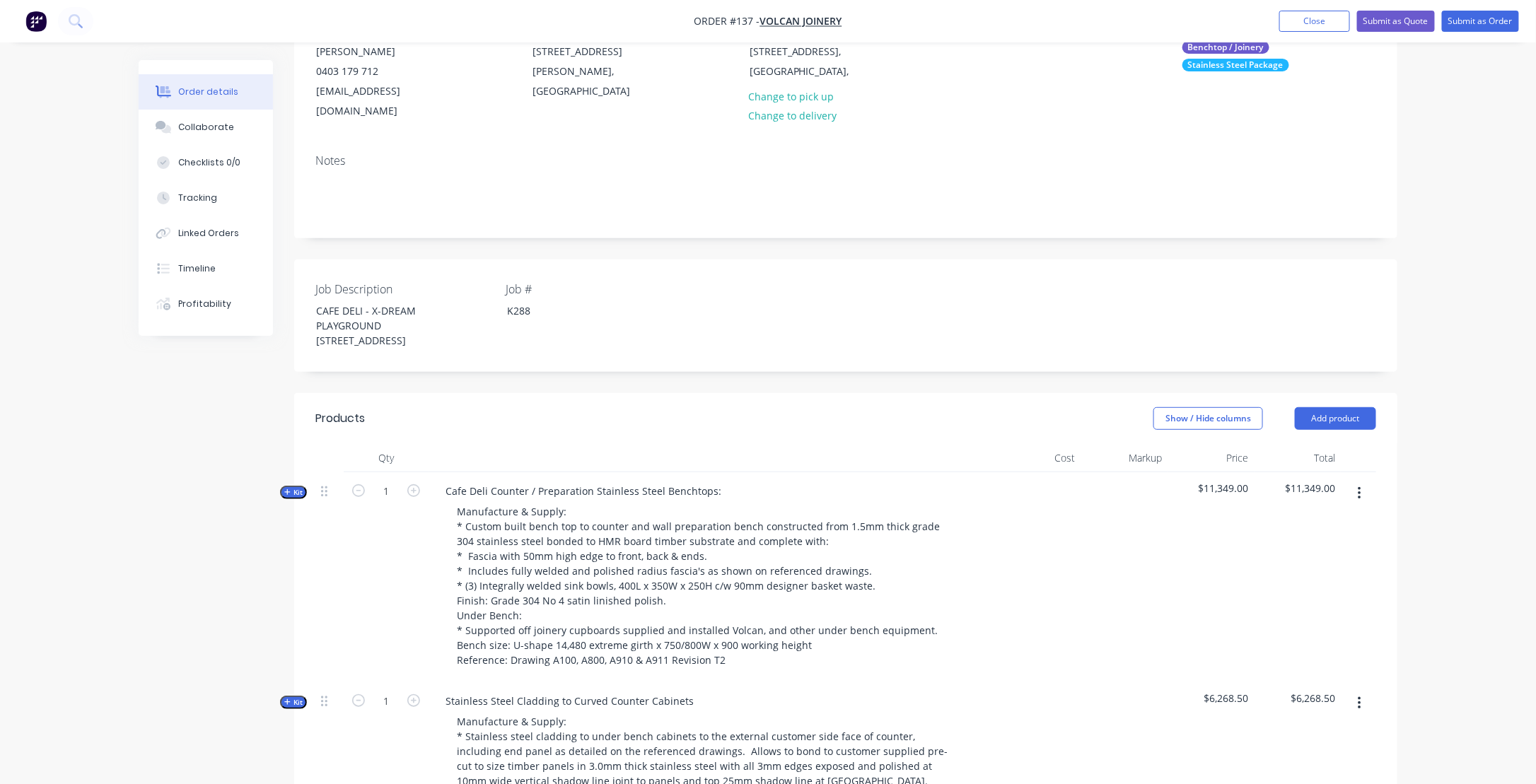
scroll to position [71, 0]
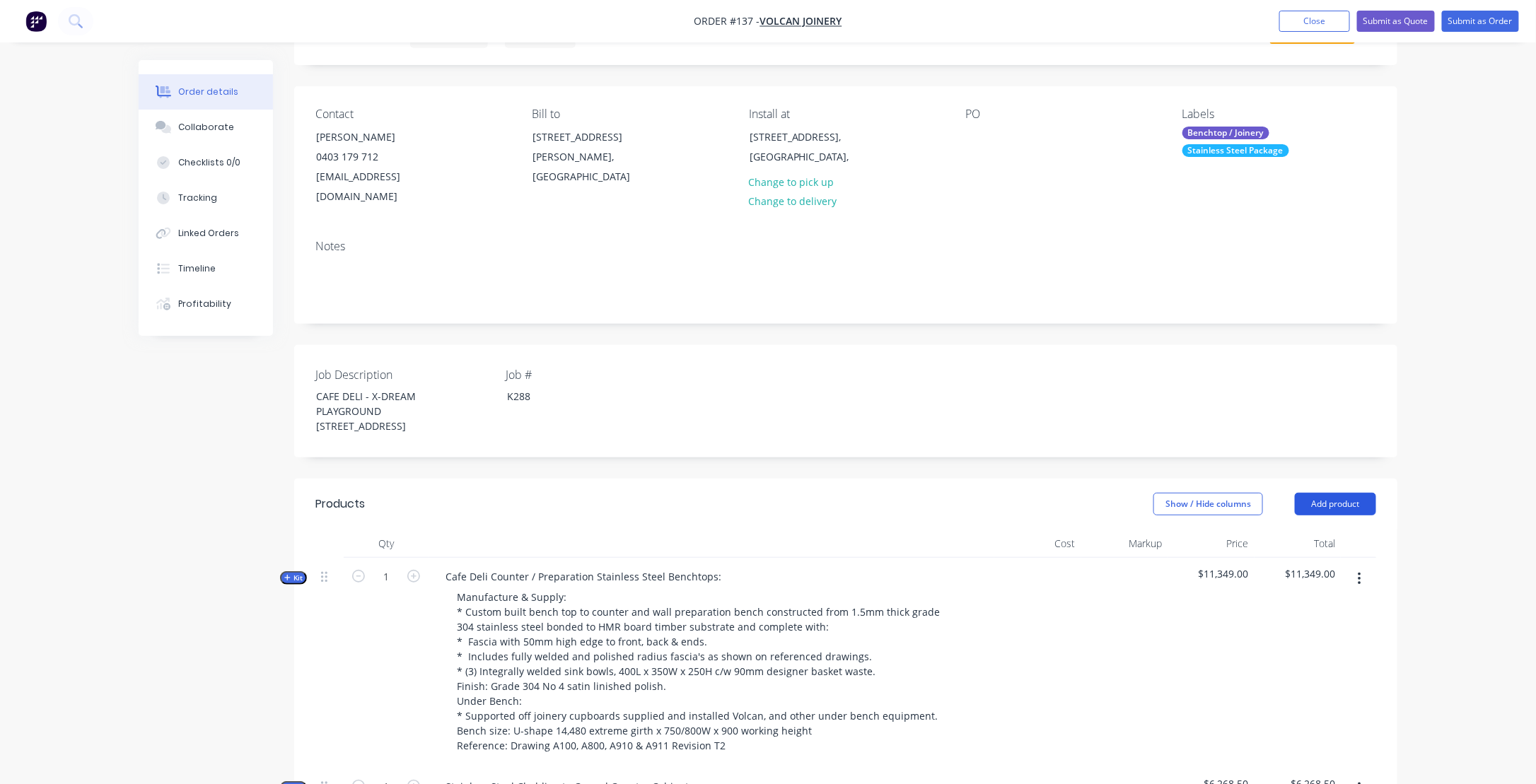
click at [1340, 516] on button "Add product" at bounding box center [1336, 504] width 82 height 23
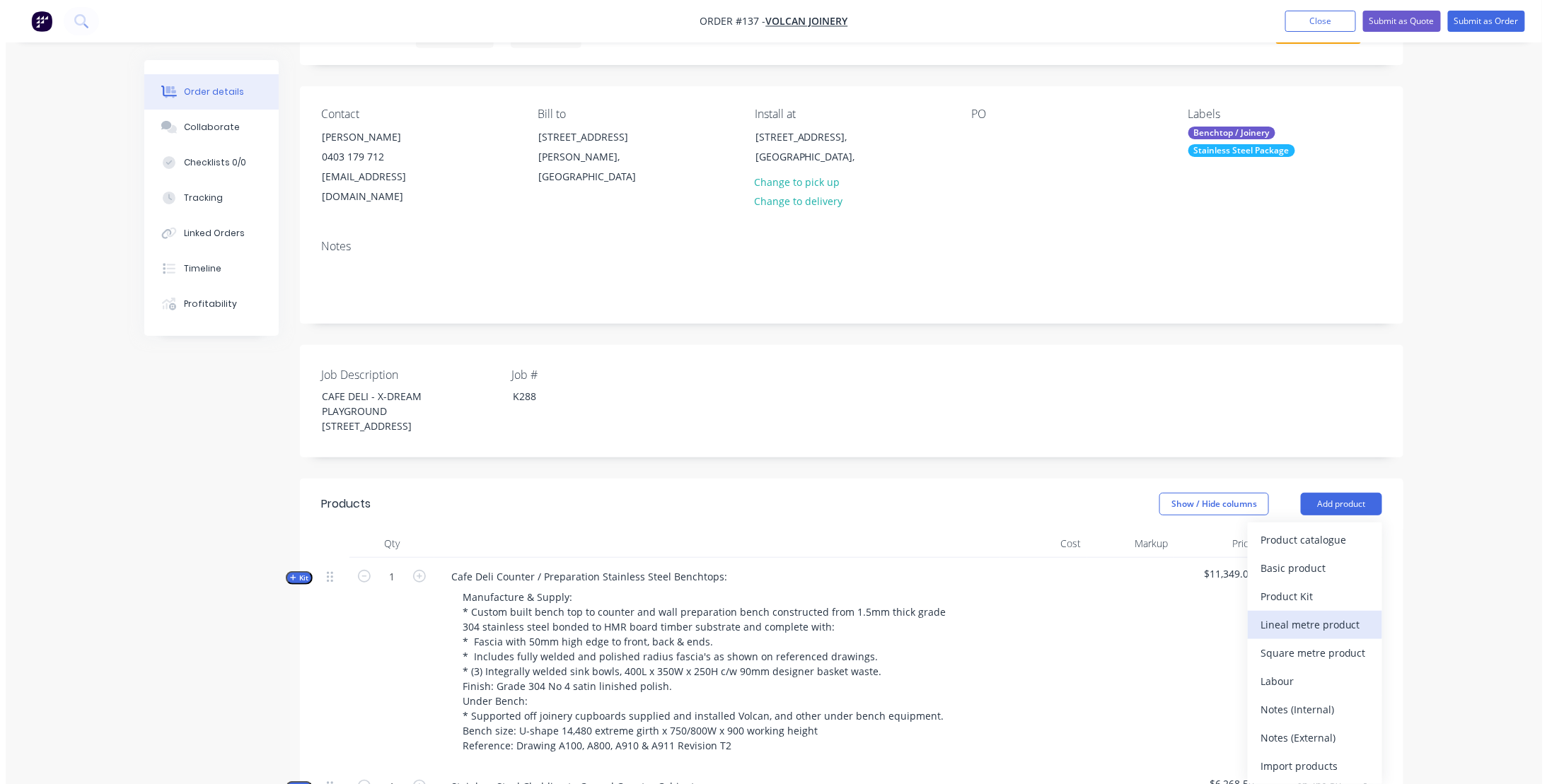
scroll to position [141, 0]
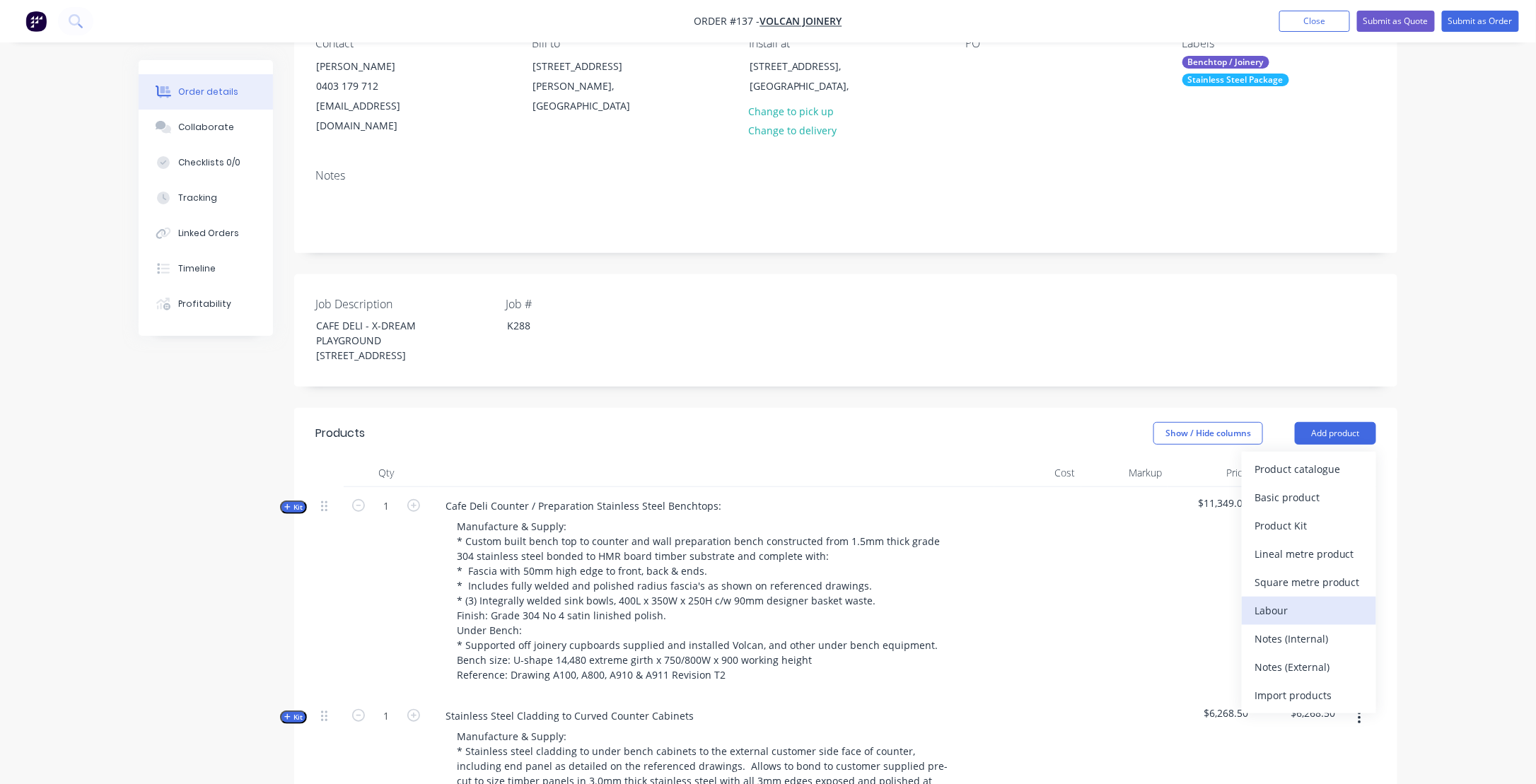
click at [1284, 621] on div "Labour" at bounding box center [1309, 610] width 109 height 20
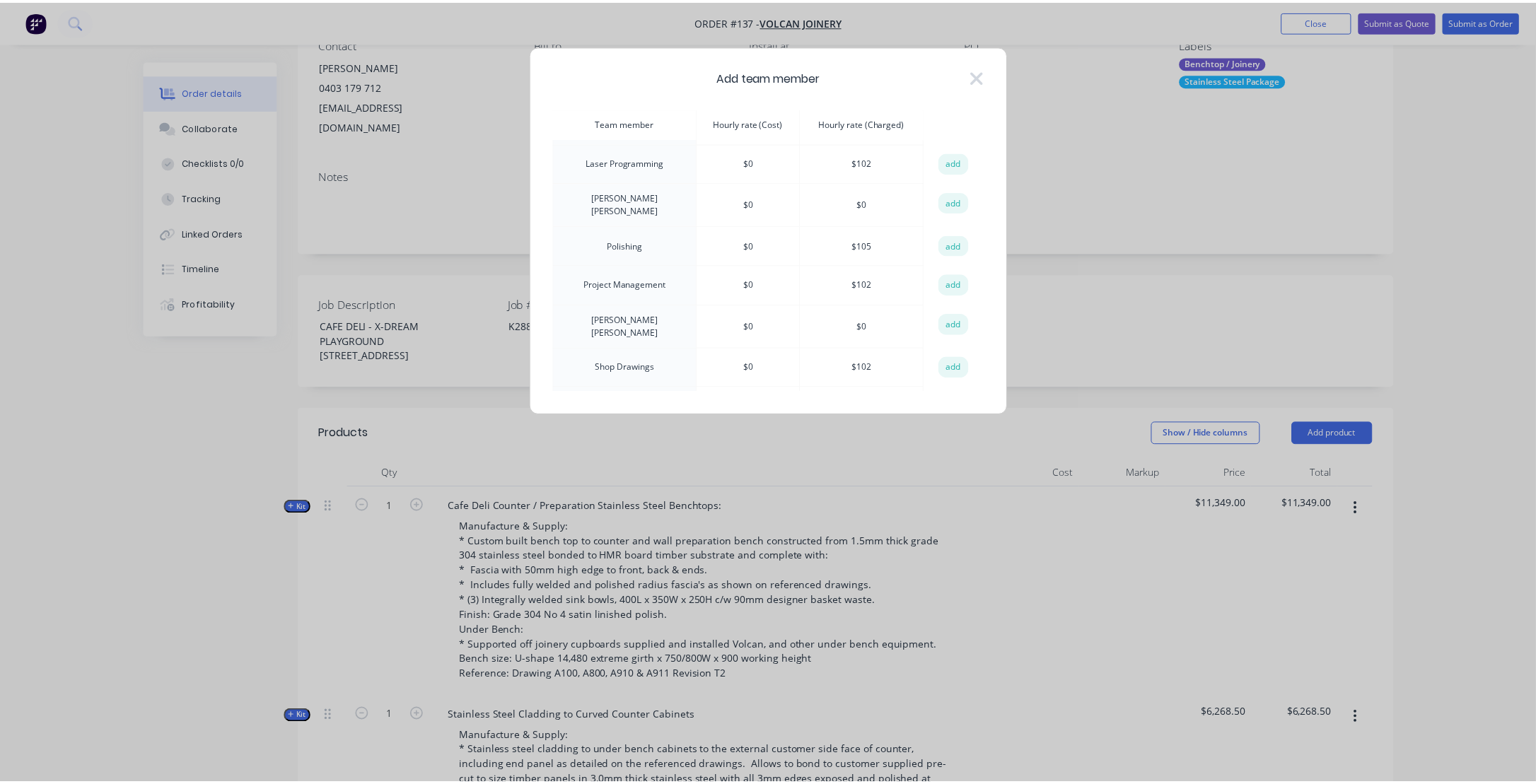
scroll to position [205, 0]
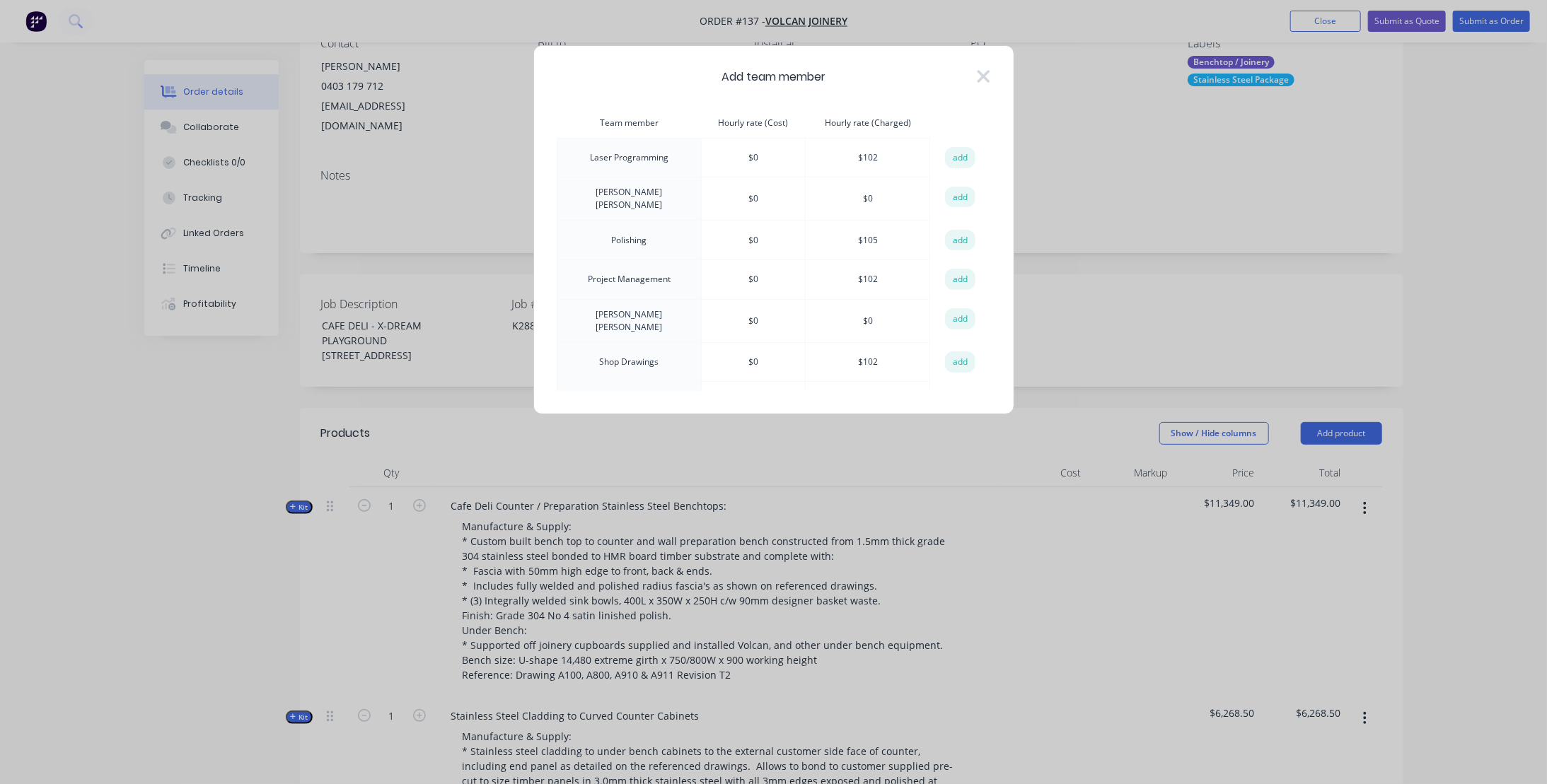
click at [645, 382] on td "Site Labour" at bounding box center [629, 401] width 145 height 39
click at [629, 382] on td "Site Labour" at bounding box center [629, 401] width 145 height 39
click at [957, 391] on button "add" at bounding box center [960, 401] width 31 height 21
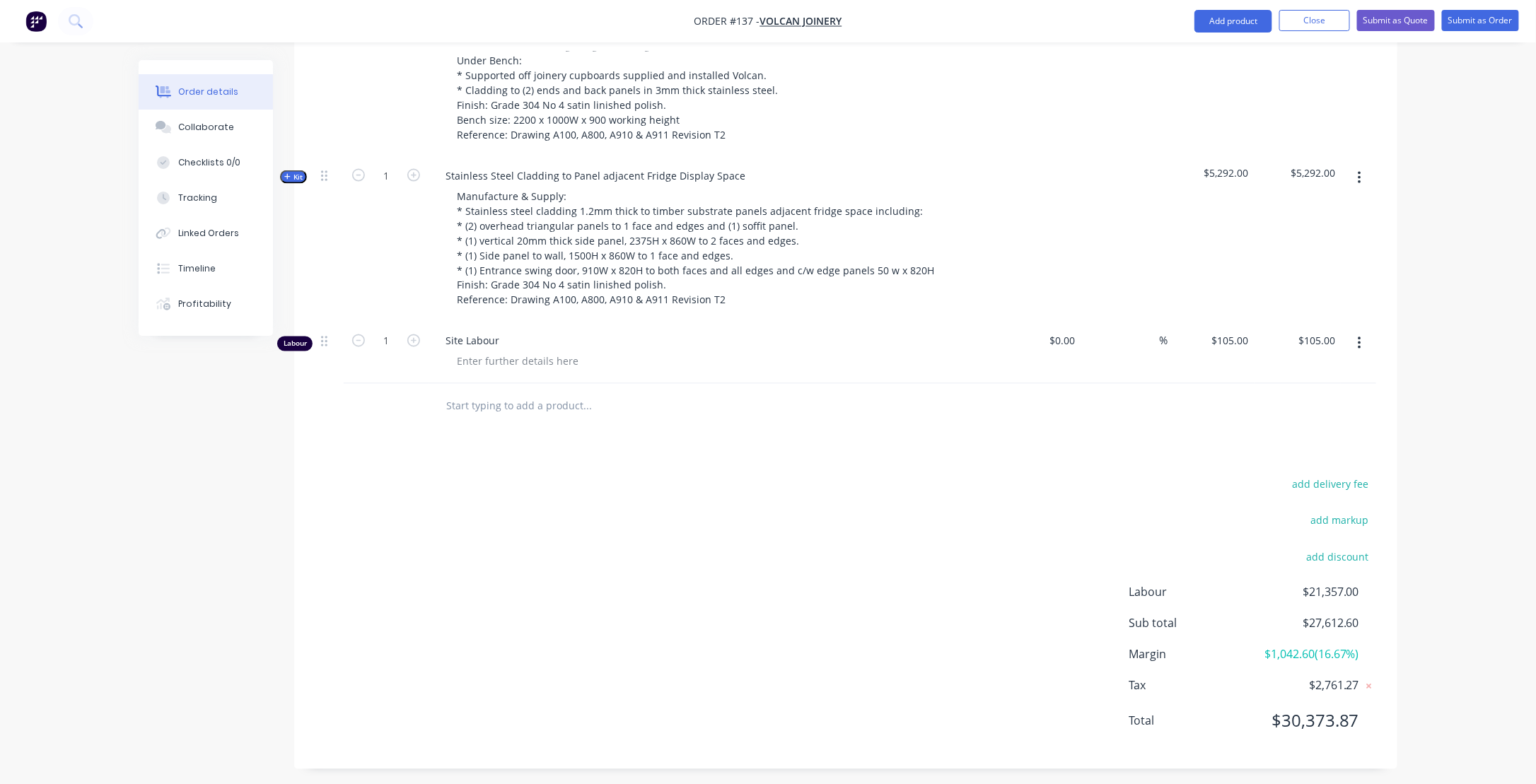
scroll to position [1061, 0]
click at [462, 368] on div at bounding box center [517, 358] width 144 height 20
click at [497, 345] on span "Site Labour" at bounding box center [717, 338] width 544 height 15
click at [473, 368] on div at bounding box center [517, 358] width 144 height 20
click at [463, 368] on div at bounding box center [517, 358] width 144 height 20
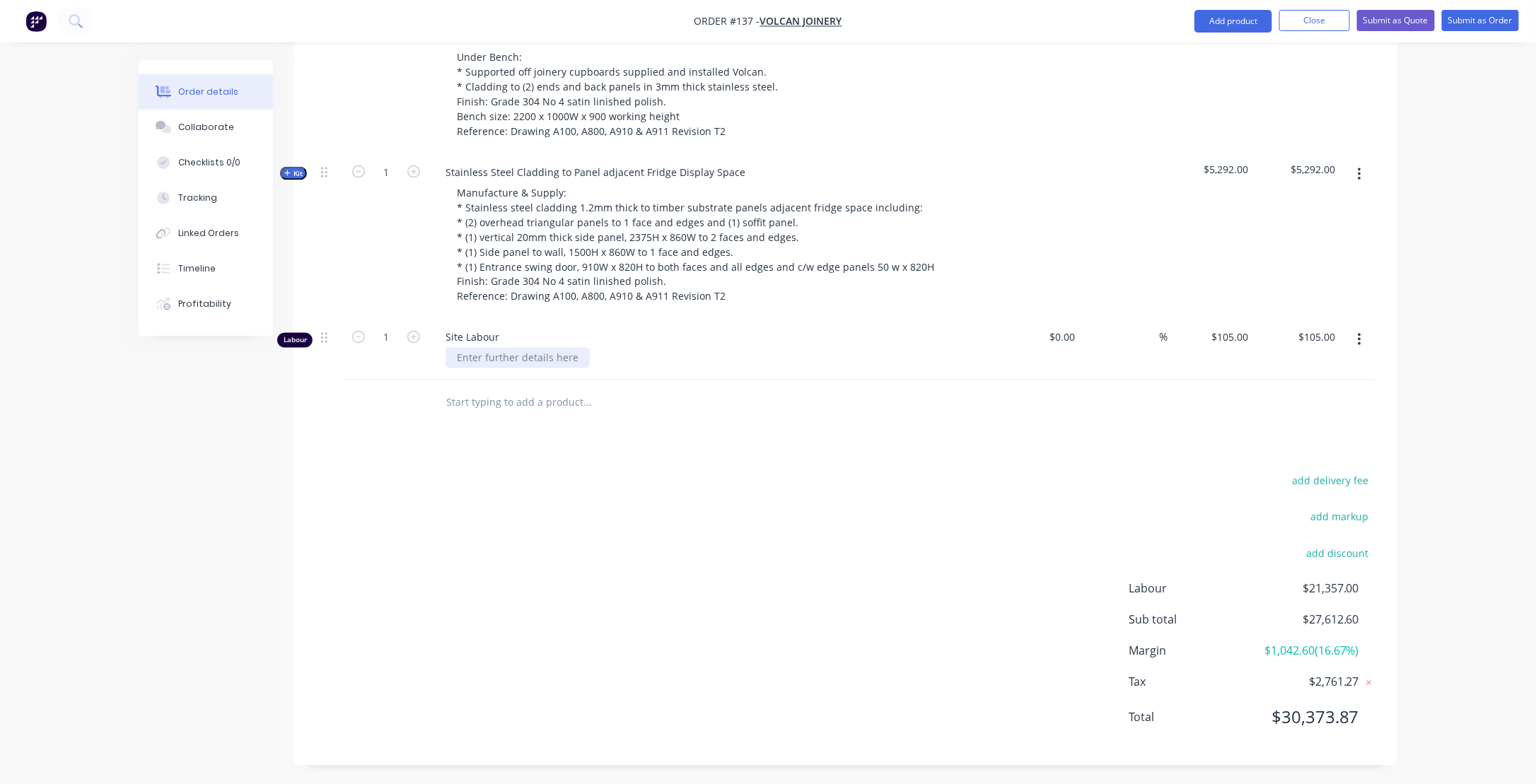
paste div
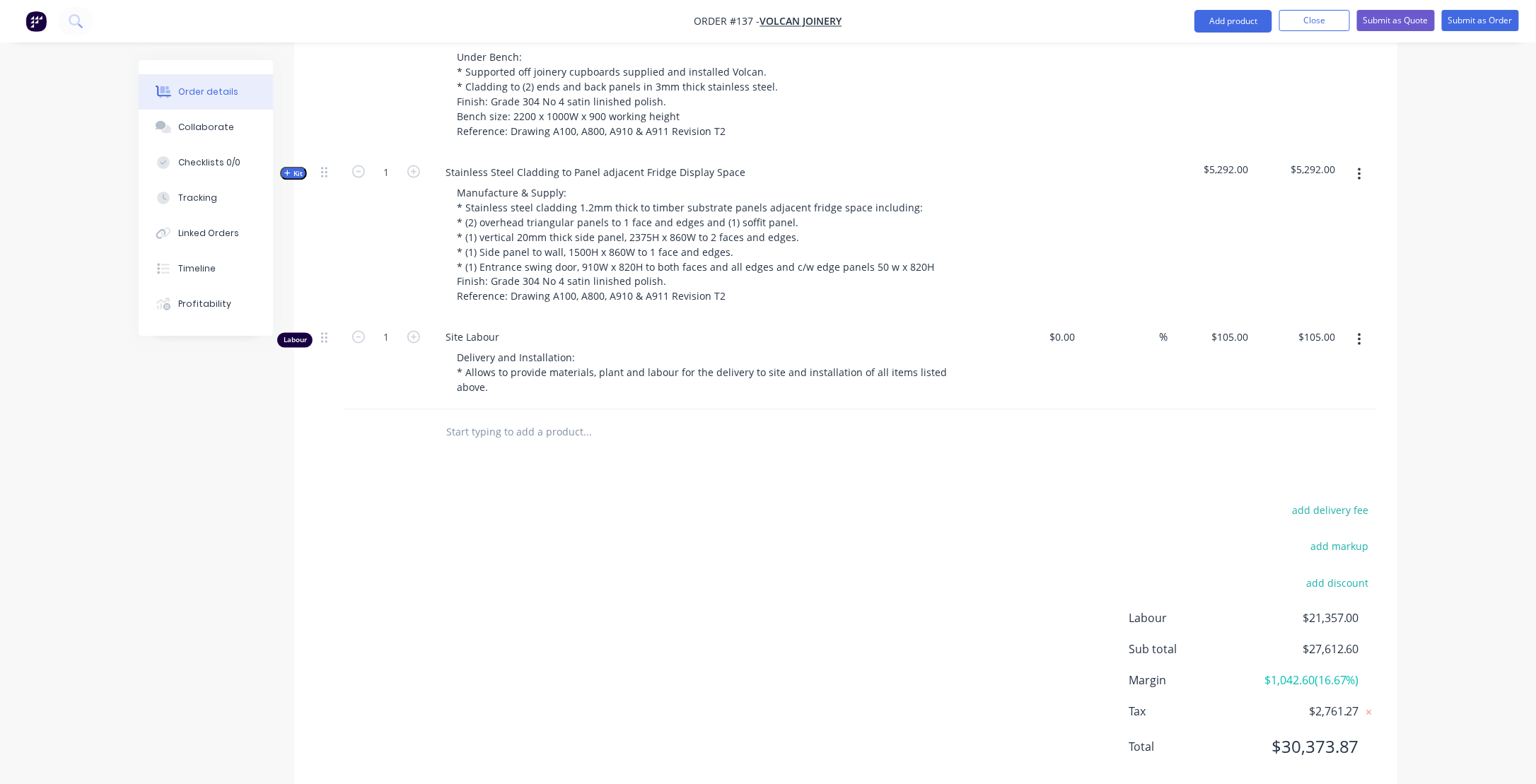
click at [442, 501] on div "add delivery fee add markup add discount Labour $21,357.00 Sub total $27,612.60…" at bounding box center [846, 637] width 1061 height 273
click at [1359, 348] on icon "button" at bounding box center [1360, 340] width 4 height 16
click at [1273, 470] on div "Delete" at bounding box center [1309, 462] width 109 height 20
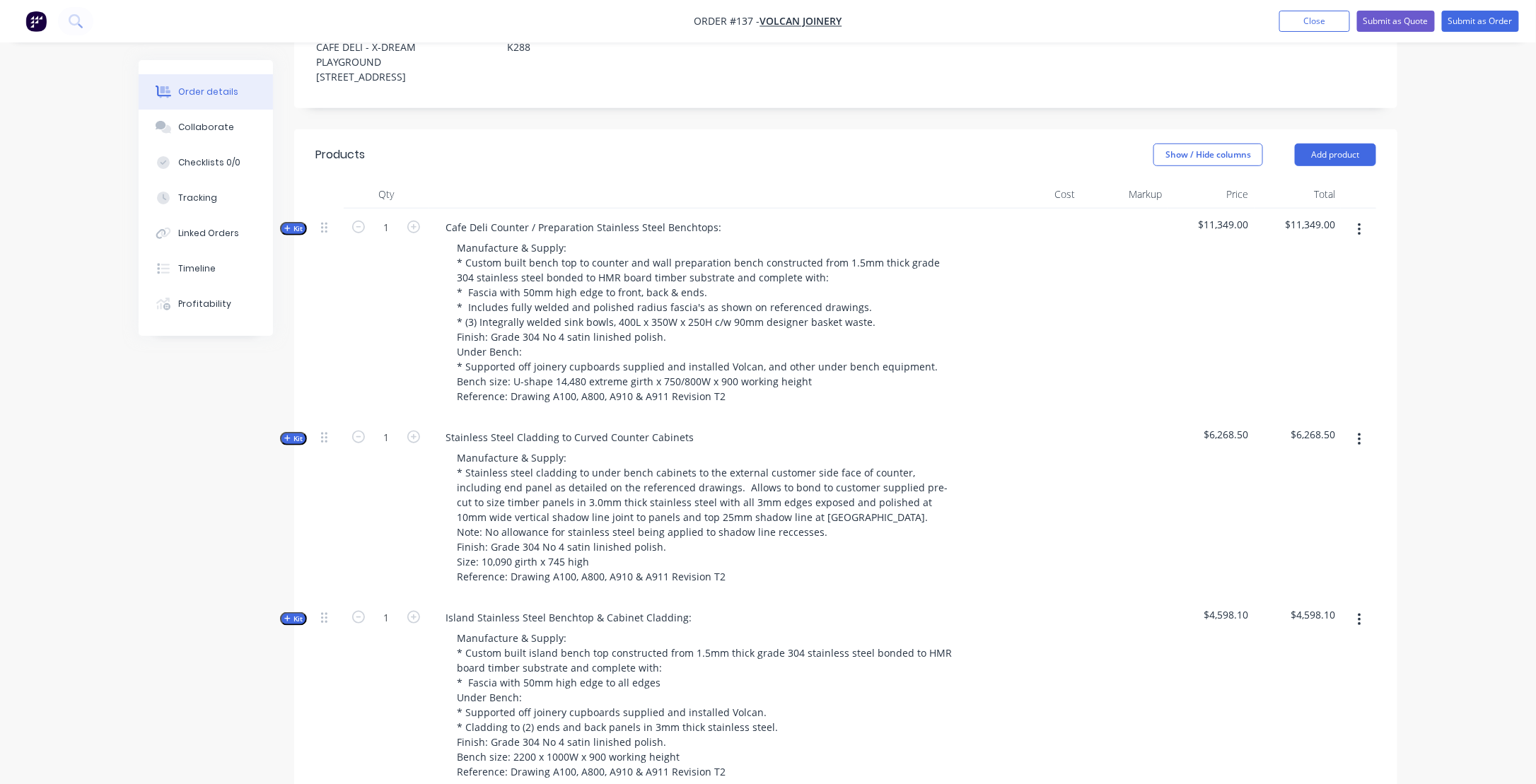
scroll to position [307, 0]
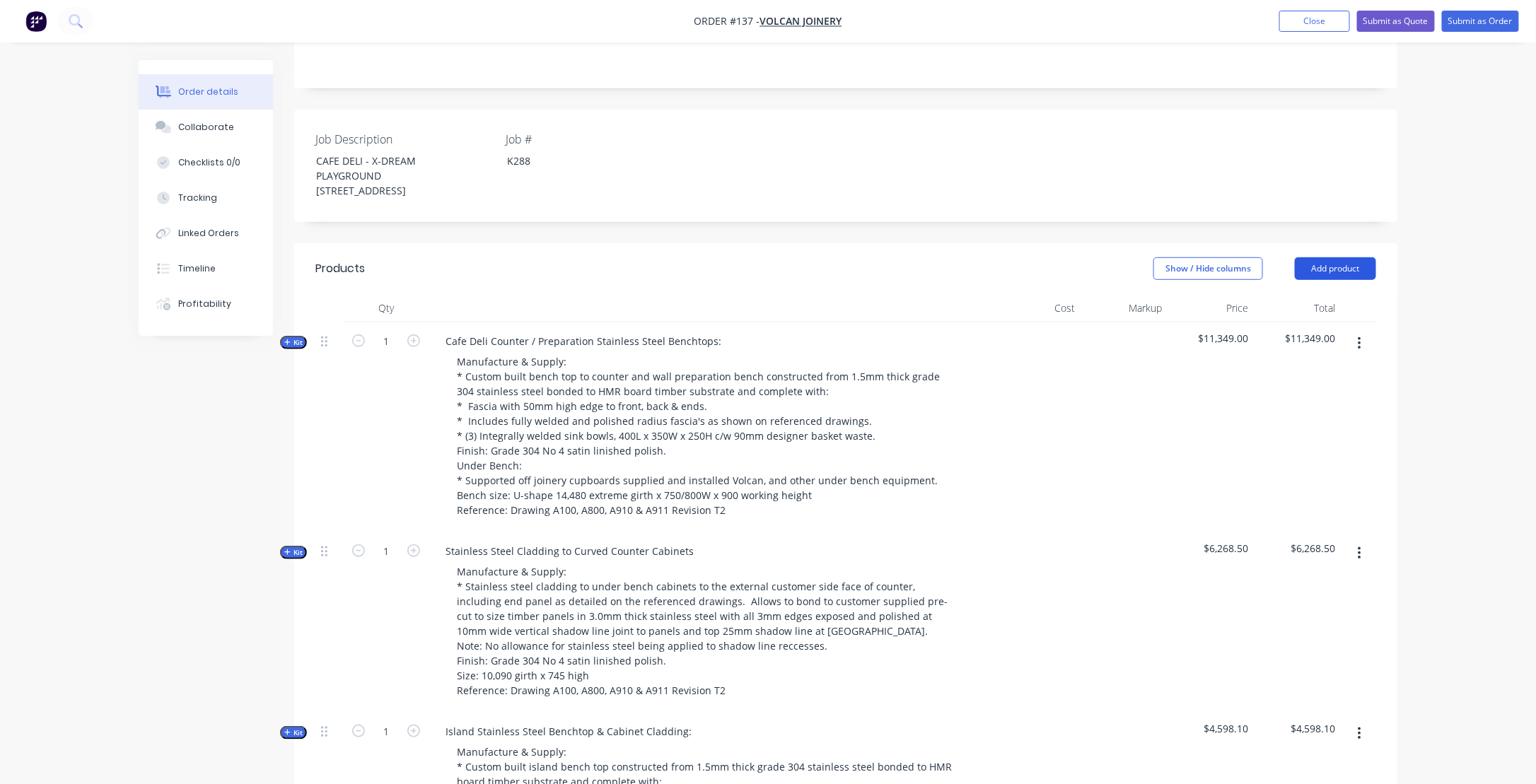
click at [1329, 280] on button "Add product" at bounding box center [1336, 268] width 82 height 23
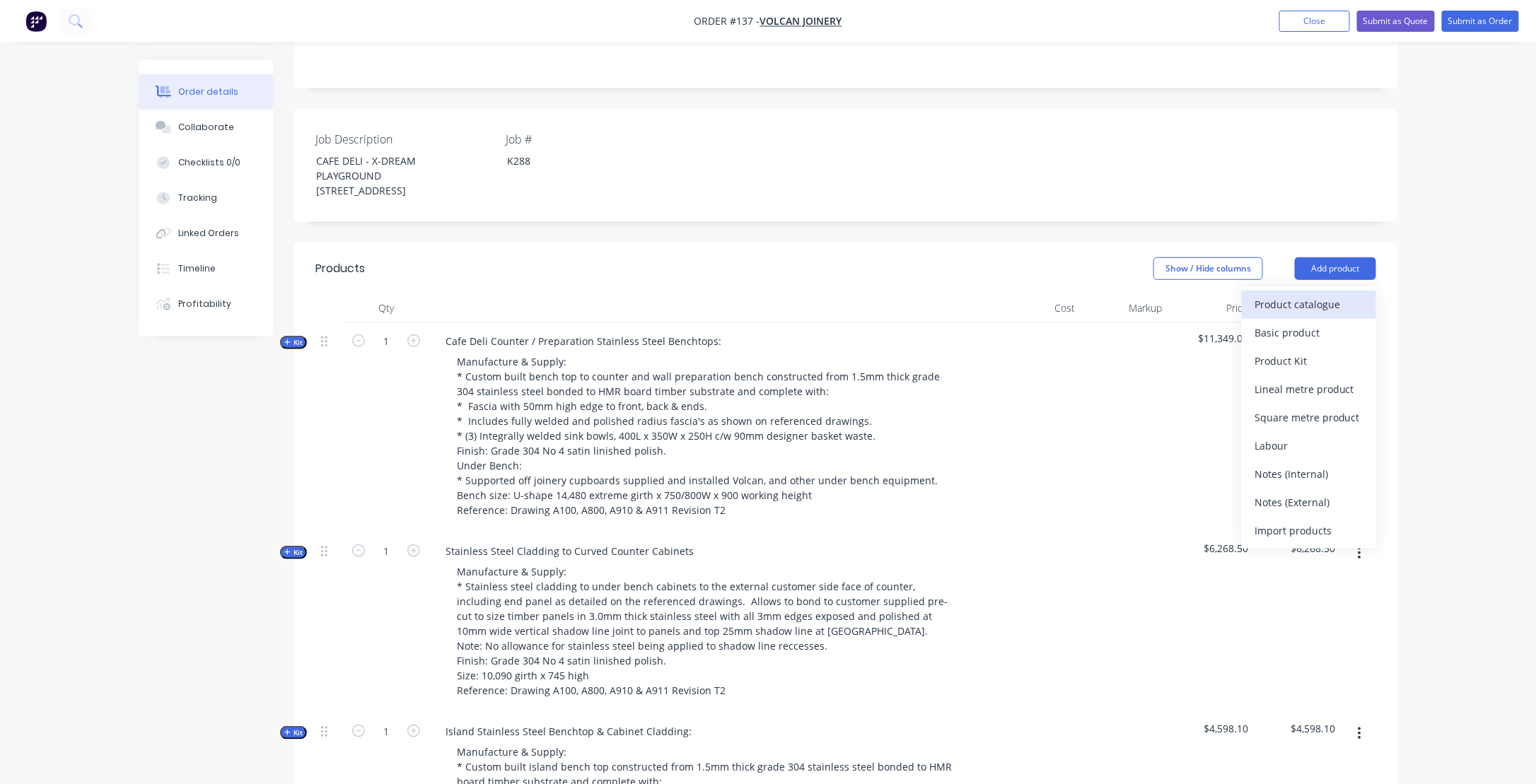
click at [1300, 315] on div "Product catalogue" at bounding box center [1309, 305] width 109 height 20
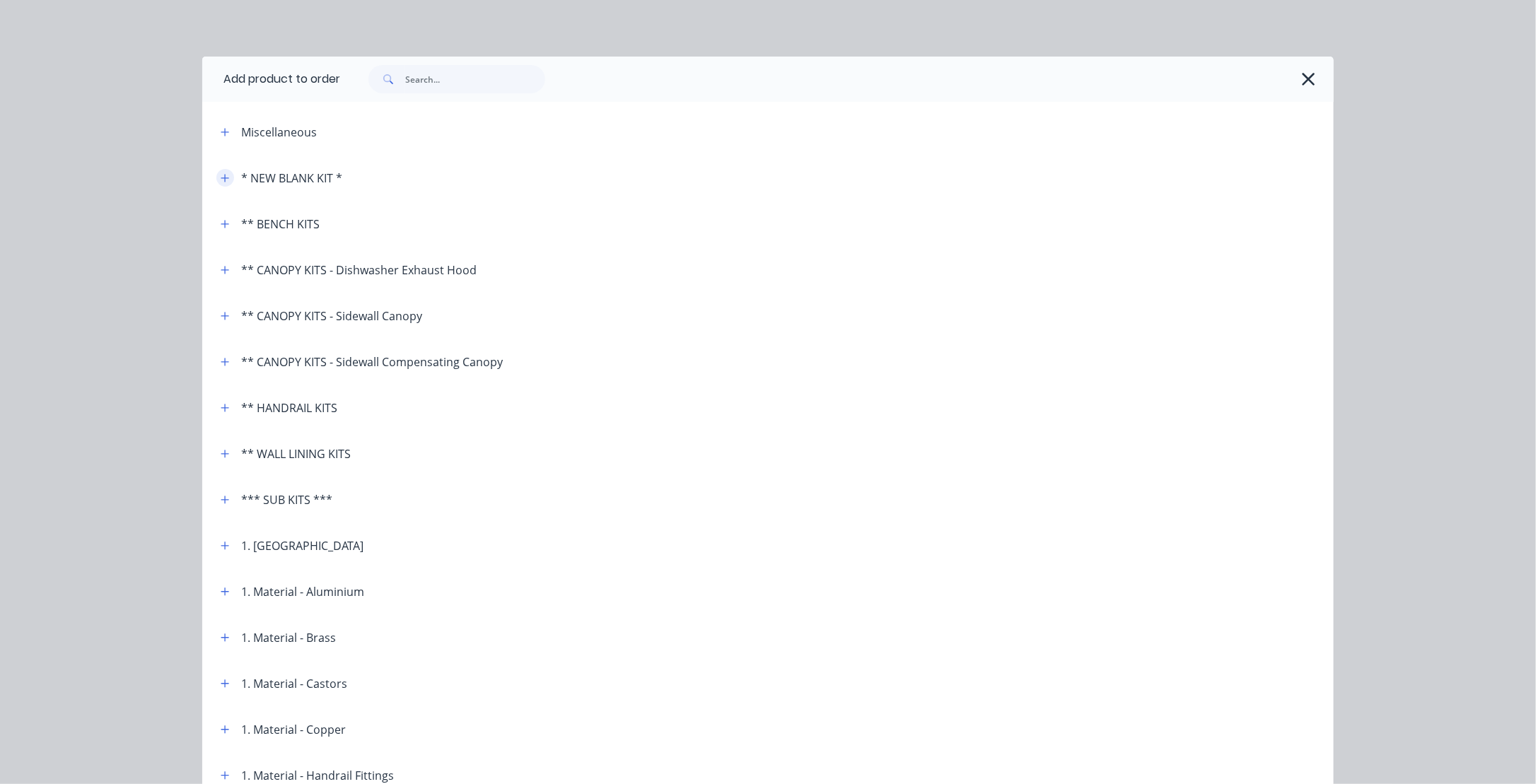
click at [221, 179] on icon "button" at bounding box center [225, 178] width 7 height 7
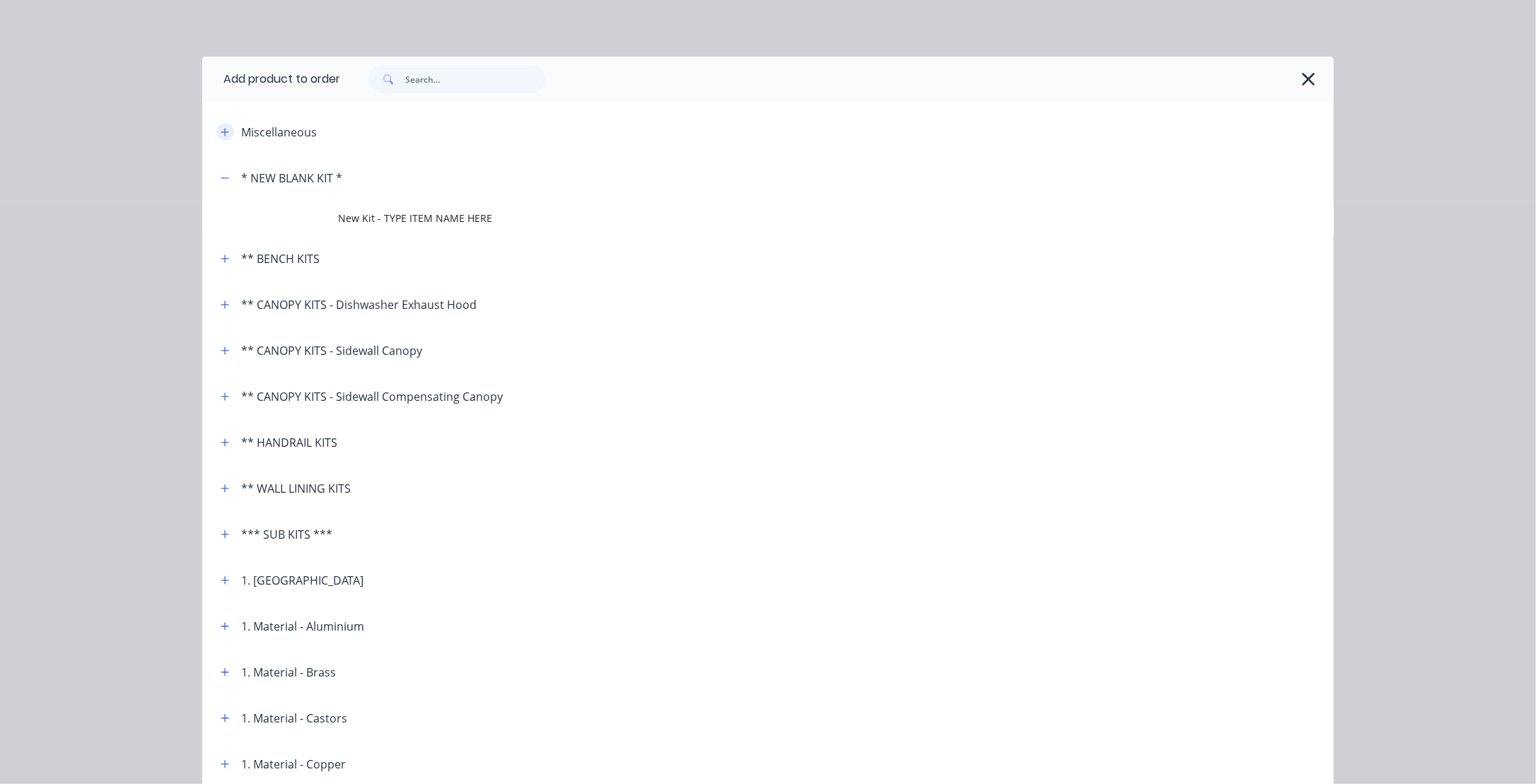
click at [221, 131] on icon "button" at bounding box center [224, 132] width 8 height 10
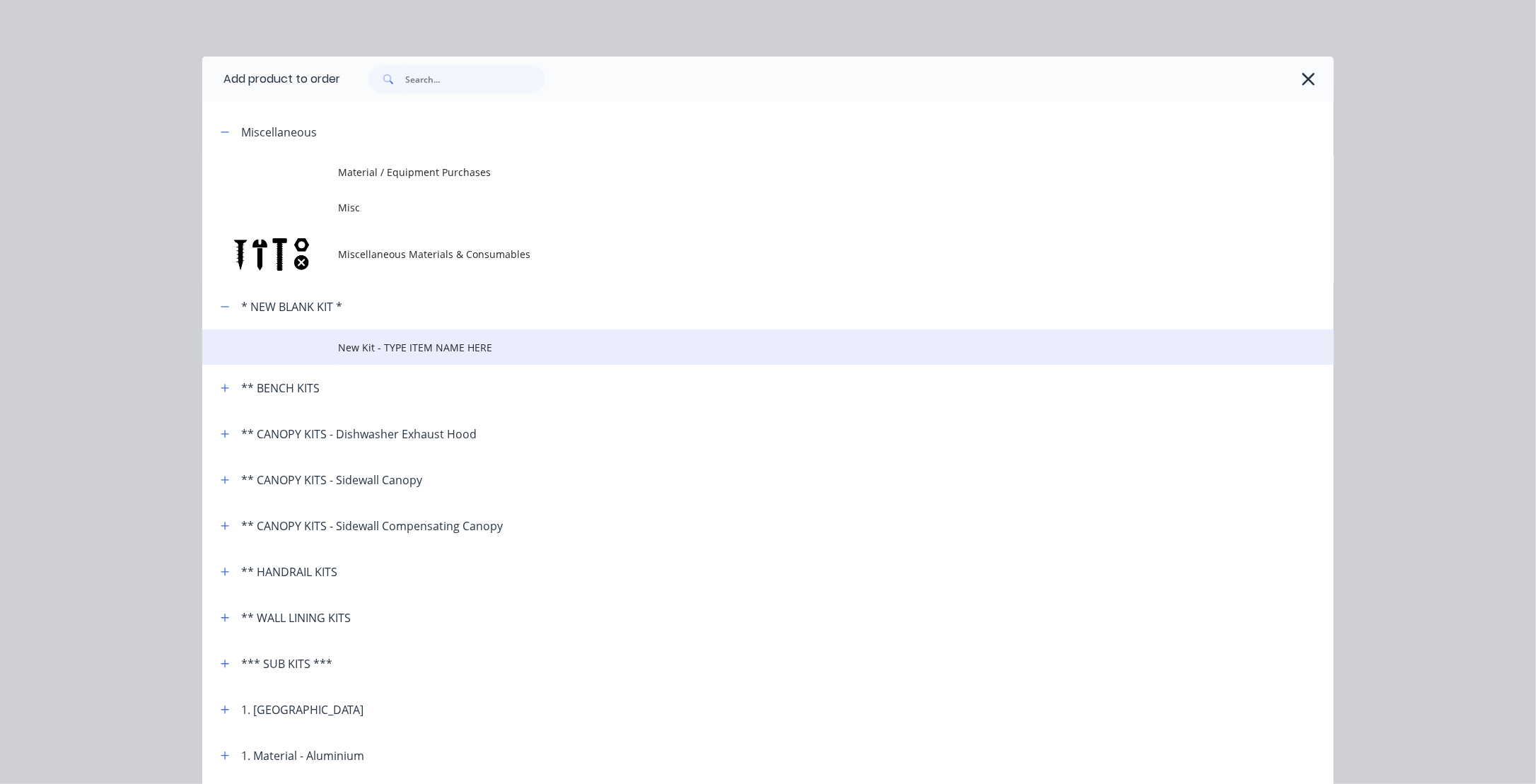
click at [362, 350] on span "New Kit - TYPE ITEM NAME HERE" at bounding box center [736, 348] width 797 height 15
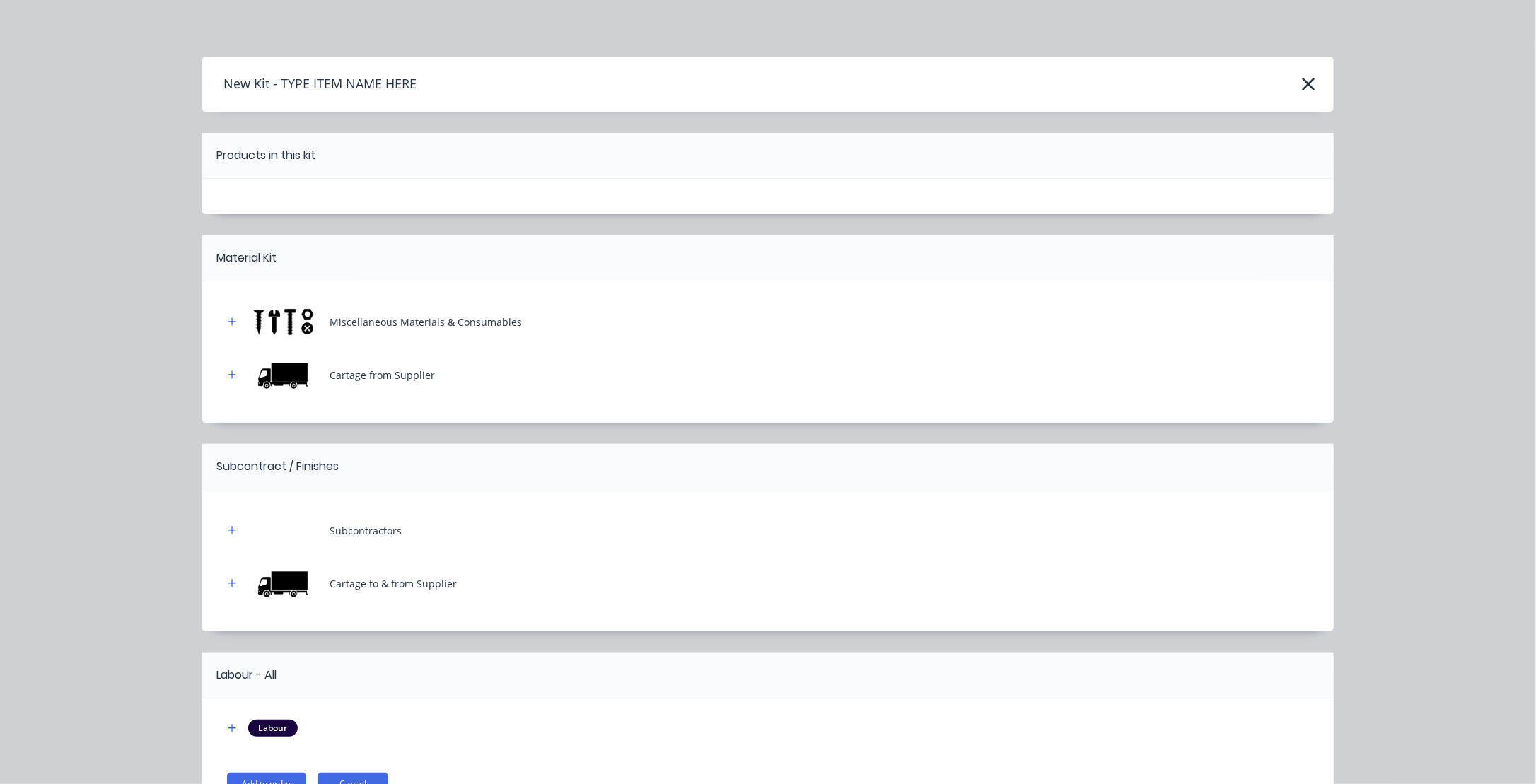
scroll to position [85, 0]
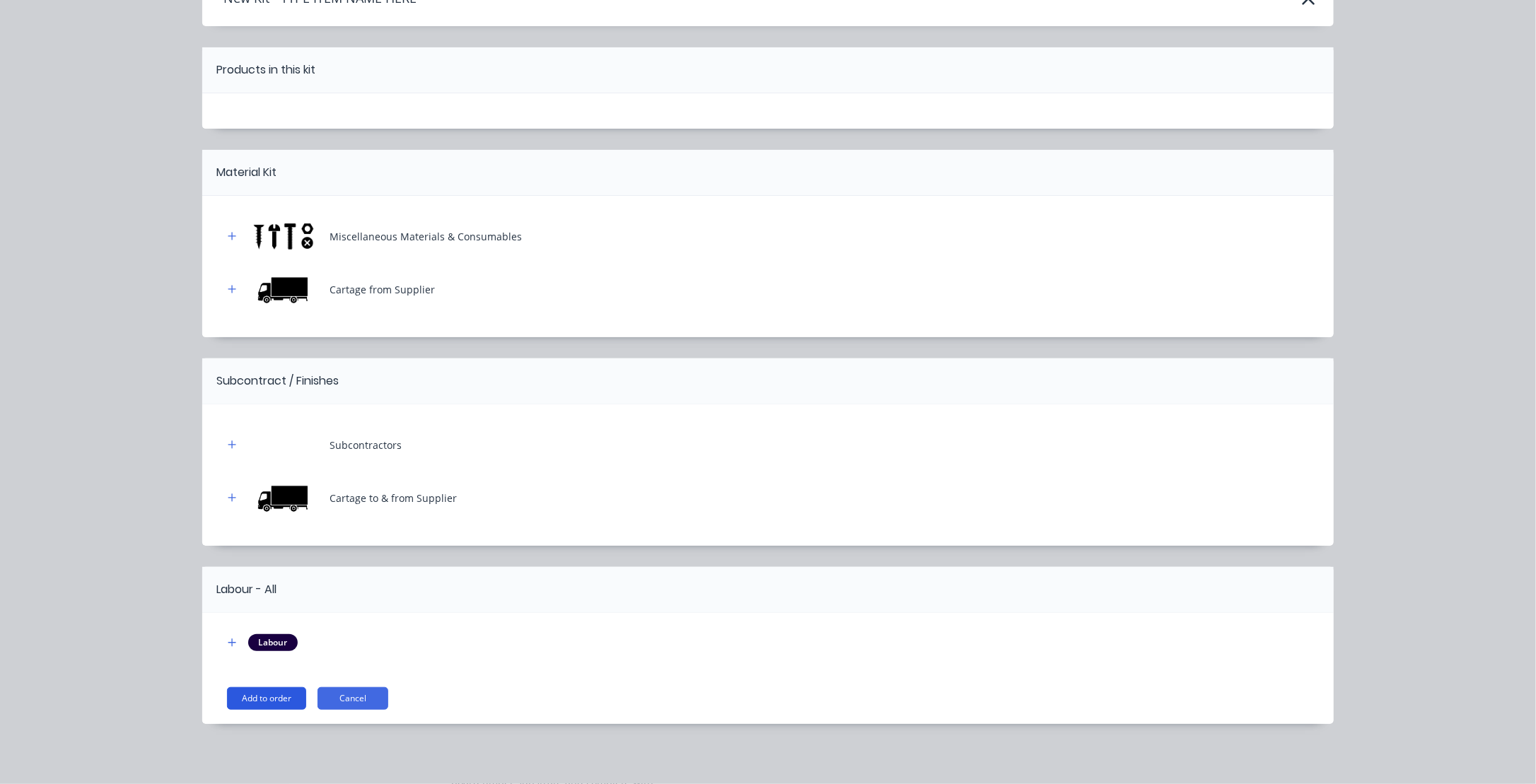
click at [250, 700] on button "Add to order" at bounding box center [266, 699] width 79 height 23
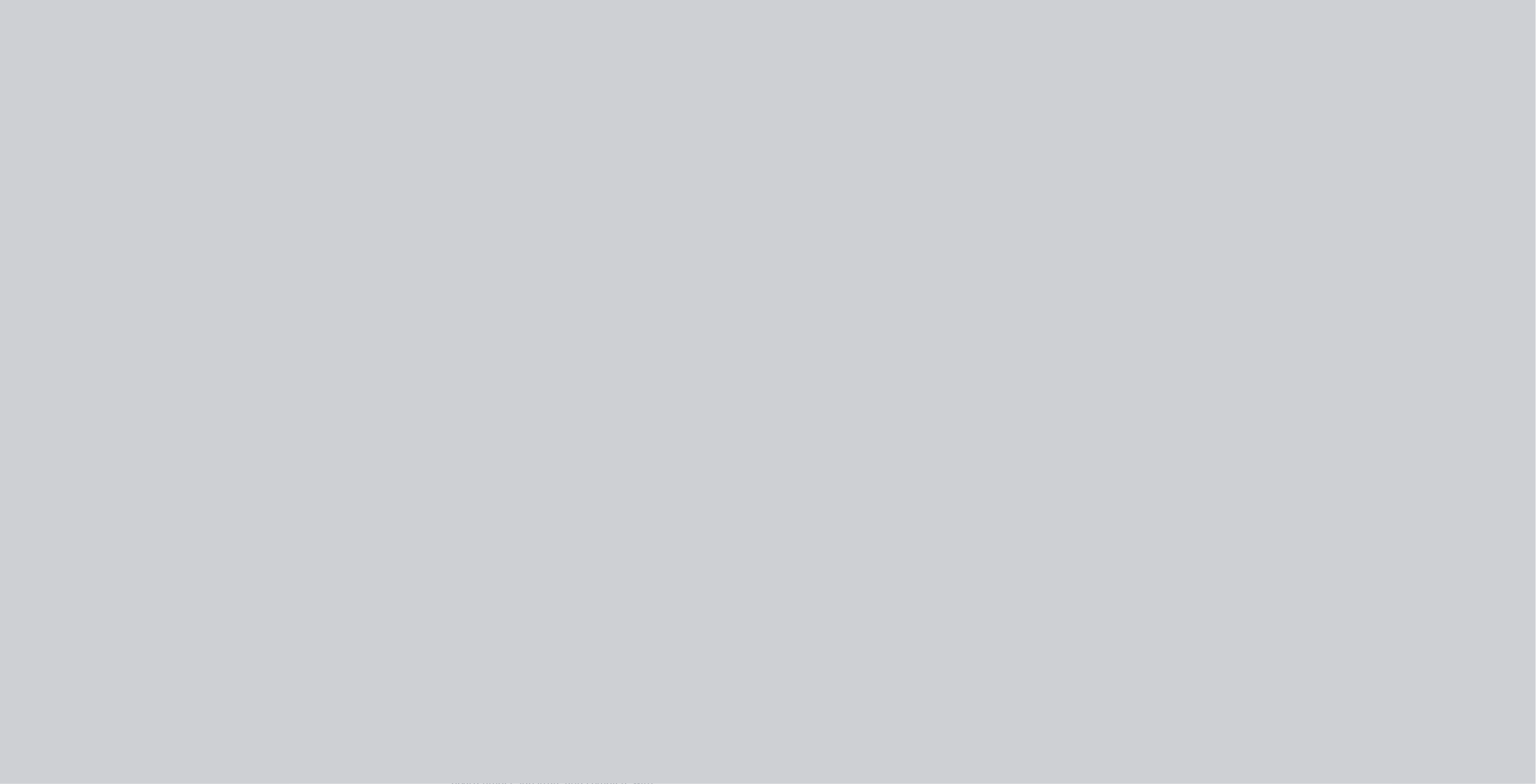
scroll to position [0, 0]
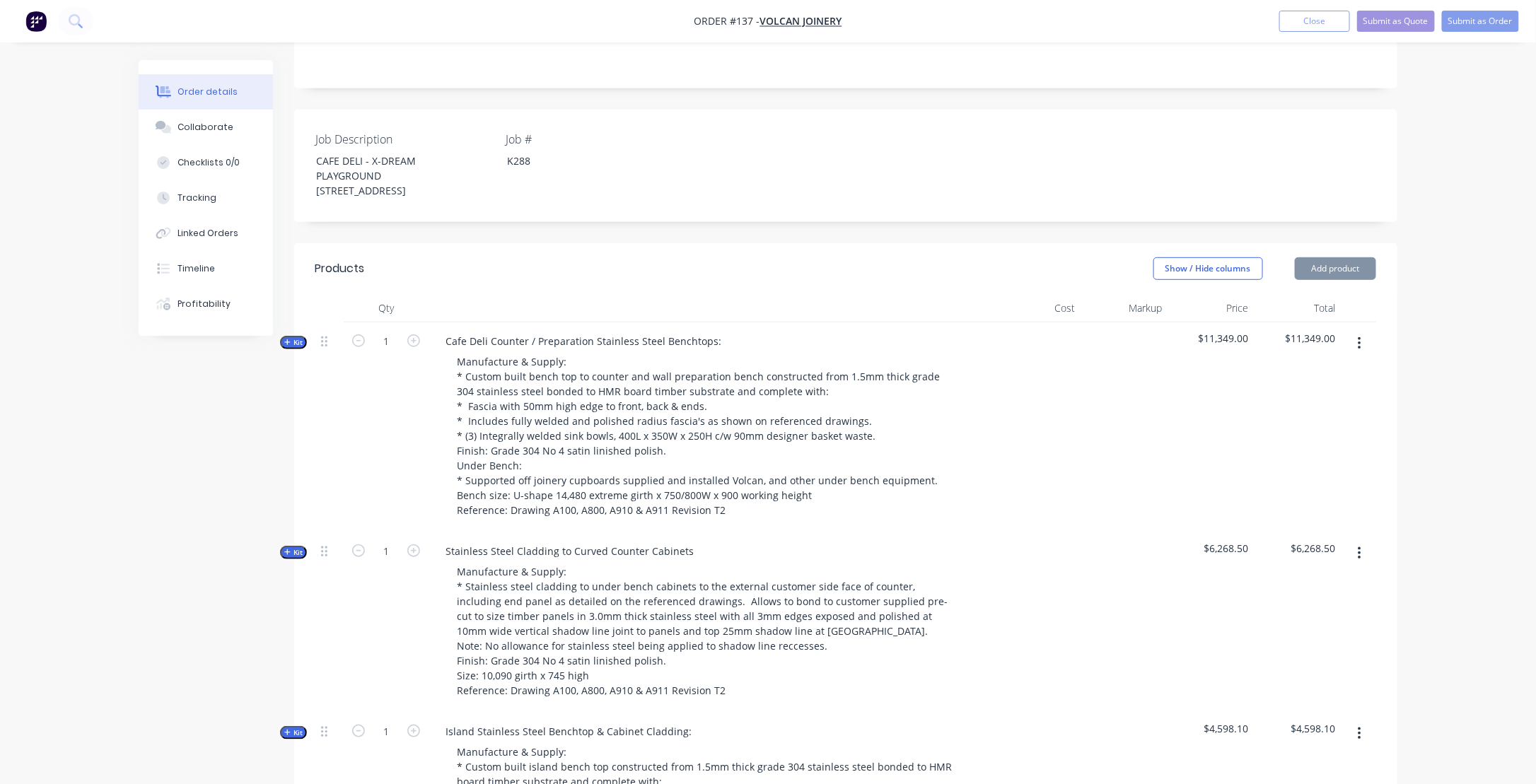
type input "20"
type input "$40.00"
type input "20"
type input "$48.00"
type input "20"
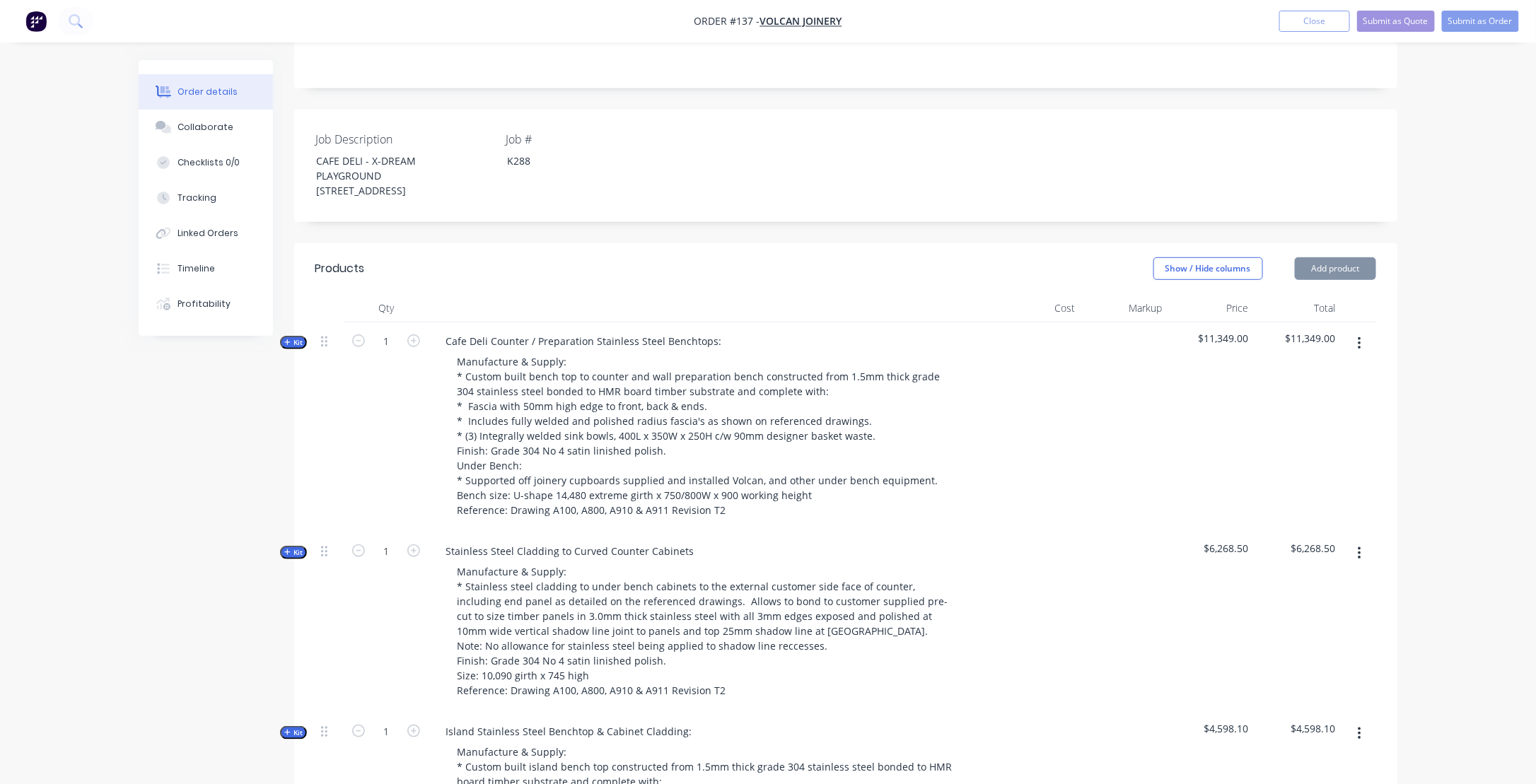
type input "$80.00"
type input "20"
type input "$96.00"
type input "$105.00"
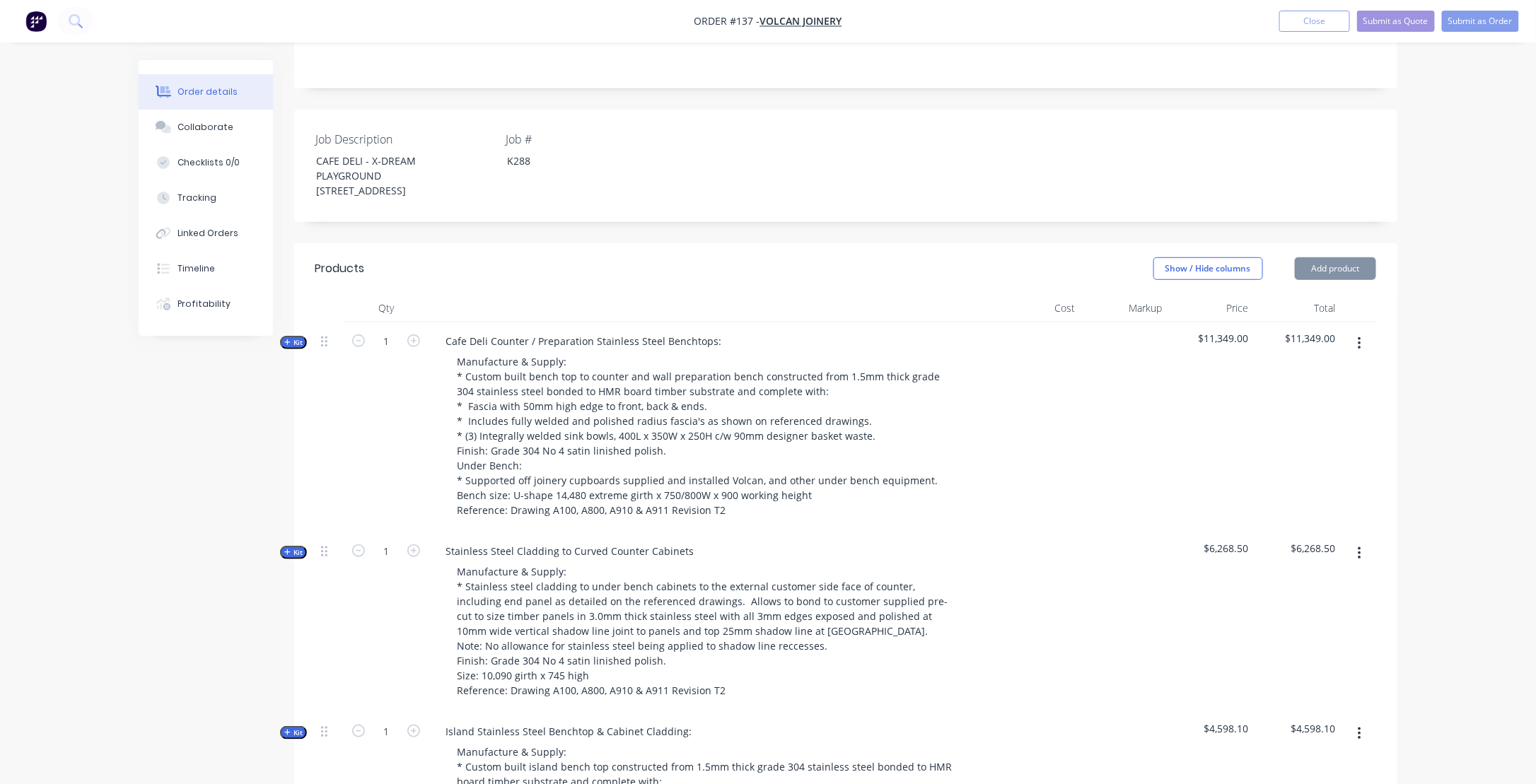
type input "$105.00"
type input "$102.00"
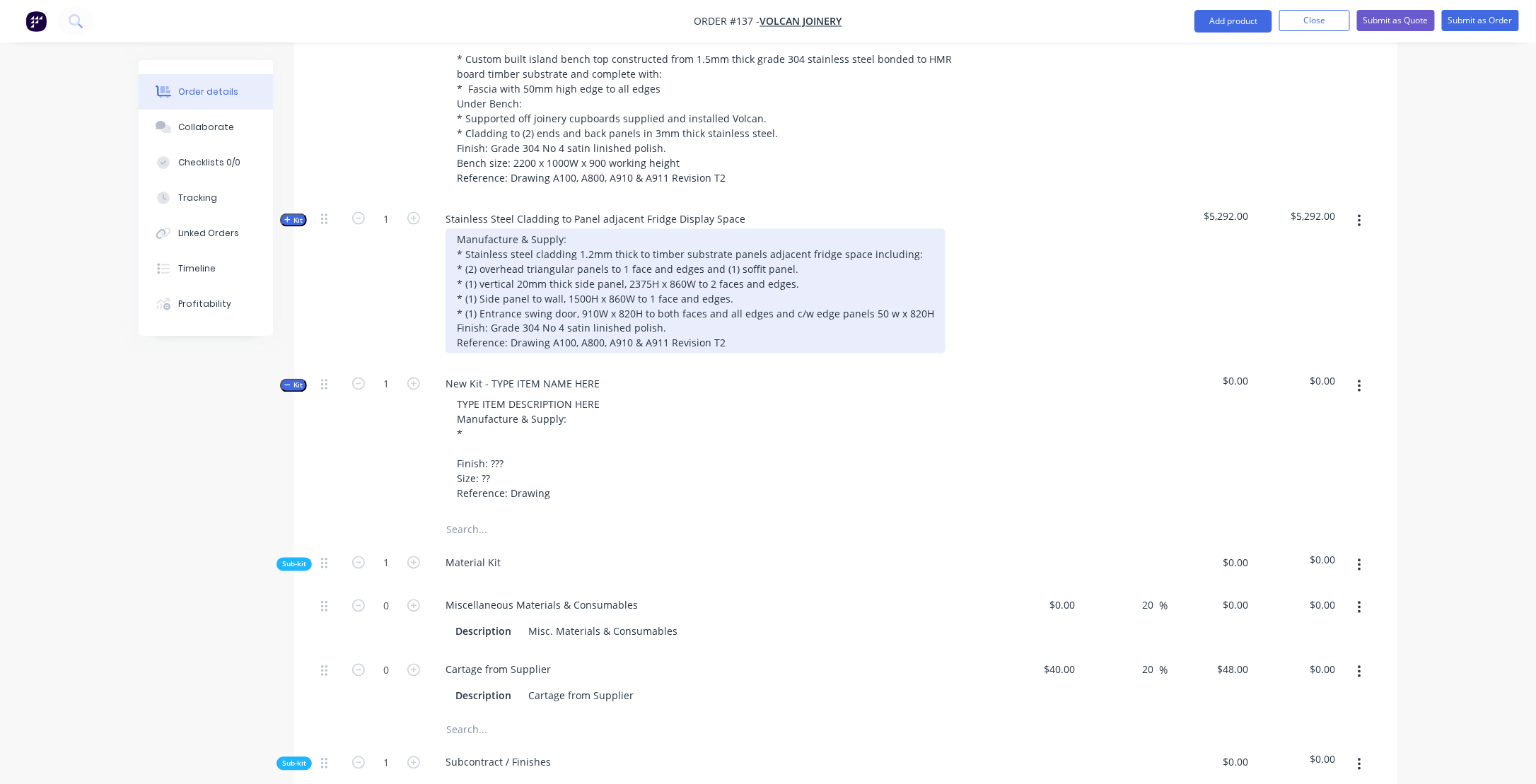
scroll to position [1014, 0]
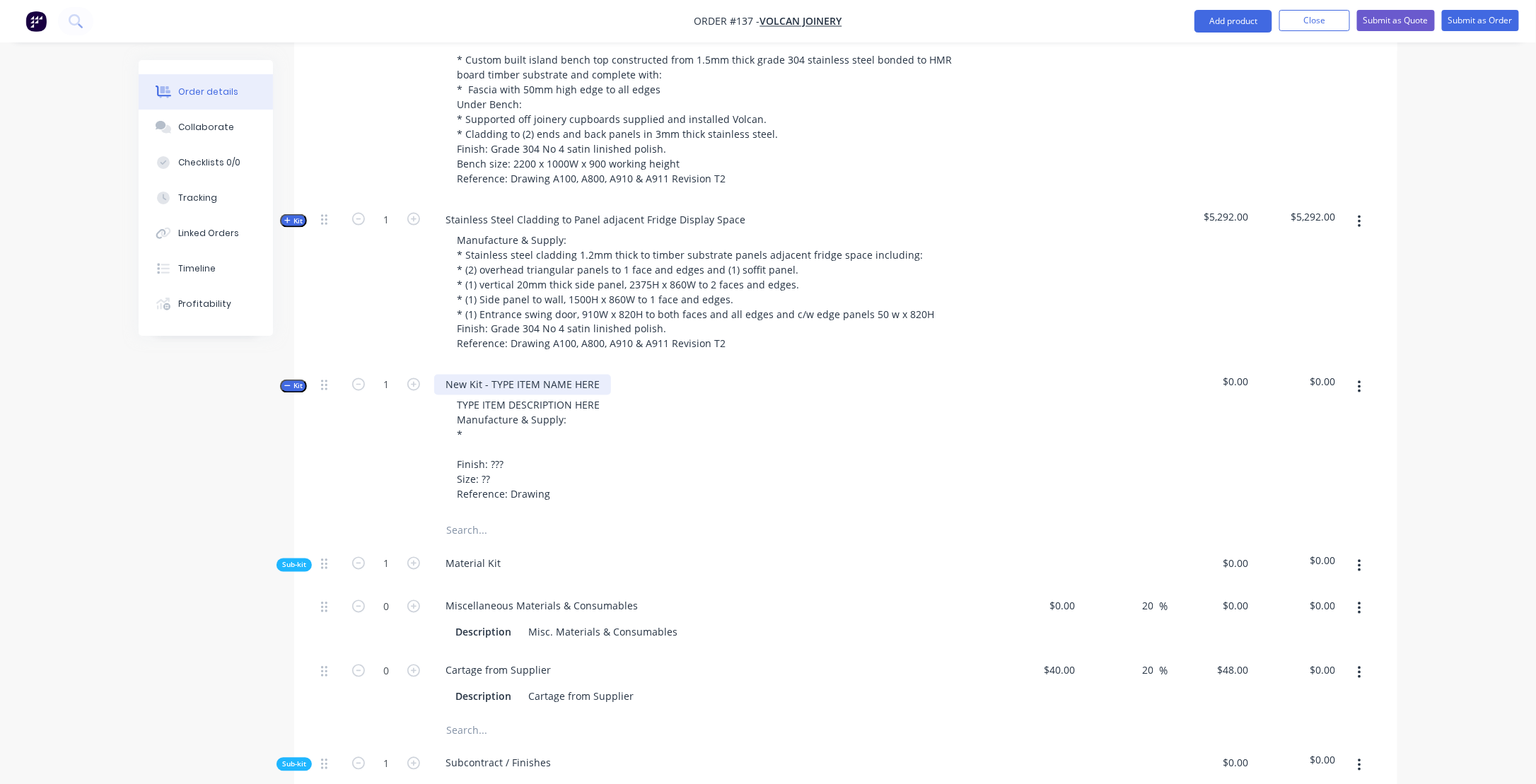
click at [455, 393] on div "New Kit - TYPE ITEM NAME HERE" at bounding box center [522, 385] width 177 height 20
drag, startPoint x: 541, startPoint y: 396, endPoint x: 413, endPoint y: 398, distance: 128.0
click at [416, 396] on div "Kit 1 New Kit - TYPE ITEM NAME HERE TYPE ITEM DESCRIPTION HERE Manufacture & Su…" at bounding box center [846, 442] width 1061 height 151
click at [537, 396] on div "Delivery and Inst" at bounding box center [486, 385] width 103 height 20
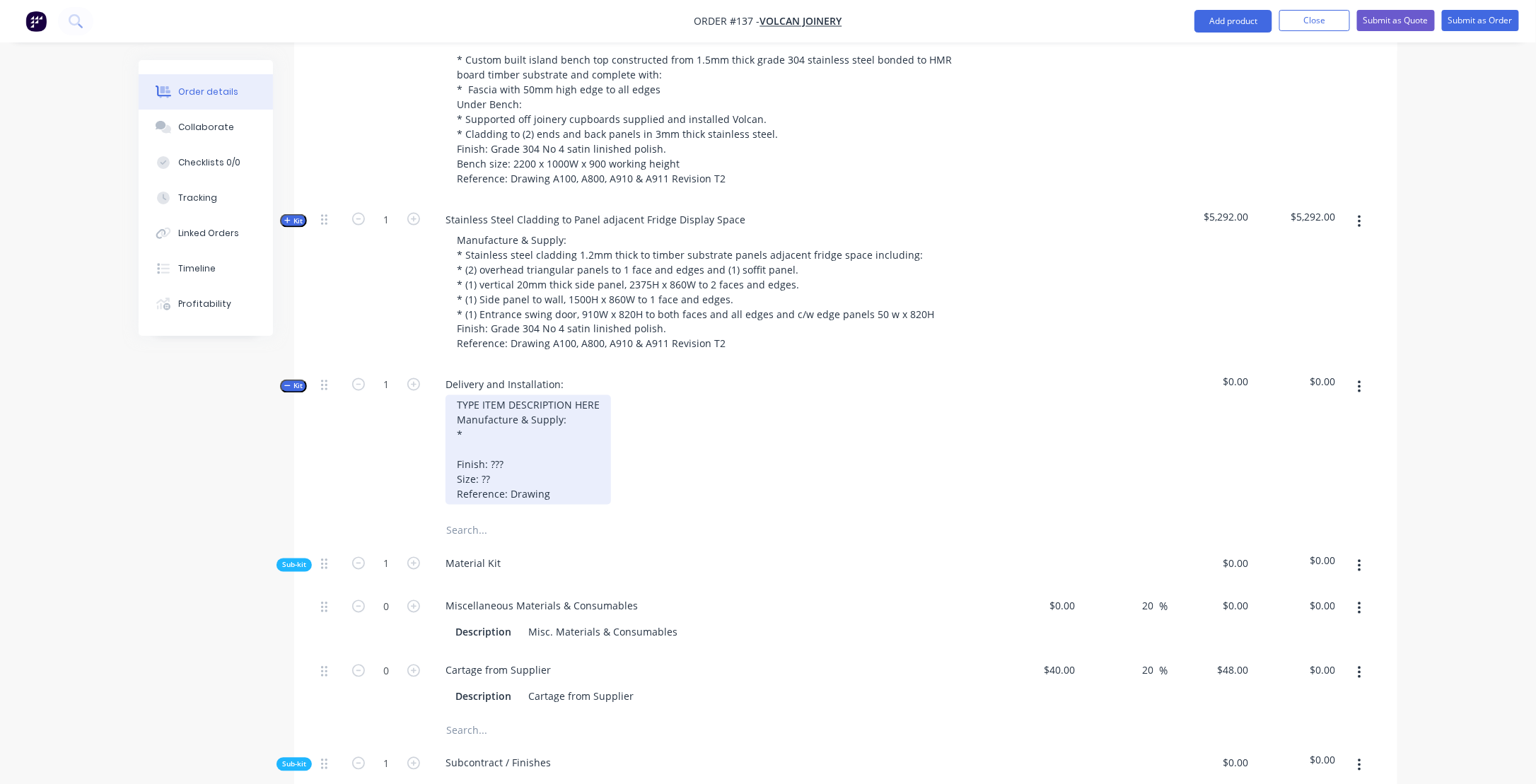
drag, startPoint x: 458, startPoint y: 420, endPoint x: 600, endPoint y: 510, distance: 168.1
click at [600, 505] on div "TYPE ITEM DESCRIPTION HERE Manufacture & Supply: * Finish: ??? Size: ?? Referen…" at bounding box center [528, 450] width 165 height 109
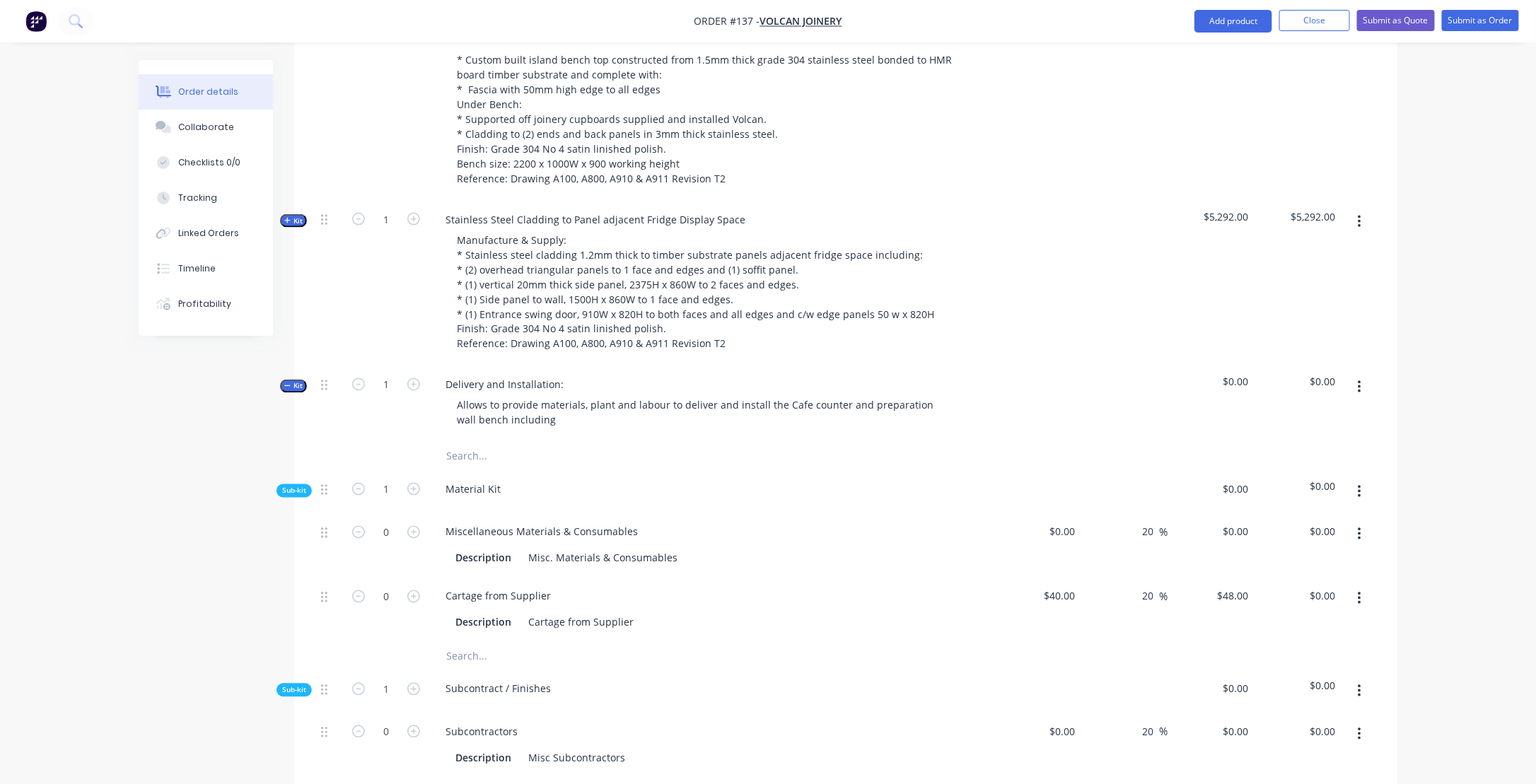
drag, startPoint x: 645, startPoint y: 420, endPoint x: 816, endPoint y: 520, distance: 198.1
click at [817, 514] on div "Material Kit" at bounding box center [712, 492] width 566 height 43
click at [552, 431] on div "Allows to provide materials, plant and labour to deliver and install the Cafe c…" at bounding box center [705, 413] width 521 height 36
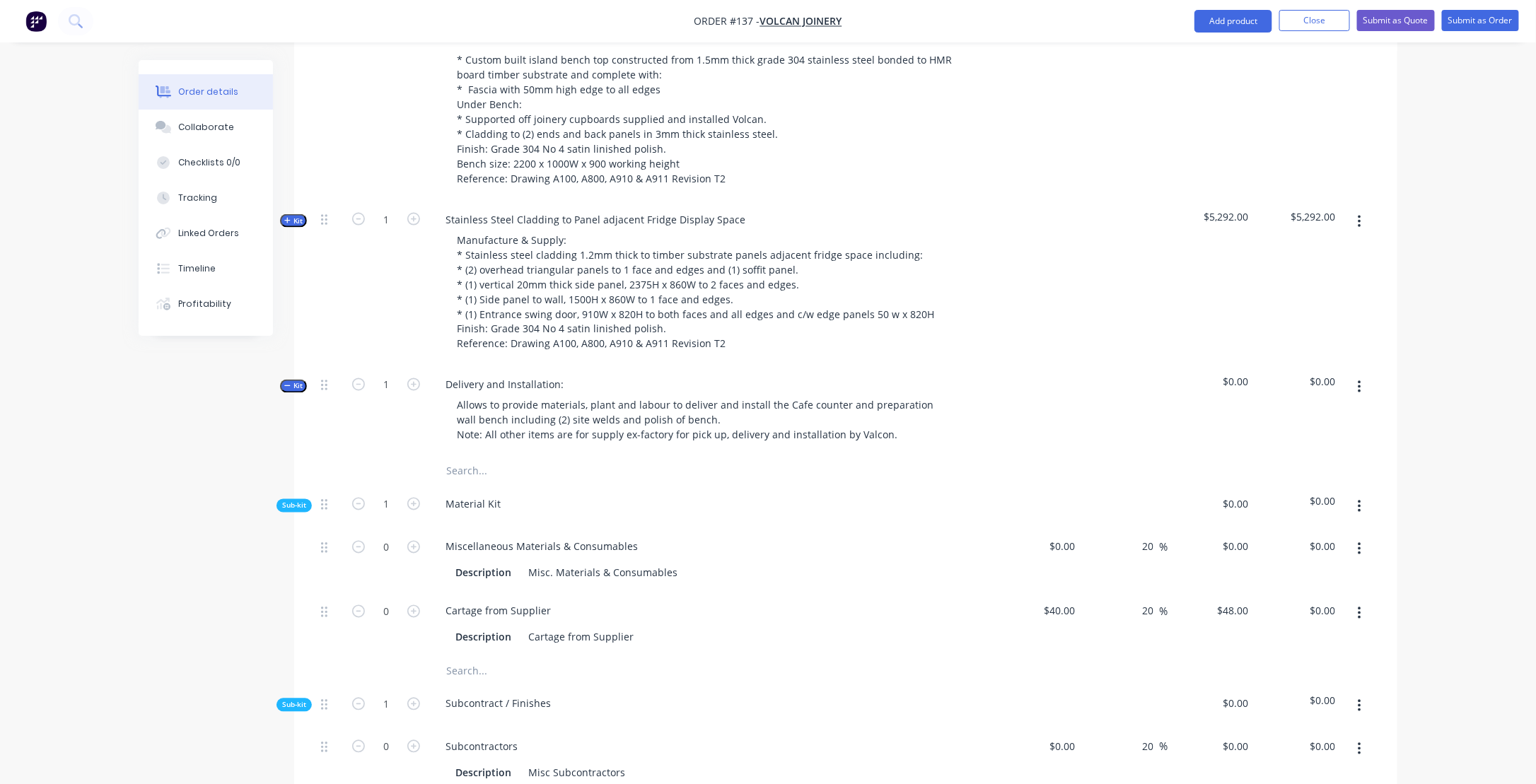
click at [692, 675] on input "text" at bounding box center [587, 671] width 283 height 28
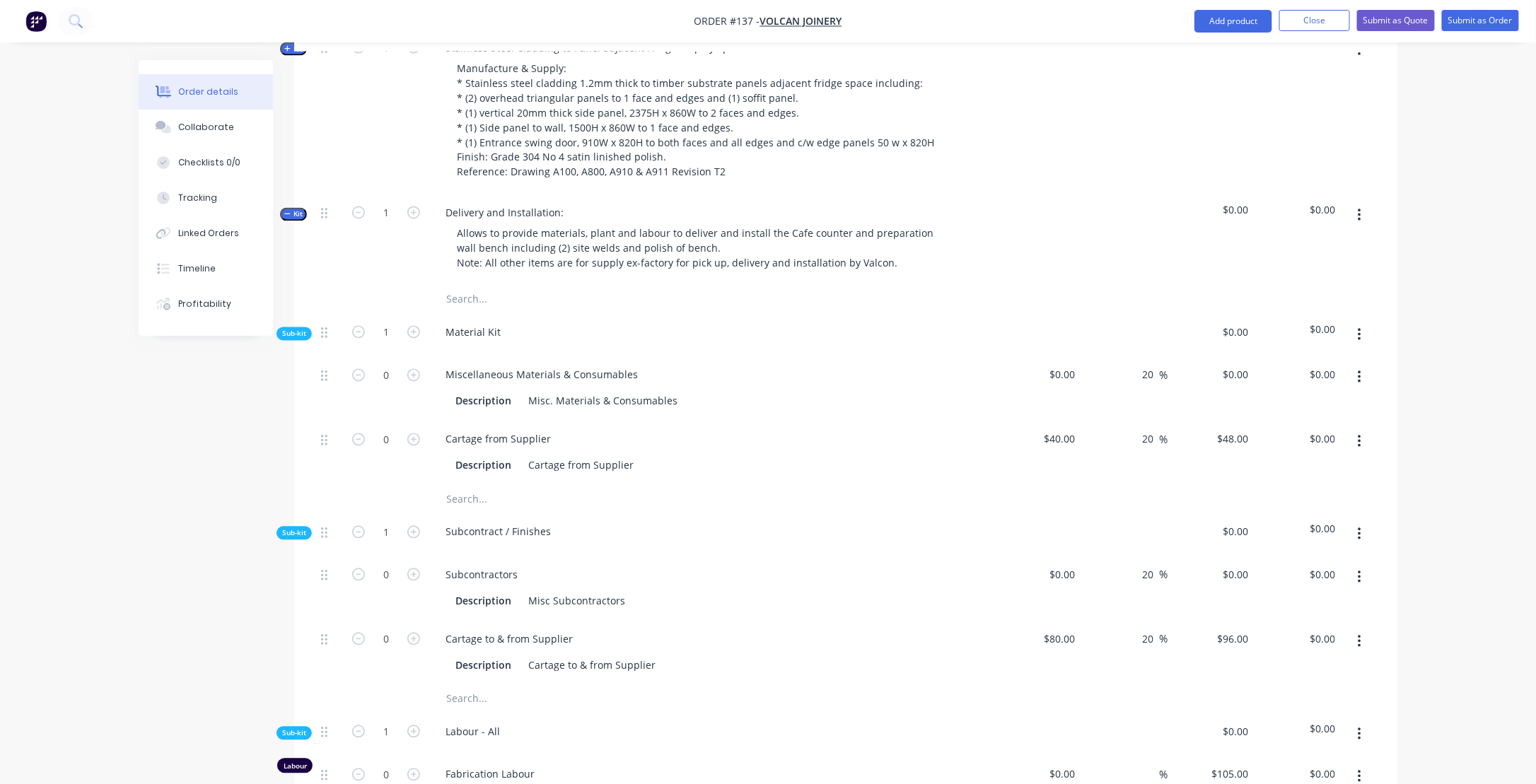
scroll to position [1296, 0]
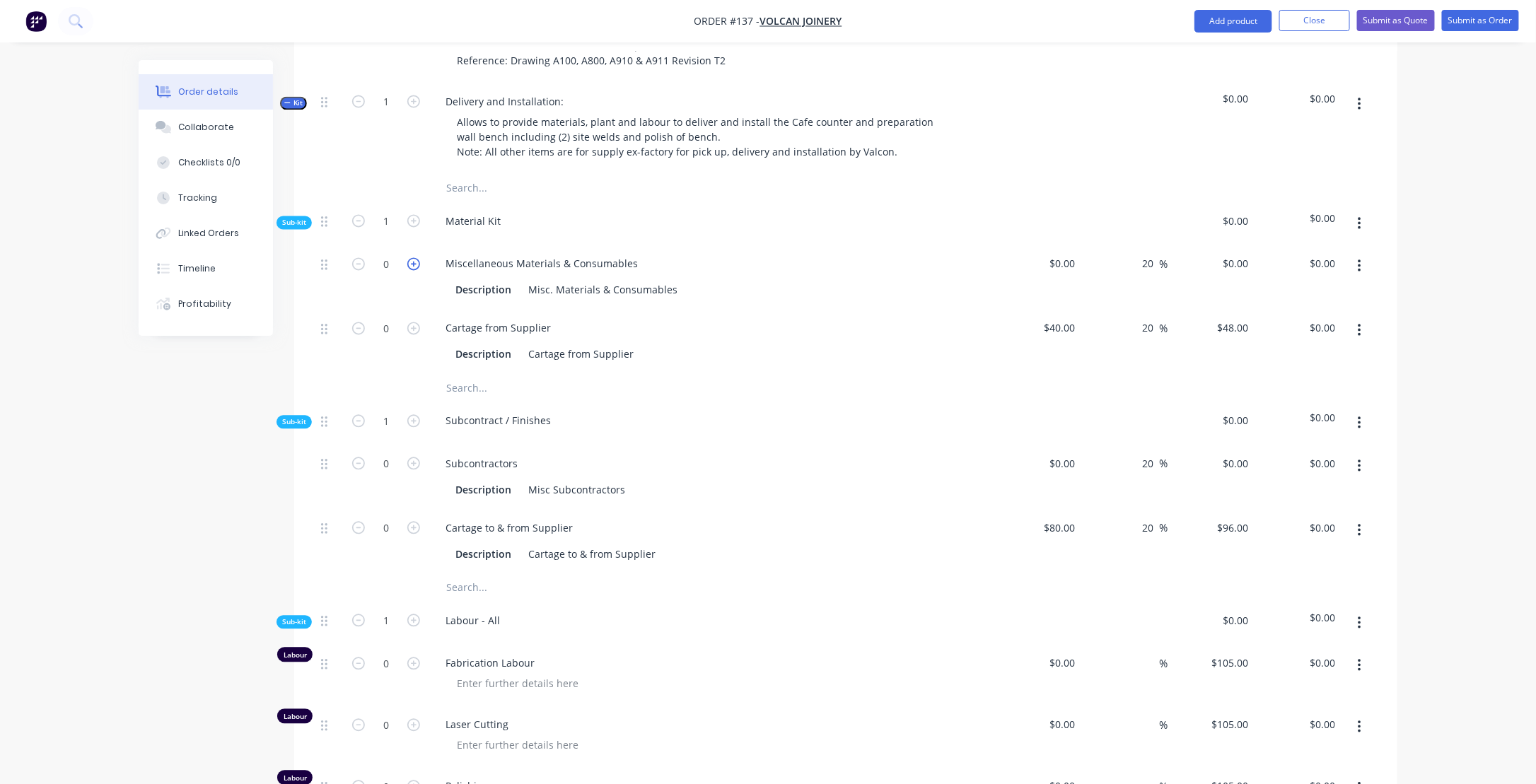
click at [414, 271] on icon "button" at bounding box center [414, 264] width 13 height 13
type input "1"
click at [1049, 271] on div "$0.00" at bounding box center [1037, 277] width 87 height 64
type input "$100.00"
type input "$120.00"
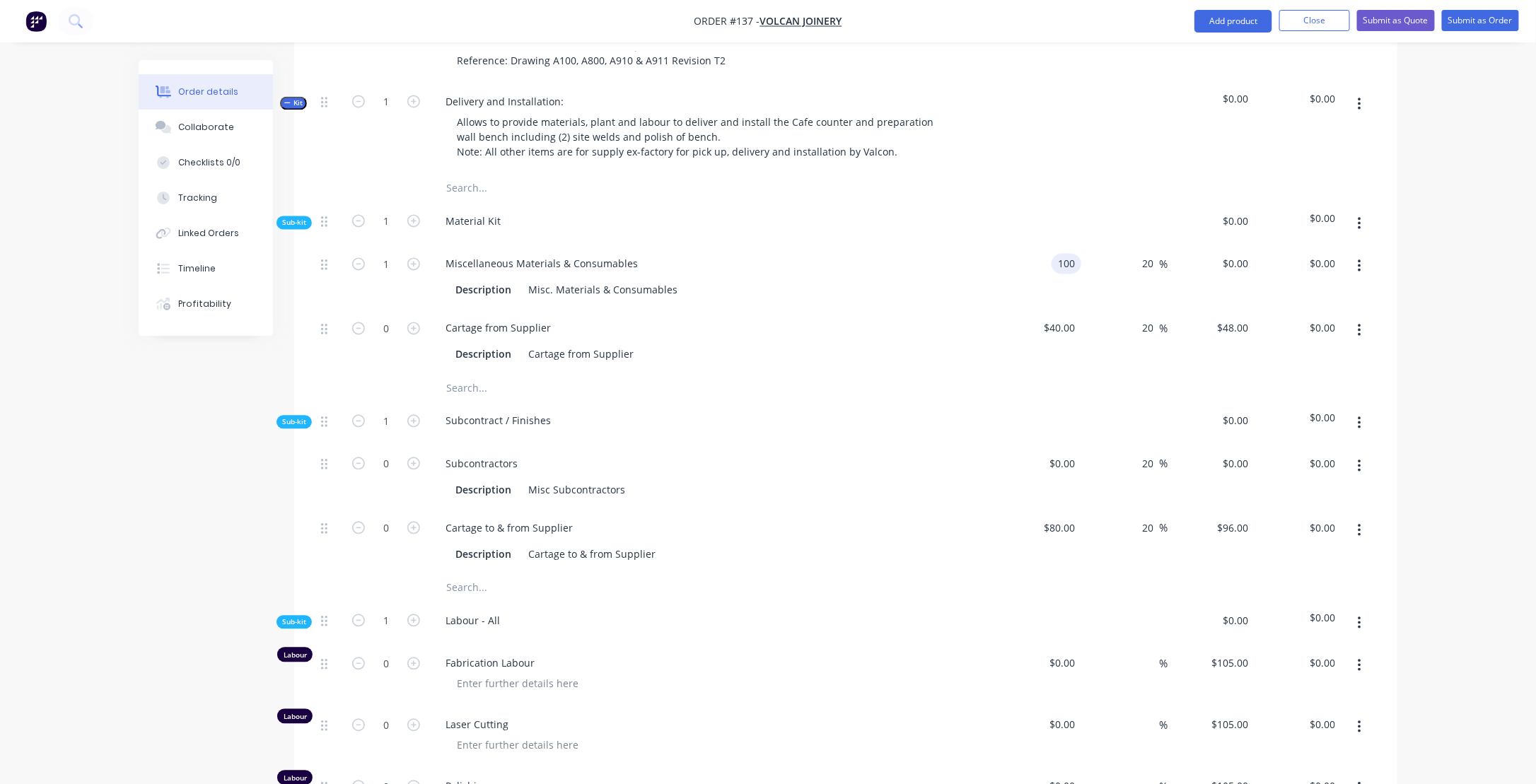
type input "$120.00"
click at [987, 442] on div "Subcontract / Finishes" at bounding box center [712, 423] width 566 height 43
click at [413, 335] on icon "button" at bounding box center [414, 329] width 13 height 13
type input "1"
type input "$48.00"
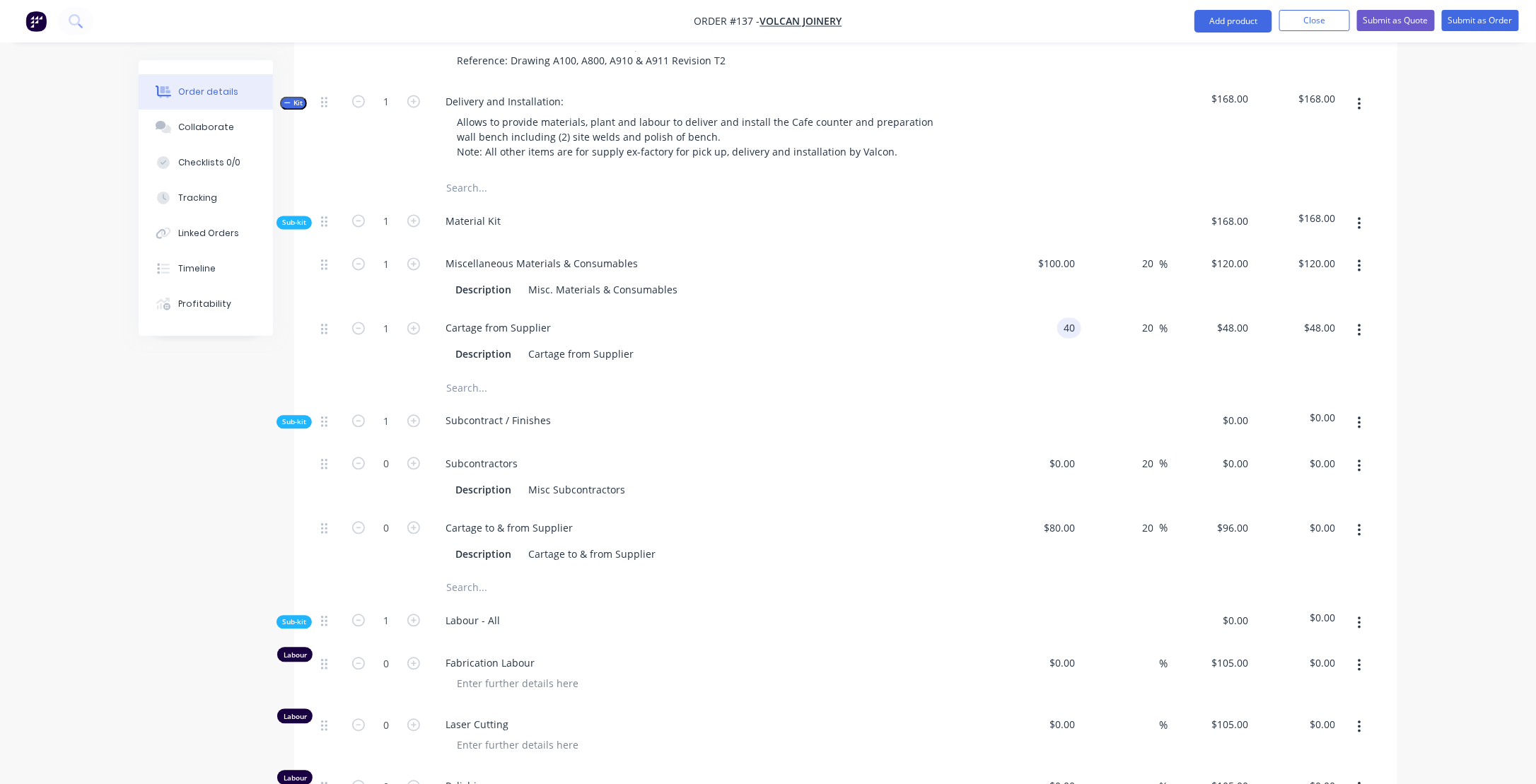
click at [1066, 339] on input "40" at bounding box center [1072, 329] width 18 height 20
type input "$350.00"
type input "$420.00"
click at [1221, 402] on div at bounding box center [846, 388] width 1061 height 28
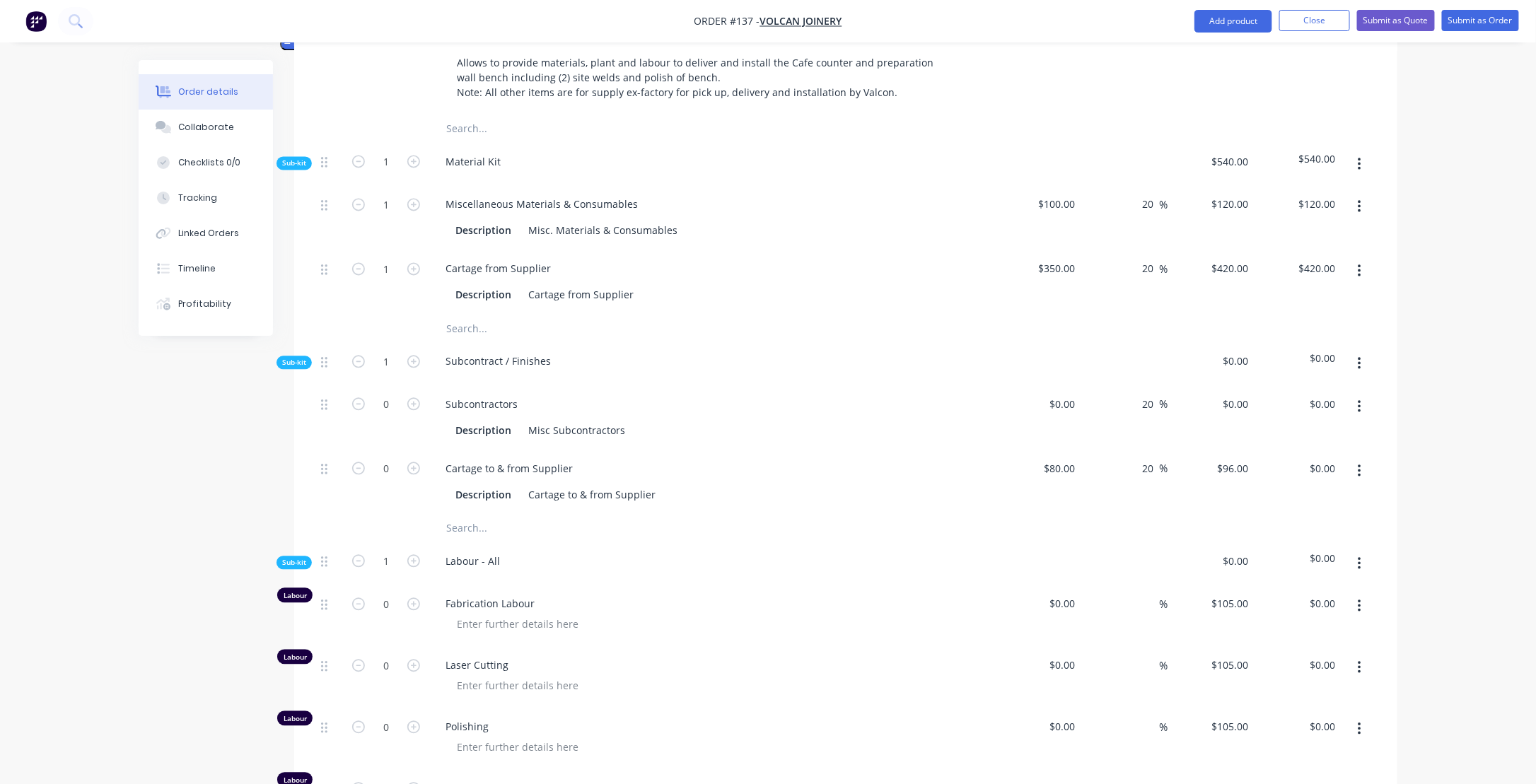
scroll to position [1367, 0]
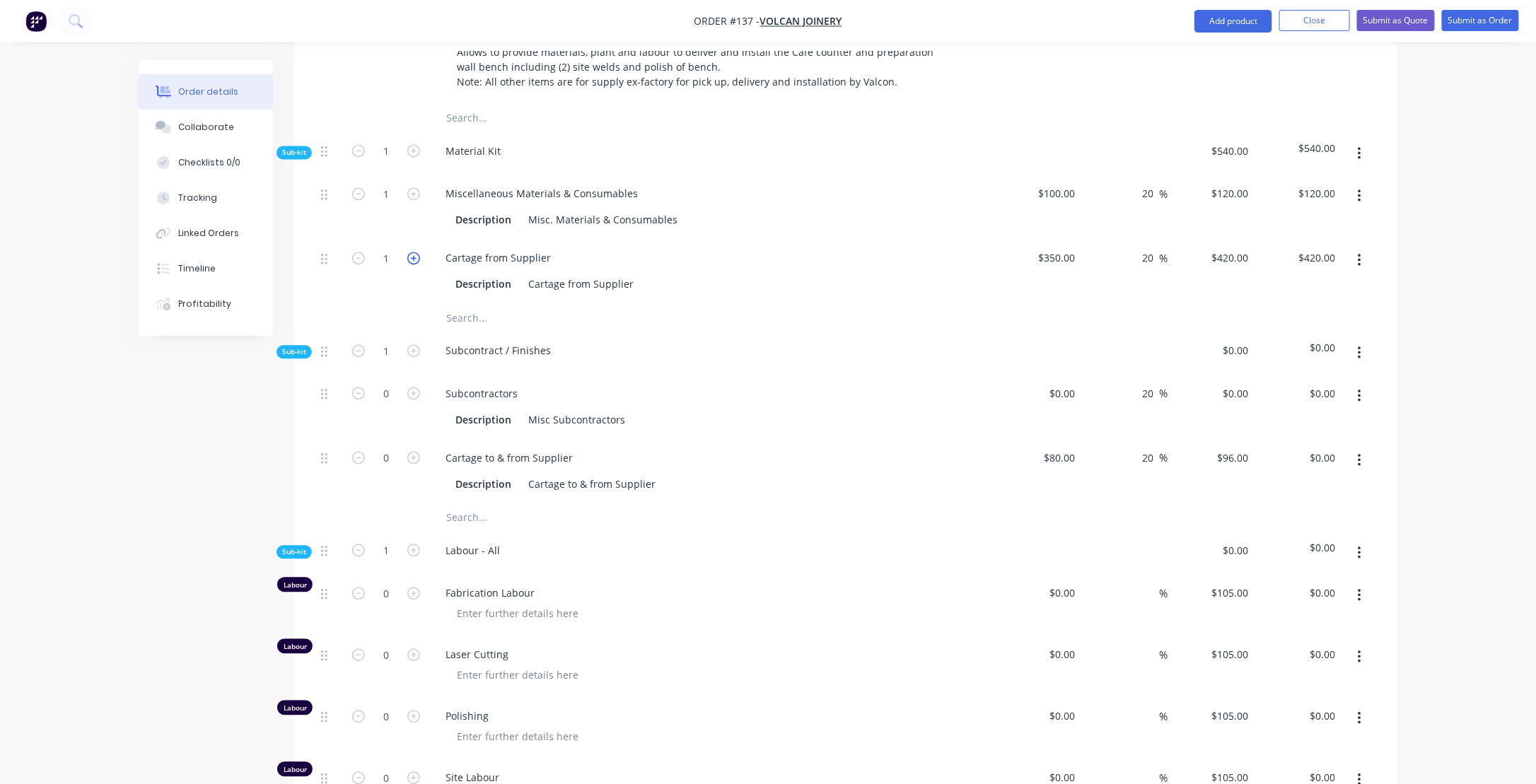
click at [412, 264] on icon "button" at bounding box center [414, 258] width 13 height 13
type input "2"
type input "$840.00"
click at [359, 264] on icon "button" at bounding box center [359, 258] width 13 height 13
type input "1"
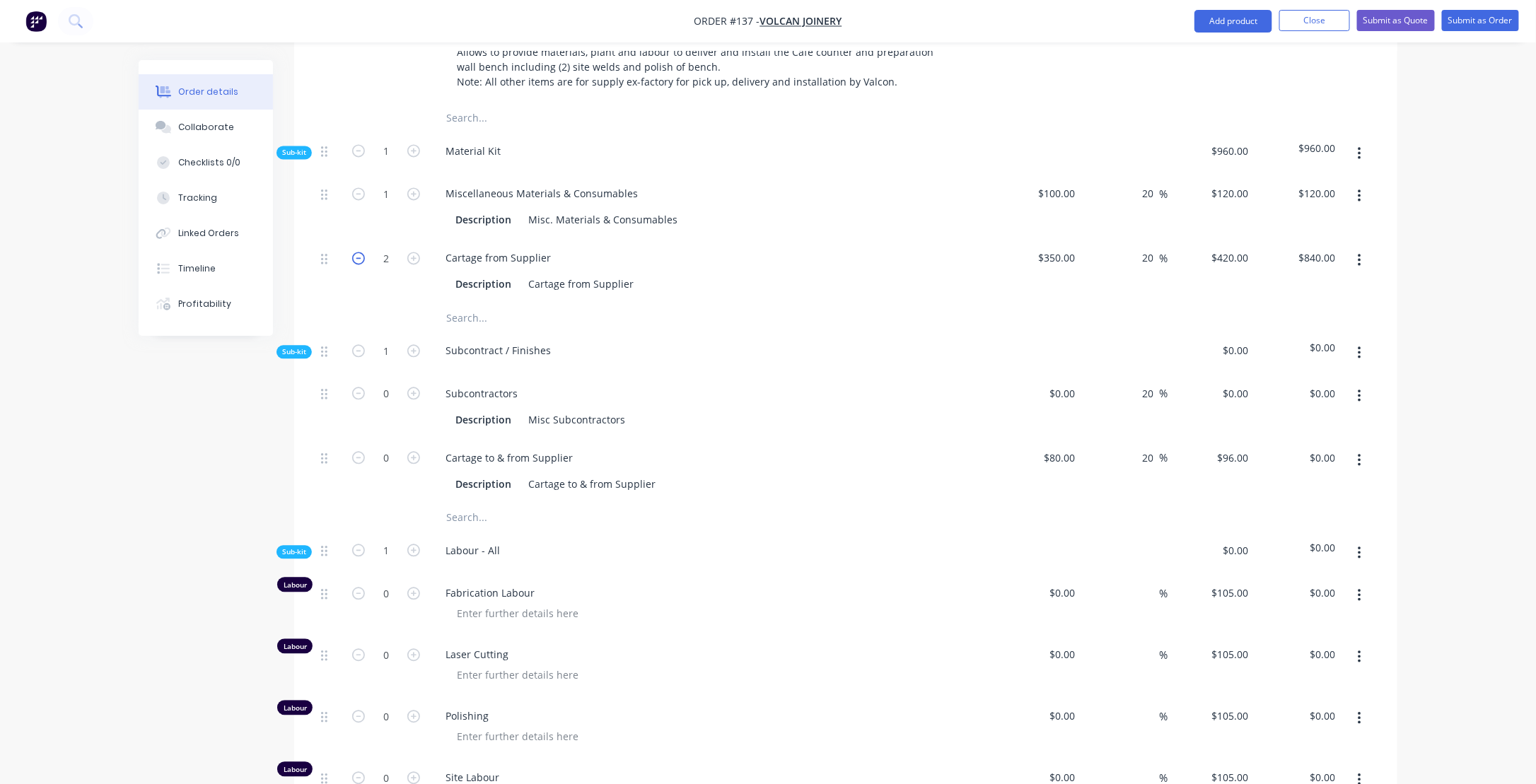
type input "$420.00"
click at [359, 264] on icon "button" at bounding box center [359, 258] width 13 height 13
type input "0"
type input "$0.00"
click at [411, 464] on icon "button" at bounding box center [414, 458] width 13 height 13
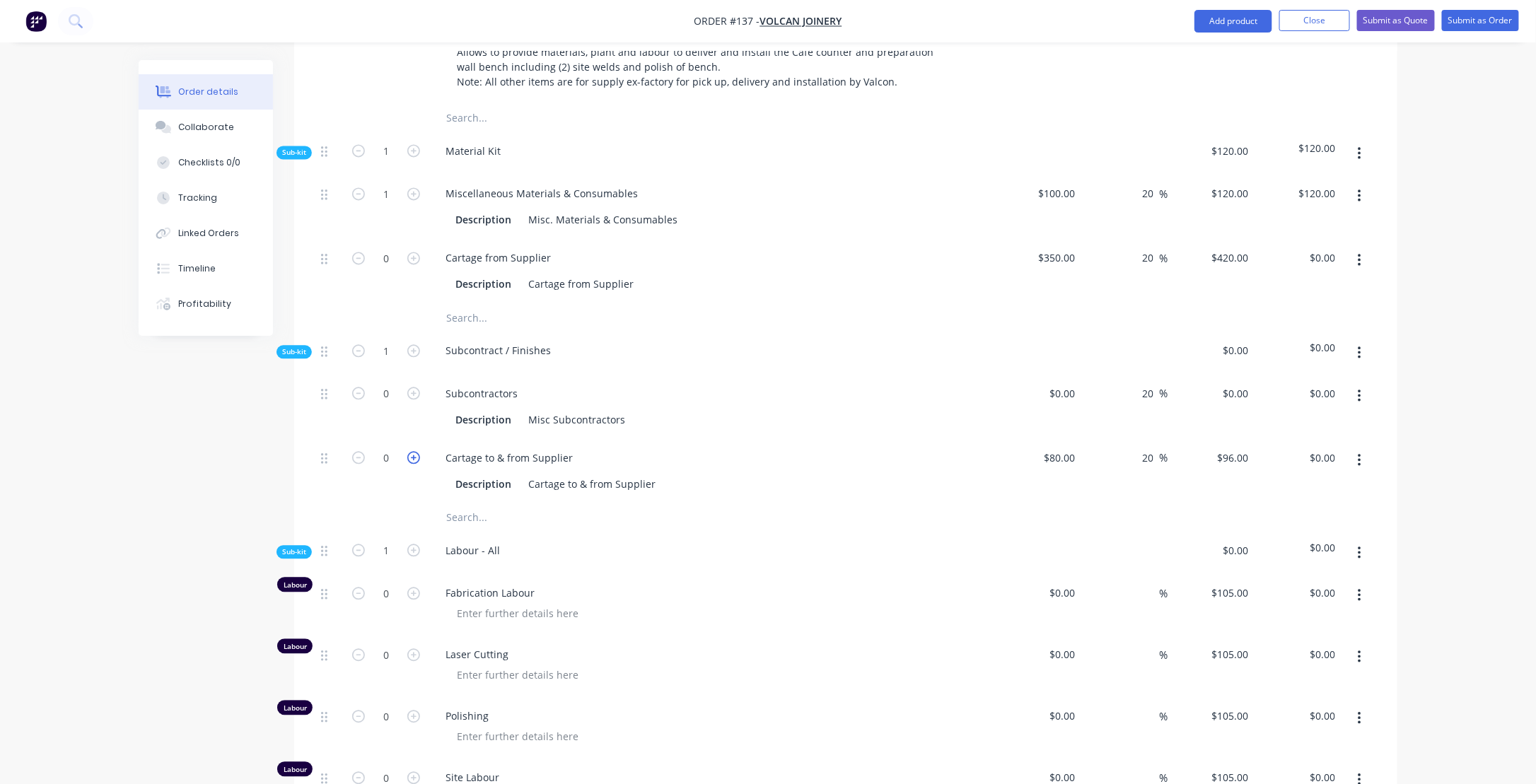
type input "1"
type input "$96.00"
click at [1076, 468] on input "80" at bounding box center [1062, 458] width 39 height 20
type input "$350.00"
type input "$420.00"
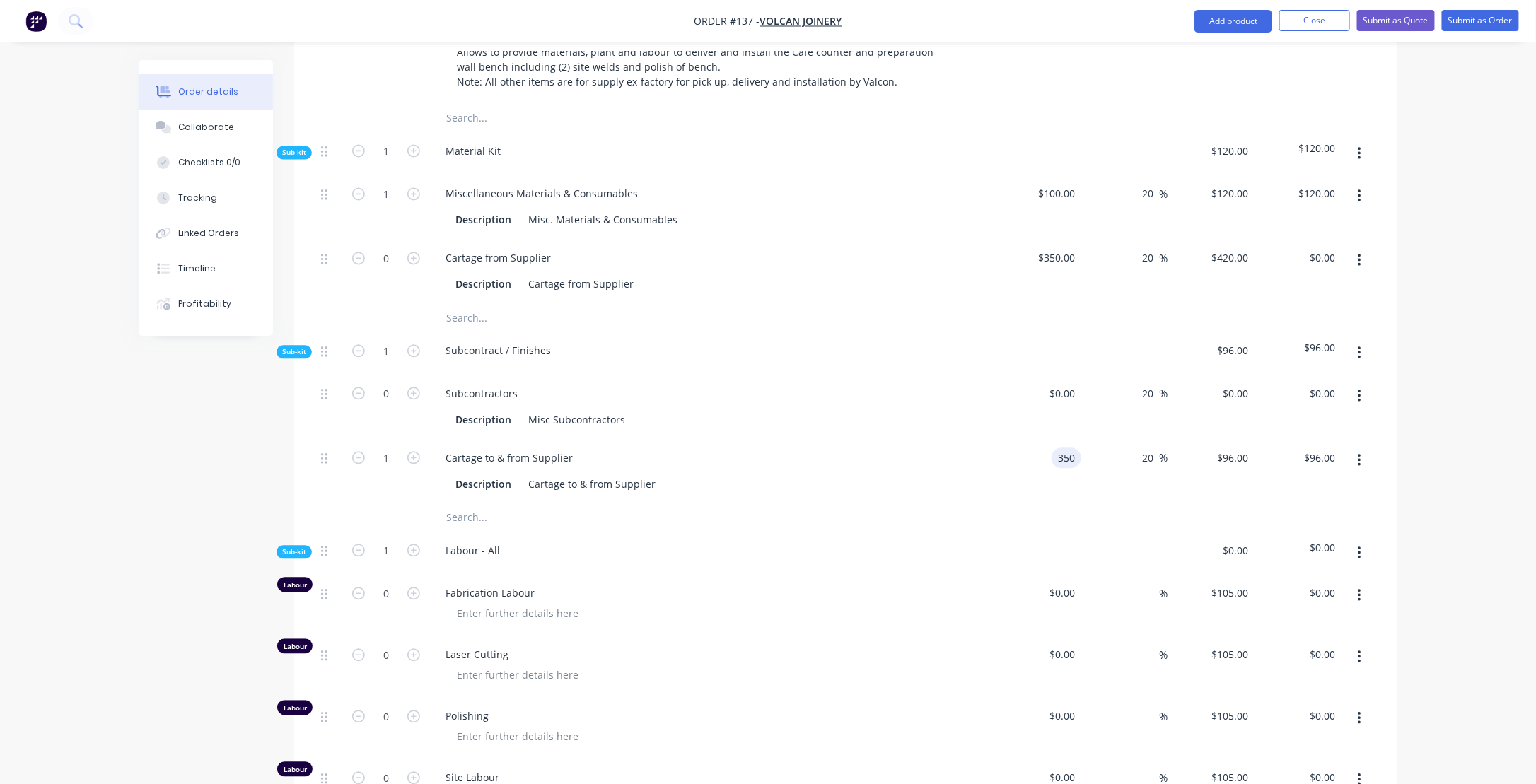
type input "$420.00"
click at [894, 560] on div "Labour - All" at bounding box center [712, 553] width 566 height 43
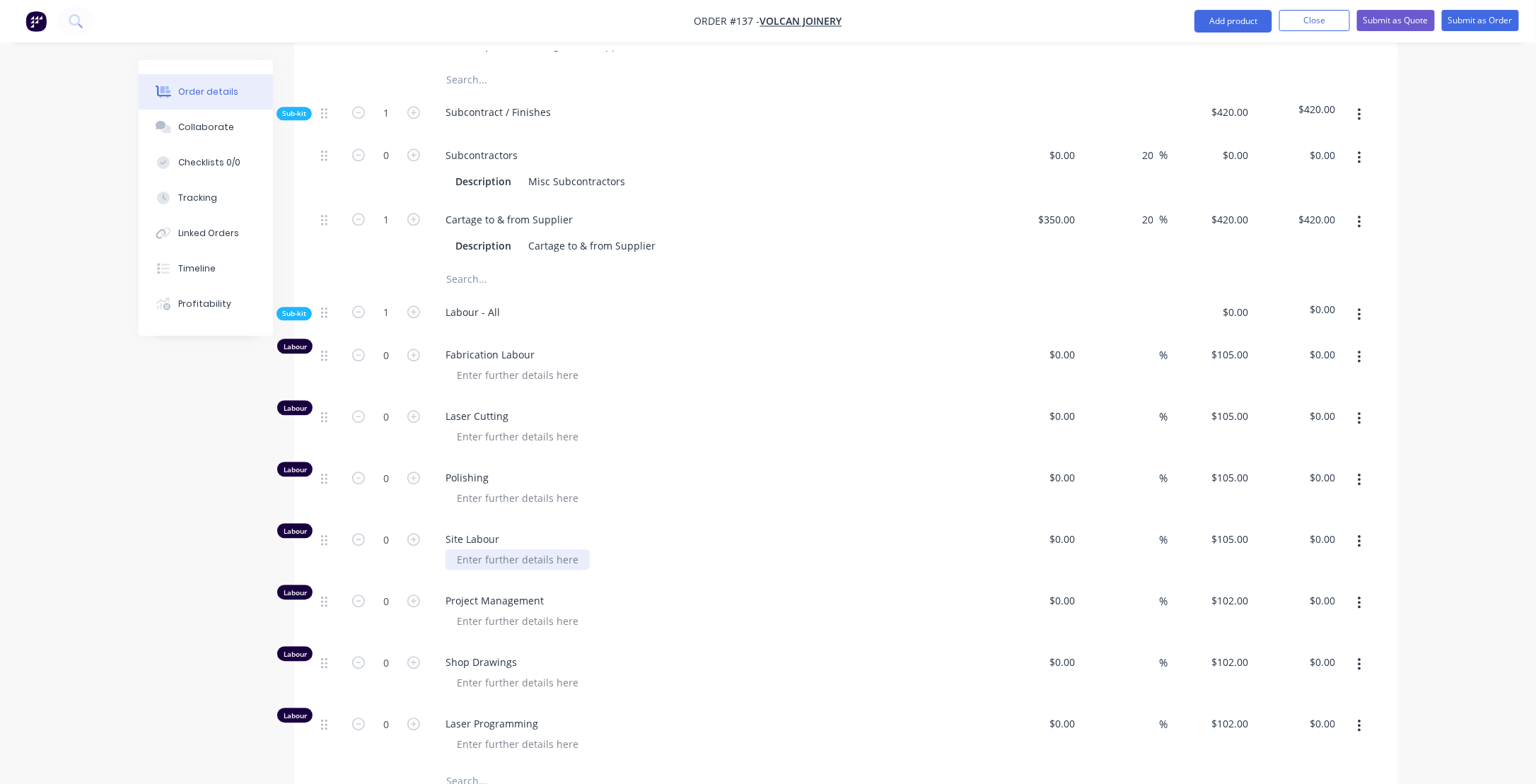
scroll to position [1650, 0]
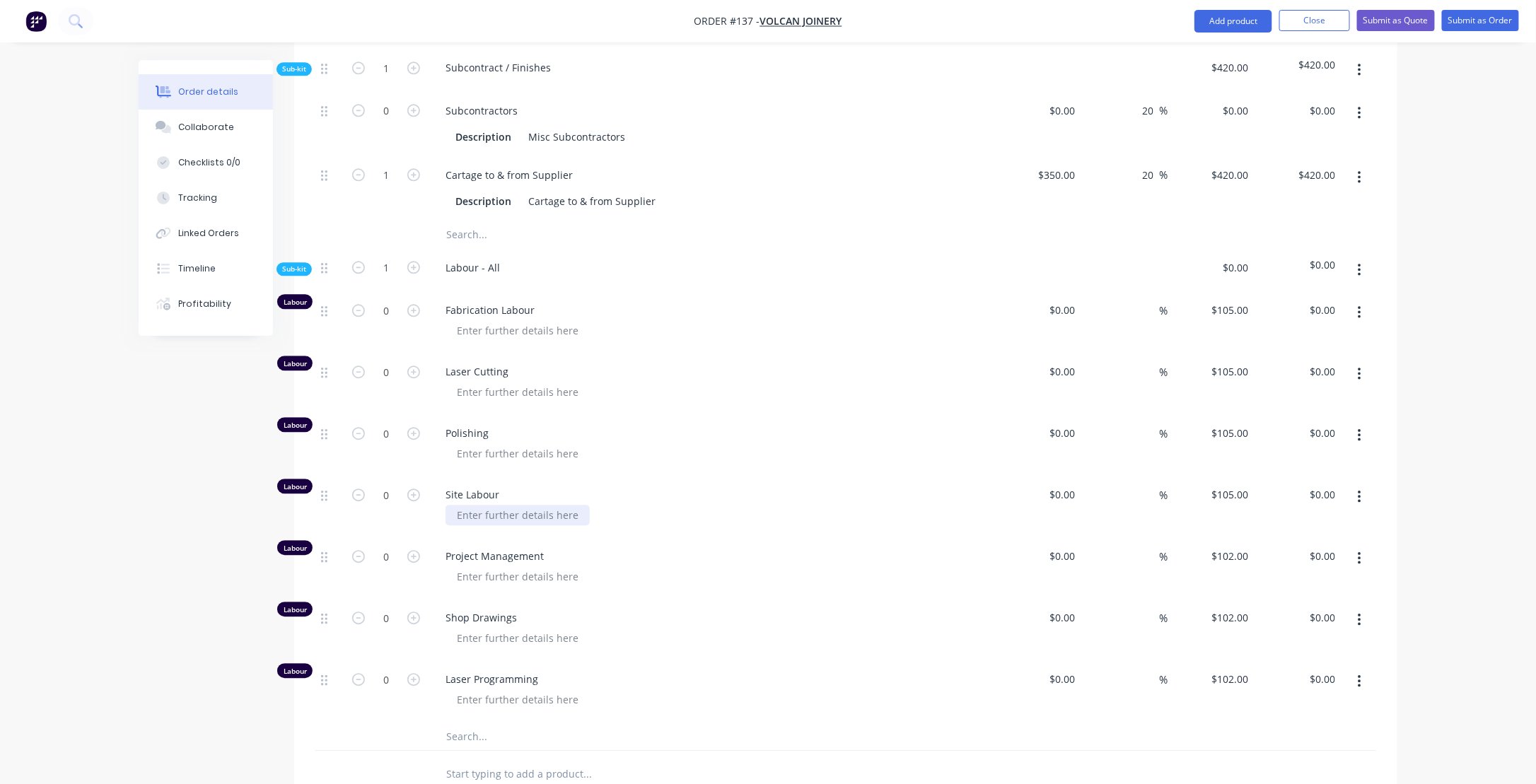
click at [473, 522] on div at bounding box center [517, 515] width 144 height 20
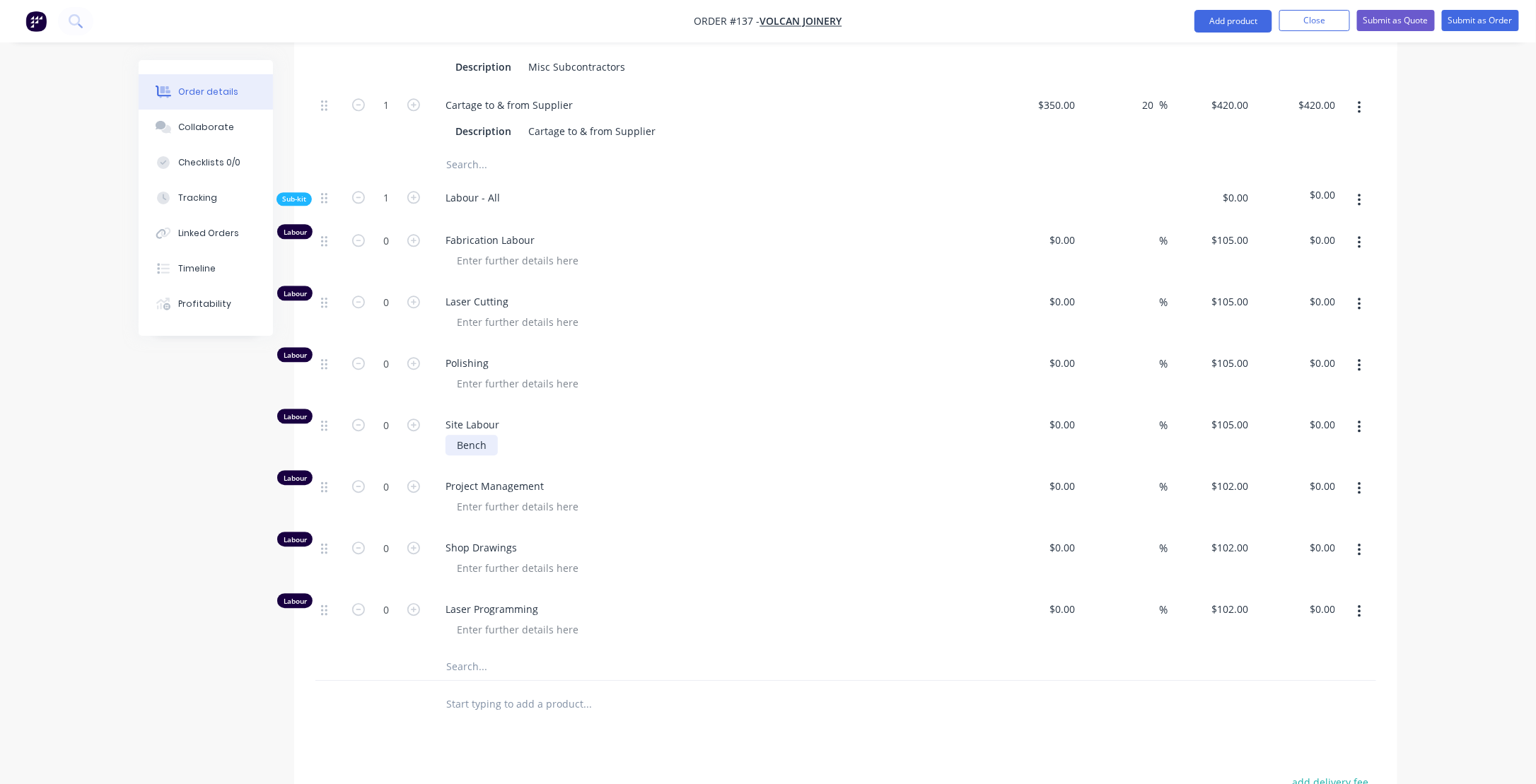
scroll to position [1721, 0]
click at [398, 430] on input "0" at bounding box center [387, 424] width 37 height 21
type input "16"
type input "$1,680.00"
click at [720, 639] on div at bounding box center [717, 629] width 544 height 20
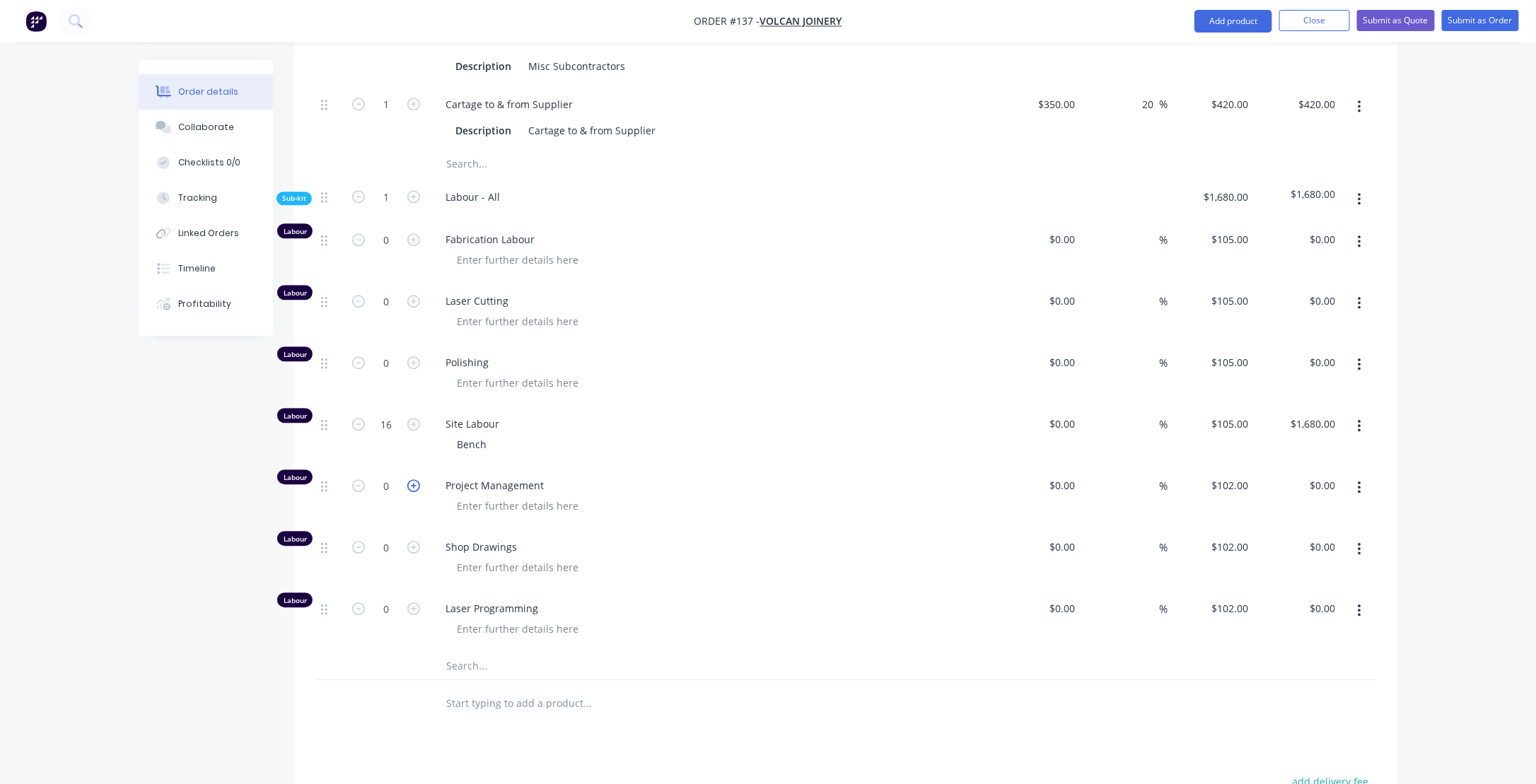
click at [411, 491] on icon "button" at bounding box center [414, 486] width 13 height 13
type input "1"
type input "$102.00"
click at [411, 491] on icon "button" at bounding box center [414, 486] width 13 height 13
type input "2"
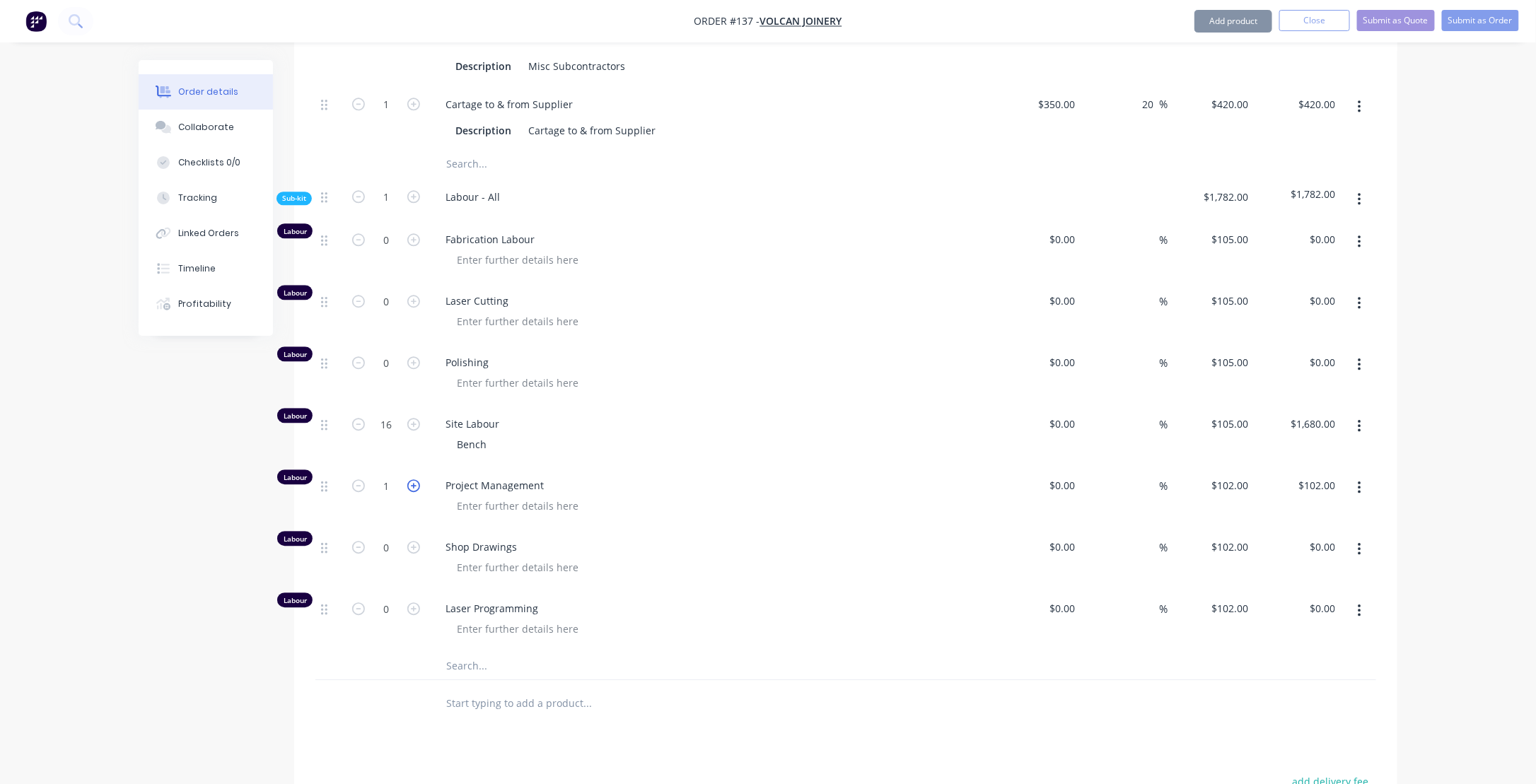
type input "$204.00"
click at [499, 453] on div "Bench" at bounding box center [717, 444] width 544 height 20
click at [492, 449] on div "Bench" at bounding box center [471, 444] width 52 height 20
click at [742, 474] on div "Project Management" at bounding box center [712, 498] width 566 height 62
click at [1360, 431] on icon "button" at bounding box center [1359, 427] width 3 height 13
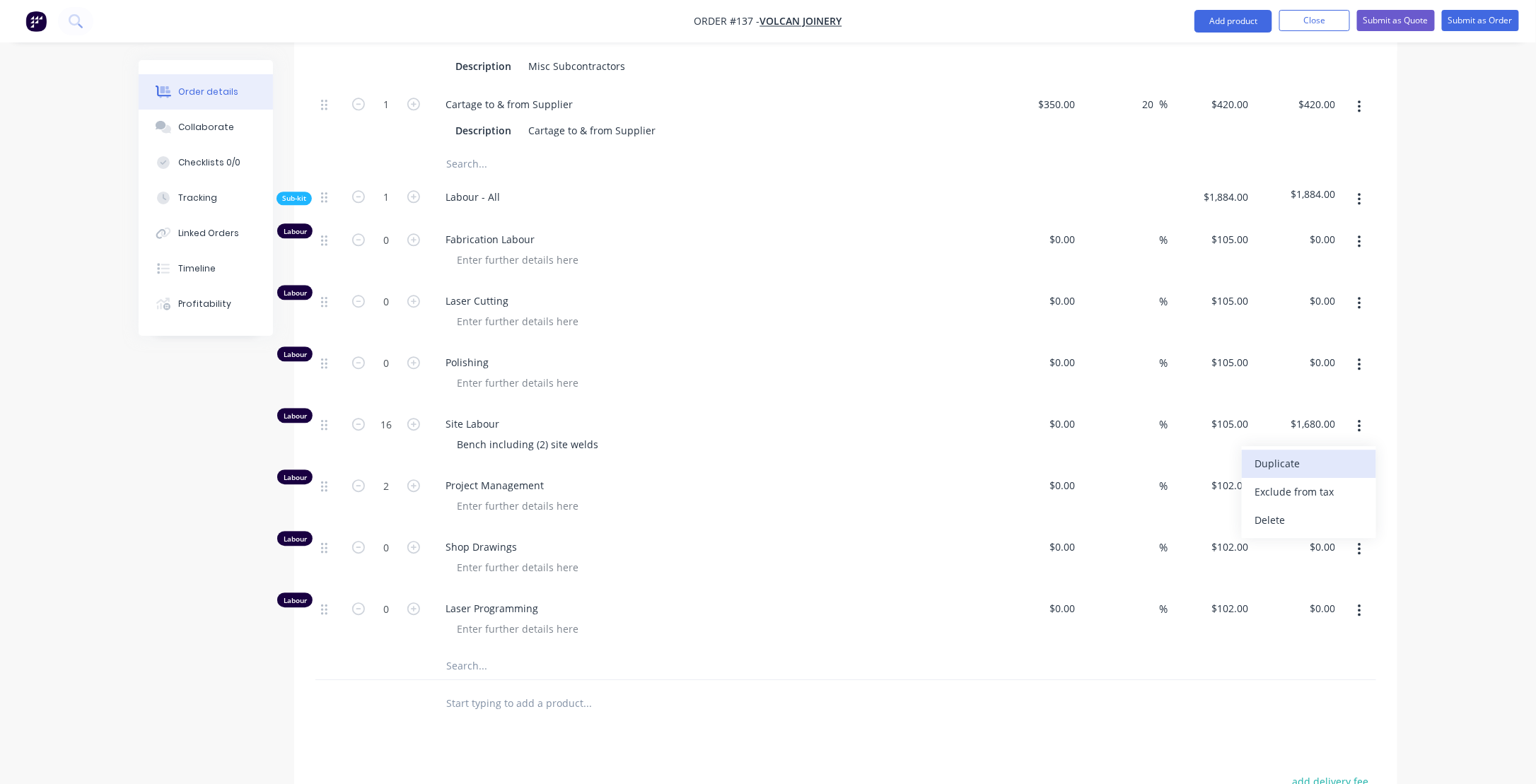
click at [1290, 469] on div "Duplicate" at bounding box center [1309, 464] width 109 height 20
click at [325, 685] on div at bounding box center [330, 682] width 28 height 62
click at [326, 677] on icon at bounding box center [324, 671] width 6 height 11
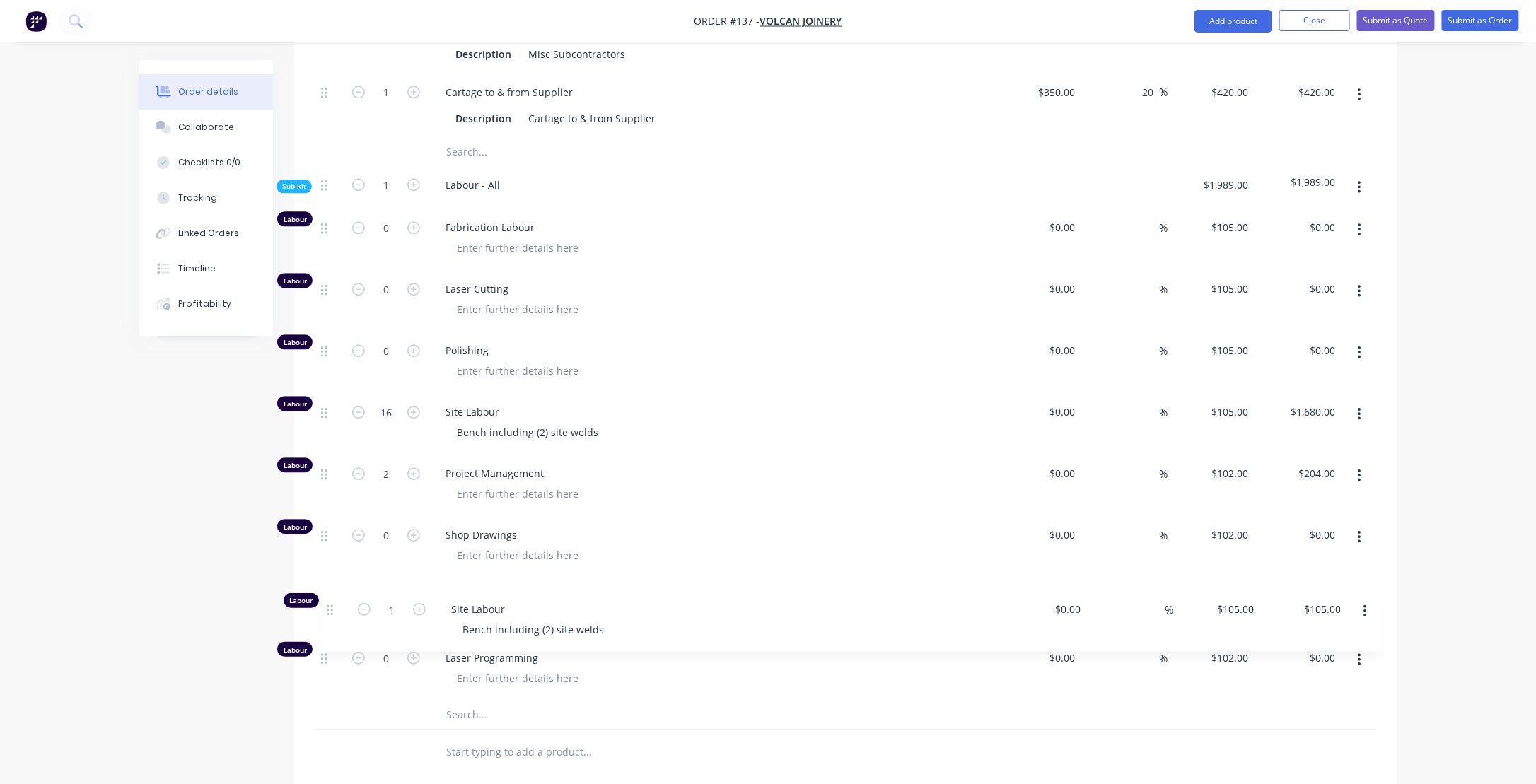
scroll to position [1736, 0]
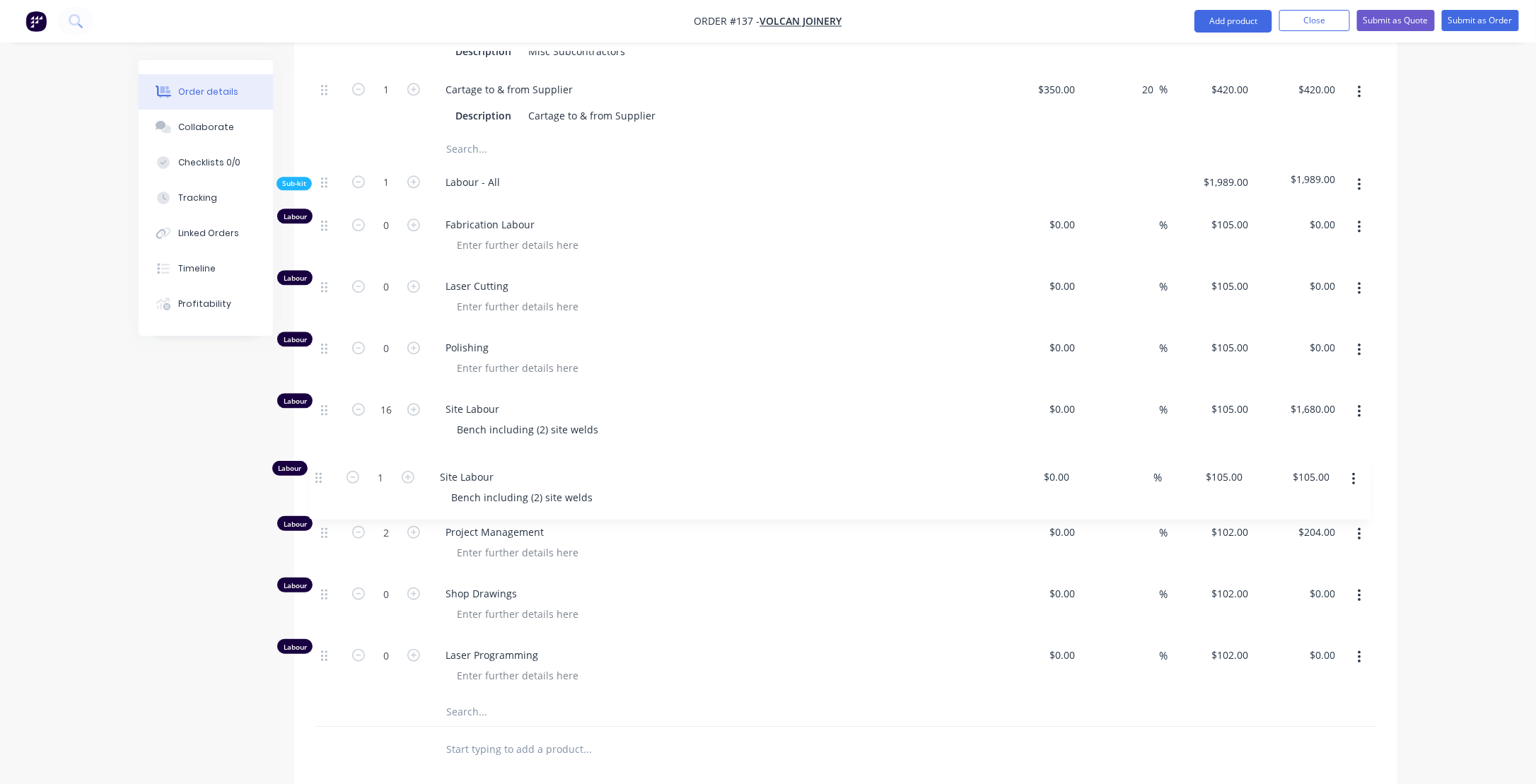
drag, startPoint x: 326, startPoint y: 677, endPoint x: 322, endPoint y: 473, distance: 204.0
click at [322, 472] on div "Labour 0 Fabrication Labour $0.00 $0.00 % $105.00 $105.00 $0.00 $0.00 Labour 0 …" at bounding box center [846, 452] width 1061 height 492
click at [1359, 233] on icon "button" at bounding box center [1359, 227] width 3 height 13
click at [1279, 327] on div "Delete" at bounding box center [1309, 320] width 109 height 20
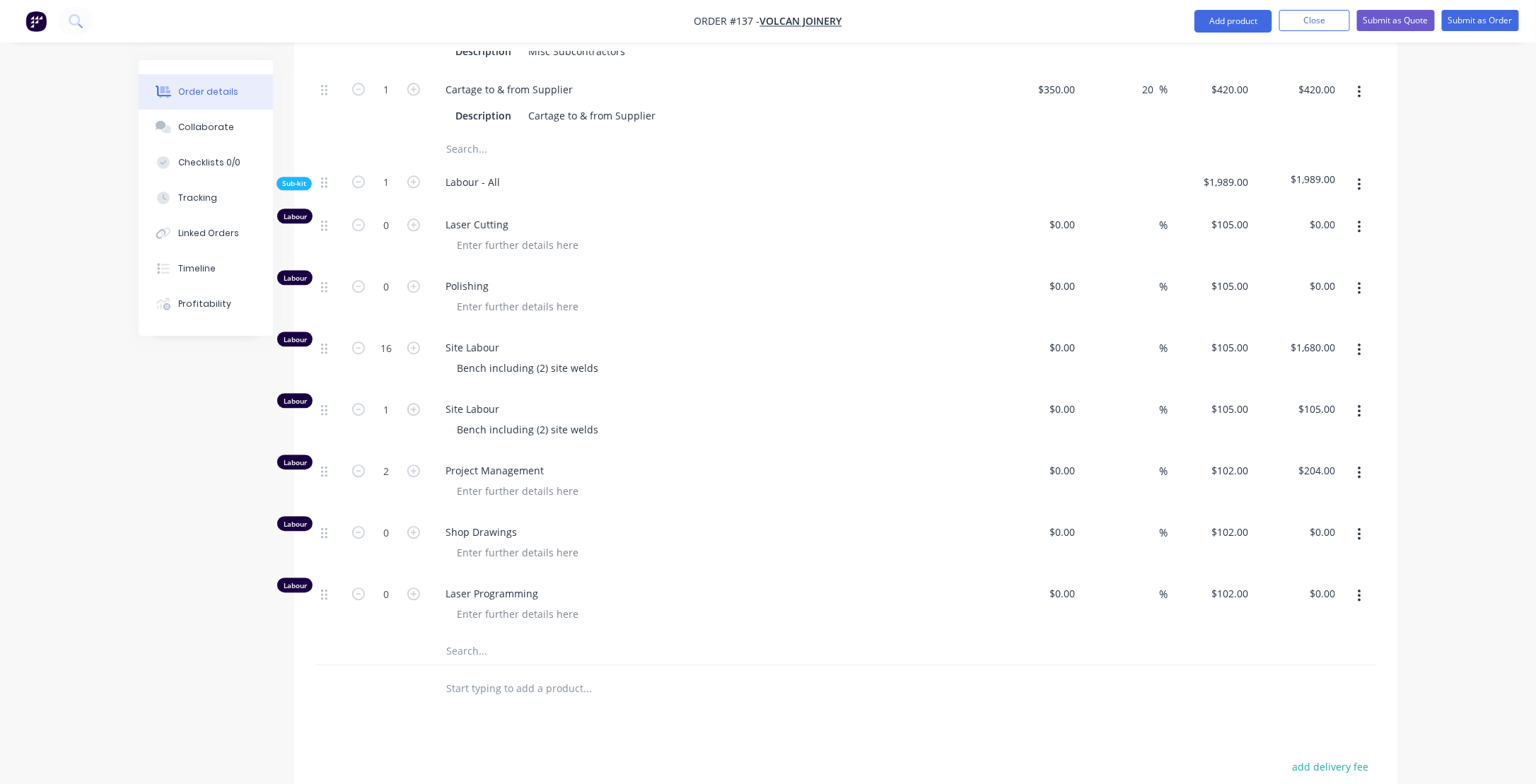
click at [1363, 235] on button "button" at bounding box center [1360, 227] width 33 height 26
click at [1273, 331] on div "Delete" at bounding box center [1309, 320] width 109 height 20
click at [1359, 418] on icon "button" at bounding box center [1359, 411] width 3 height 13
click at [1360, 479] on icon "button" at bounding box center [1359, 474] width 3 height 13
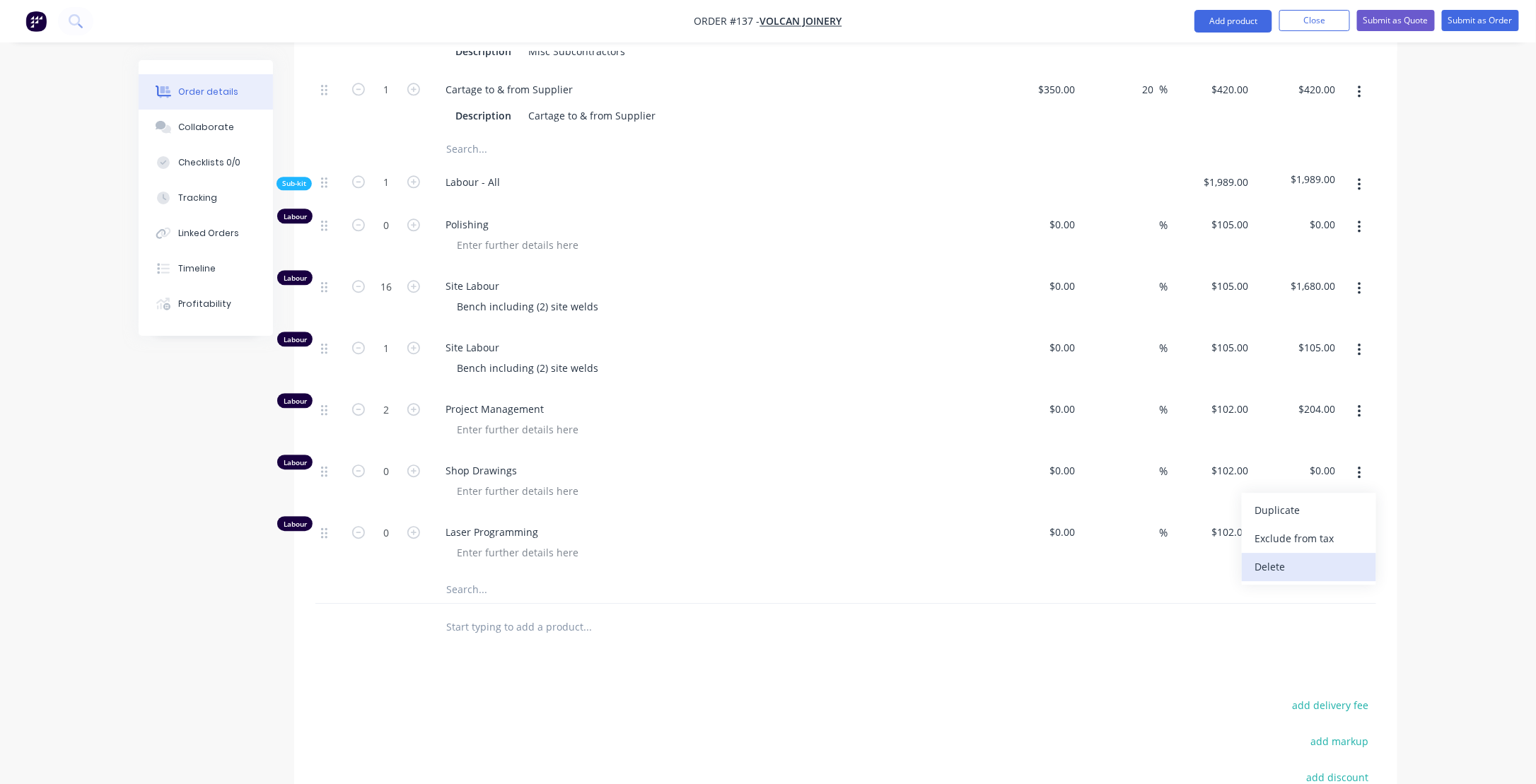
click at [1284, 577] on div "Delete" at bounding box center [1309, 566] width 109 height 20
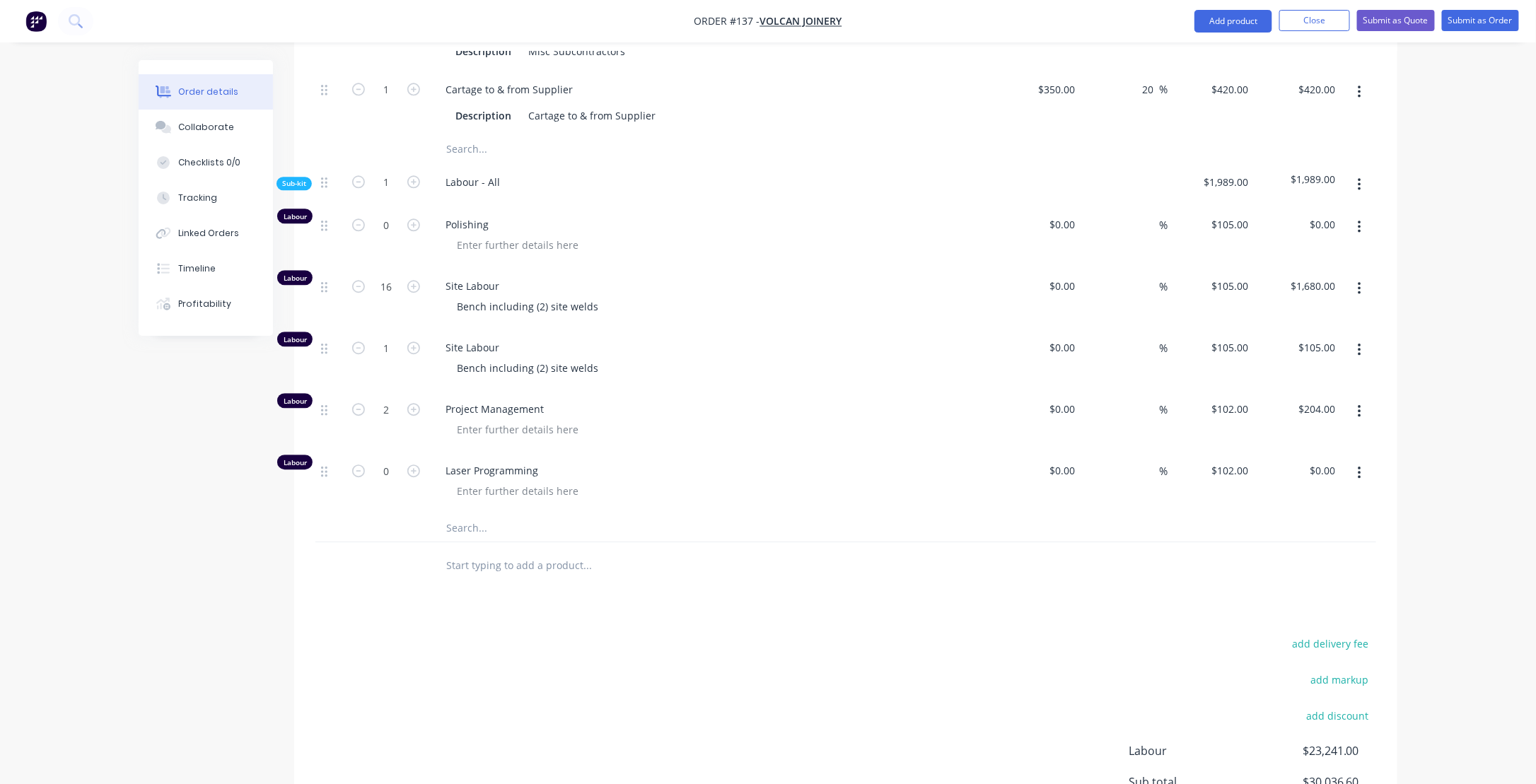
click at [1358, 479] on button "button" at bounding box center [1360, 474] width 33 height 26
click at [1269, 569] on div "Delete" at bounding box center [1309, 566] width 109 height 20
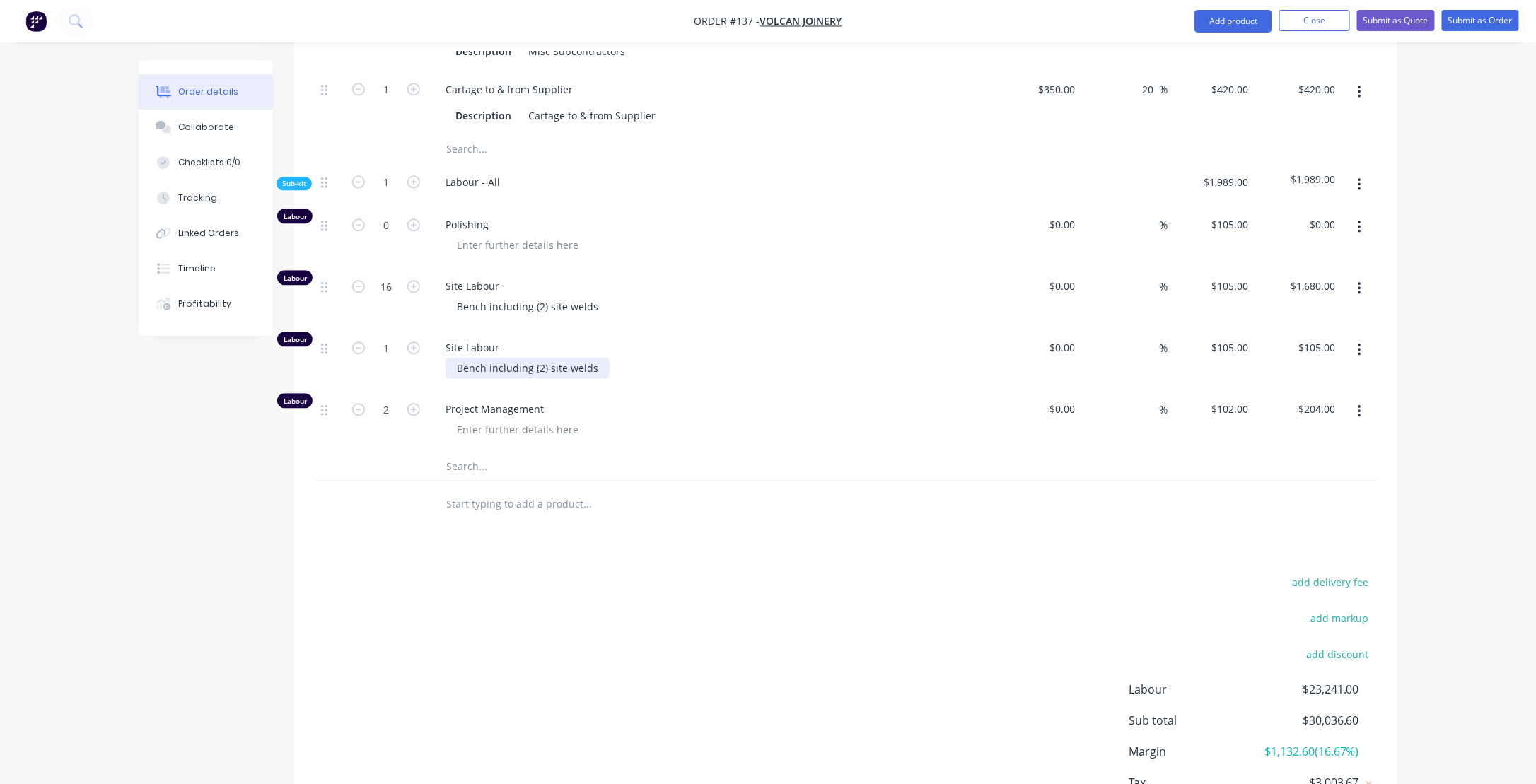
click at [516, 375] on div "Bench including (2) site welds" at bounding box center [527, 368] width 164 height 20
drag, startPoint x: 597, startPoint y: 375, endPoint x: 424, endPoint y: 372, distance: 173.0
click at [424, 372] on div "Labour 1 Site Labour Bench including (2) site welds $0.00 $0.00 % $105.00 $105.…" at bounding box center [846, 359] width 1061 height 62
click at [618, 375] on div "Travel to Dandenong -" at bounding box center [717, 368] width 544 height 20
click at [590, 376] on div "Travel to Dandenong -" at bounding box center [717, 368] width 544 height 20
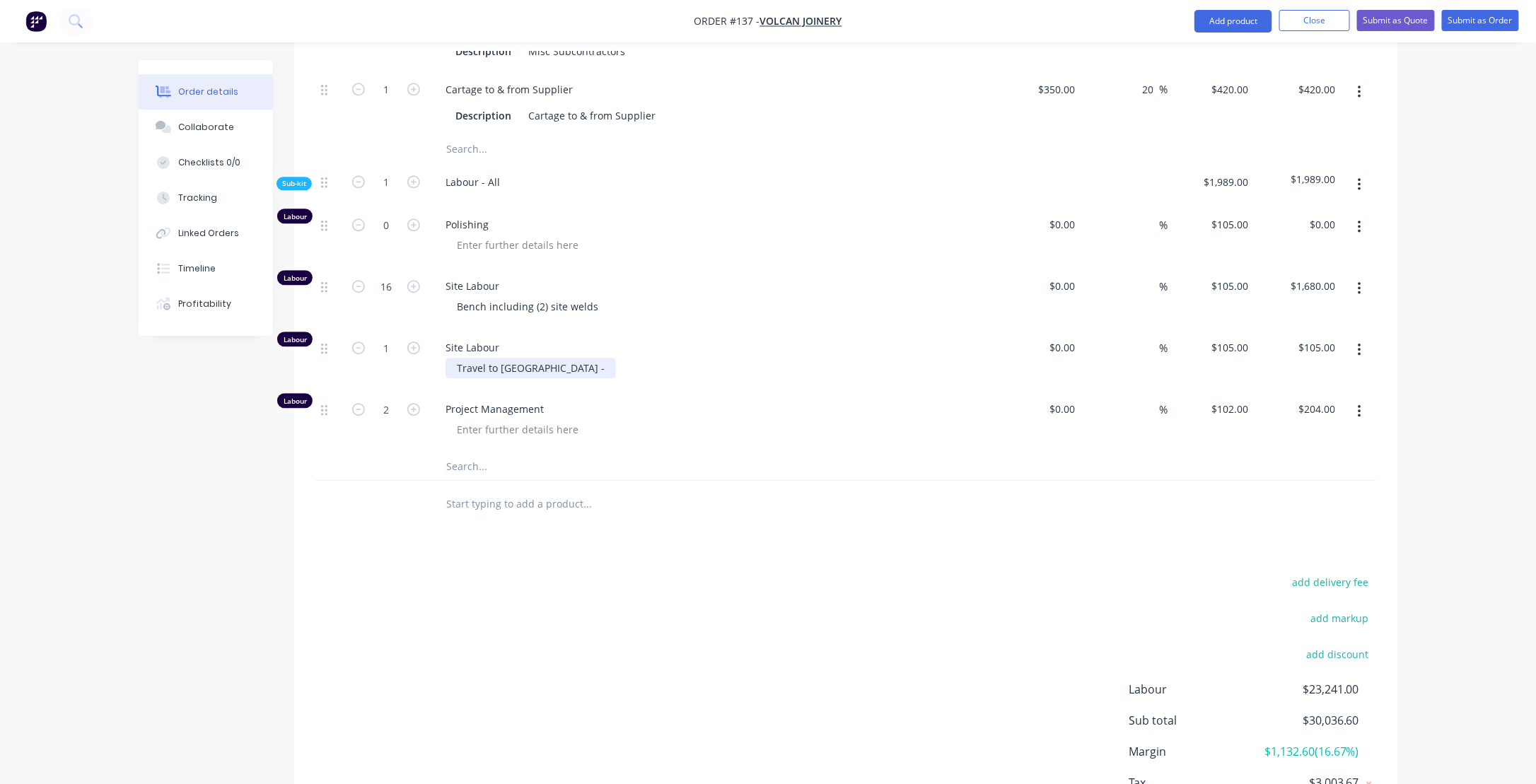
click at [566, 376] on div "Travel to Dandenong -" at bounding box center [531, 368] width 171 height 20
click at [775, 371] on div "Travel to Dandenong - 2 men 1 day" at bounding box center [717, 368] width 544 height 20
click at [521, 632] on div "add delivery fee add markup add discount Labour $23,241.00 Sub total $30,036.60…" at bounding box center [846, 708] width 1061 height 273
click at [417, 292] on icon "button" at bounding box center [414, 286] width 13 height 13
type input "17"
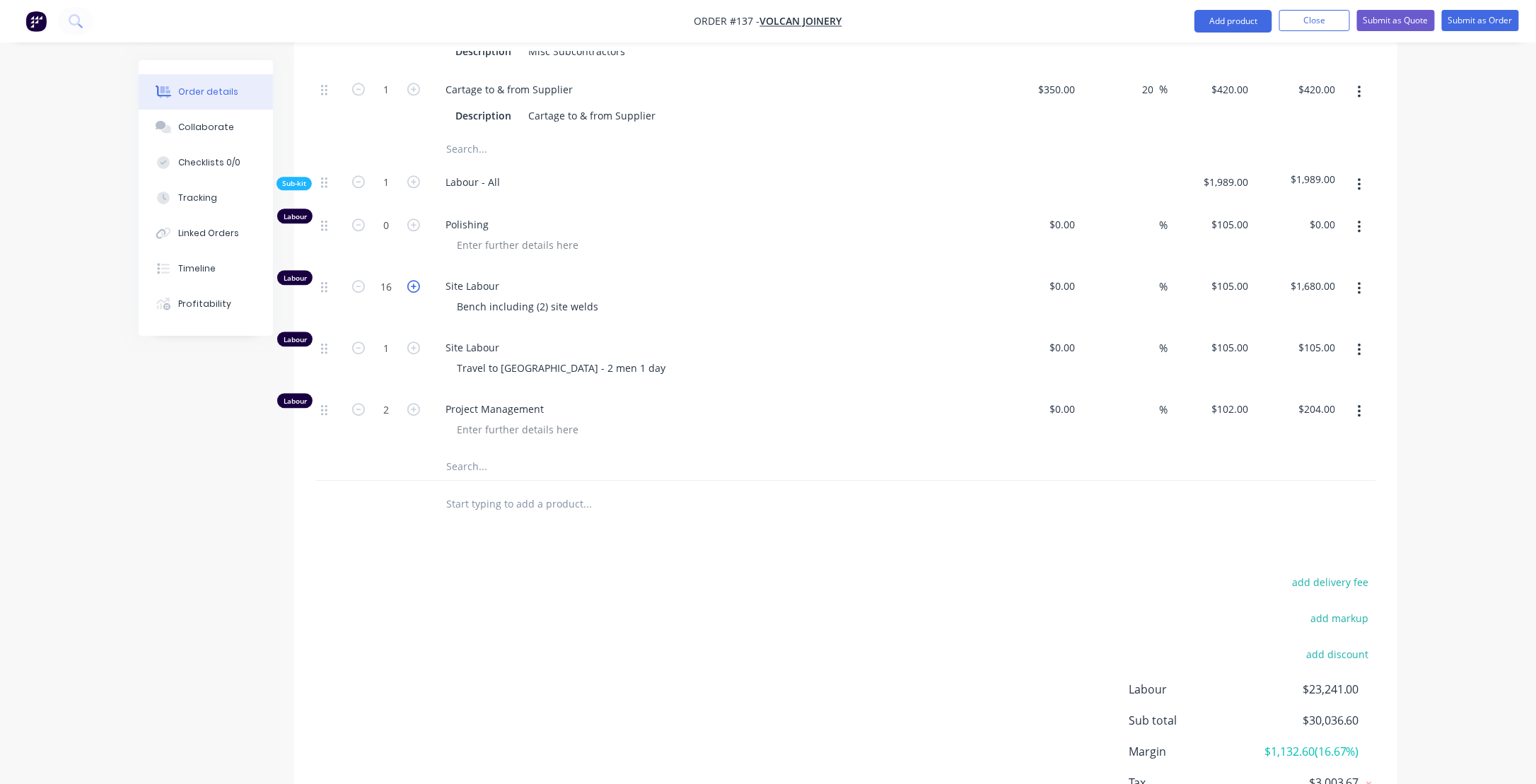
type input "$1,785.00"
click at [417, 292] on icon "button" at bounding box center [414, 286] width 13 height 13
type input "18"
type input "$1,890.00"
click at [417, 292] on icon "button" at bounding box center [414, 286] width 13 height 13
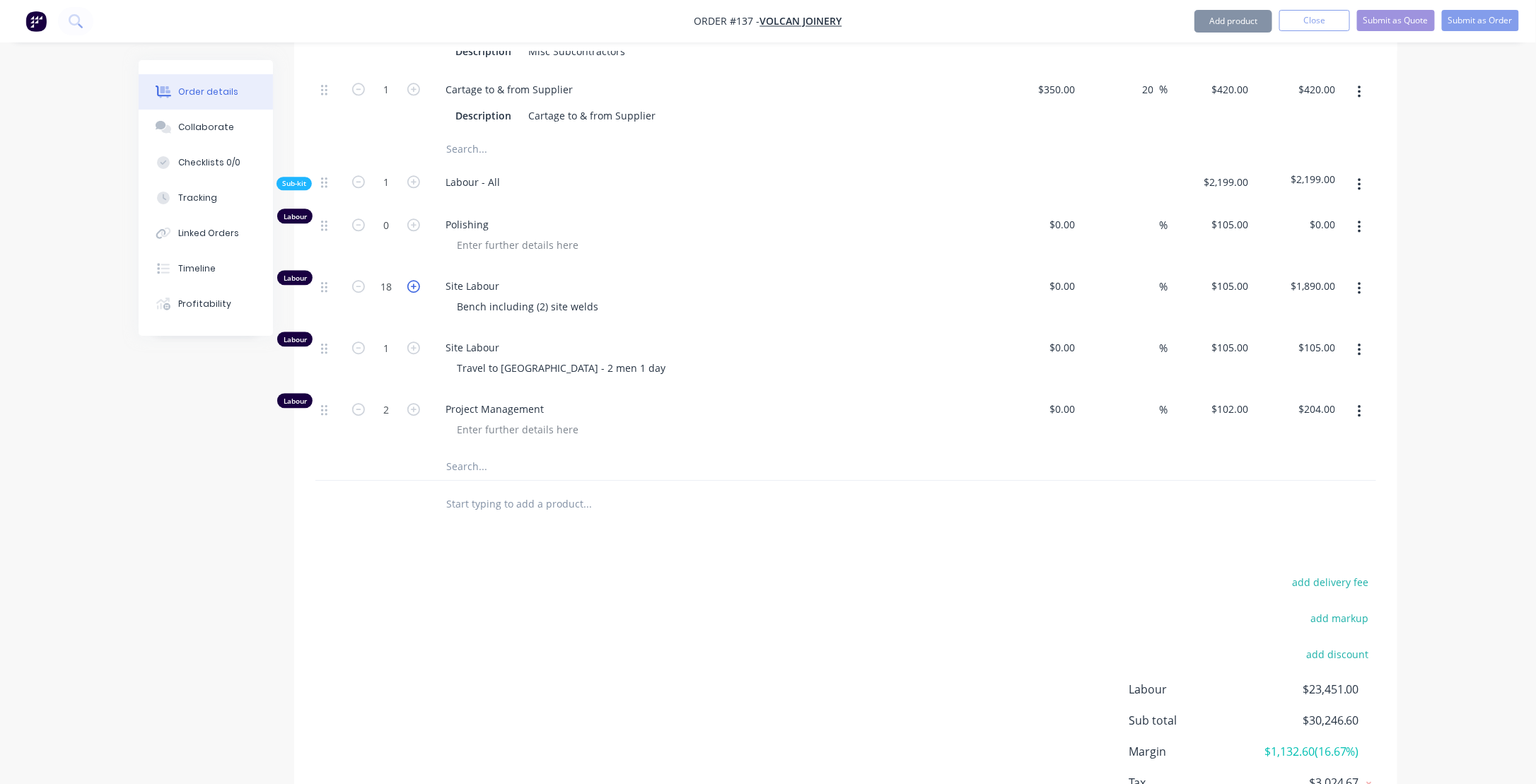
type input "19"
type input "$1,995.00"
click at [417, 292] on icon "button" at bounding box center [414, 286] width 13 height 13
type input "20"
type input "$2,100.00"
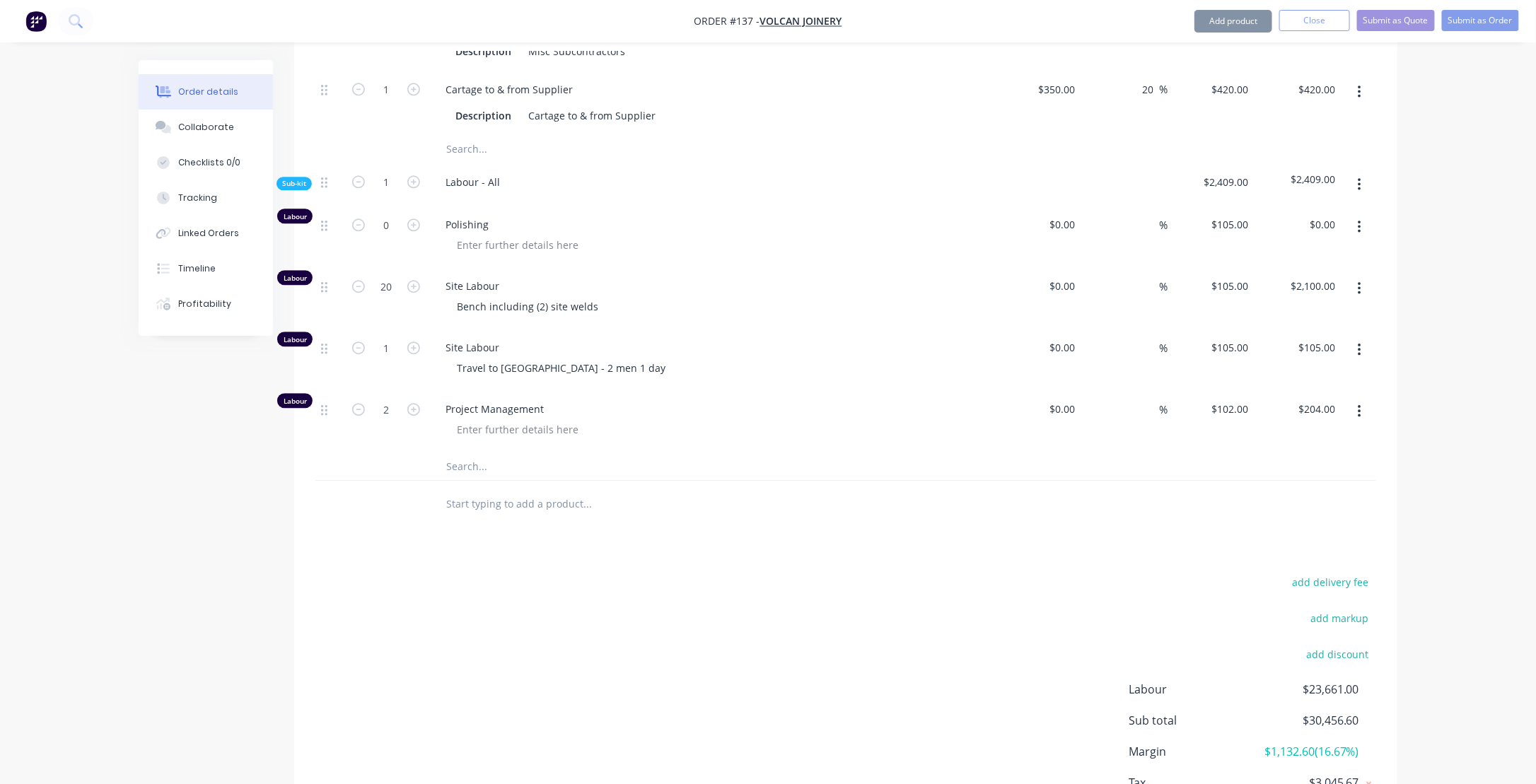
drag, startPoint x: 452, startPoint y: 605, endPoint x: 454, endPoint y: 584, distance: 21.1
click at [453, 602] on div "add delivery fee add markup add discount Labour $23,661.00 Sub total $30,456.60…" at bounding box center [846, 708] width 1061 height 273
click at [411, 353] on icon "button" at bounding box center [414, 348] width 13 height 13
type input "2"
type input "$210.00"
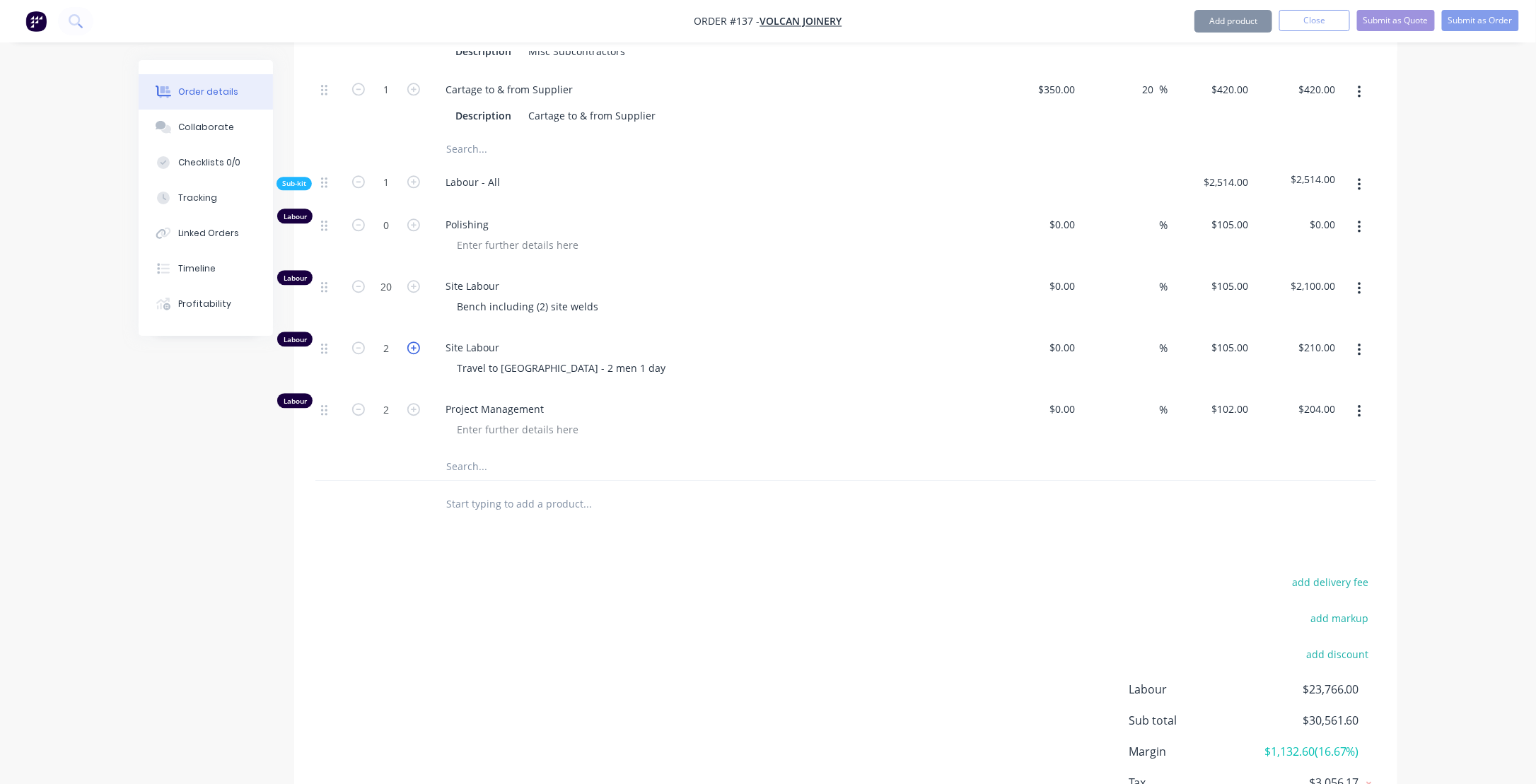
click at [411, 353] on icon "button" at bounding box center [414, 348] width 13 height 13
type input "3"
type input "$315.00"
click at [951, 591] on div "add delivery fee add markup add discount Labour $23,871.00 Sub total $30,666.60…" at bounding box center [846, 708] width 1061 height 273
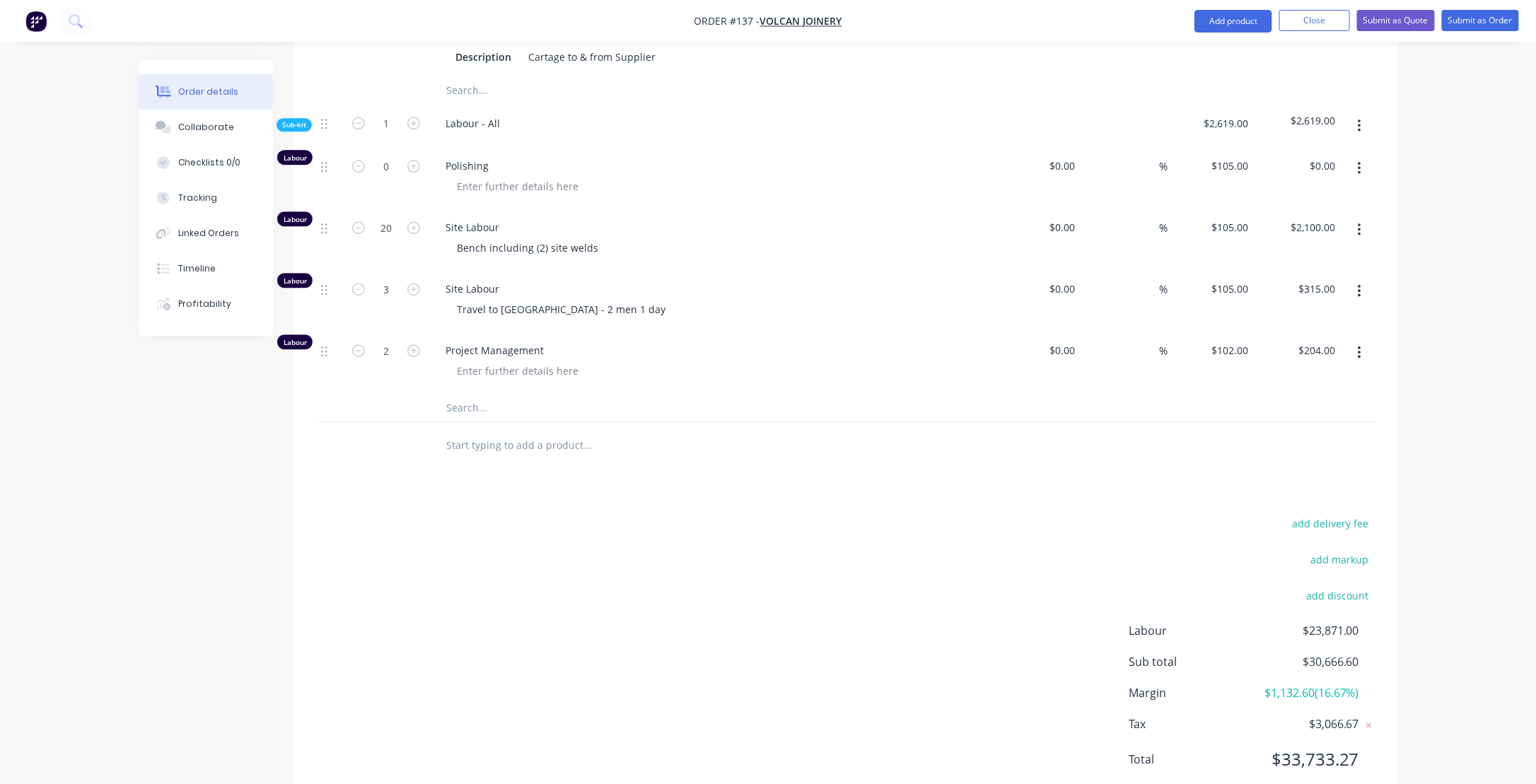
scroll to position [1807, 0]
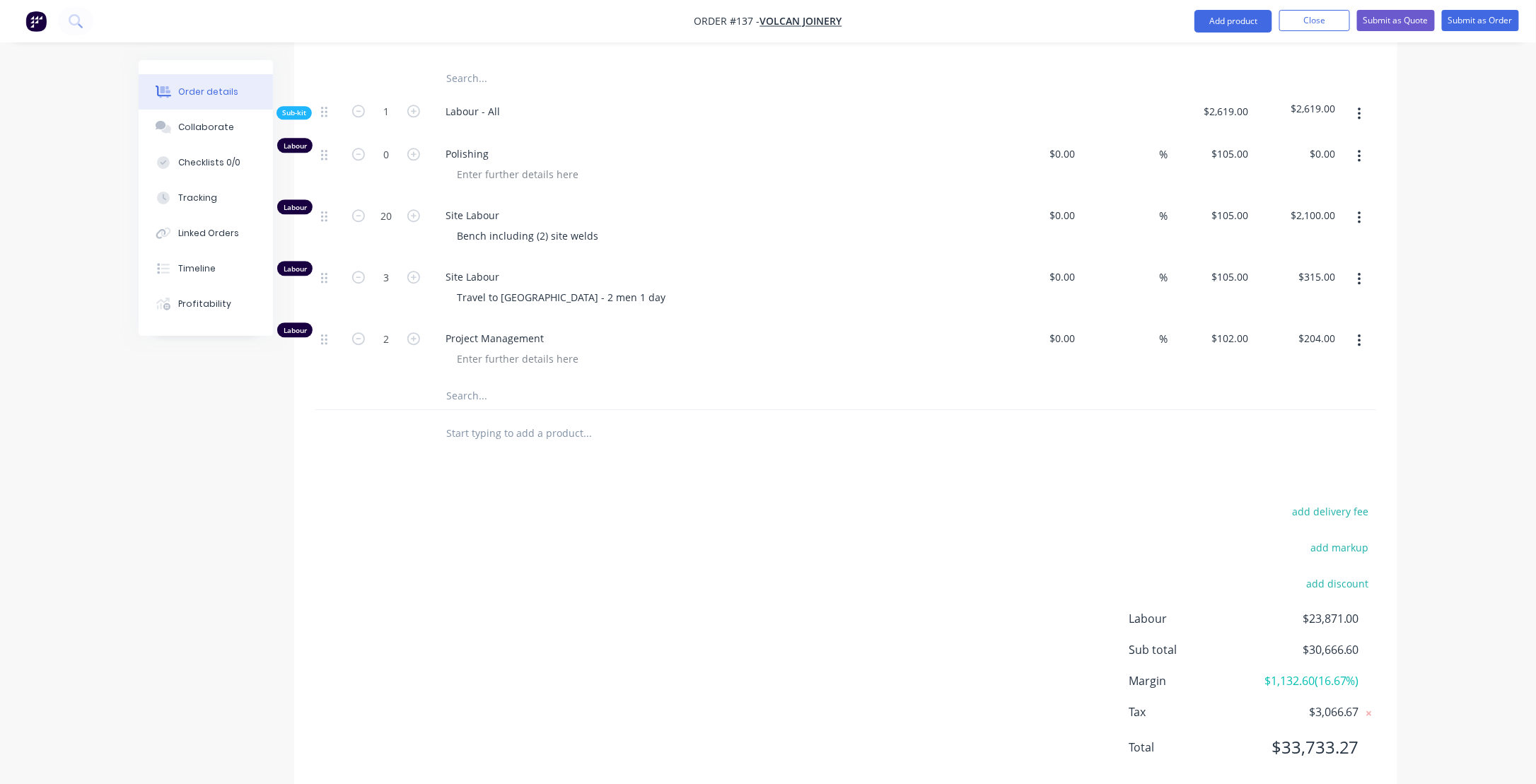
click at [931, 626] on div "add delivery fee add markup add discount Labour $23,871.00 Sub total $30,666.60…" at bounding box center [846, 637] width 1061 height 273
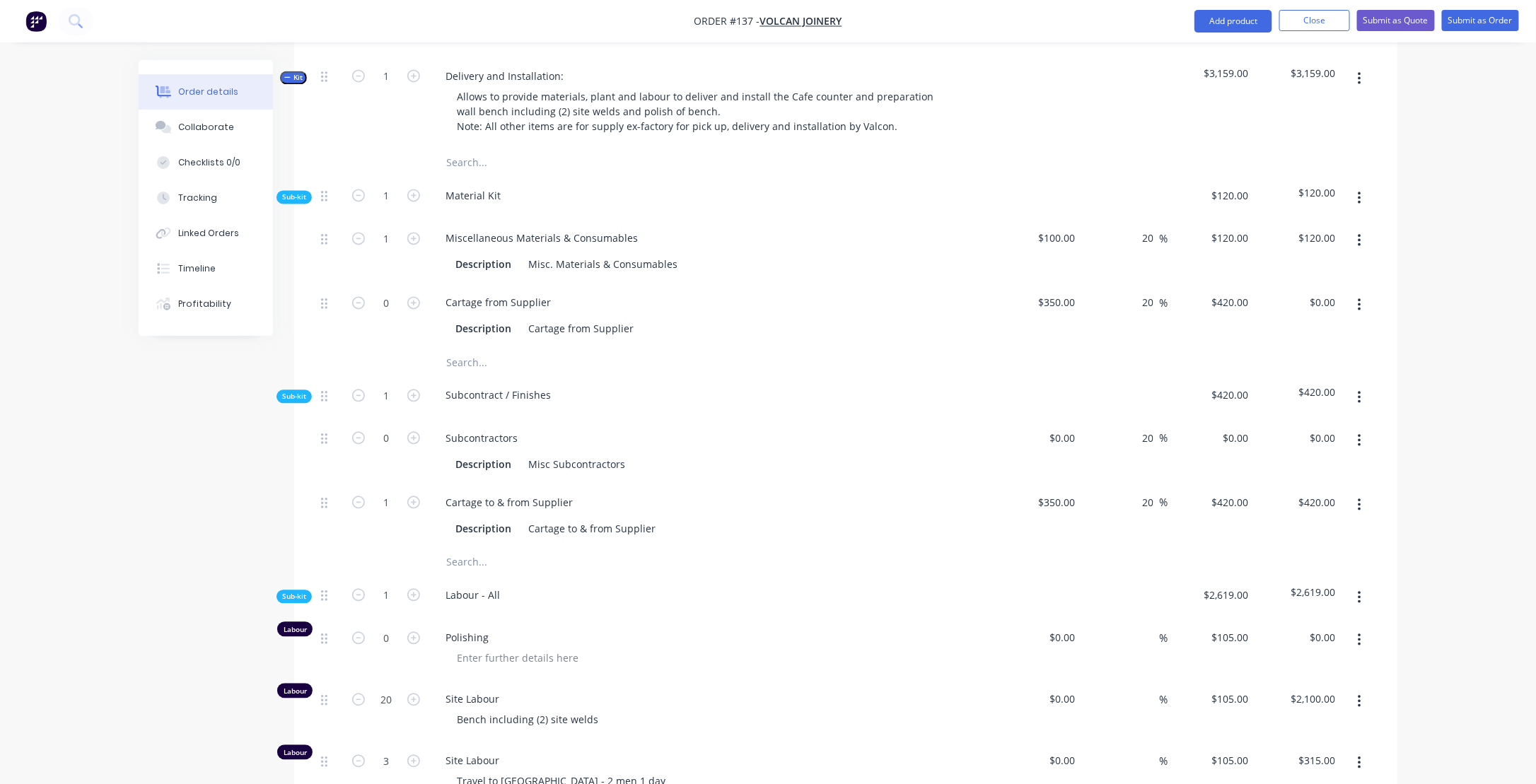
scroll to position [1311, 0]
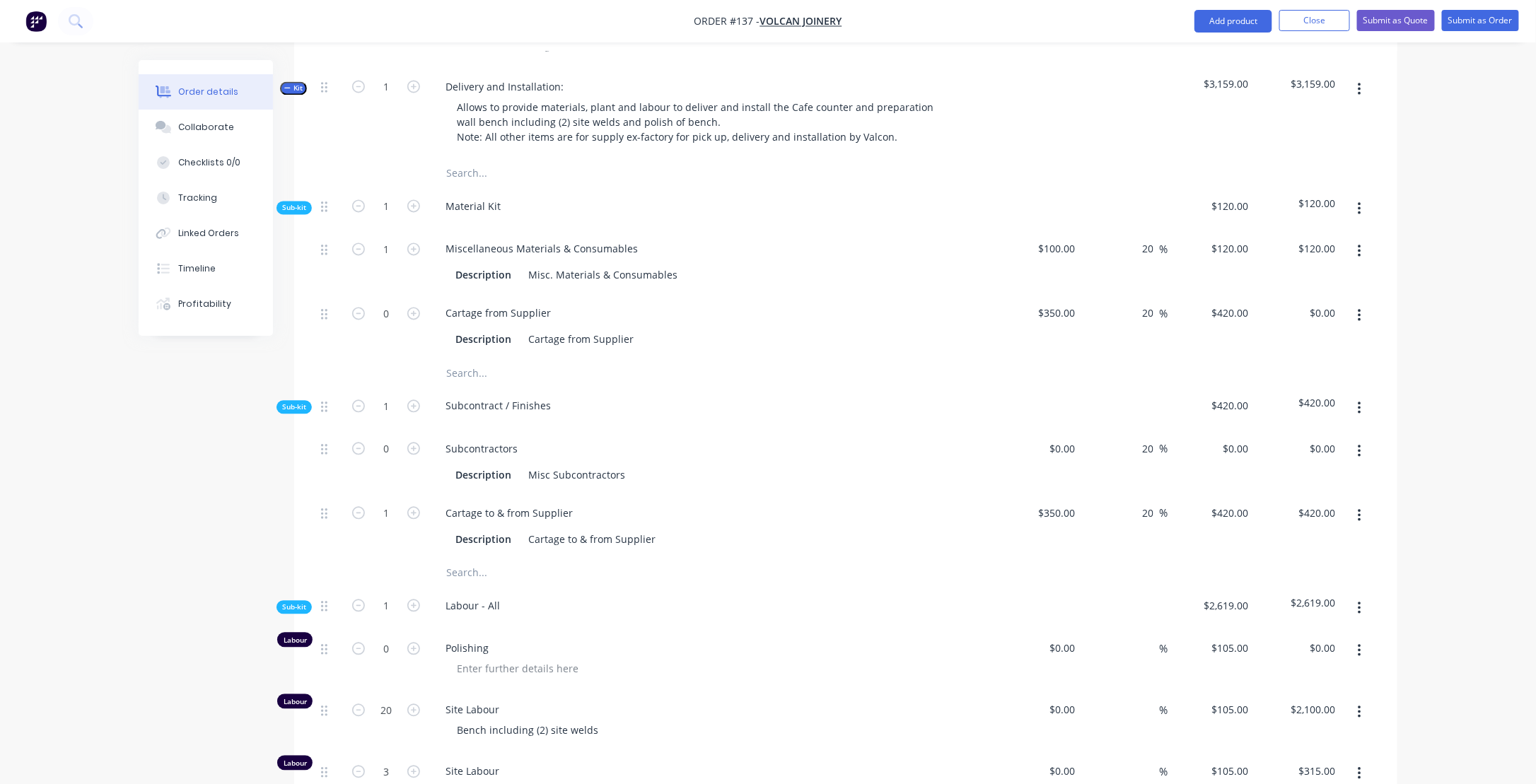
click at [286, 92] on icon "button" at bounding box center [287, 88] width 6 height 7
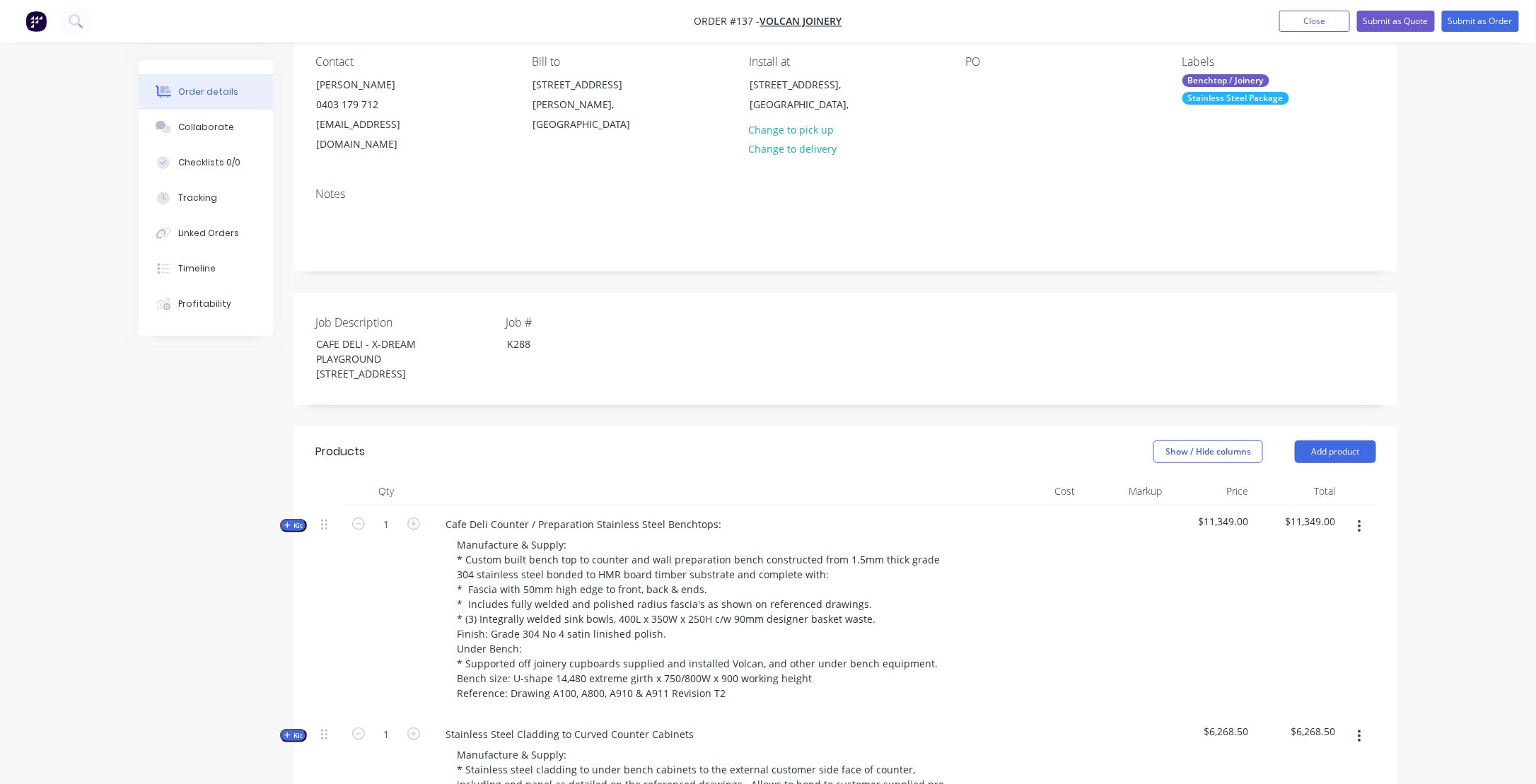
scroll to position [115, 0]
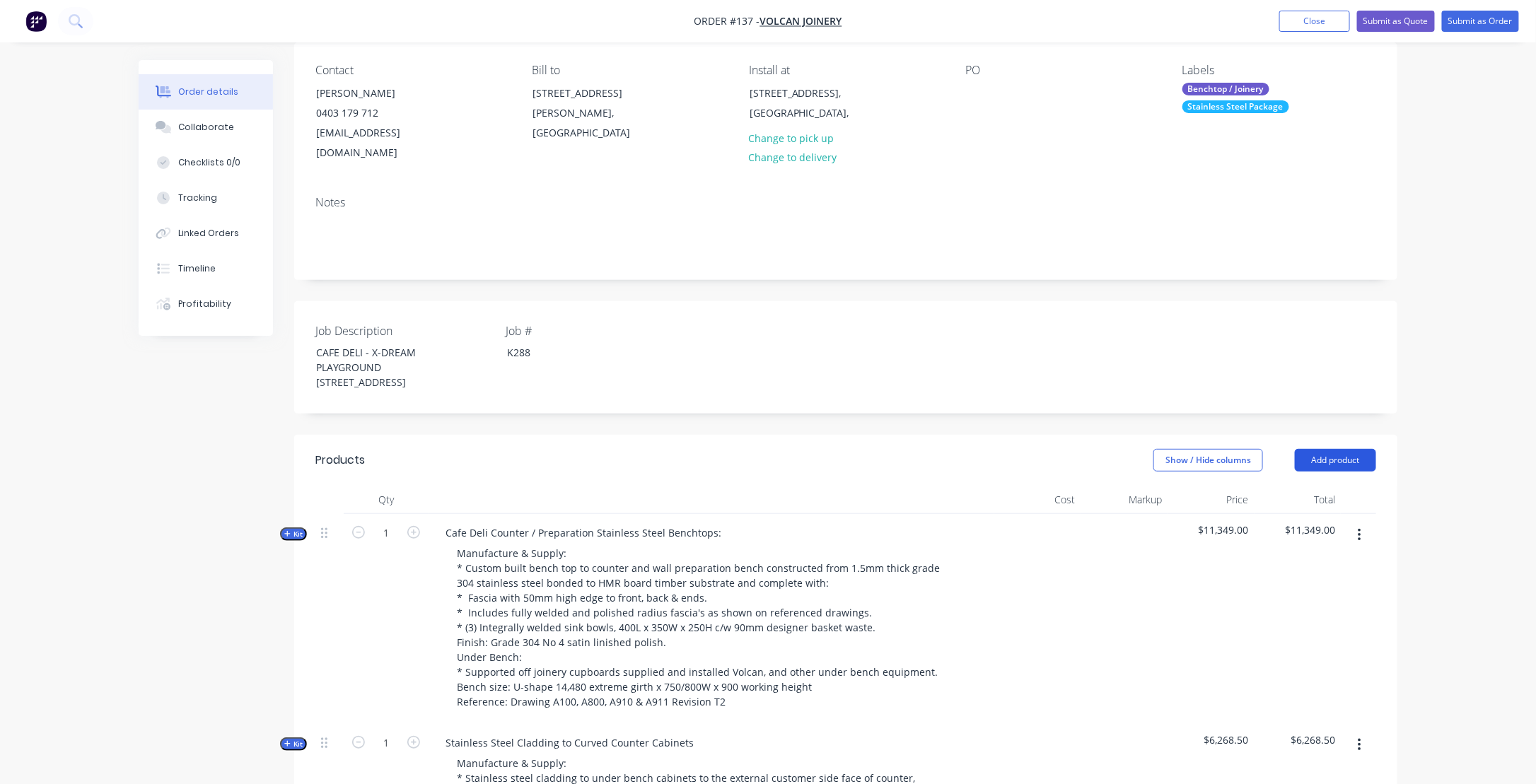
click at [1327, 472] on button "Add product" at bounding box center [1336, 460] width 82 height 23
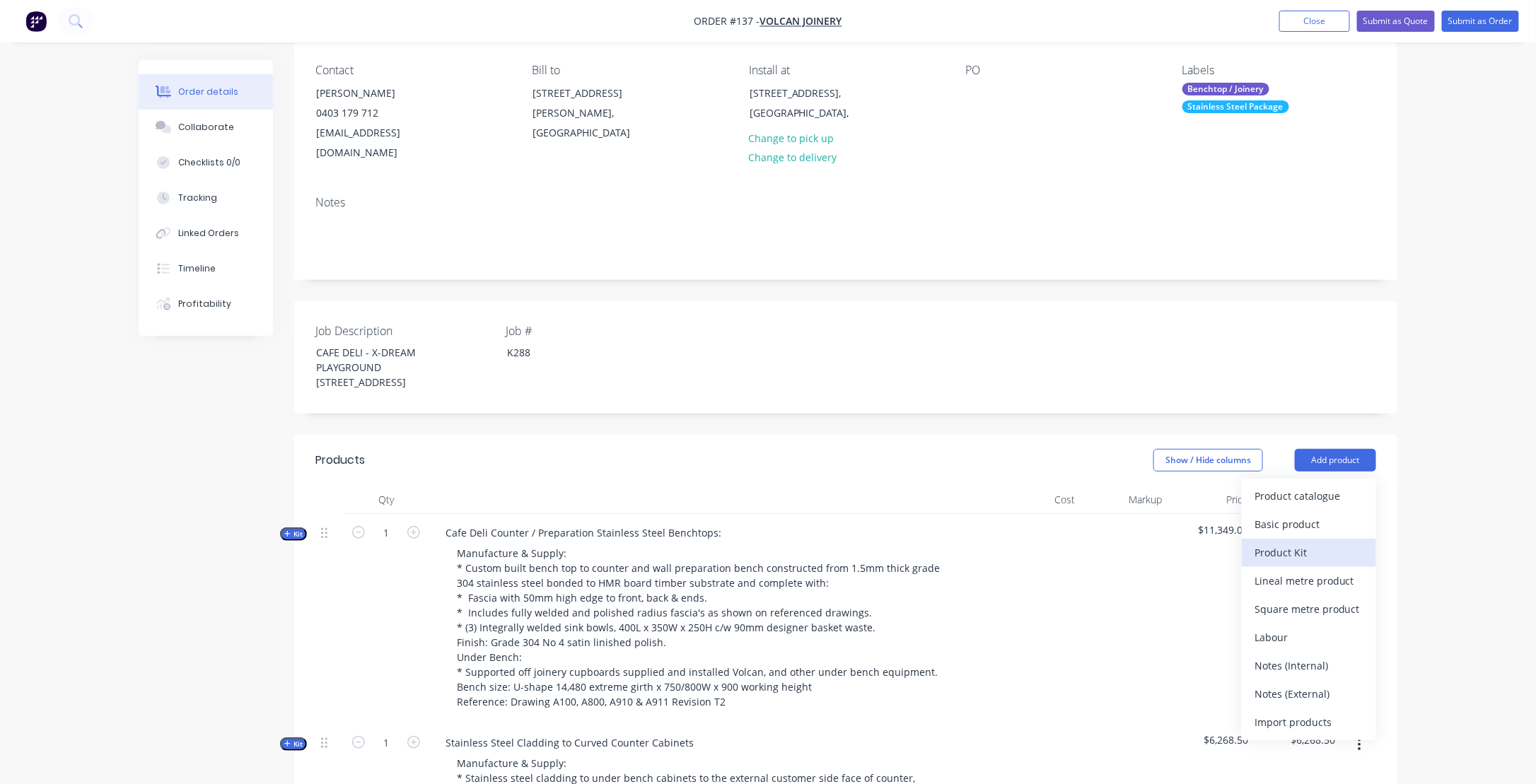
scroll to position [185, 0]
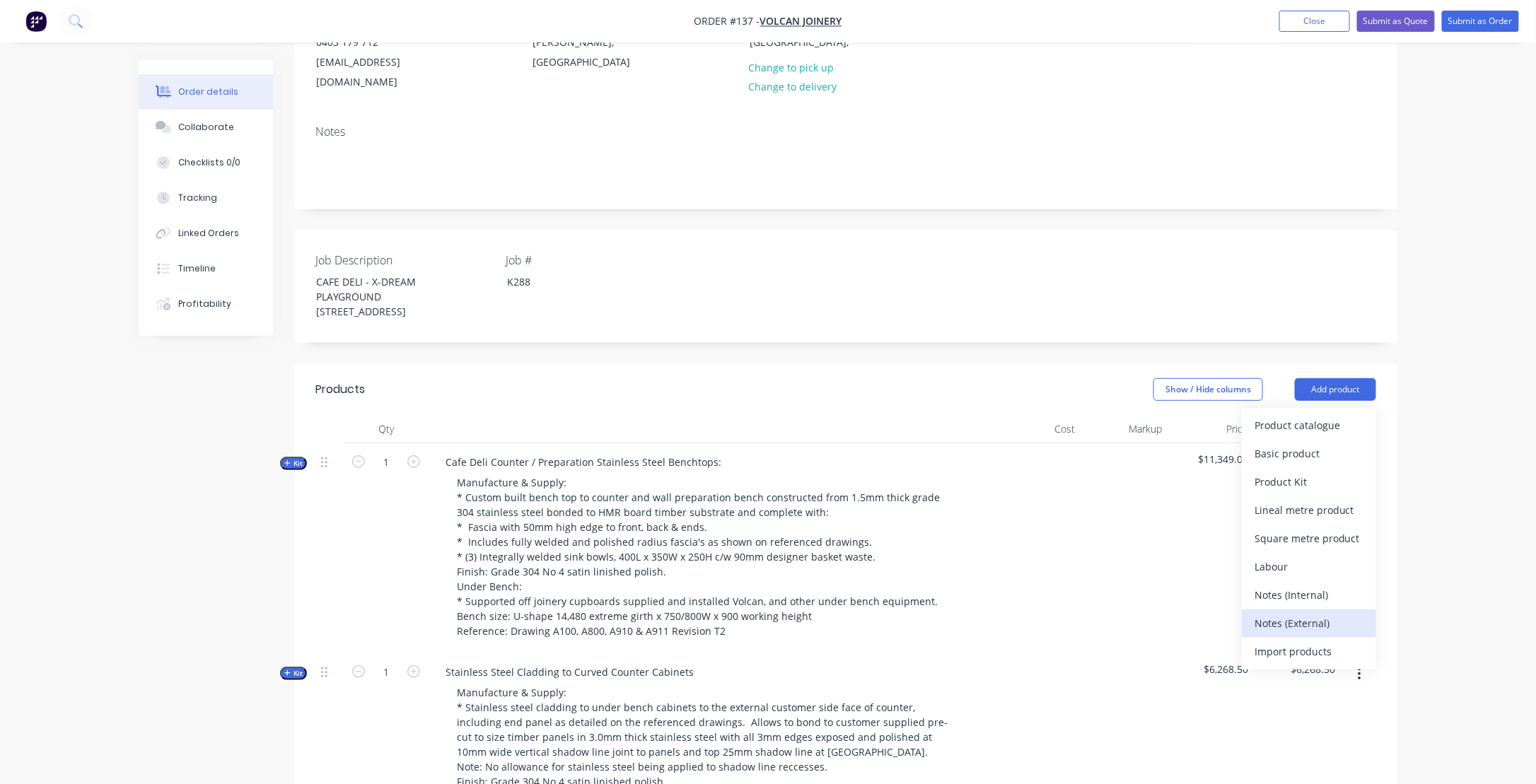
click at [1283, 633] on div "Notes (External)" at bounding box center [1309, 623] width 109 height 20
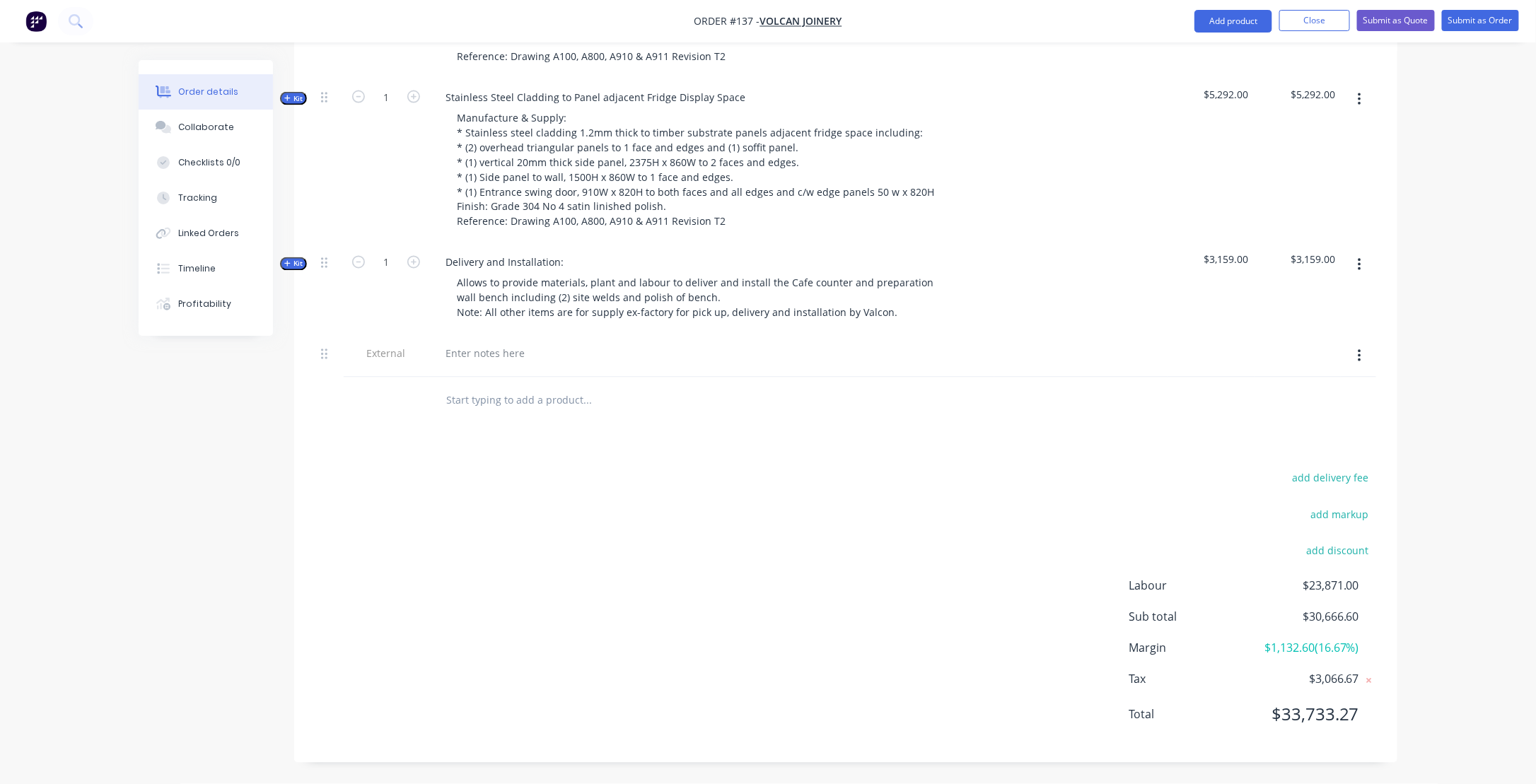
scroll to position [1147, 0]
click at [489, 402] on input "text" at bounding box center [587, 400] width 283 height 28
click at [482, 353] on div at bounding box center [485, 353] width 102 height 20
click at [483, 398] on input "text" at bounding box center [587, 400] width 283 height 28
type input "a"
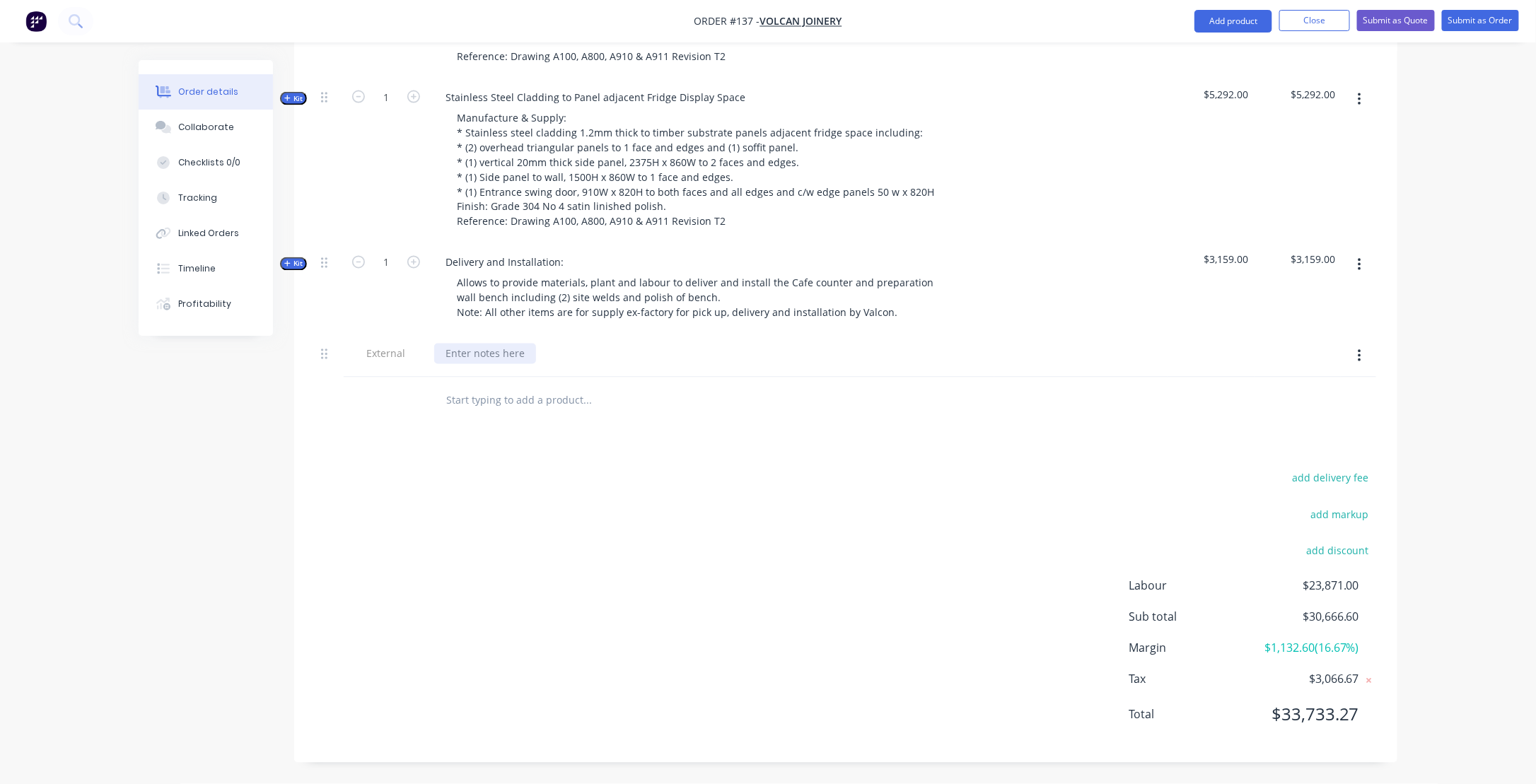
click at [487, 358] on div at bounding box center [485, 353] width 102 height 20
click at [478, 353] on div at bounding box center [485, 353] width 102 height 20
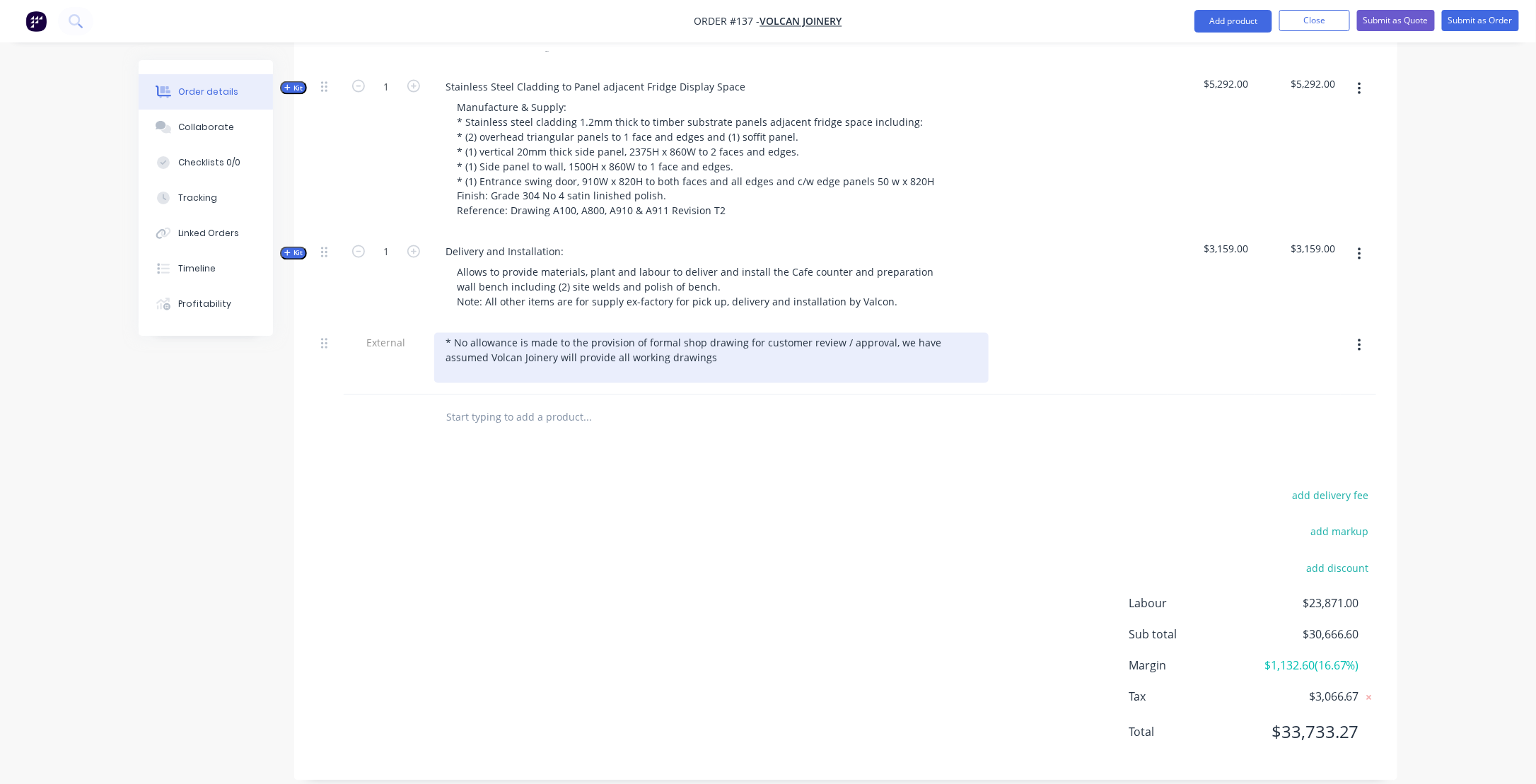
drag, startPoint x: 448, startPoint y: 370, endPoint x: 460, endPoint y: 387, distance: 20.8
click at [448, 370] on div "* No allowance is made to the provision of formal shop drawing for customer rev…" at bounding box center [712, 358] width 555 height 50
click at [972, 353] on div "* No allowance is made to the provision of formal shop drawing for customer rev…" at bounding box center [712, 358] width 555 height 50
click at [666, 374] on div "* No allowance is made to the provision of formal shop drawing for customer rev…" at bounding box center [712, 358] width 555 height 50
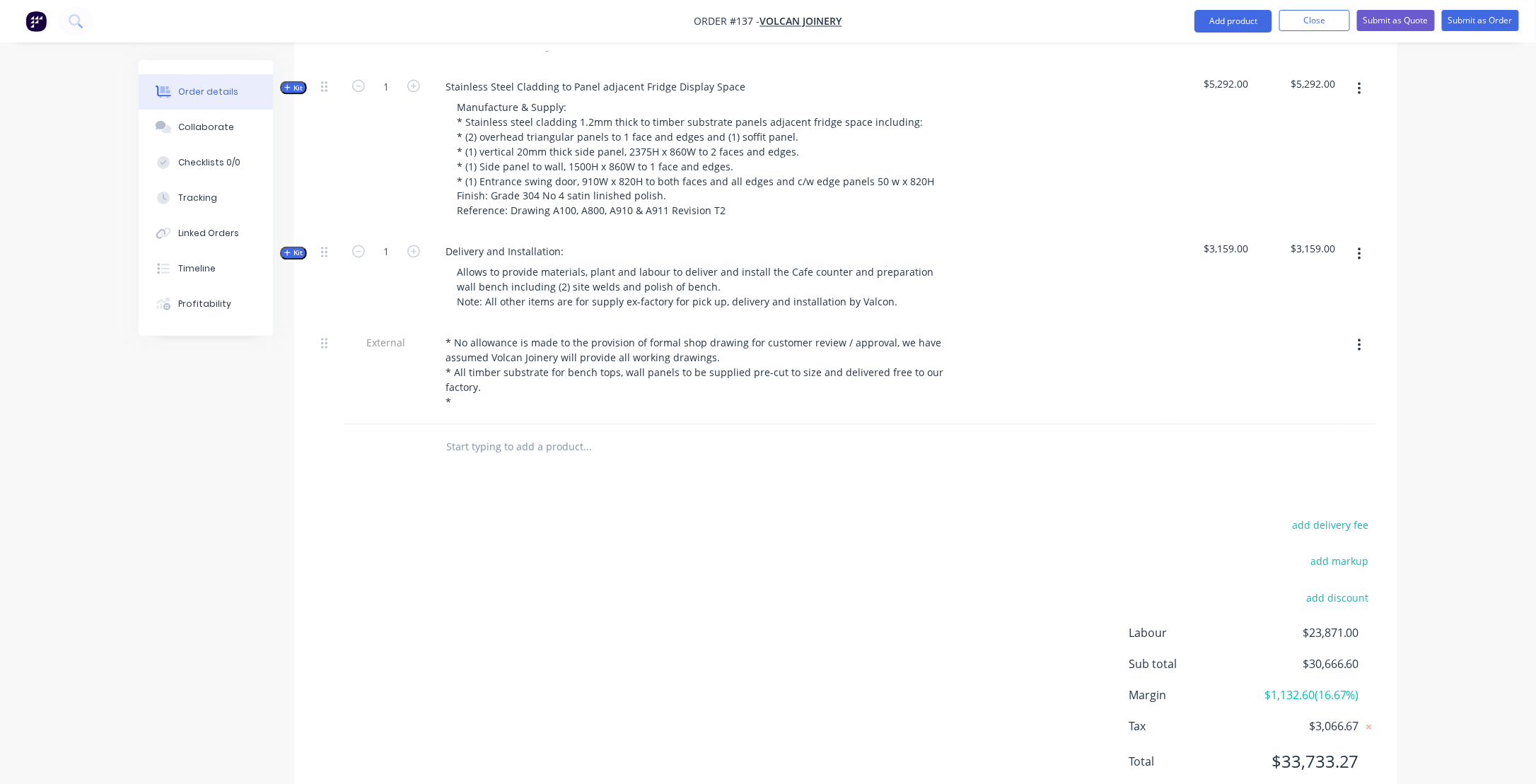
click at [517, 604] on div "add delivery fee add markup add discount Labour $23,871.00 Sub total $30,666.60…" at bounding box center [846, 652] width 1061 height 273
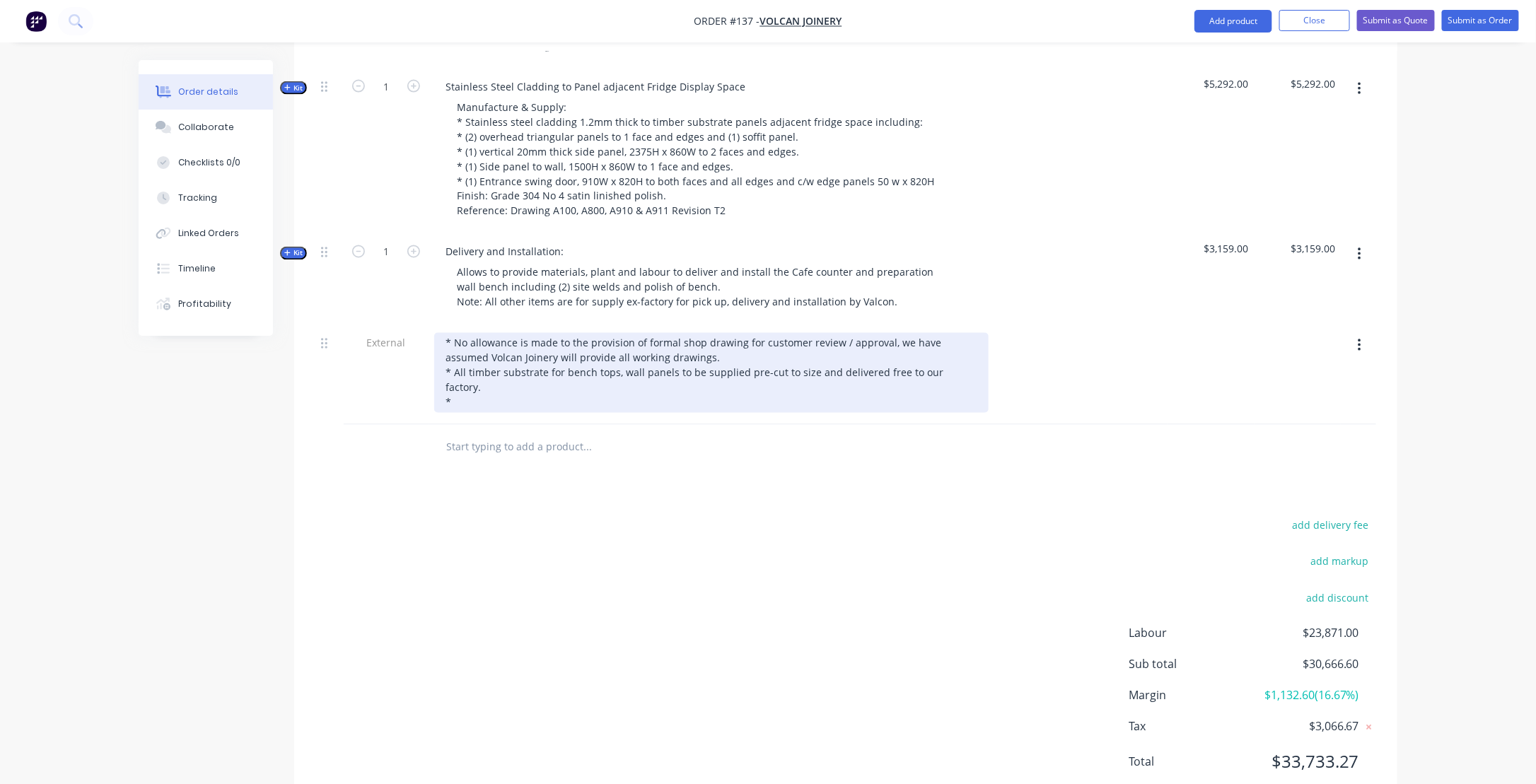
click at [674, 384] on div "* No allowance is made to the provision of formal shop drawing for customer rev…" at bounding box center [712, 373] width 555 height 80
click at [462, 413] on div "* No allowance is made to the provision of formal shop drawing for customer rev…" at bounding box center [712, 373] width 555 height 80
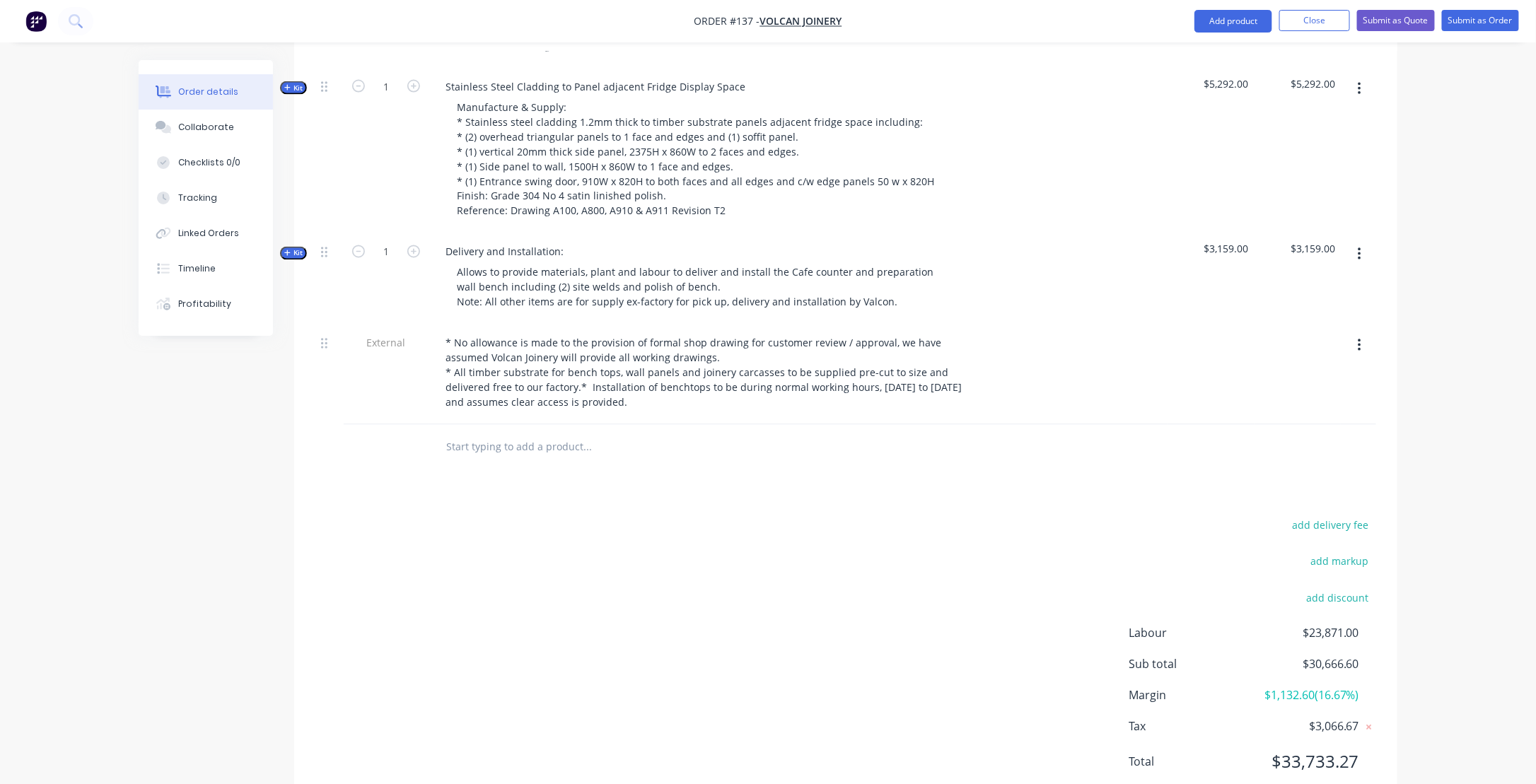
click at [868, 572] on div "add delivery fee add markup add discount Labour $23,871.00 Sub total $30,666.60…" at bounding box center [846, 652] width 1061 height 273
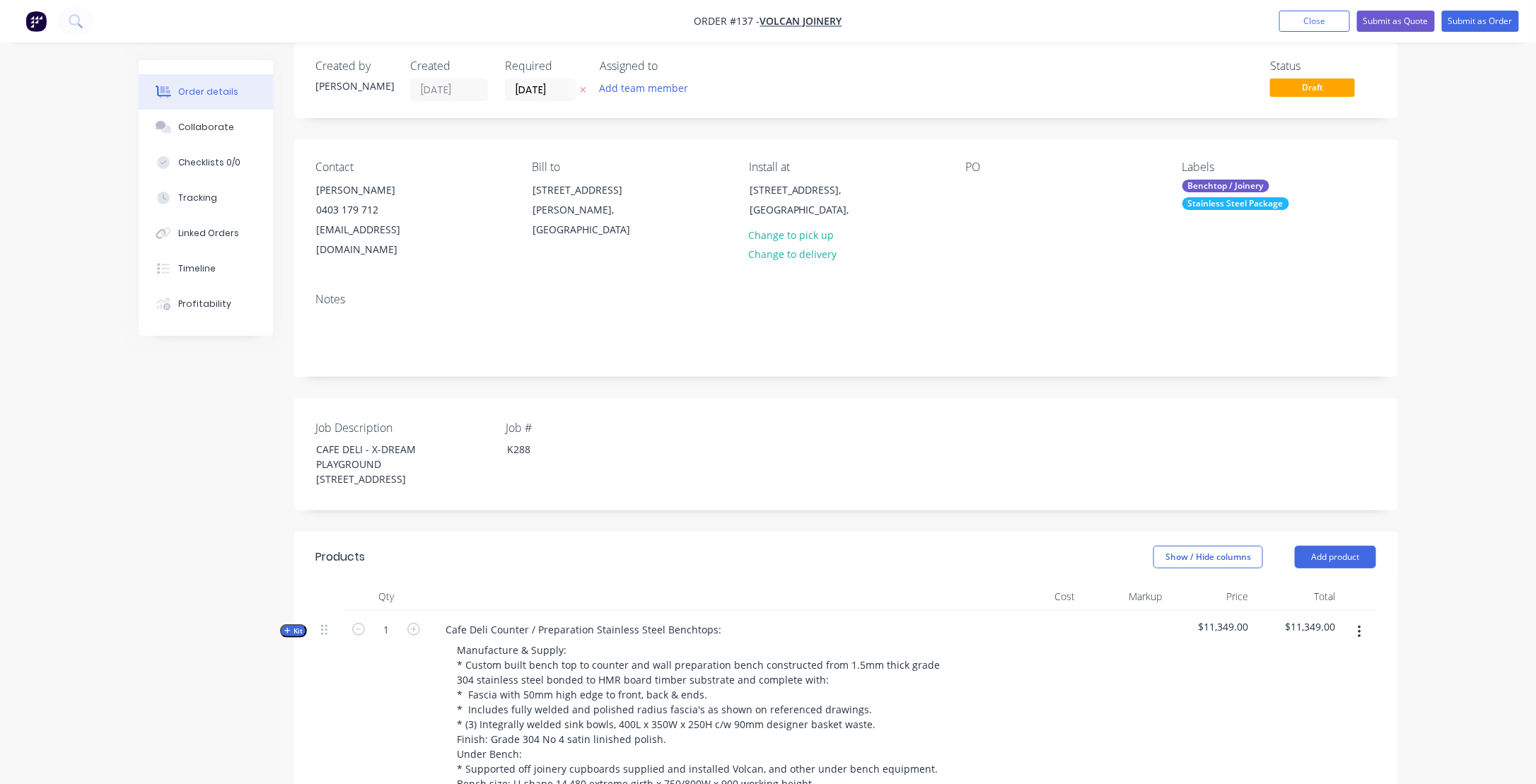
scroll to position [0, 0]
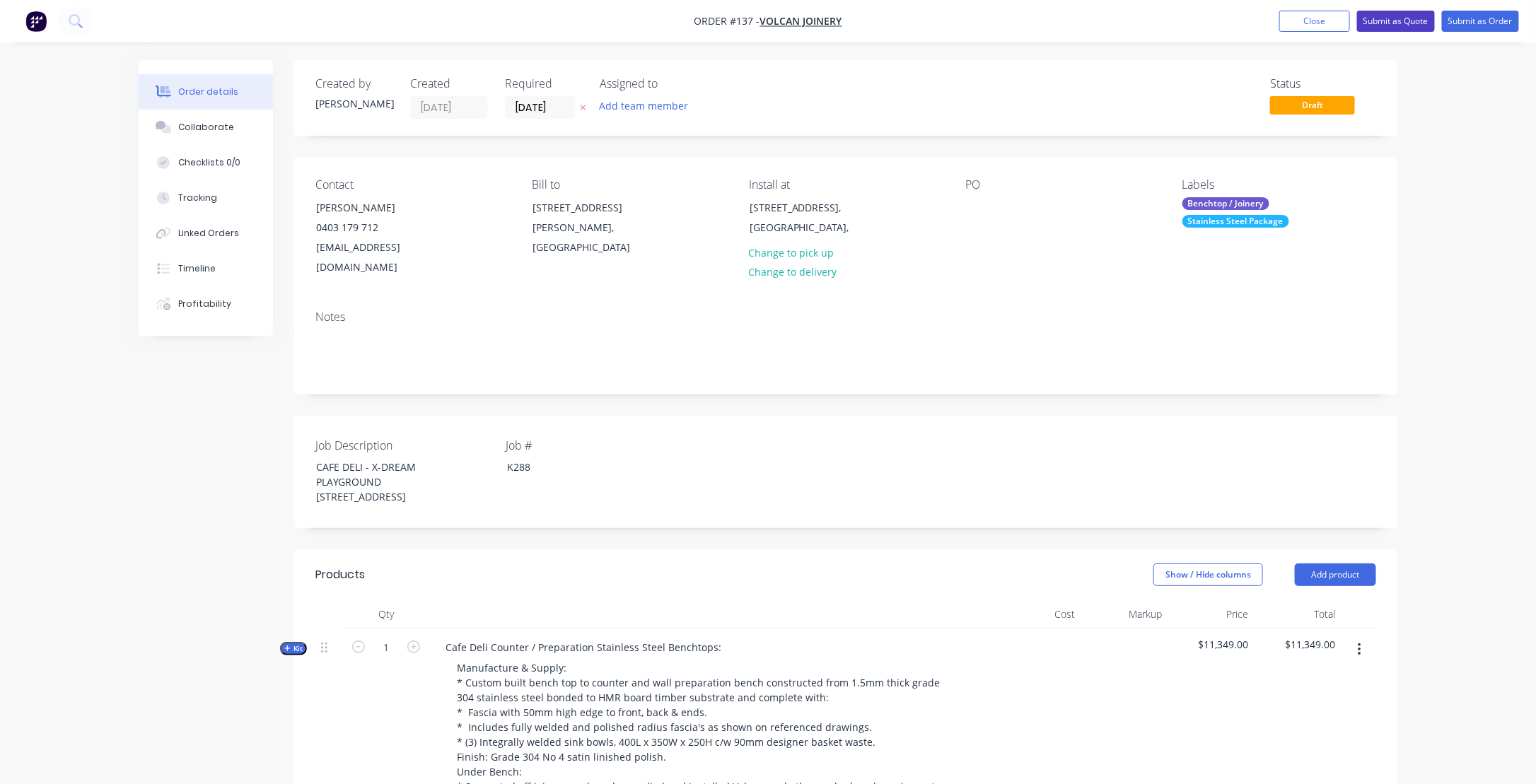
click at [1416, 18] on button "Submit as Quote" at bounding box center [1396, 21] width 78 height 21
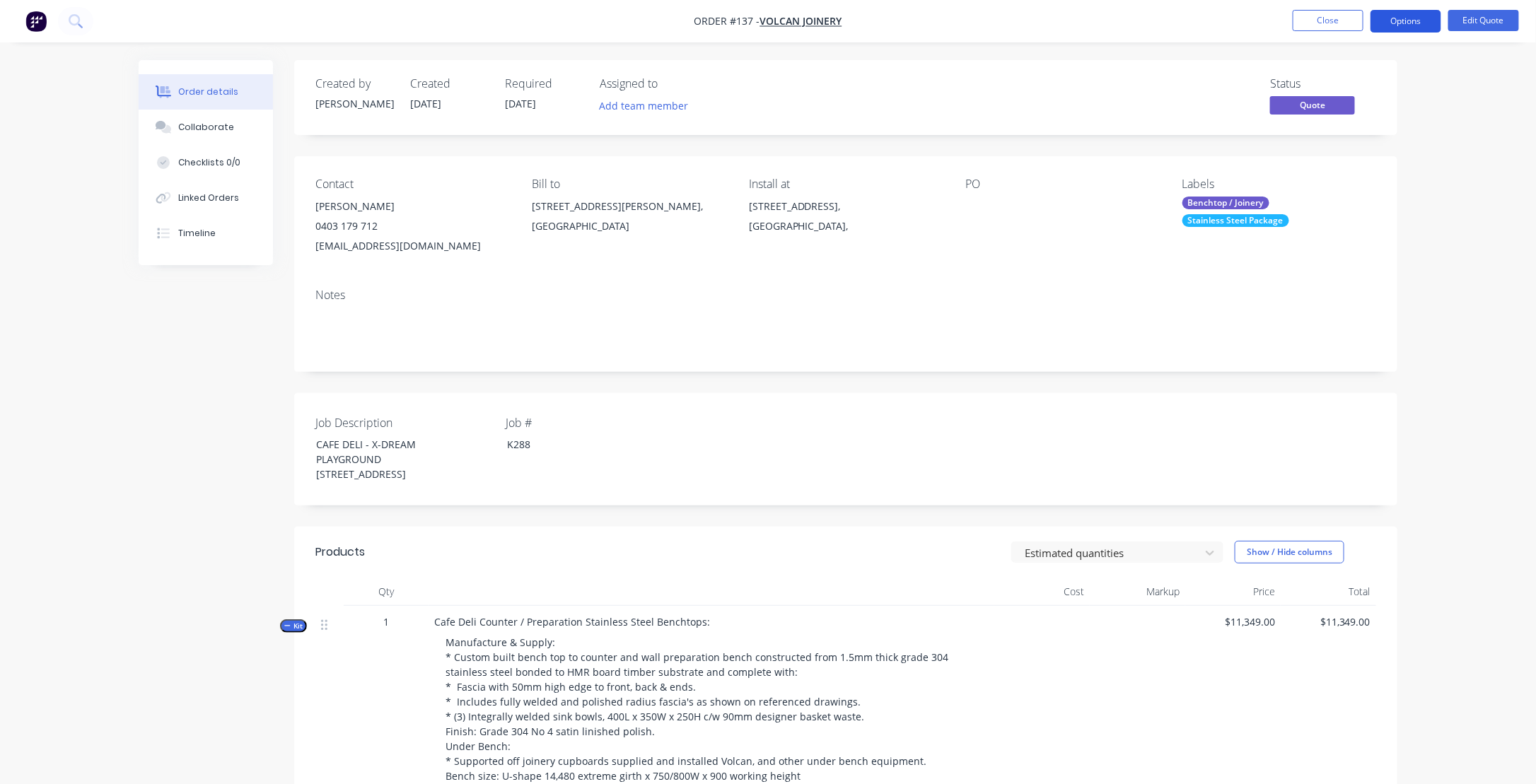
click at [1405, 19] on button "Options" at bounding box center [1406, 21] width 71 height 23
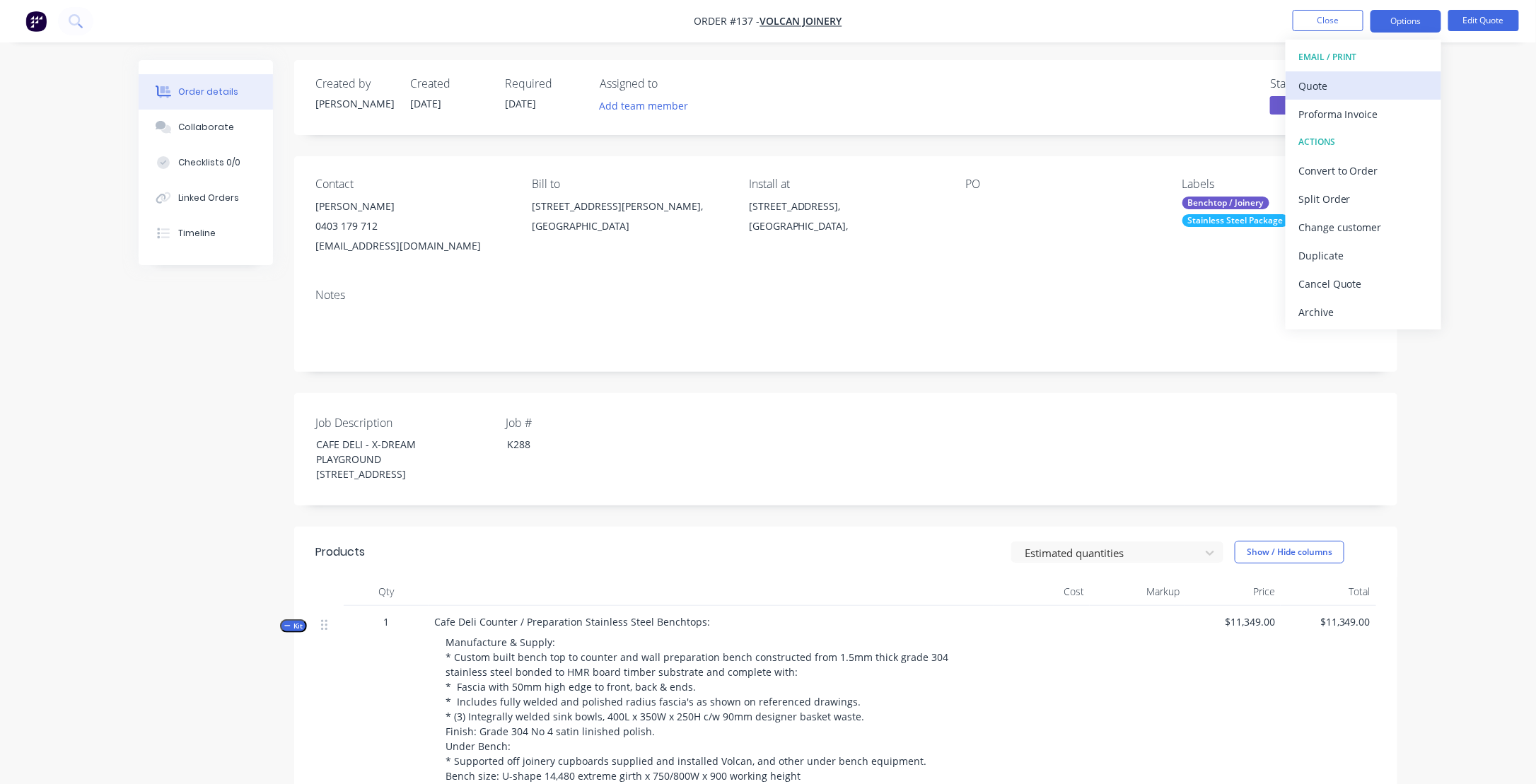
click at [1320, 84] on div "Quote" at bounding box center [1364, 85] width 130 height 20
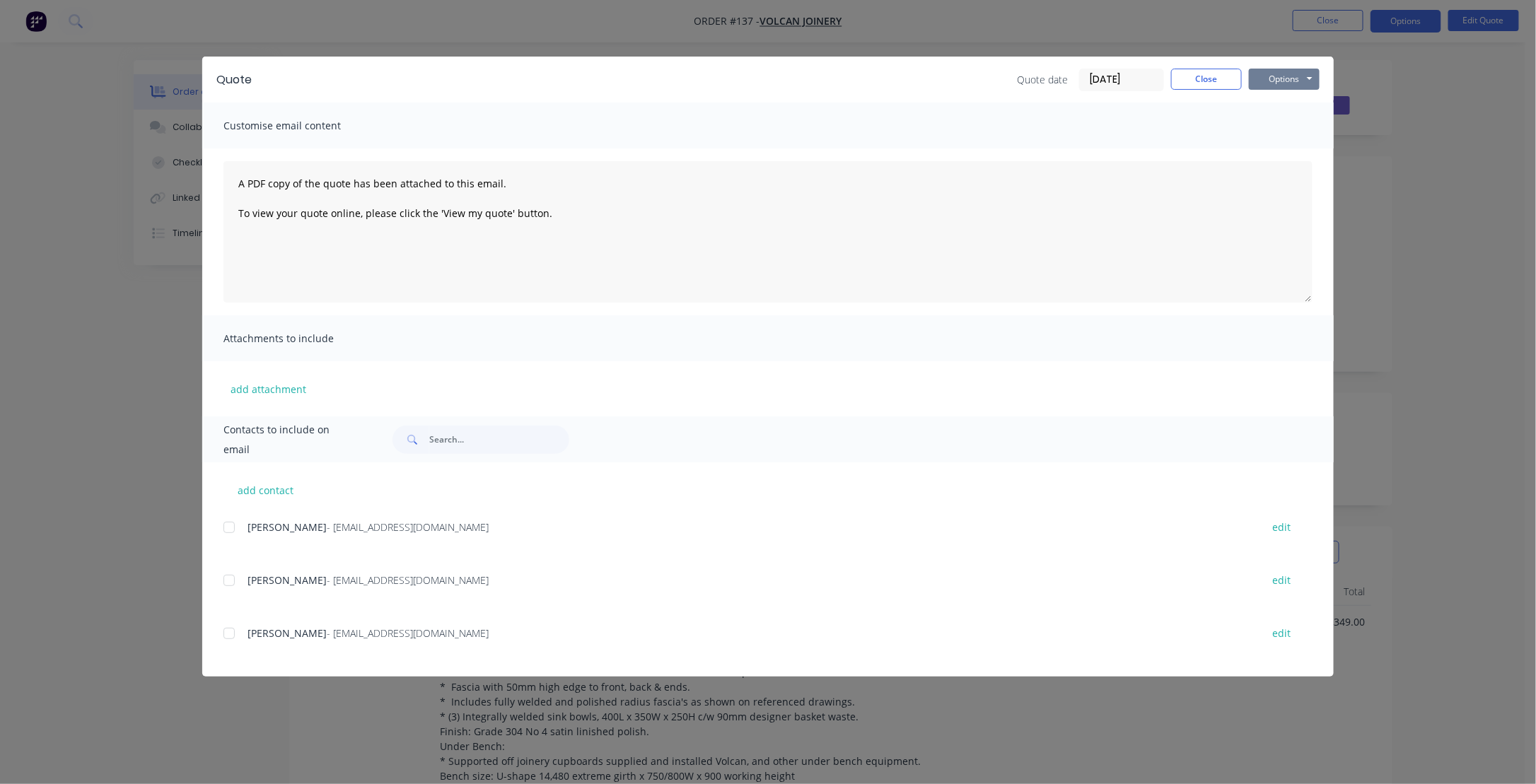
click at [1275, 75] on button "Options" at bounding box center [1284, 79] width 71 height 21
click at [1288, 106] on button "Preview" at bounding box center [1295, 104] width 91 height 23
